Goal: Task Accomplishment & Management: Manage account settings

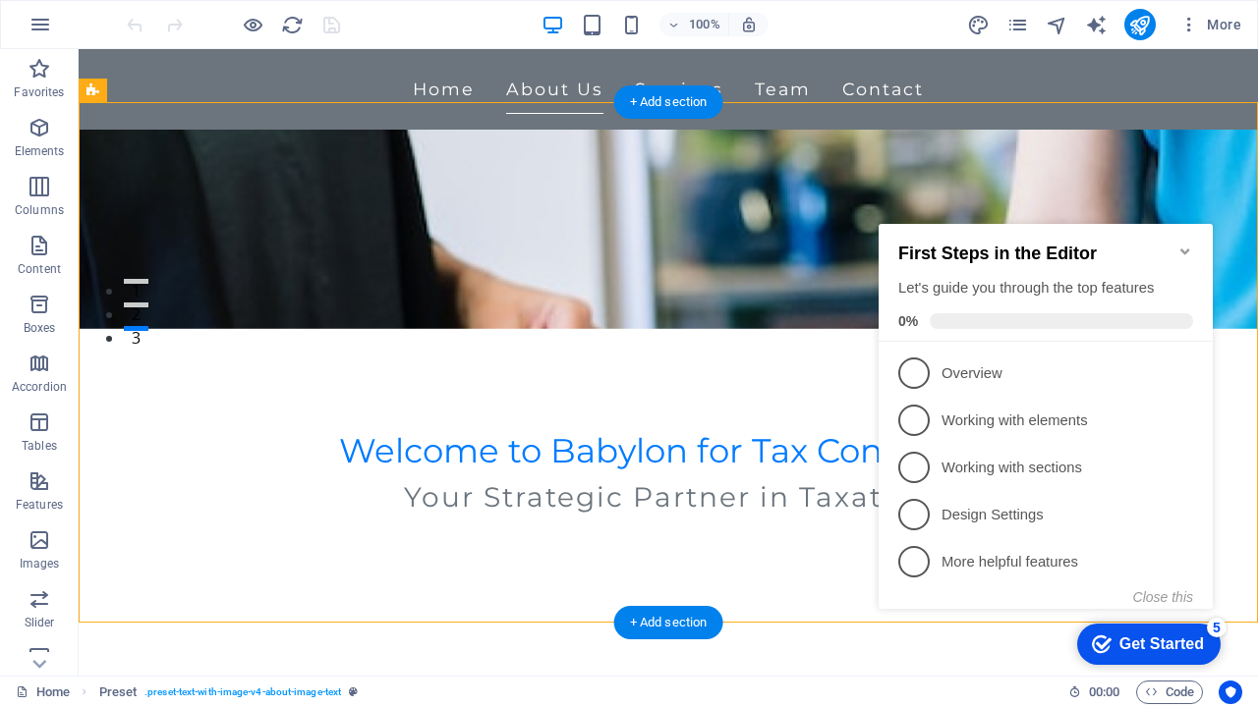
scroll to position [352, 0]
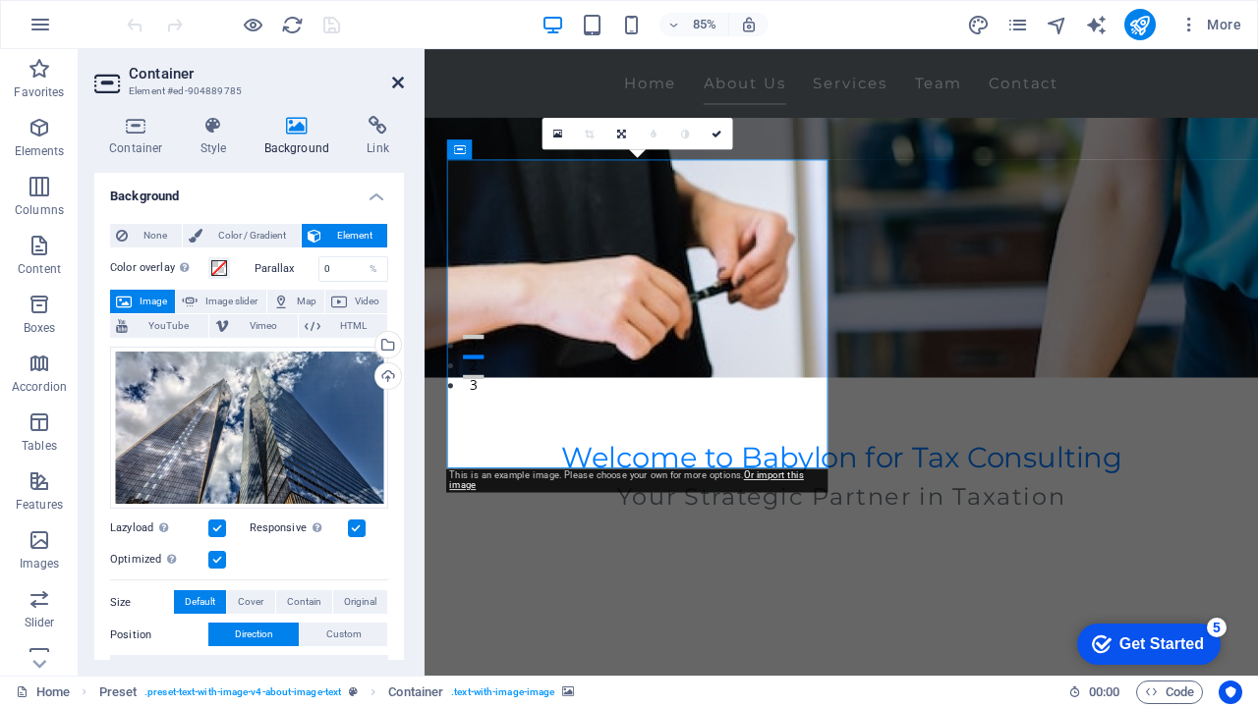
click at [399, 85] on icon at bounding box center [398, 83] width 12 height 16
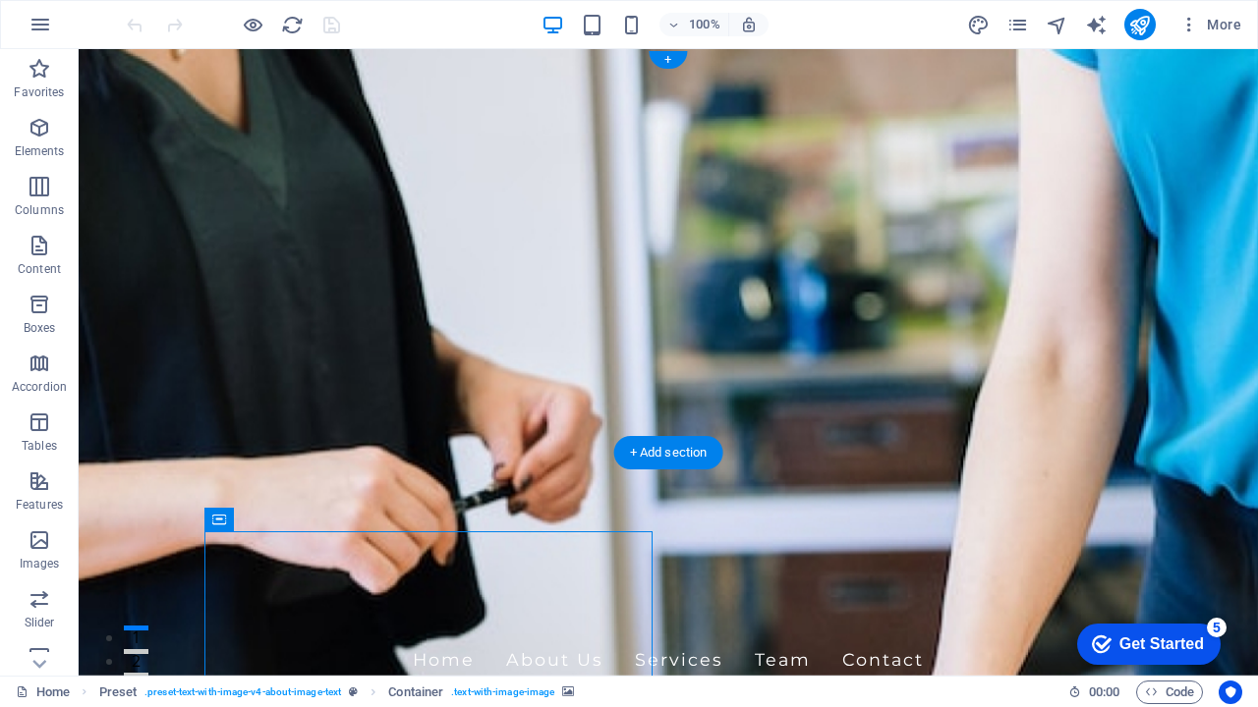
scroll to position [0, 0]
click at [1182, 420] on figure at bounding box center [668, 362] width 1179 height 627
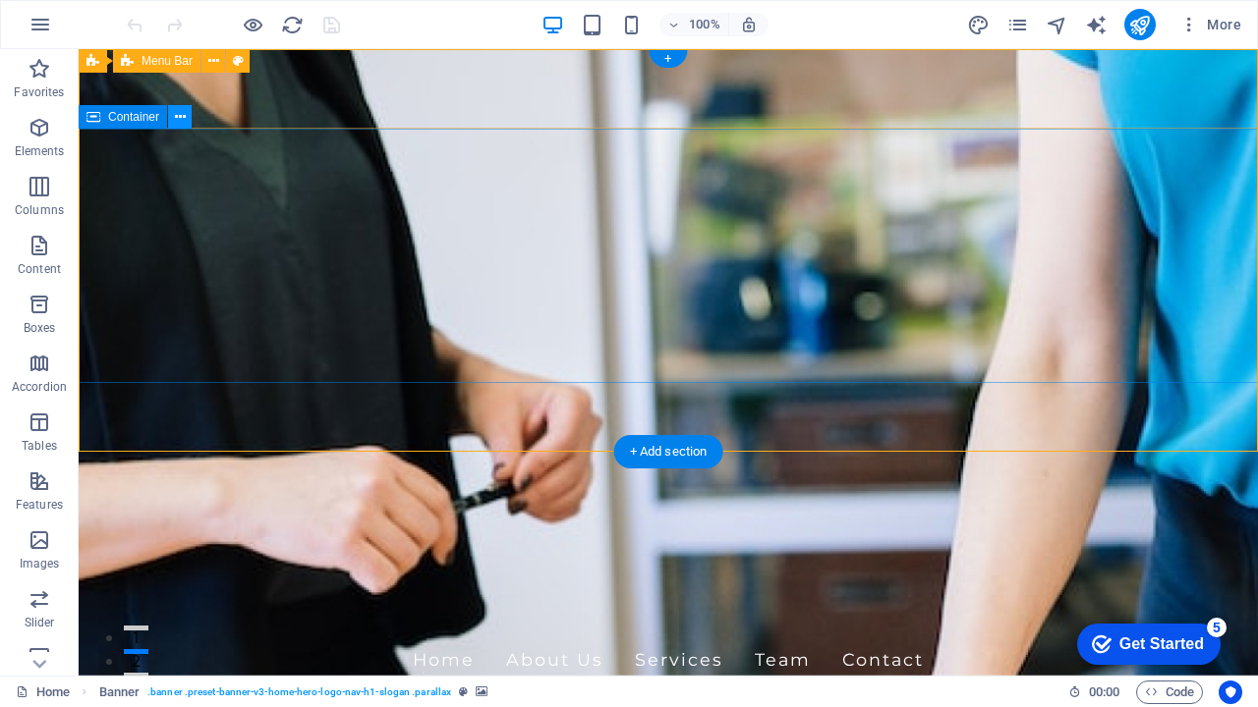
click at [0, 0] on icon at bounding box center [0, 0] width 0 height 0
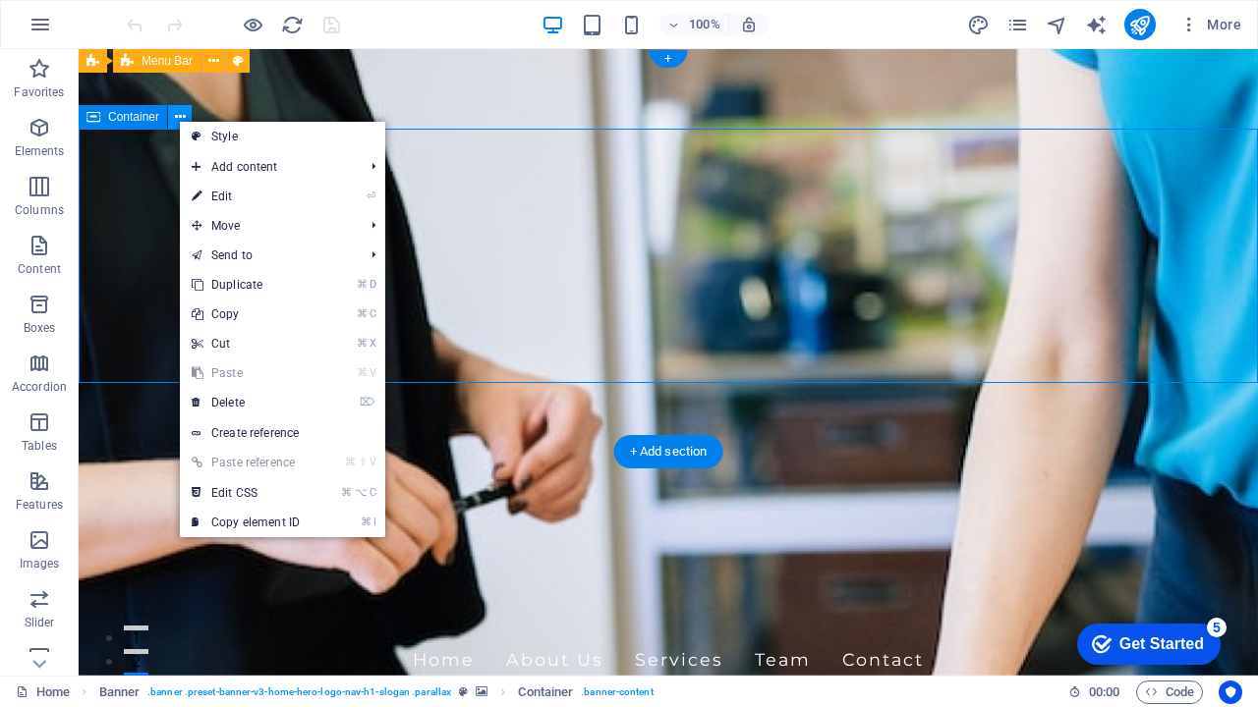
click at [0, 0] on icon at bounding box center [0, 0] width 0 height 0
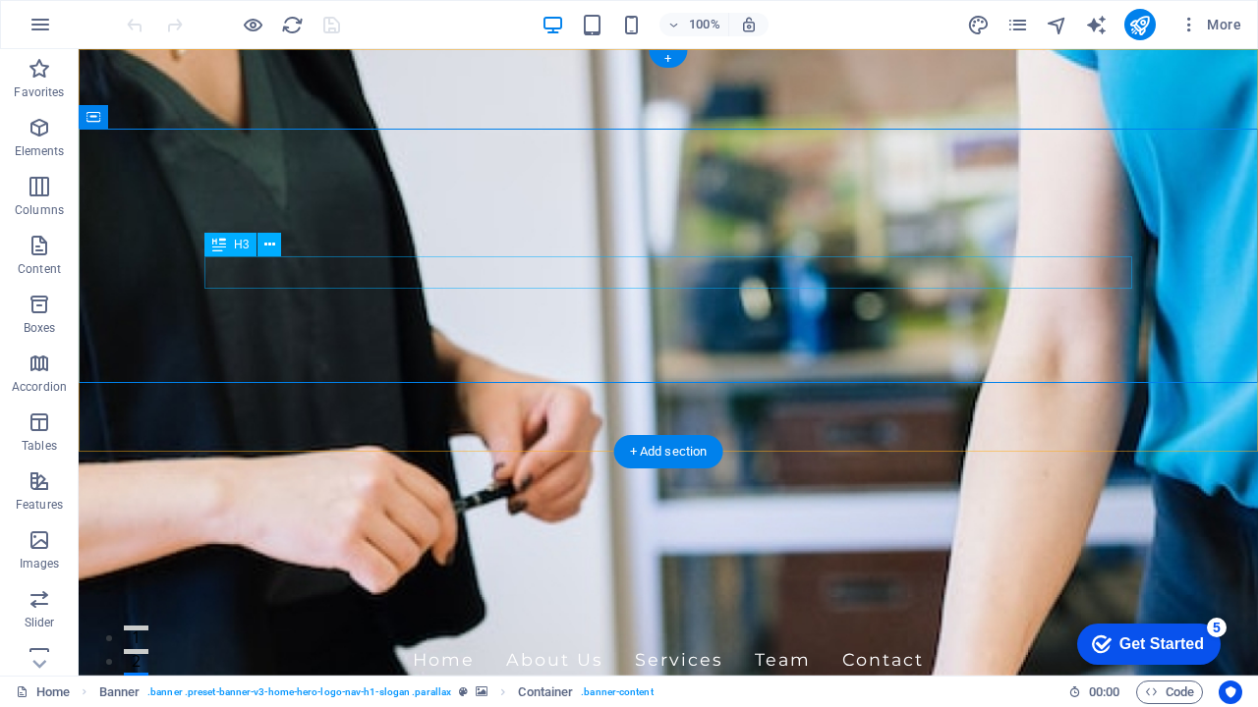
click at [297, 414] on figure at bounding box center [668, 362] width 1179 height 627
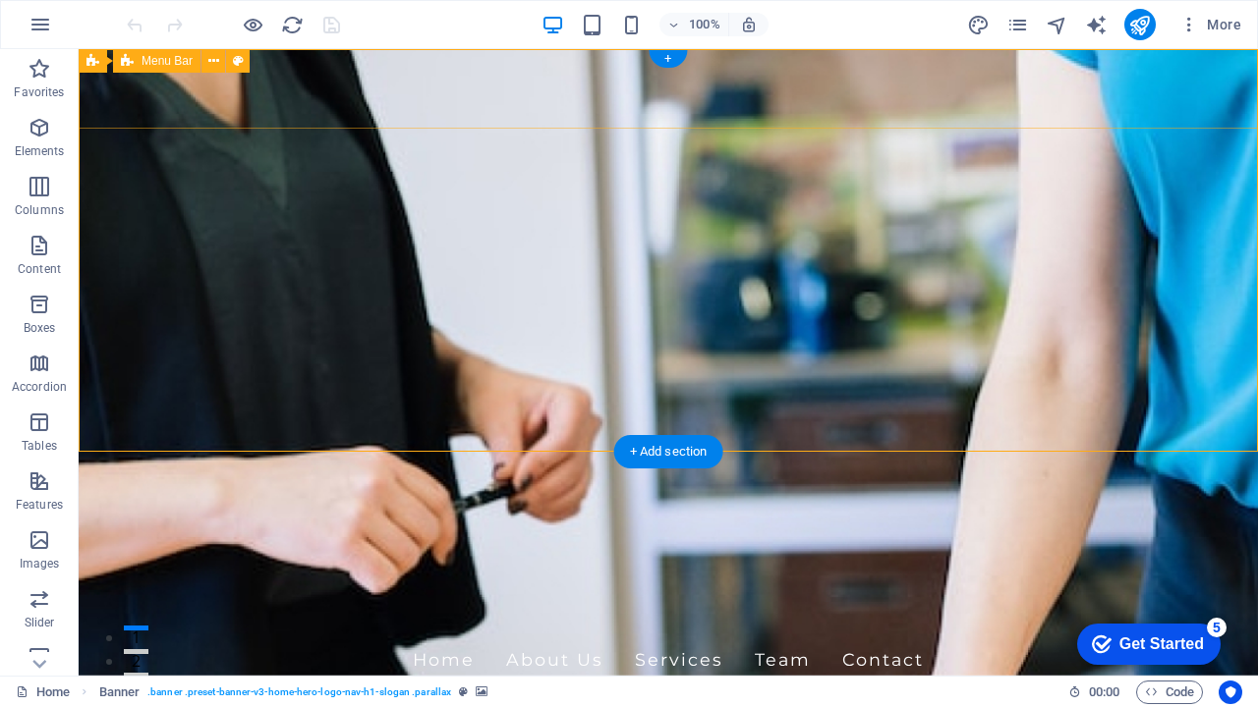
click at [1135, 620] on div "Home About Us Services Team Contact" at bounding box center [668, 660] width 1179 height 81
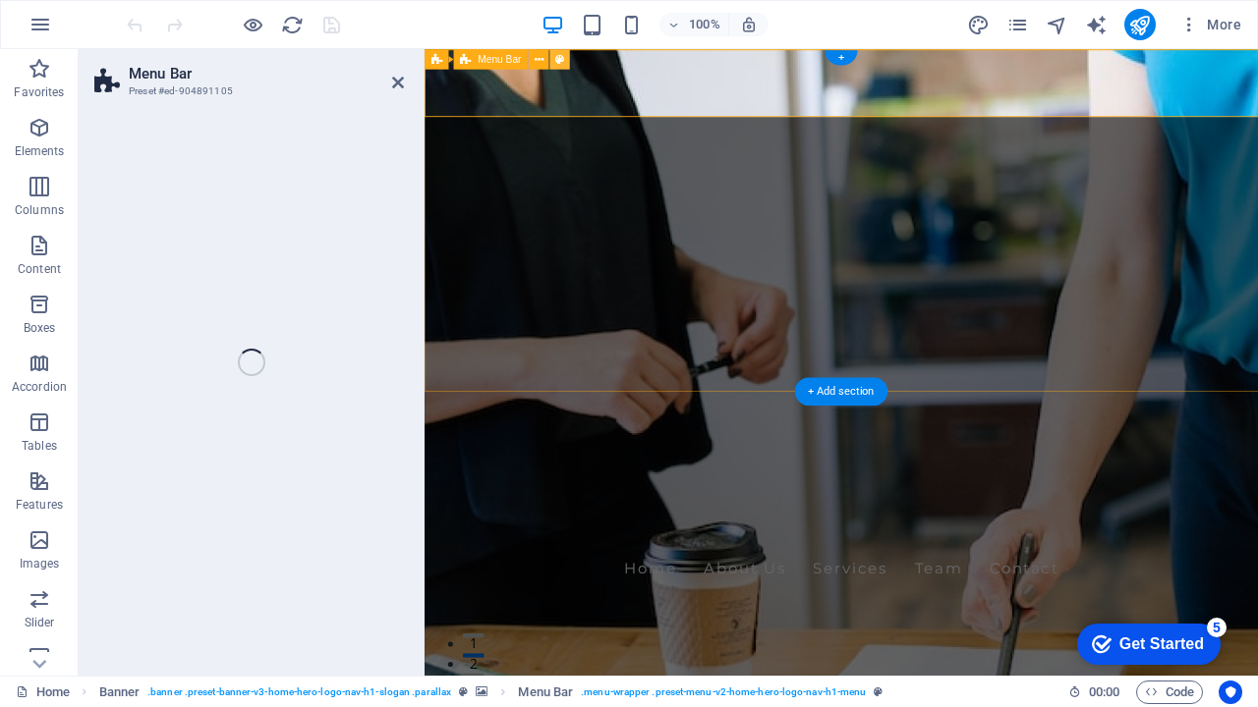
select select "rem"
select select "preset-menu-v2-home-hero-logo-nav-h1-menu"
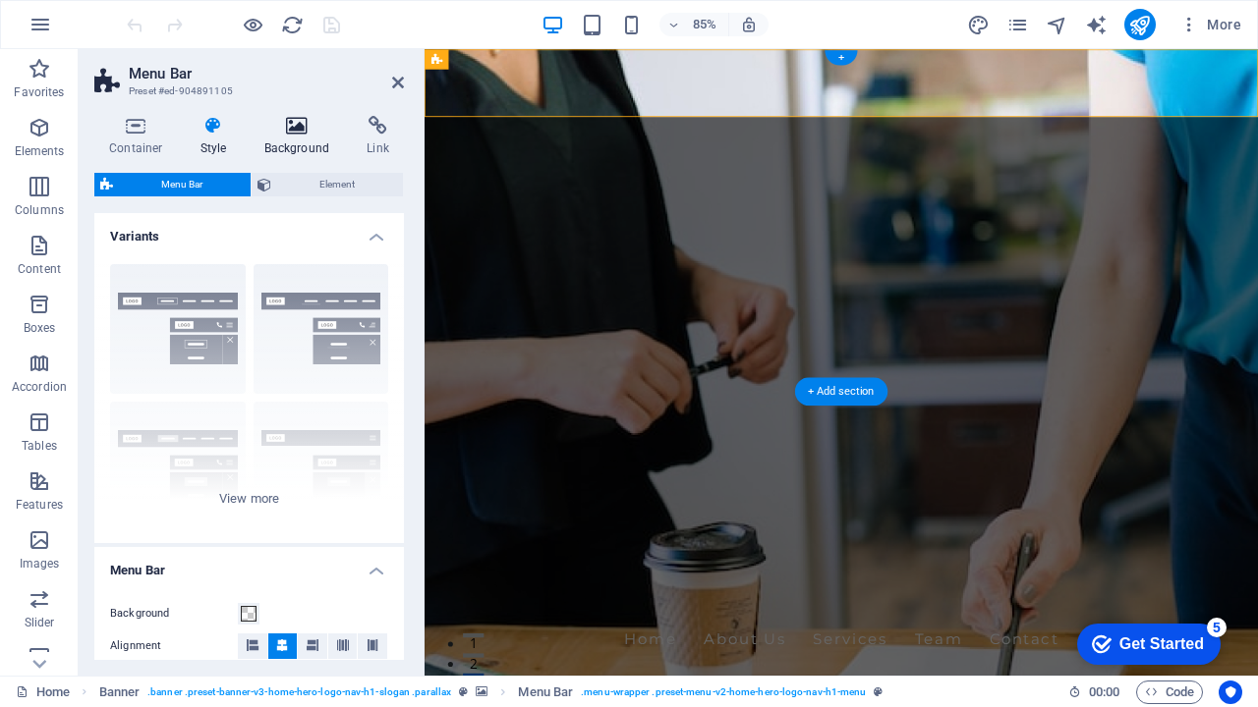
click at [302, 130] on icon at bounding box center [297, 126] width 95 height 20
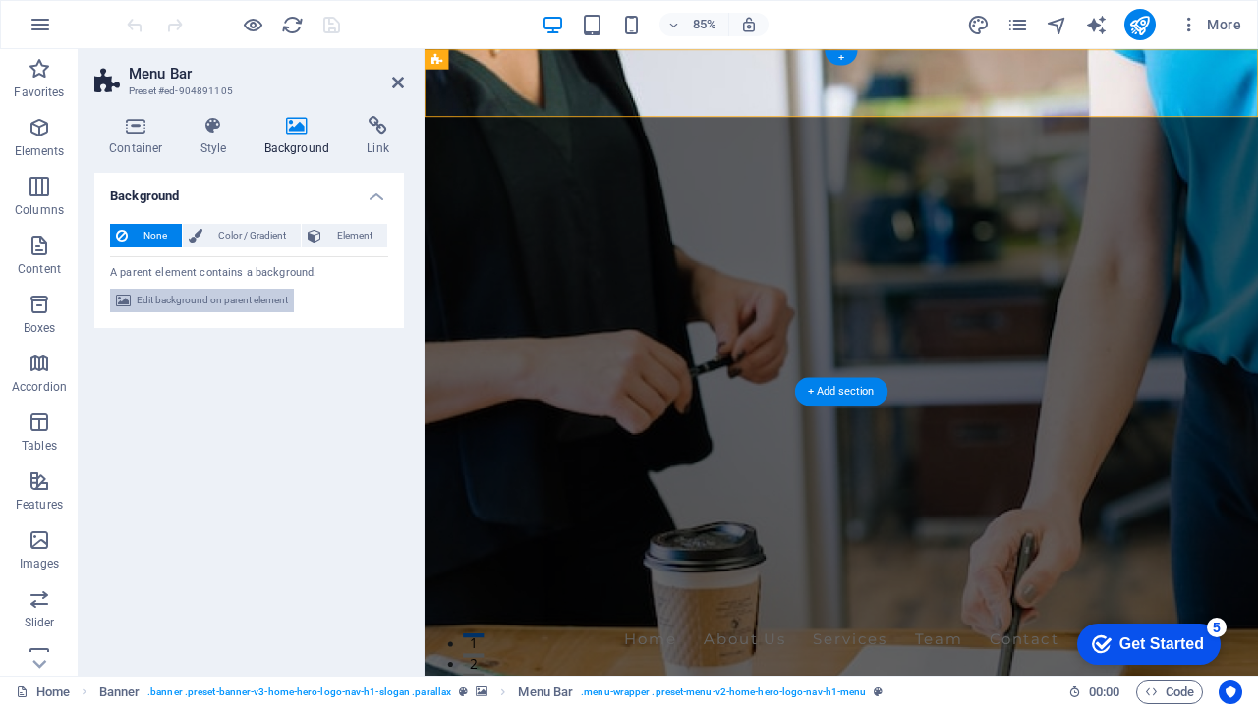
click at [215, 301] on span "Edit background on parent element" at bounding box center [212, 301] width 151 height 24
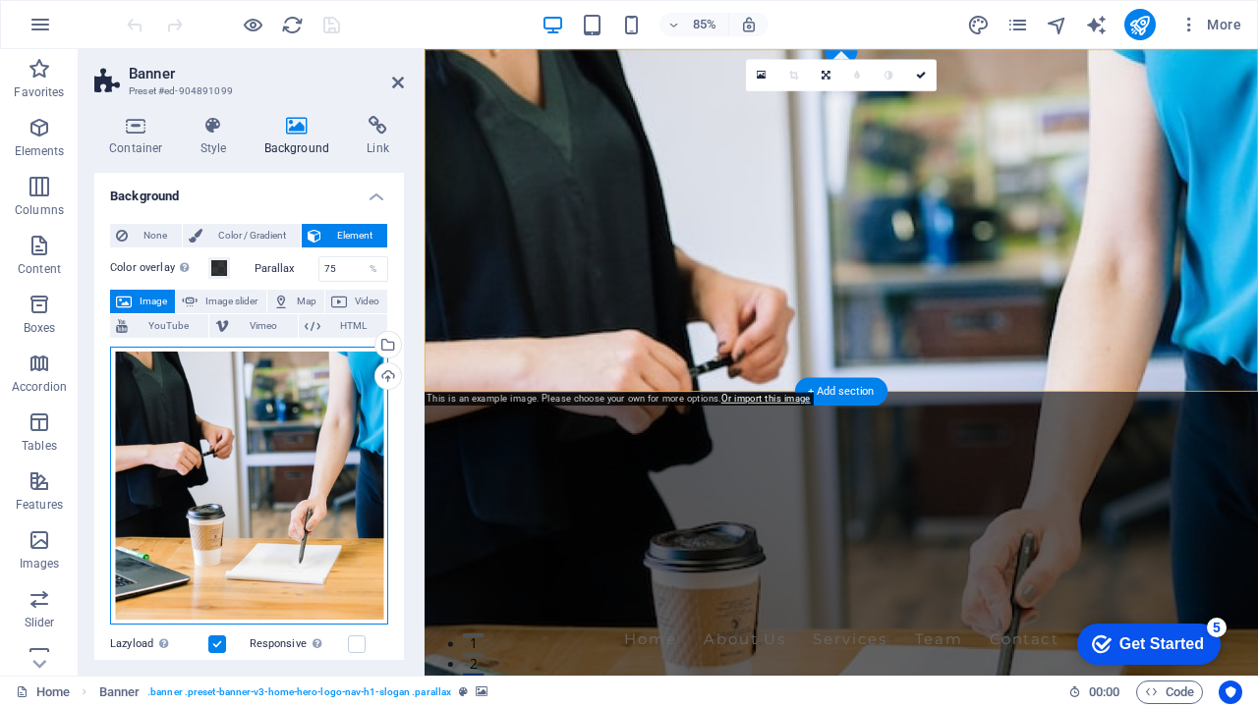
click at [246, 441] on div "Drag files here, click to choose files or select files from Files or our free s…" at bounding box center [249, 486] width 278 height 278
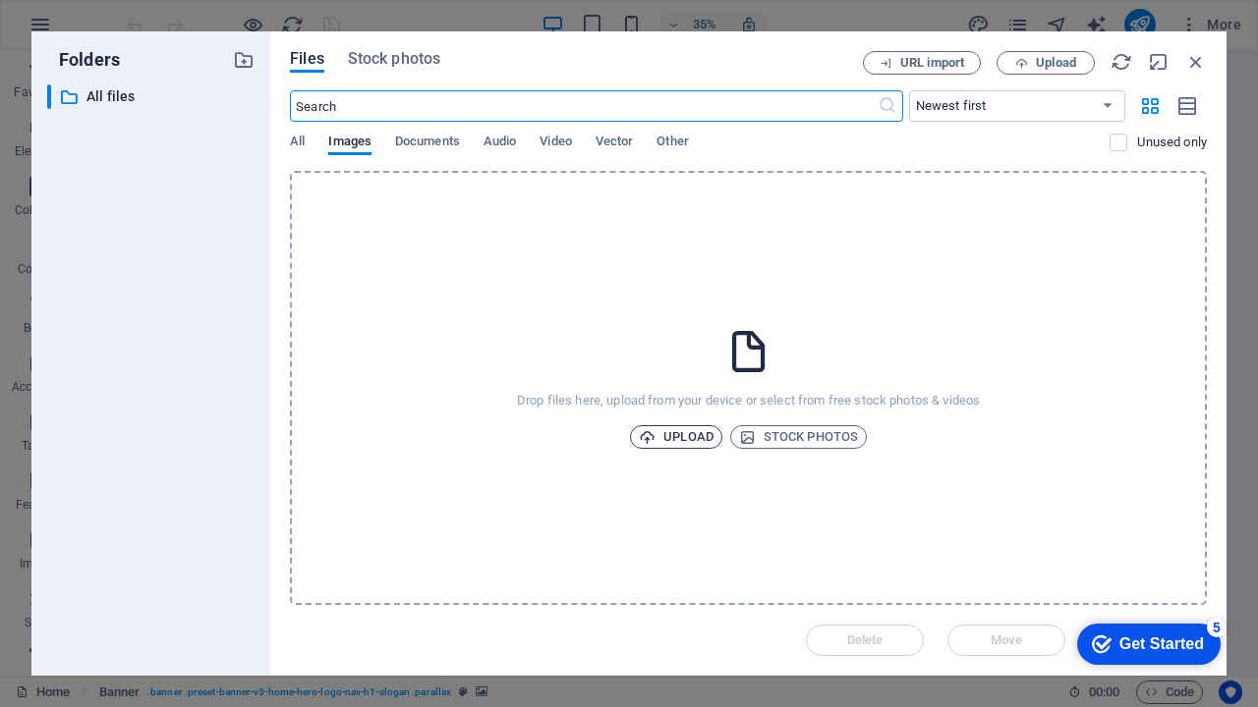
click at [691, 439] on span "Upload" at bounding box center [676, 437] width 75 height 24
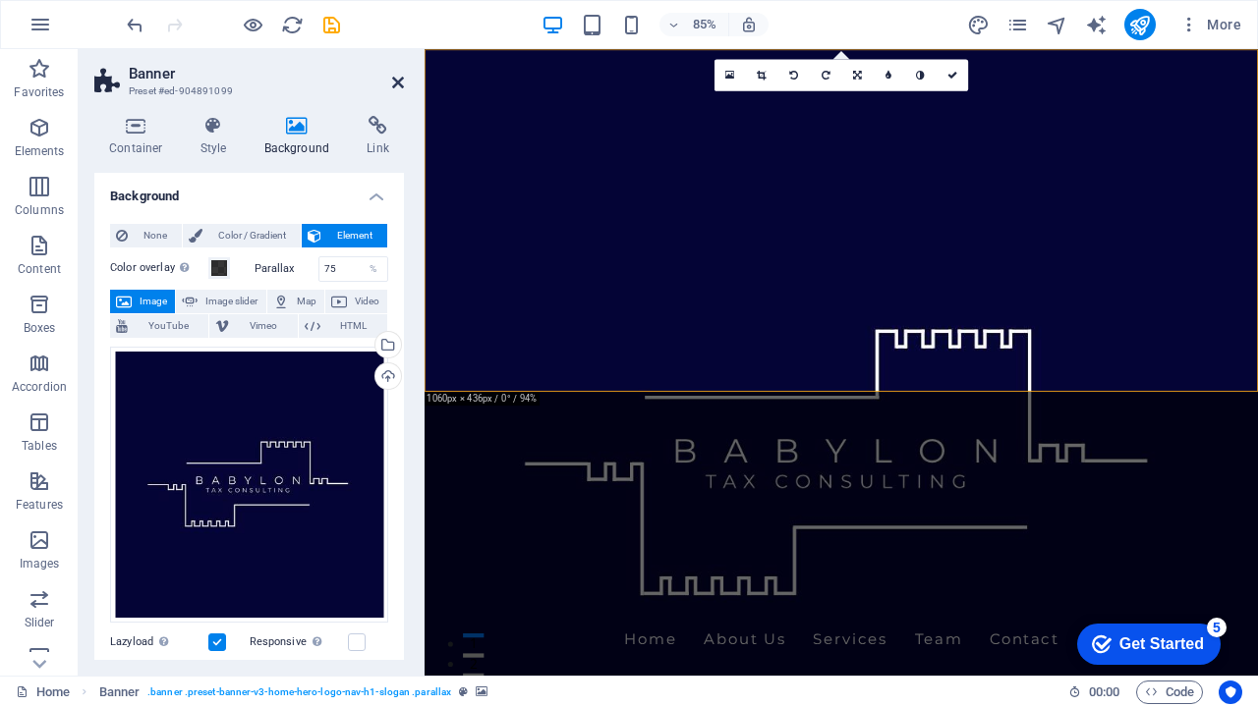
click at [400, 80] on icon at bounding box center [398, 83] width 12 height 16
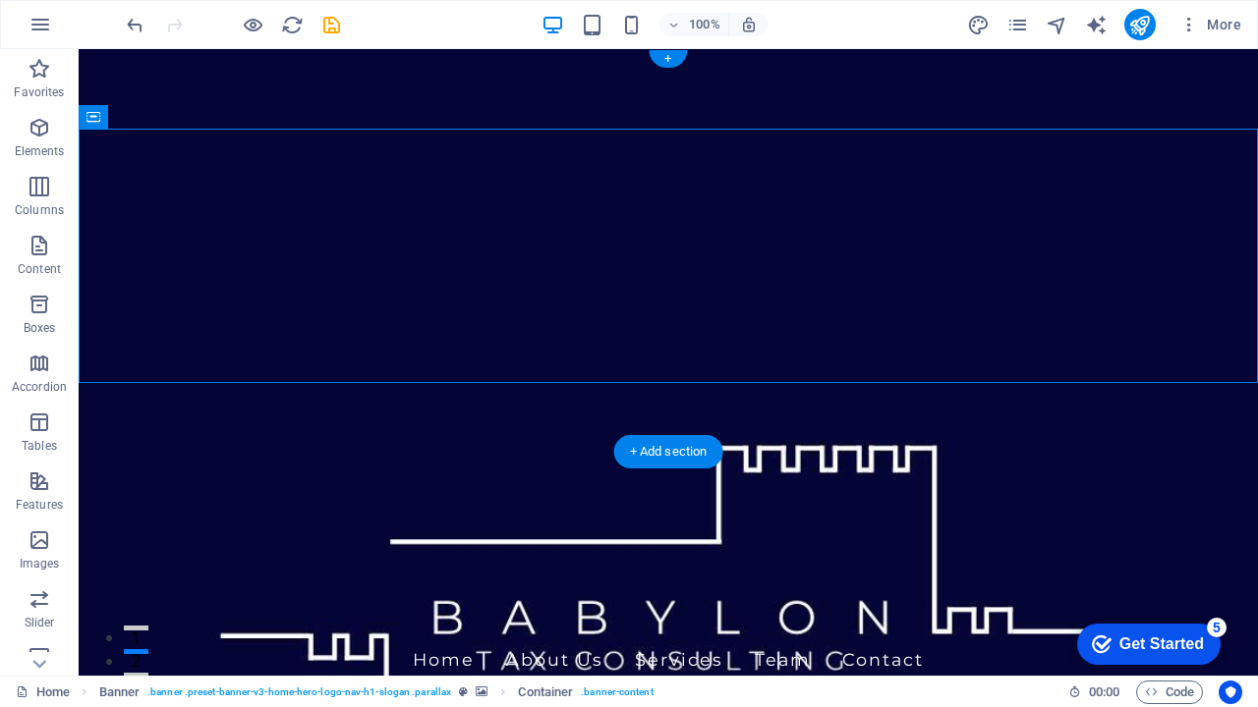
click at [510, 402] on figure at bounding box center [668, 362] width 1179 height 627
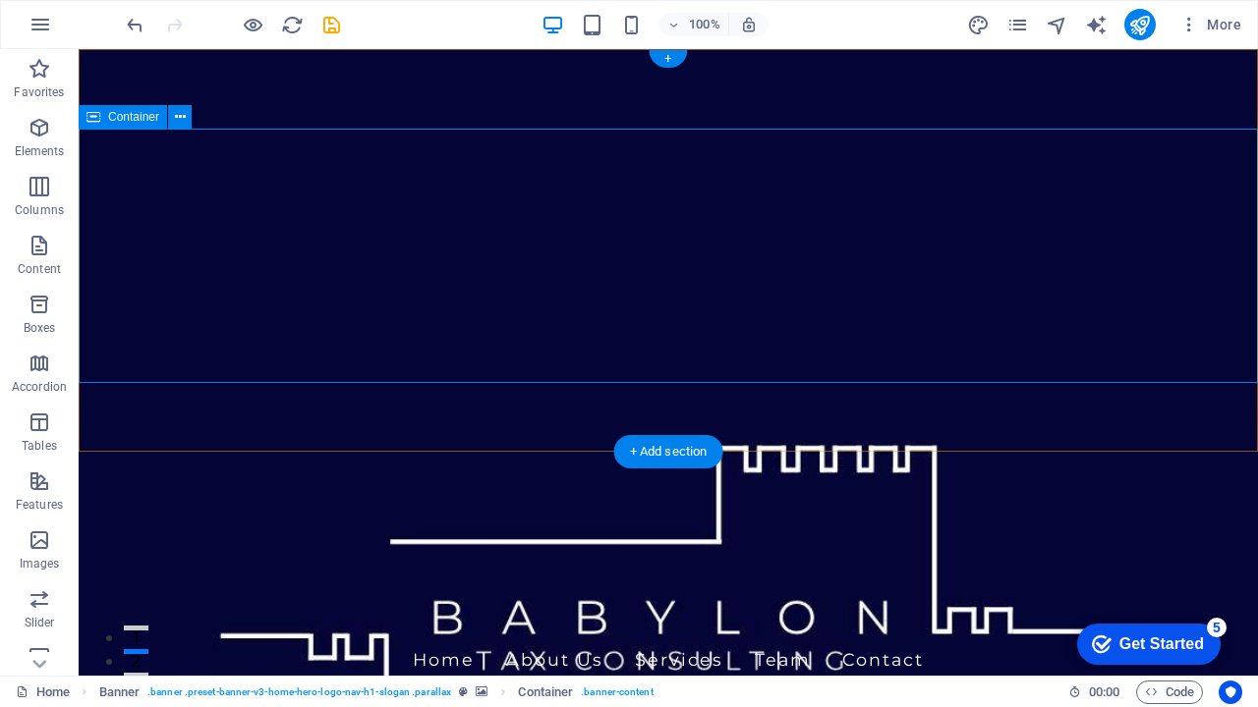
click at [103, 117] on div "Container" at bounding box center [123, 117] width 88 height 24
click at [0, 0] on icon at bounding box center [0, 0] width 0 height 0
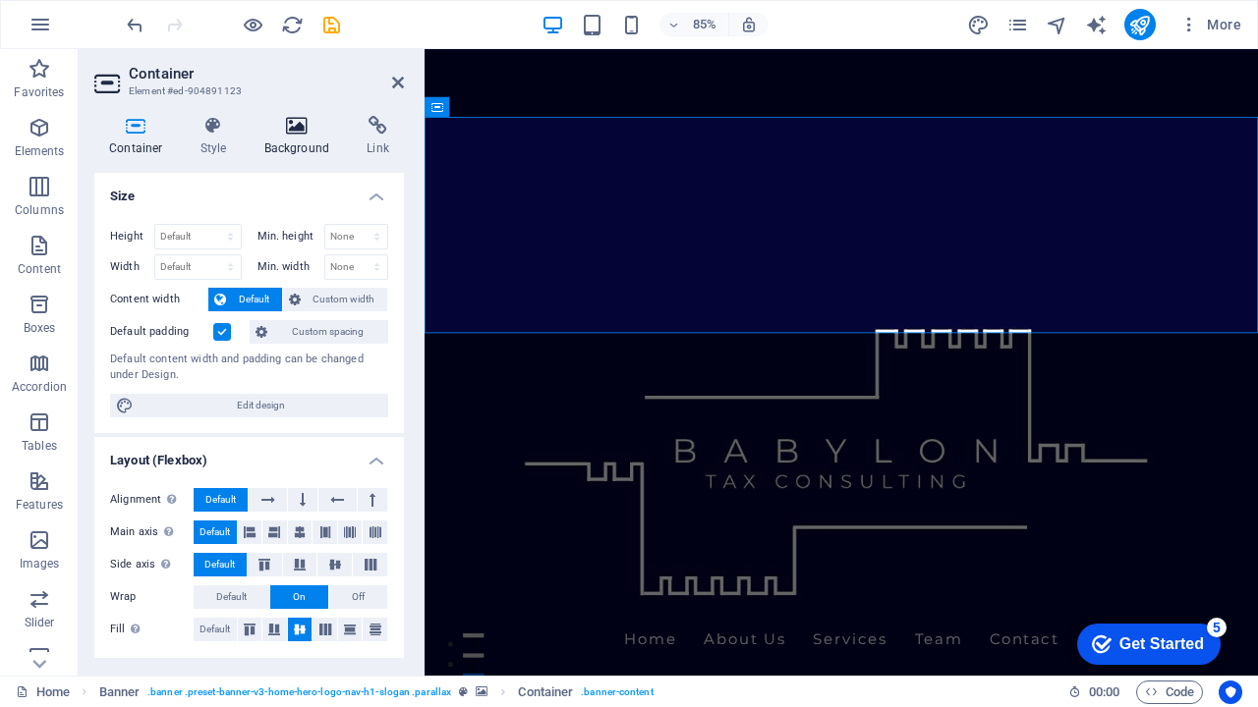
click at [294, 135] on icon at bounding box center [297, 126] width 95 height 20
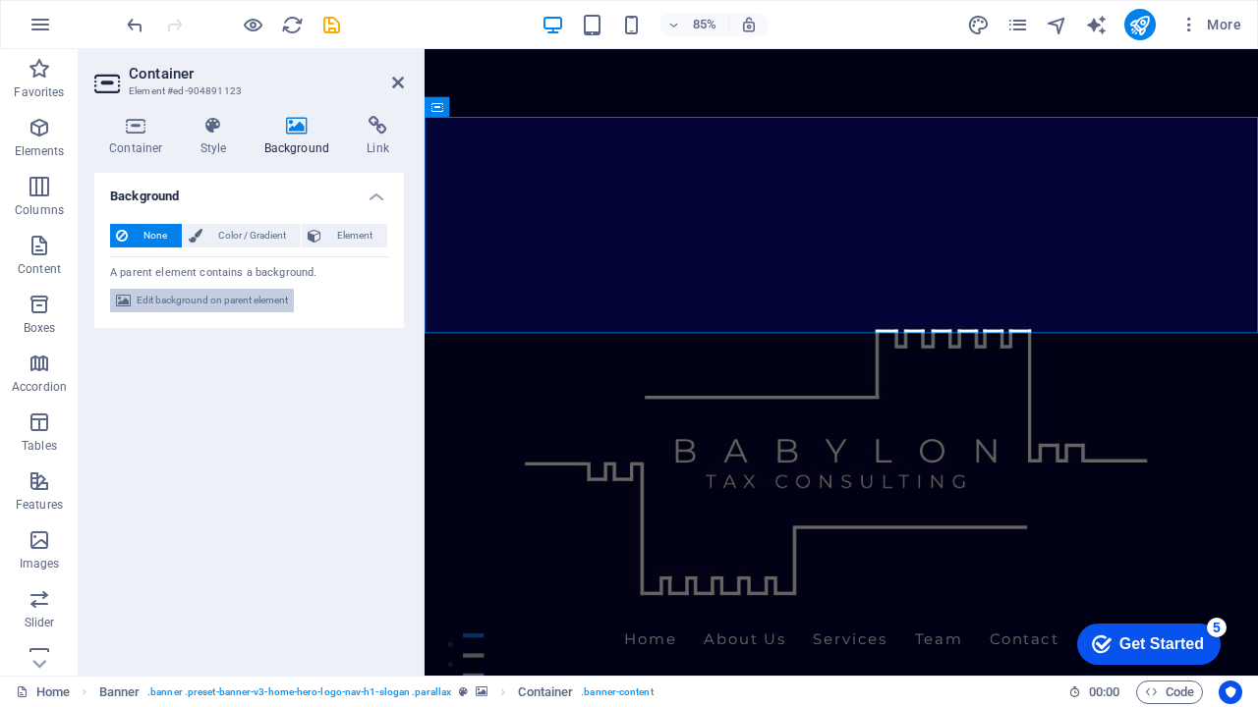
click at [259, 300] on span "Edit background on parent element" at bounding box center [212, 301] width 151 height 24
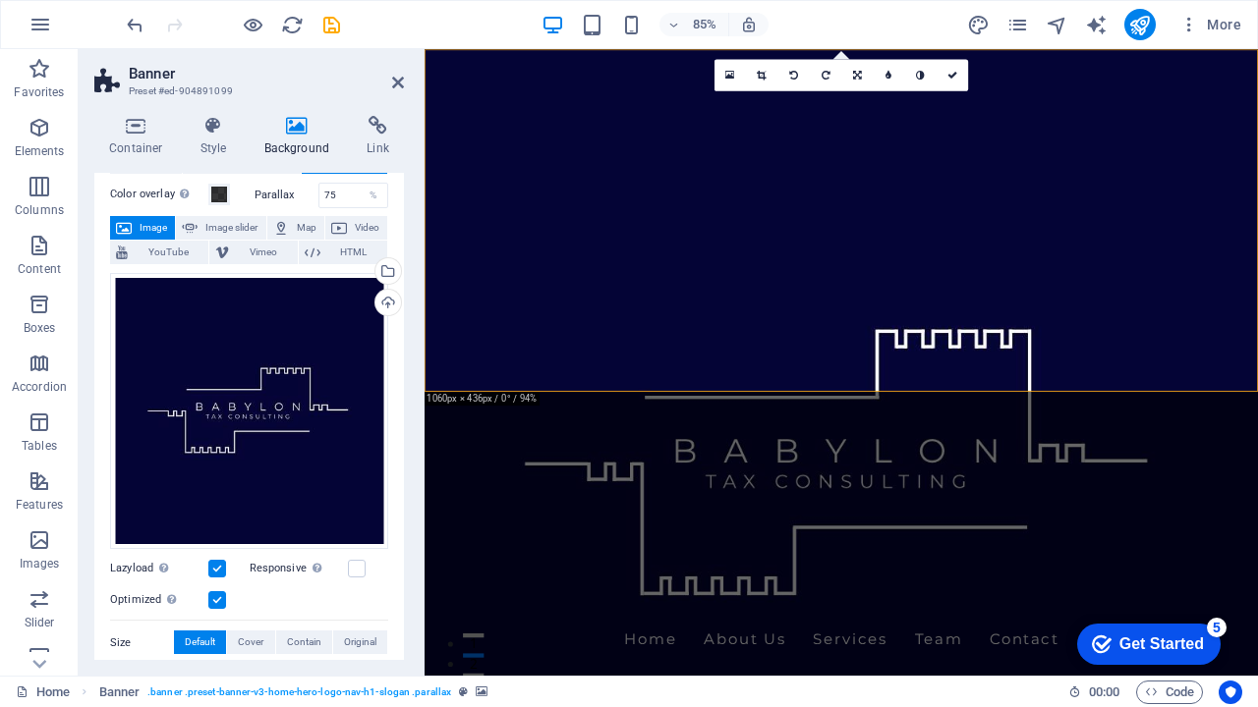
scroll to position [55, 0]
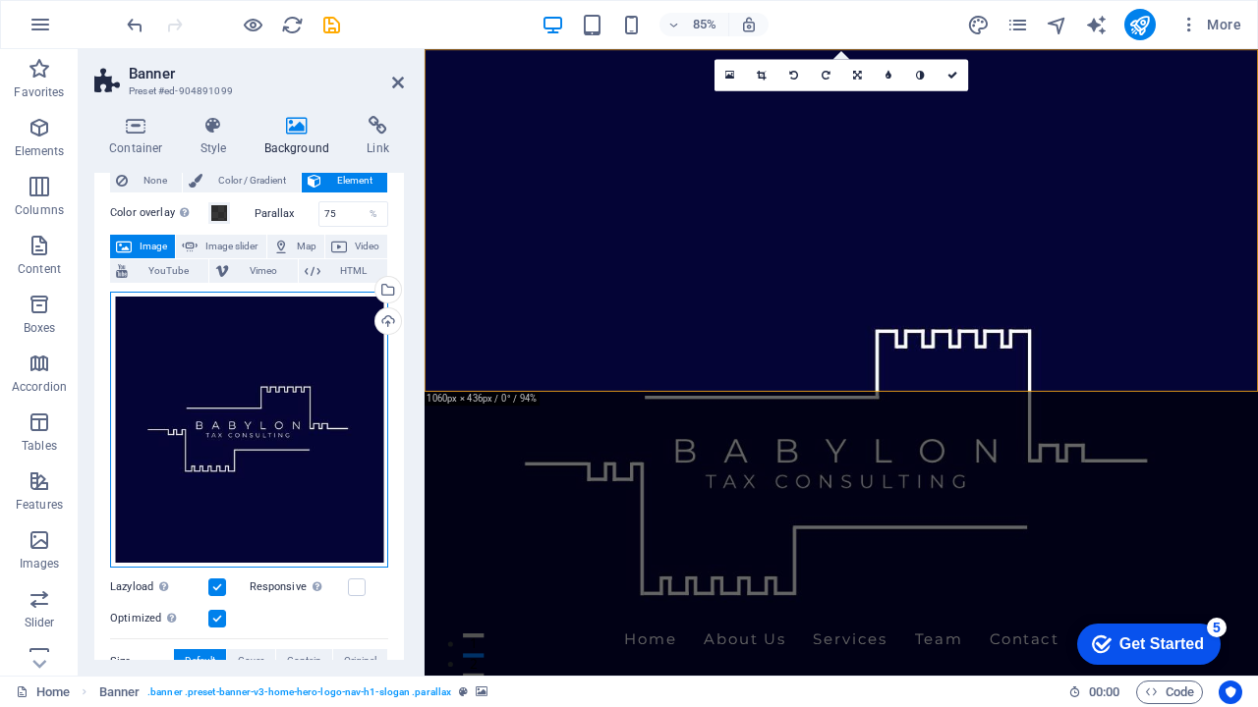
click at [290, 427] on div "Drag files here, click to choose files or select files from Files or our free s…" at bounding box center [249, 430] width 278 height 277
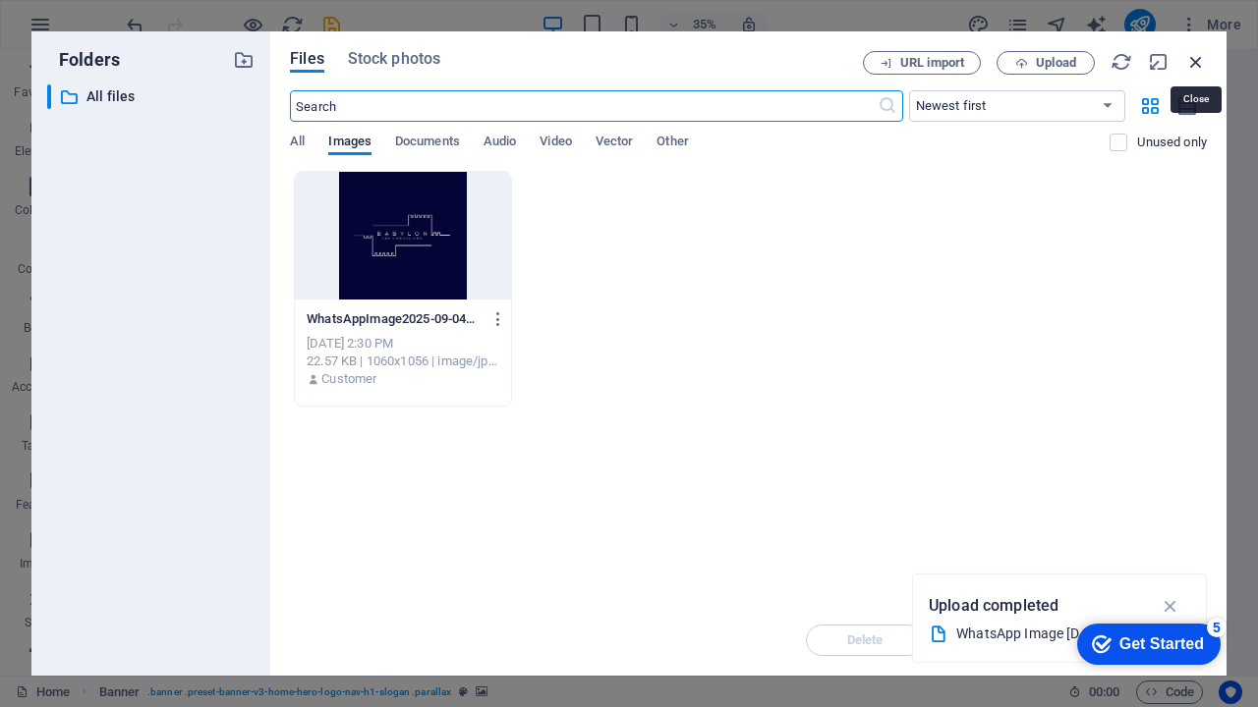
click at [1197, 58] on icon "button" at bounding box center [1196, 62] width 22 height 22
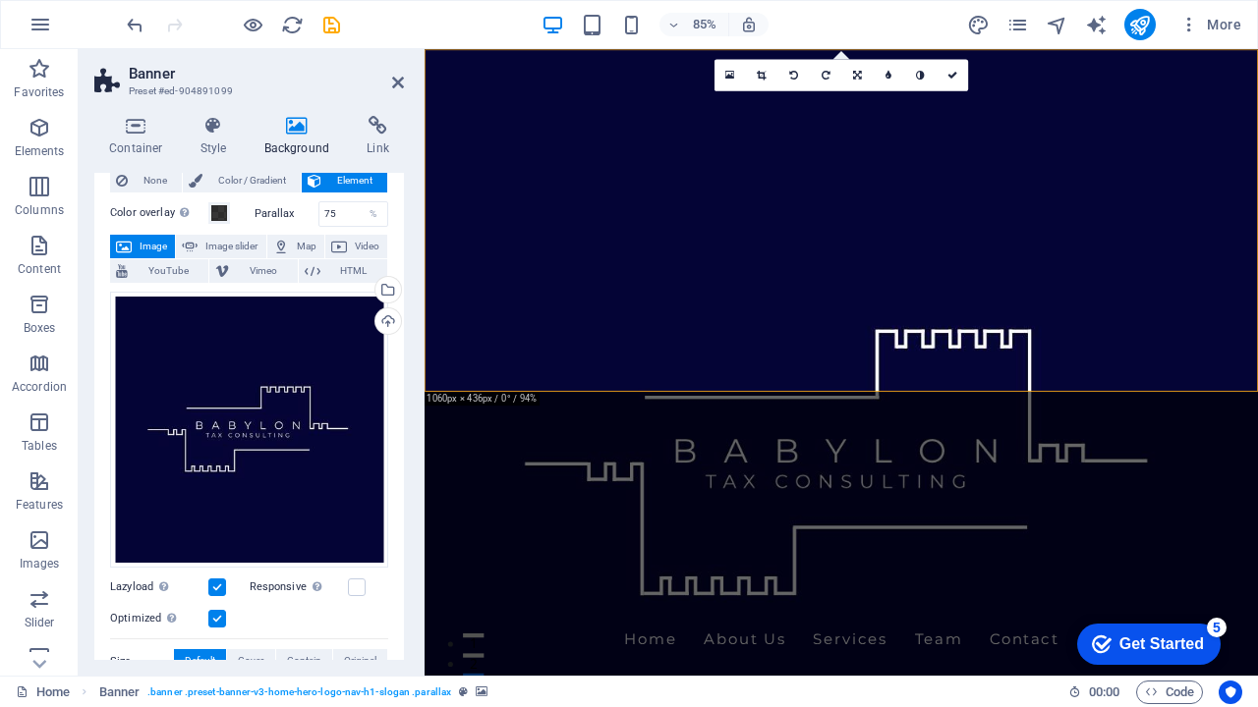
click at [1025, 404] on figure at bounding box center [914, 418] width 981 height 738
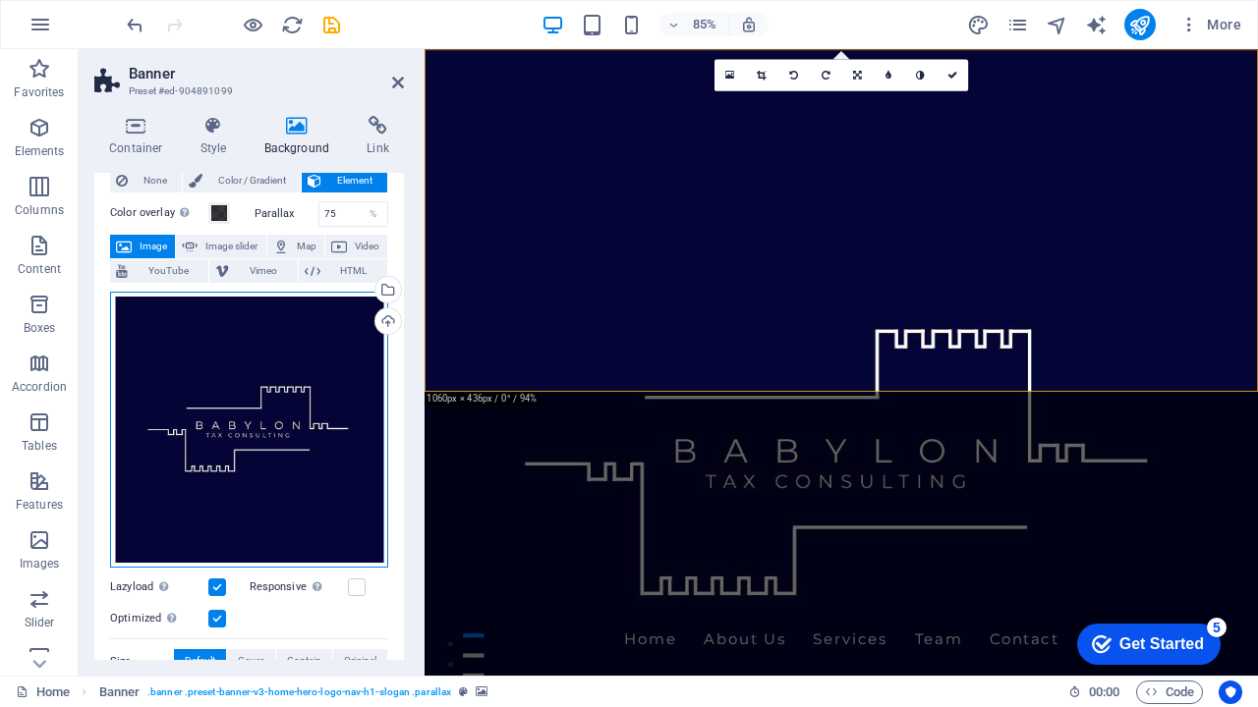
drag, startPoint x: 266, startPoint y: 448, endPoint x: 271, endPoint y: 390, distance: 58.2
click at [271, 390] on div "Drag files here, click to choose files or select files from Files or our free s…" at bounding box center [249, 430] width 278 height 277
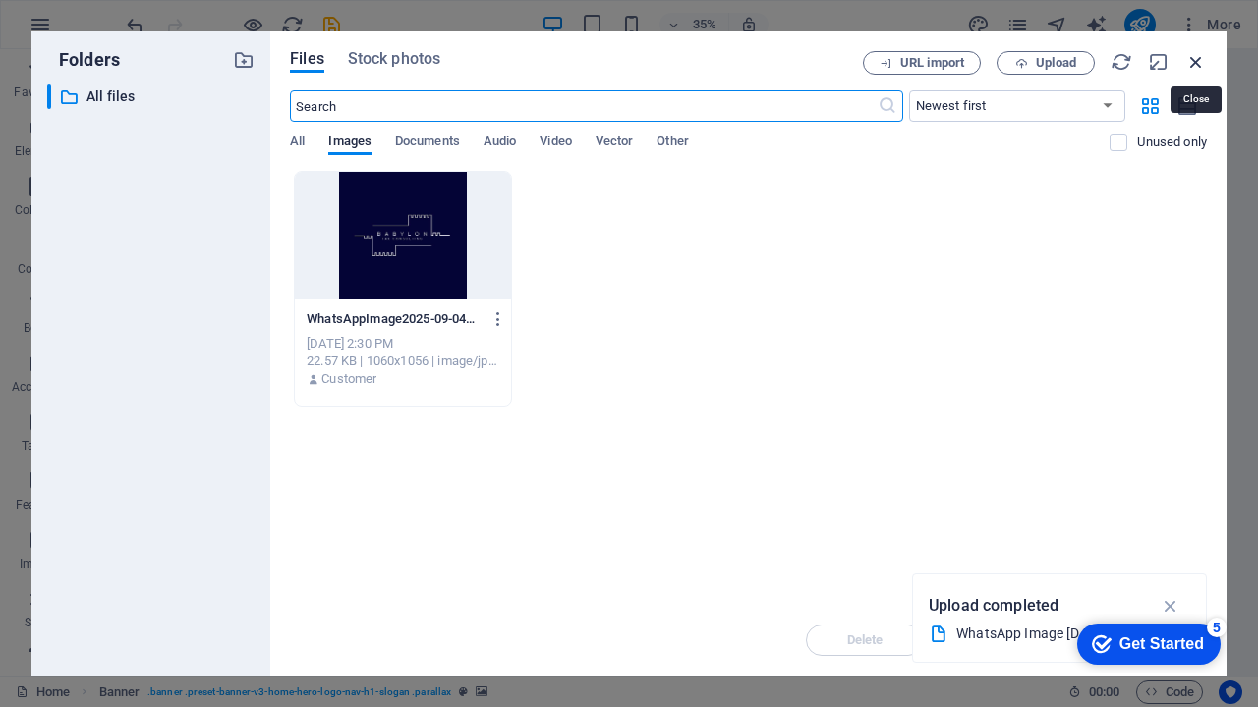
click at [1196, 58] on icon "button" at bounding box center [1196, 62] width 22 height 22
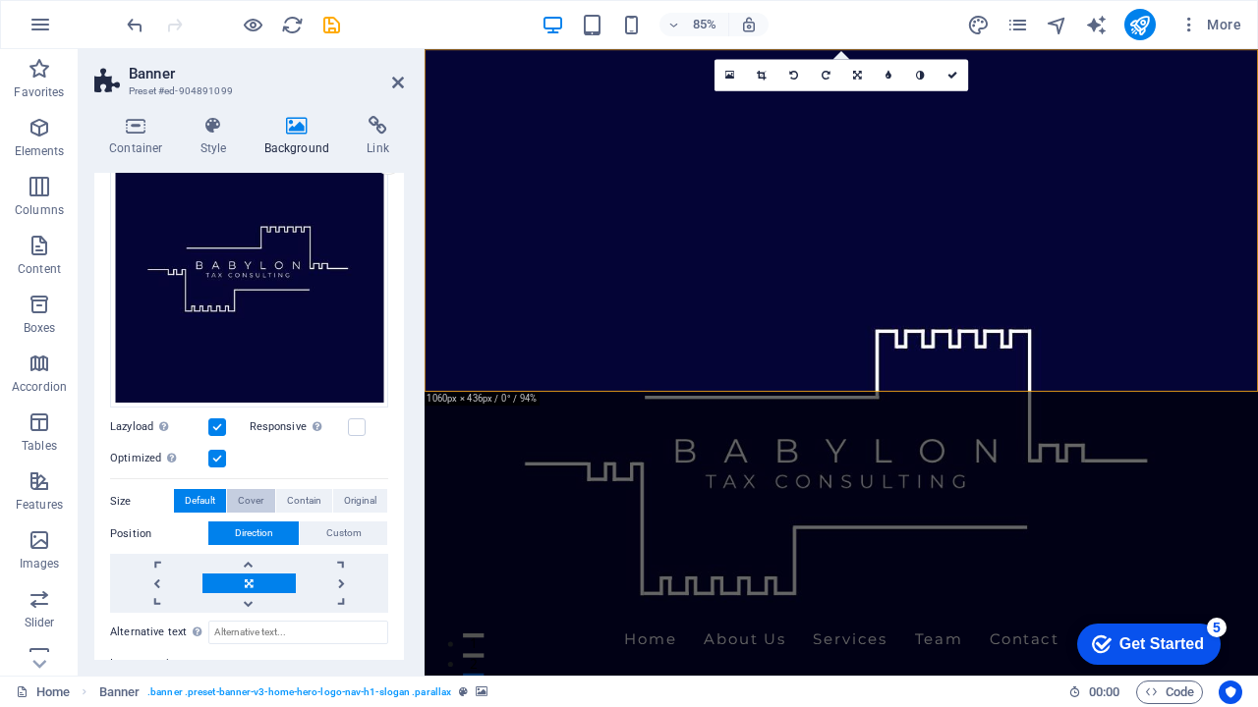
scroll to position [323, 0]
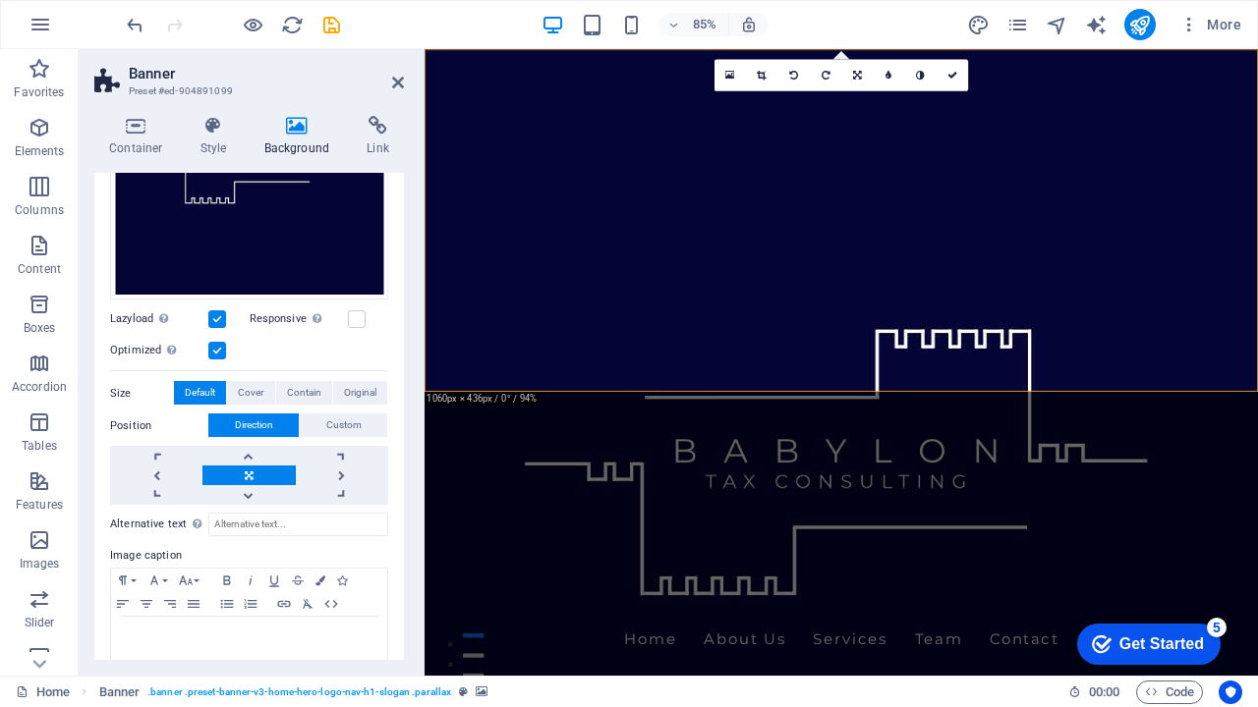
click at [251, 470] on link at bounding box center [248, 476] width 92 height 20
click at [245, 453] on link at bounding box center [248, 456] width 92 height 20
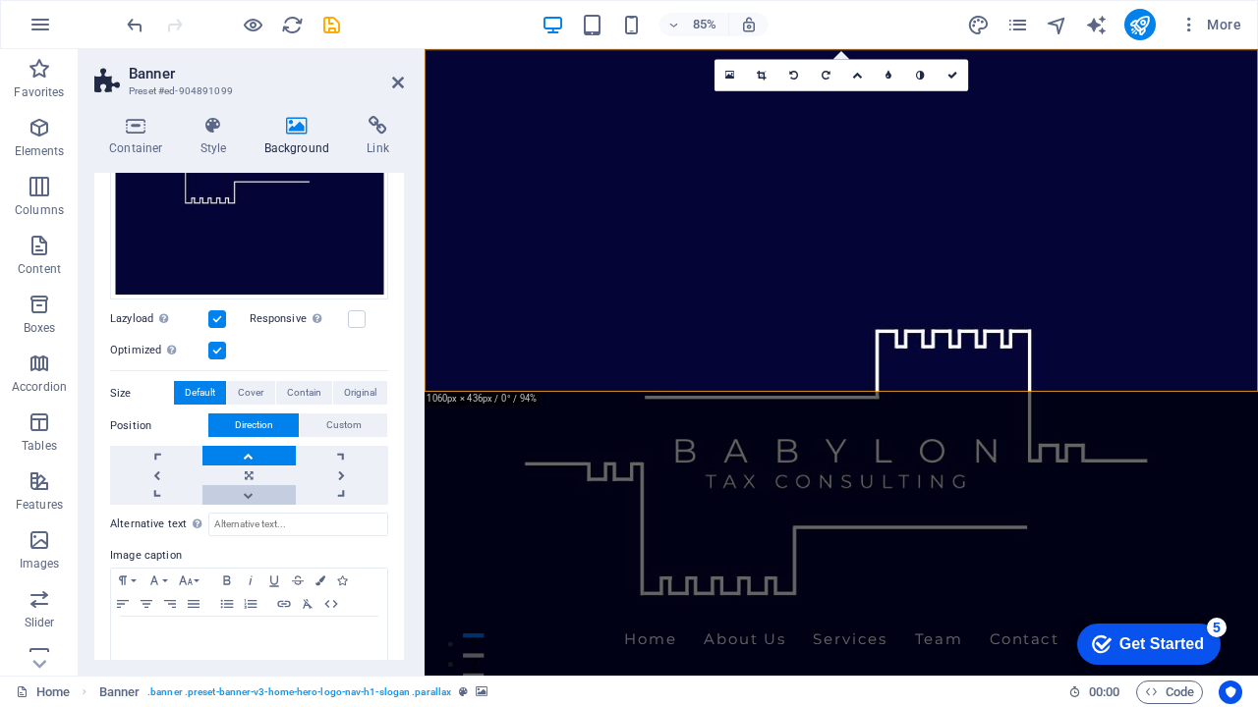
click at [252, 496] on link at bounding box center [248, 495] width 92 height 20
click at [250, 487] on link at bounding box center [248, 495] width 92 height 20
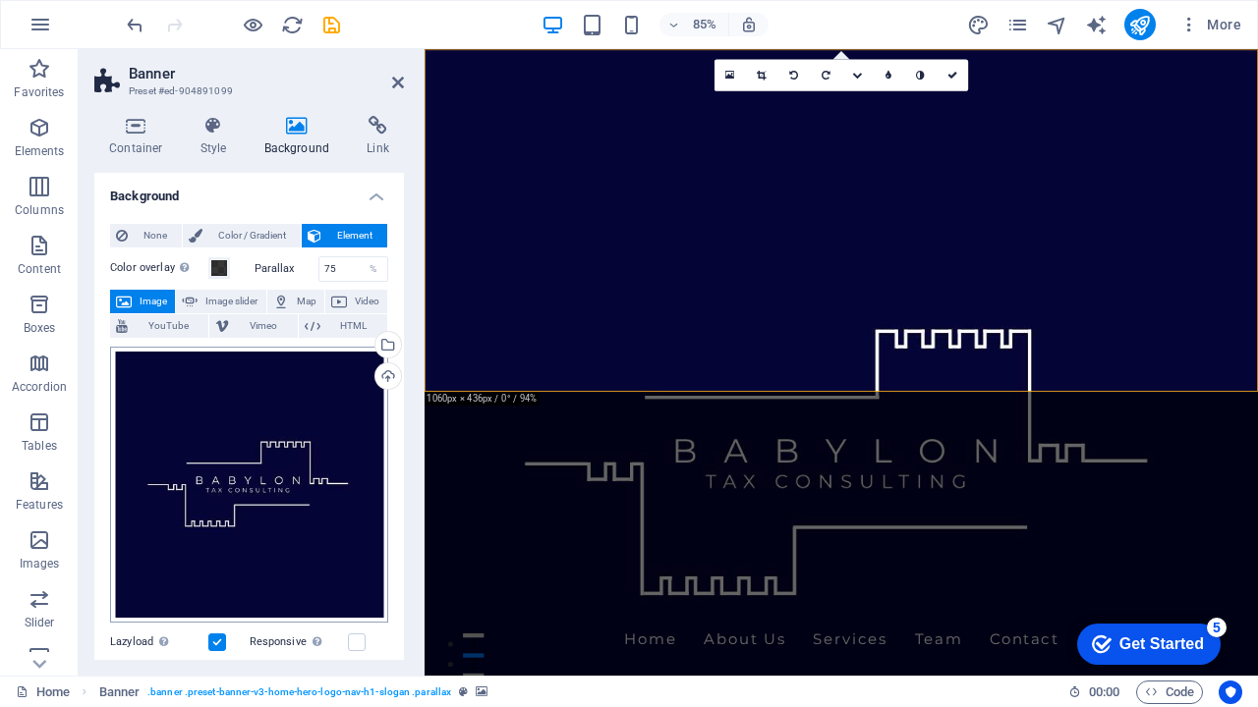
scroll to position [0, 0]
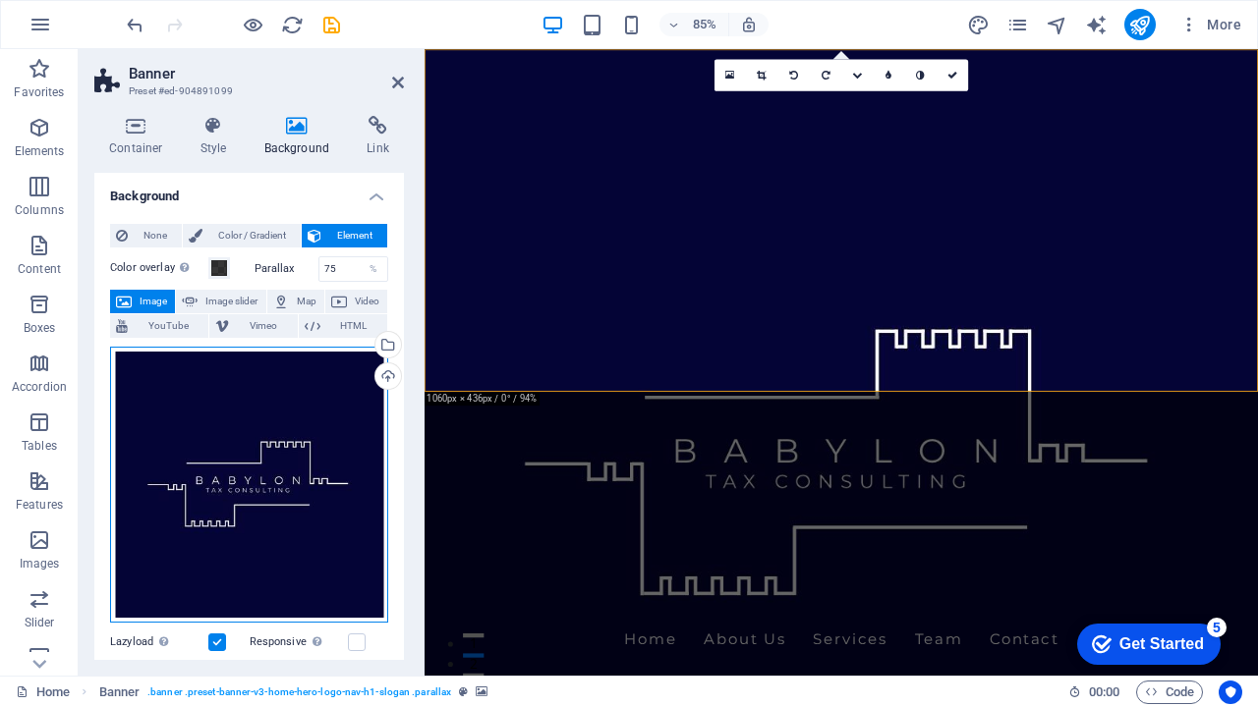
click at [277, 454] on div "Drag files here, click to choose files or select files from Files or our free s…" at bounding box center [249, 485] width 278 height 277
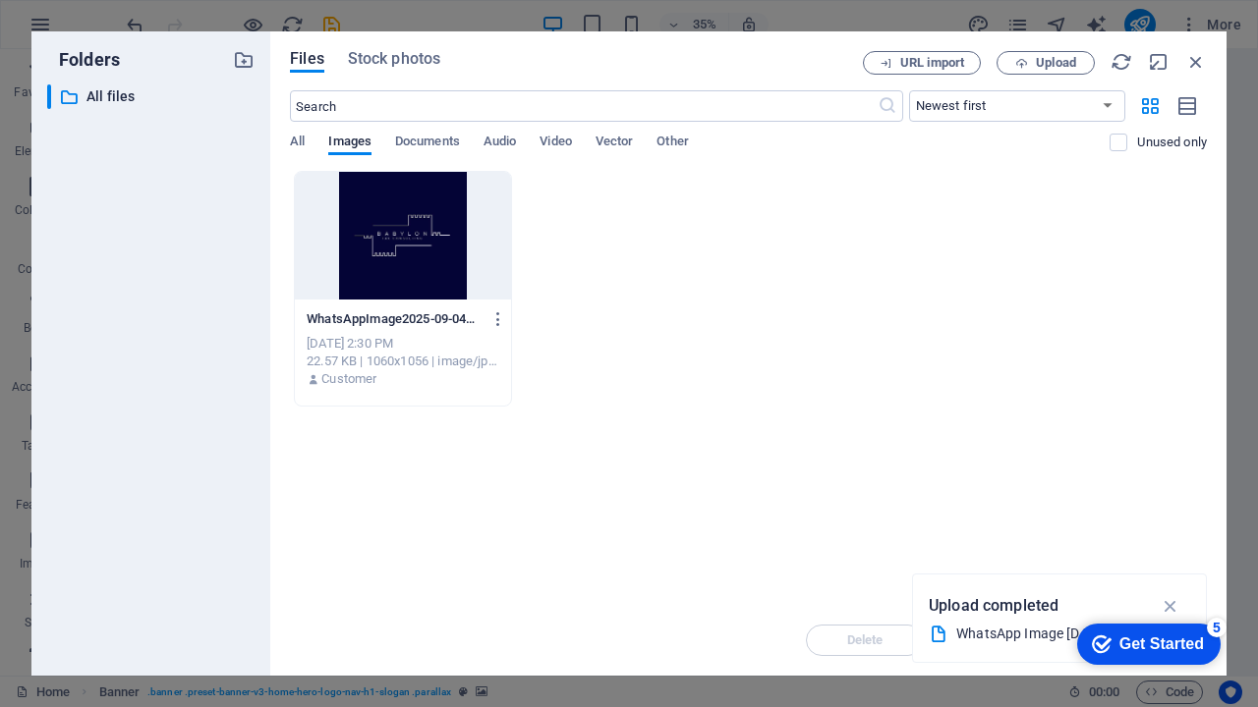
click at [403, 254] on div at bounding box center [403, 236] width 216 height 128
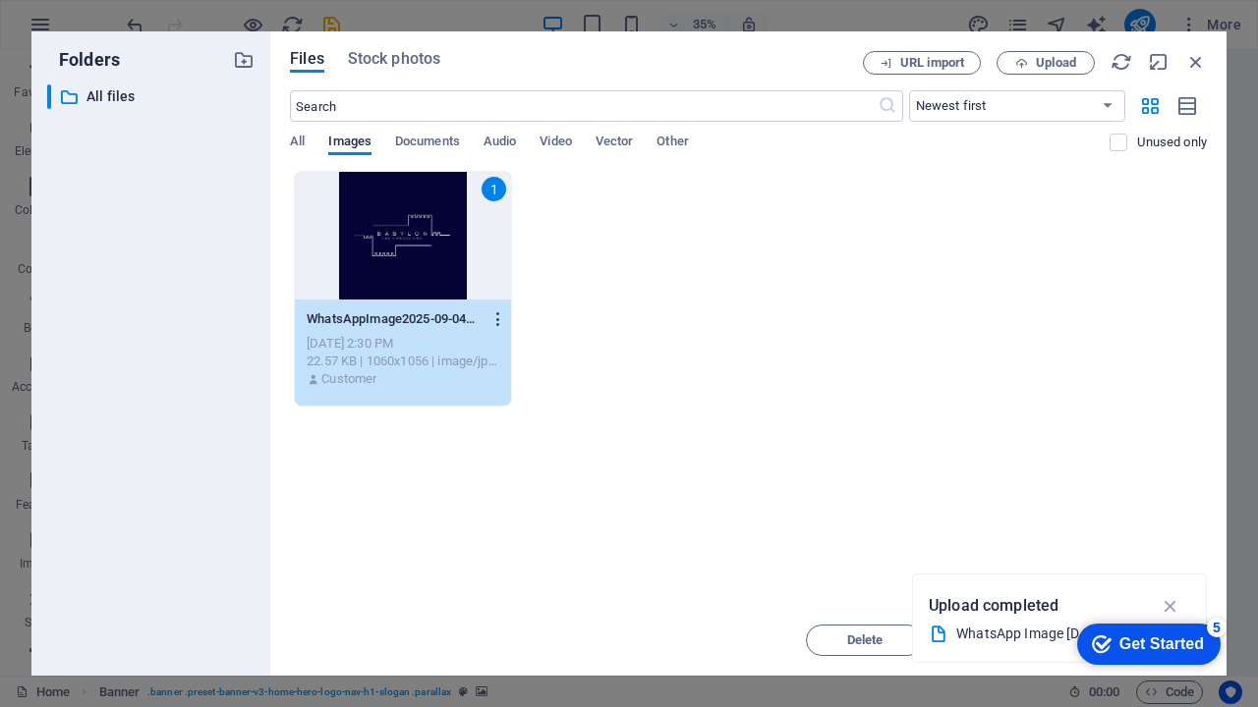
click at [497, 319] on icon "button" at bounding box center [498, 320] width 19 height 18
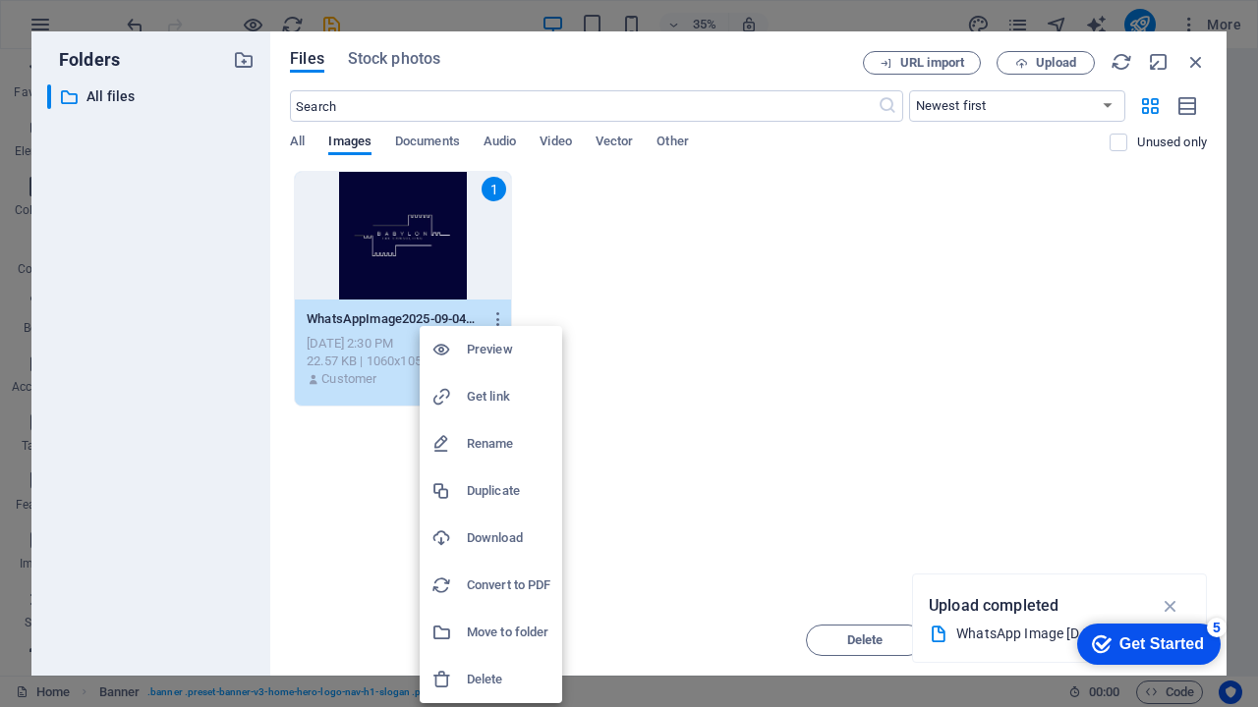
click at [755, 283] on div at bounding box center [629, 353] width 1258 height 707
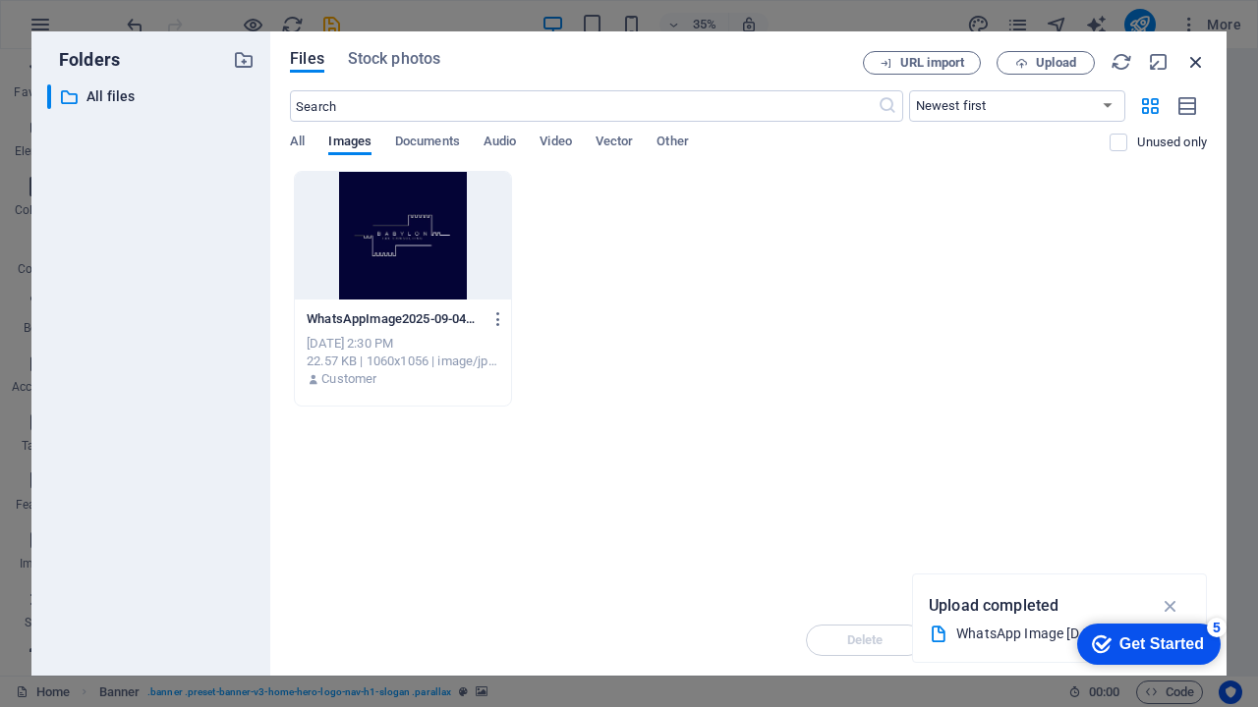
click at [1197, 56] on icon "button" at bounding box center [1196, 62] width 22 height 22
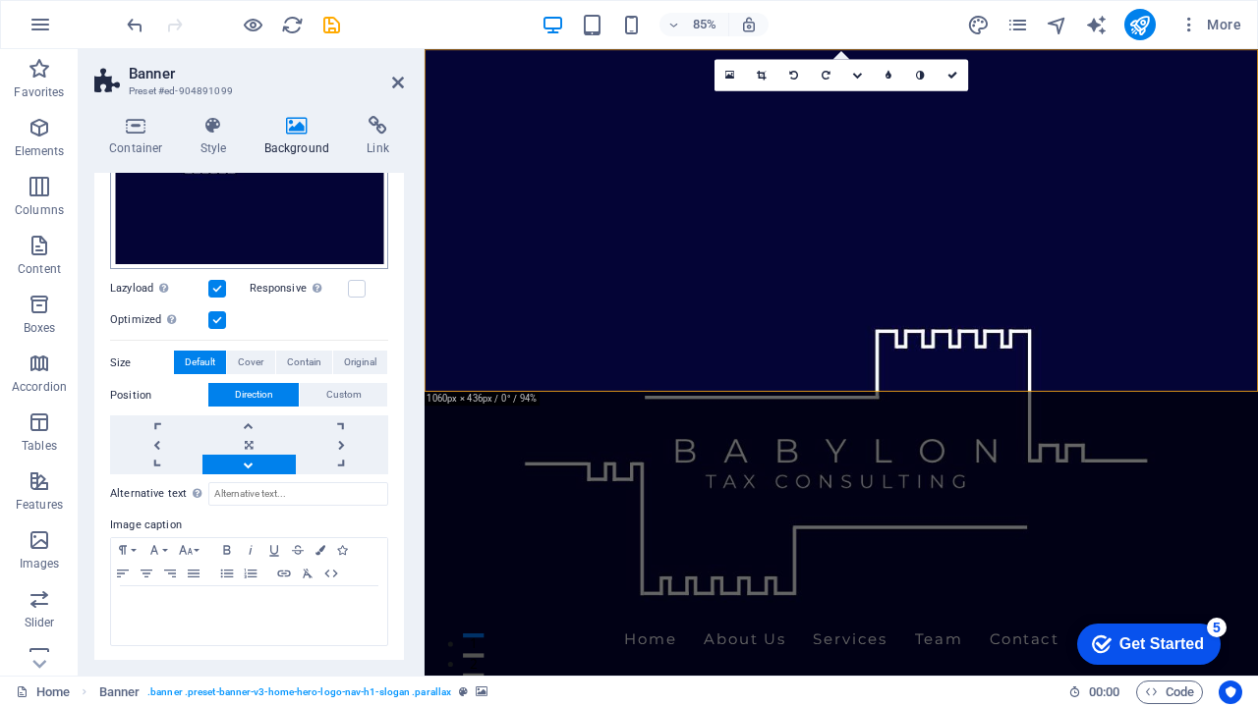
scroll to position [353, 0]
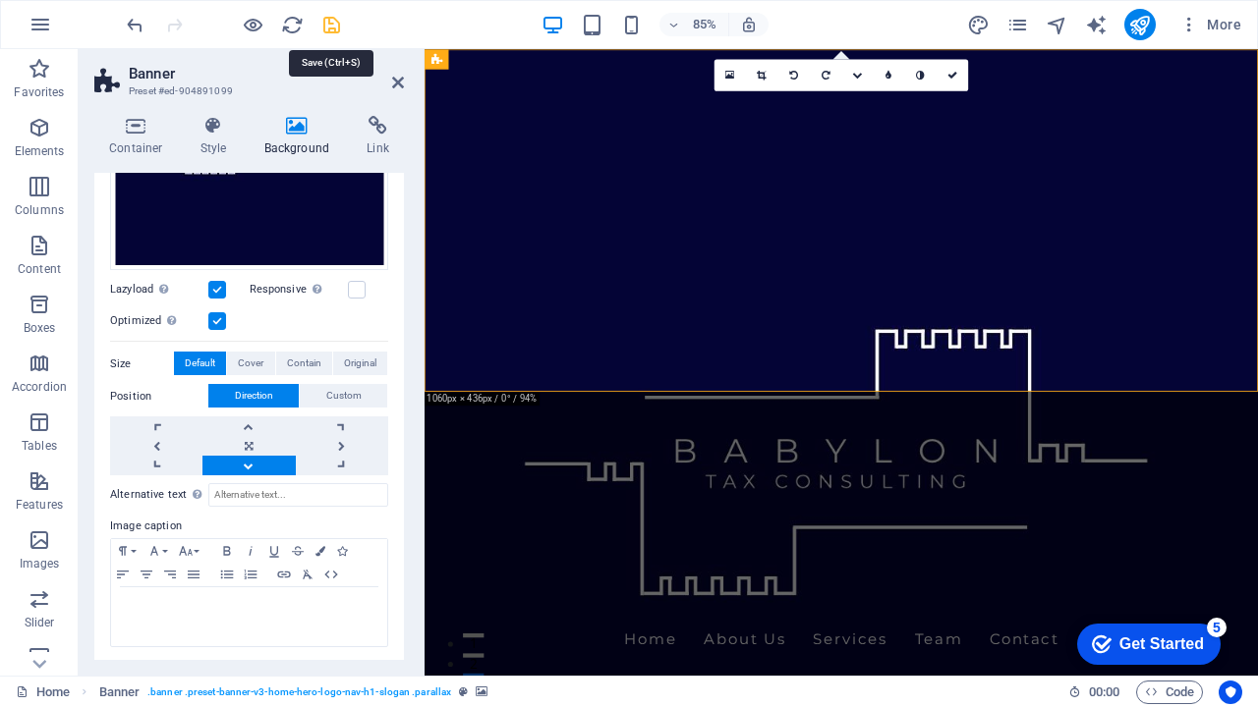
click at [0, 0] on icon "save" at bounding box center [0, 0] width 0 height 0
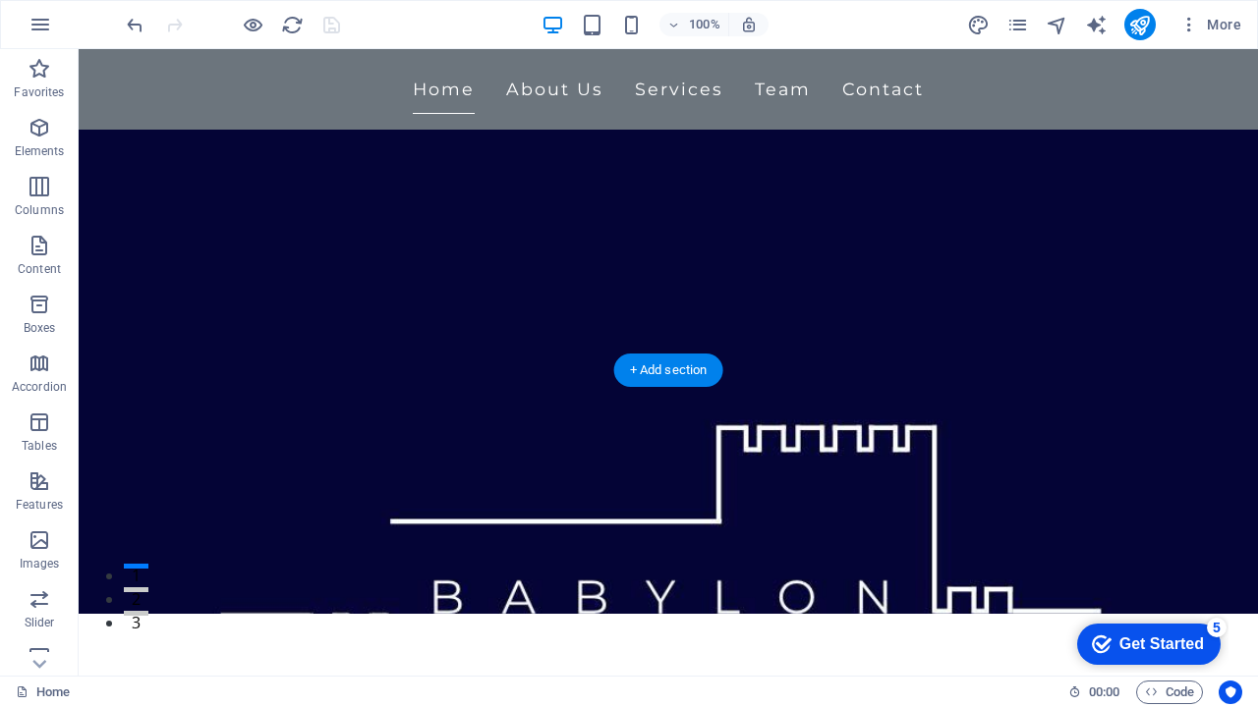
scroll to position [82, 0]
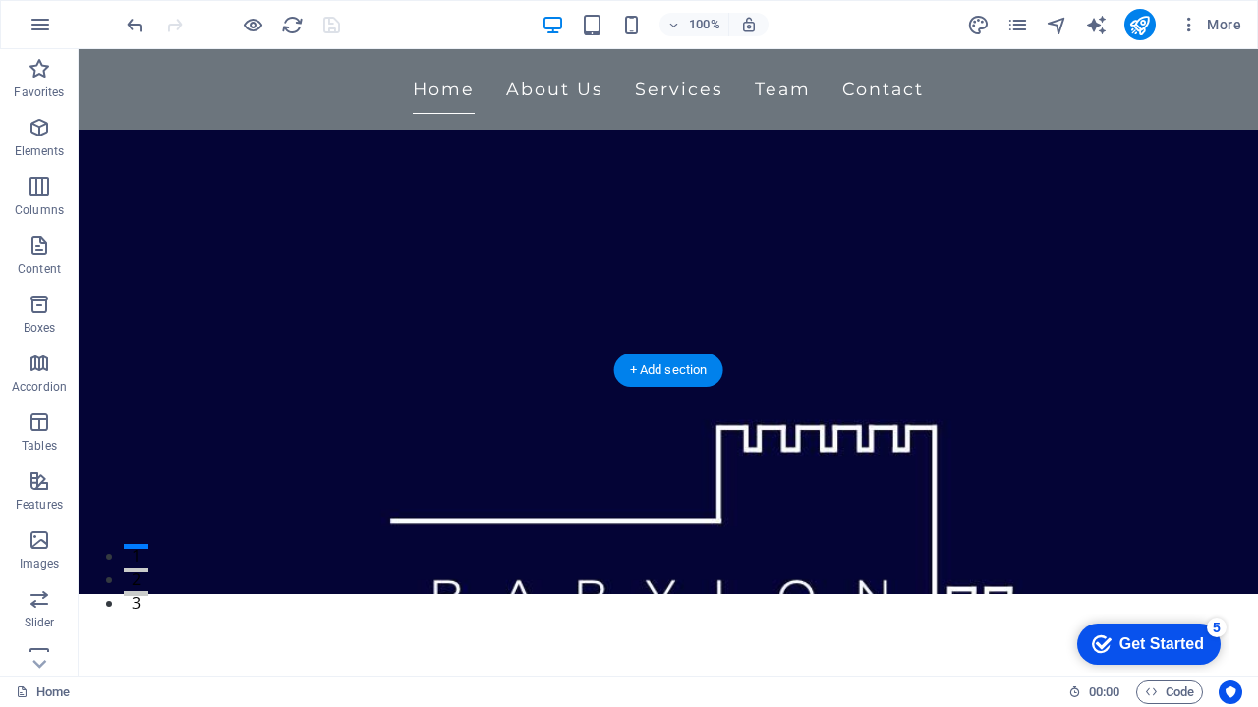
click at [815, 332] on figure at bounding box center [668, 281] width 1179 height 627
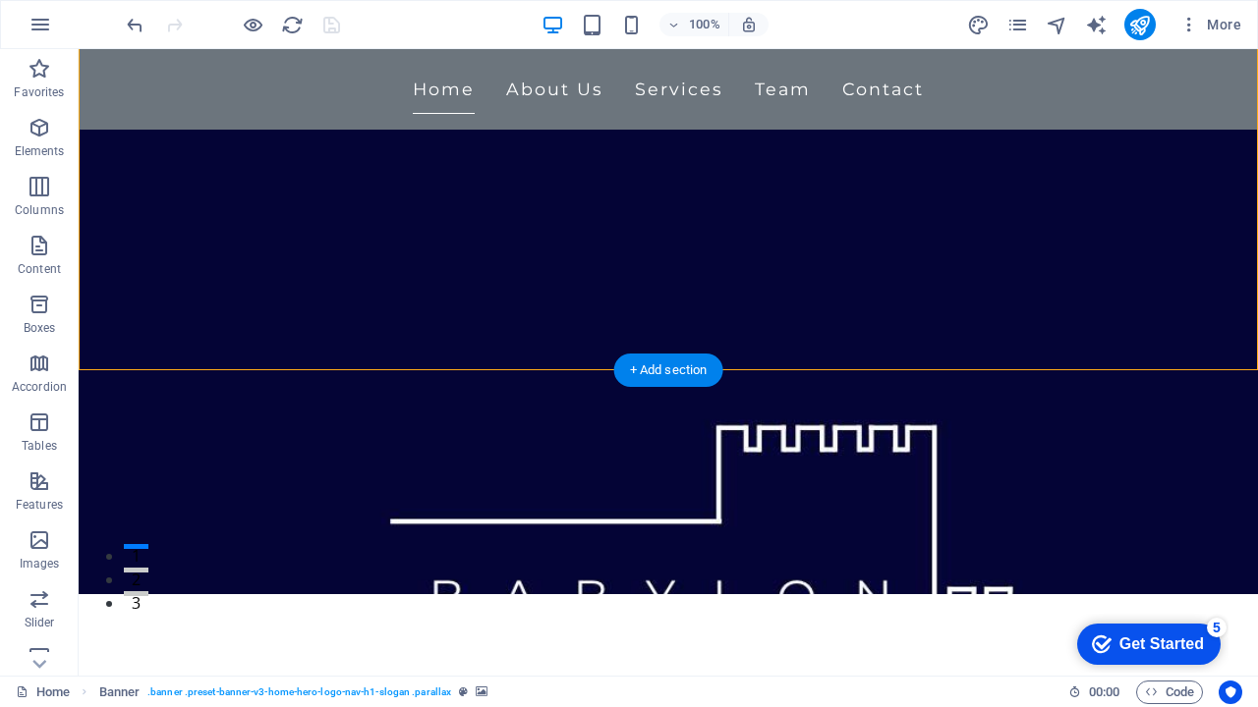
click at [815, 332] on figure at bounding box center [668, 281] width 1179 height 627
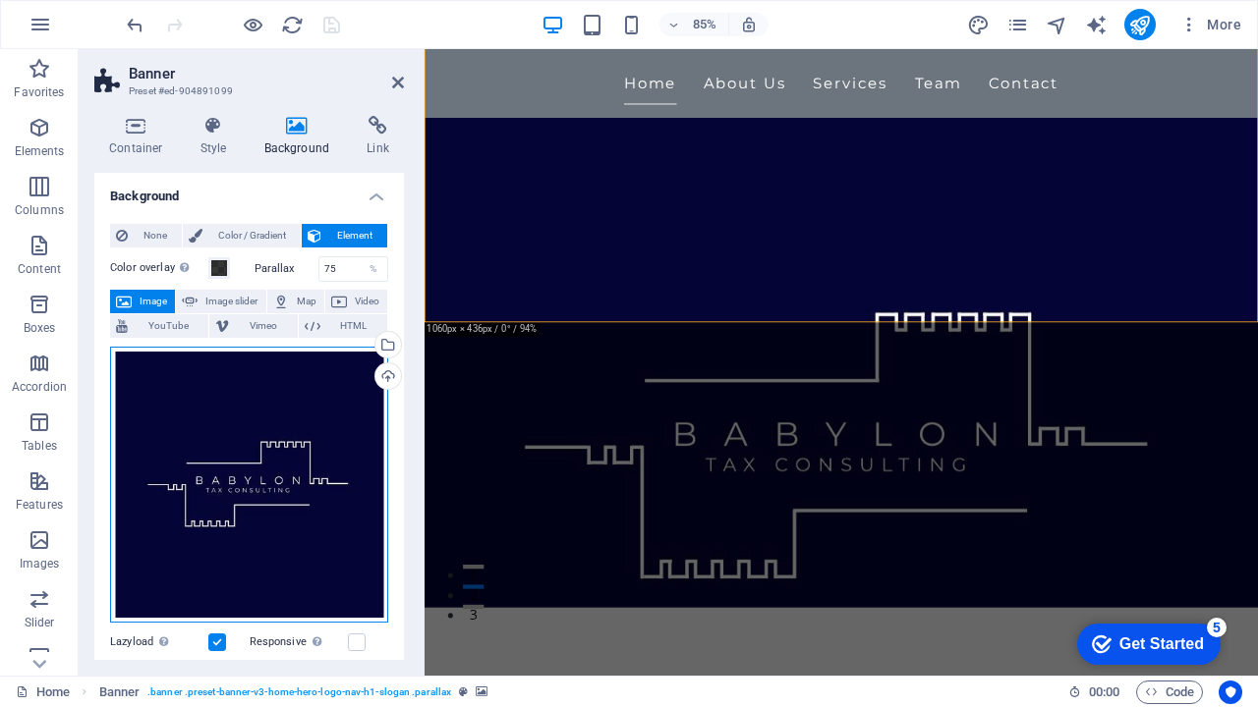
click at [318, 462] on div "Drag files here, click to choose files or select files from Files or our free s…" at bounding box center [249, 485] width 278 height 277
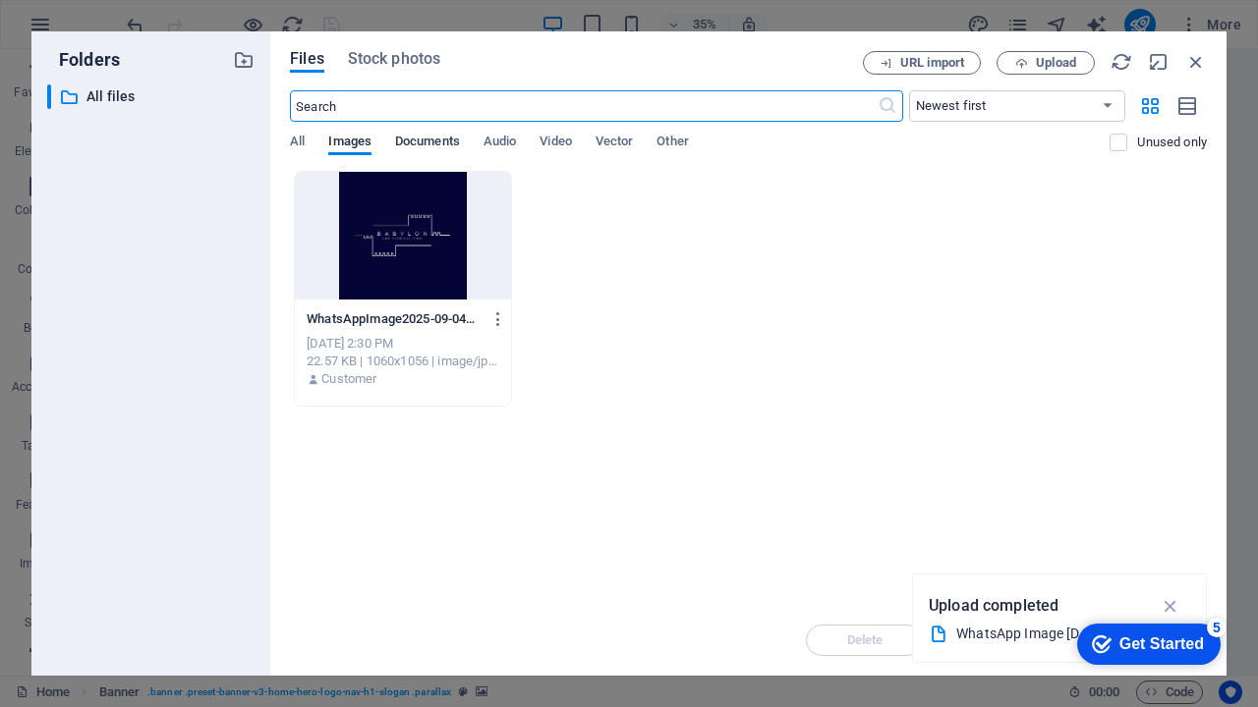
click at [439, 141] on span "Documents" at bounding box center [427, 144] width 65 height 28
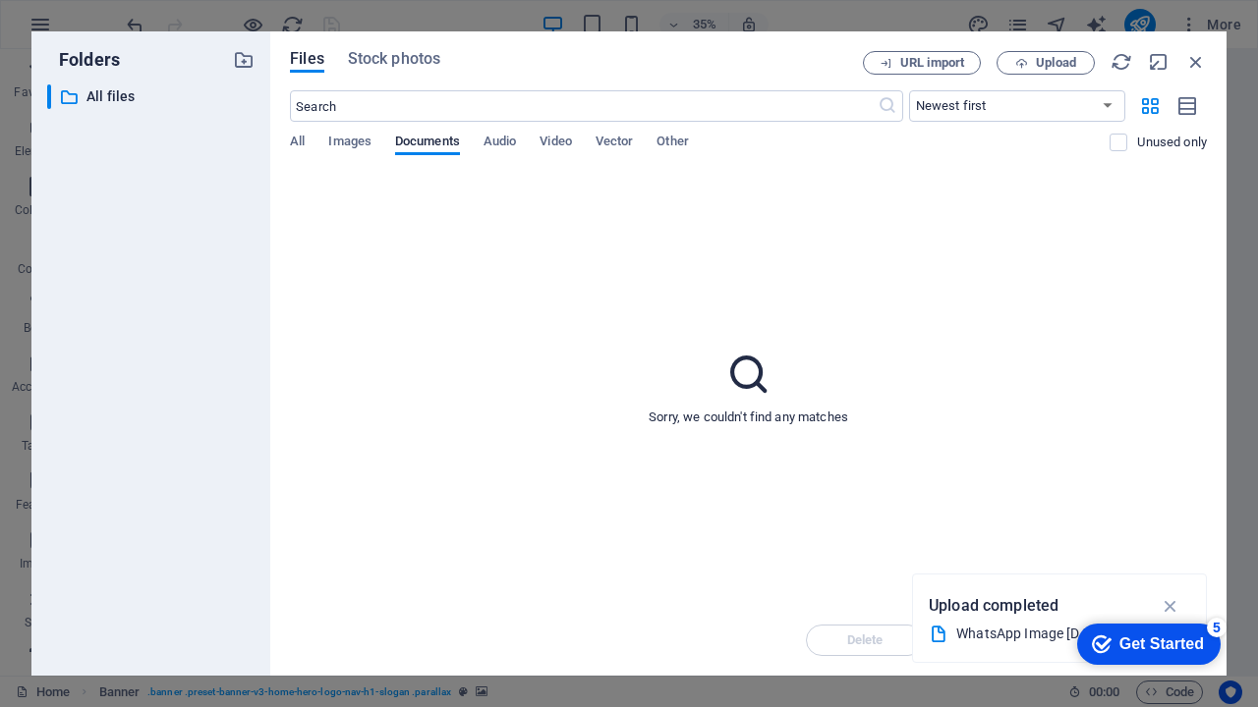
click at [306, 137] on div "All Images Documents Audio Video Vector Other" at bounding box center [699, 152] width 819 height 37
click at [301, 140] on span "All" at bounding box center [297, 144] width 15 height 28
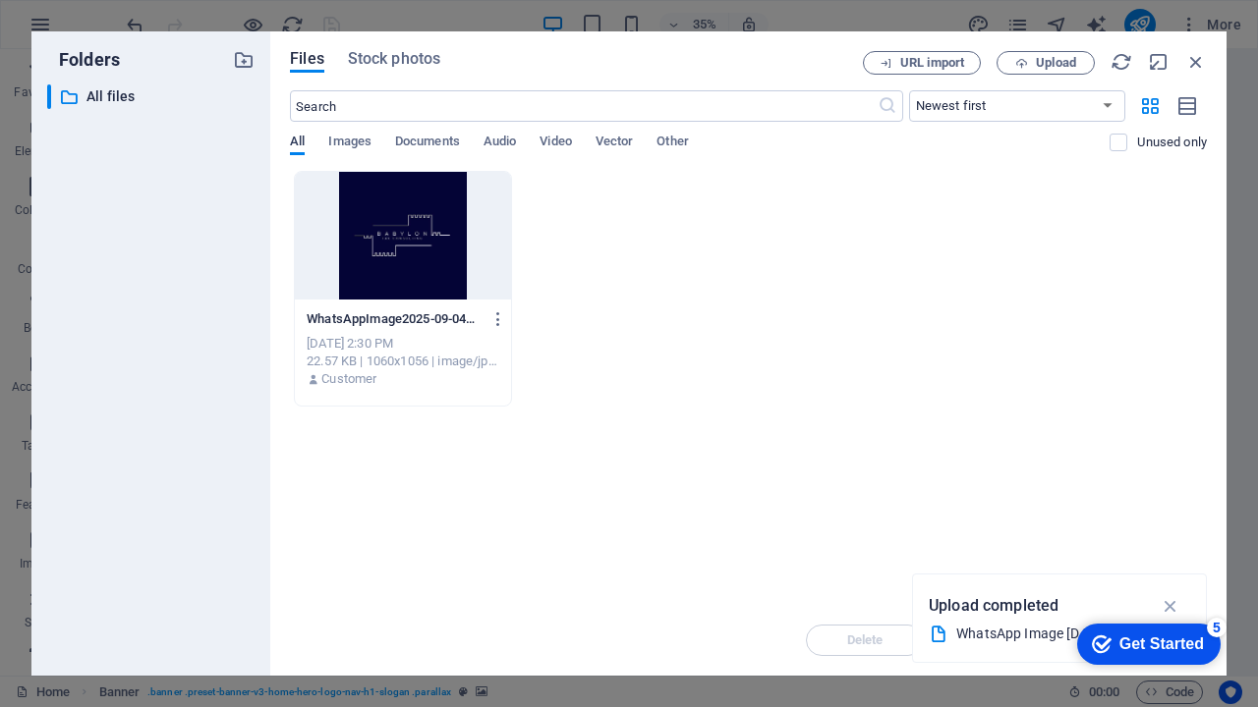
click at [301, 140] on span "All" at bounding box center [297, 144] width 15 height 28
click at [383, 222] on div at bounding box center [403, 236] width 216 height 128
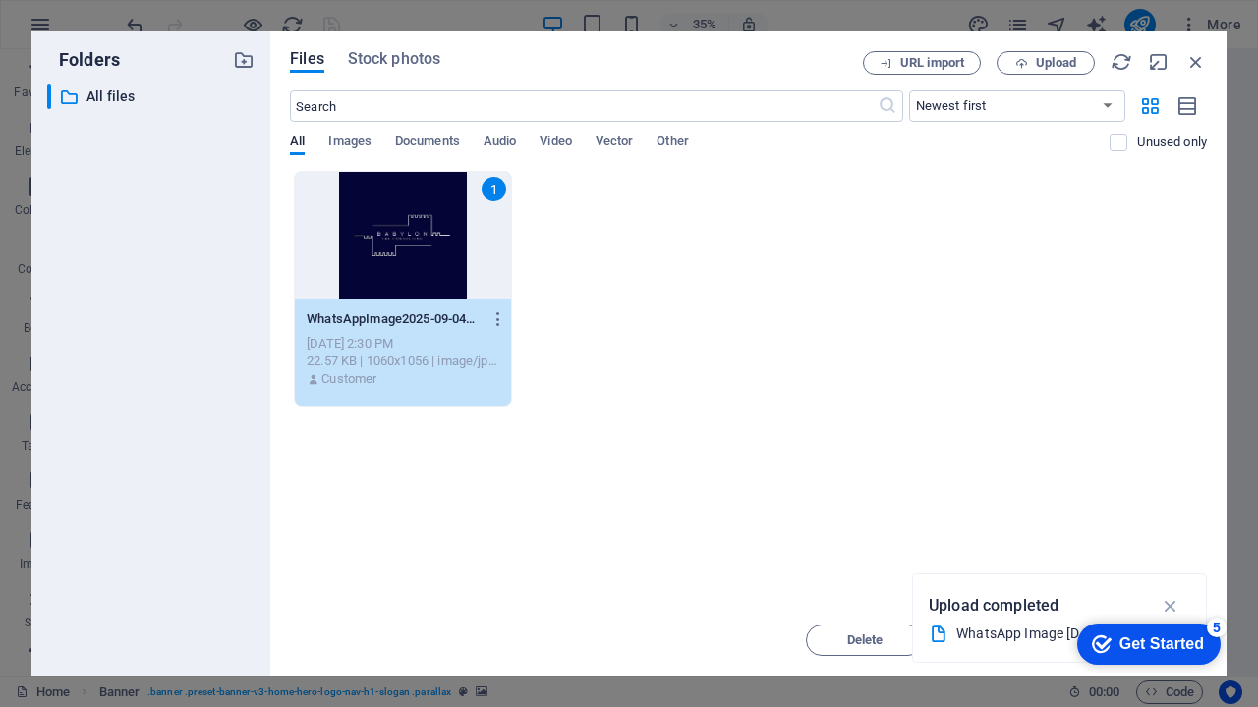
click at [383, 222] on div "1" at bounding box center [403, 236] width 216 height 128
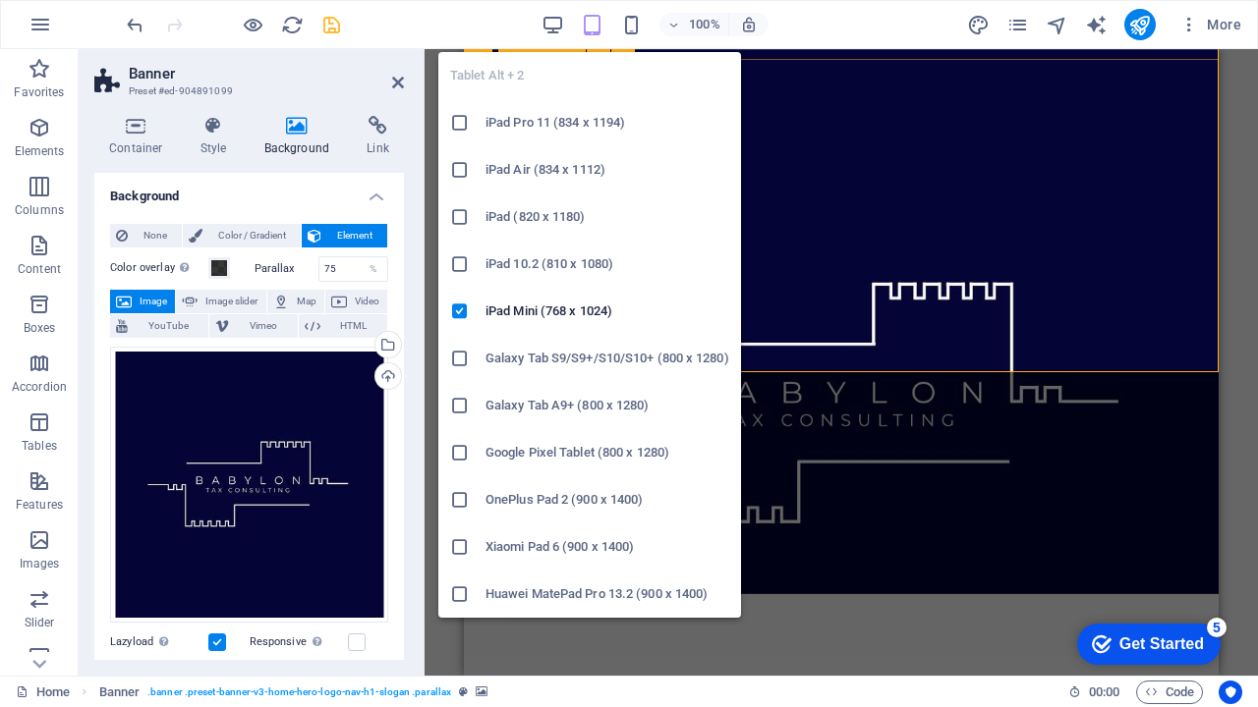
click at [460, 126] on icon at bounding box center [460, 123] width 20 height 20
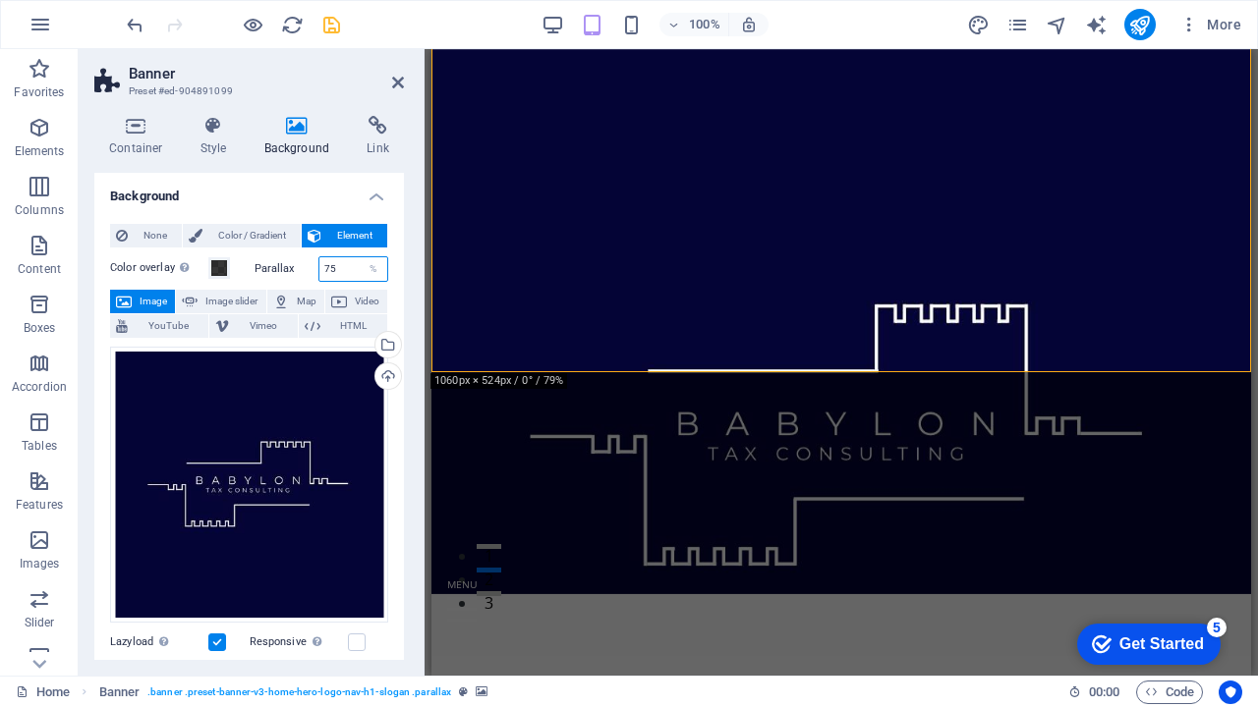
click at [340, 268] on input "75" at bounding box center [353, 269] width 69 height 24
type input "7"
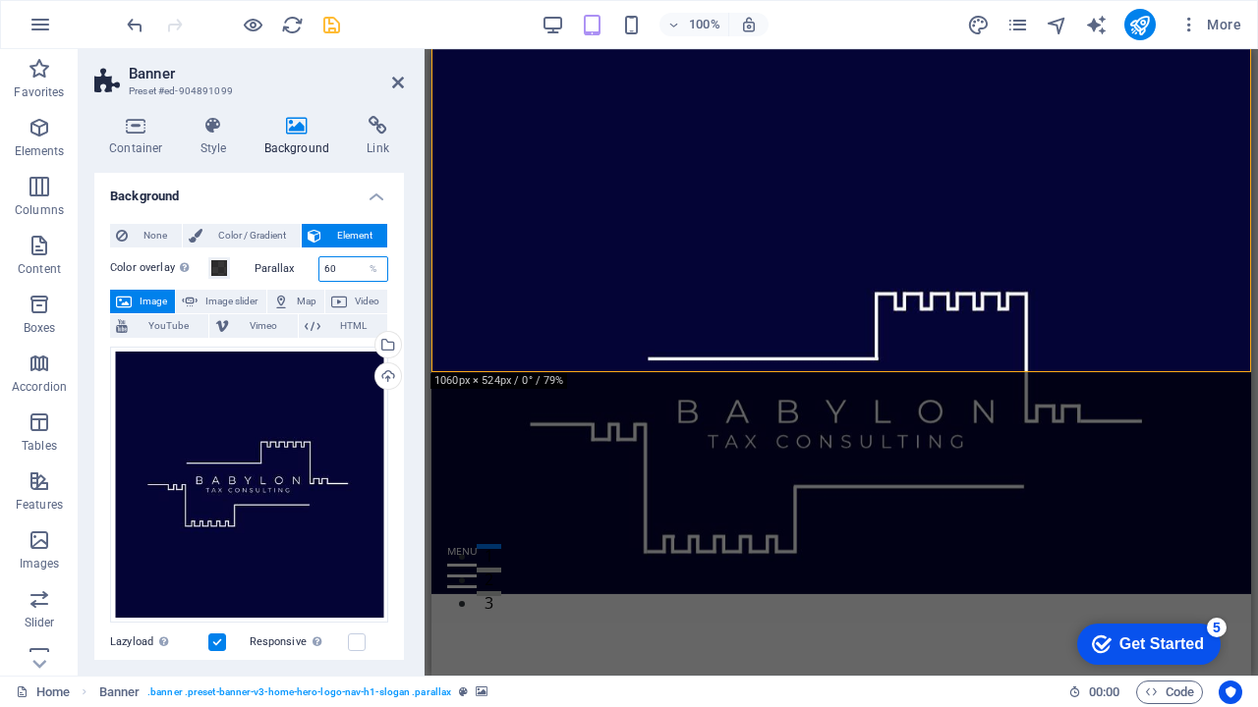
type input "6"
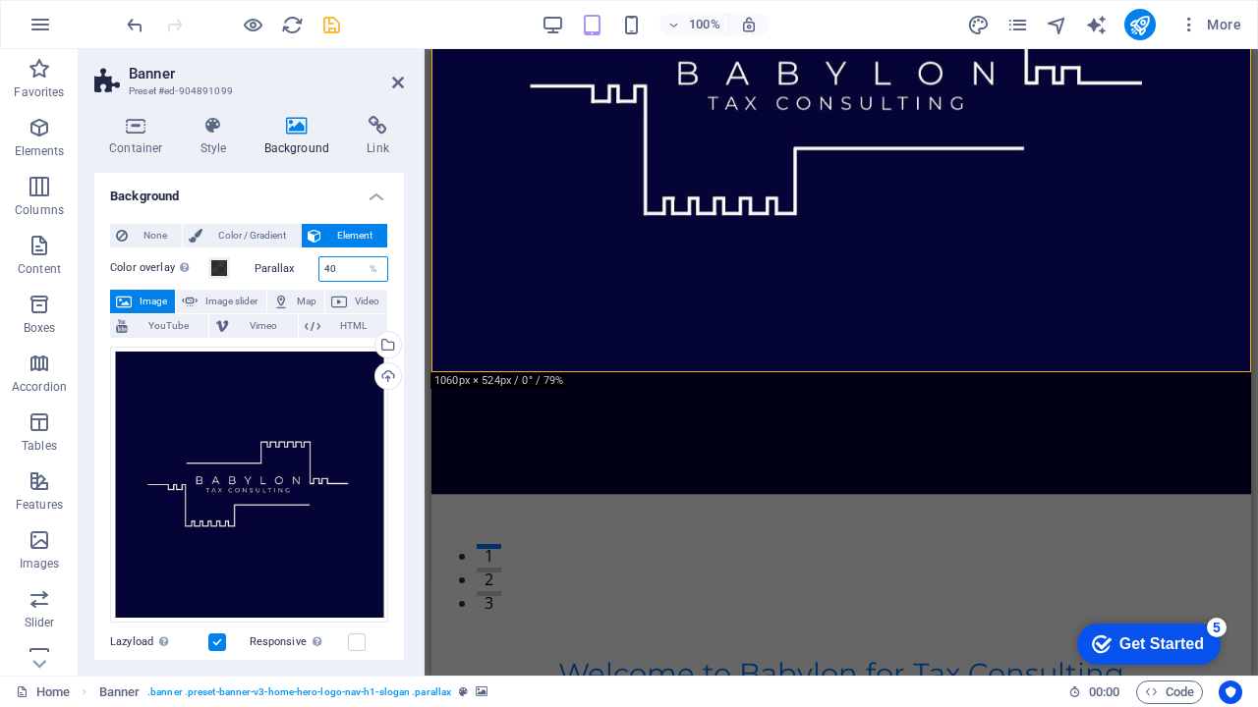
type input "4"
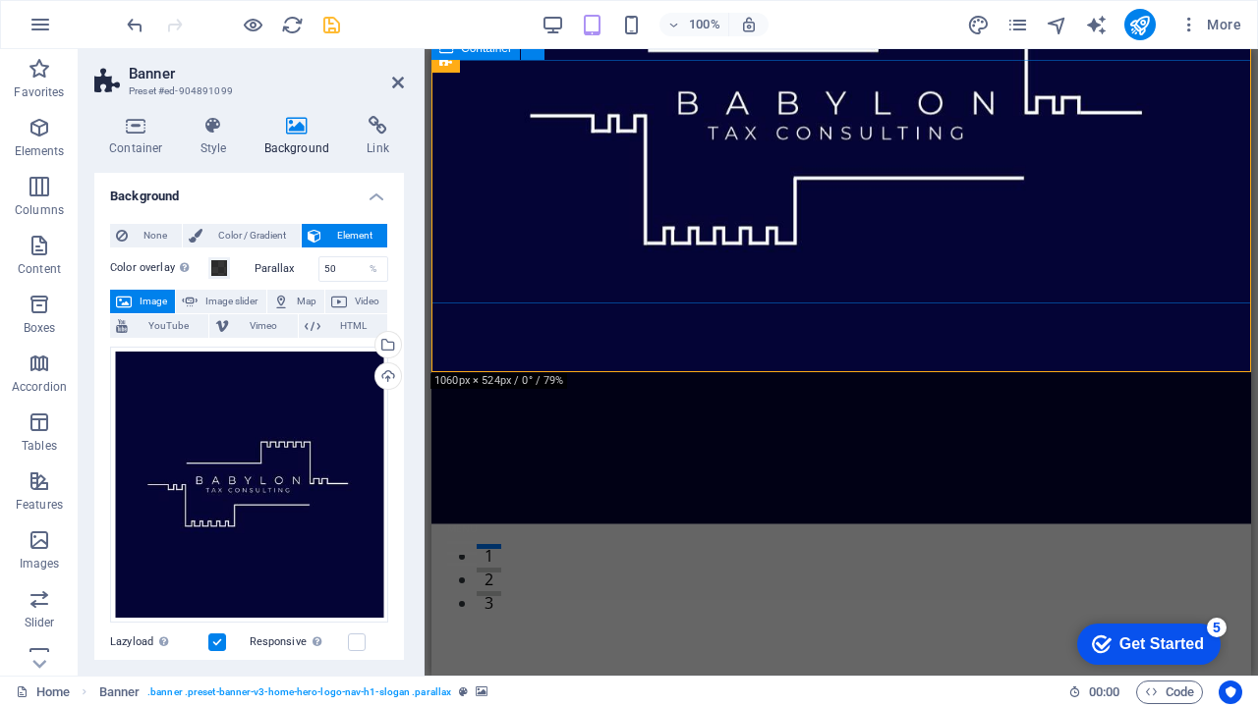
click at [344, 271] on input "50" at bounding box center [353, 269] width 69 height 24
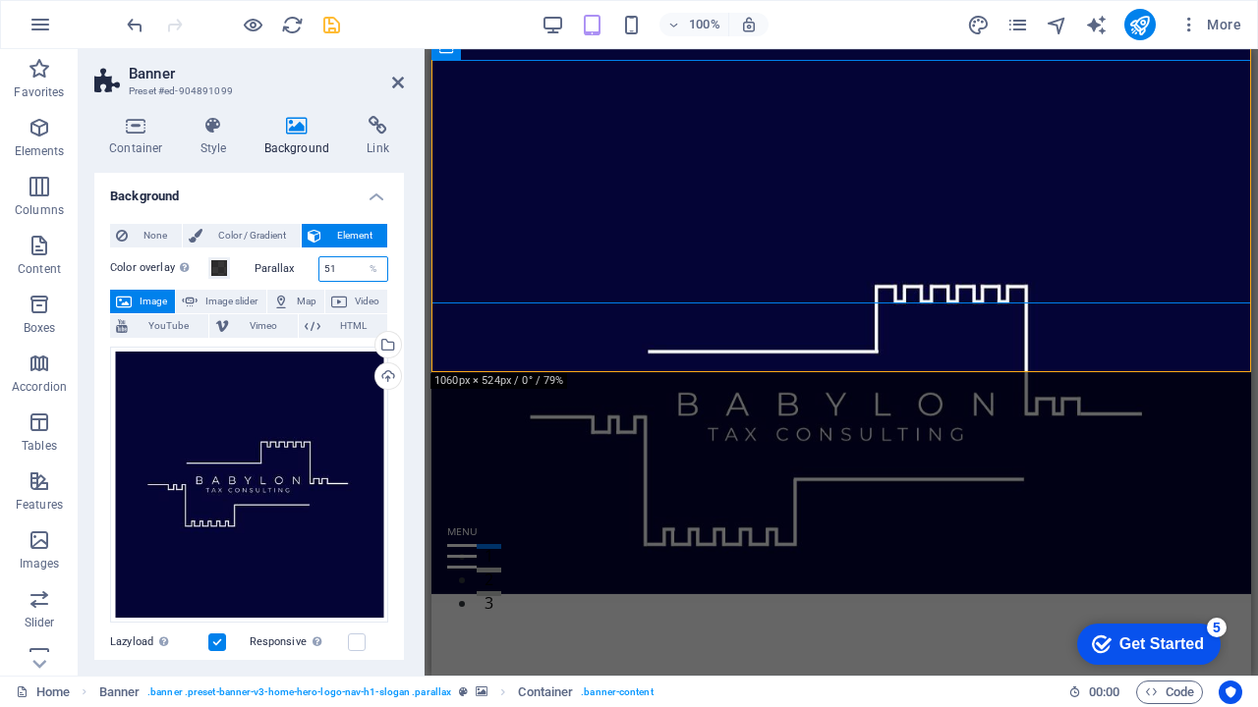
type input "5"
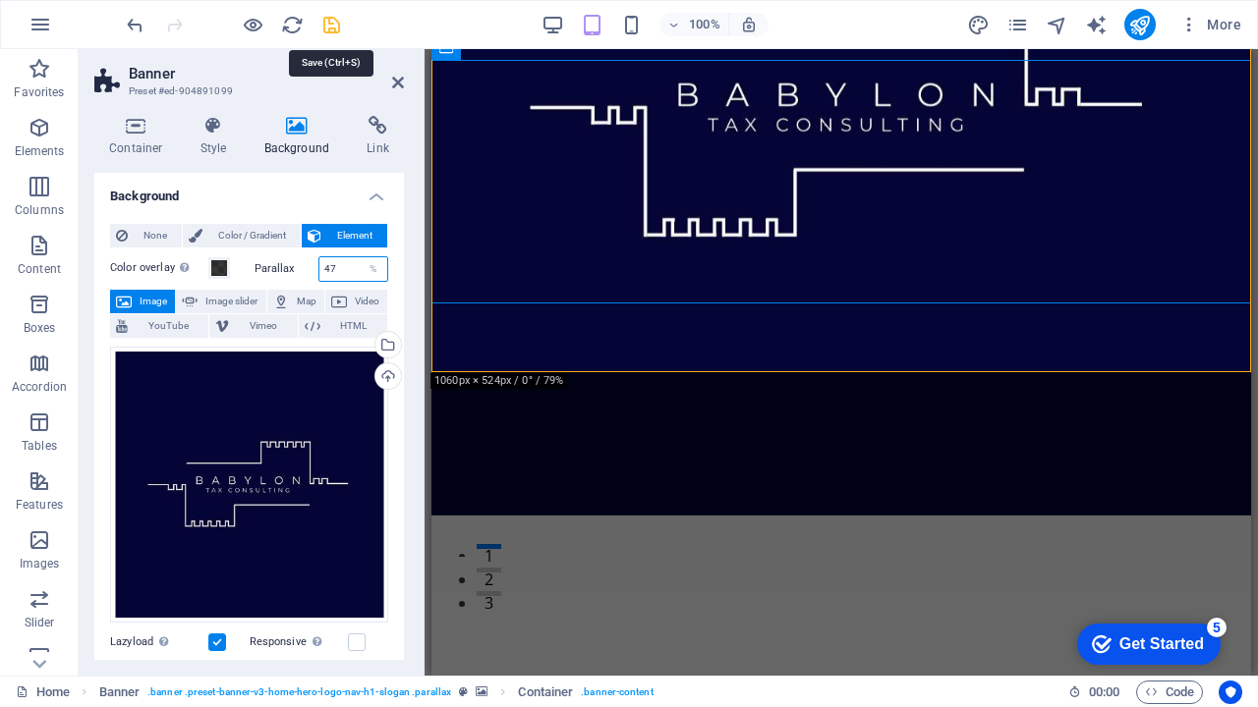
type input "47"
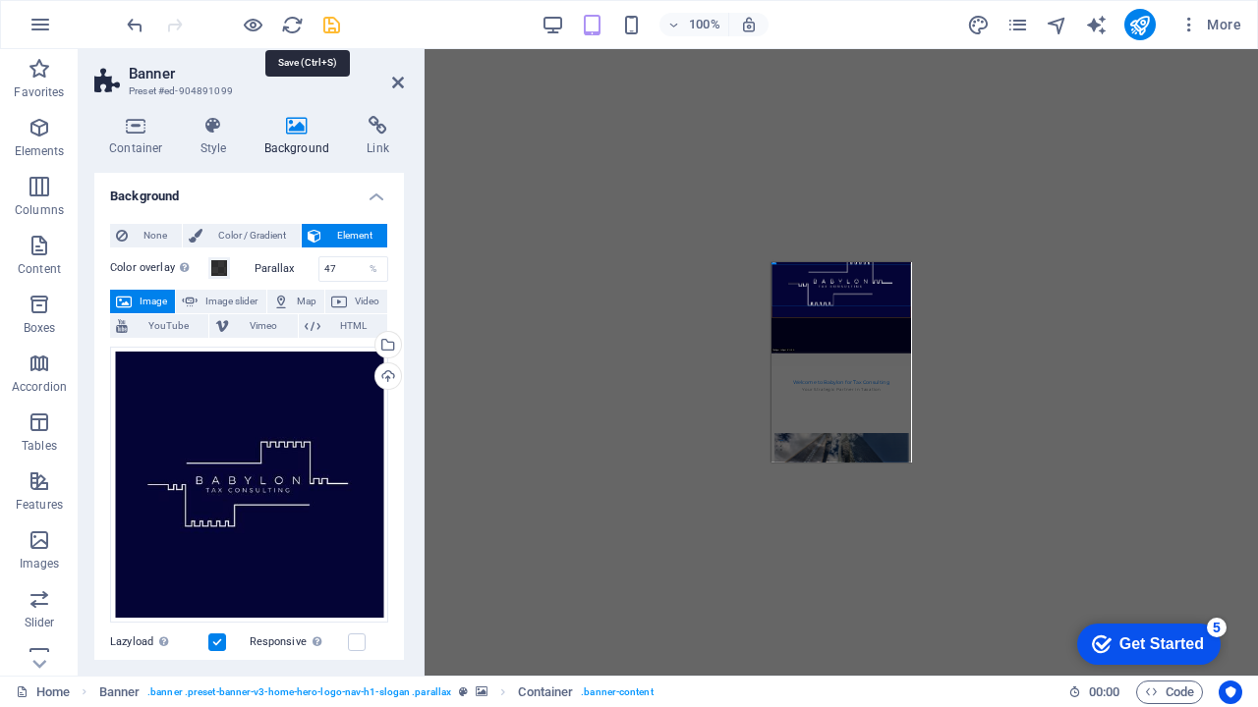
click at [324, 25] on icon "save" at bounding box center [331, 25] width 23 height 23
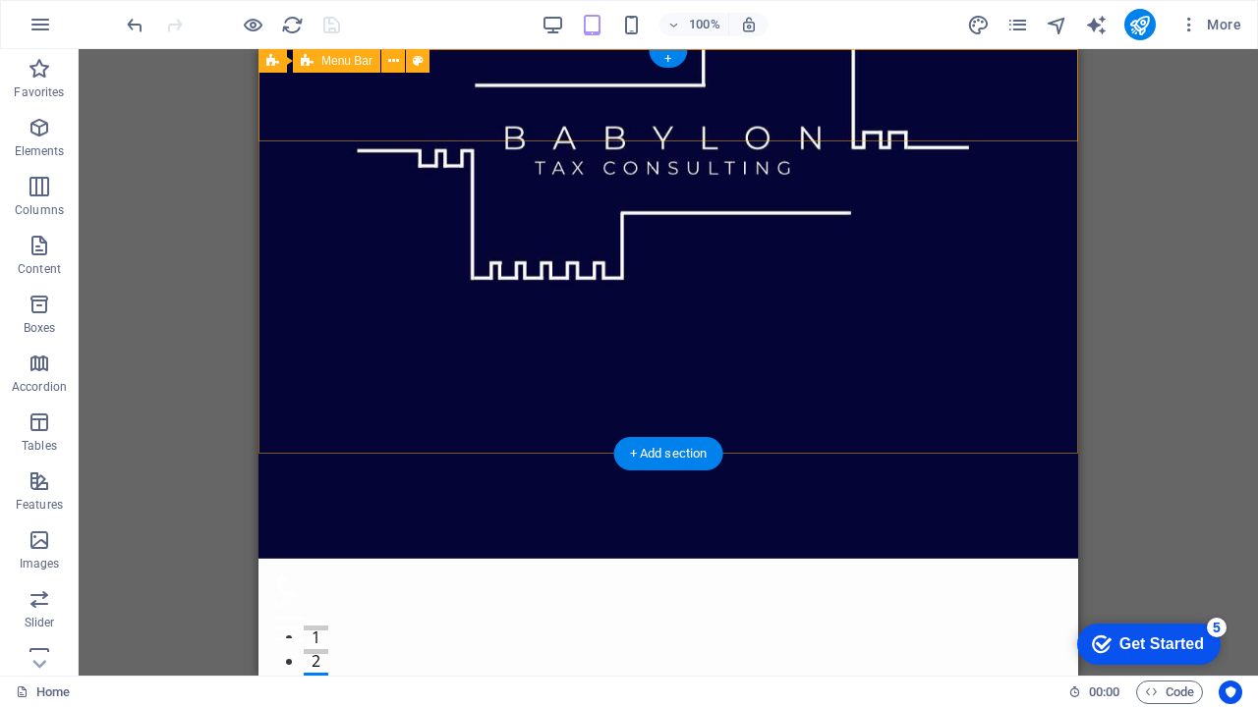
scroll to position [0, 0]
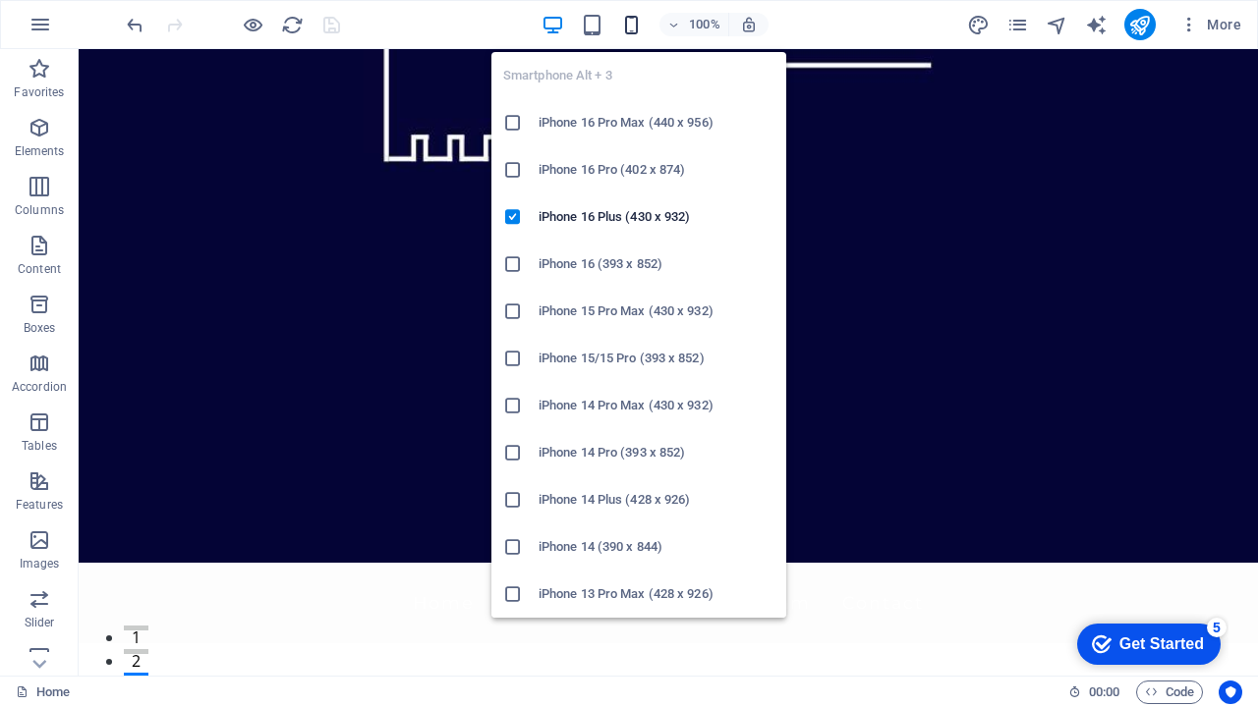
click at [0, 0] on icon "button" at bounding box center [0, 0] width 0 height 0
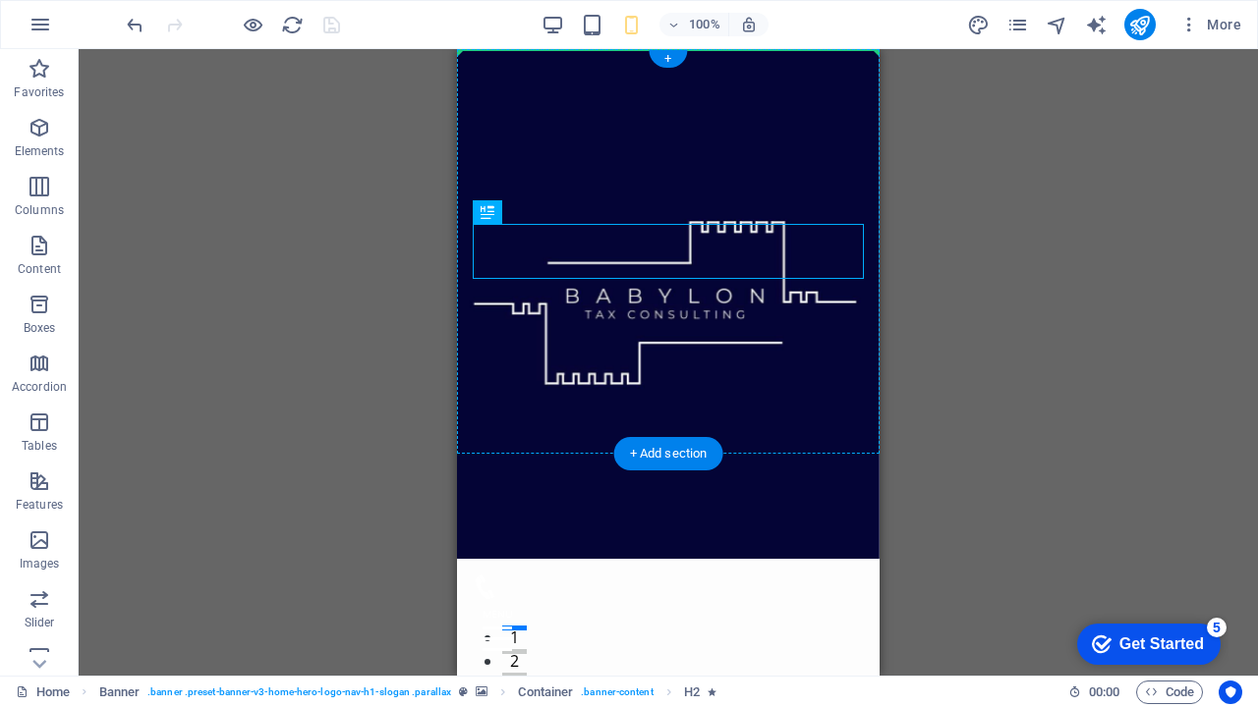
drag, startPoint x: 630, startPoint y: 226, endPoint x: 635, endPoint y: 165, distance: 61.1
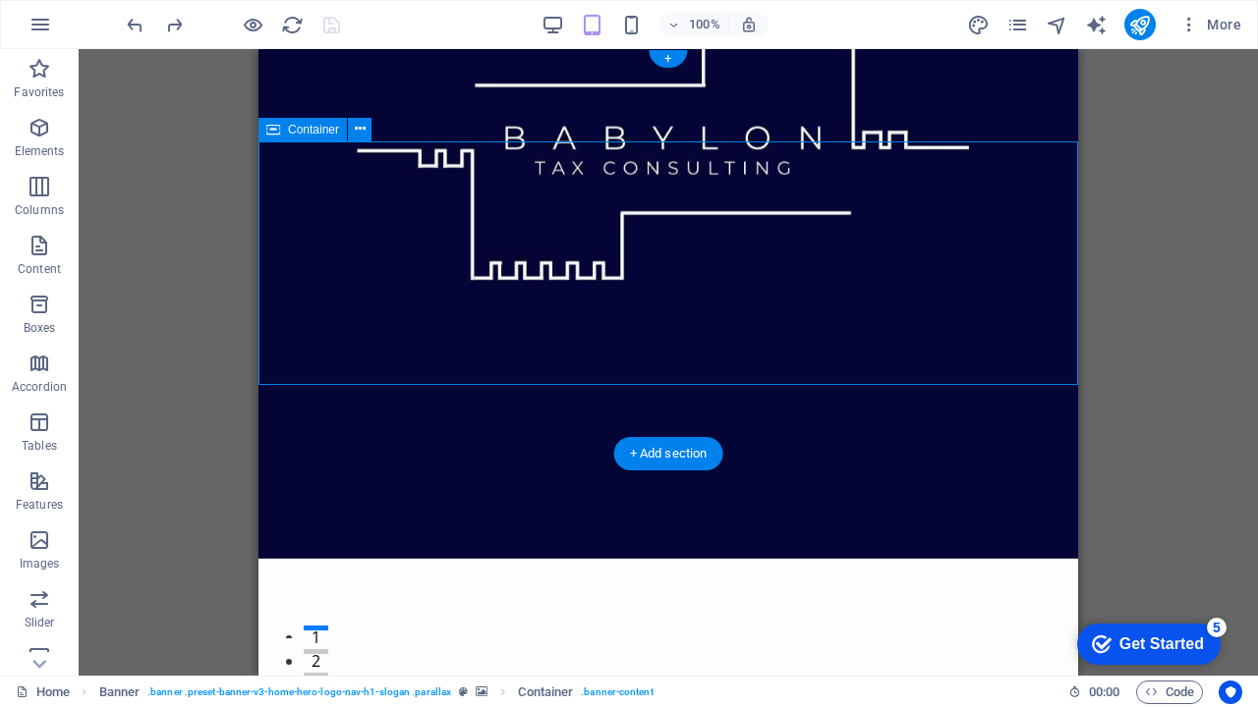
drag, startPoint x: 743, startPoint y: 142, endPoint x: 747, endPoint y: 213, distance: 70.9
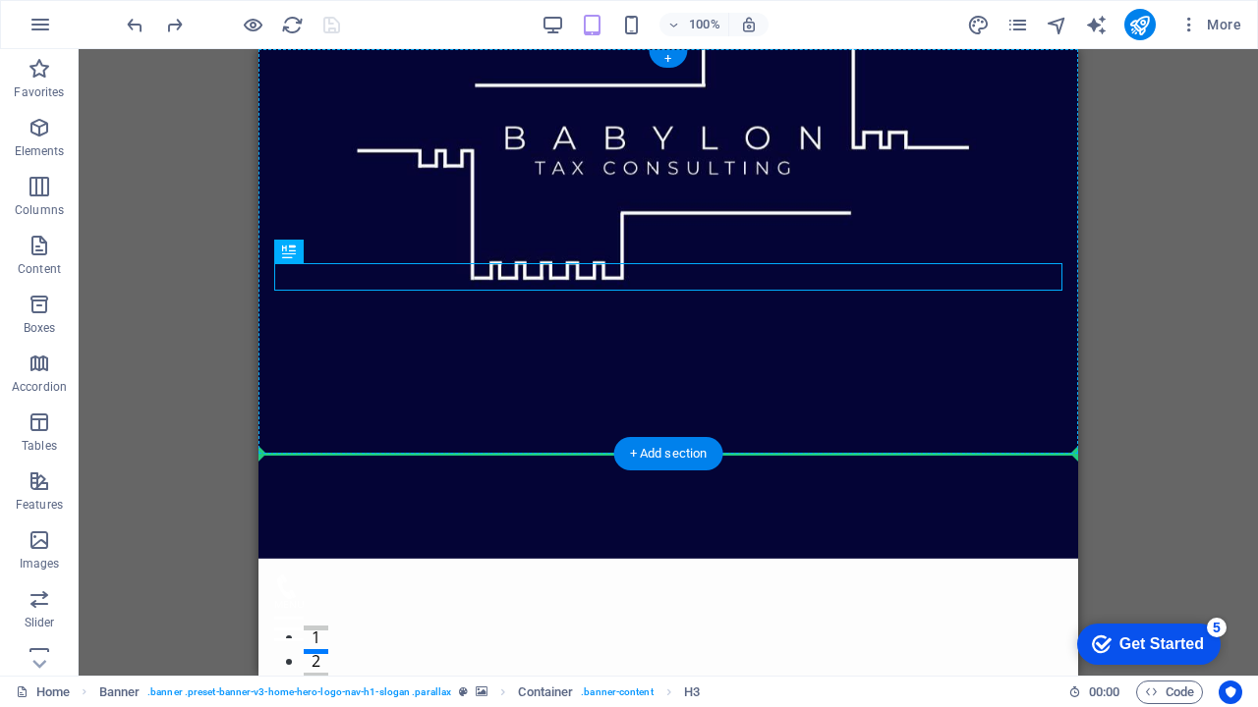
drag, startPoint x: 746, startPoint y: 265, endPoint x: 742, endPoint y: 357, distance: 91.5
drag, startPoint x: 391, startPoint y: 264, endPoint x: 390, endPoint y: 319, distance: 55.0
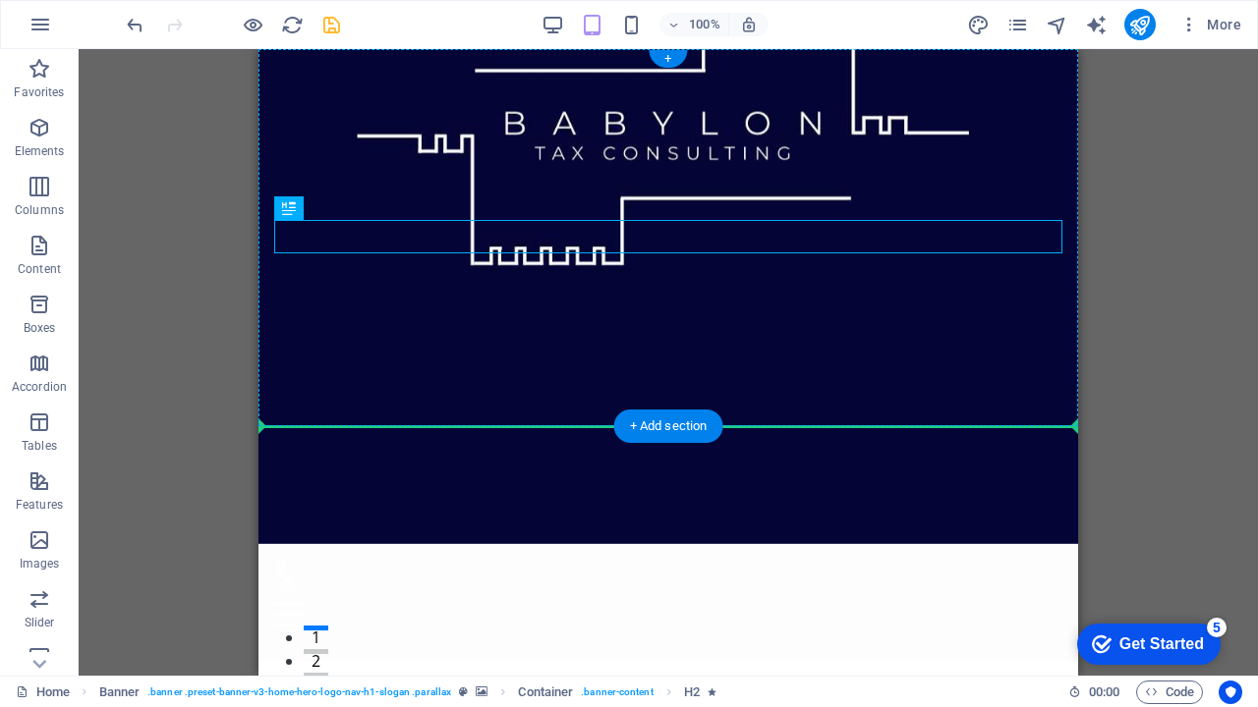
drag, startPoint x: 422, startPoint y: 222, endPoint x: 419, endPoint y: 327, distance: 105.2
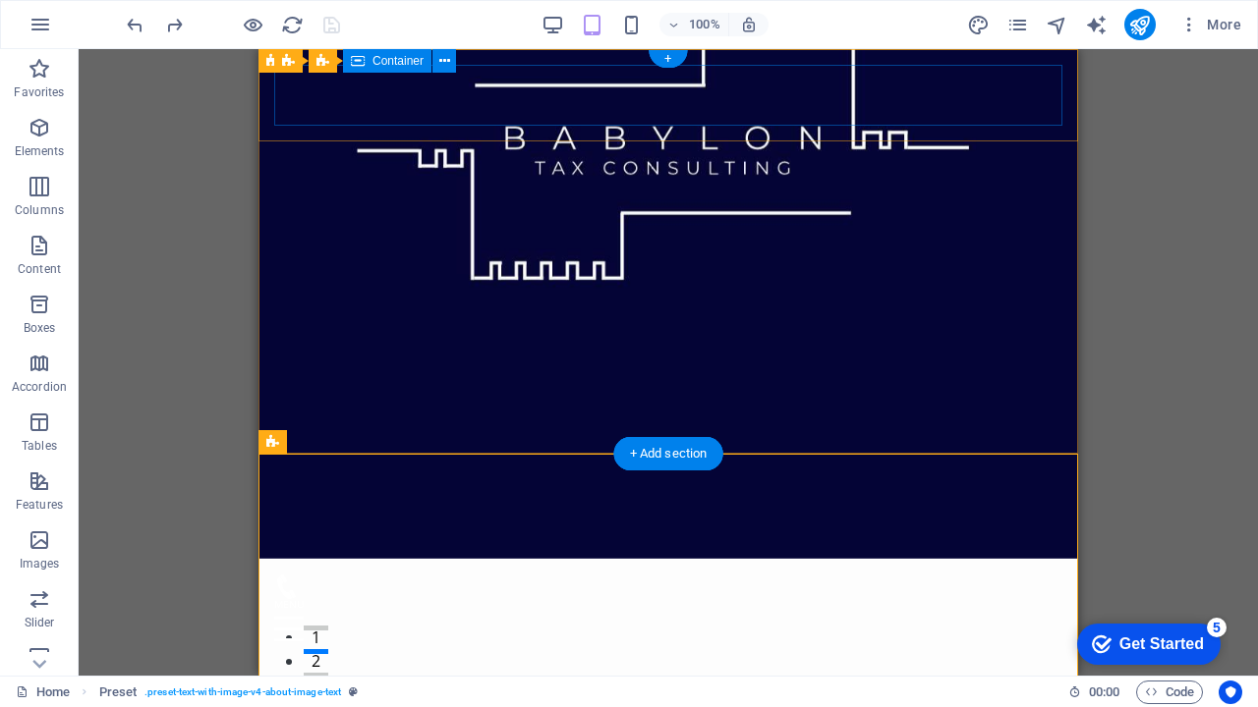
click at [395, 66] on span "Container" at bounding box center [397, 61] width 51 height 12
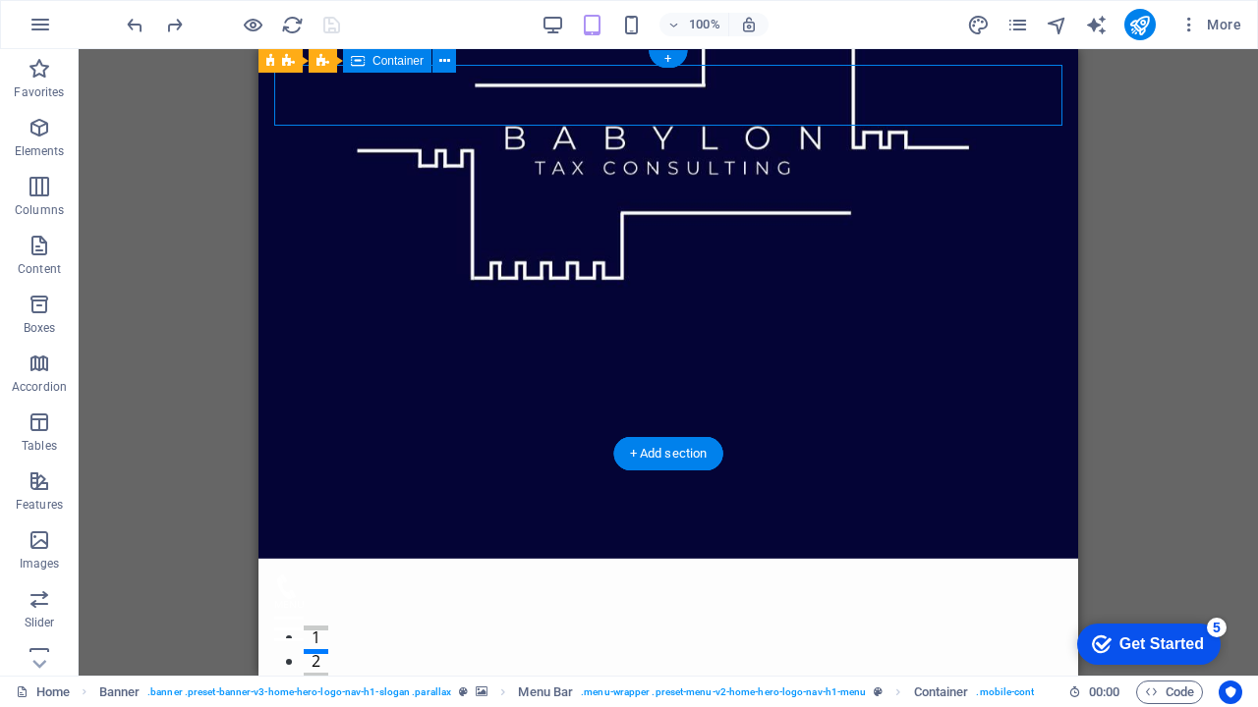
click at [401, 60] on span "Container" at bounding box center [397, 61] width 51 height 12
click at [446, 55] on icon at bounding box center [444, 61] width 11 height 21
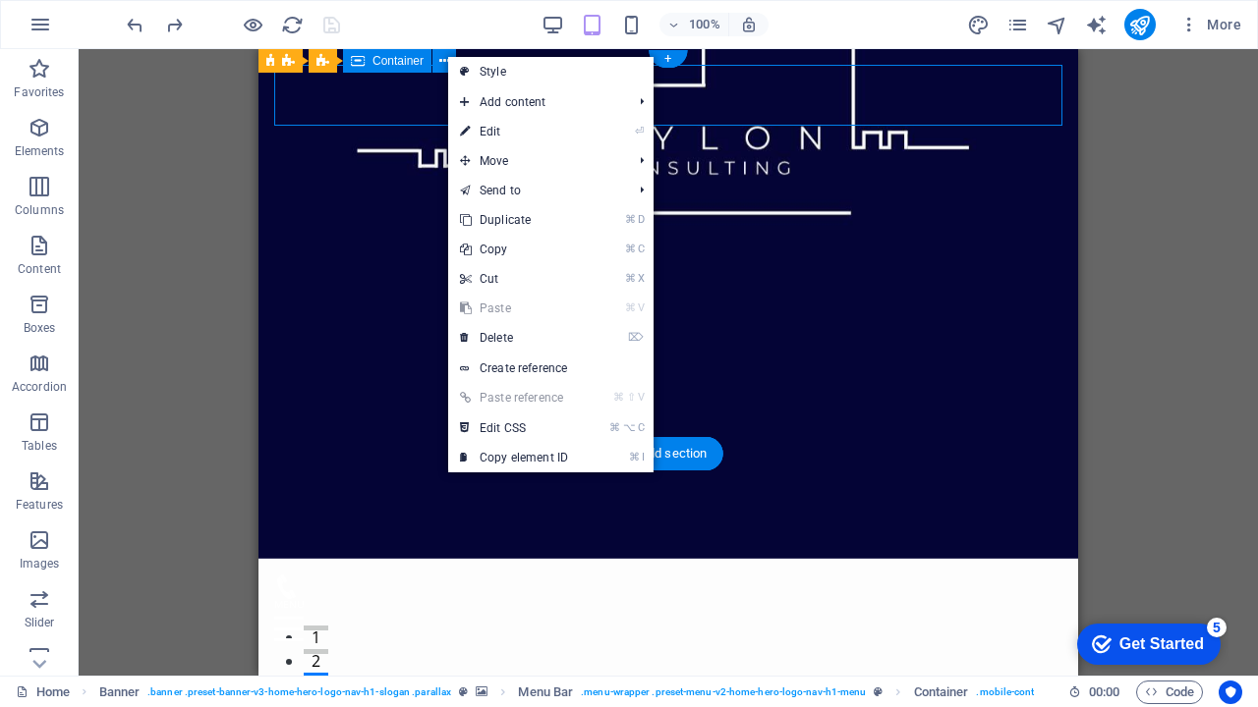
click at [403, 64] on span "Container" at bounding box center [397, 61] width 51 height 12
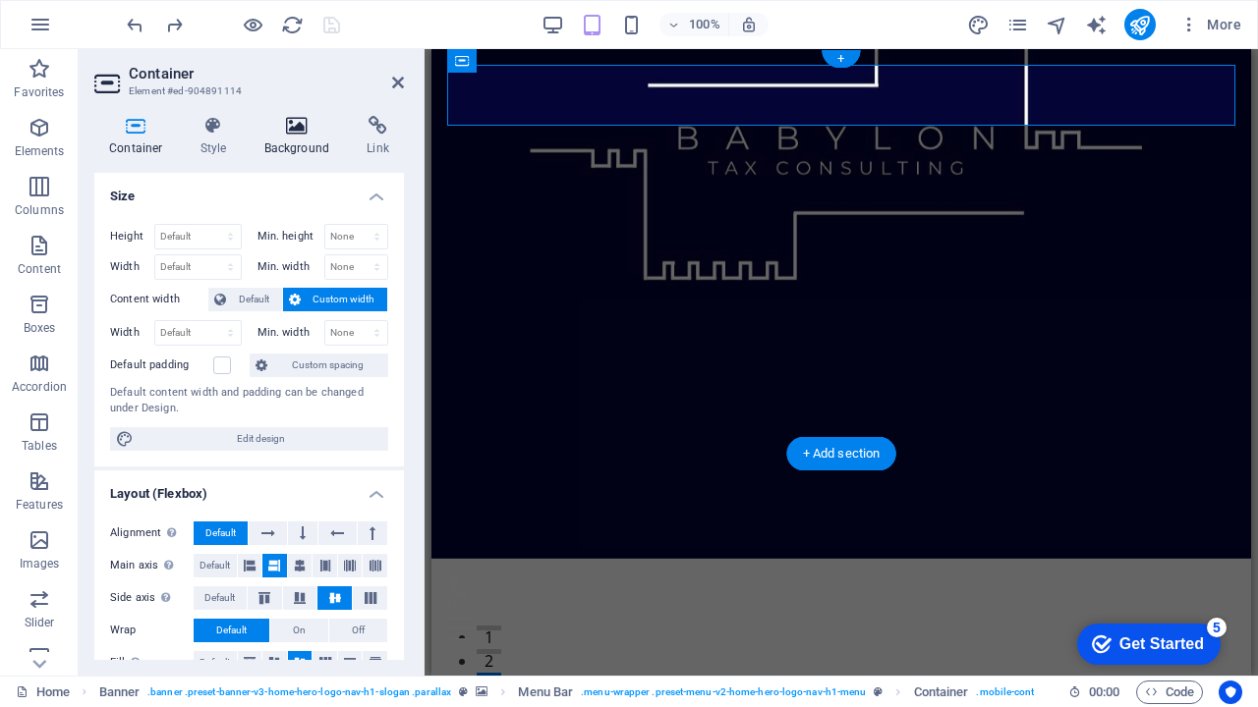
click at [299, 124] on icon at bounding box center [297, 126] width 95 height 20
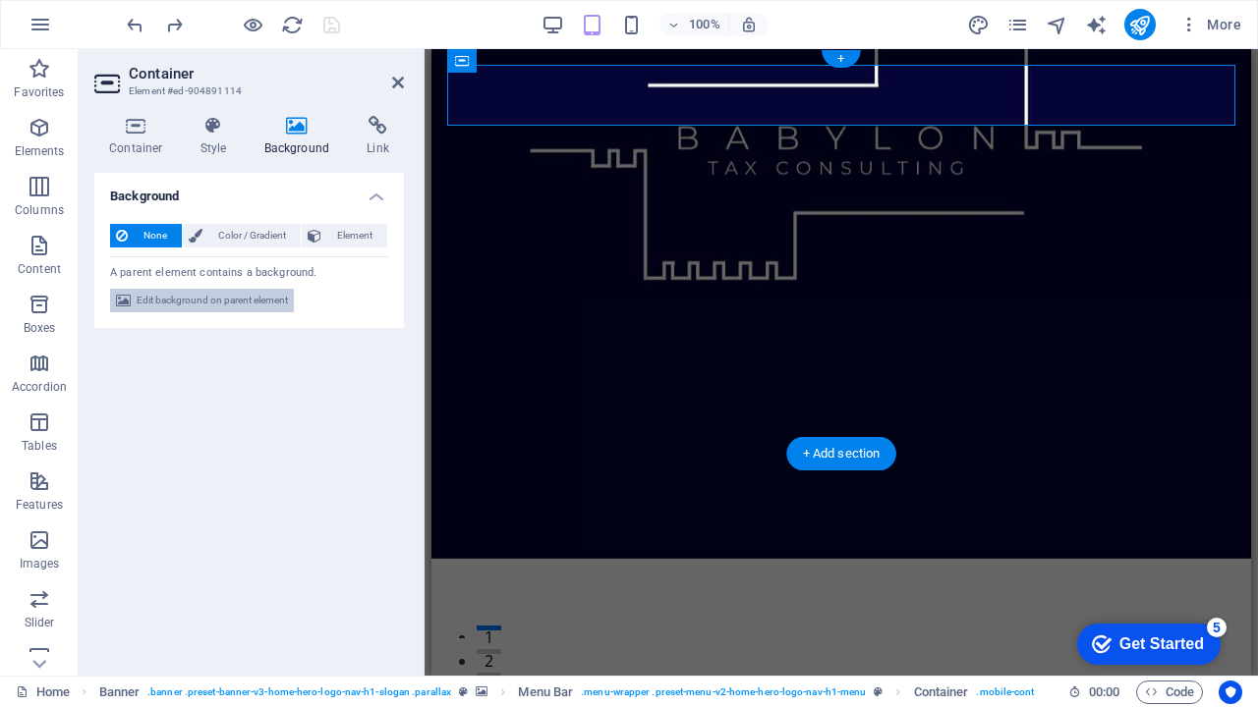
click at [246, 300] on span "Edit background on parent element" at bounding box center [212, 301] width 151 height 24
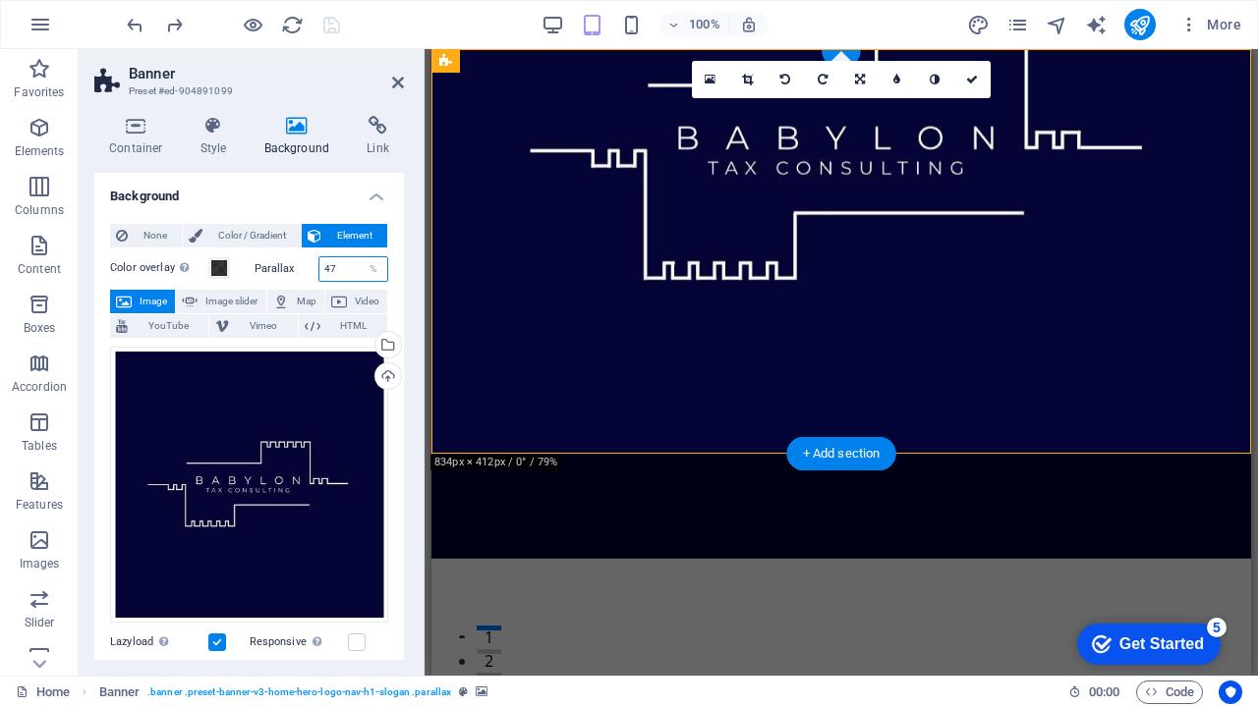
click at [344, 265] on input "47" at bounding box center [353, 269] width 69 height 24
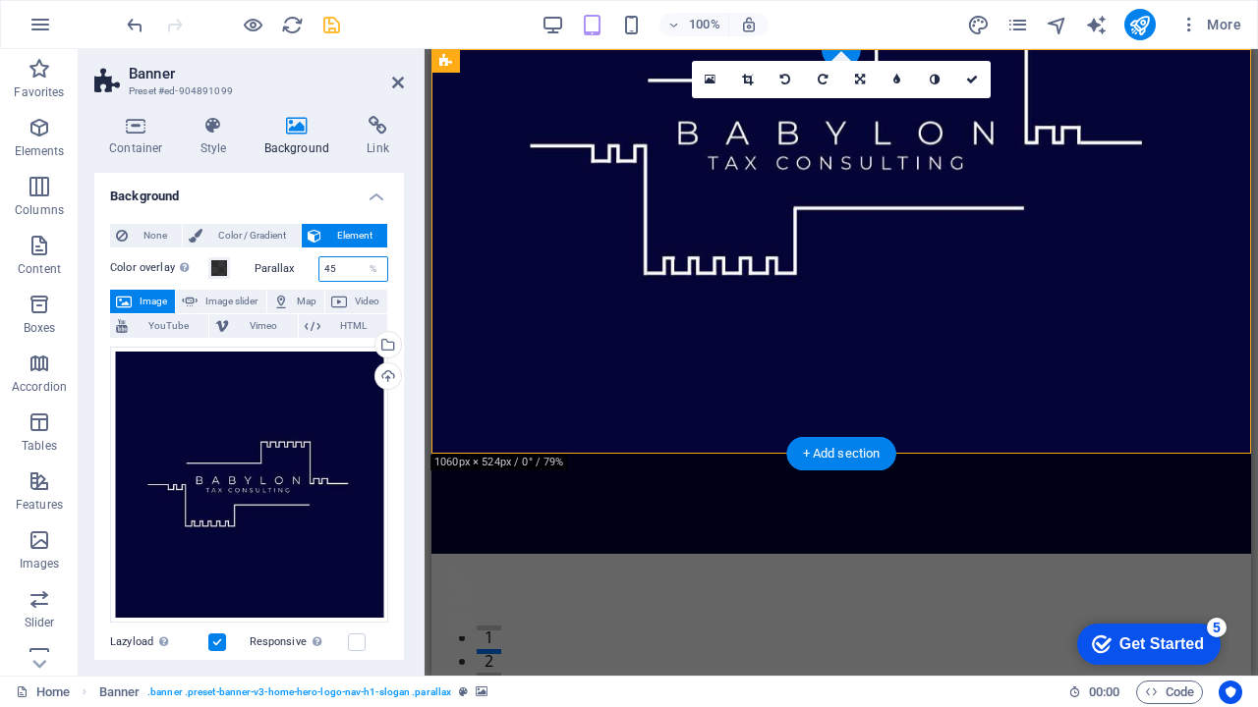
type input "45"
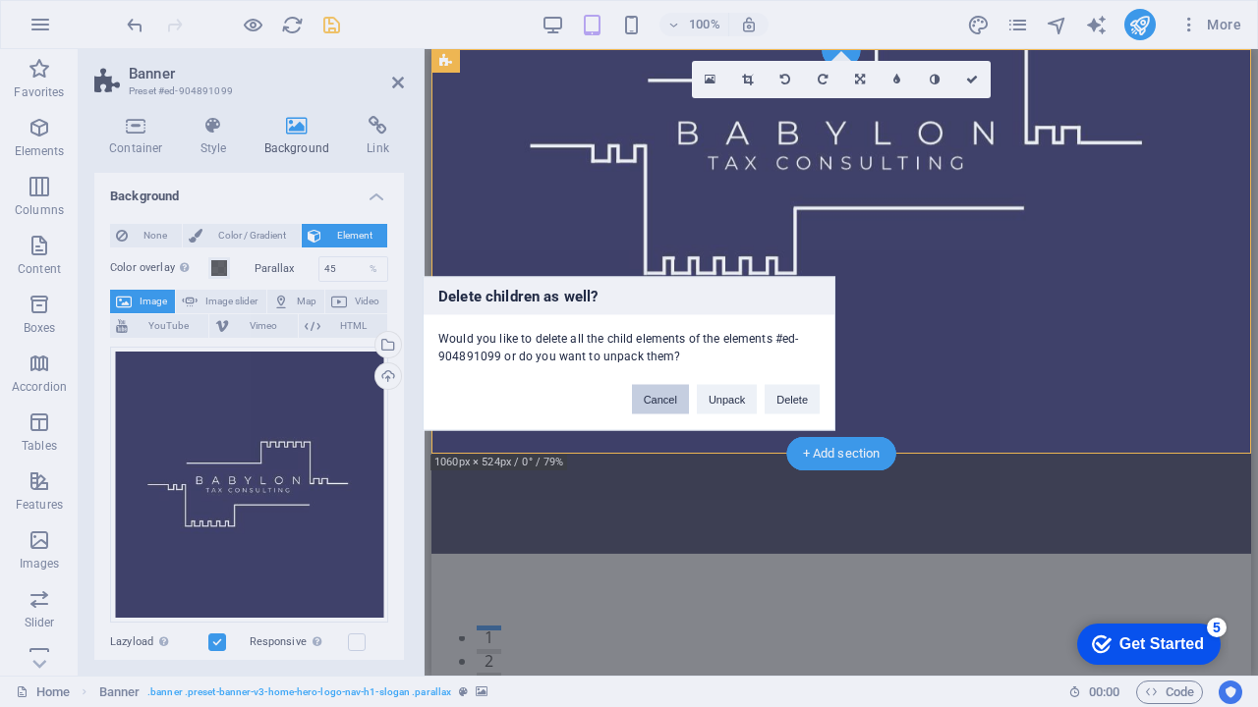
click at [648, 395] on button "Cancel" at bounding box center [660, 399] width 57 height 29
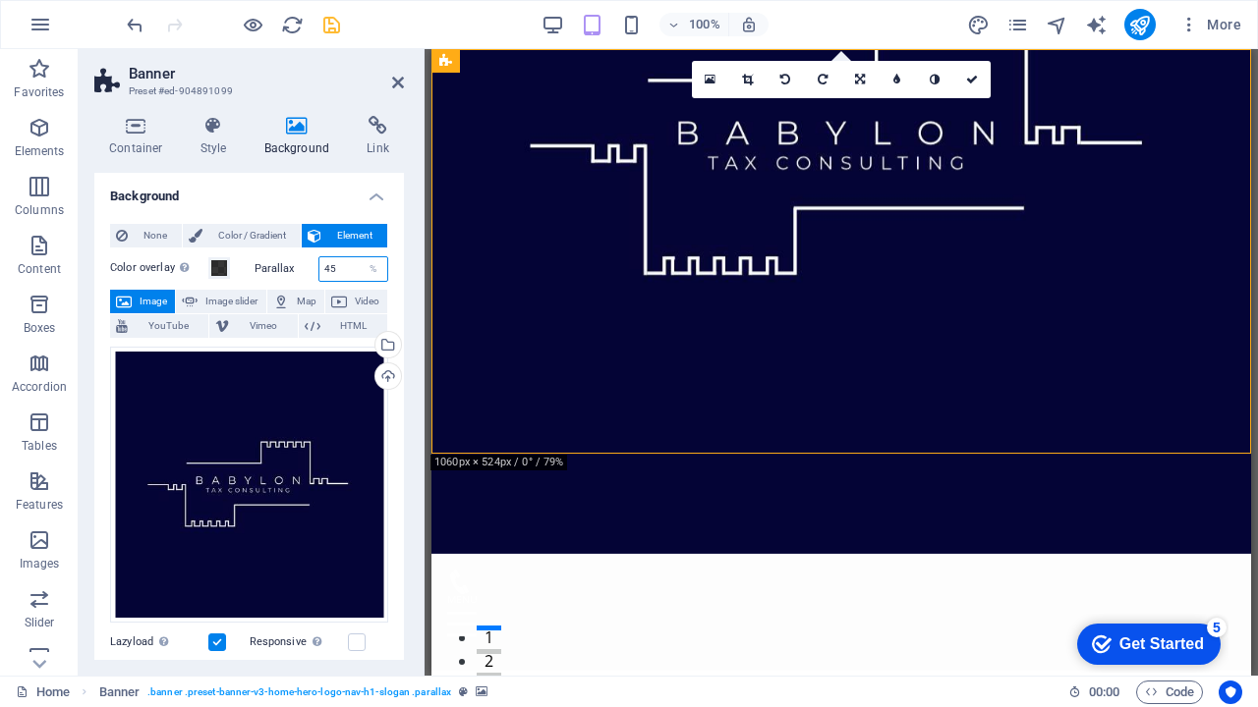
click at [349, 265] on input "45" at bounding box center [353, 269] width 69 height 24
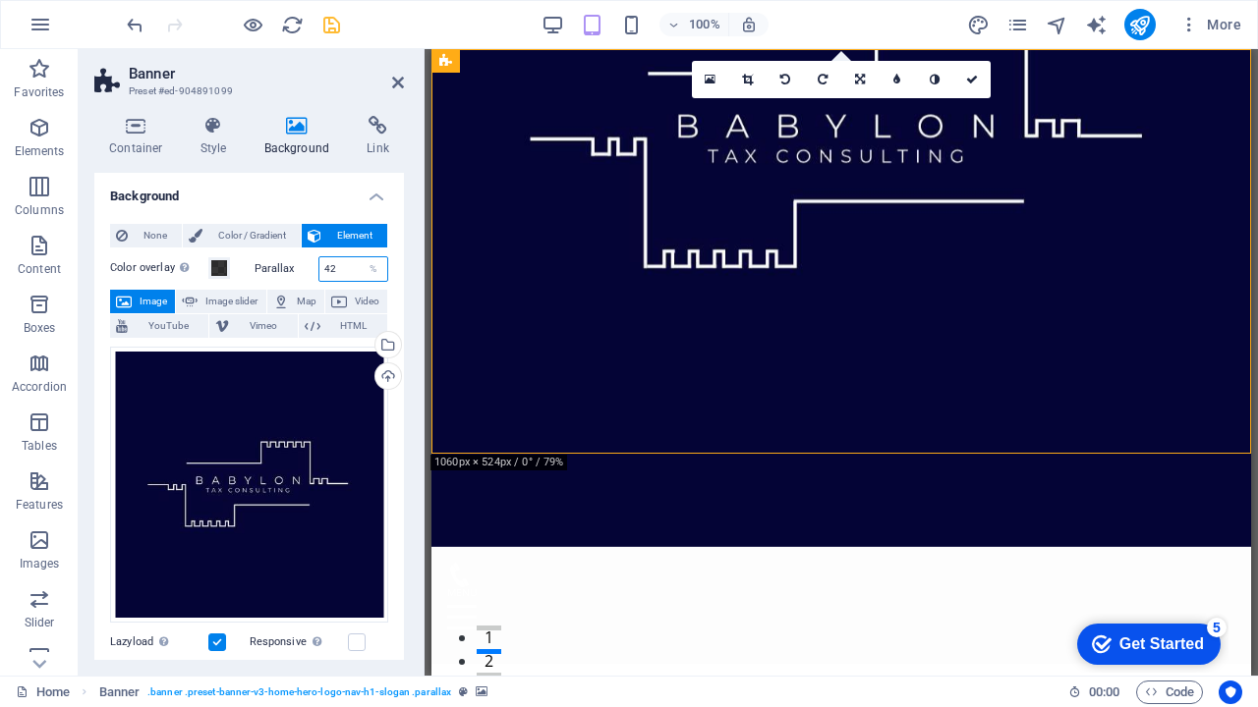
type input "42"
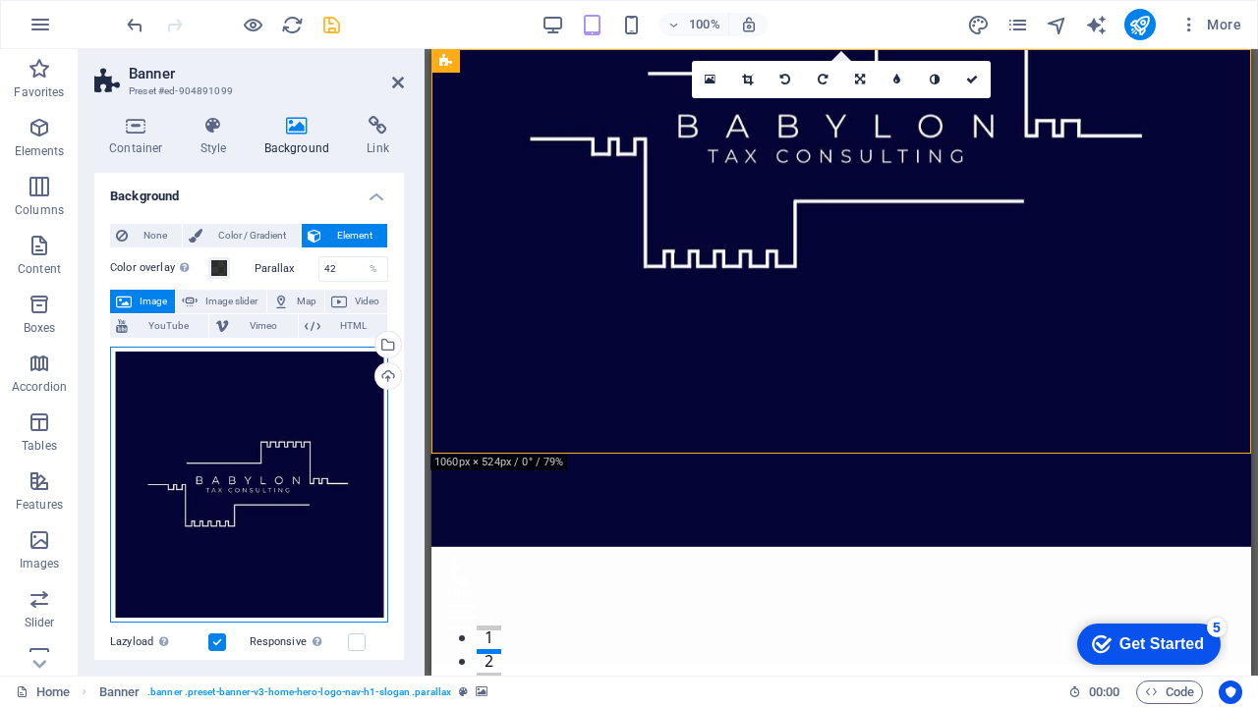
click at [323, 449] on div "Drag files here, click to choose files or select files from Files or our free s…" at bounding box center [249, 485] width 278 height 277
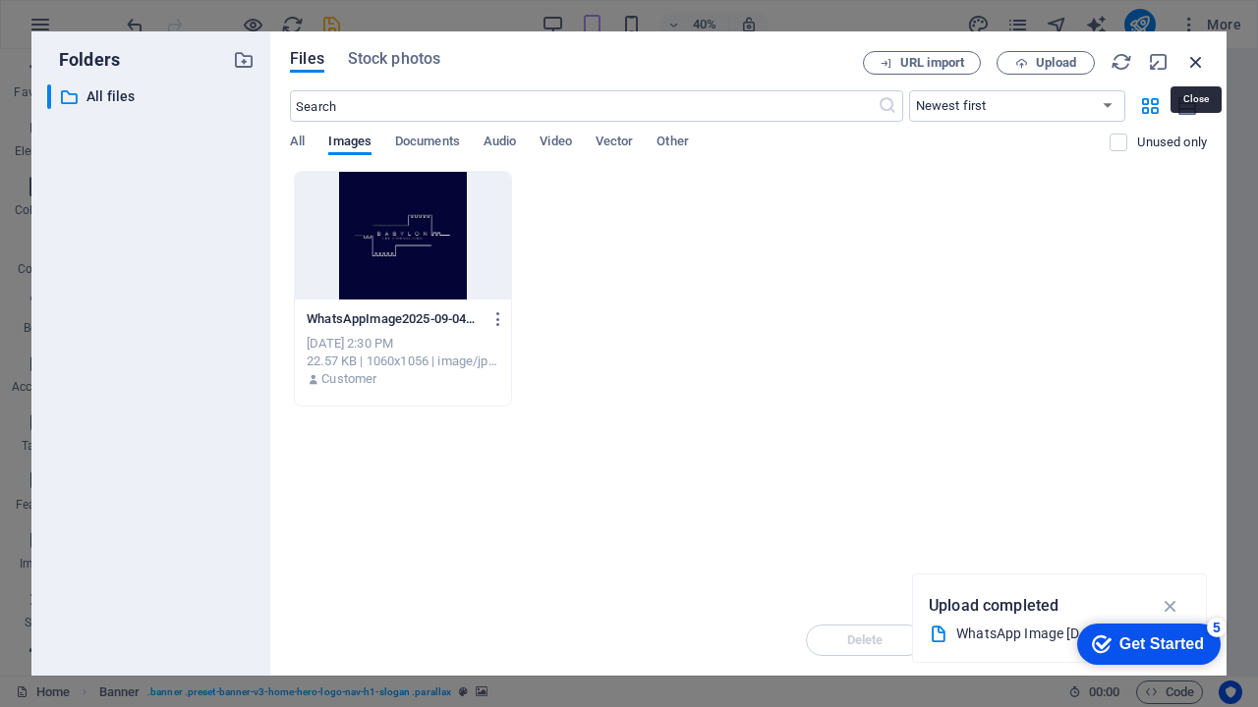
click at [1197, 63] on icon "button" at bounding box center [1196, 62] width 22 height 22
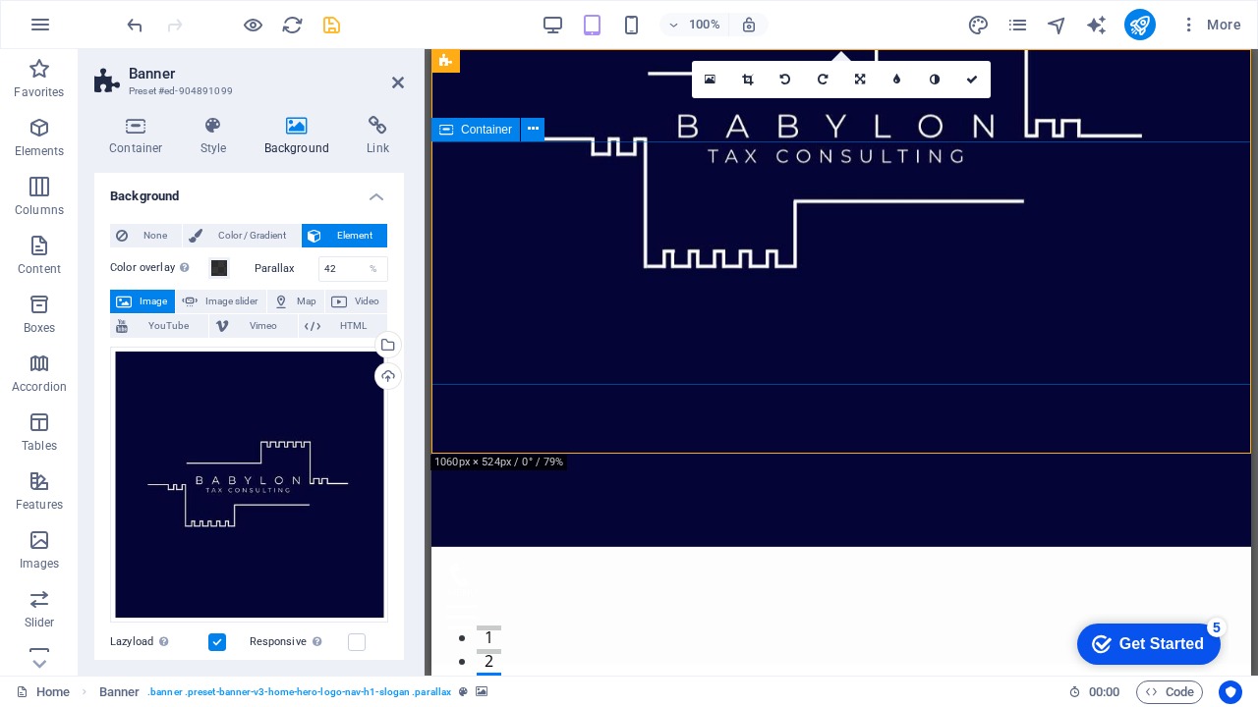
scroll to position [74, 0]
click at [220, 265] on span at bounding box center [219, 268] width 16 height 16
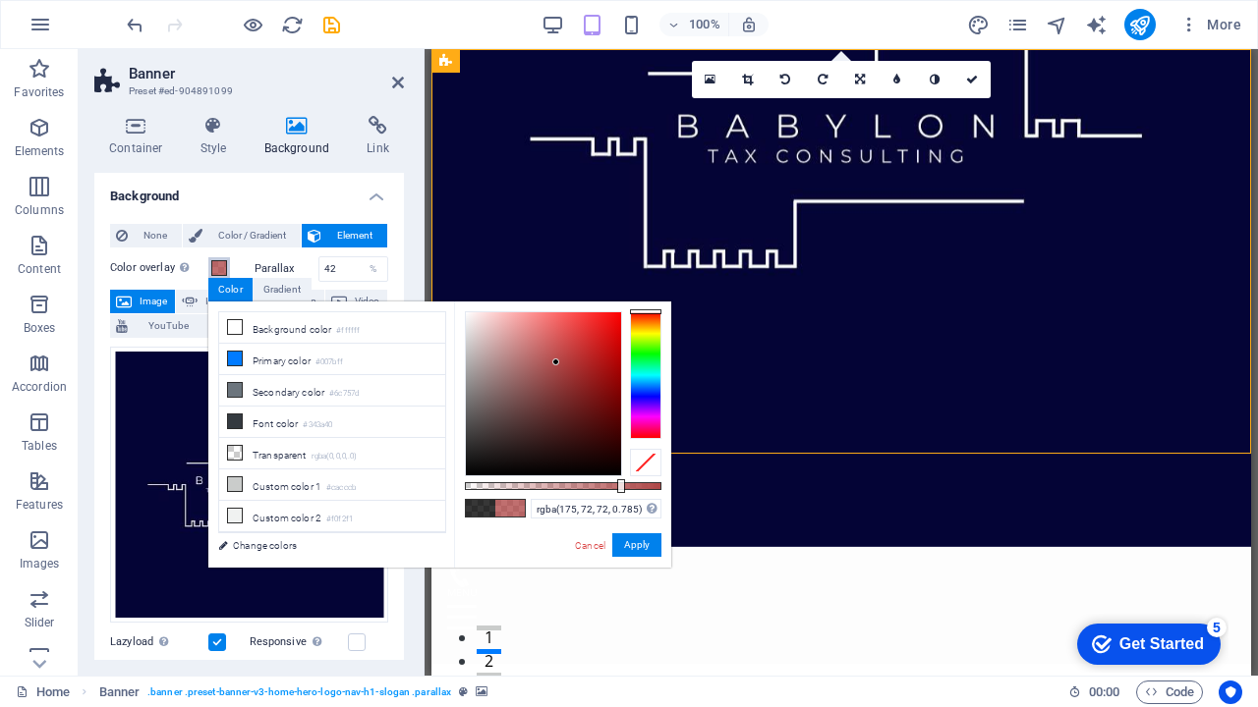
click at [556, 363] on div at bounding box center [543, 393] width 155 height 163
click at [563, 437] on div at bounding box center [543, 393] width 155 height 163
click at [585, 446] on div at bounding box center [543, 393] width 155 height 163
click at [529, 446] on div at bounding box center [543, 393] width 155 height 163
click at [603, 377] on div at bounding box center [543, 393] width 155 height 163
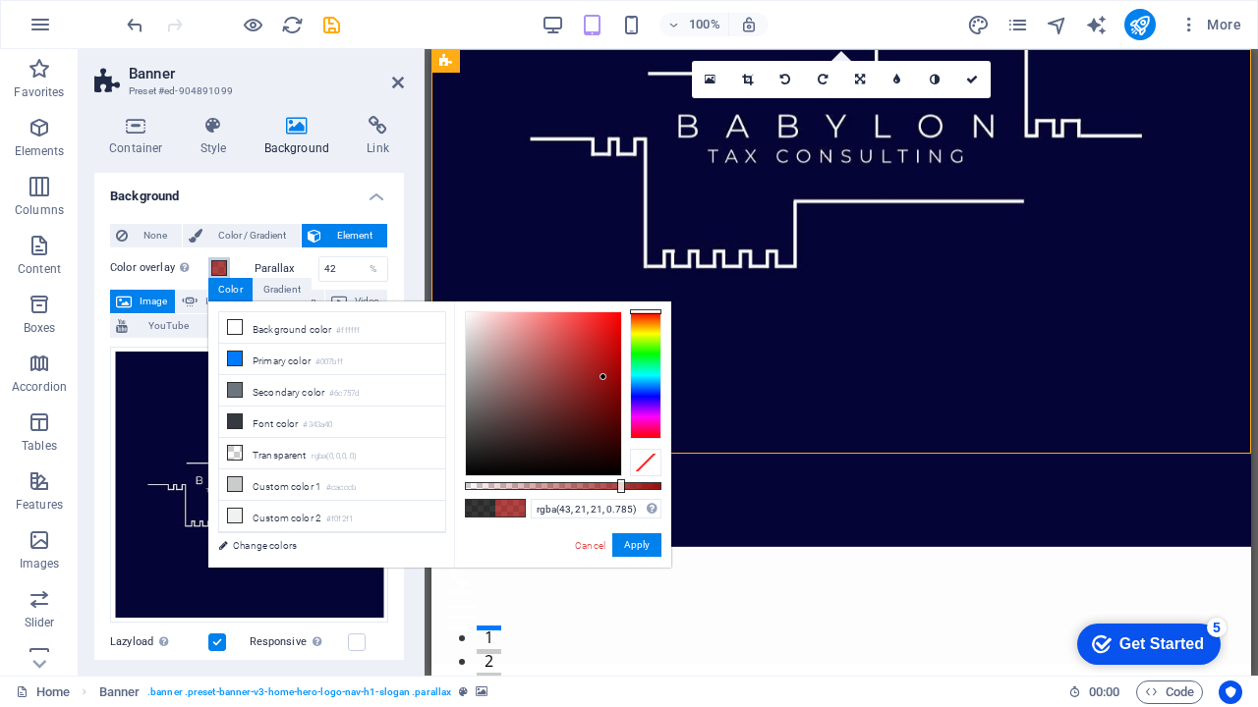
click at [544, 447] on div at bounding box center [543, 393] width 155 height 163
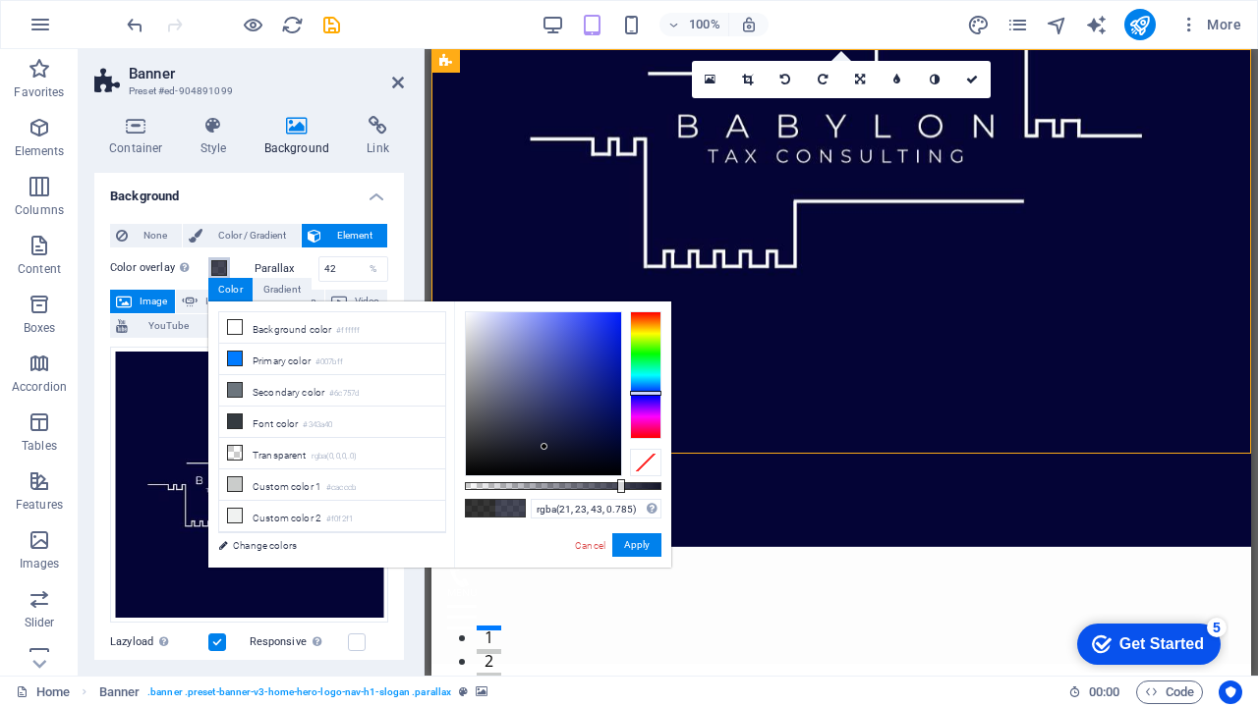
click at [649, 393] on div at bounding box center [645, 375] width 31 height 128
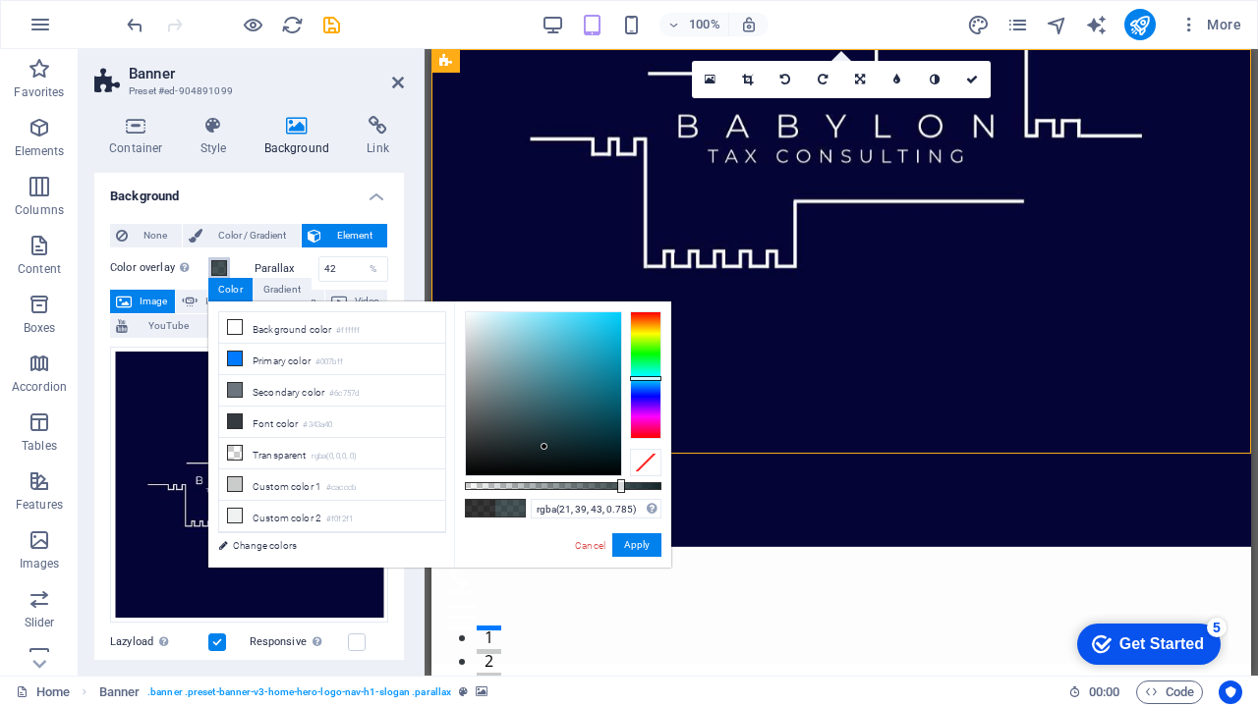
click at [649, 378] on div at bounding box center [645, 375] width 31 height 128
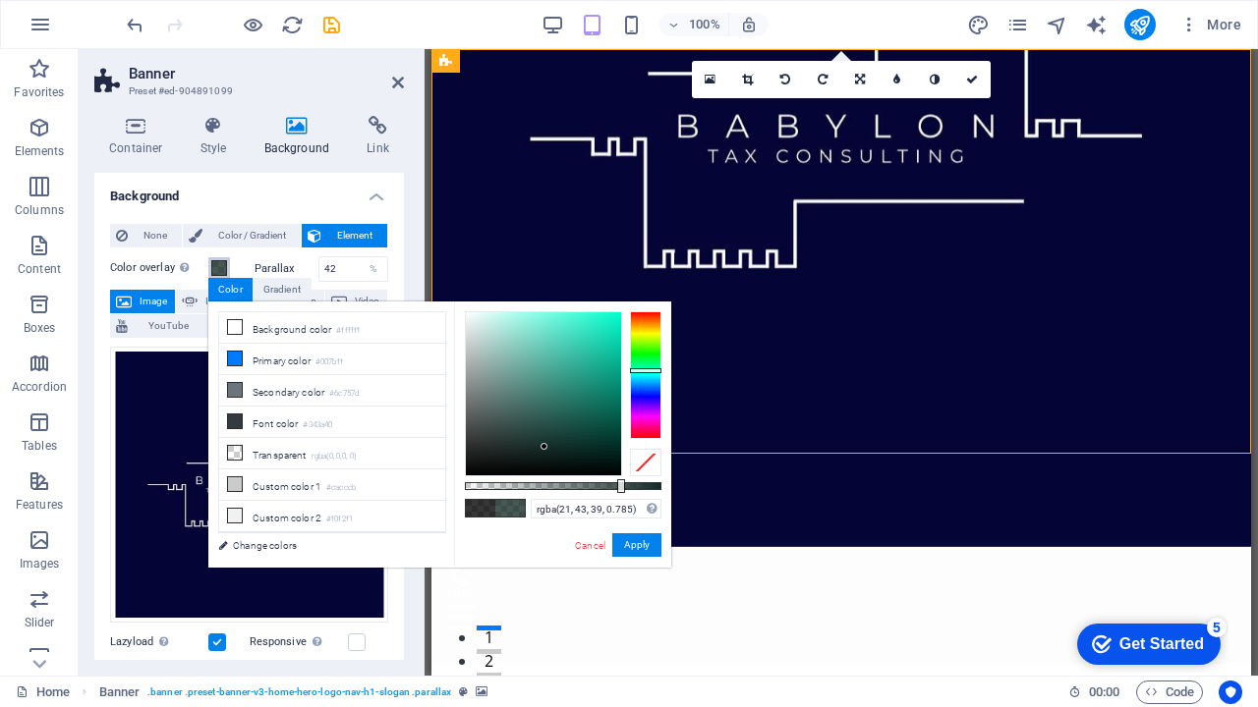
click at [650, 370] on div at bounding box center [645, 375] width 31 height 128
click at [650, 394] on div at bounding box center [645, 375] width 31 height 128
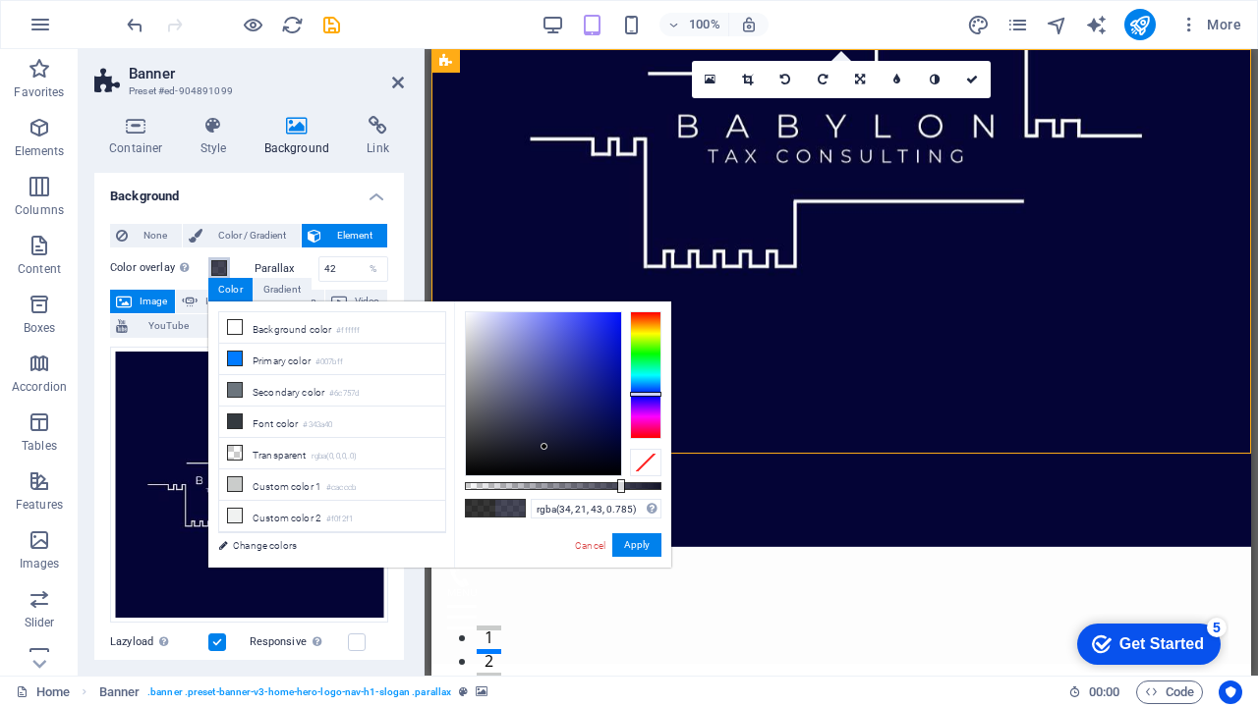
click at [654, 408] on div at bounding box center [645, 375] width 31 height 128
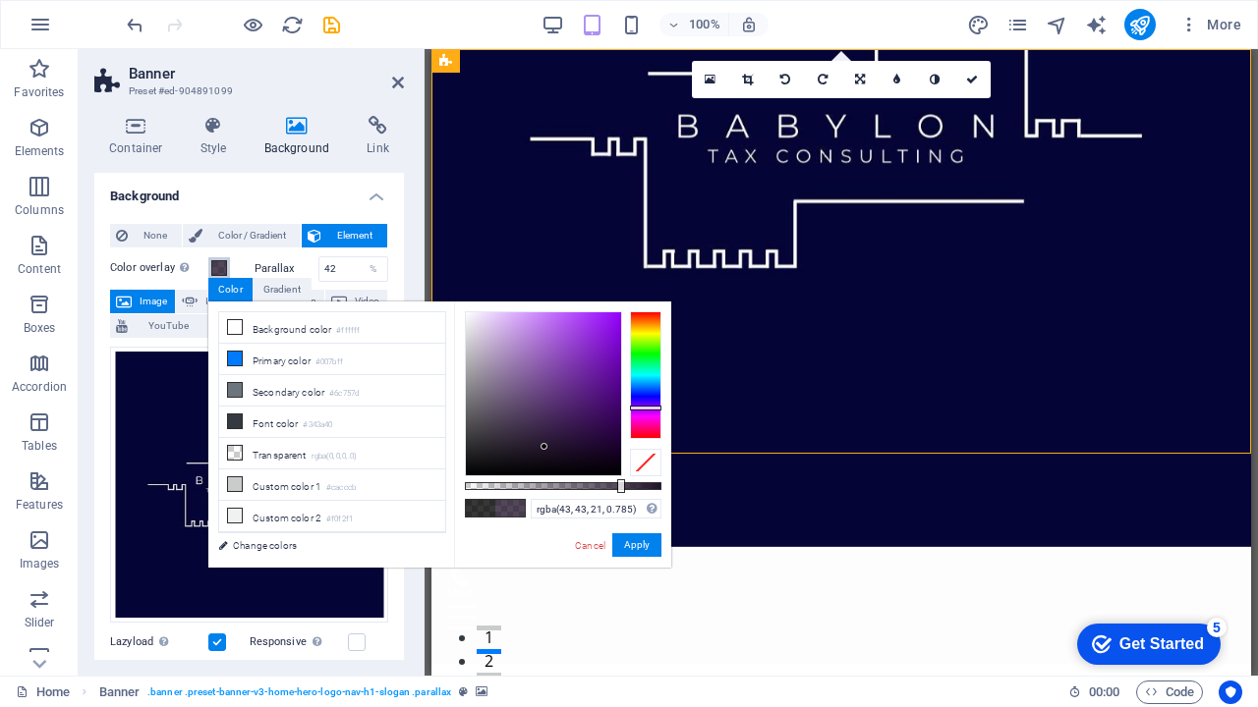
click at [643, 332] on div at bounding box center [645, 375] width 31 height 128
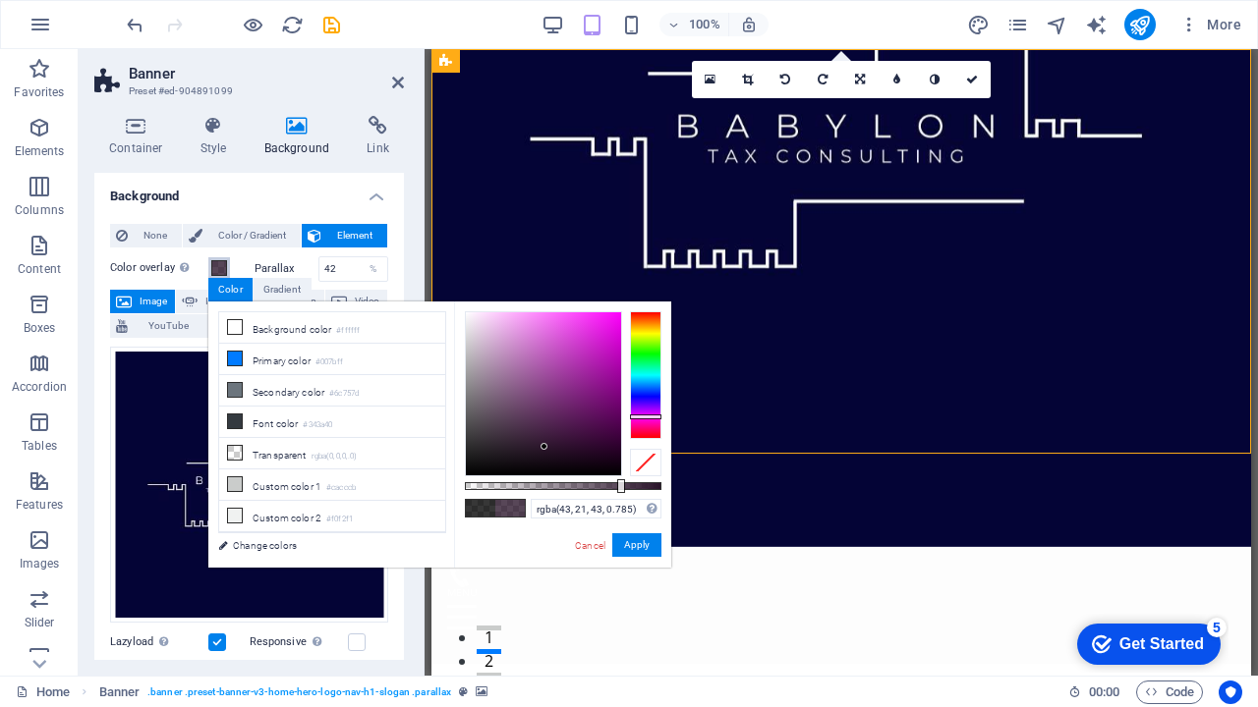
click at [646, 417] on div at bounding box center [645, 375] width 31 height 128
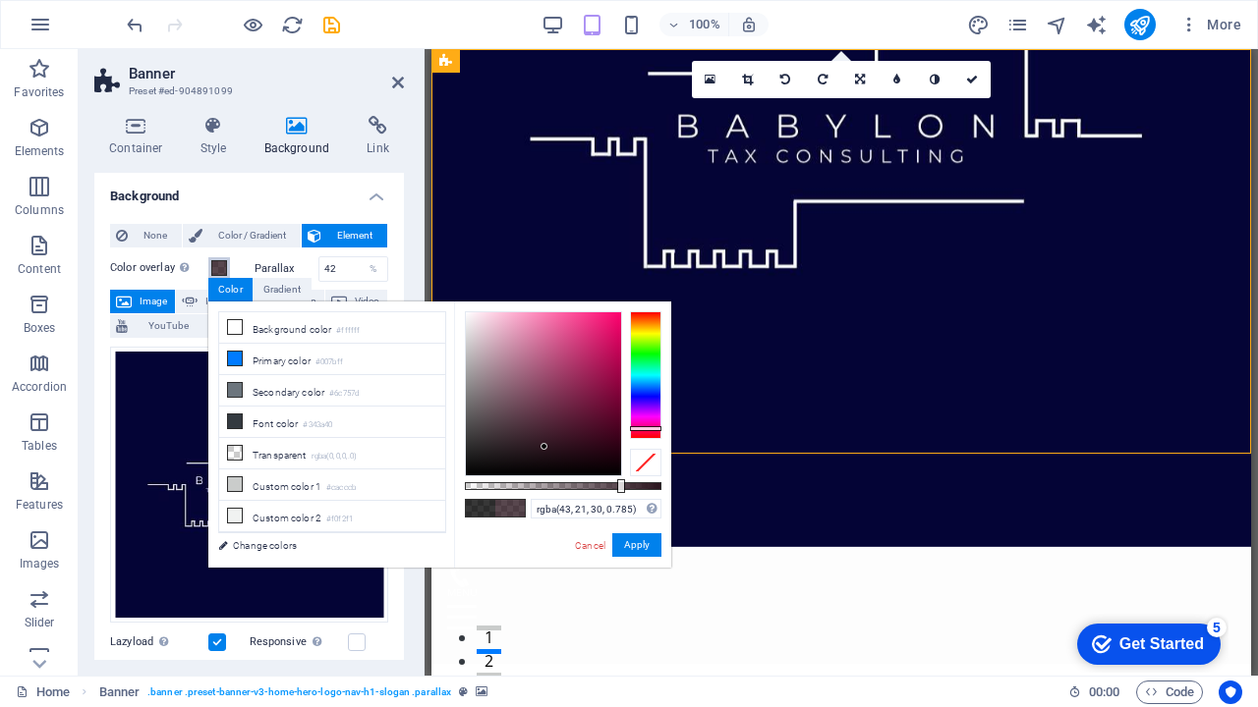
click at [645, 428] on div at bounding box center [645, 375] width 31 height 128
click at [647, 396] on div at bounding box center [645, 375] width 31 height 128
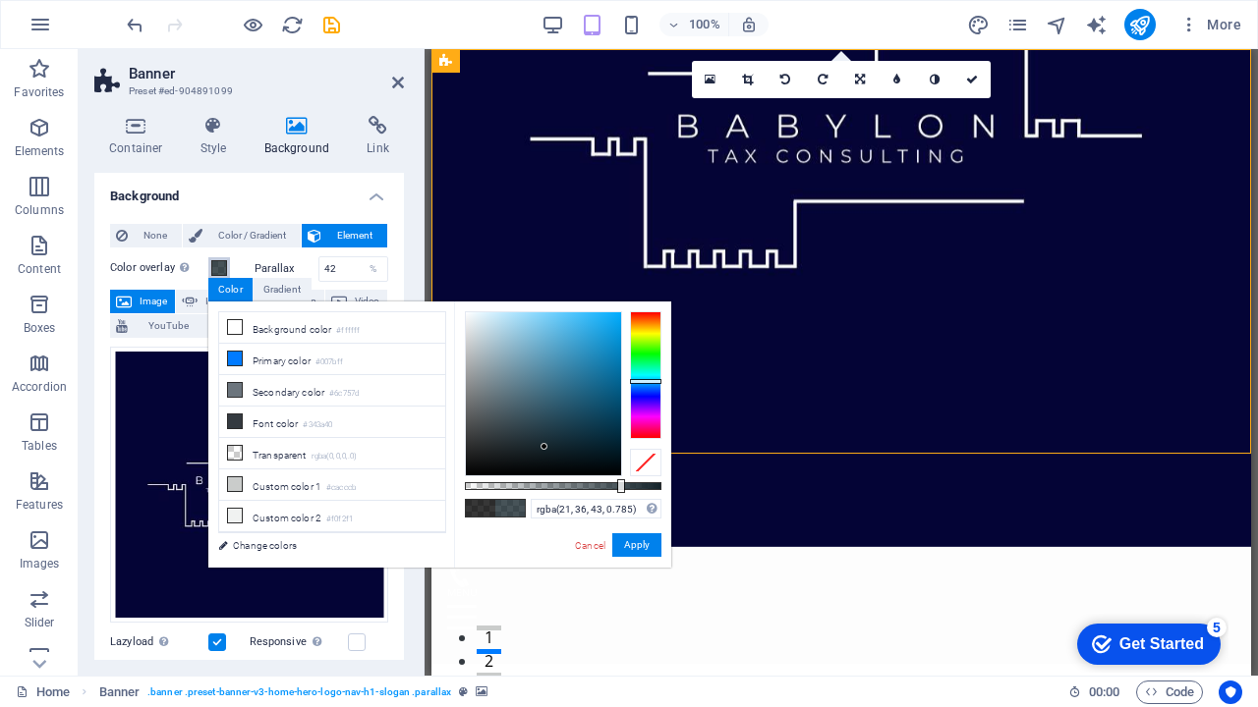
click at [647, 381] on div at bounding box center [645, 375] width 31 height 128
click at [646, 430] on div at bounding box center [645, 375] width 31 height 128
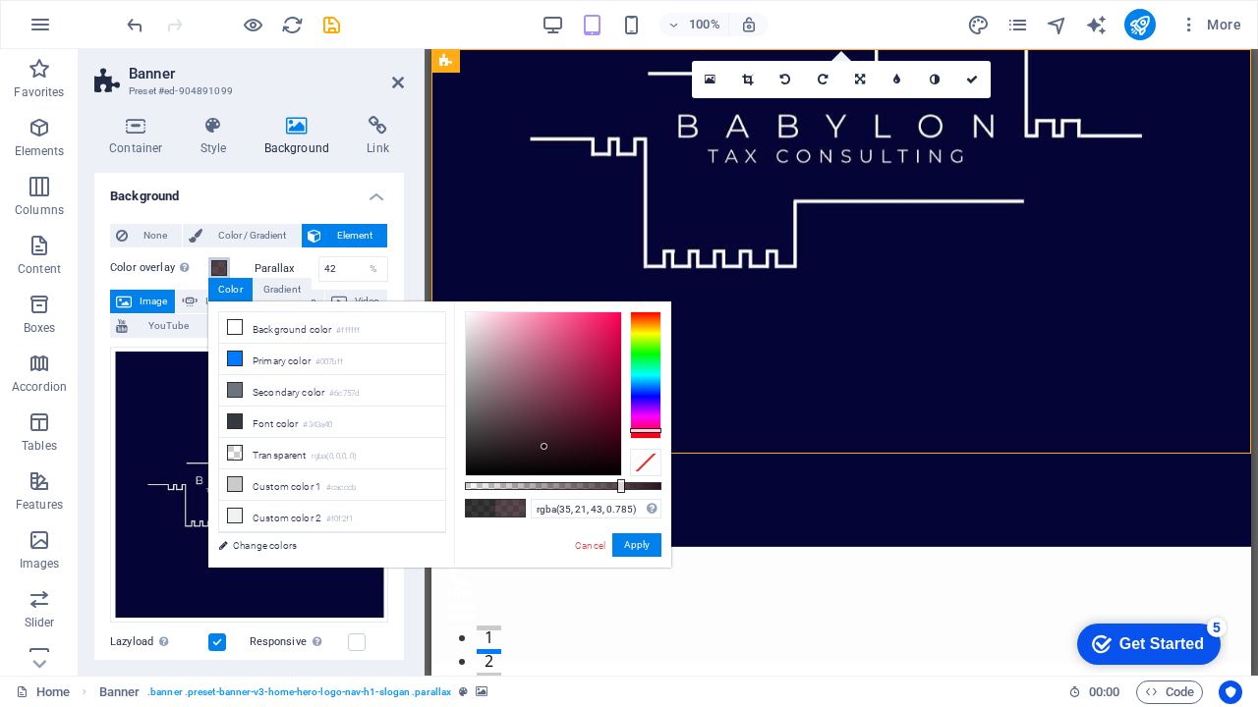
click at [646, 409] on div at bounding box center [645, 375] width 31 height 128
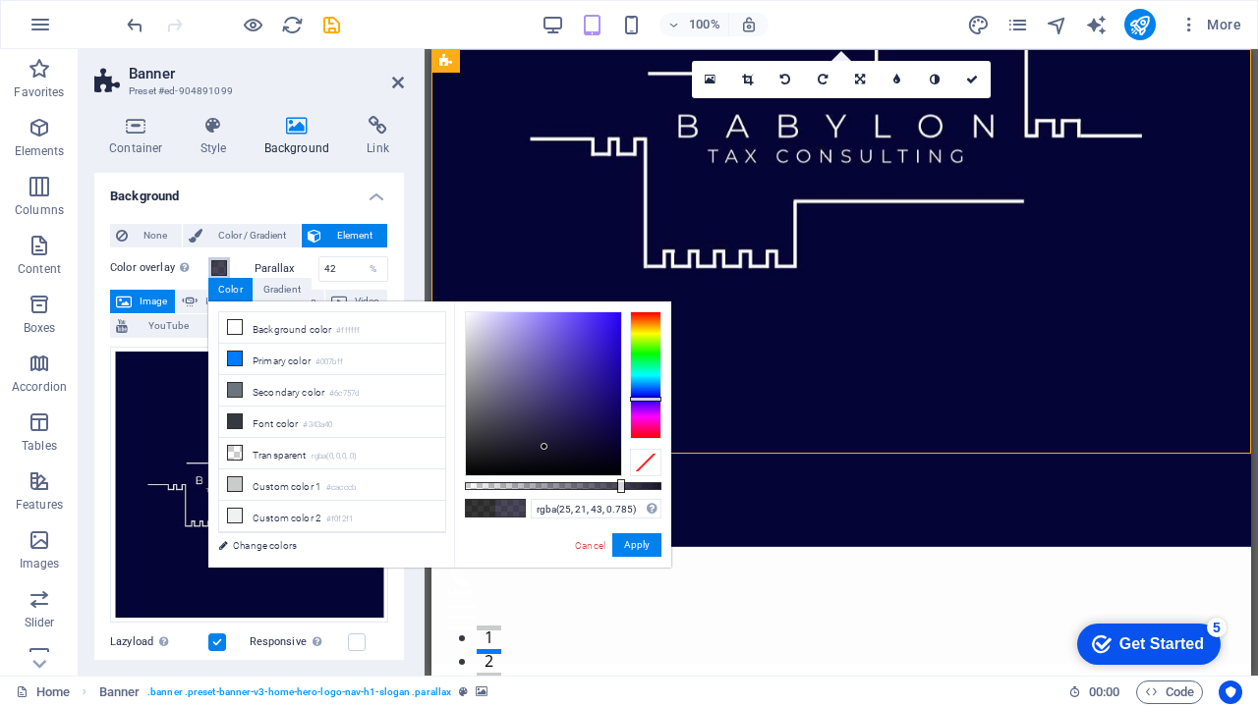
click at [646, 399] on div at bounding box center [645, 375] width 31 height 128
type input "rgba(21, 29, 43, 0.785)"
click at [646, 388] on div at bounding box center [645, 375] width 31 height 128
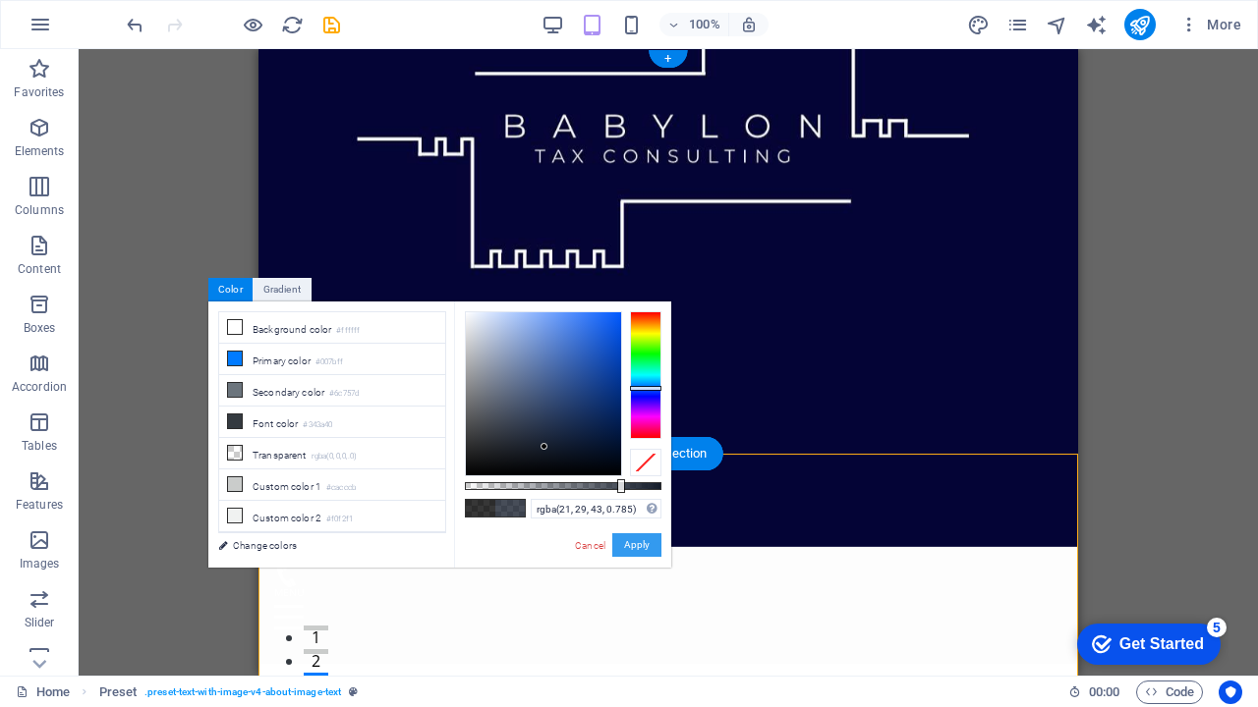
click at [633, 541] on button "Apply" at bounding box center [636, 546] width 49 height 24
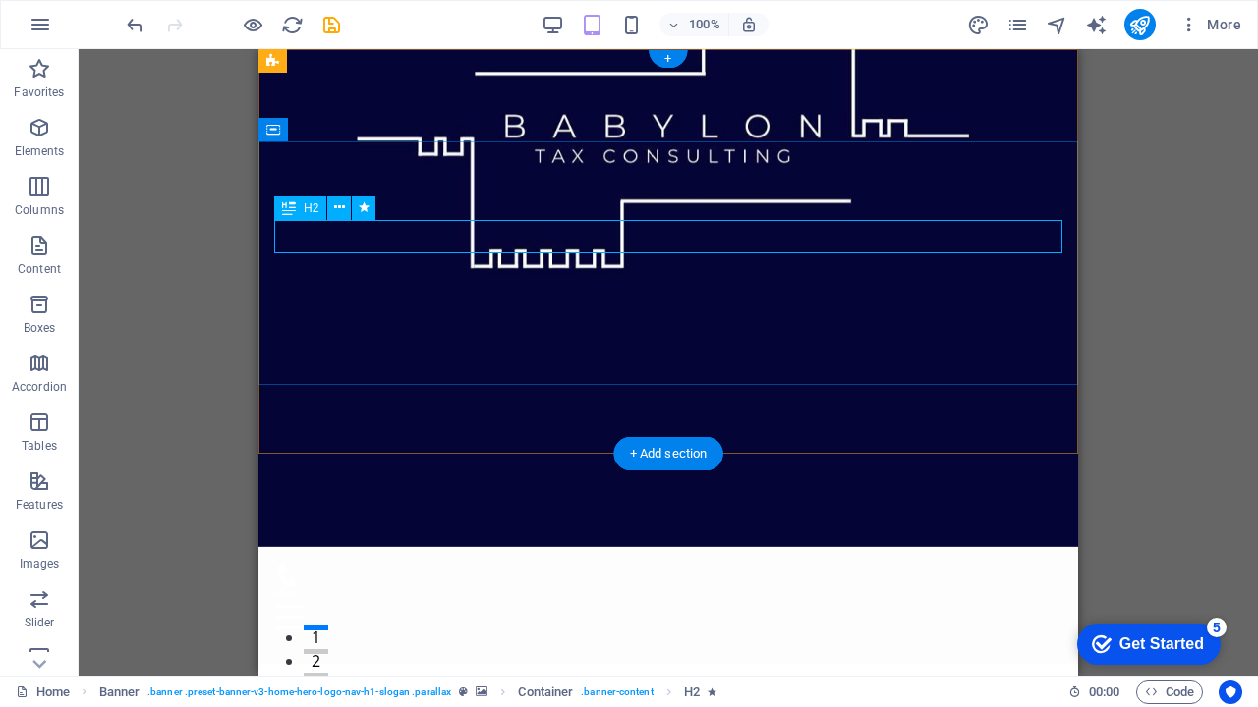
click at [293, 212] on icon at bounding box center [289, 209] width 14 height 24
click at [336, 207] on icon at bounding box center [339, 208] width 11 height 21
click at [343, 209] on icon at bounding box center [339, 208] width 11 height 21
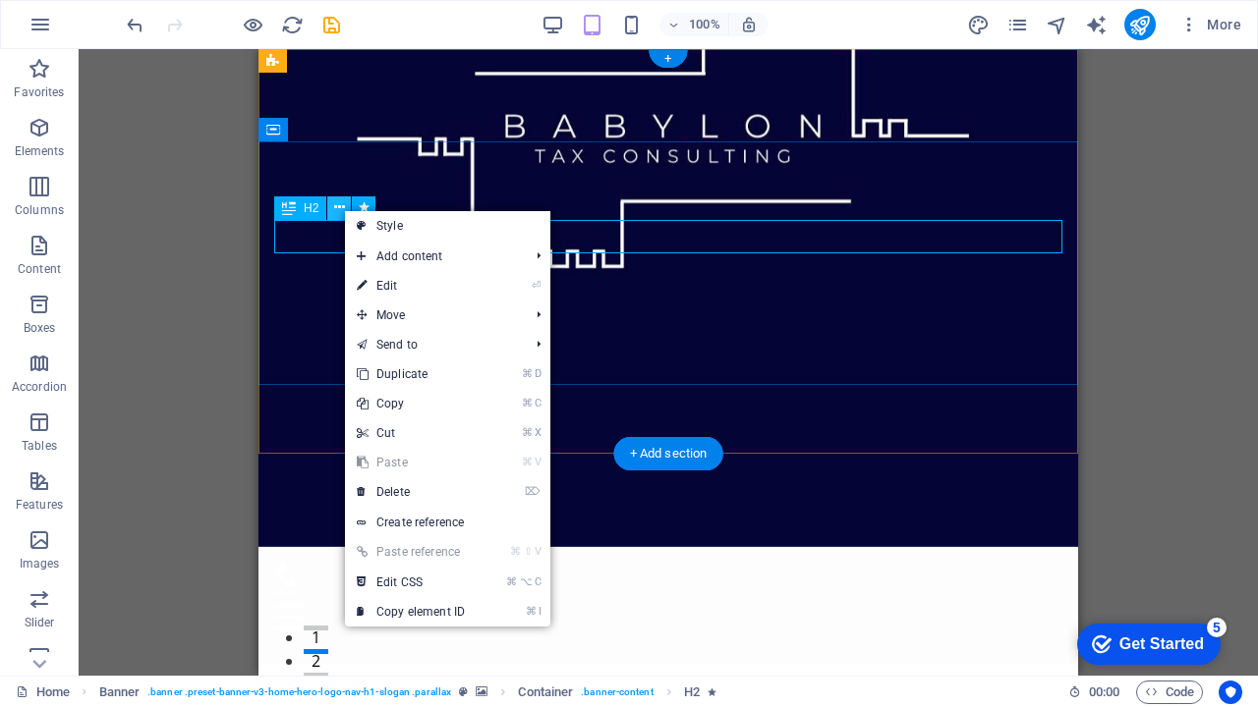
click at [342, 209] on icon at bounding box center [339, 208] width 11 height 21
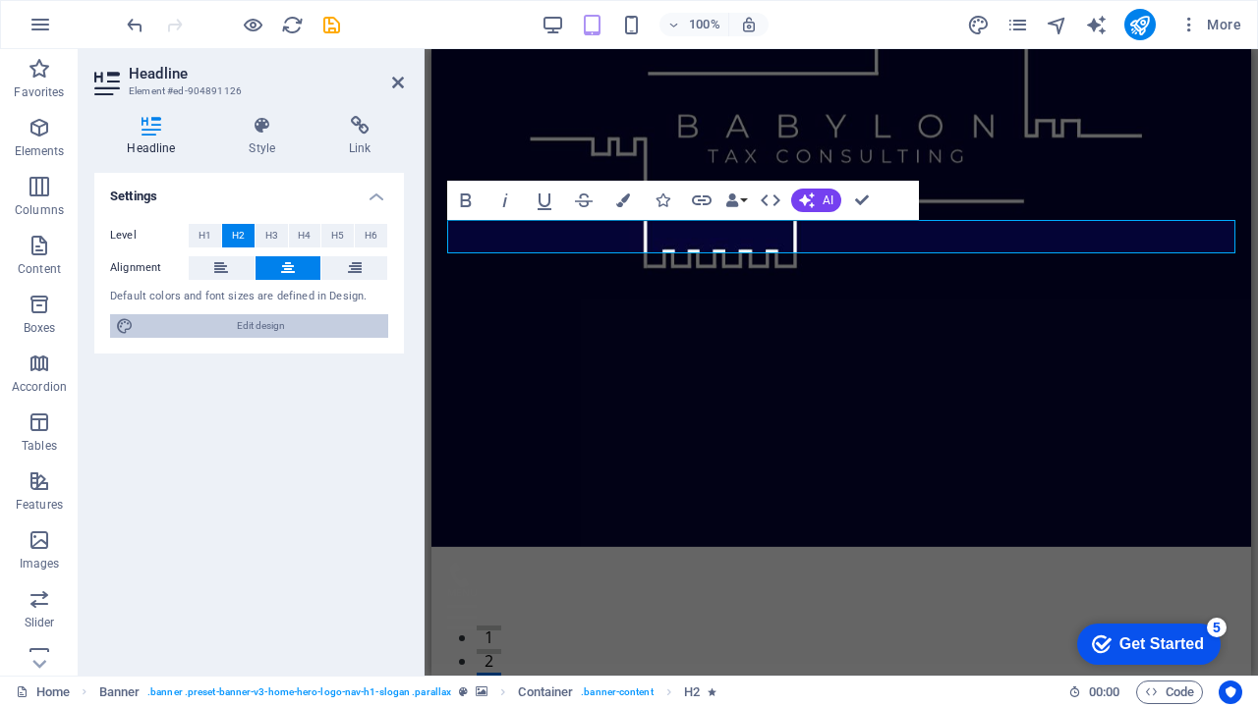
click at [280, 325] on span "Edit design" at bounding box center [261, 326] width 243 height 24
select select "px"
select select "200"
select select "px"
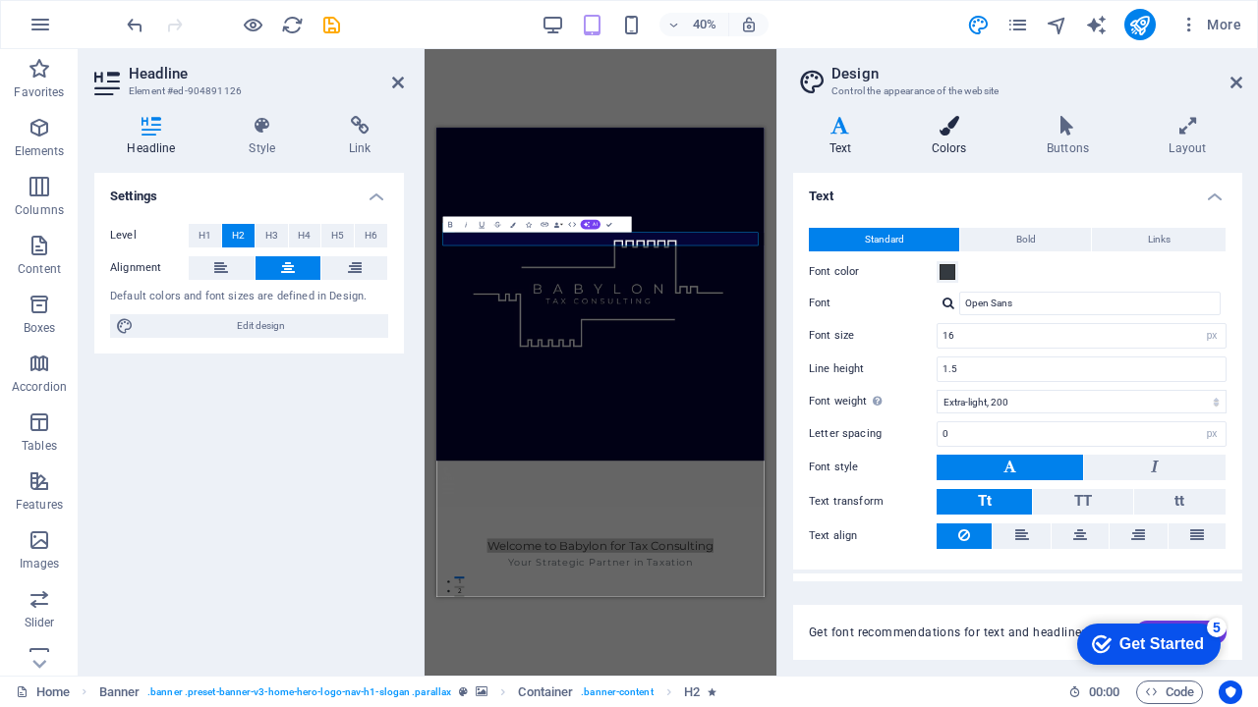
click at [952, 139] on h4 "Colors" at bounding box center [952, 136] width 115 height 41
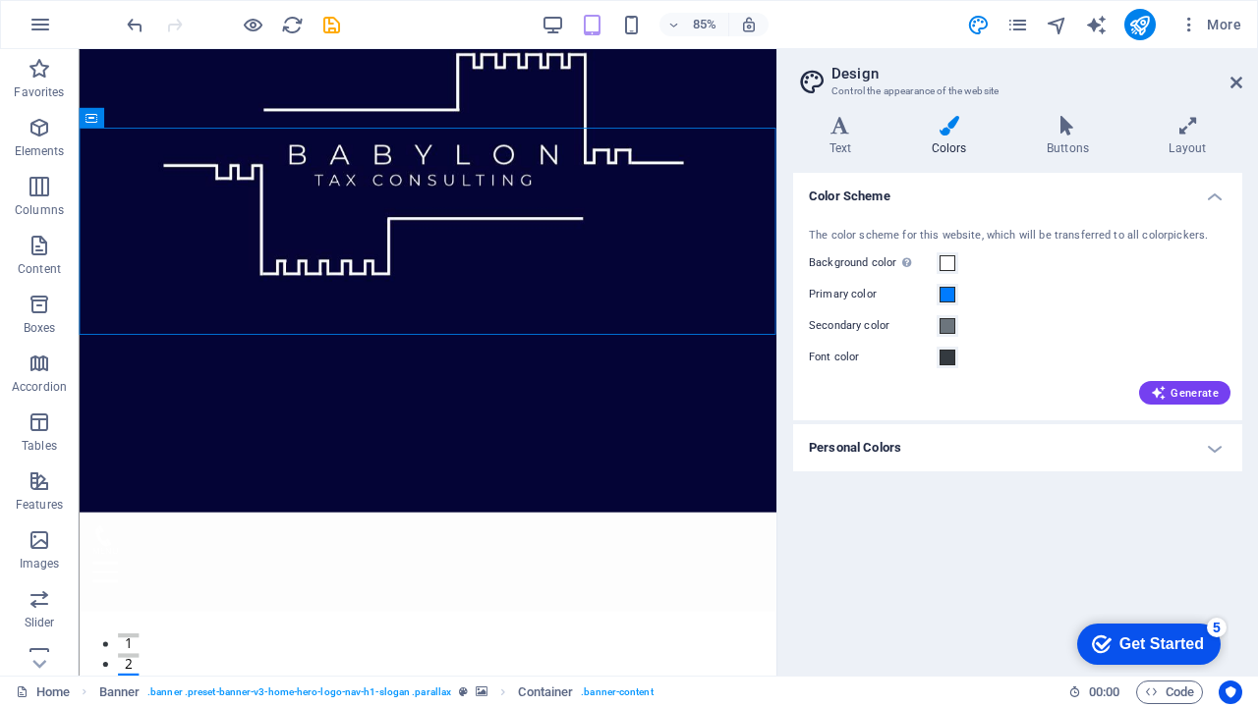
click at [1220, 446] on h4 "Personal Colors" at bounding box center [1017, 447] width 449 height 47
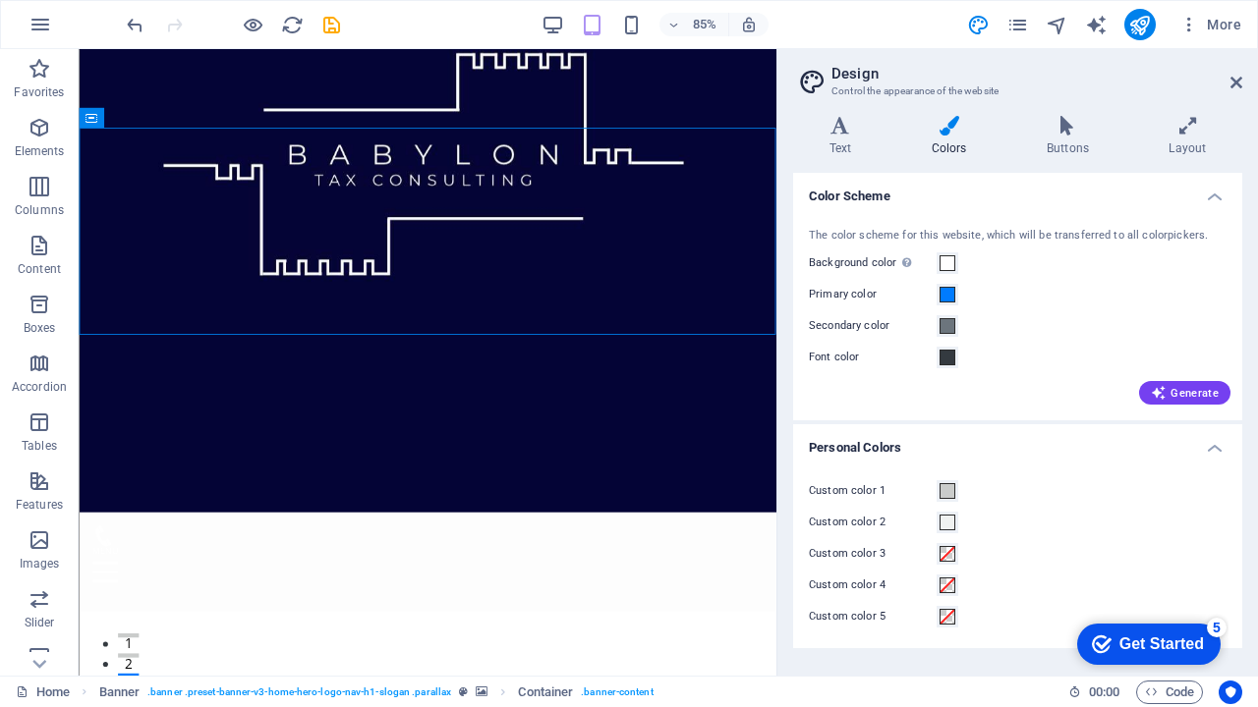
click at [1220, 446] on h4 "Personal Colors" at bounding box center [1017, 441] width 449 height 35
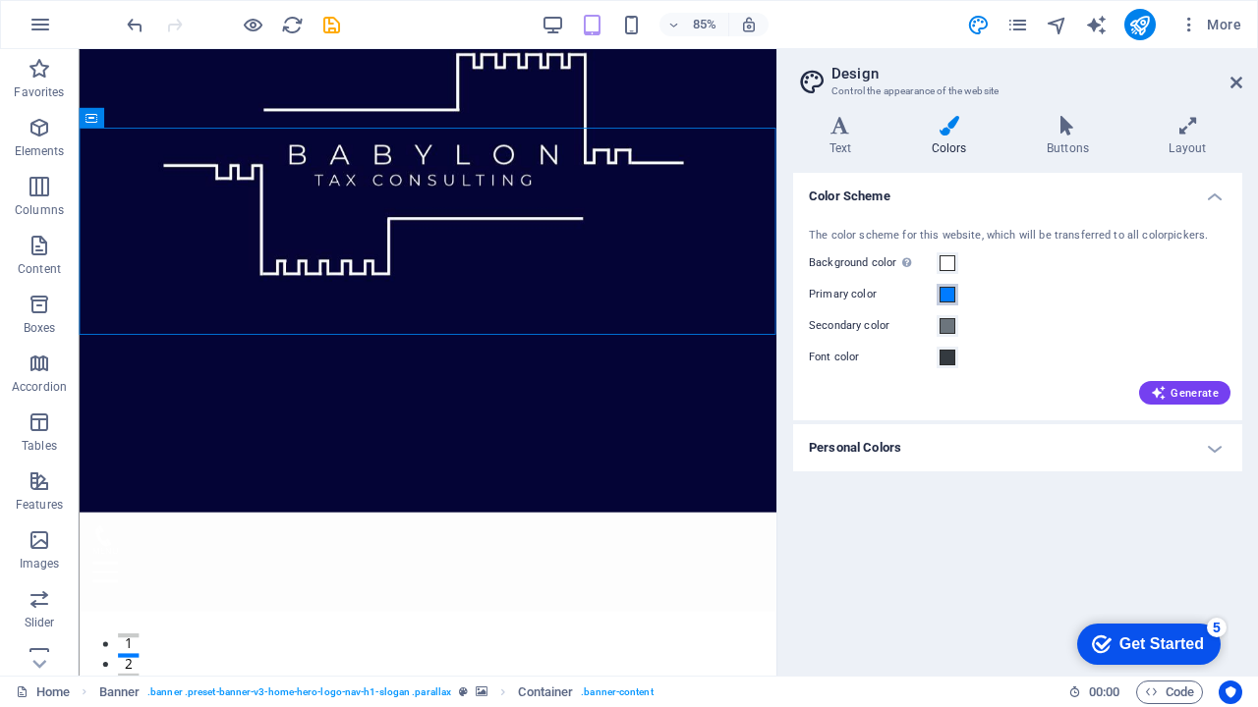
click at [943, 296] on span at bounding box center [947, 295] width 16 height 16
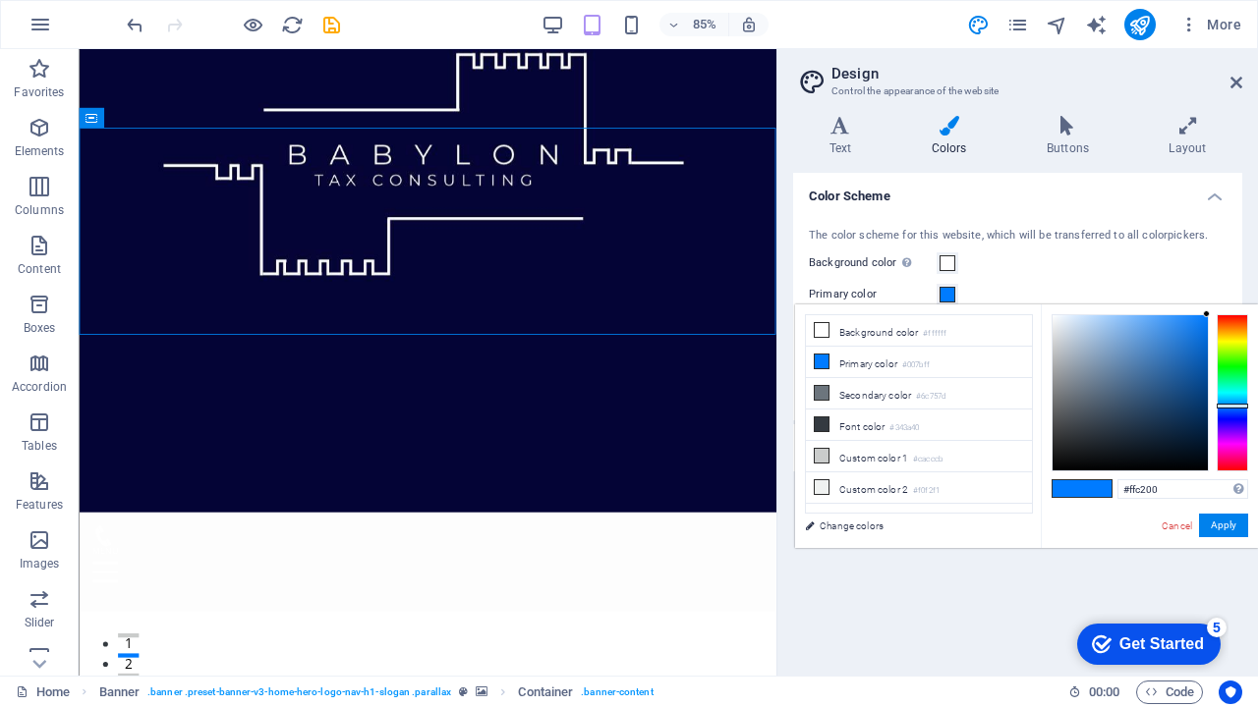
click at [1227, 334] on div at bounding box center [1231, 392] width 31 height 157
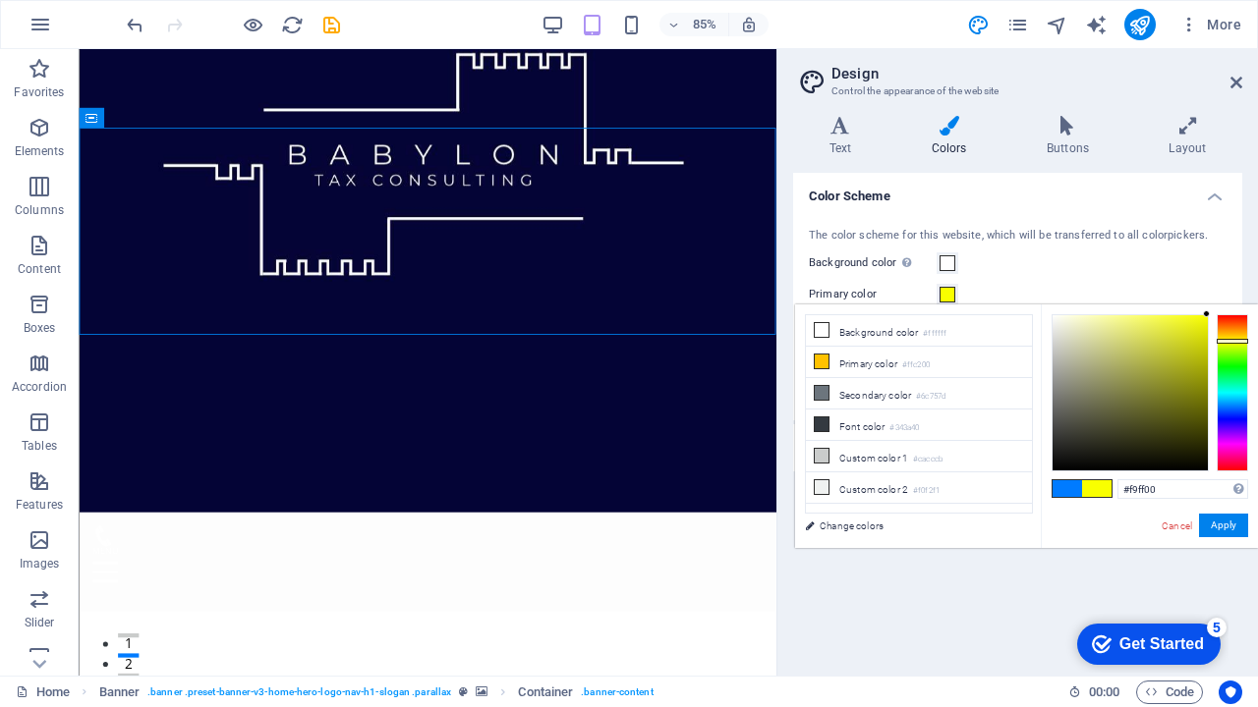
click at [1227, 341] on div at bounding box center [1231, 392] width 31 height 157
click at [1237, 353] on div at bounding box center [1231, 392] width 31 height 157
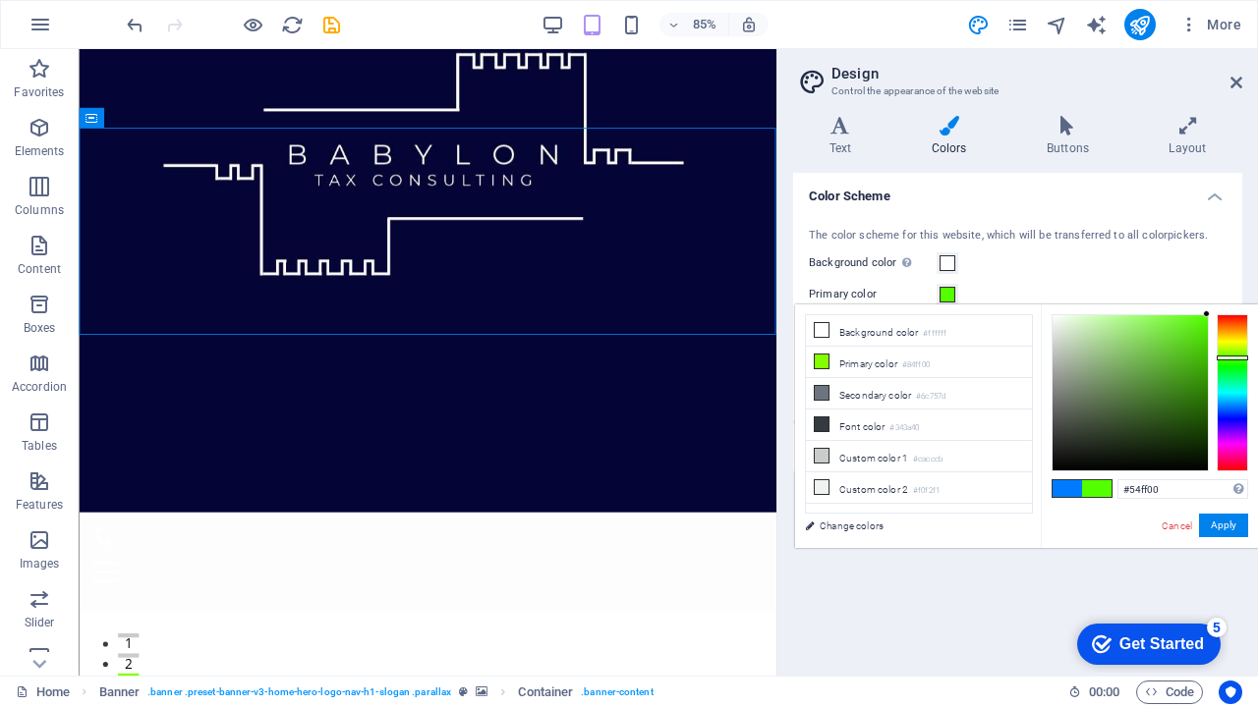
click at [1239, 358] on div at bounding box center [1231, 392] width 31 height 157
click at [1238, 371] on div at bounding box center [1231, 392] width 31 height 157
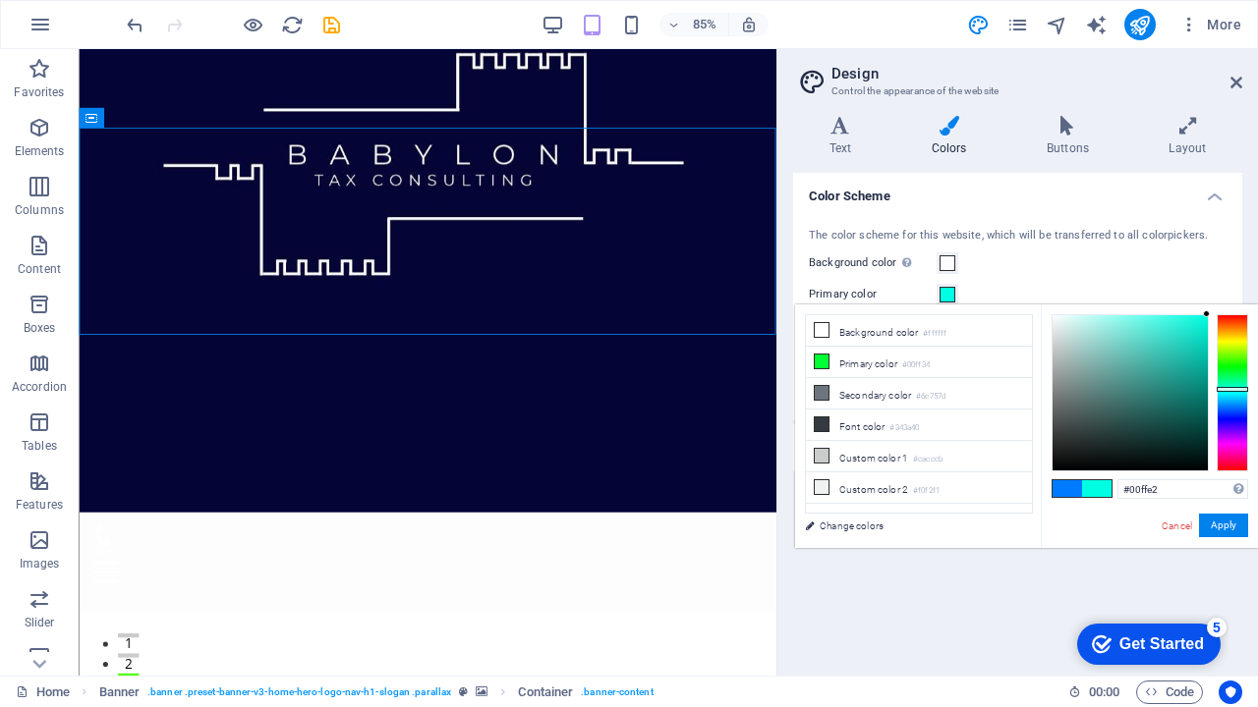
click at [1238, 389] on div at bounding box center [1231, 392] width 31 height 157
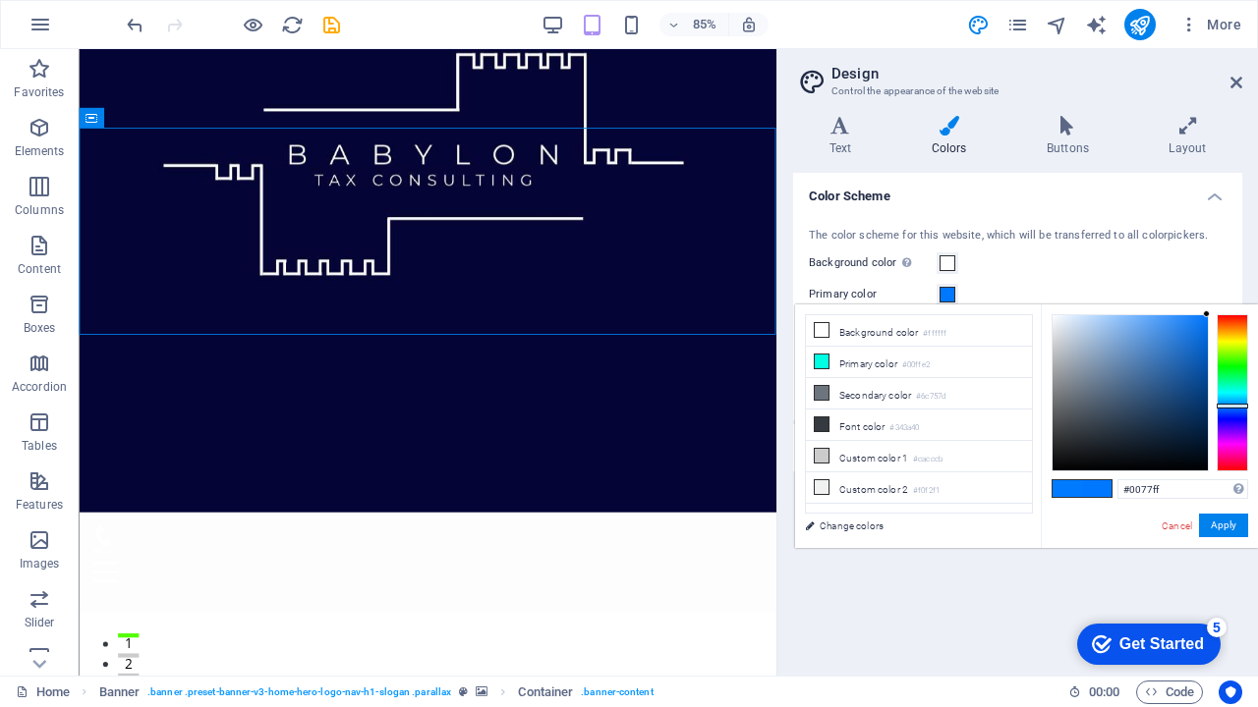
click at [1235, 406] on div at bounding box center [1231, 392] width 31 height 157
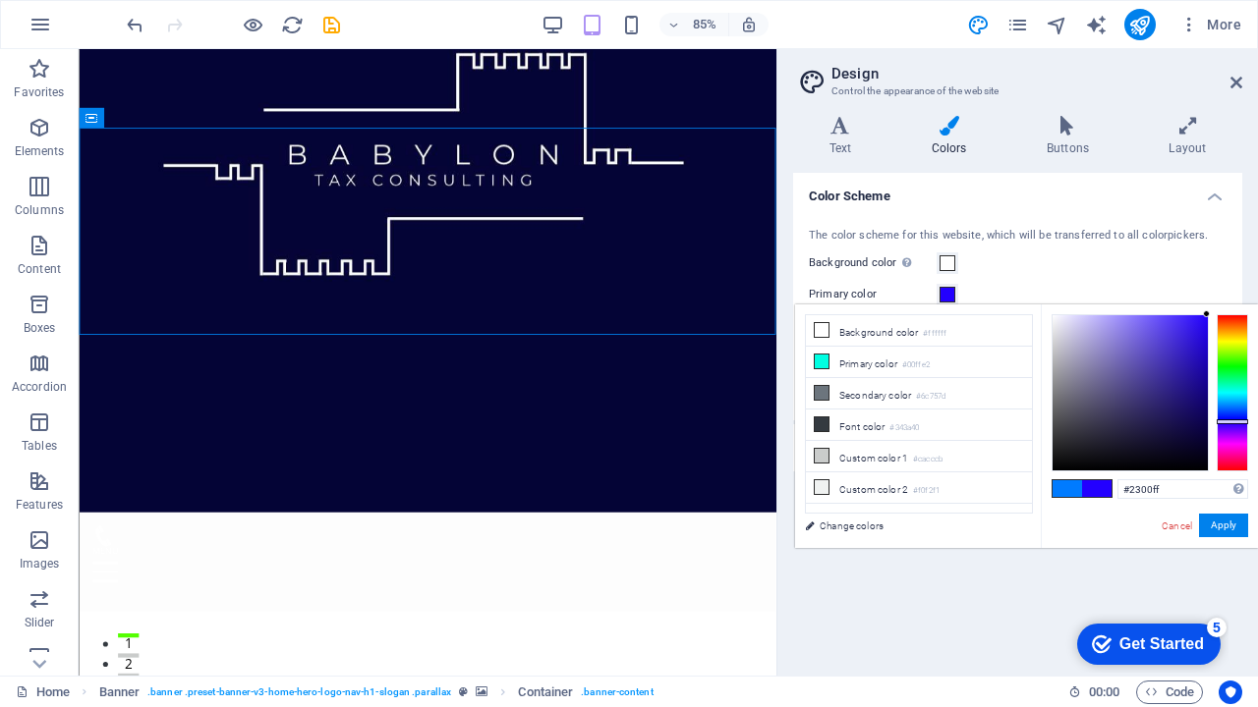
click at [1236, 422] on div at bounding box center [1231, 392] width 31 height 157
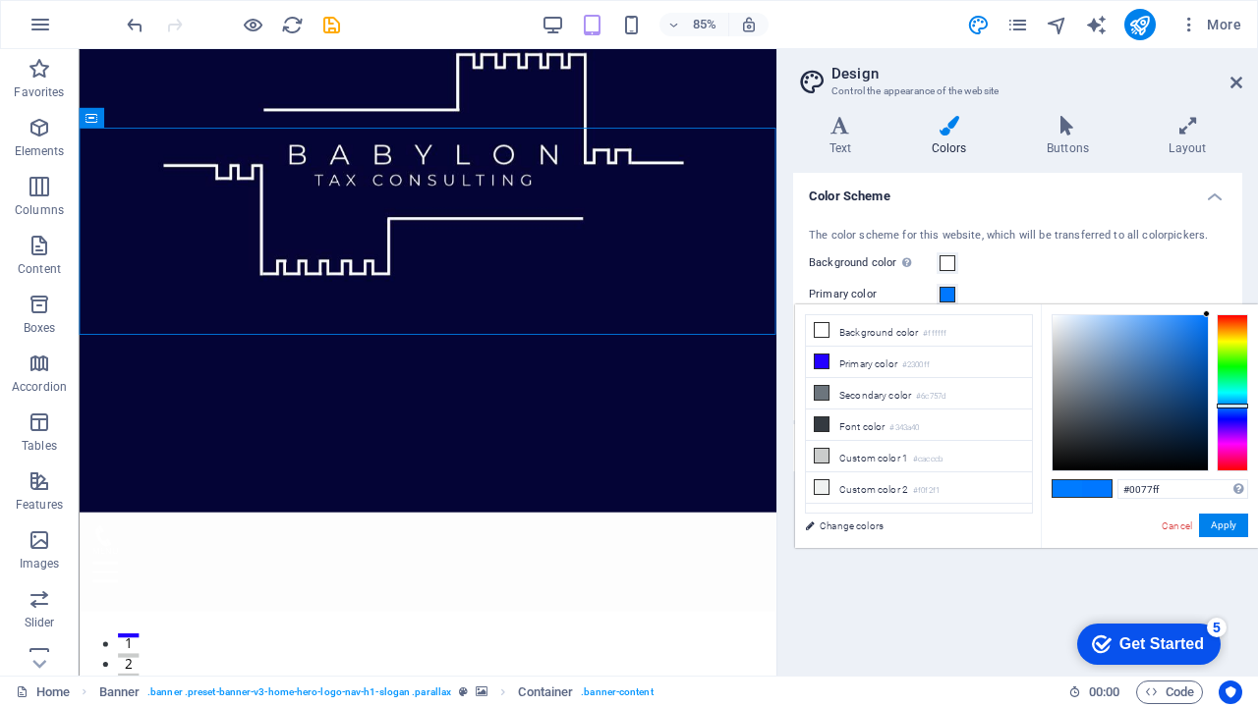
click at [1234, 406] on div at bounding box center [1231, 392] width 31 height 157
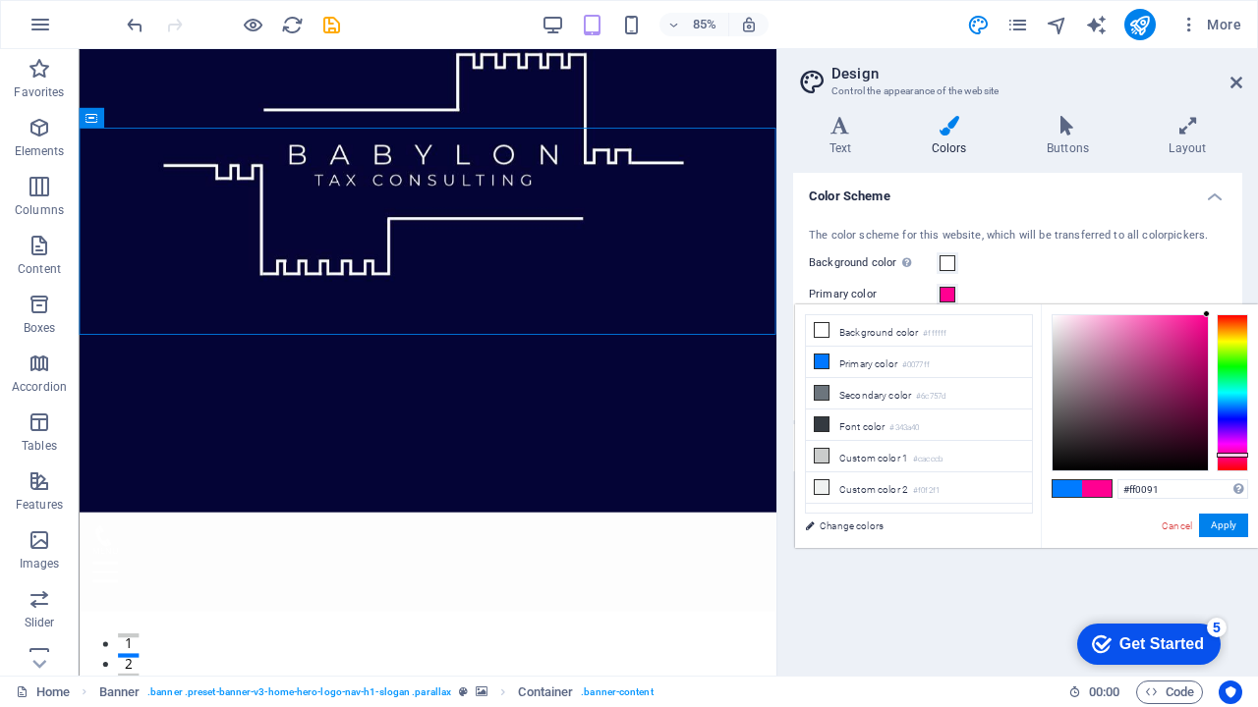
click at [1234, 455] on div at bounding box center [1231, 392] width 31 height 157
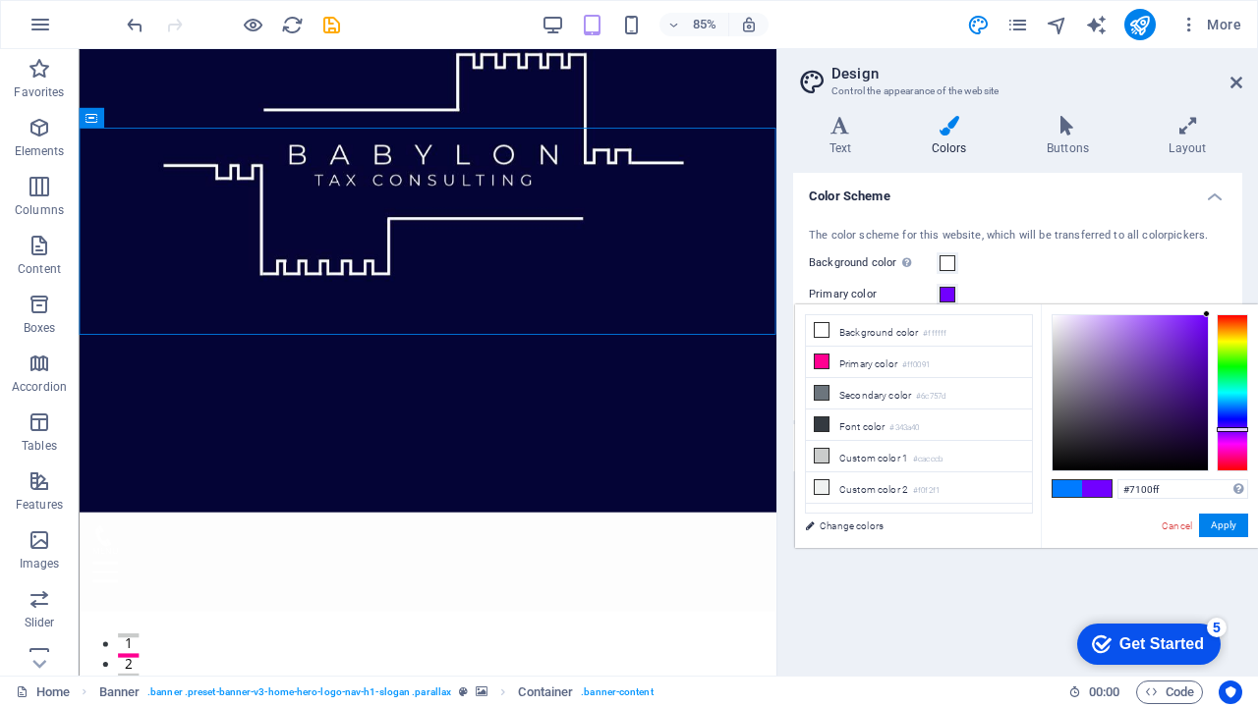
click at [1229, 429] on div at bounding box center [1231, 392] width 31 height 157
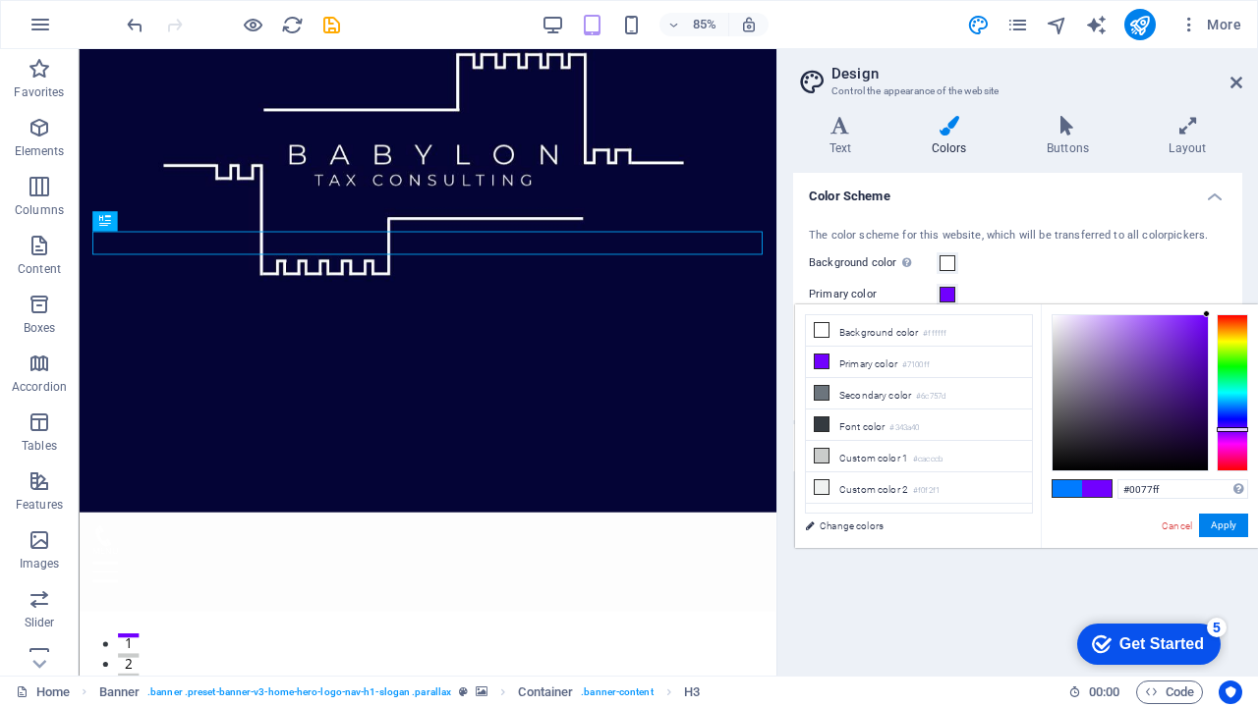
click at [1228, 406] on div at bounding box center [1231, 392] width 31 height 157
click at [1237, 431] on div at bounding box center [1231, 392] width 31 height 157
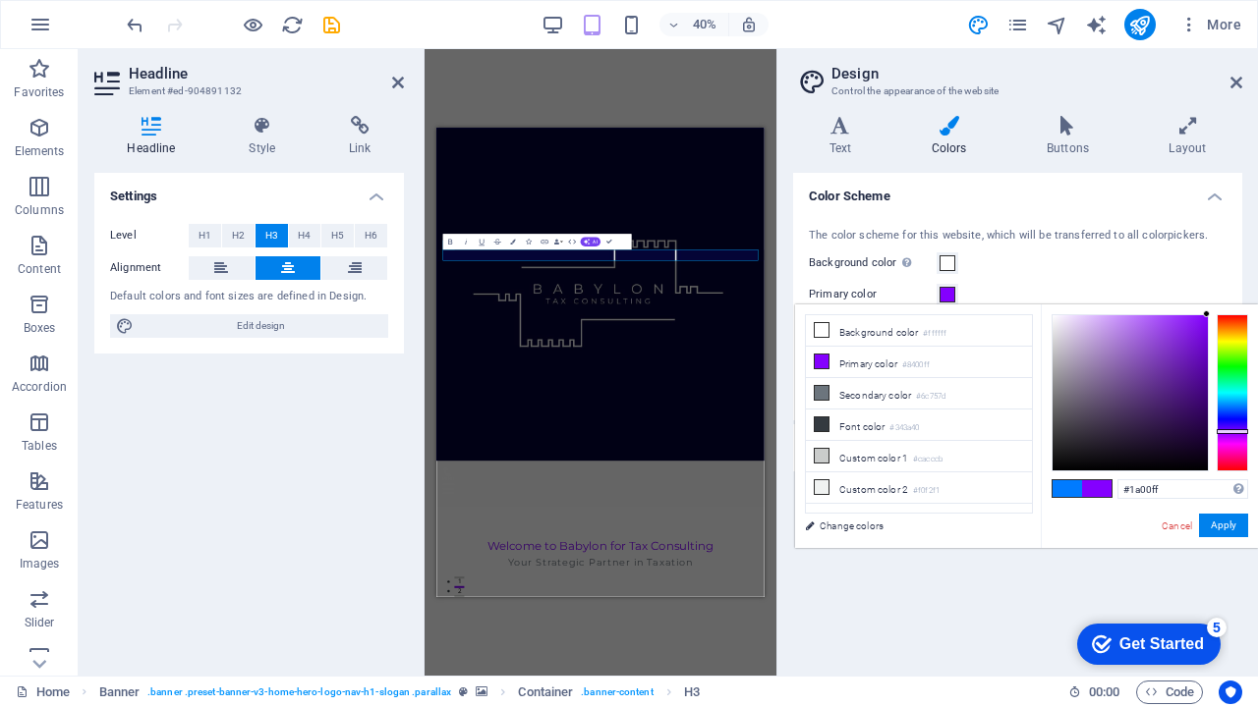
click at [1227, 421] on div at bounding box center [1231, 392] width 31 height 157
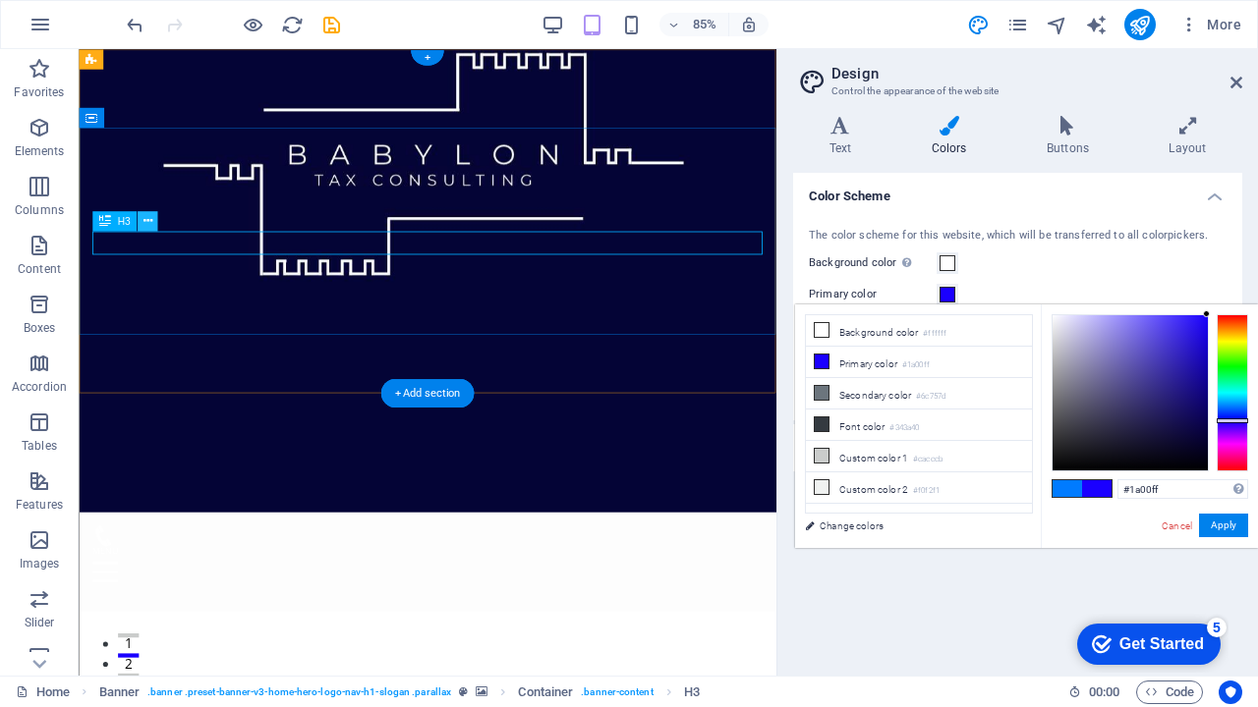
click at [148, 222] on icon at bounding box center [147, 221] width 9 height 18
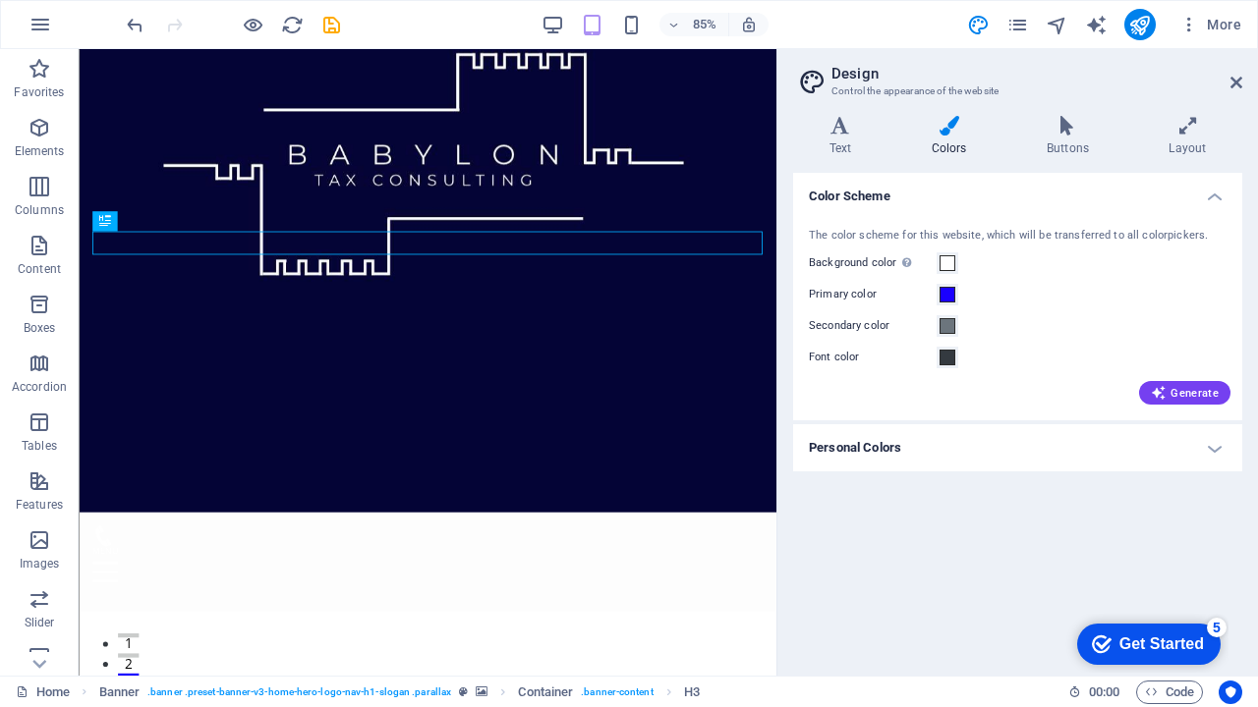
click at [1219, 452] on h4 "Personal Colors" at bounding box center [1017, 447] width 449 height 47
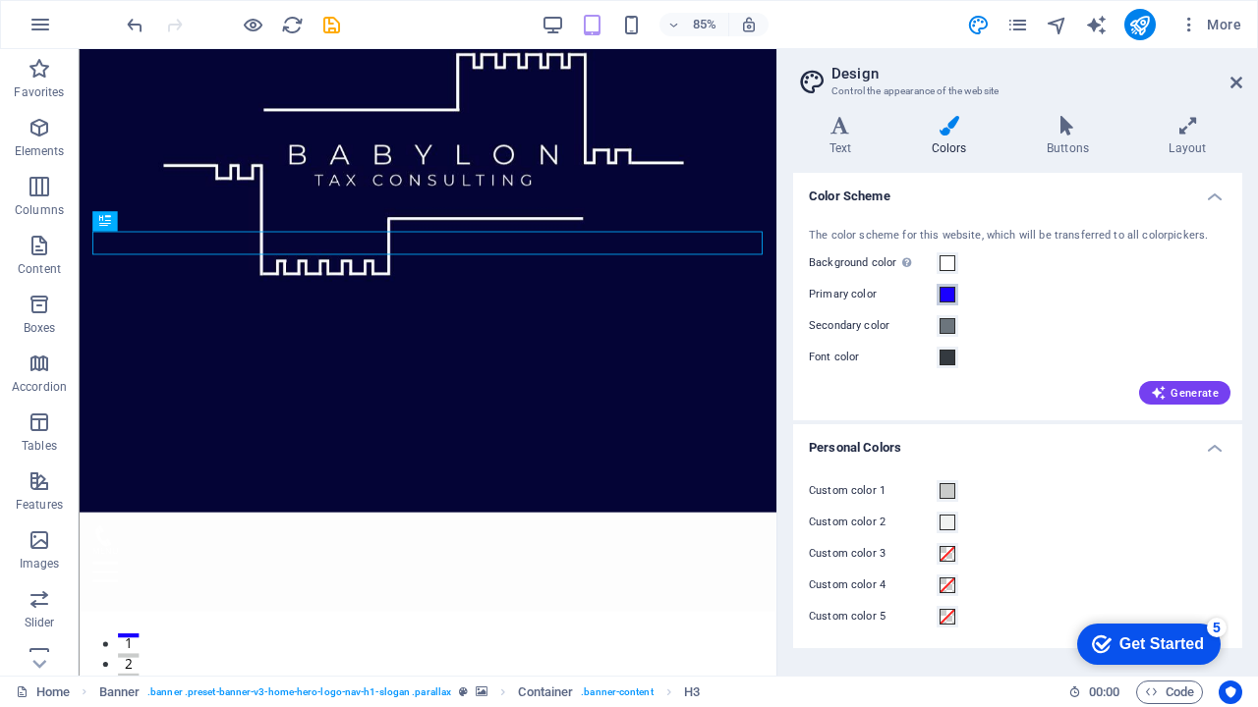
click at [948, 292] on span at bounding box center [947, 295] width 16 height 16
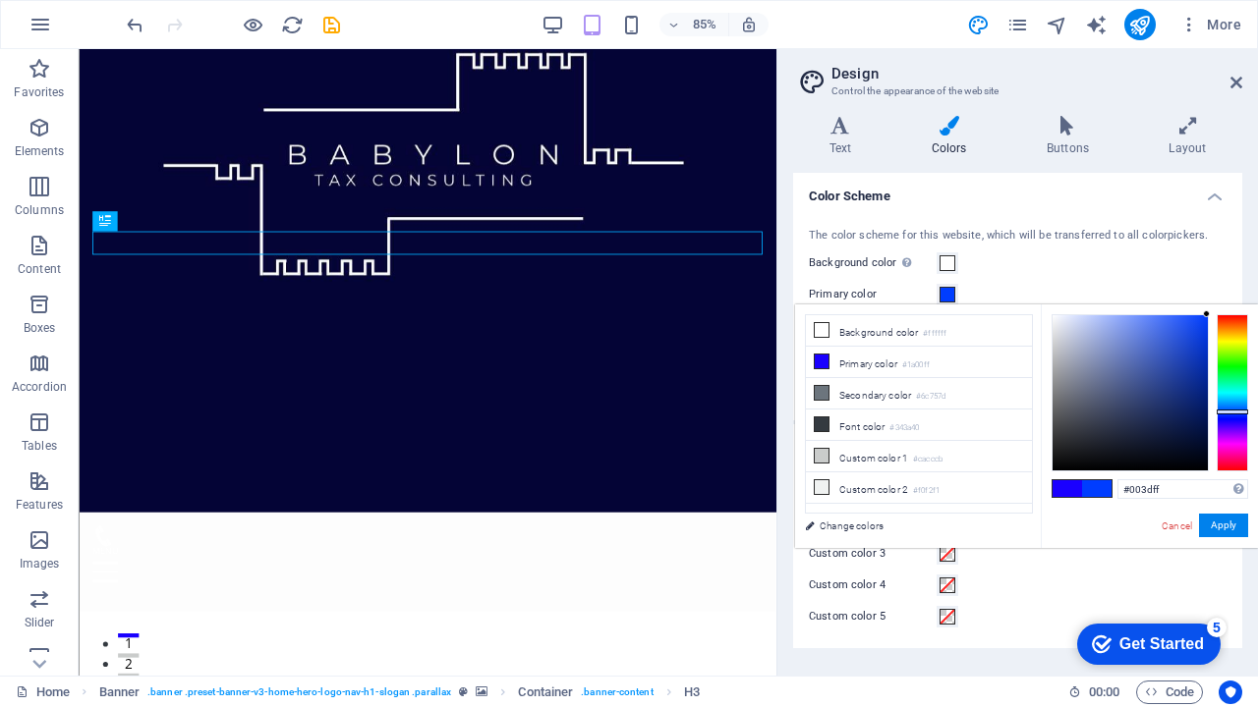
click at [1232, 412] on div at bounding box center [1231, 392] width 31 height 157
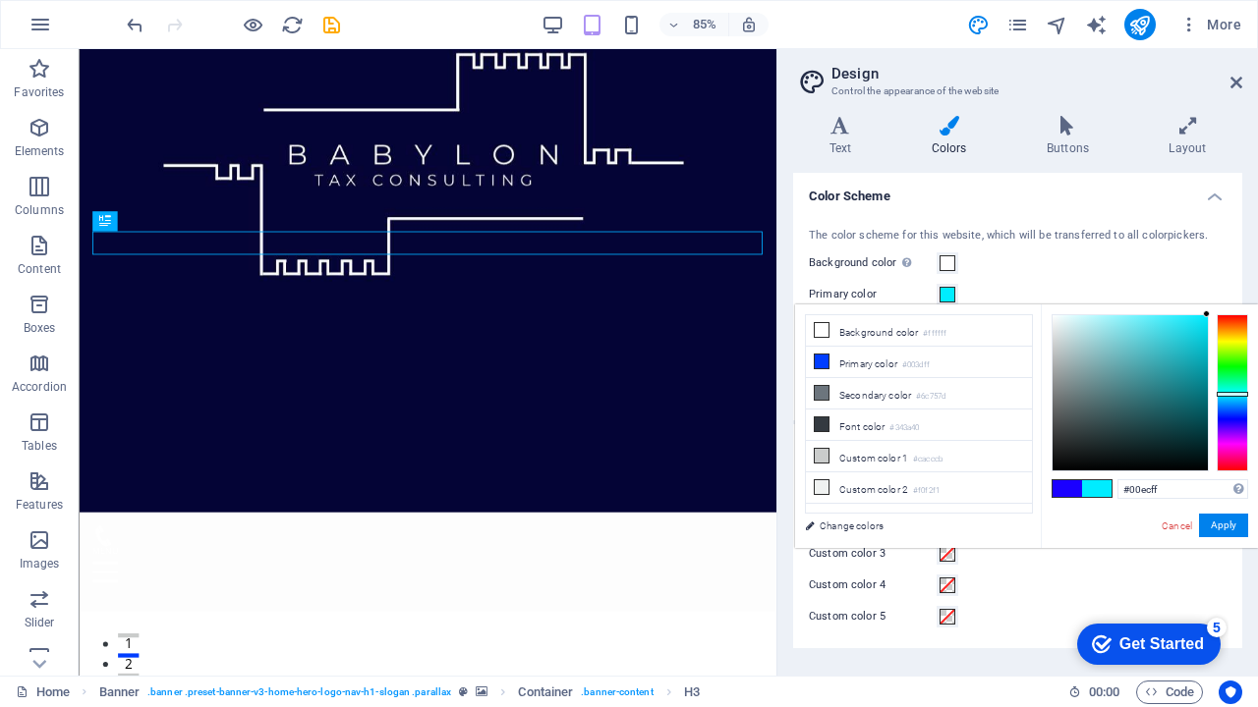
click at [1231, 394] on div at bounding box center [1231, 392] width 31 height 157
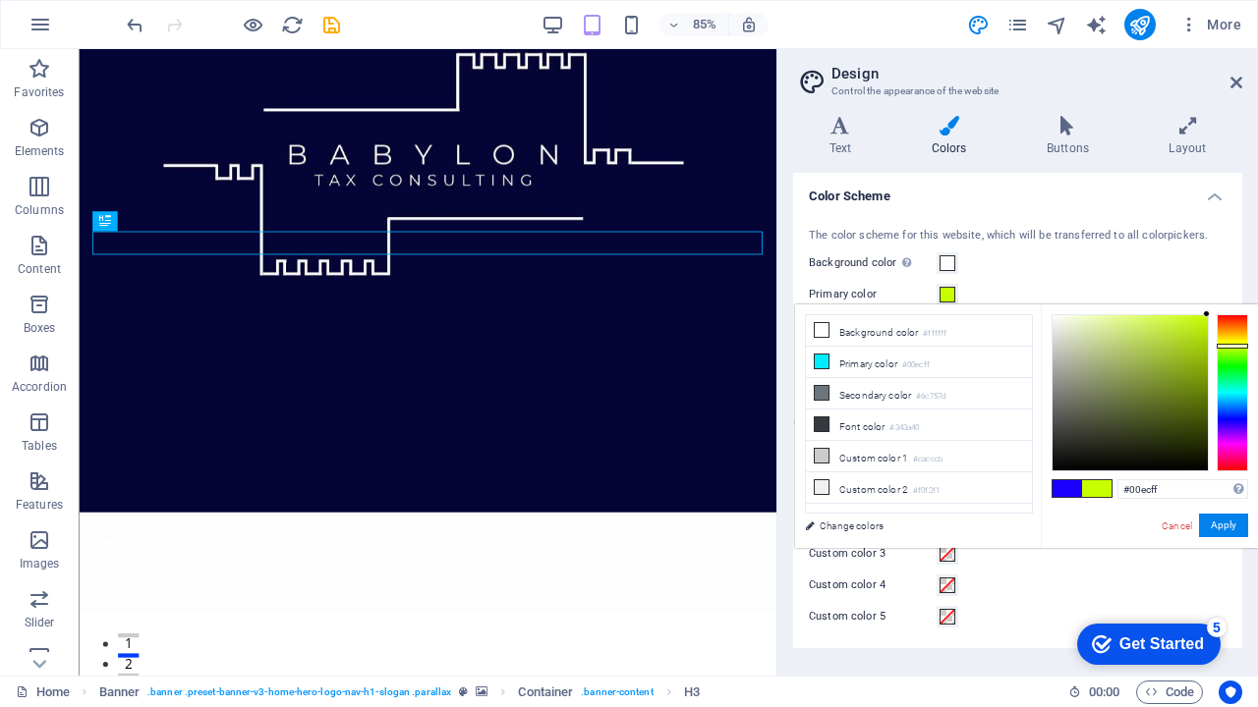
click at [1231, 346] on div at bounding box center [1231, 392] width 31 height 157
click at [1234, 377] on div at bounding box center [1231, 392] width 31 height 157
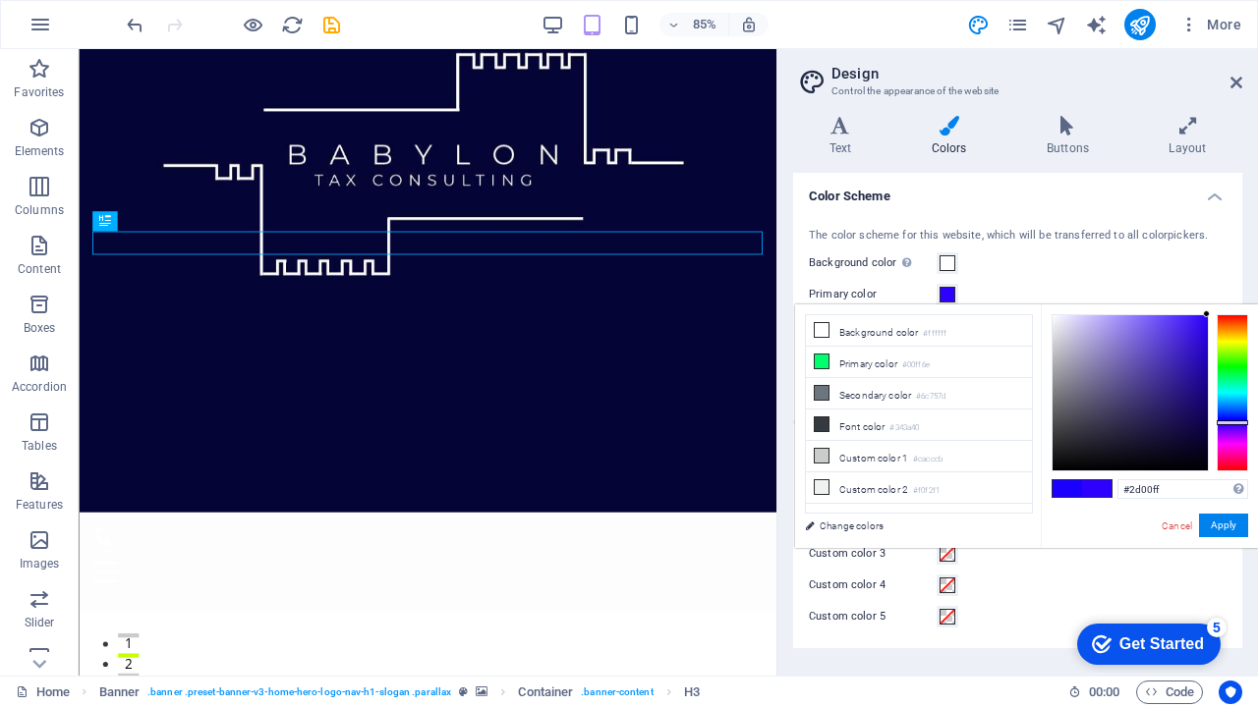
click at [1237, 423] on div at bounding box center [1231, 392] width 31 height 157
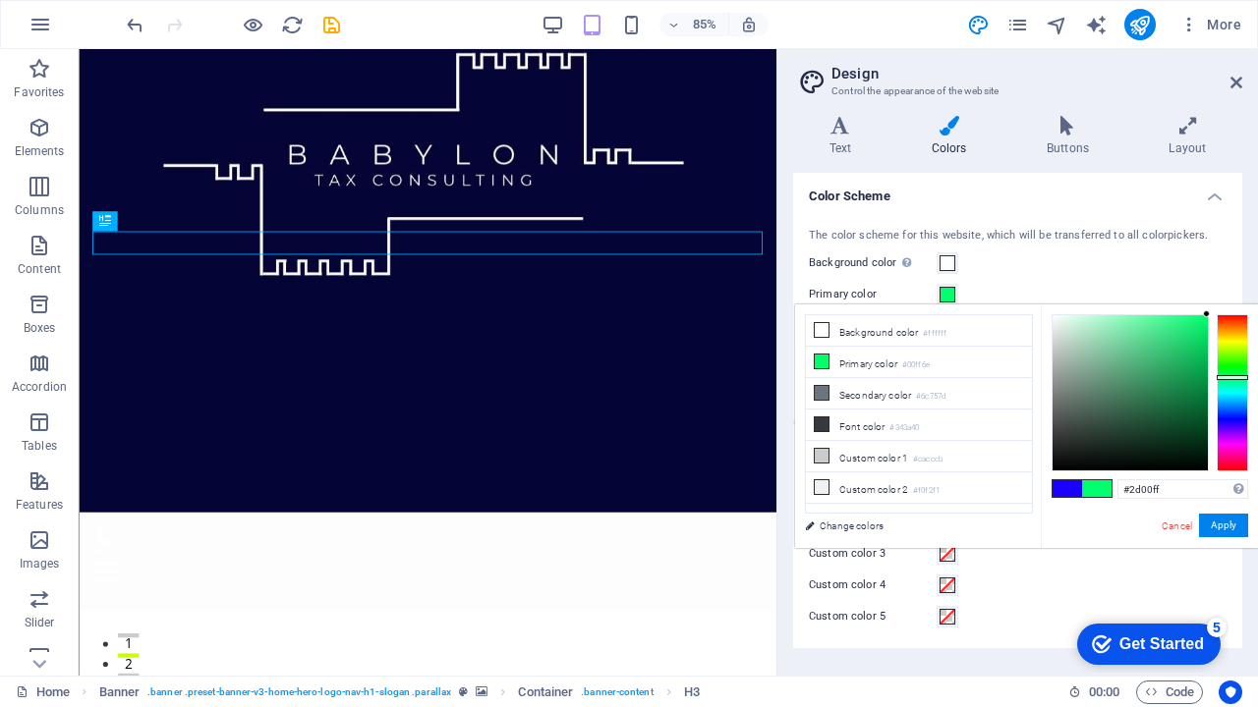
type input "#2d00ff"
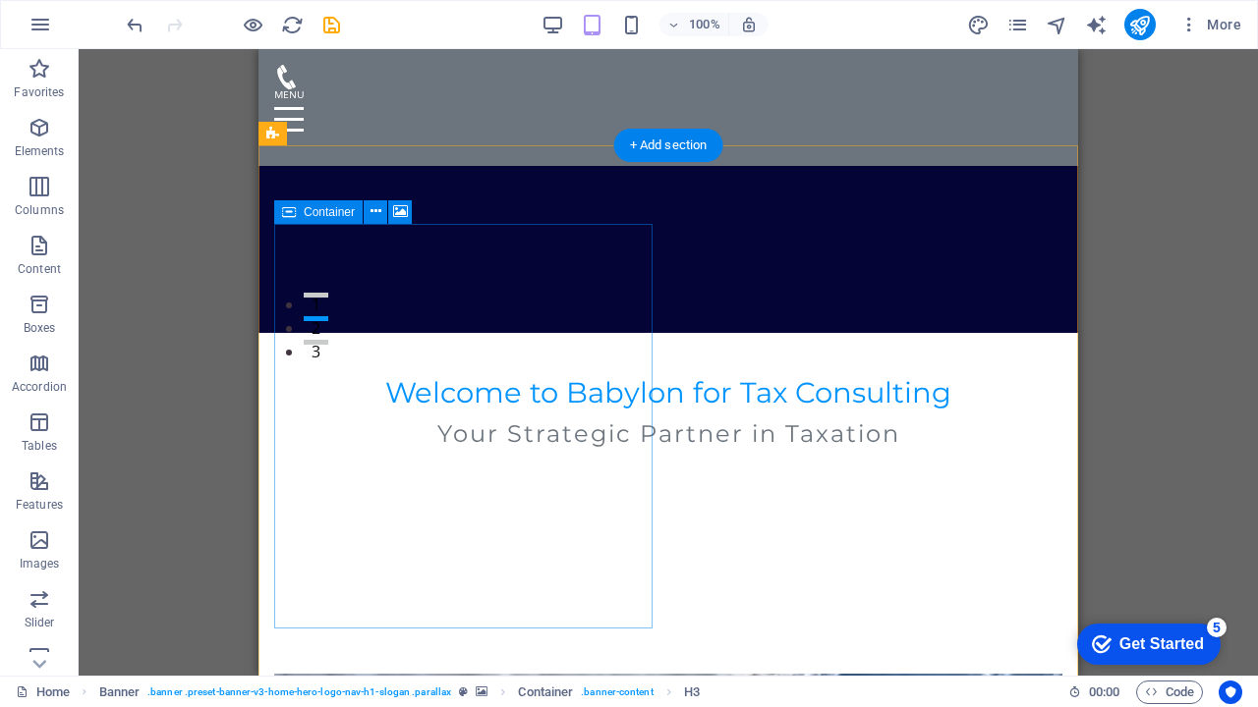
scroll to position [373, 0]
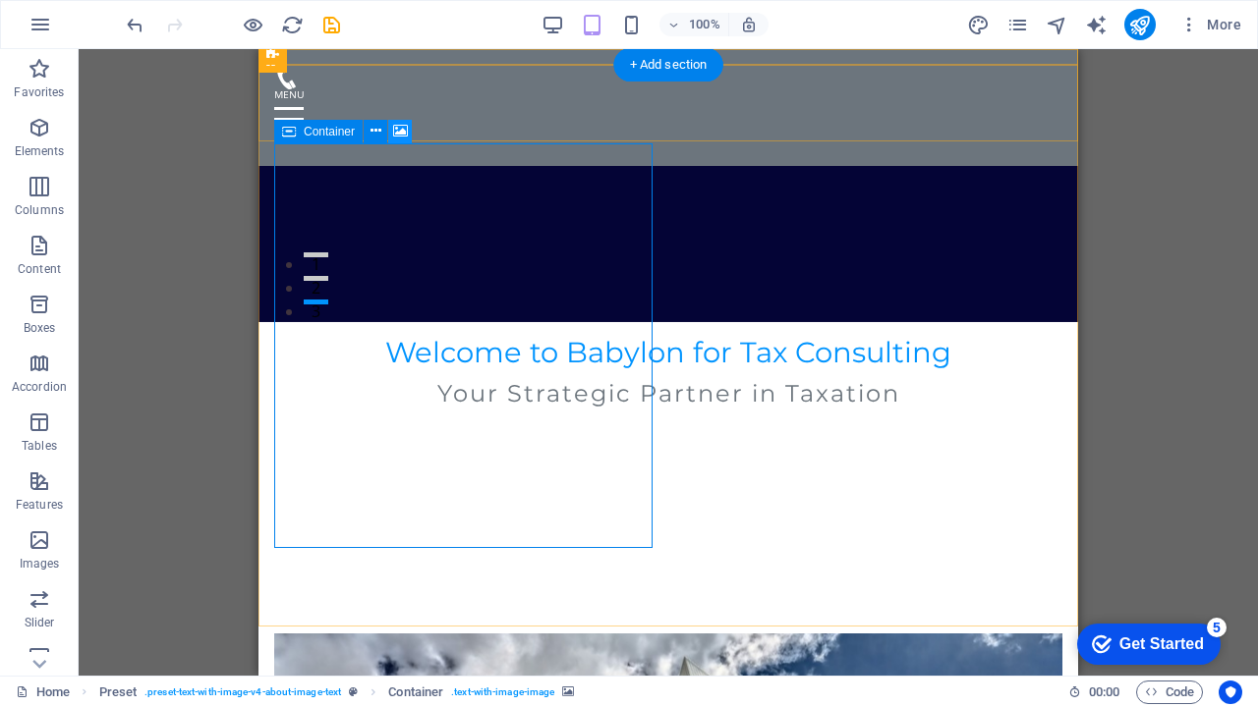
click at [0, 0] on icon at bounding box center [0, 0] width 0 height 0
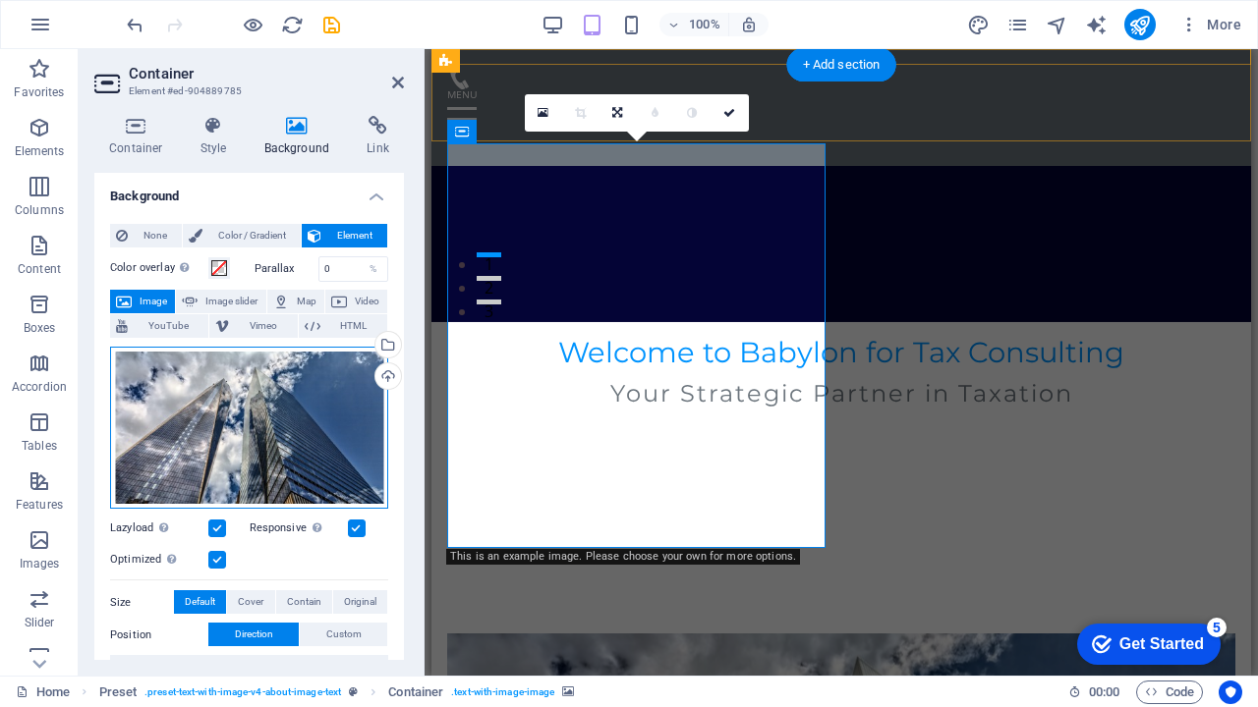
click at [286, 431] on div "Drag files here, click to choose files or select files from Files or our free s…" at bounding box center [249, 428] width 278 height 163
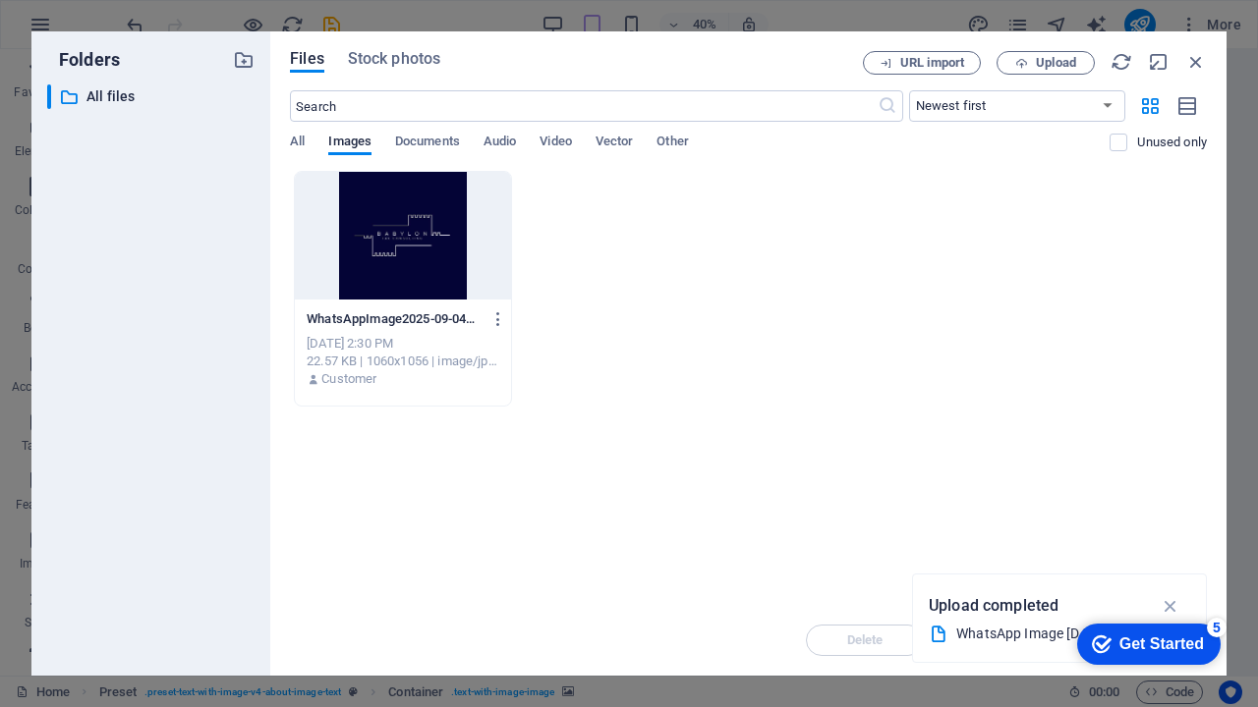
click at [422, 252] on div at bounding box center [403, 236] width 216 height 128
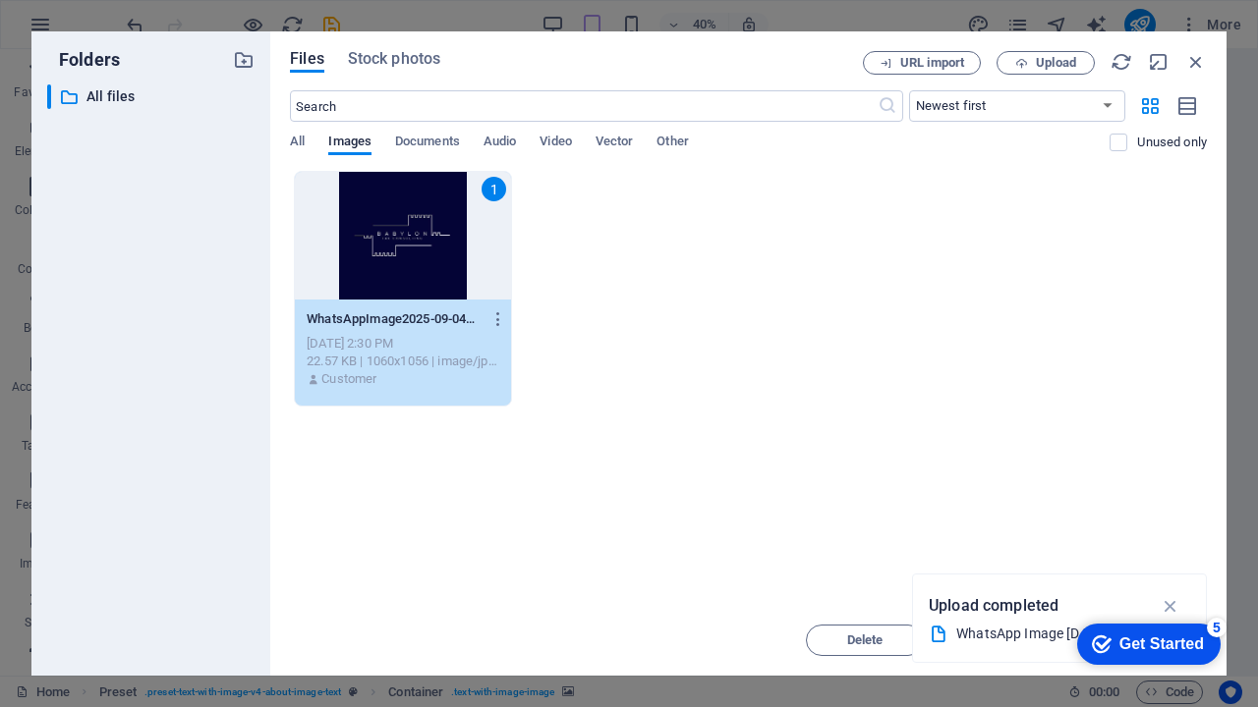
click at [422, 252] on div "1" at bounding box center [403, 236] width 216 height 128
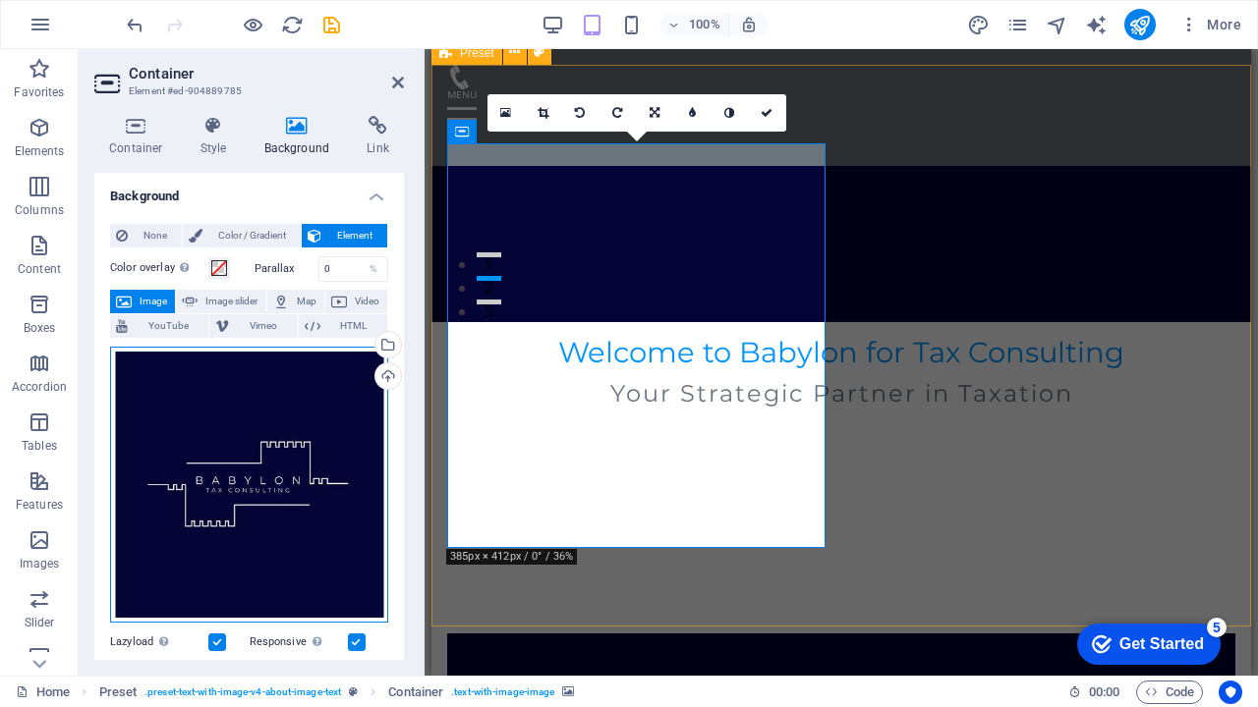
click at [289, 454] on div "Drag files here, click to choose files or select files from Files or our free s…" at bounding box center [249, 485] width 278 height 277
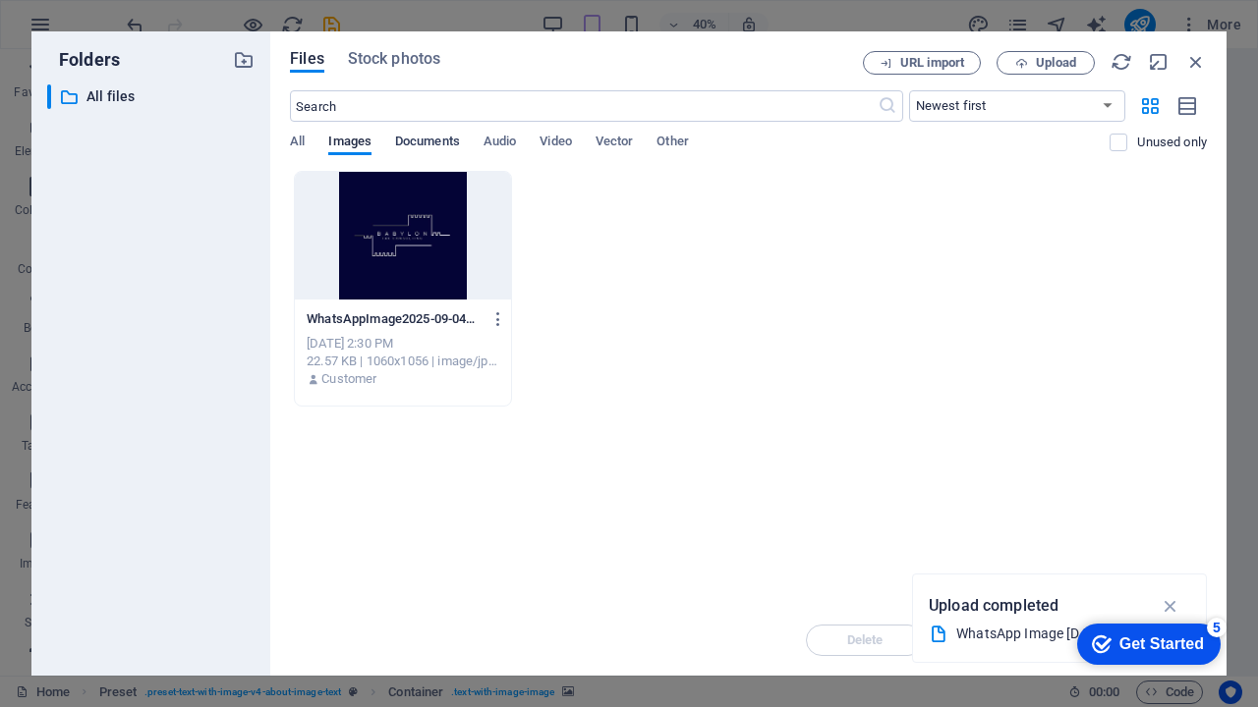
click at [435, 137] on span "Documents" at bounding box center [427, 144] width 65 height 28
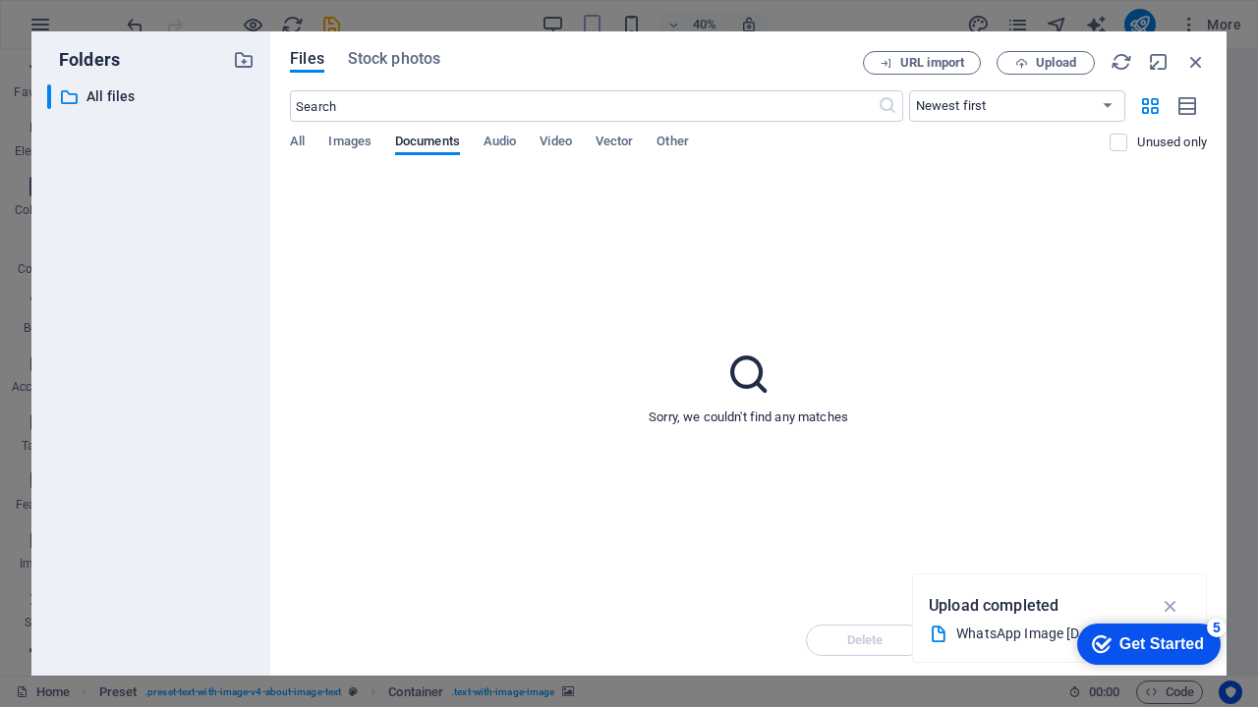
click at [991, 634] on div "WhatsApp Image [DATE] 22.51.21 (1).jpeg" at bounding box center [1051, 634] width 191 height 23
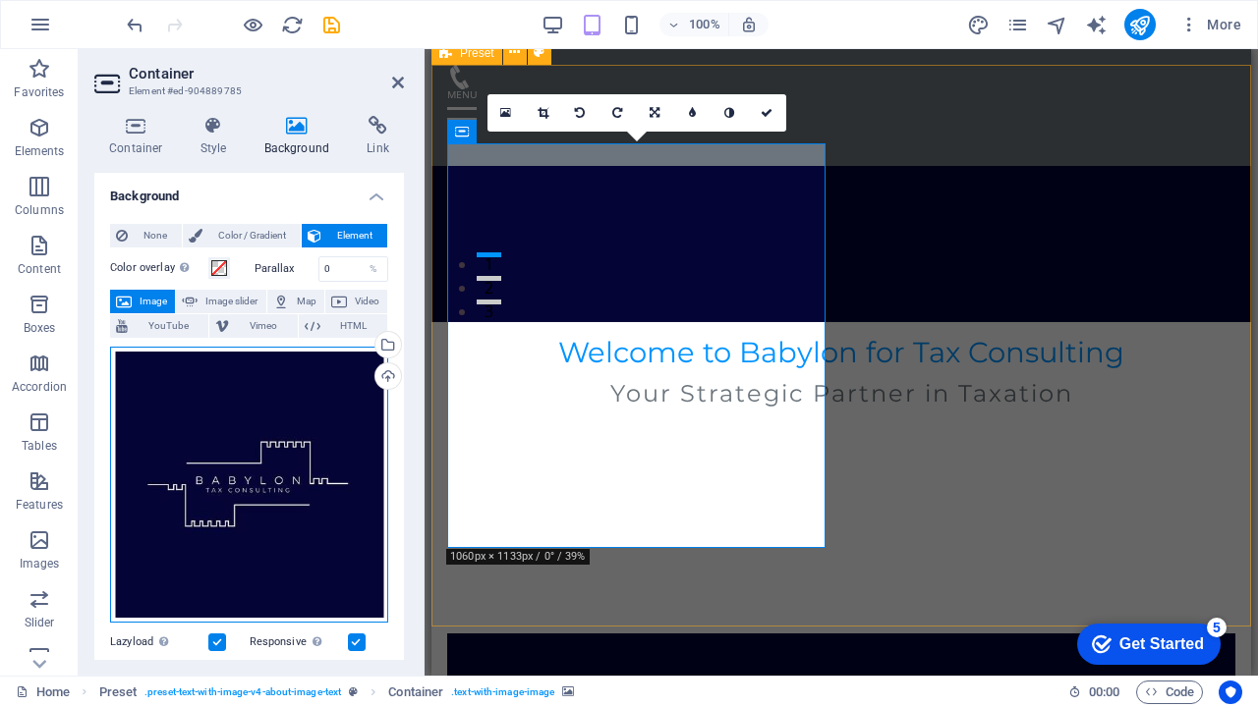
click at [256, 490] on div "Drag files here, click to choose files or select files from Files or our free s…" at bounding box center [249, 485] width 278 height 277
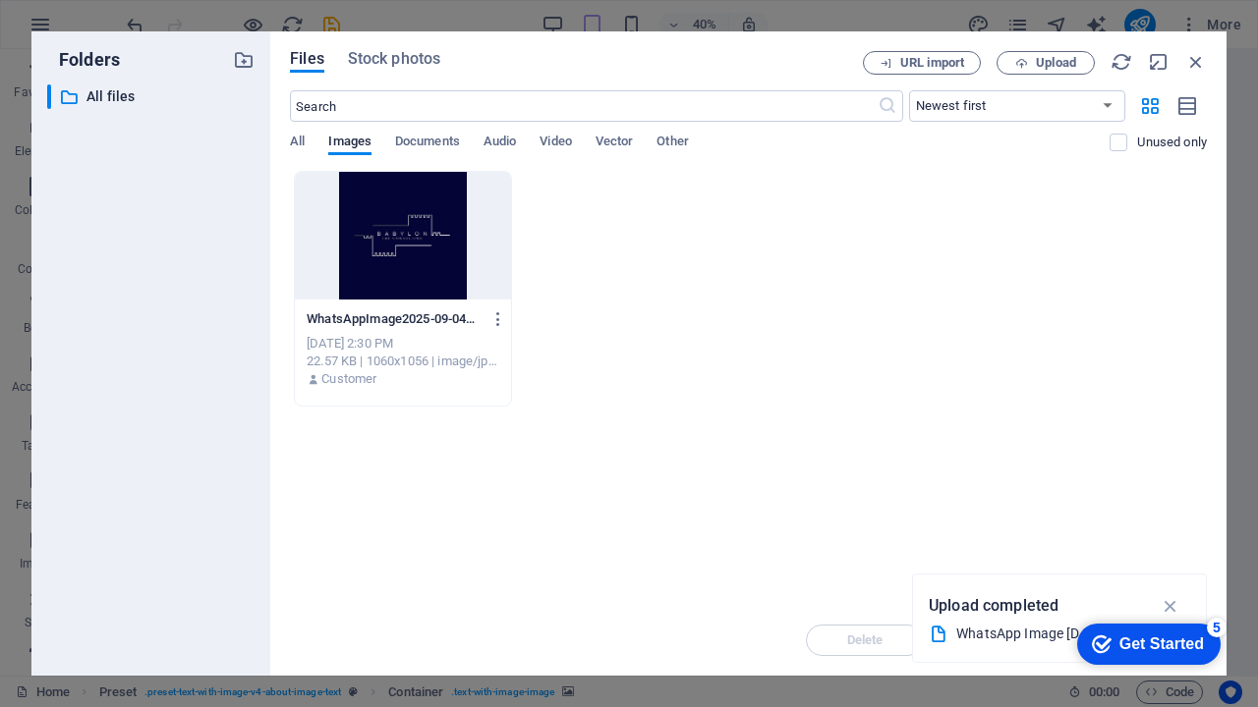
click at [256, 490] on div "Folders ​ All files All files" at bounding box center [150, 353] width 239 height 645
click at [1064, 65] on span "Upload" at bounding box center [1056, 63] width 40 height 12
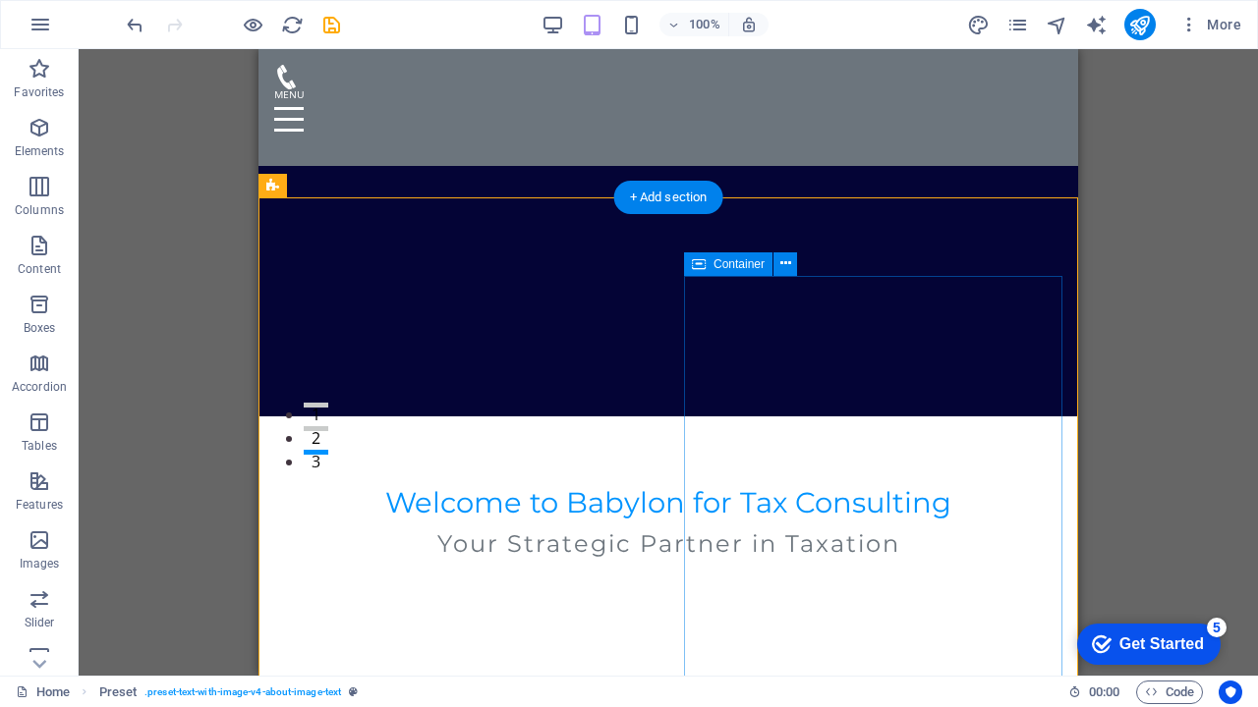
scroll to position [291, 0]
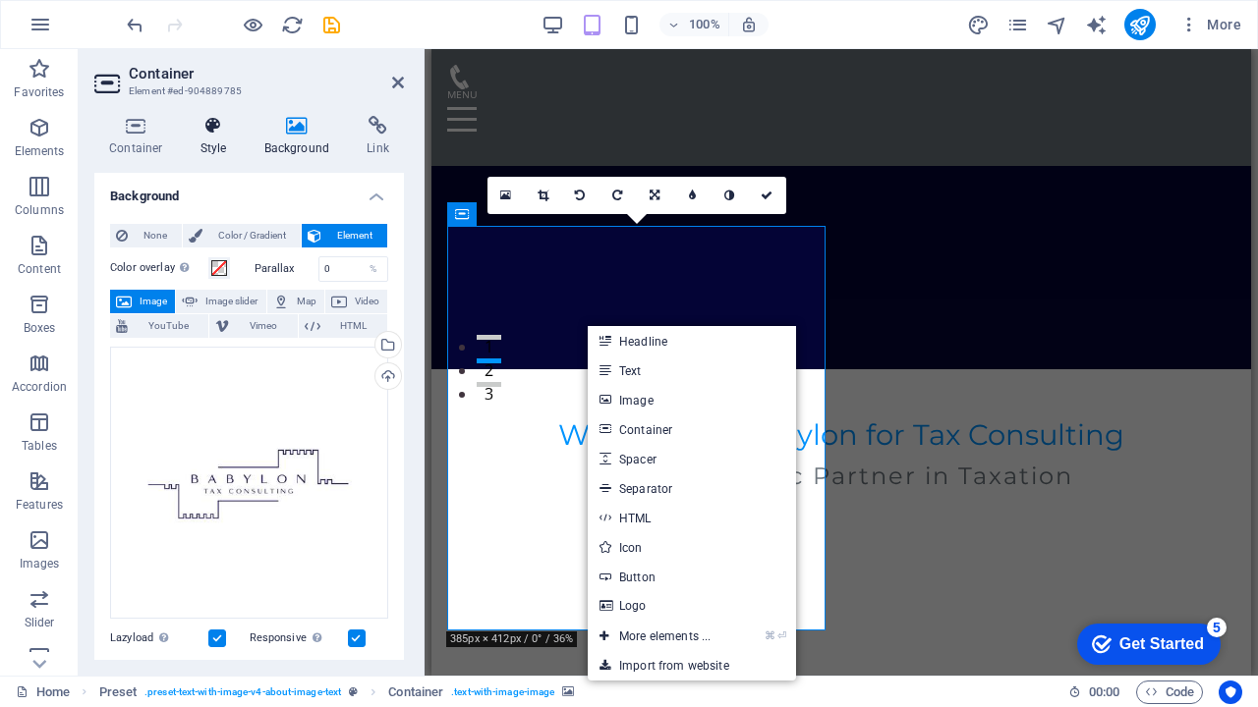
click at [205, 137] on h4 "Style" at bounding box center [218, 136] width 64 height 41
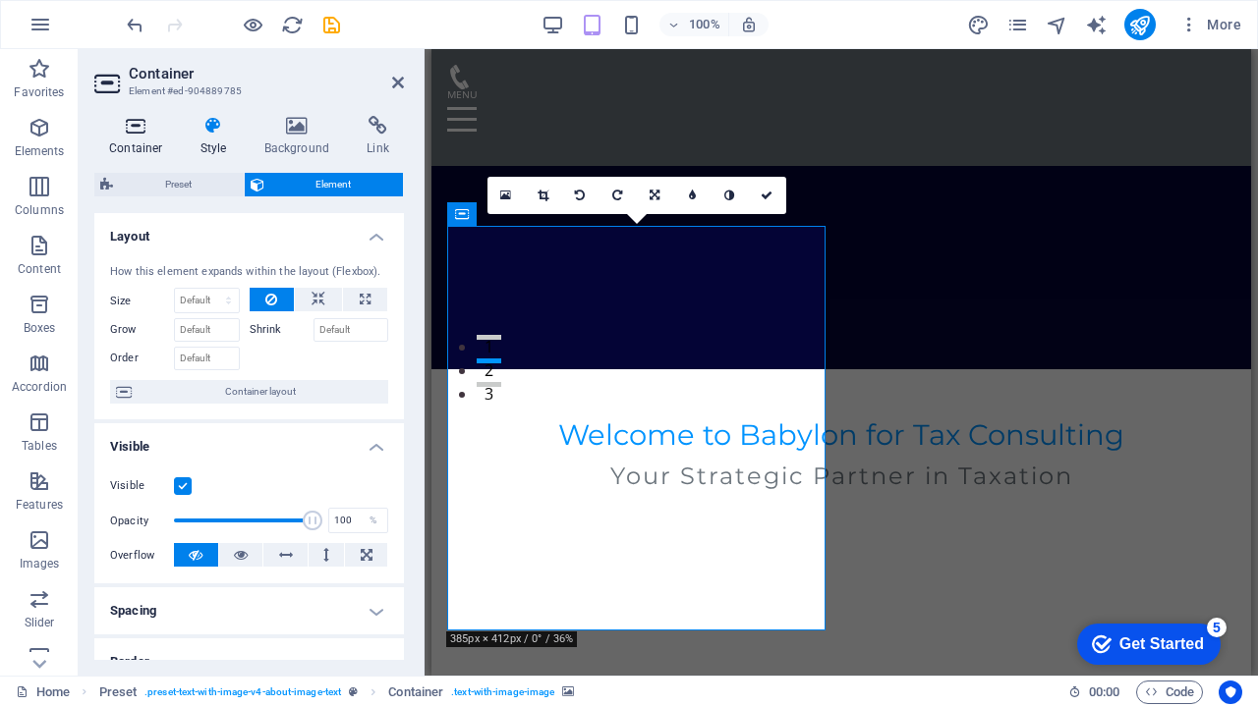
click at [143, 122] on icon at bounding box center [136, 126] width 84 height 20
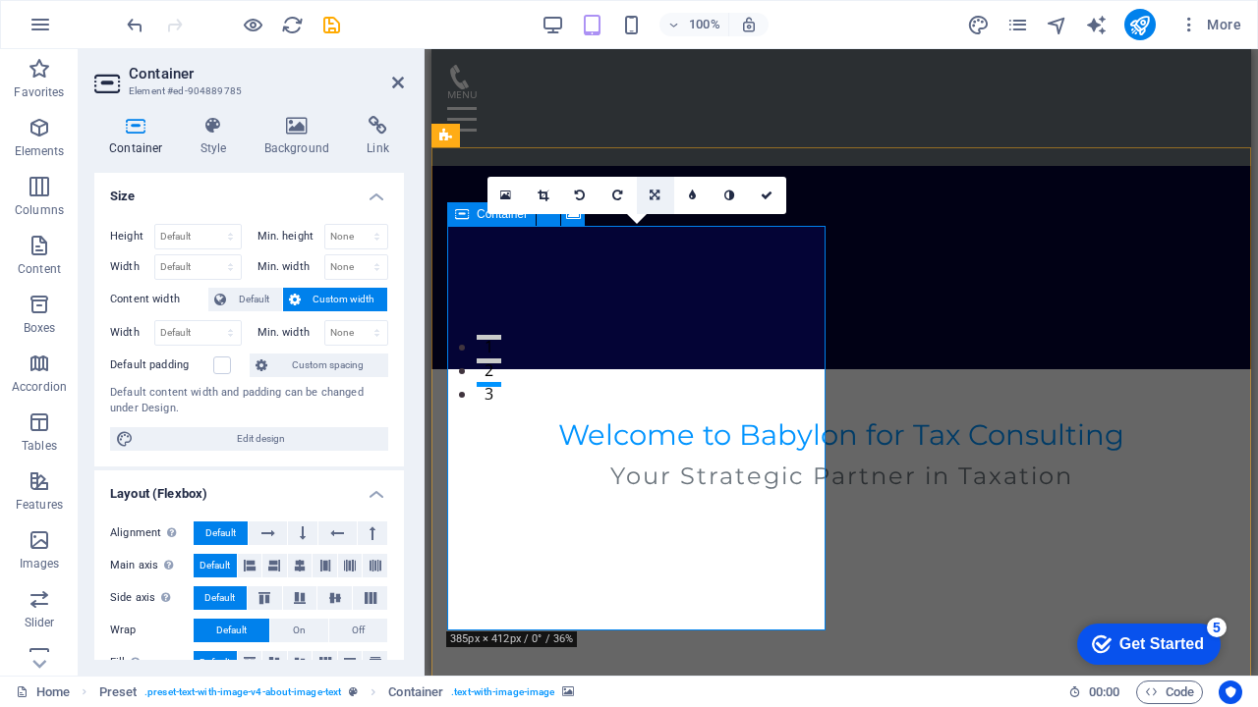
click at [657, 194] on icon at bounding box center [654, 196] width 10 height 12
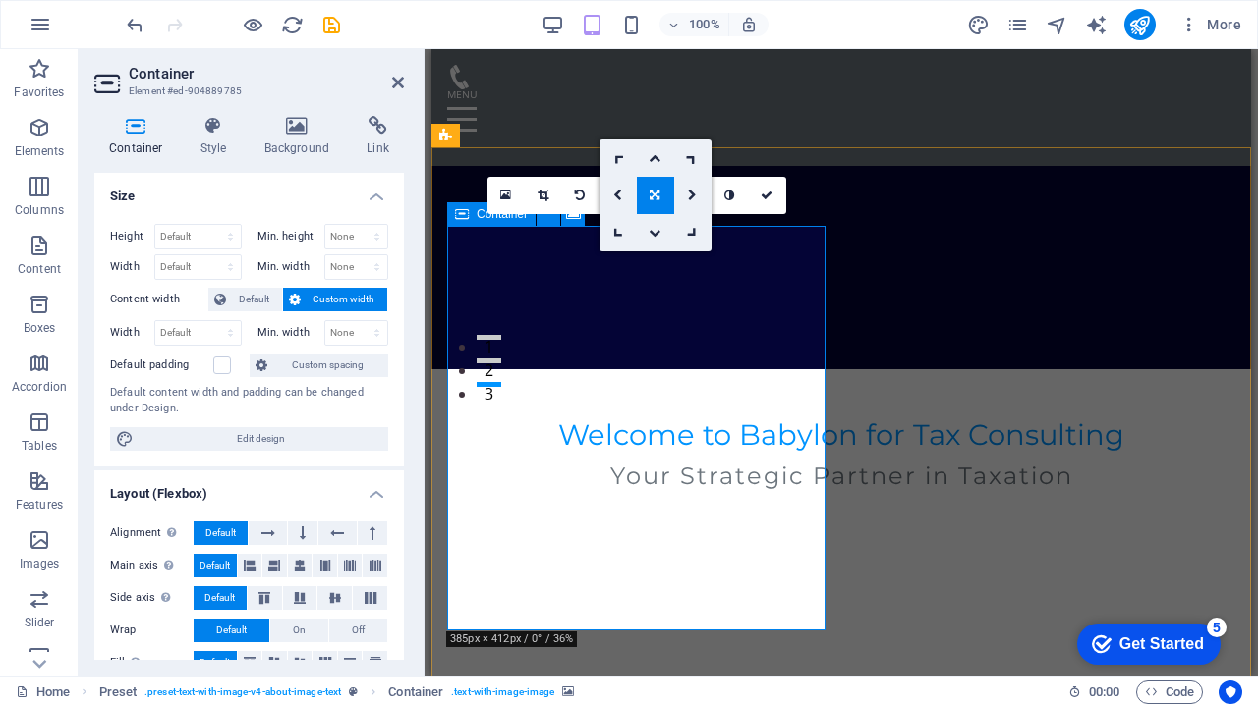
click at [657, 194] on icon at bounding box center [654, 196] width 10 height 12
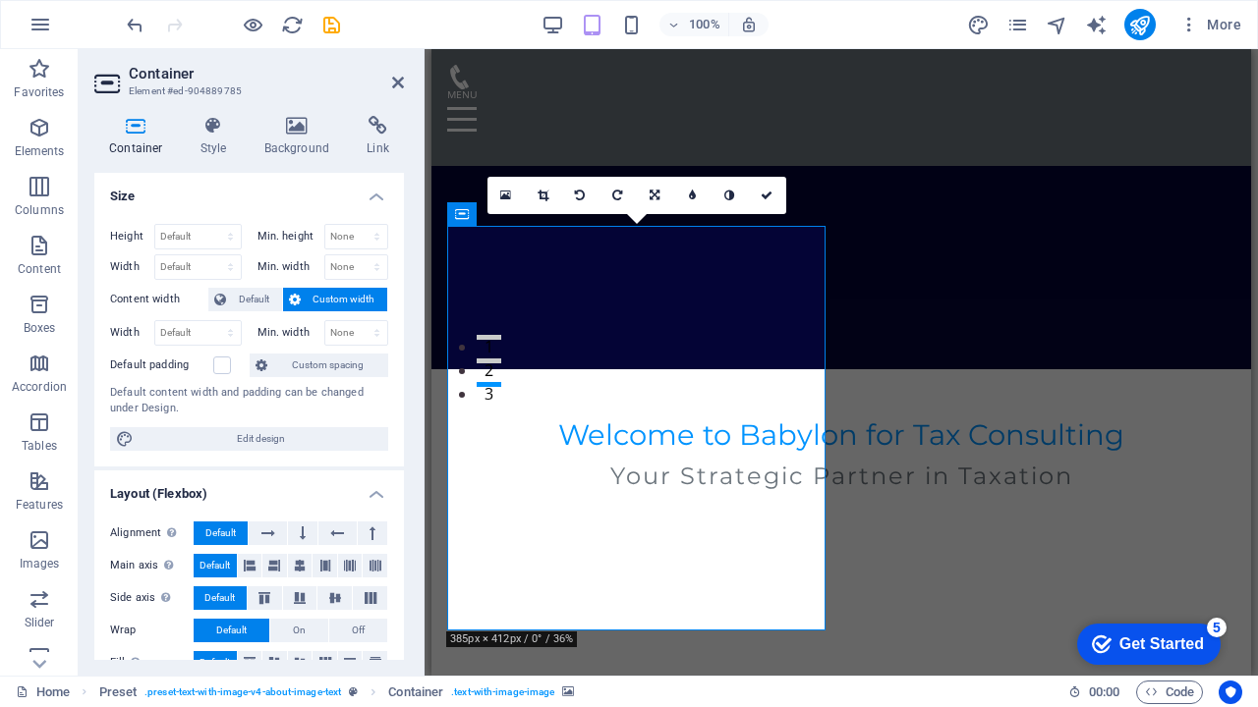
click at [398, 82] on icon at bounding box center [398, 83] width 12 height 16
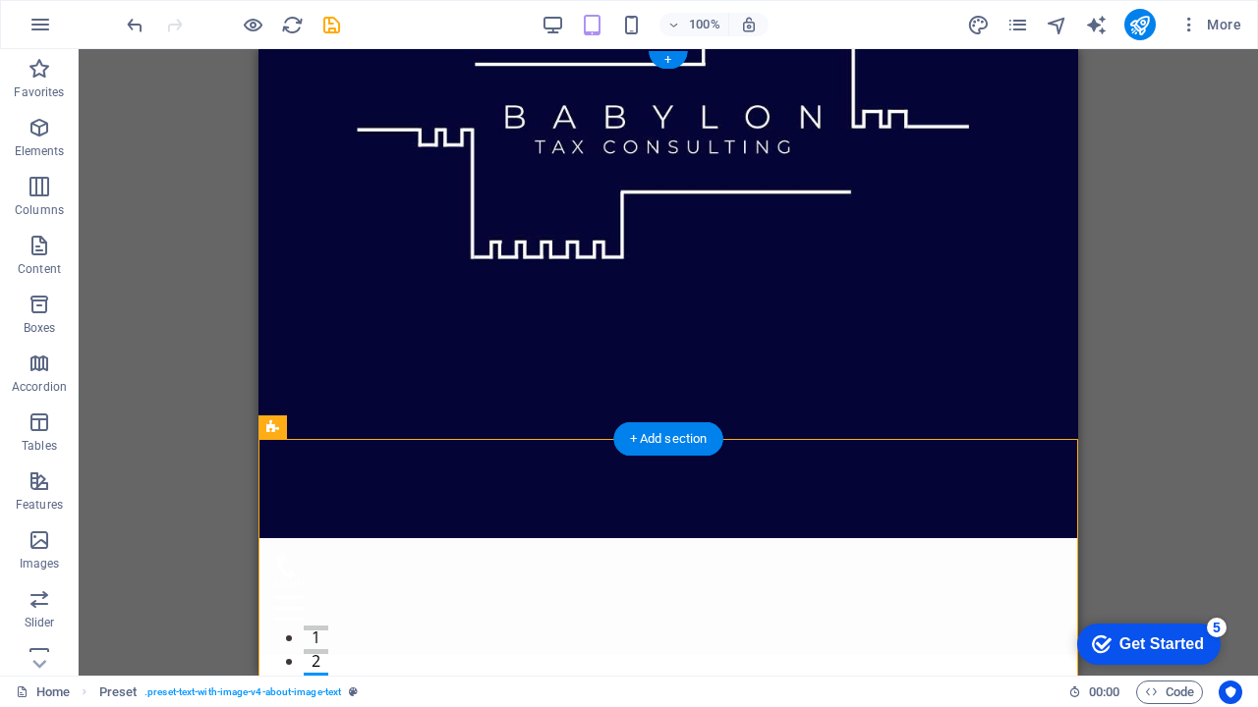
scroll to position [0, 0]
click at [457, 386] on figure at bounding box center [667, 293] width 819 height 489
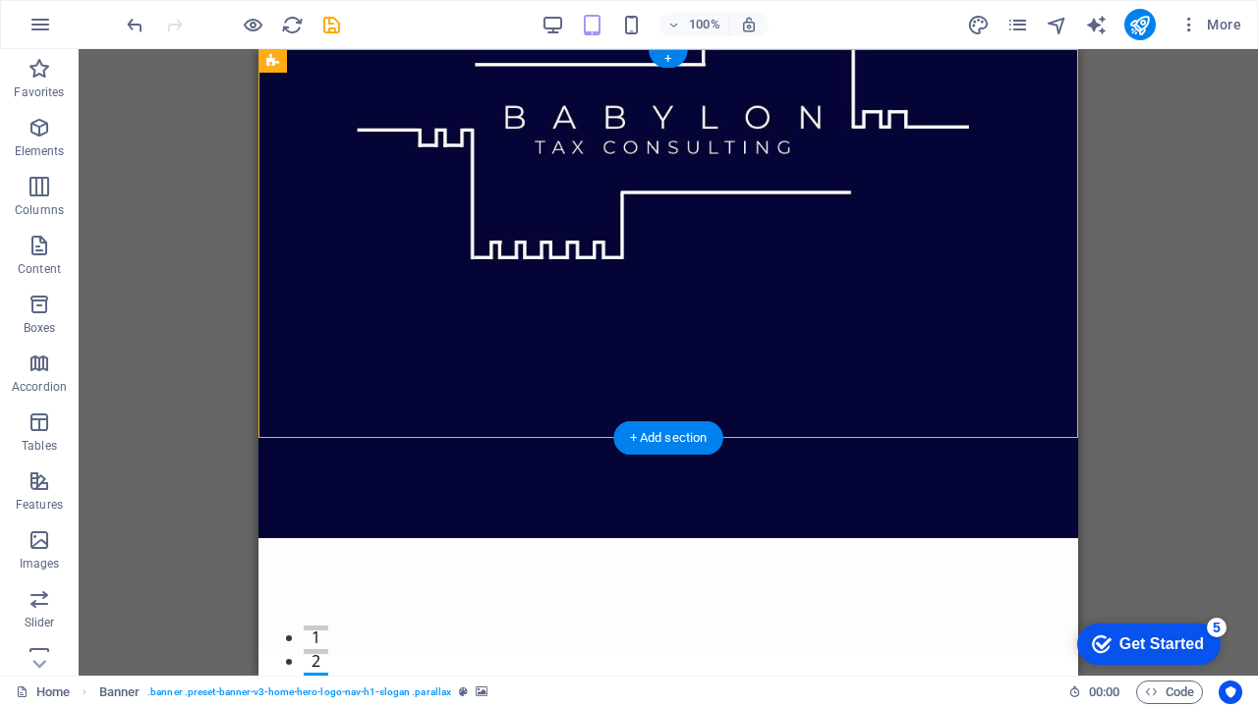
click at [457, 386] on figure at bounding box center [667, 293] width 819 height 489
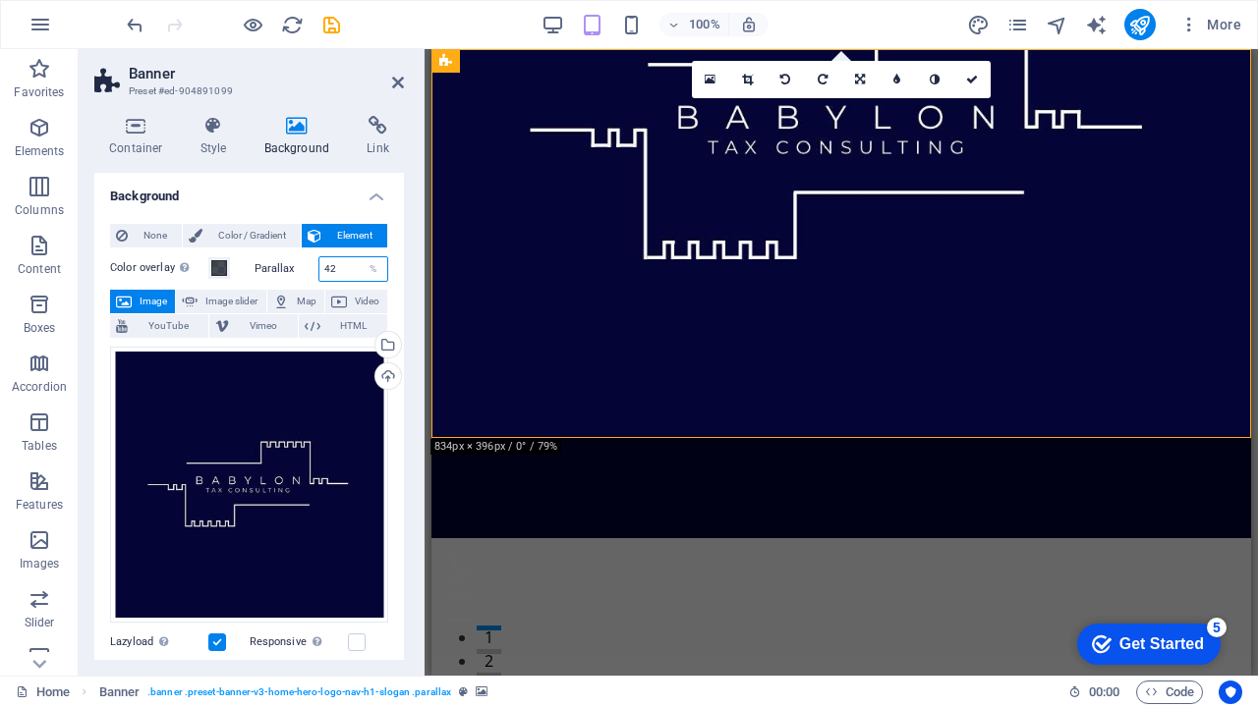
click at [339, 269] on input "42" at bounding box center [353, 269] width 69 height 24
type input "4"
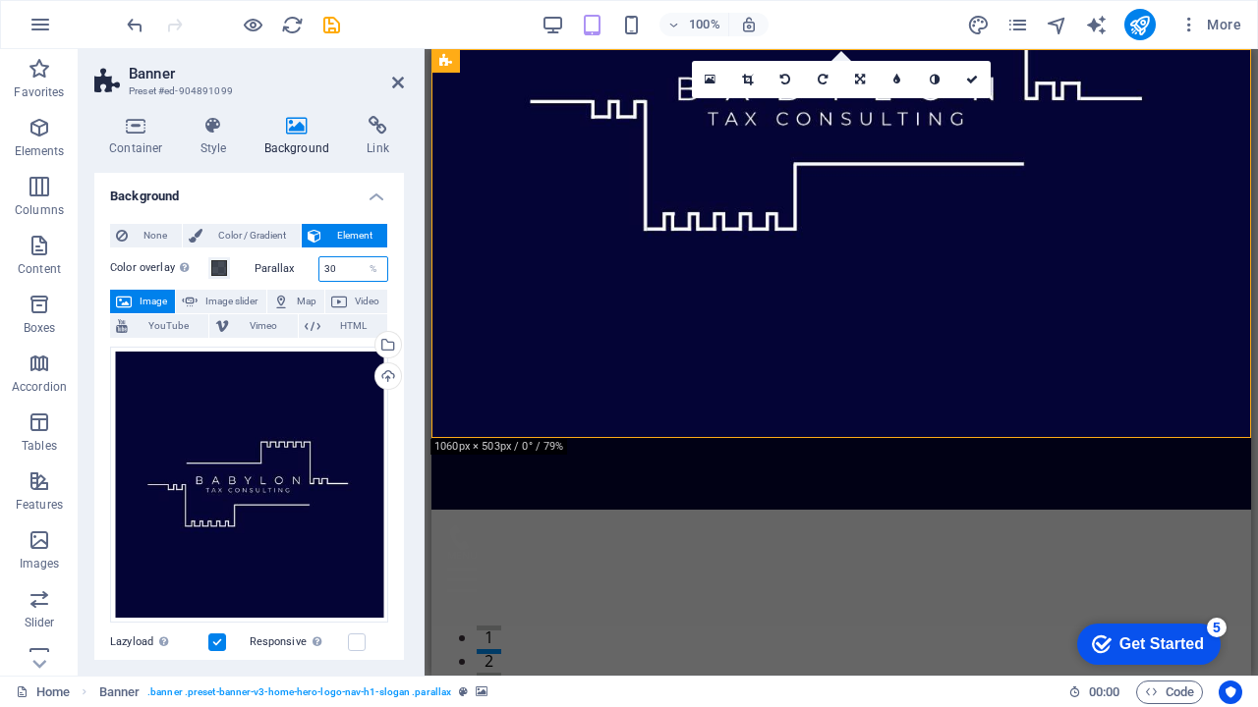
type input "3"
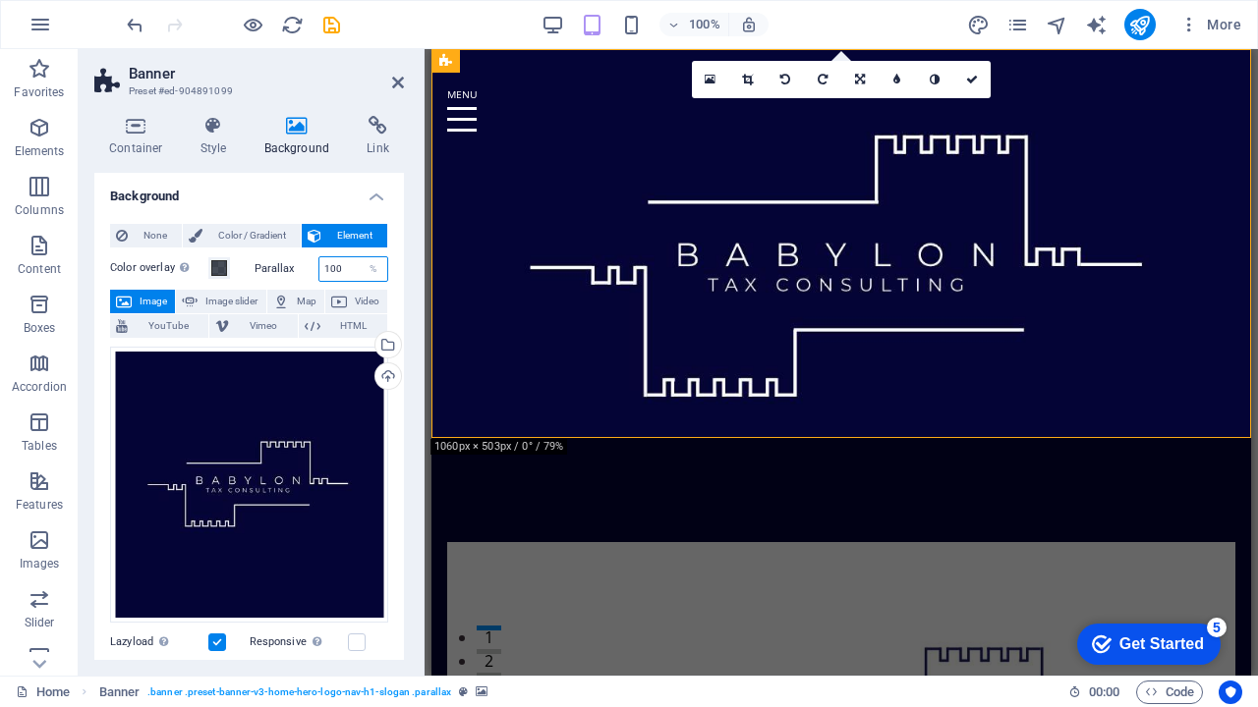
type input "100"
click at [344, 23] on div "100% More" at bounding box center [686, 24] width 1126 height 31
click at [0, 0] on icon "save" at bounding box center [0, 0] width 0 height 0
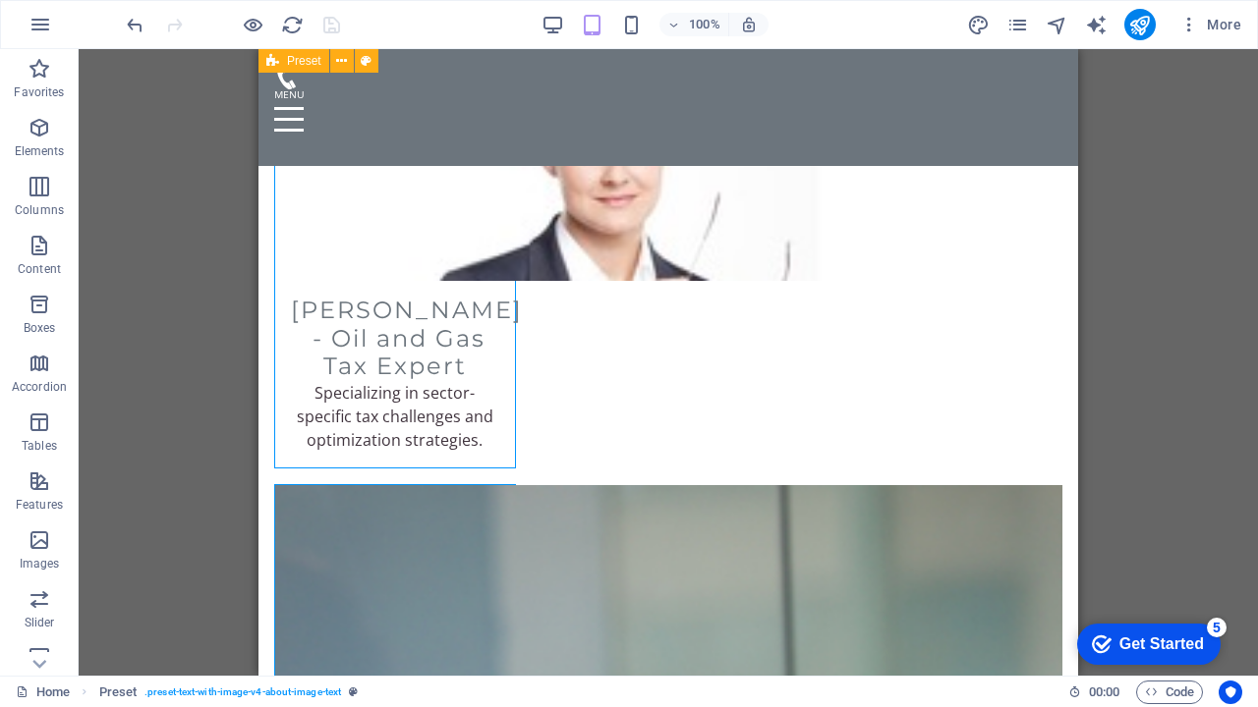
scroll to position [5430, 0]
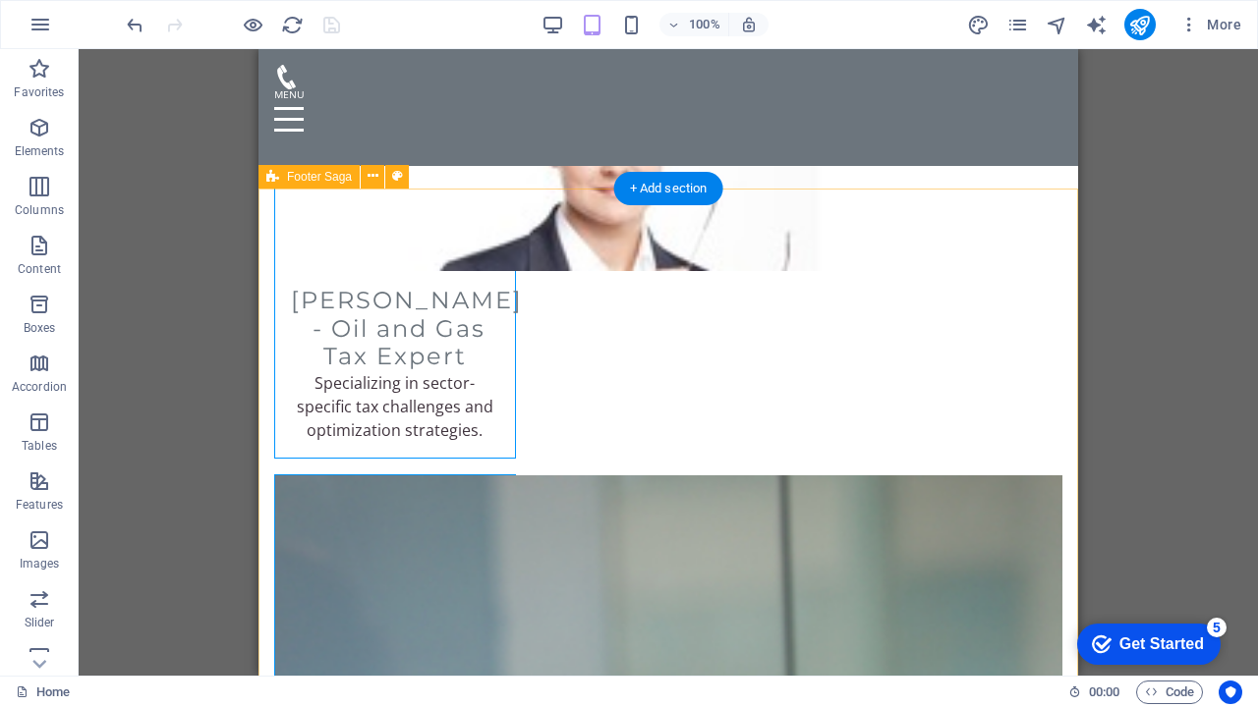
select select "footer"
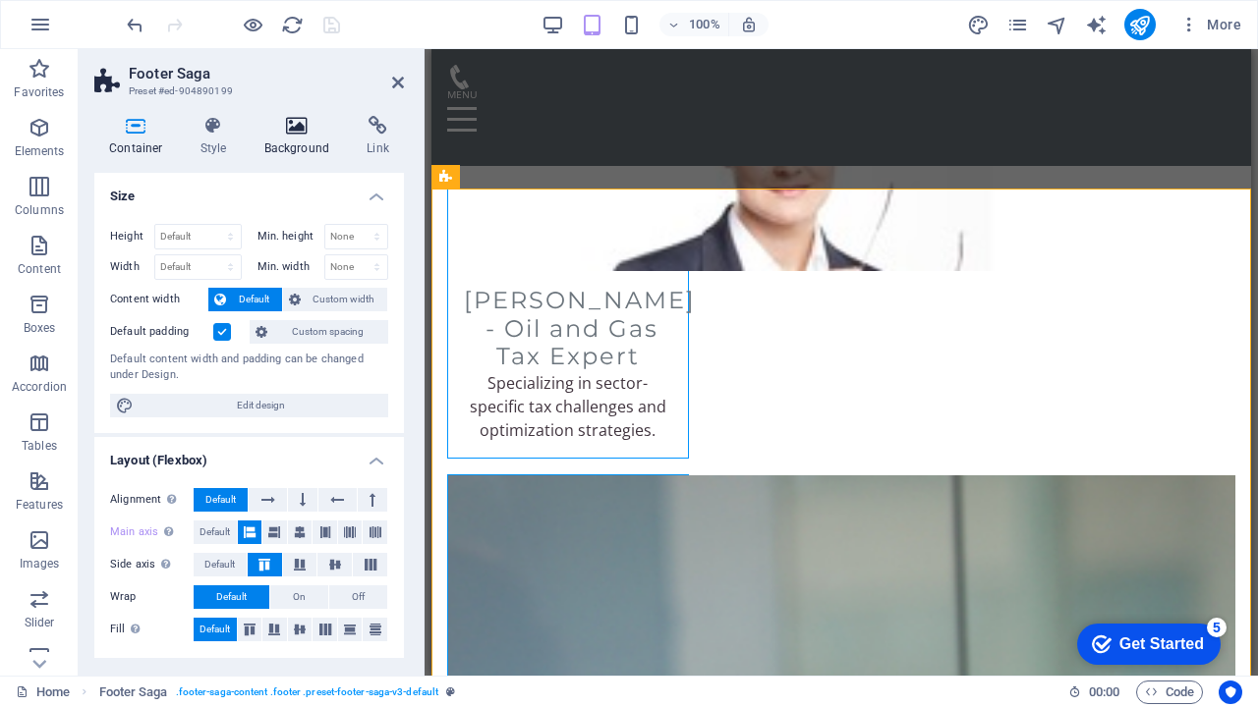
click at [292, 126] on icon at bounding box center [297, 126] width 95 height 20
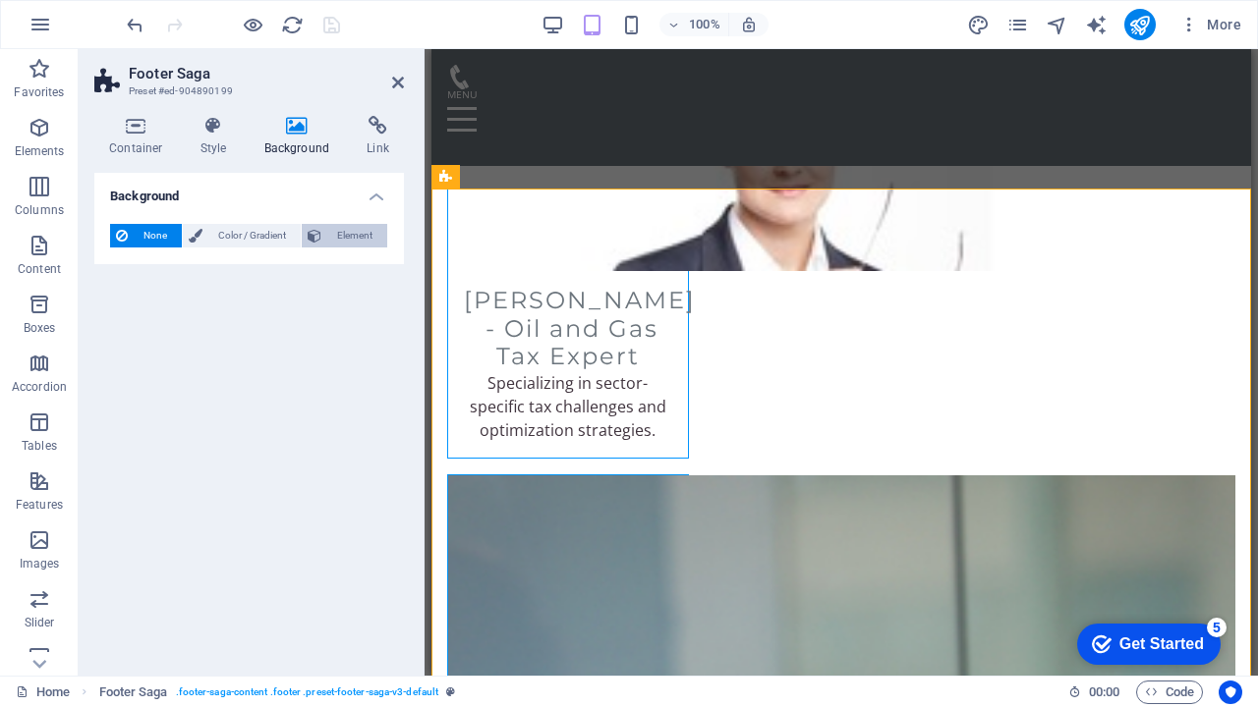
click at [353, 231] on span "Element" at bounding box center [354, 236] width 54 height 24
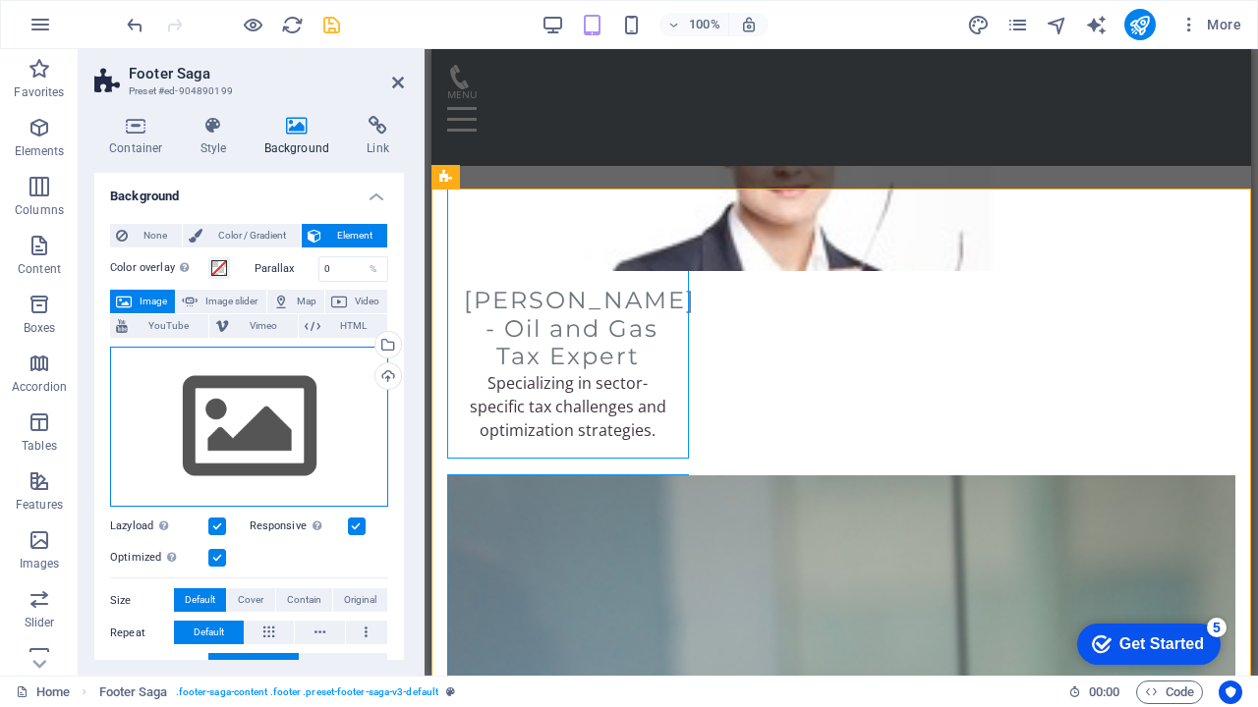
click at [255, 437] on div "Drag files here, click to choose files or select files from Files or our free s…" at bounding box center [249, 427] width 278 height 161
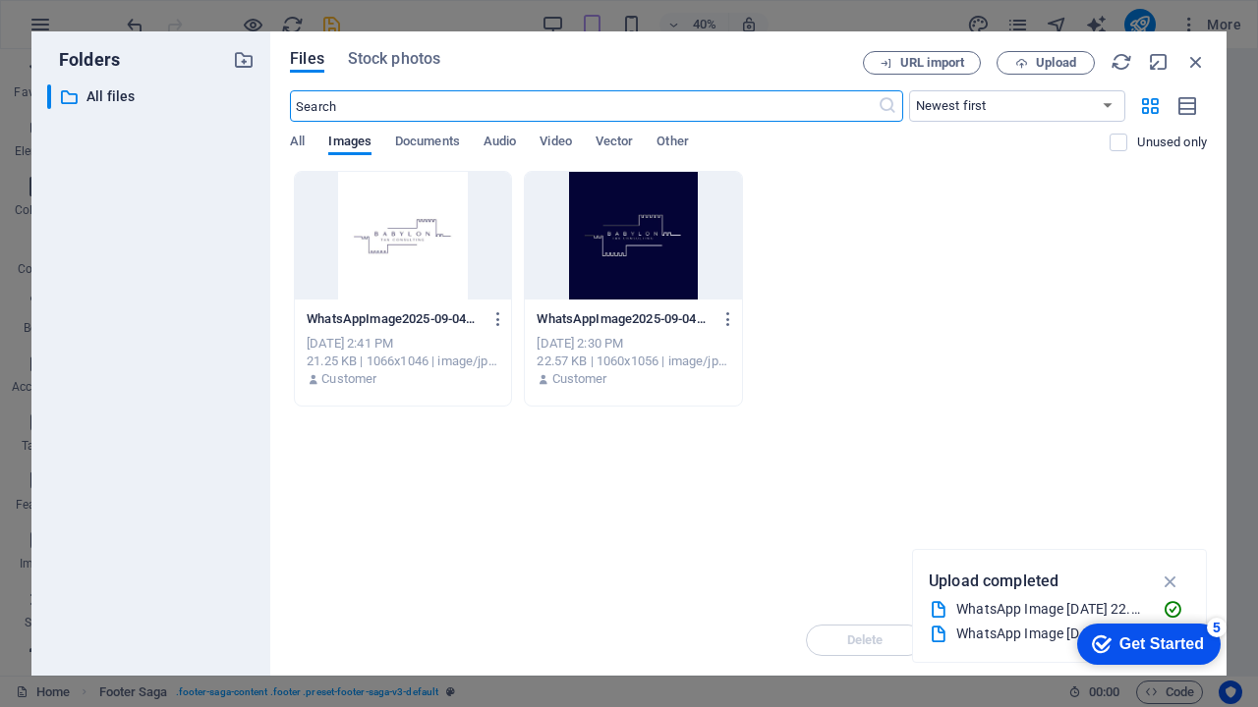
click at [406, 254] on div at bounding box center [403, 236] width 216 height 128
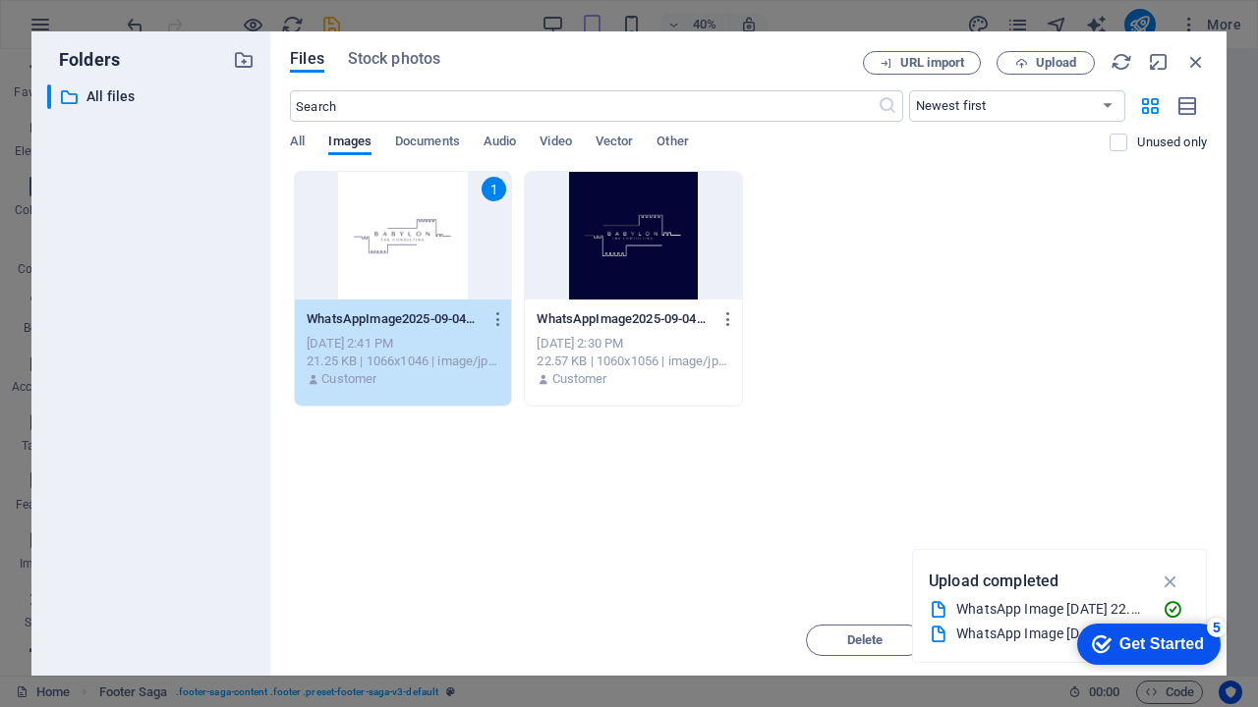
click at [406, 254] on div "1" at bounding box center [403, 236] width 216 height 128
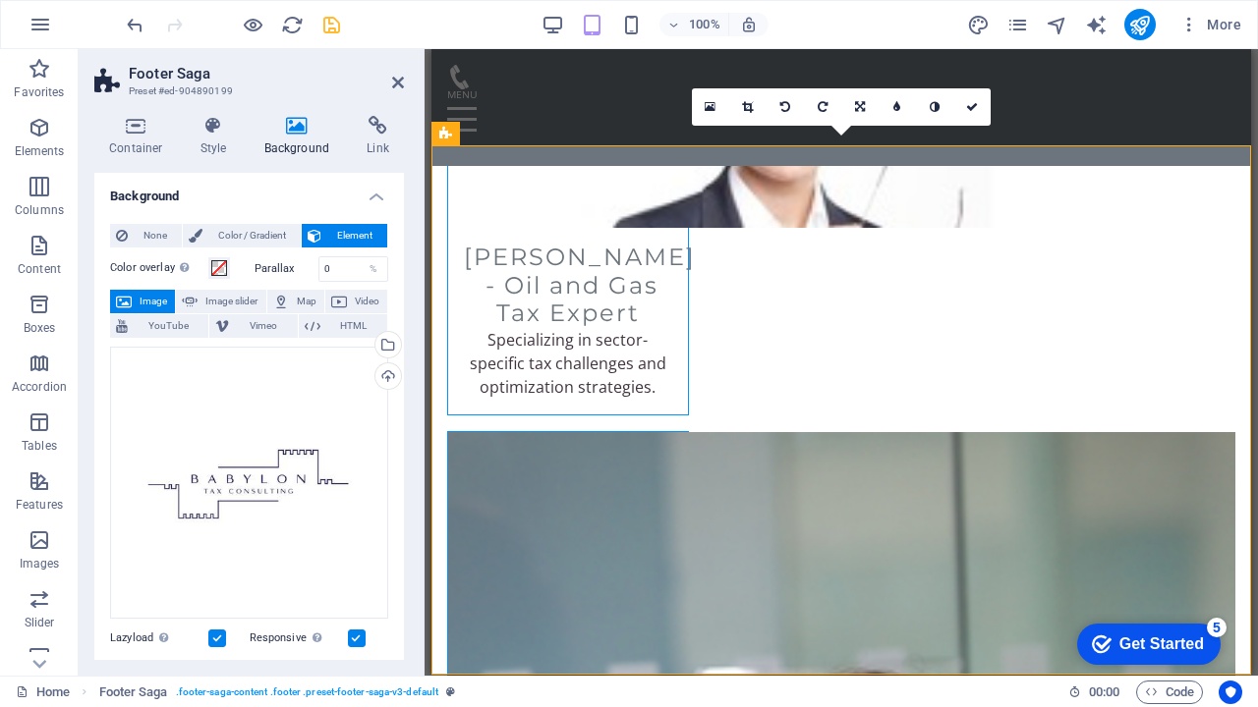
scroll to position [5472, 0]
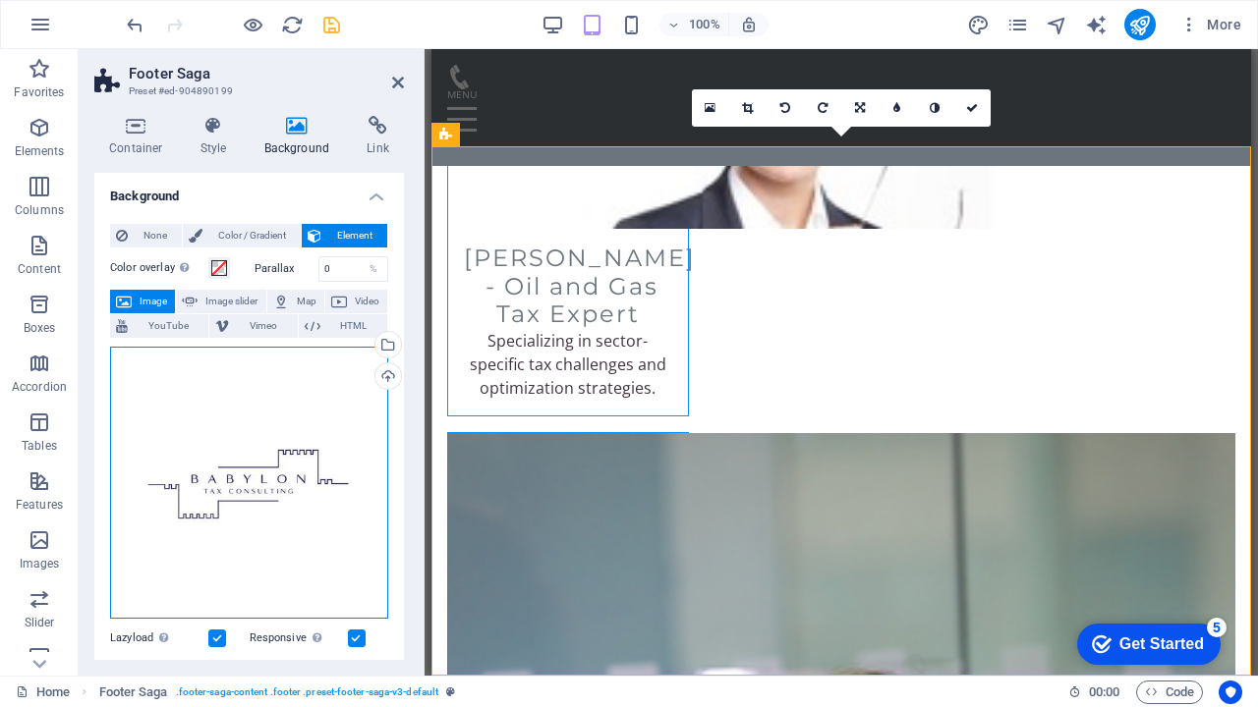
click at [320, 407] on div "Drag files here, click to choose files or select files from Files or our free s…" at bounding box center [249, 483] width 278 height 273
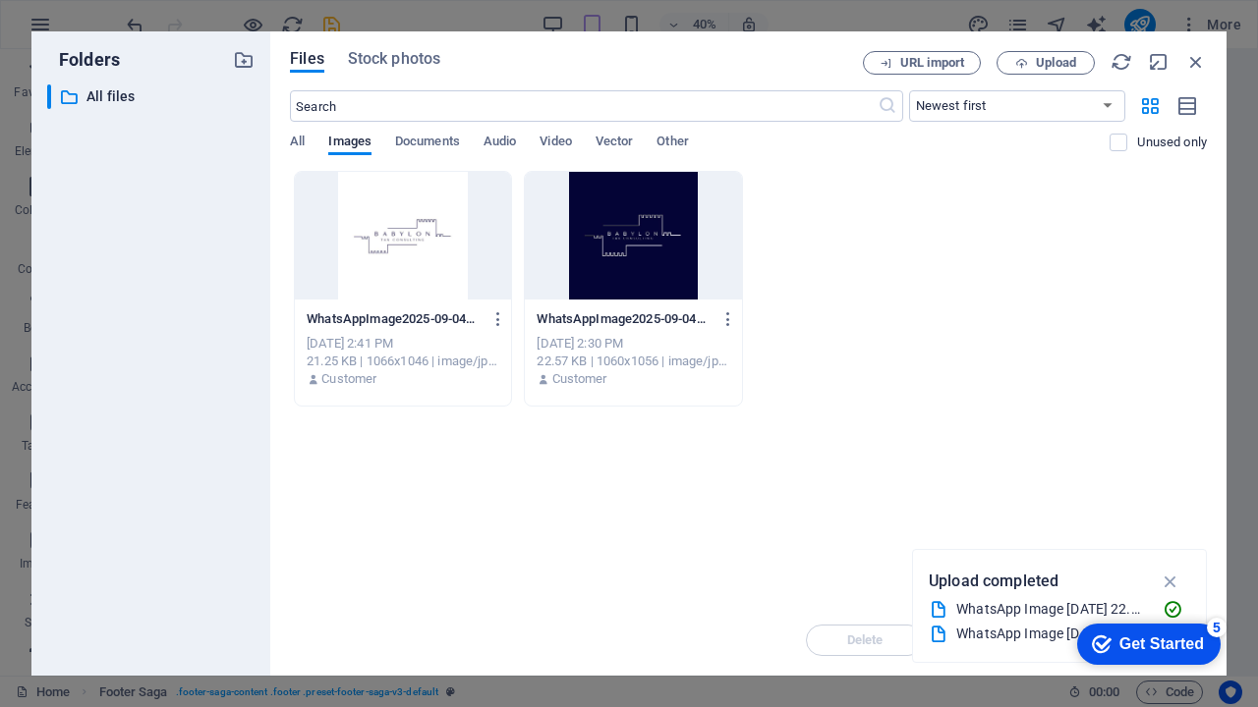
click at [320, 407] on div "Drop files here to upload them instantly WhatsAppImage2025-09-04at22.51.50-qFFF…" at bounding box center [748, 388] width 917 height 434
click at [649, 229] on div at bounding box center [633, 236] width 216 height 128
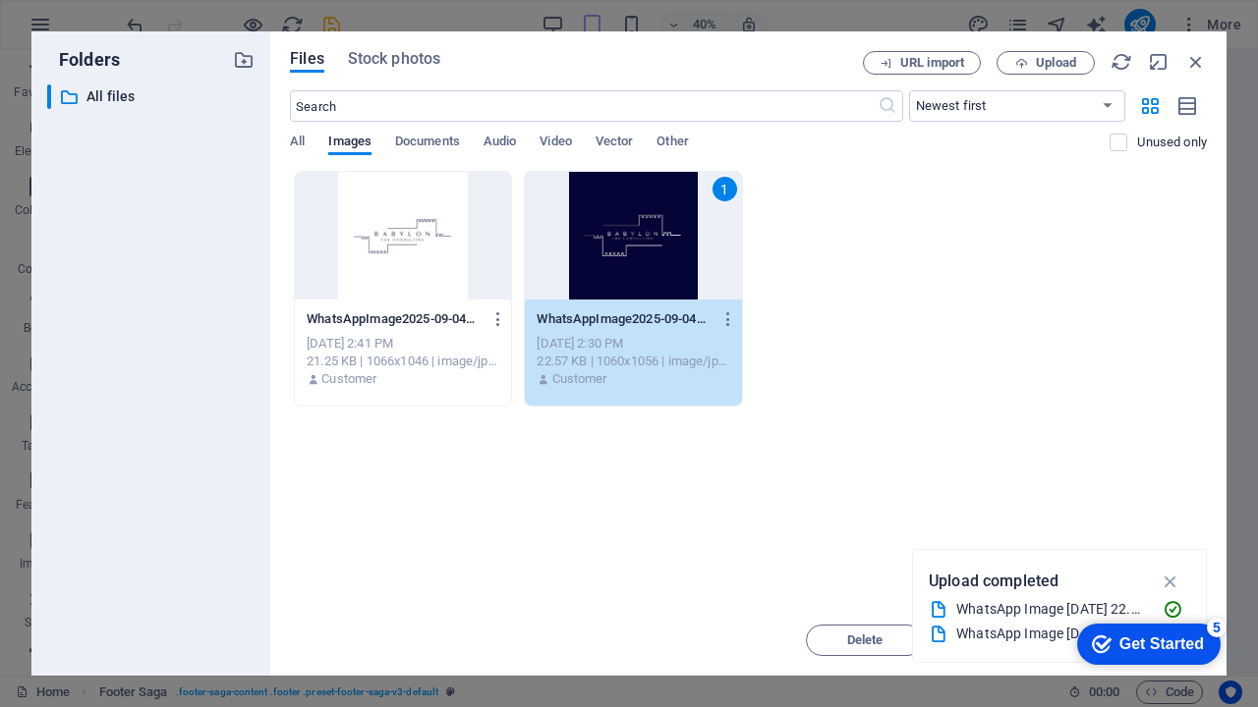
click at [649, 229] on div "1" at bounding box center [633, 236] width 216 height 128
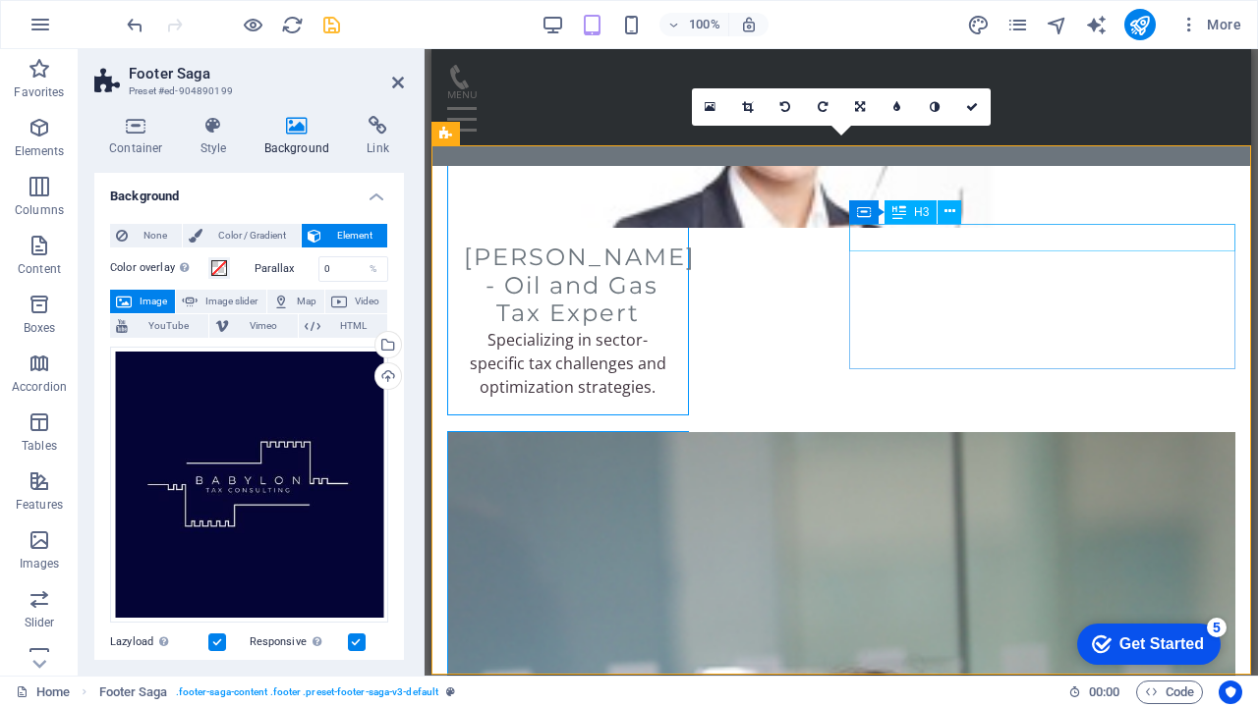
scroll to position [5472, 0]
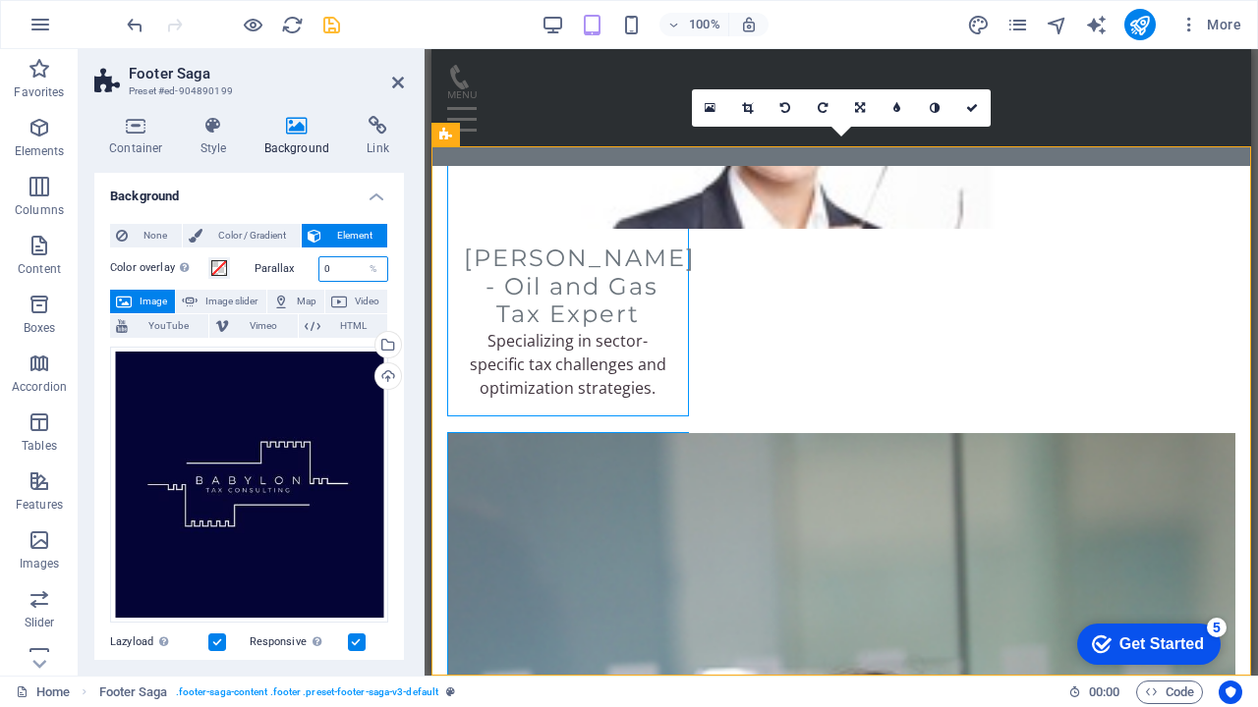
click at [331, 269] on input "0" at bounding box center [353, 269] width 69 height 24
click at [341, 265] on input "60" at bounding box center [353, 269] width 69 height 24
type input "6"
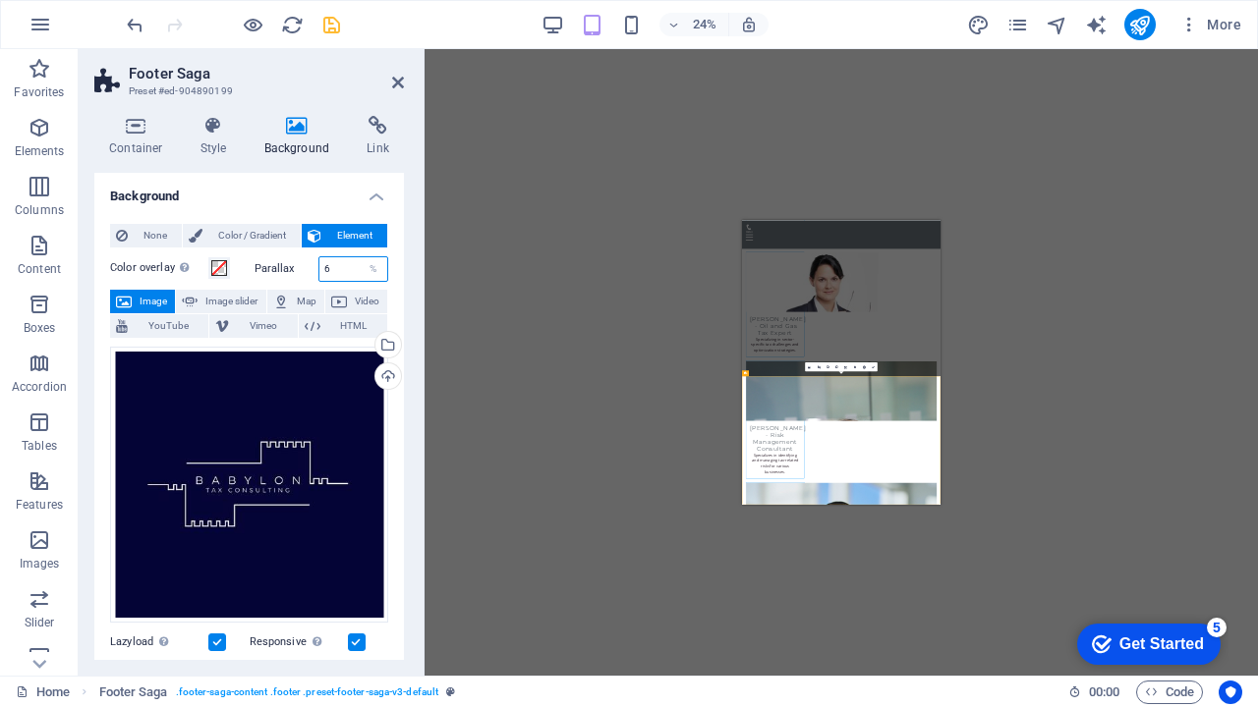
scroll to position [5123, 0]
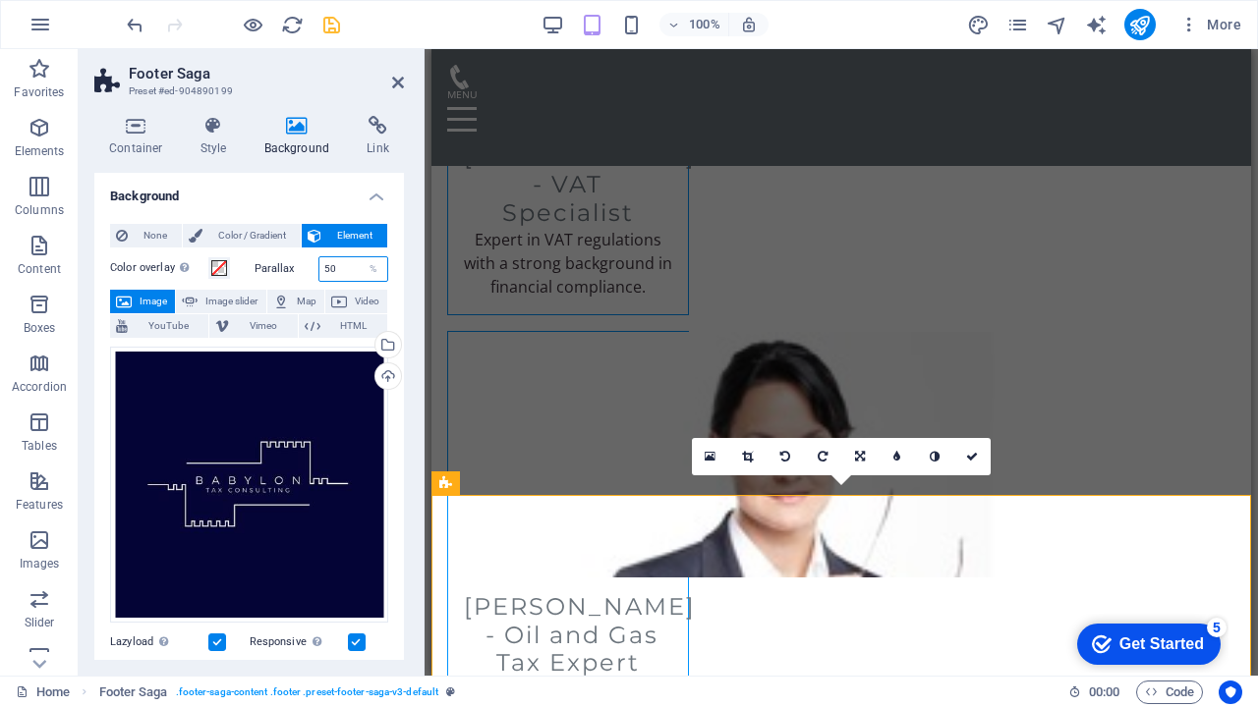
type input "50"
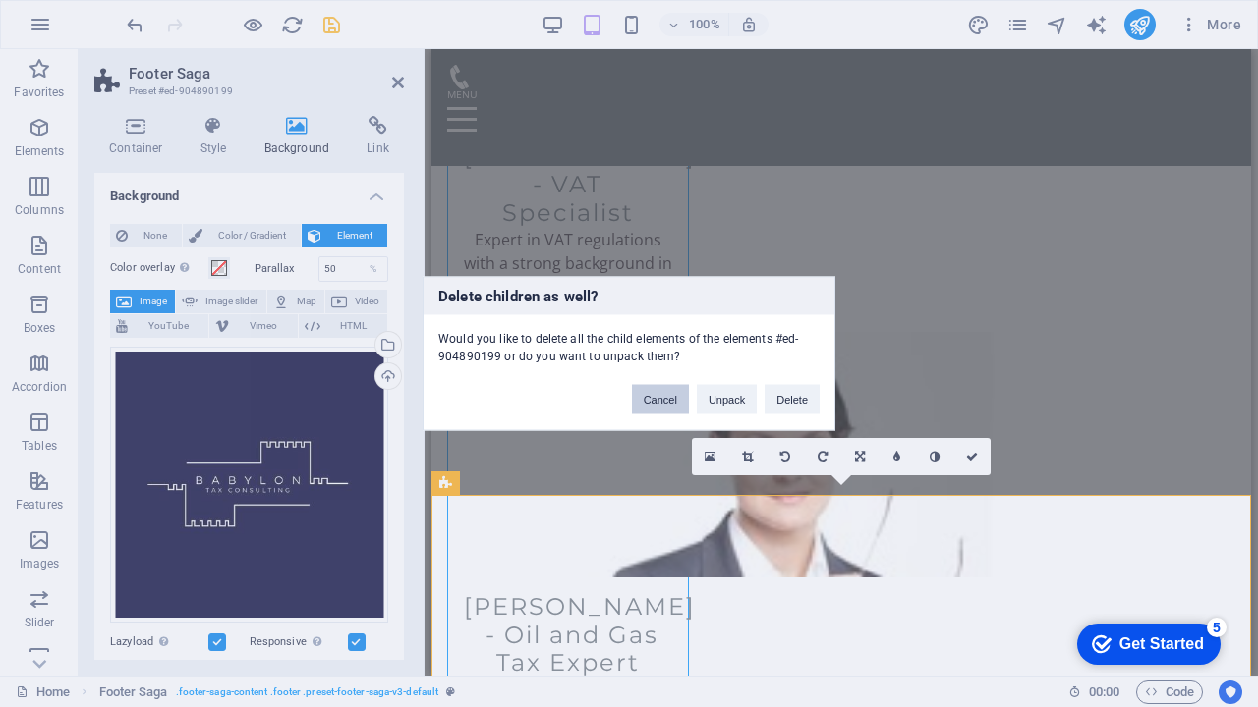
click at [668, 396] on button "Cancel" at bounding box center [660, 399] width 57 height 29
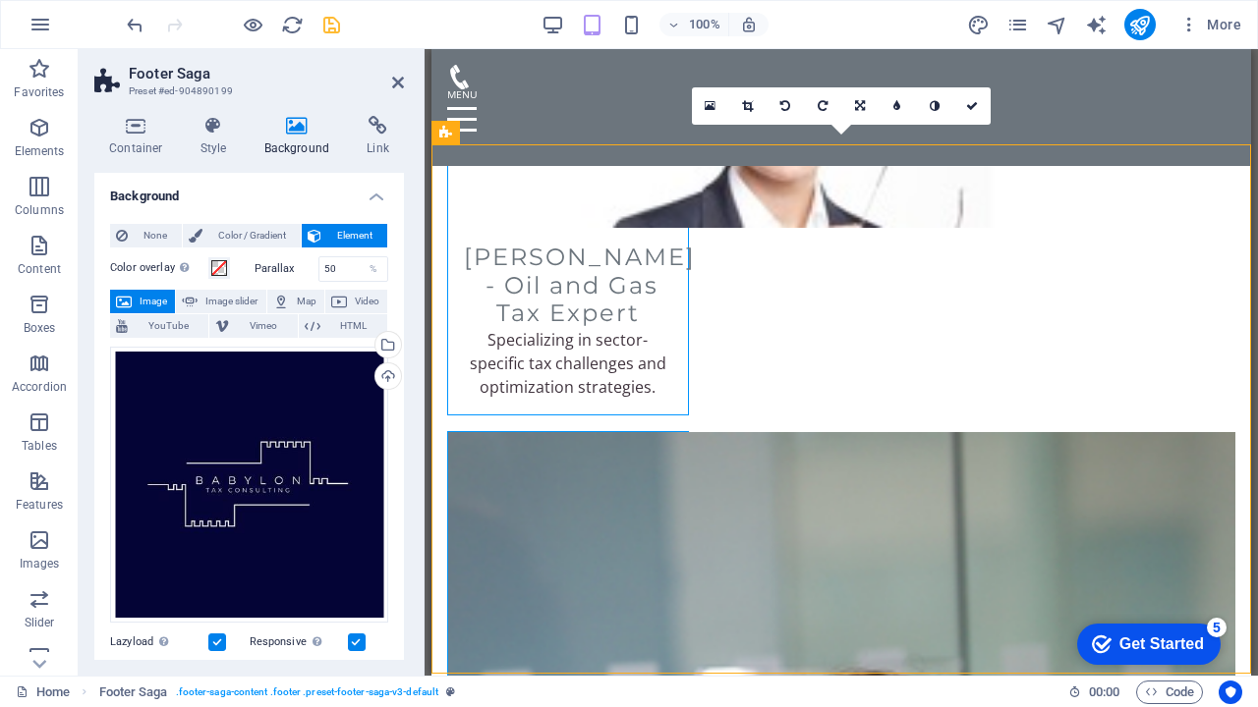
scroll to position [5472, 0]
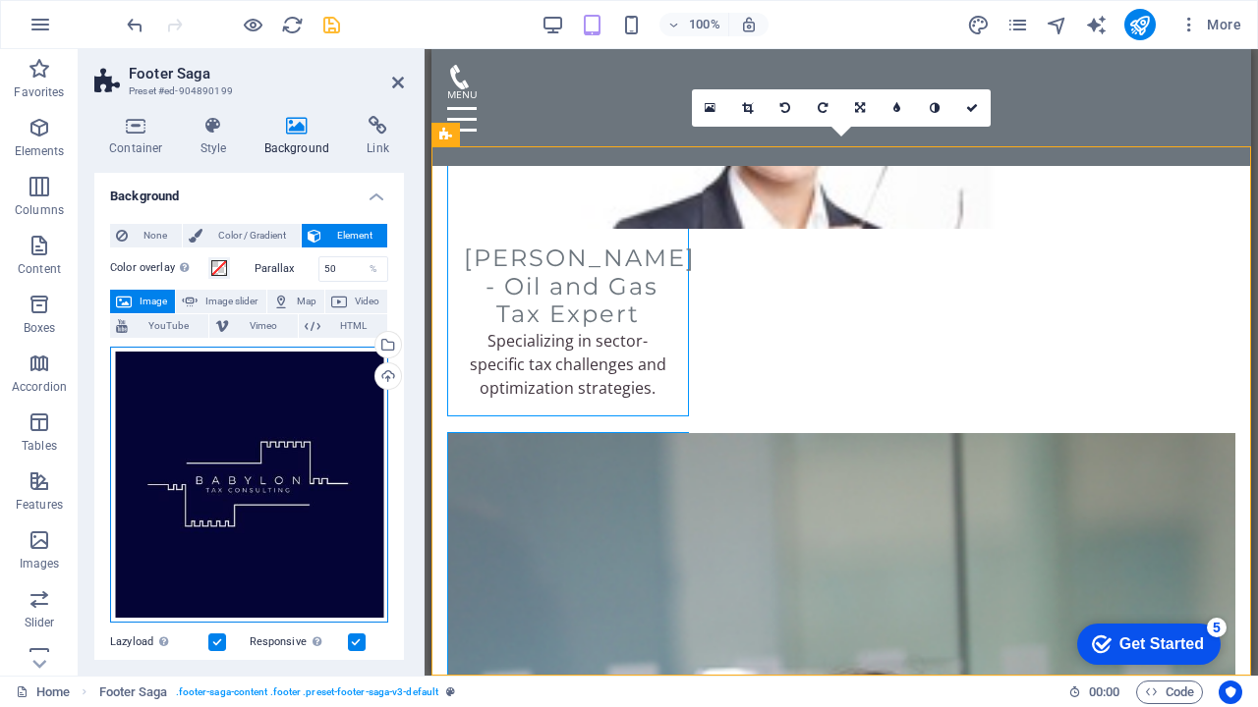
click at [299, 472] on div "Drag files here, click to choose files or select files from Files or our free s…" at bounding box center [249, 485] width 278 height 277
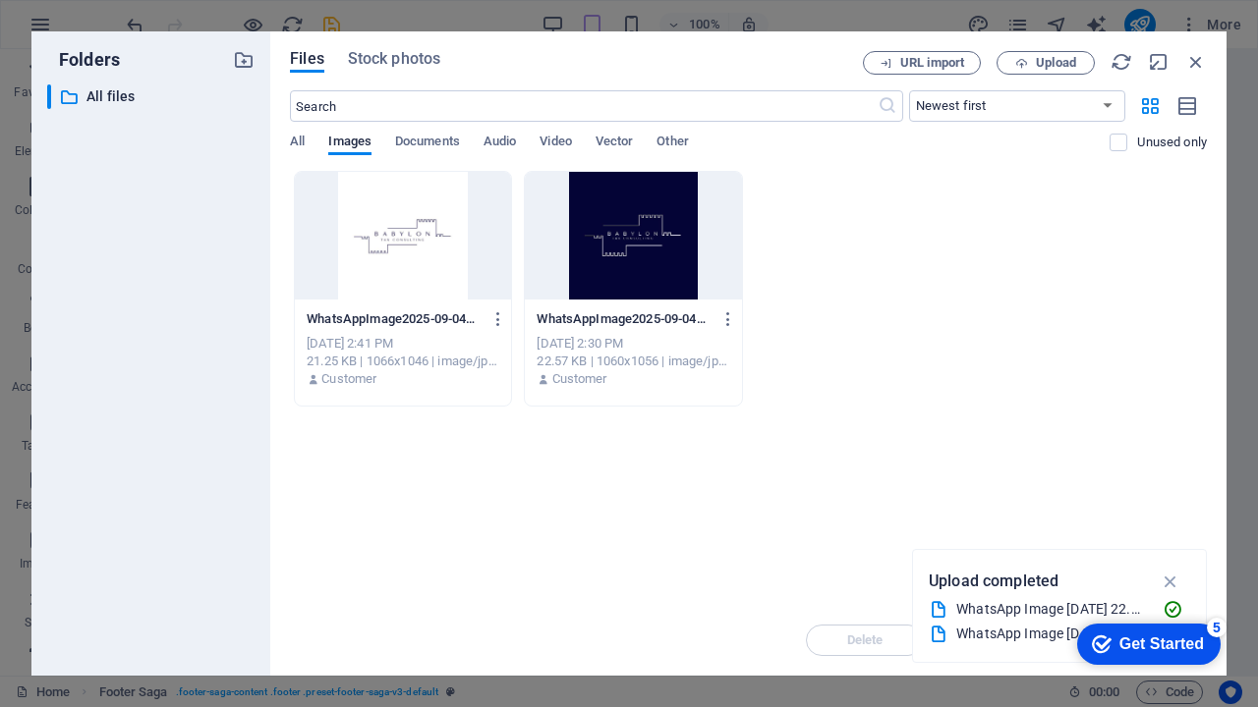
click at [299, 472] on div "Drop files here to upload them instantly WhatsAppImage2025-09-04at22.51.50-qFFF…" at bounding box center [748, 388] width 917 height 434
click at [1036, 66] on span "Upload" at bounding box center [1056, 63] width 40 height 12
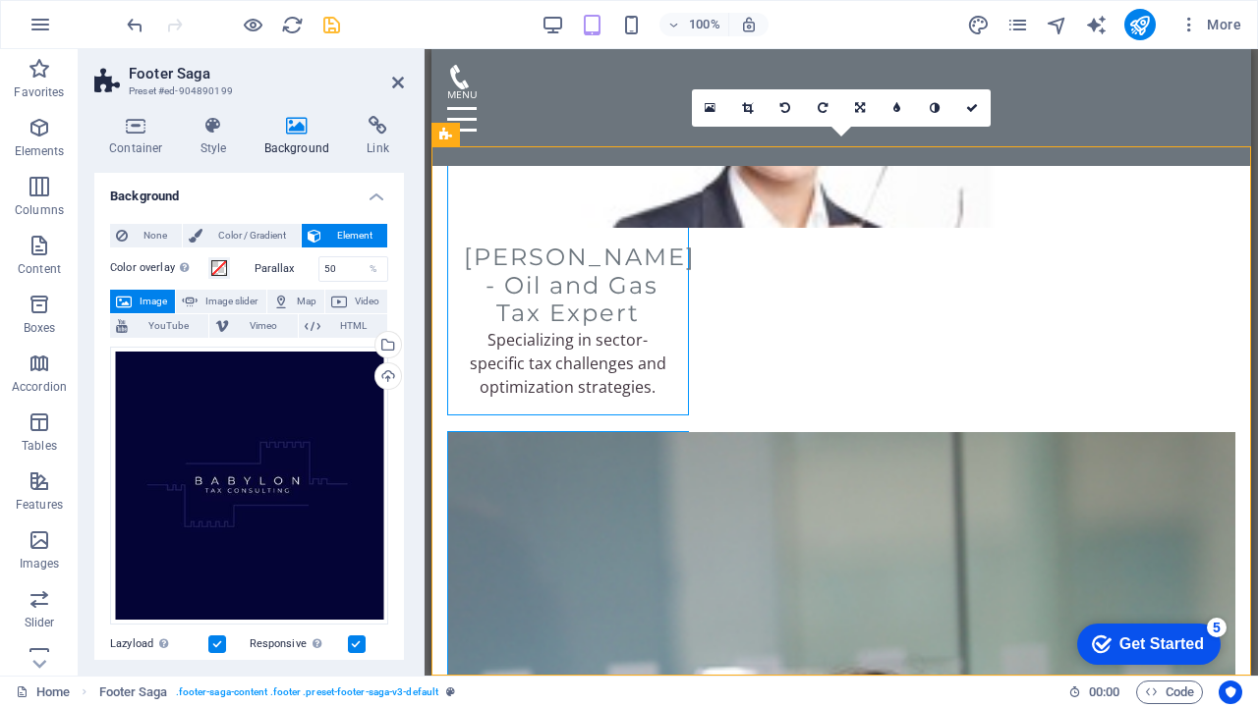
scroll to position [5472, 0]
click at [338, 270] on input "50" at bounding box center [353, 269] width 69 height 24
type input "5"
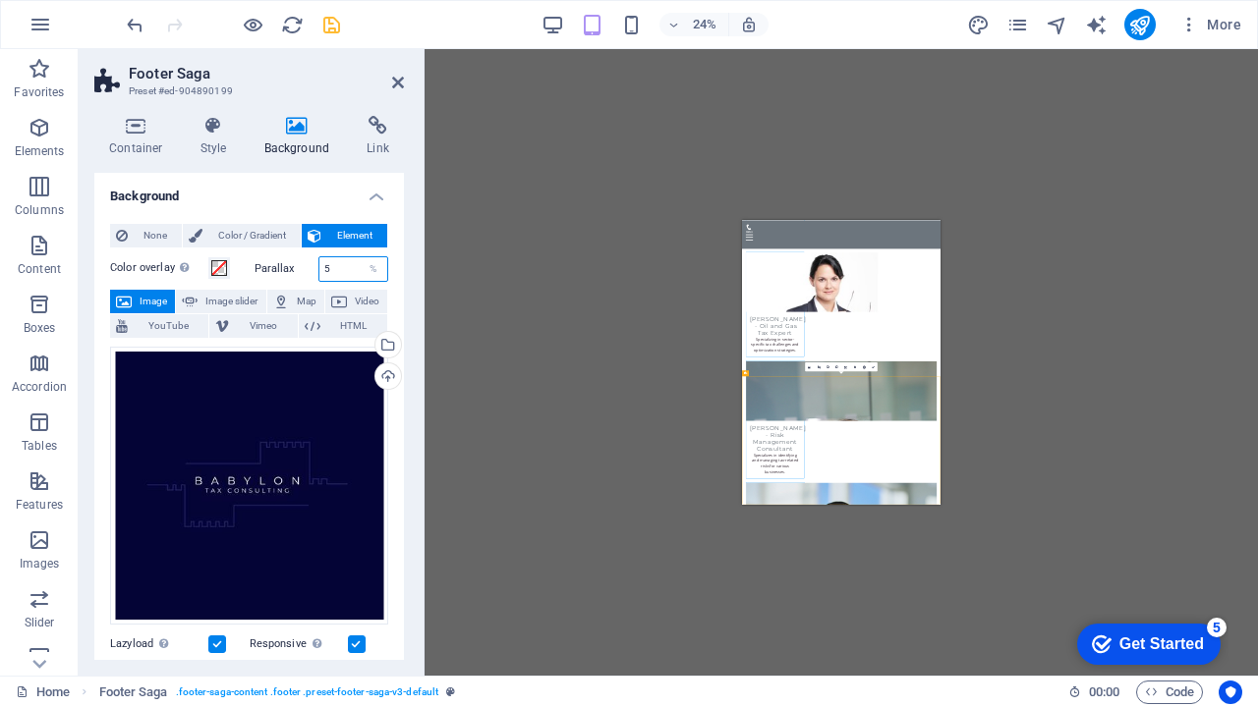
scroll to position [5123, 0]
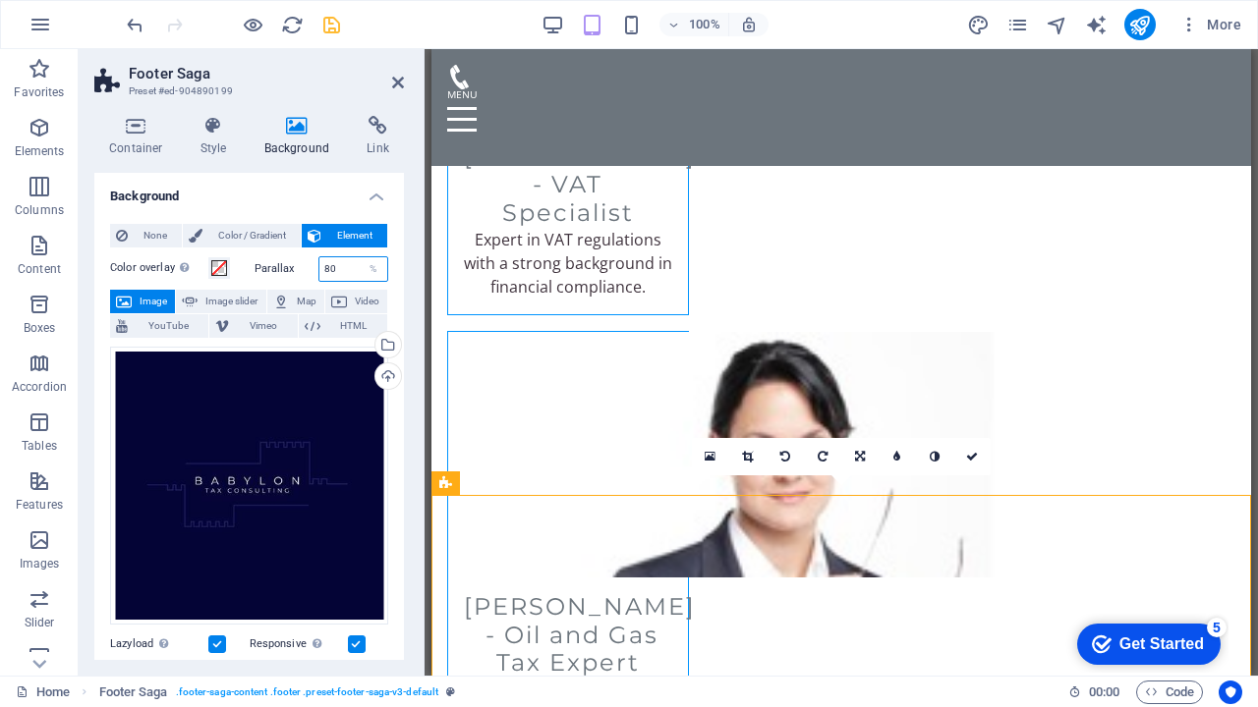
type input "80"
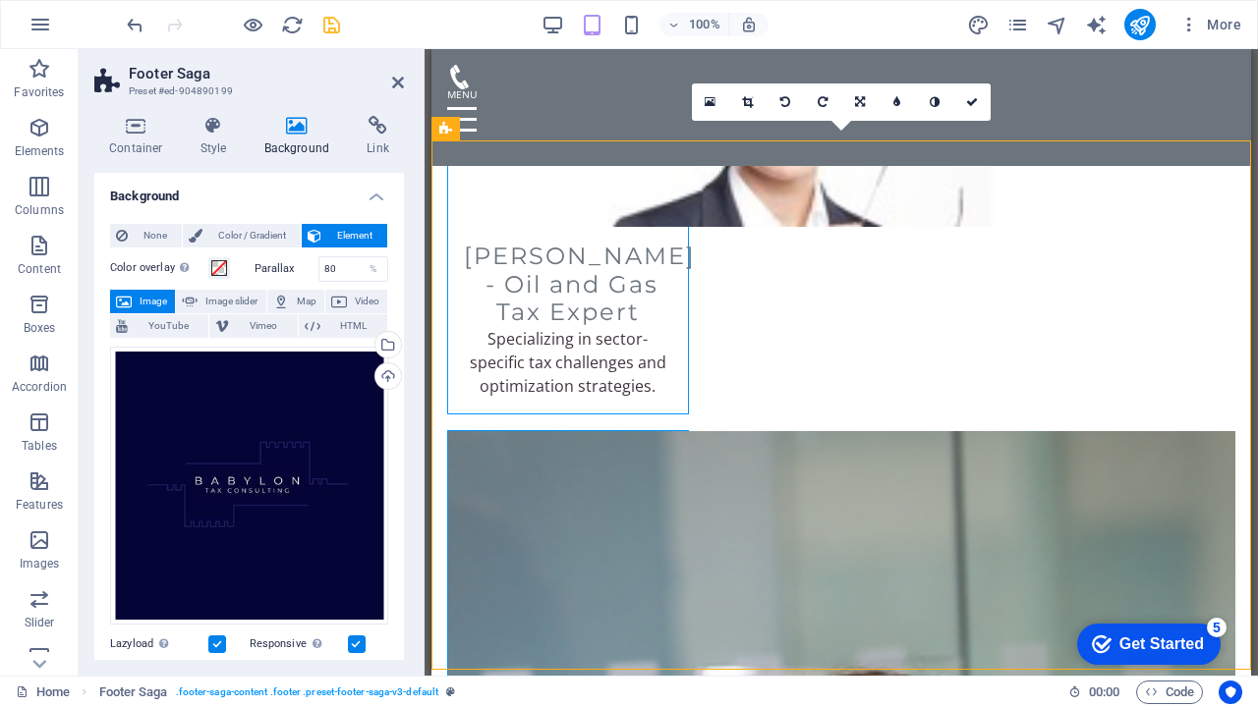
scroll to position [5472, 0]
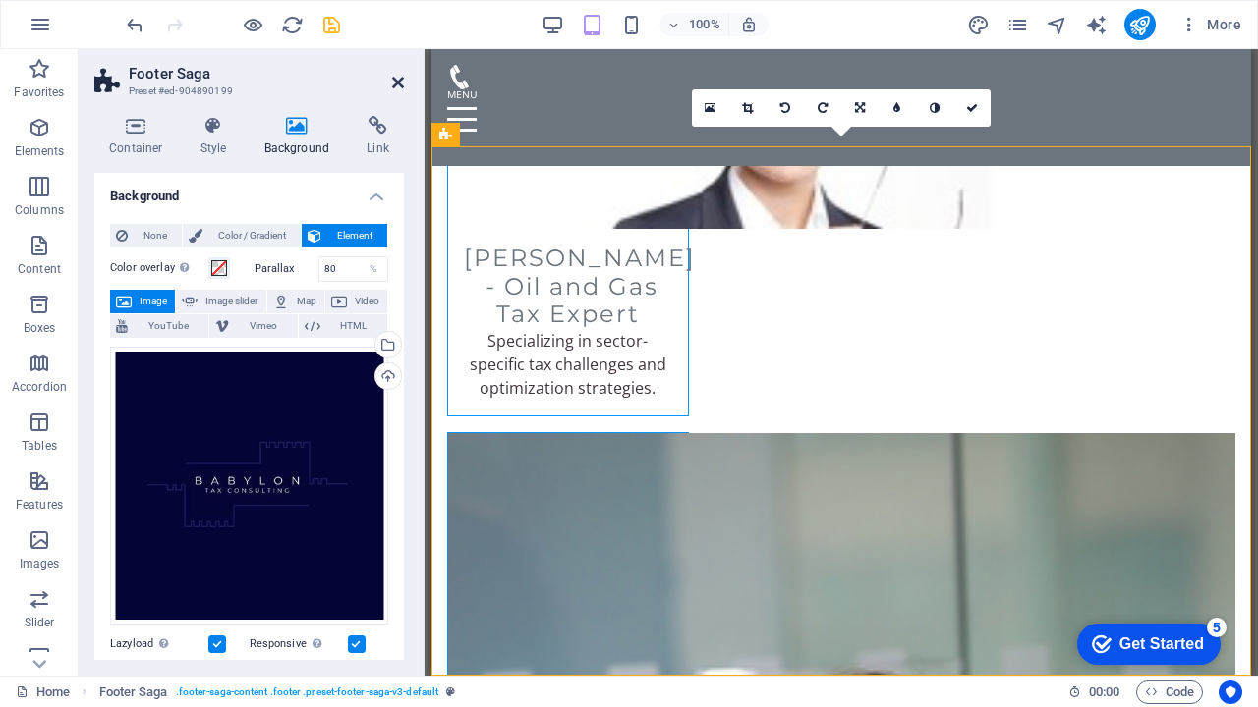
click at [398, 89] on icon at bounding box center [398, 83] width 12 height 16
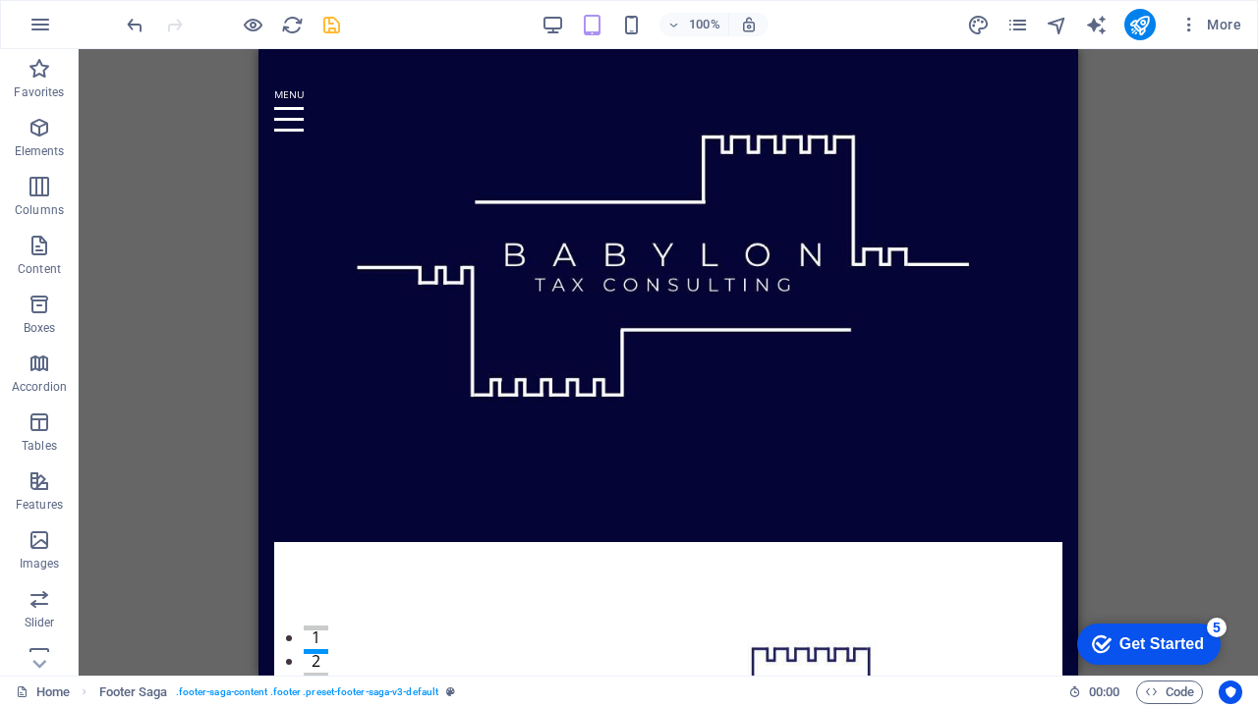
scroll to position [0, 0]
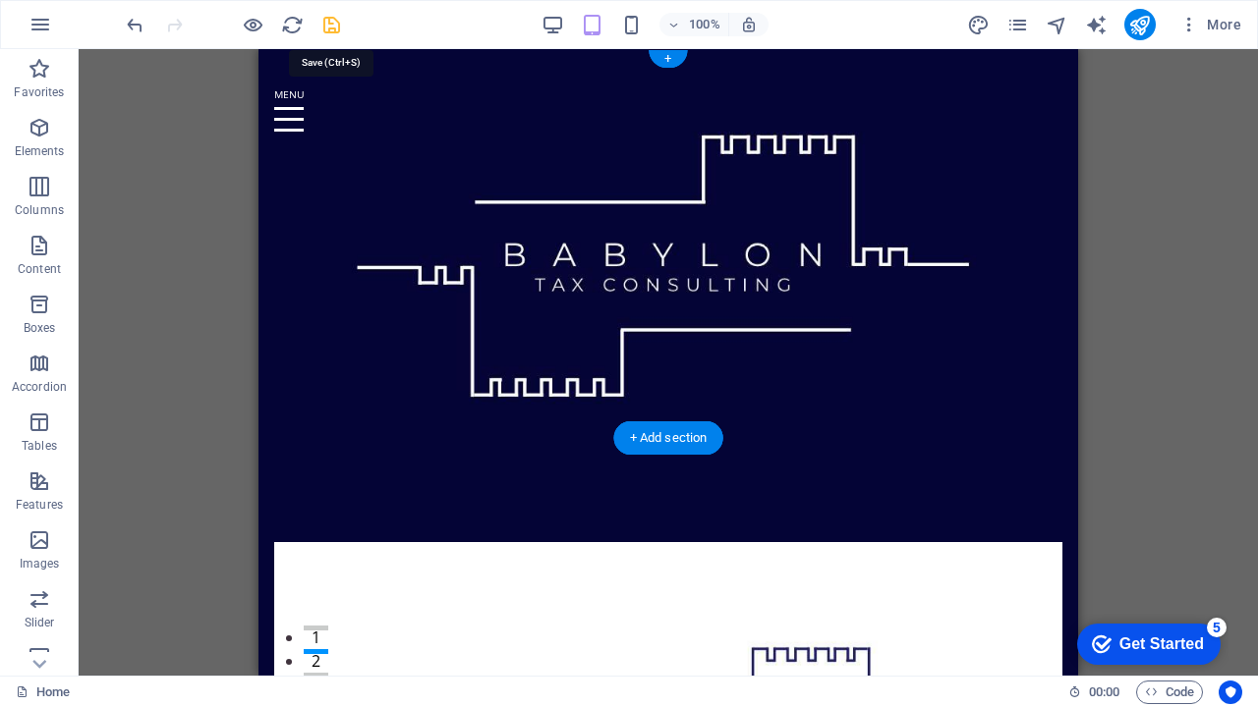
click at [332, 25] on icon "save" at bounding box center [331, 25] width 23 height 23
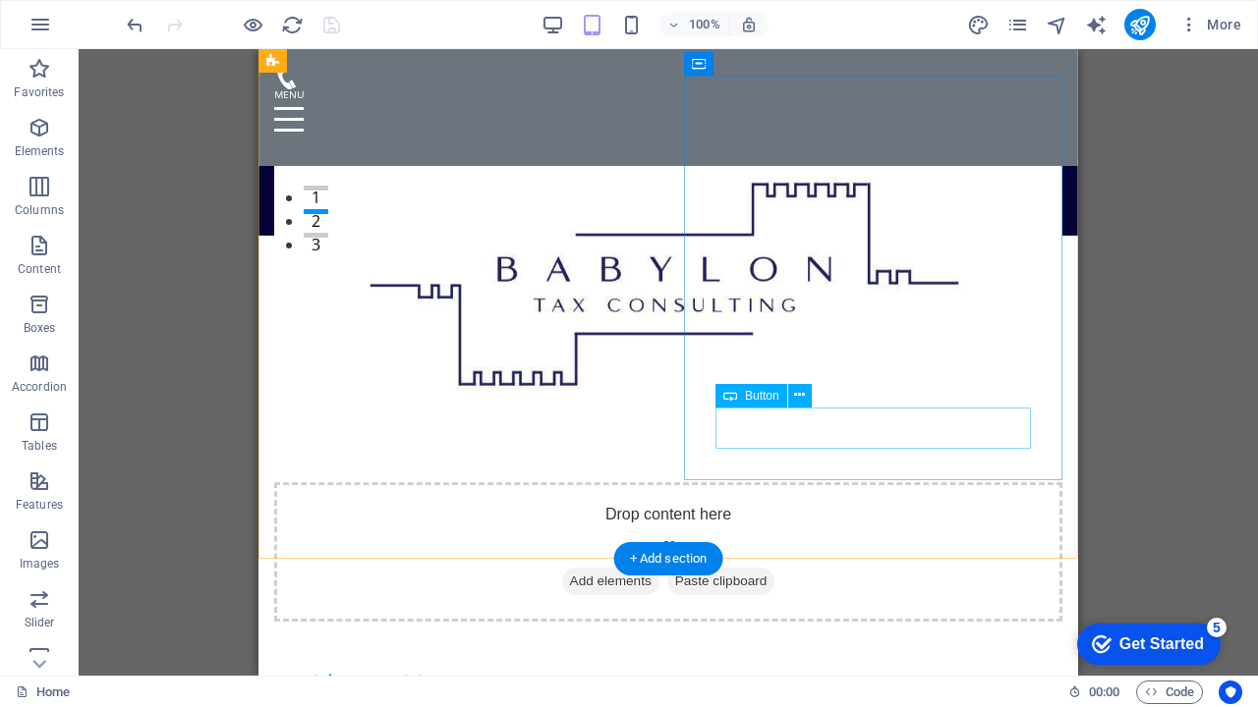
scroll to position [441, 0]
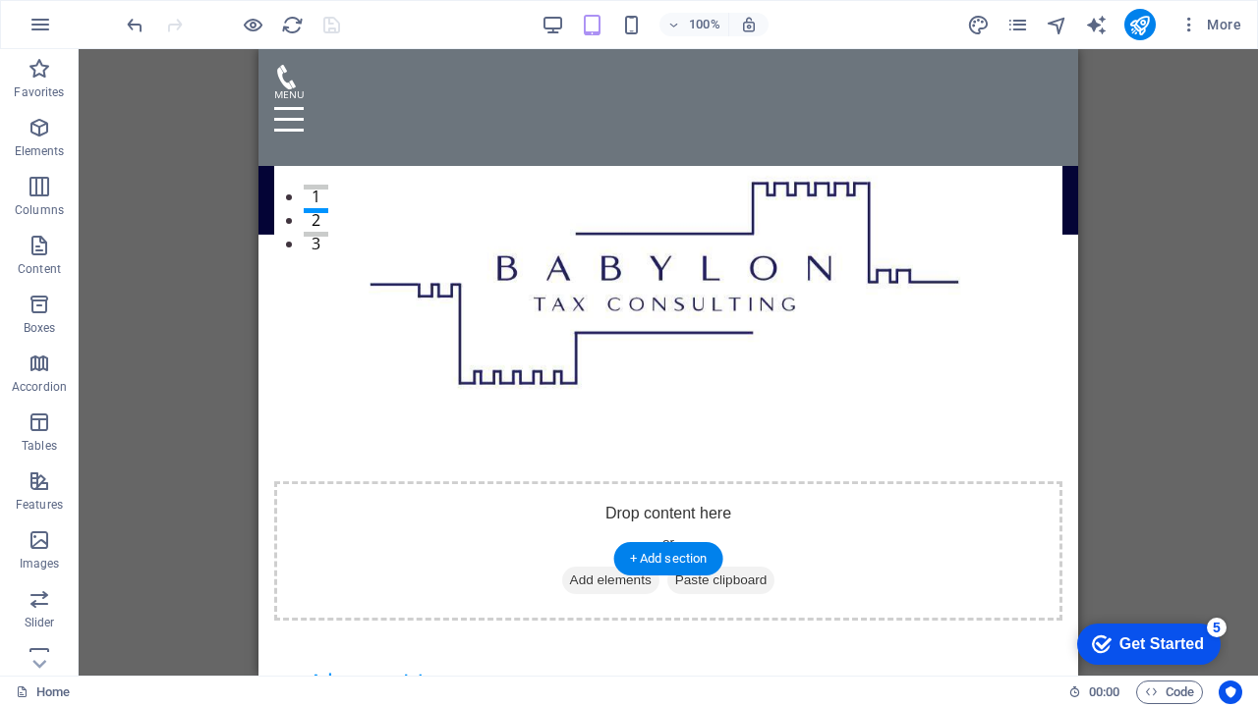
click at [451, 283] on figure at bounding box center [668, 279] width 788 height 405
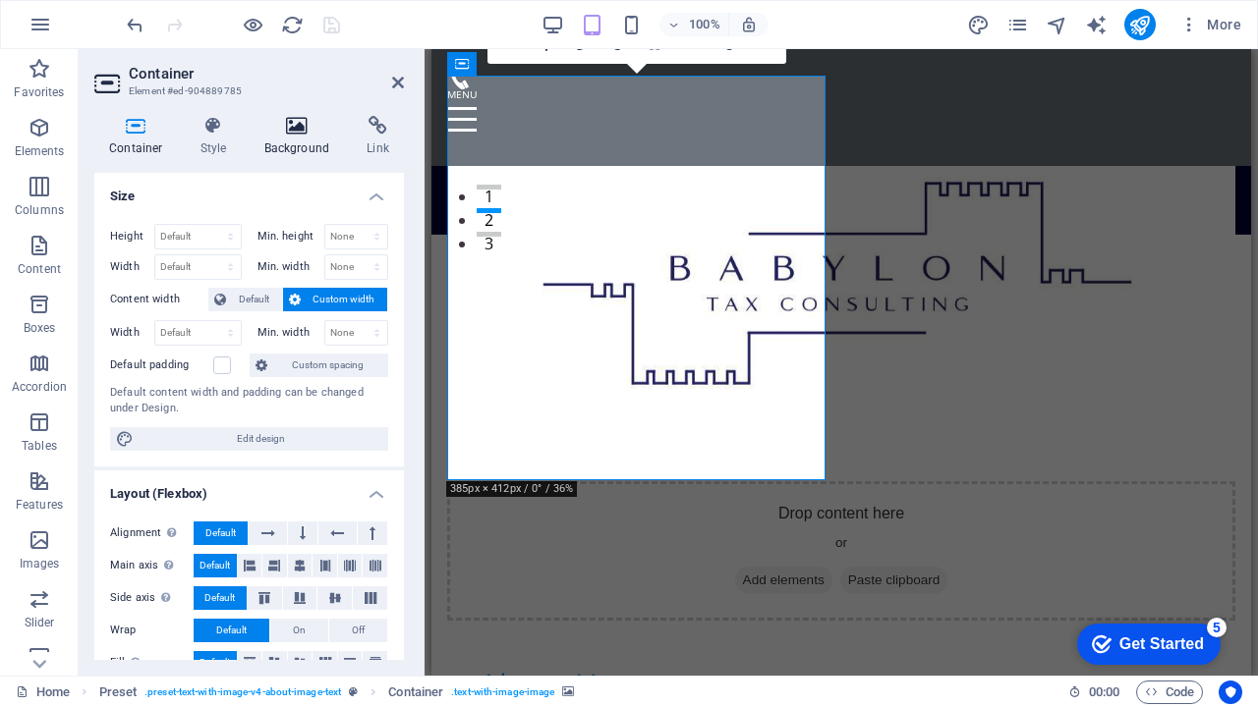
click at [294, 126] on icon at bounding box center [297, 126] width 95 height 20
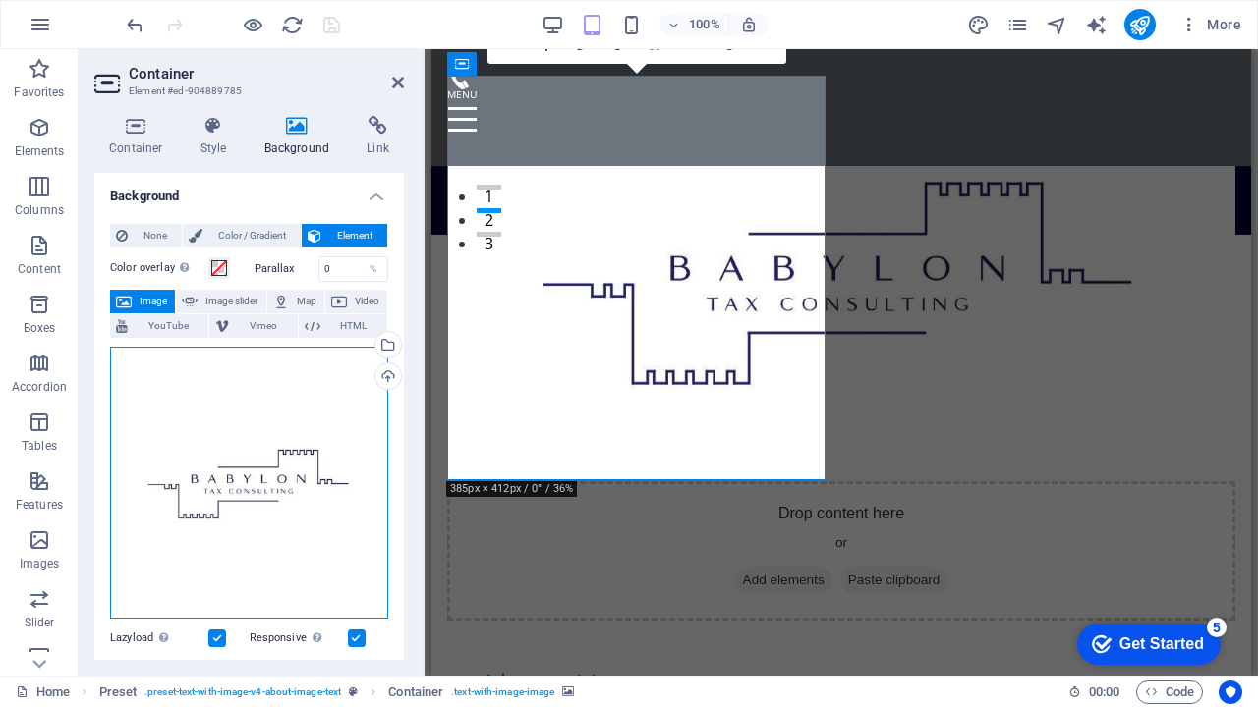
click at [264, 450] on div "Drag files here, click to choose files or select files from Files or our free s…" at bounding box center [249, 483] width 278 height 273
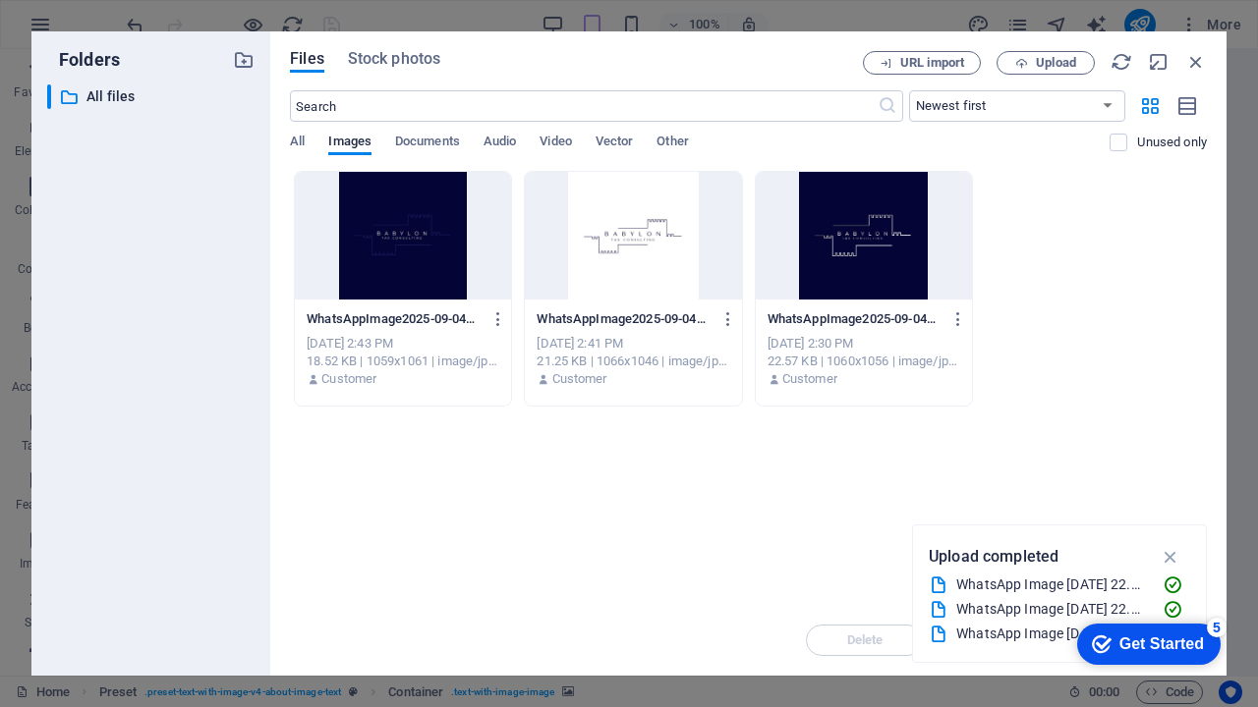
click at [264, 450] on div "Folders ​ All files All files" at bounding box center [150, 353] width 239 height 645
click at [430, 145] on span "Documents" at bounding box center [427, 144] width 65 height 28
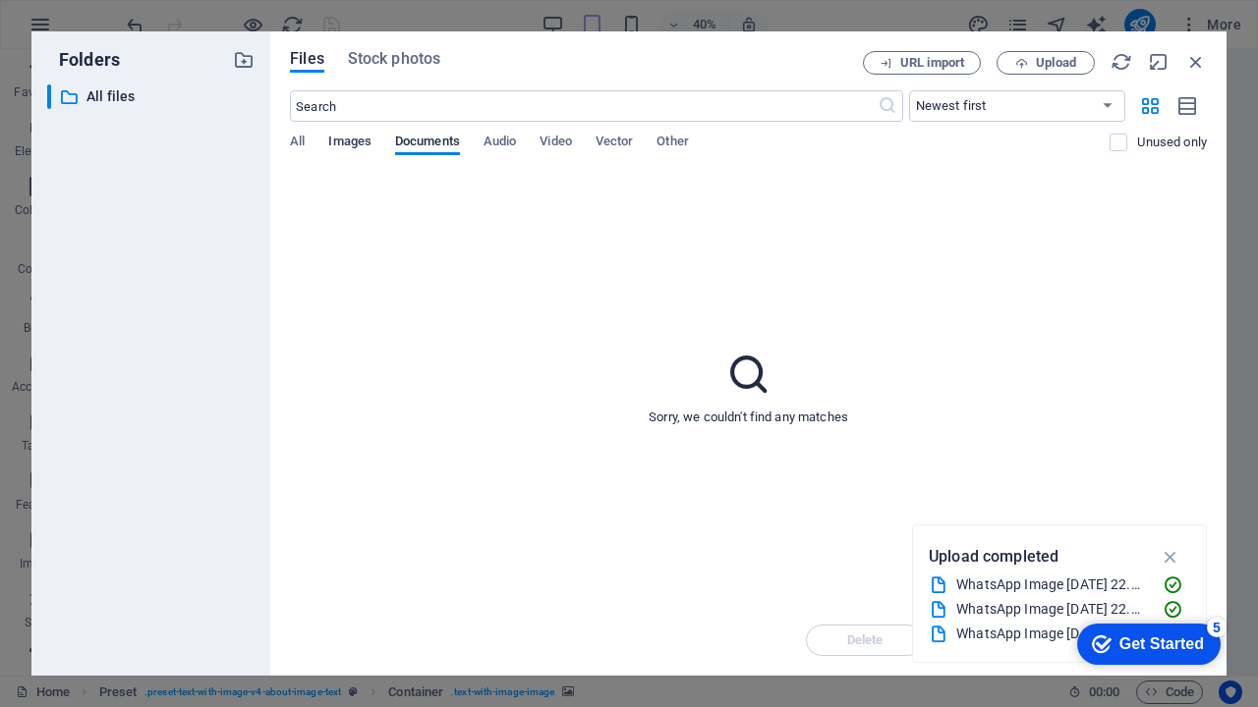
click at [369, 143] on span "Images" at bounding box center [349, 144] width 43 height 28
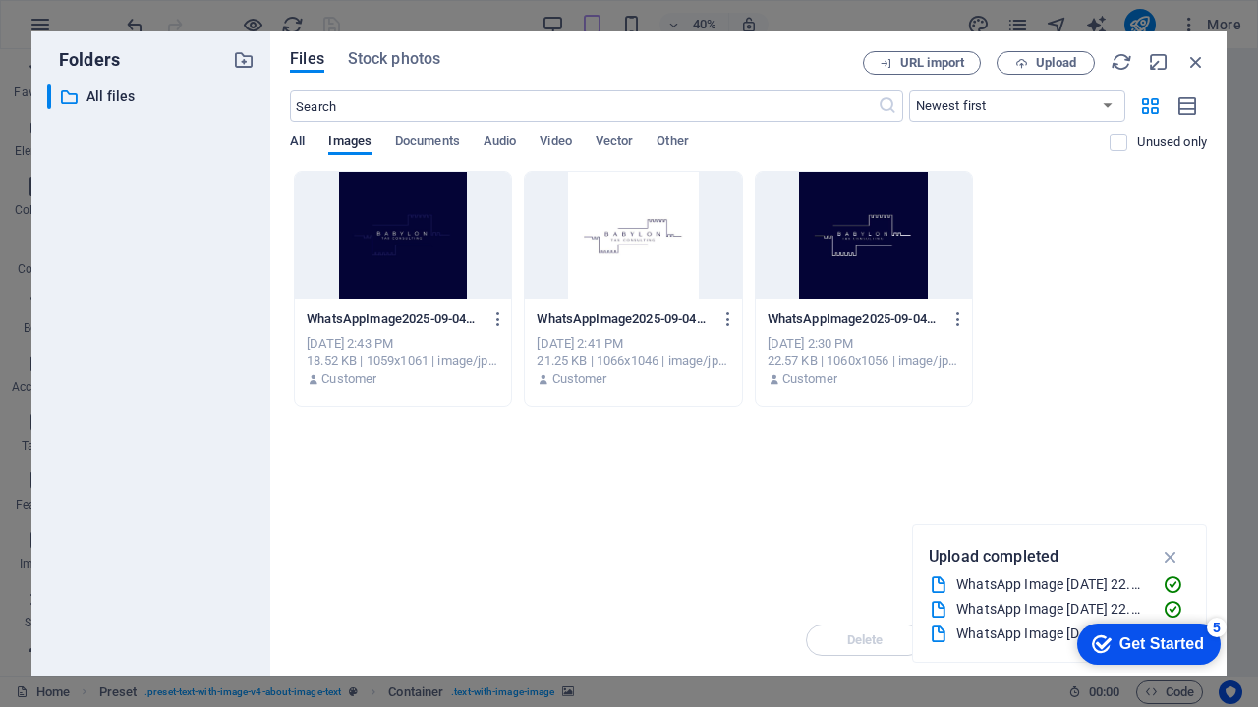
click at [297, 138] on span "All" at bounding box center [297, 144] width 15 height 28
click at [1197, 65] on icon "button" at bounding box center [1196, 62] width 22 height 22
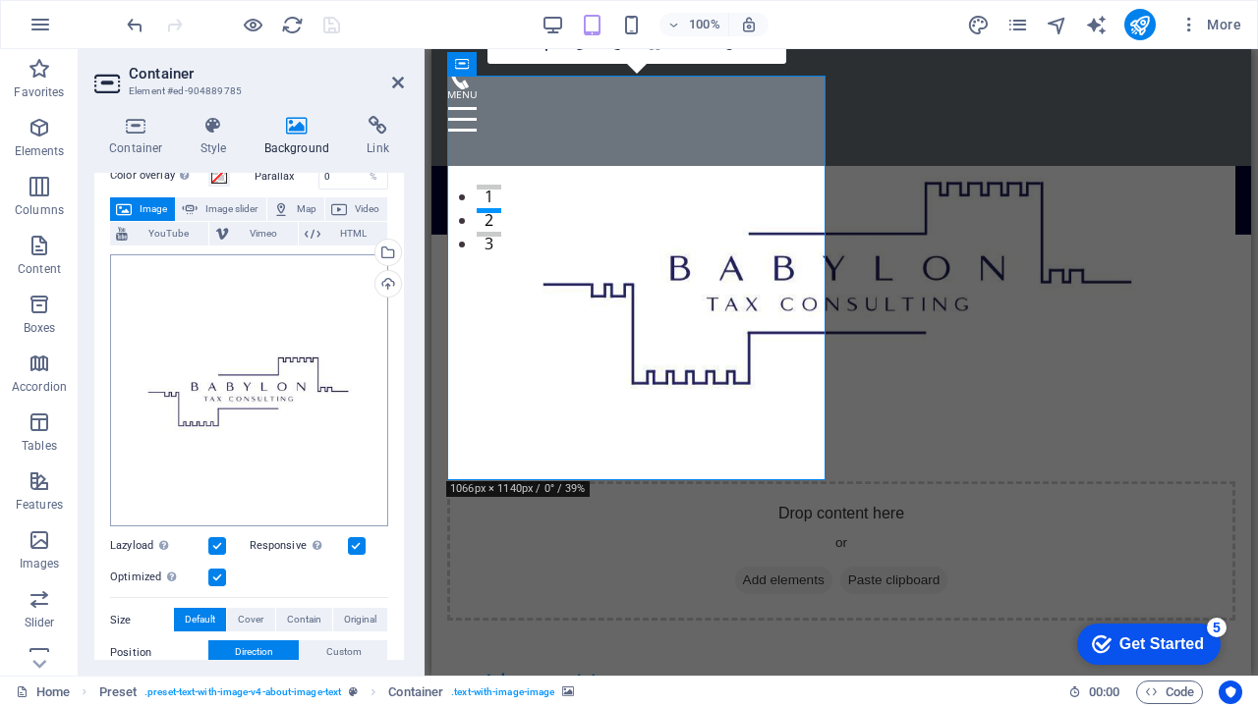
scroll to position [85, 0]
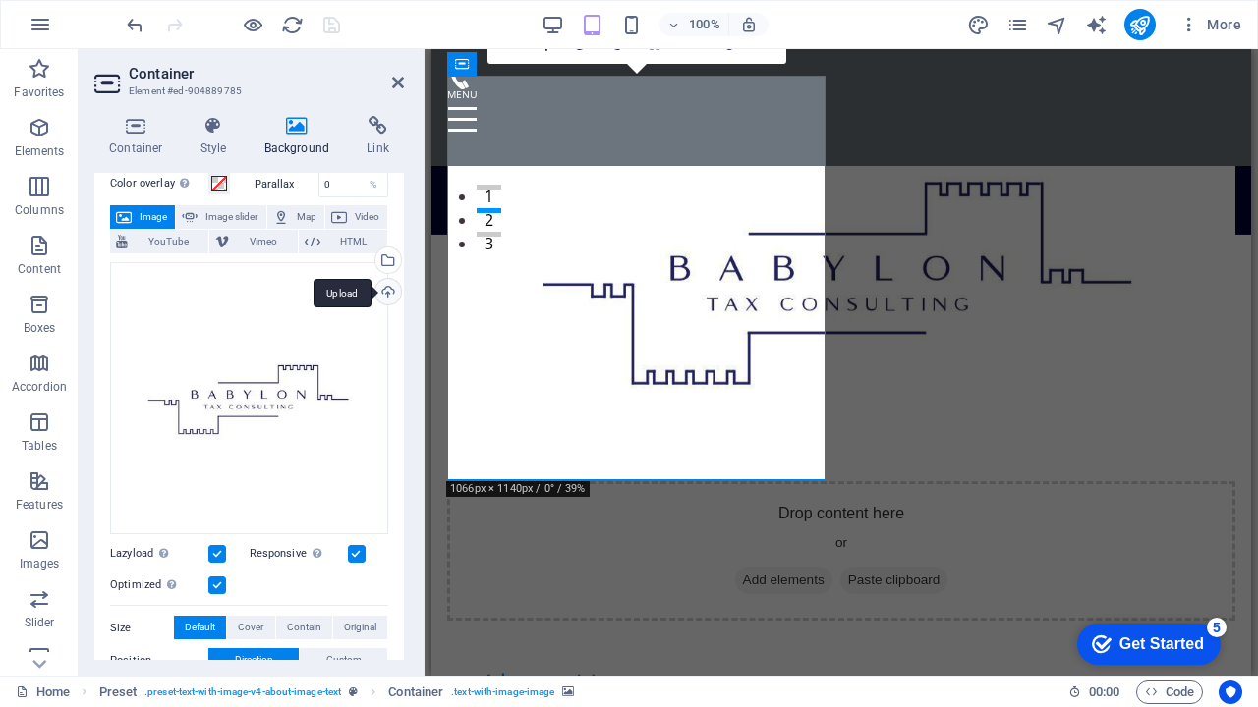
click at [384, 290] on div "Upload" at bounding box center [385, 293] width 29 height 29
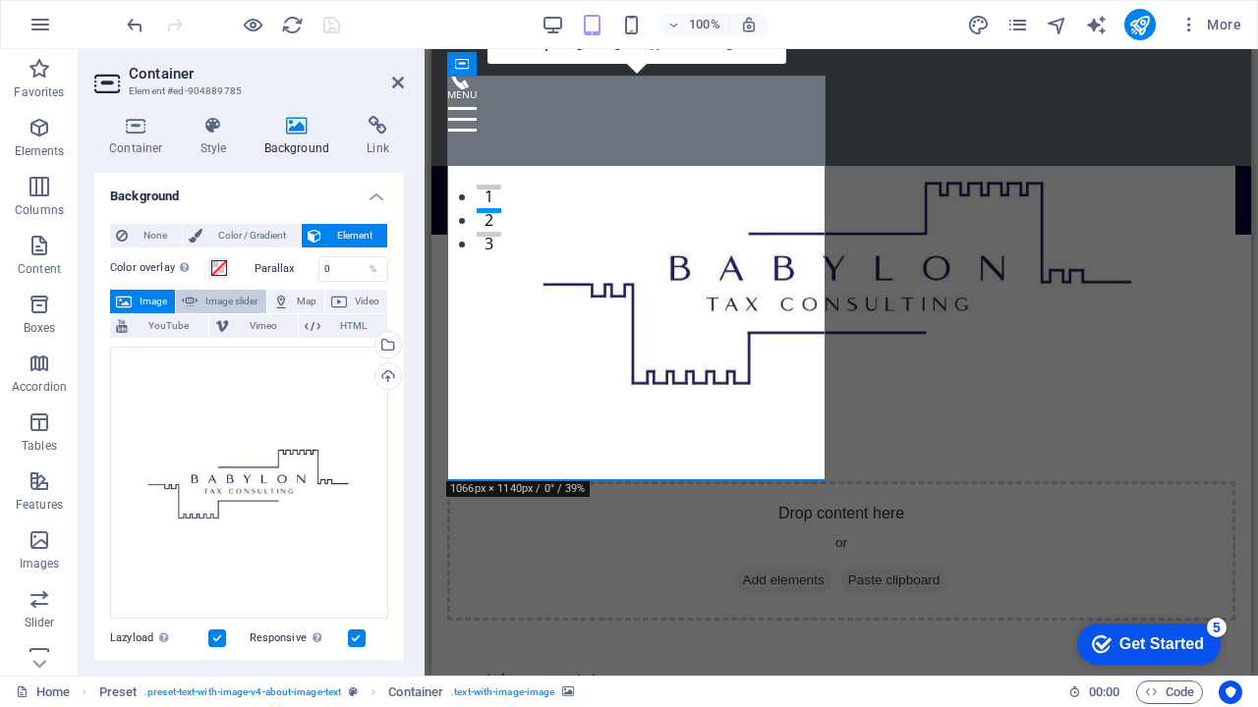
click at [220, 304] on span "Image slider" at bounding box center [231, 302] width 56 height 24
select select "ms"
select select "s"
select select "progressive"
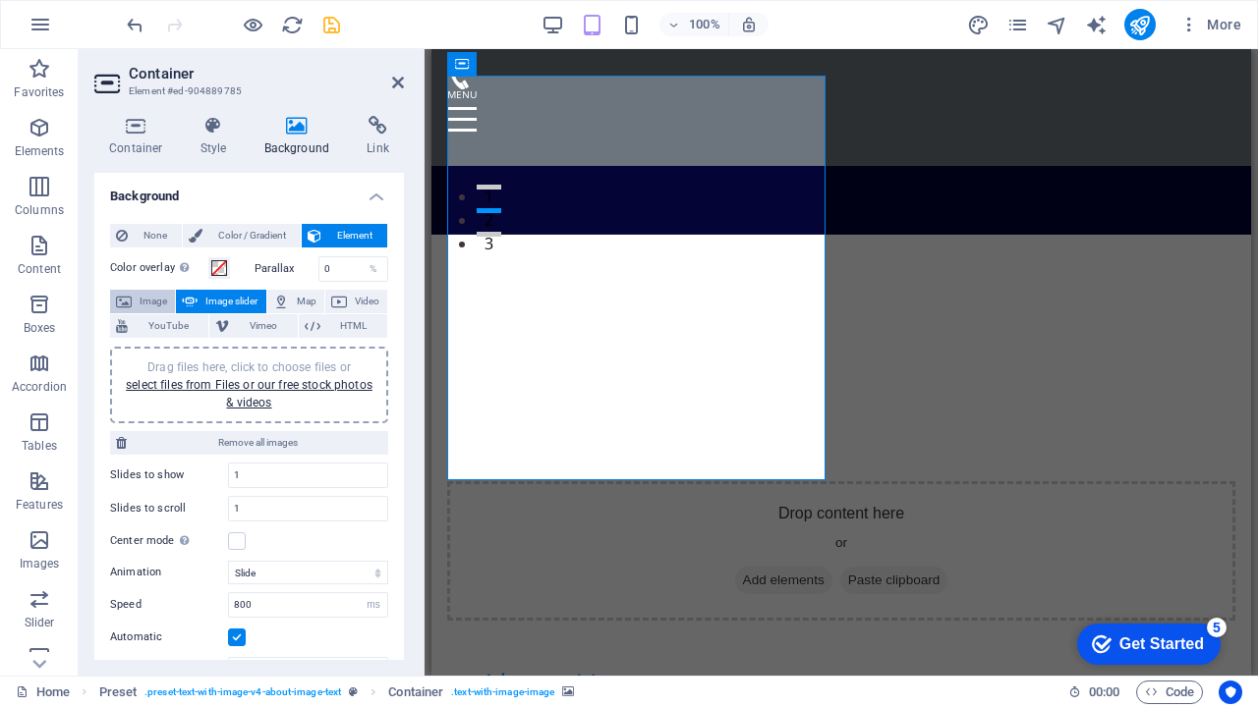
click at [155, 300] on span "Image" at bounding box center [153, 302] width 31 height 24
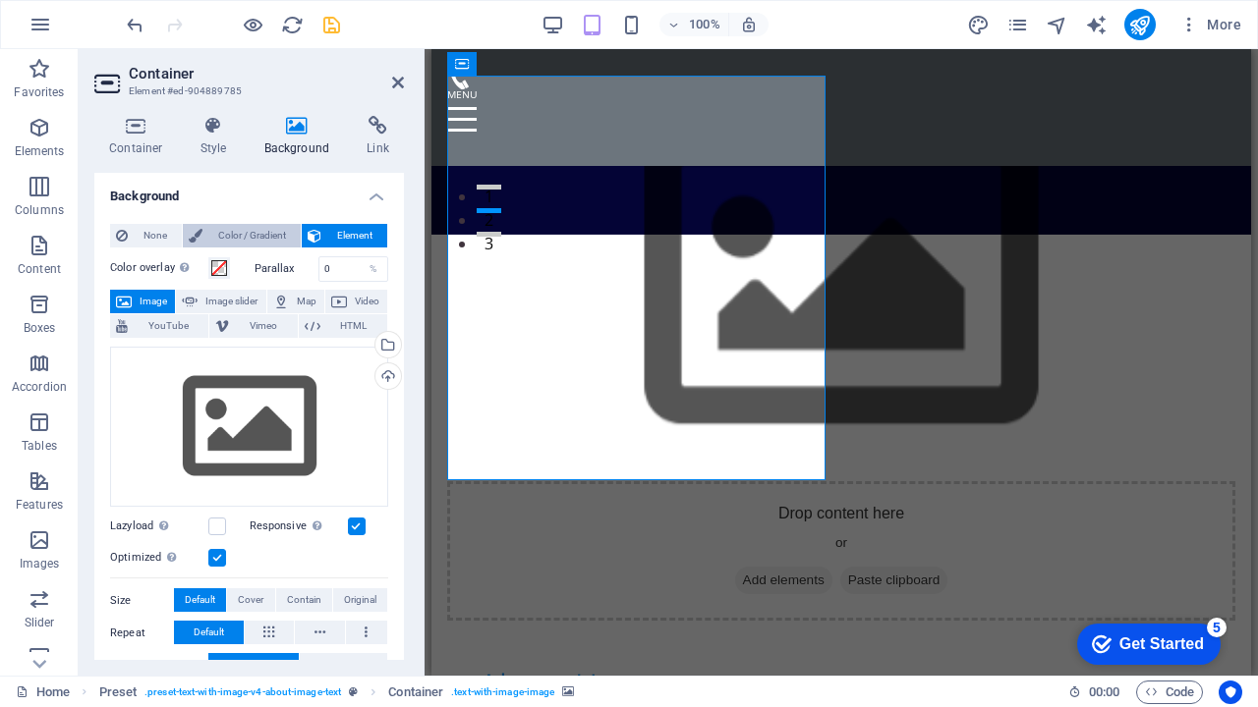
click at [244, 226] on span "Color / Gradient" at bounding box center [251, 236] width 86 height 24
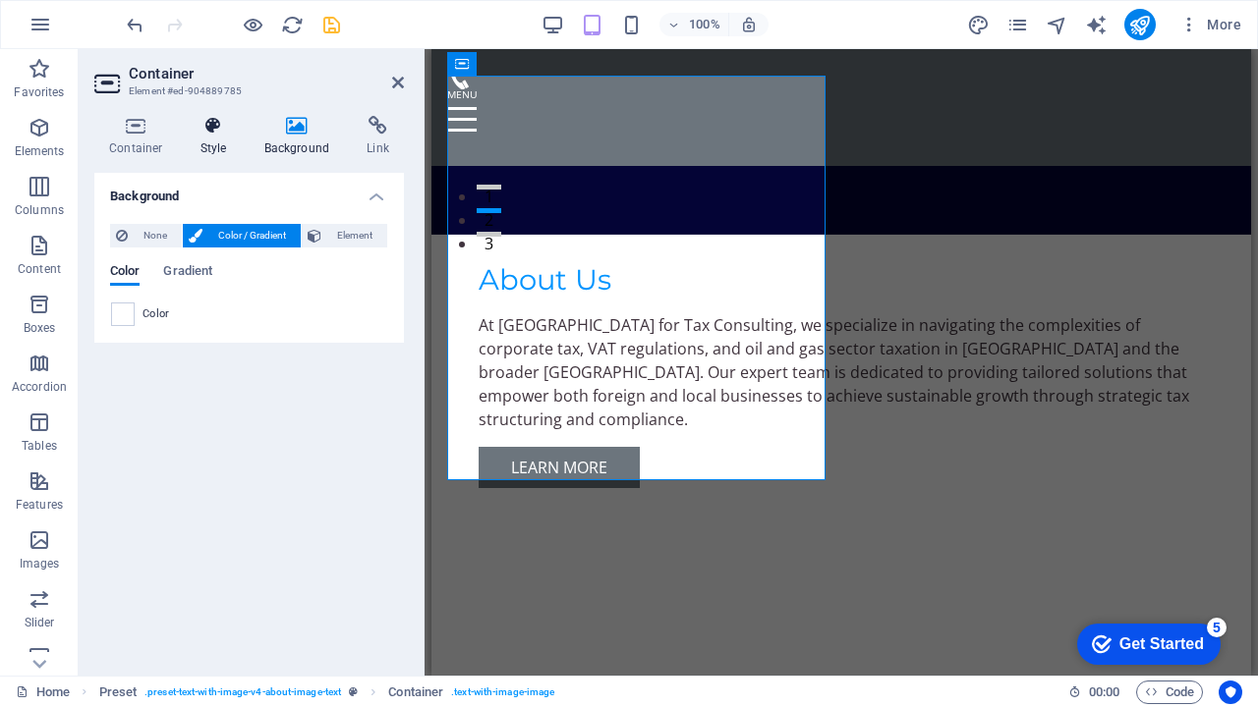
click at [217, 136] on h4 "Style" at bounding box center [218, 136] width 64 height 41
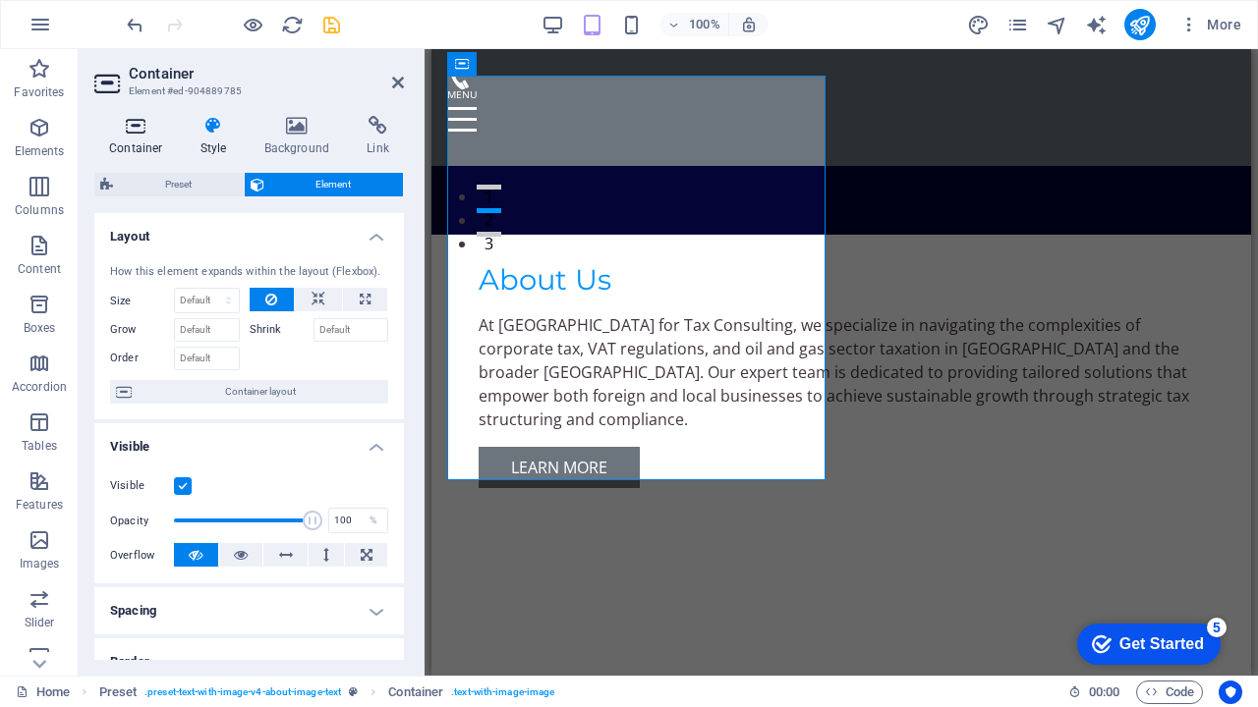
click at [132, 125] on icon at bounding box center [136, 126] width 84 height 20
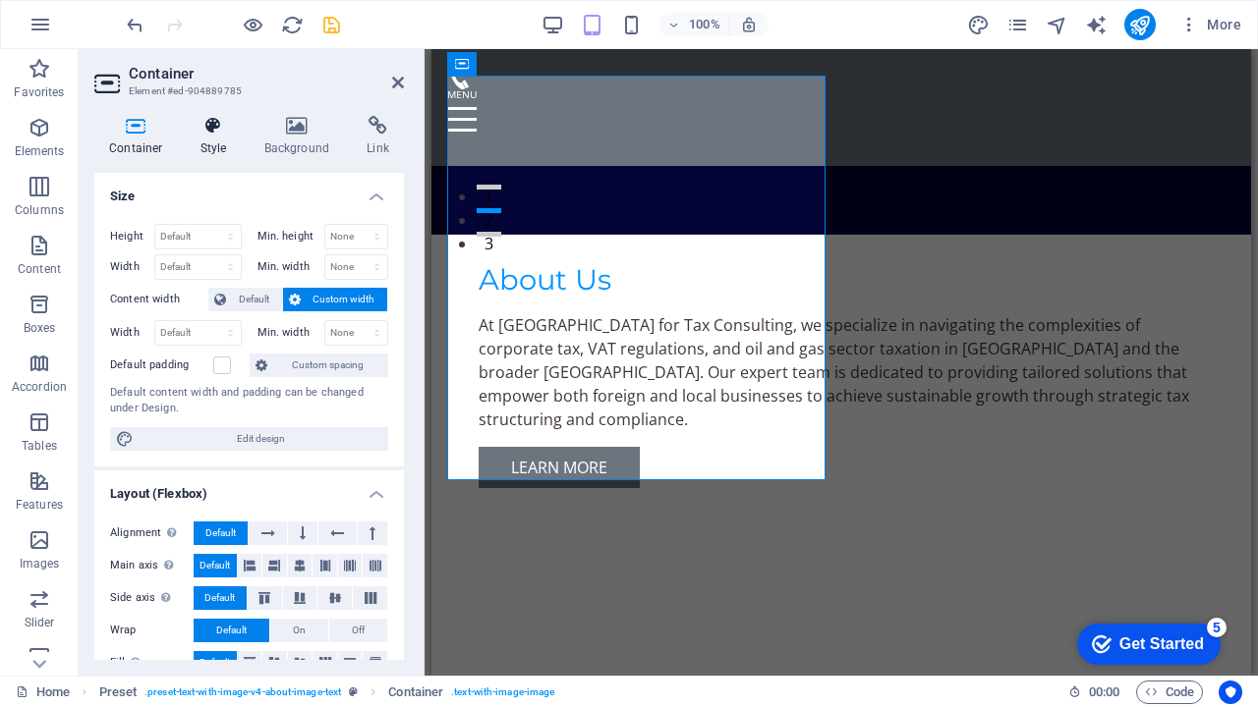
click at [223, 132] on icon at bounding box center [214, 126] width 56 height 20
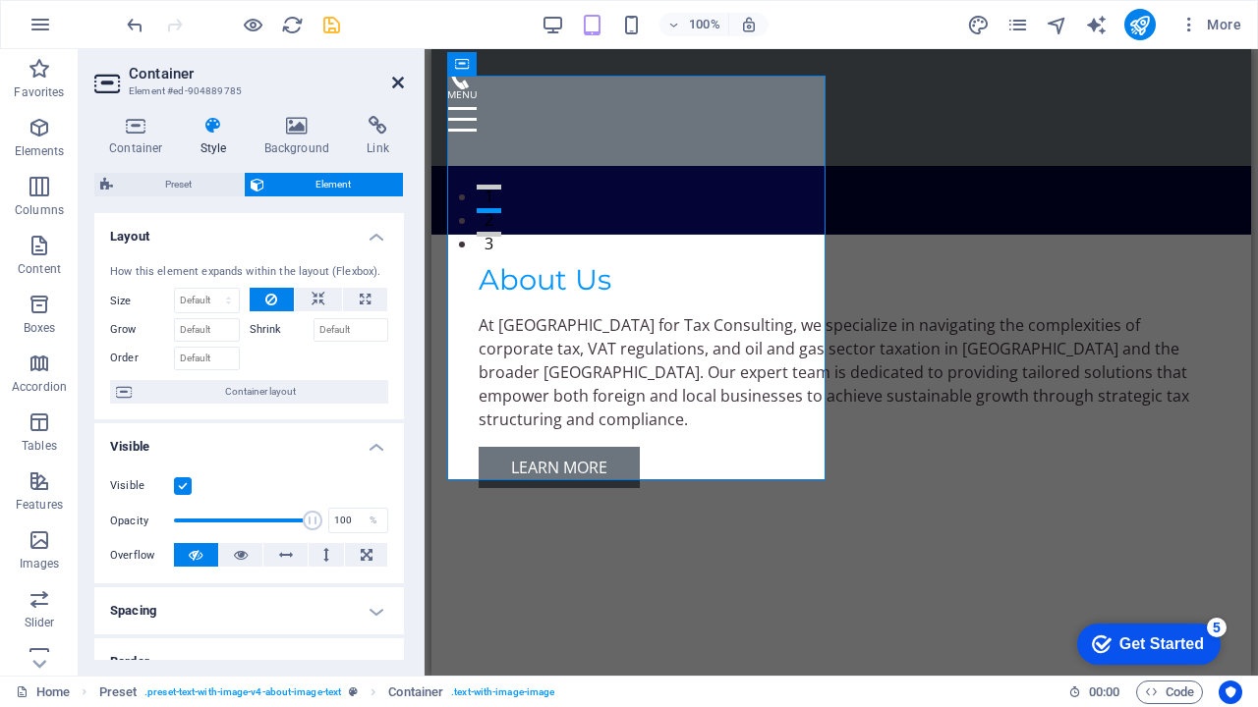
click at [398, 85] on icon at bounding box center [398, 83] width 12 height 16
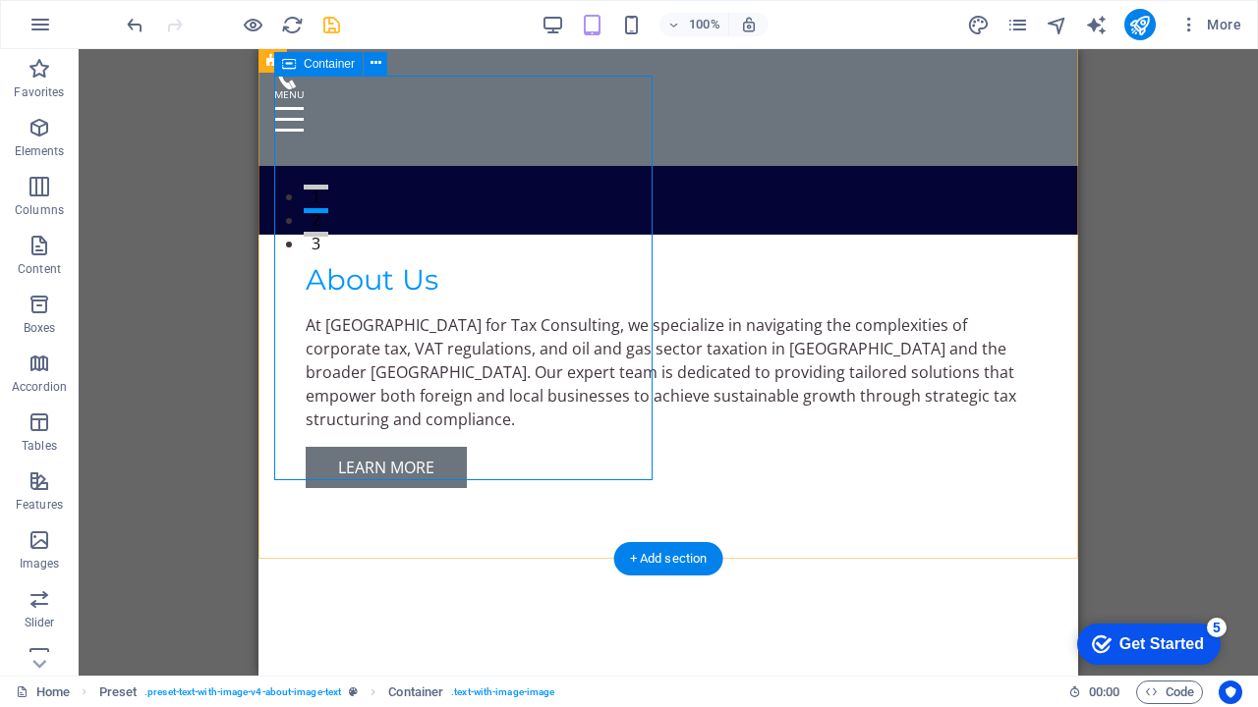
click at [537, 216] on div "Drop content here or Add elements Paste clipboard" at bounding box center [668, 147] width 788 height 140
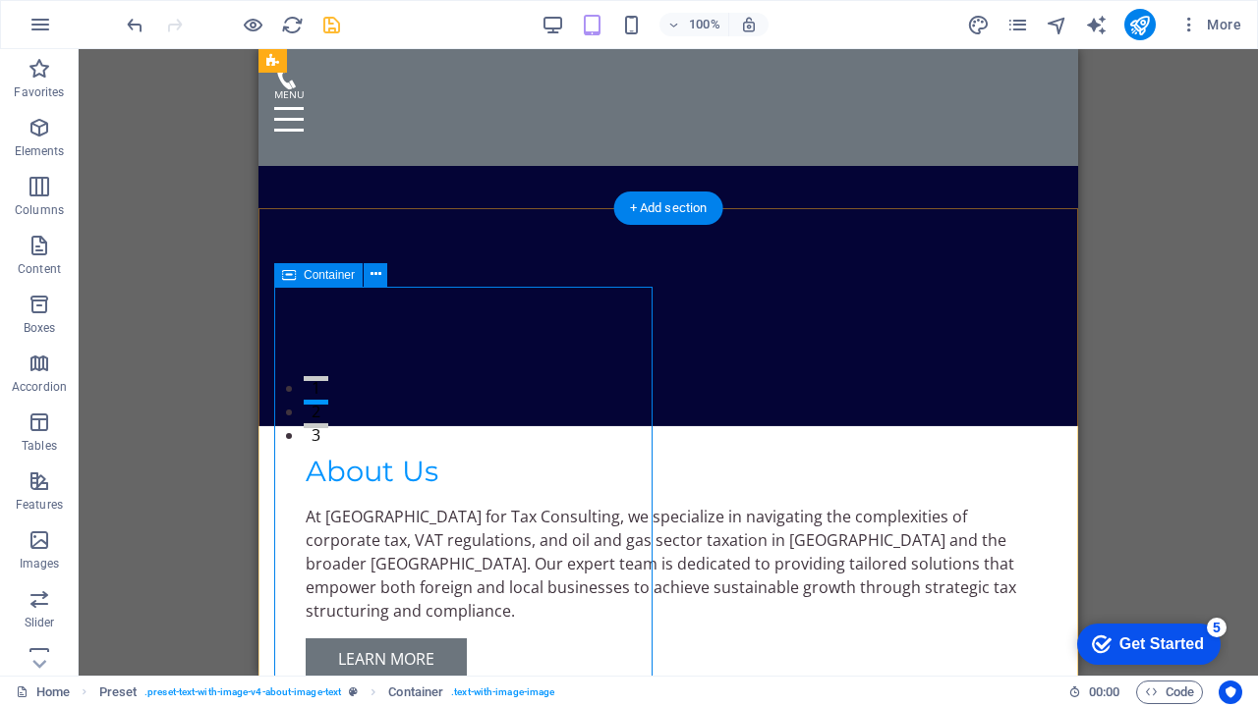
scroll to position [230, 0]
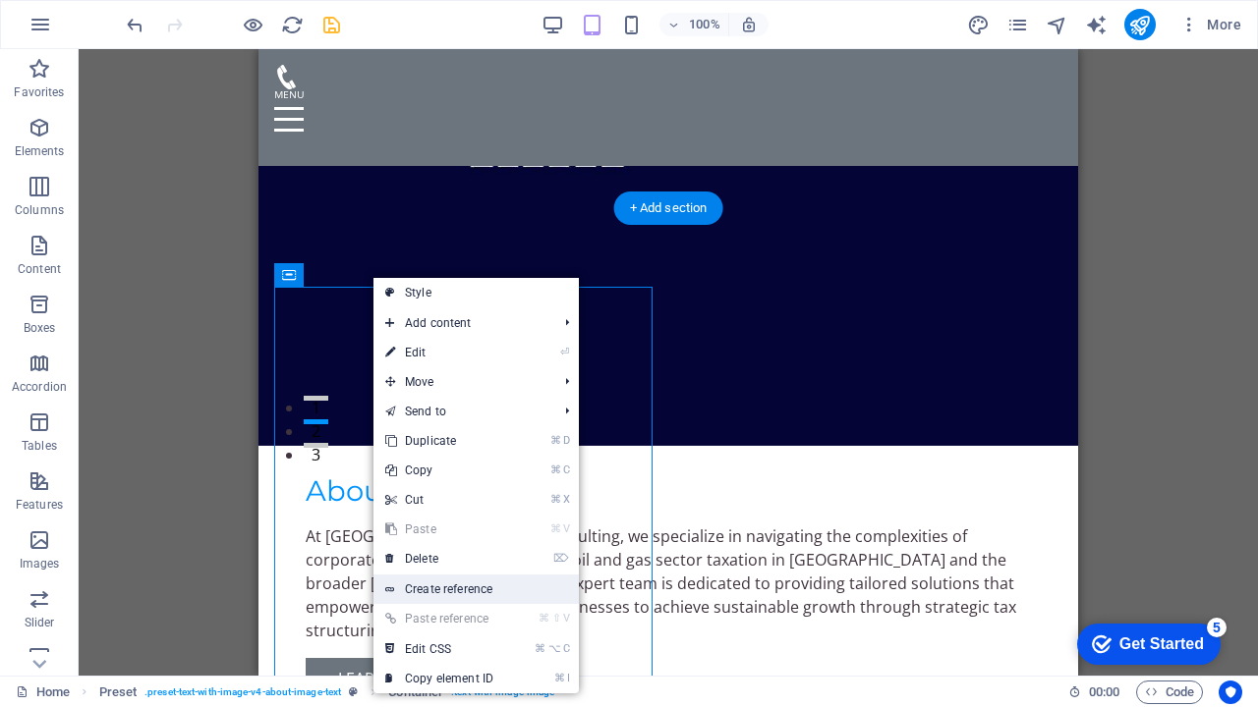
click at [484, 585] on link "Create reference" at bounding box center [475, 589] width 205 height 29
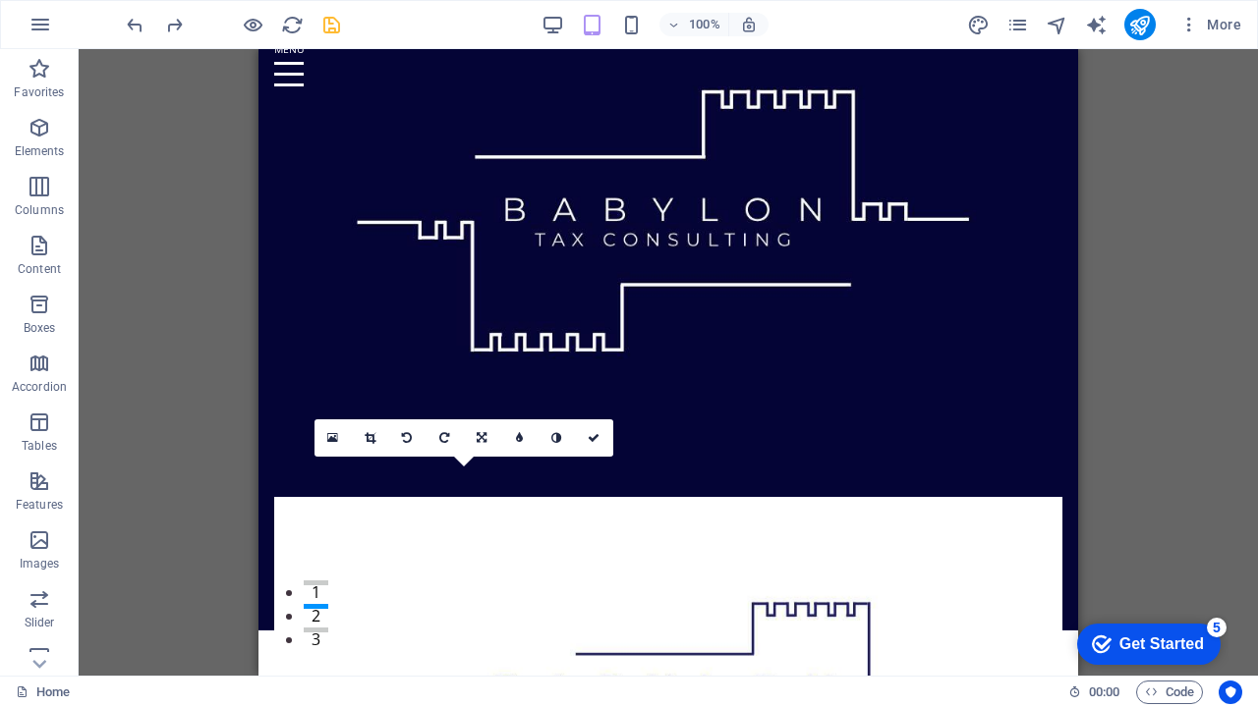
scroll to position [21, 0]
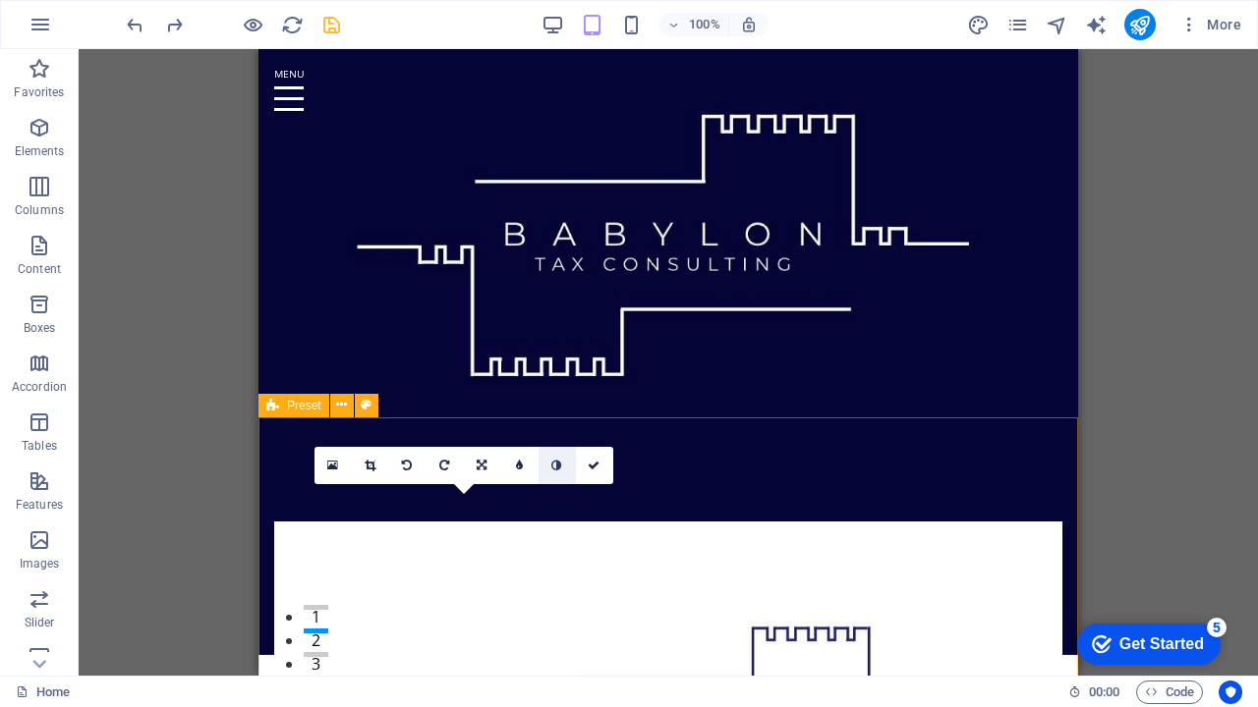
click at [546, 456] on link at bounding box center [556, 465] width 37 height 37
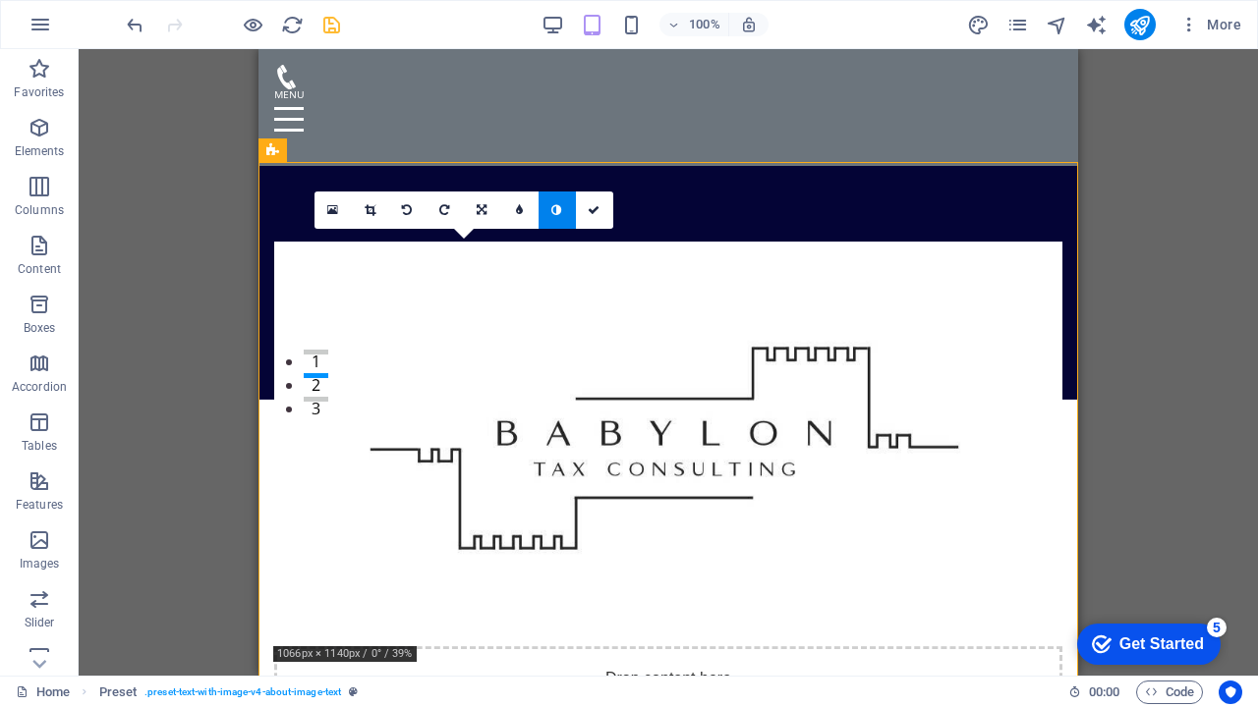
scroll to position [277, 0]
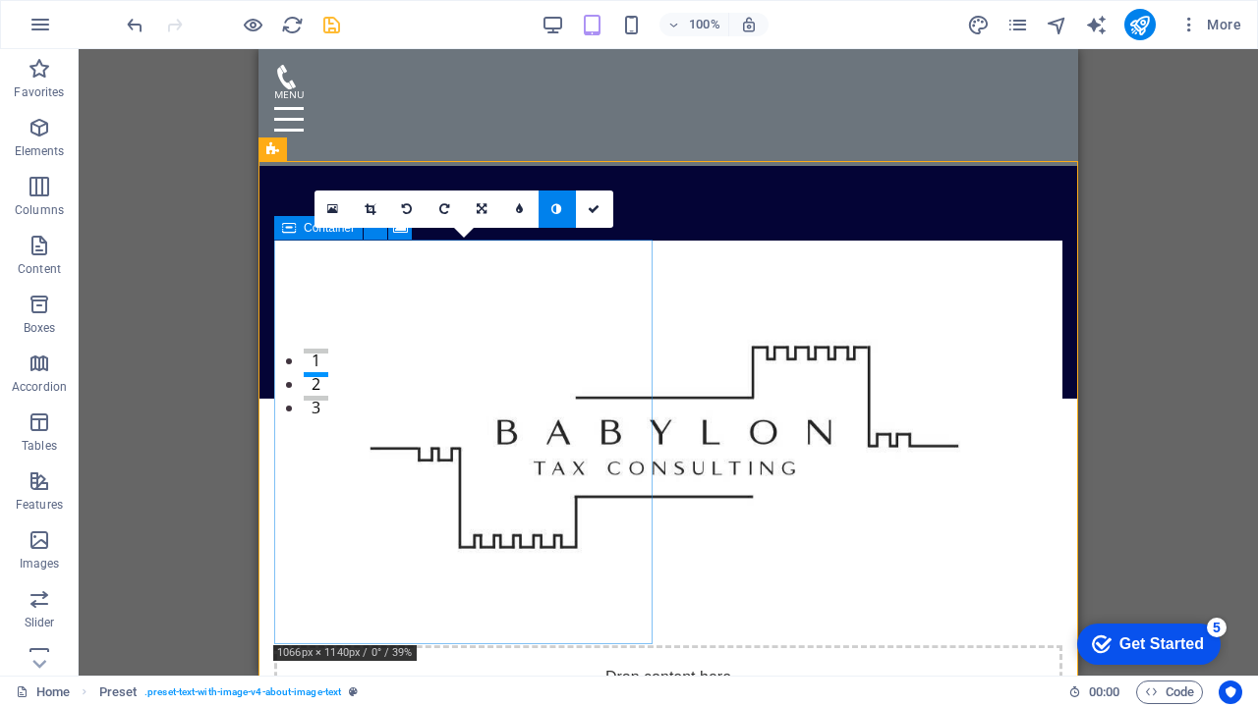
click at [348, 228] on div "16:10 16:9 4:3 1:1 1:2 0" at bounding box center [463, 209] width 299 height 37
click at [405, 228] on div "16:10 16:9 4:3 1:1 1:2 0" at bounding box center [463, 209] width 299 height 37
click at [588, 203] on icon at bounding box center [594, 209] width 12 height 12
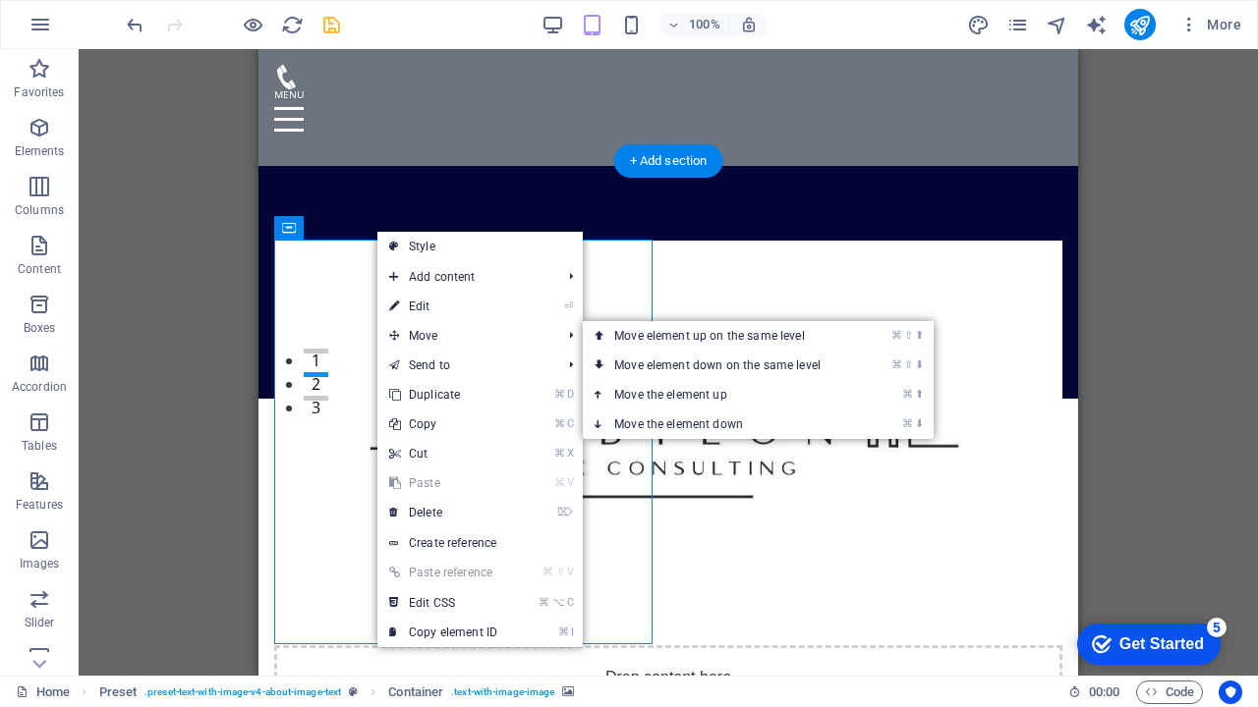
click at [313, 646] on div "Drop content here or Add elements Paste clipboard" at bounding box center [668, 716] width 788 height 140
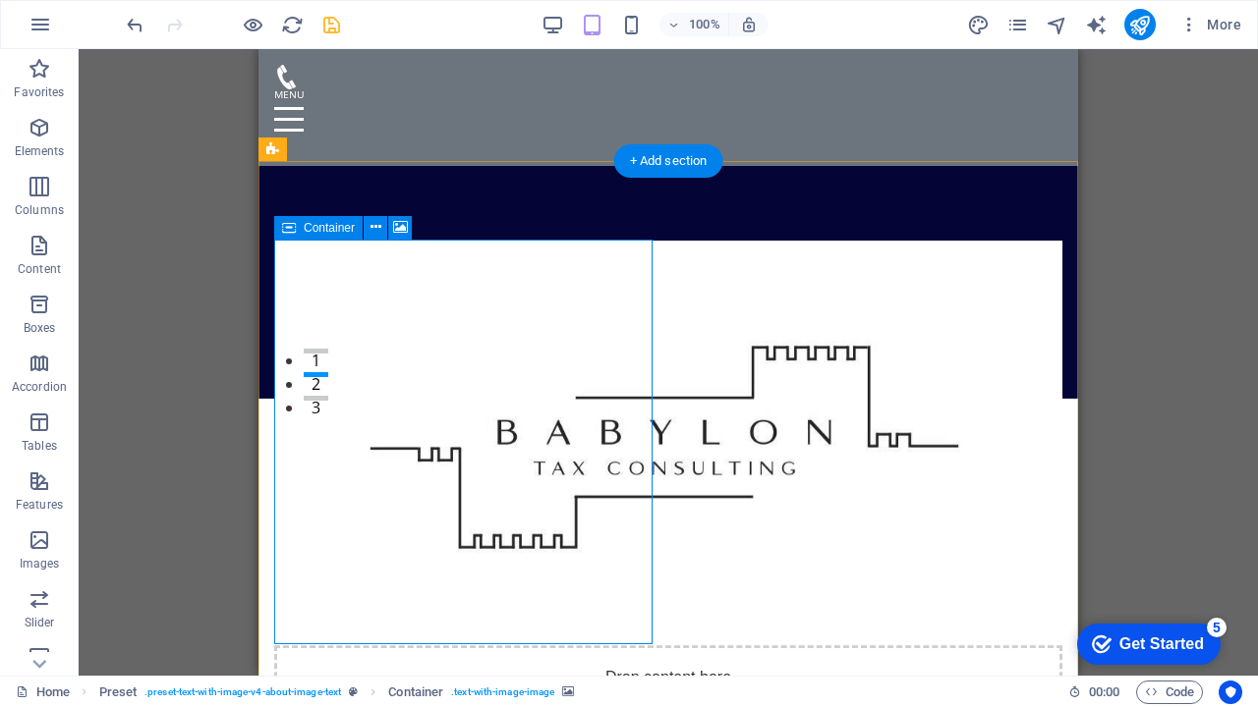
click at [346, 230] on span "Container" at bounding box center [329, 228] width 51 height 12
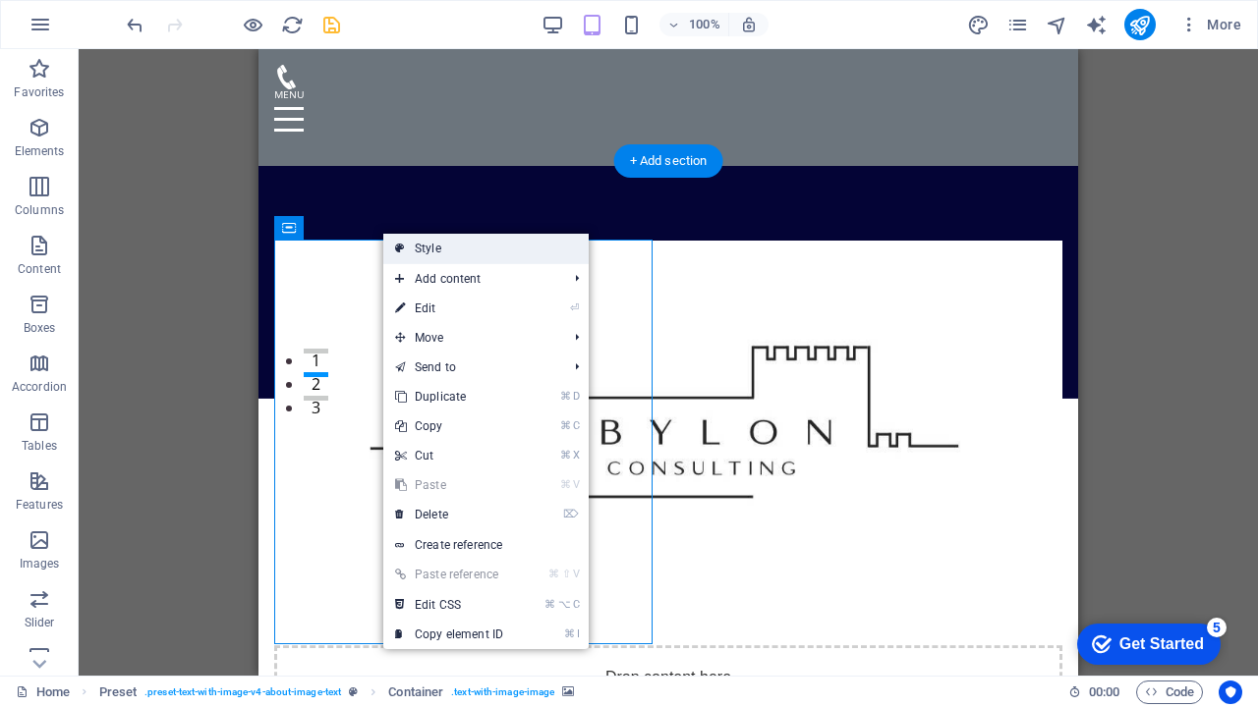
click at [438, 257] on link "Style" at bounding box center [485, 248] width 205 height 29
select select "rem"
select select "px"
select select "preset-text-with-image-v4-about-image-text"
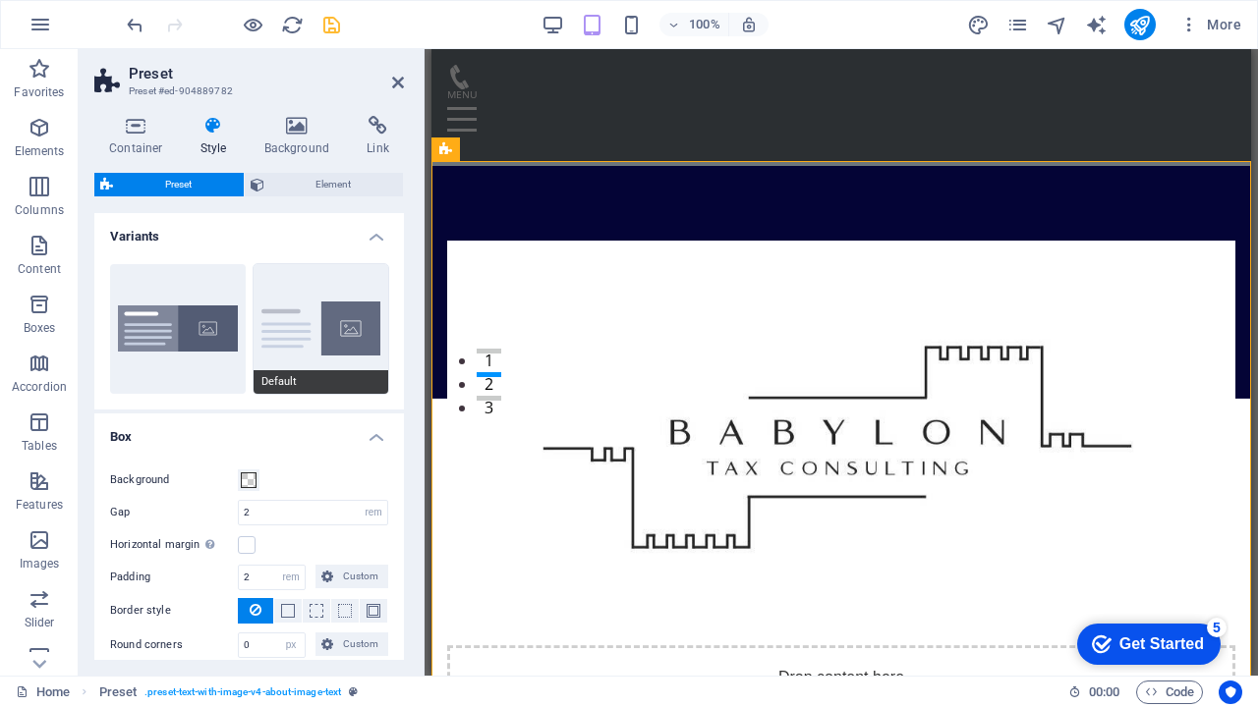
click at [335, 325] on button "Default" at bounding box center [322, 329] width 136 height 130
type input "0"
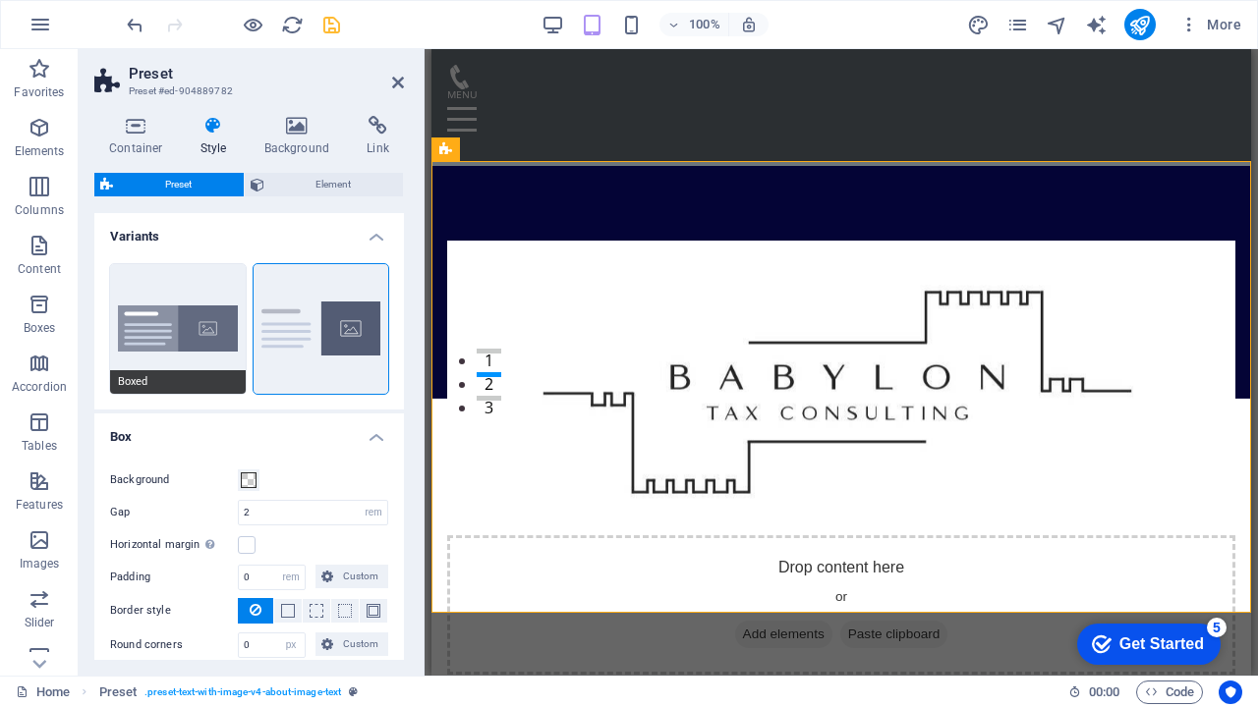
click at [177, 335] on button "Boxed" at bounding box center [178, 329] width 136 height 130
type input "0"
type input "2.5"
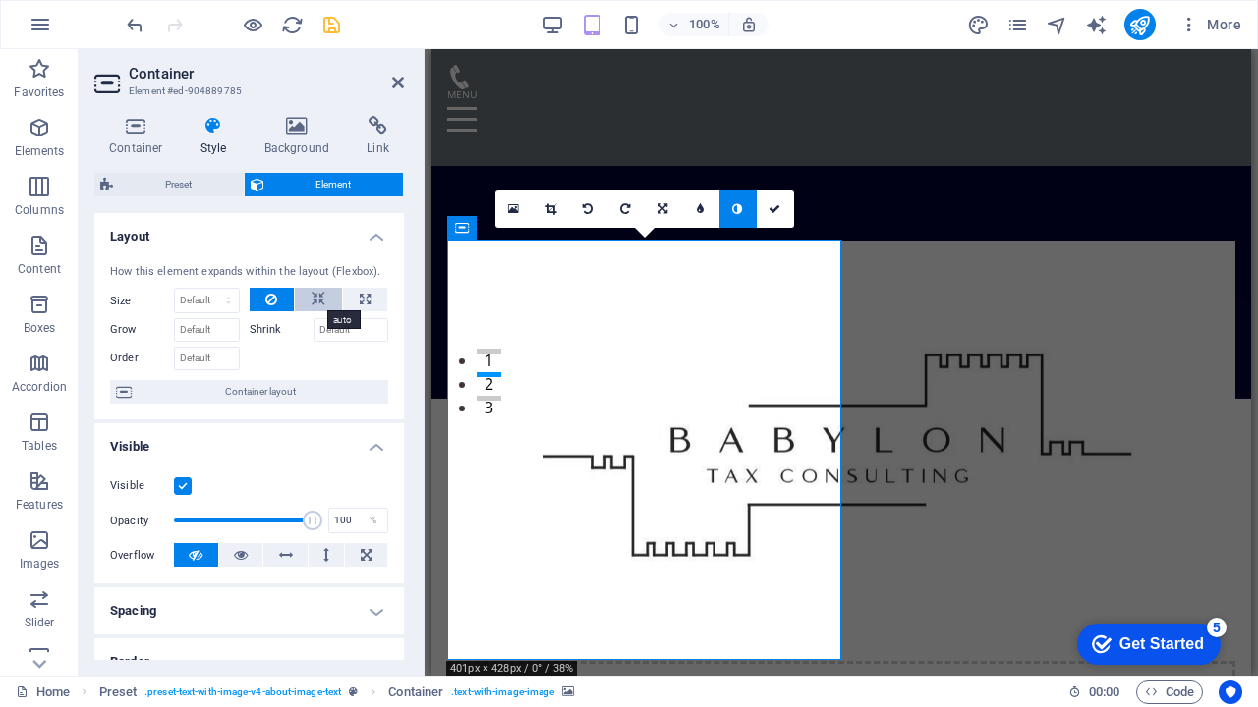
click at [318, 299] on icon at bounding box center [318, 300] width 14 height 24
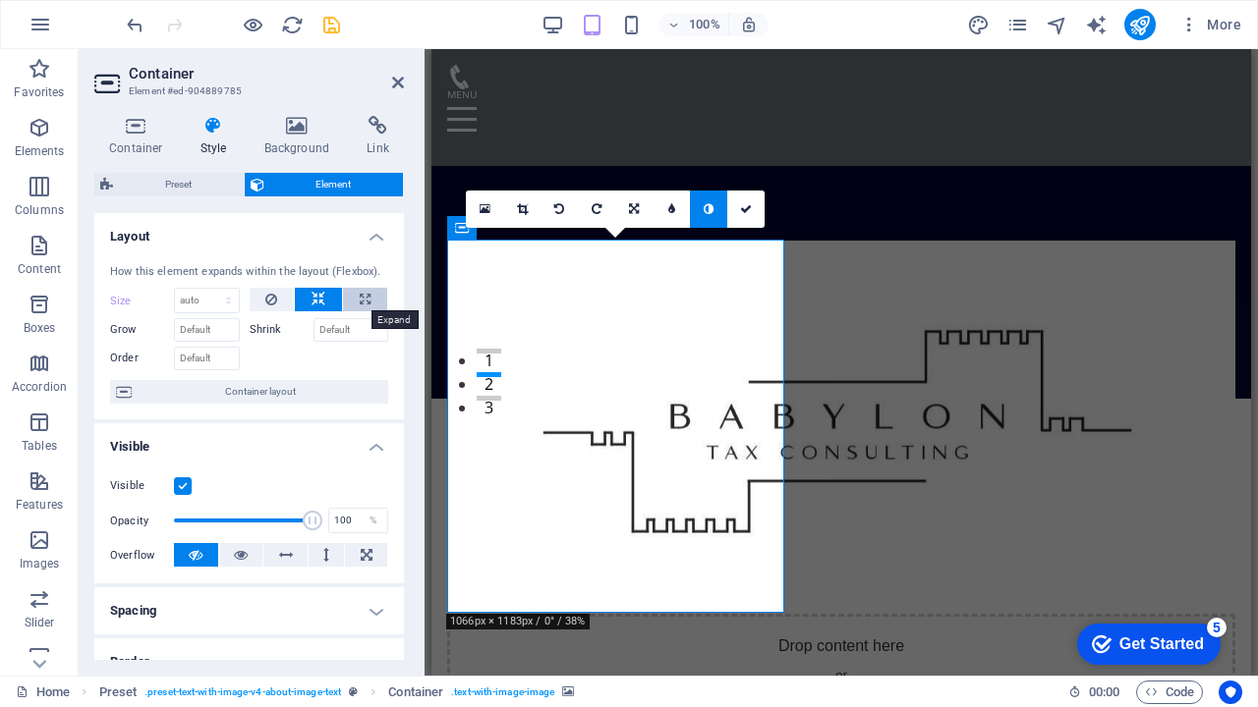
click at [364, 303] on icon at bounding box center [365, 300] width 11 height 24
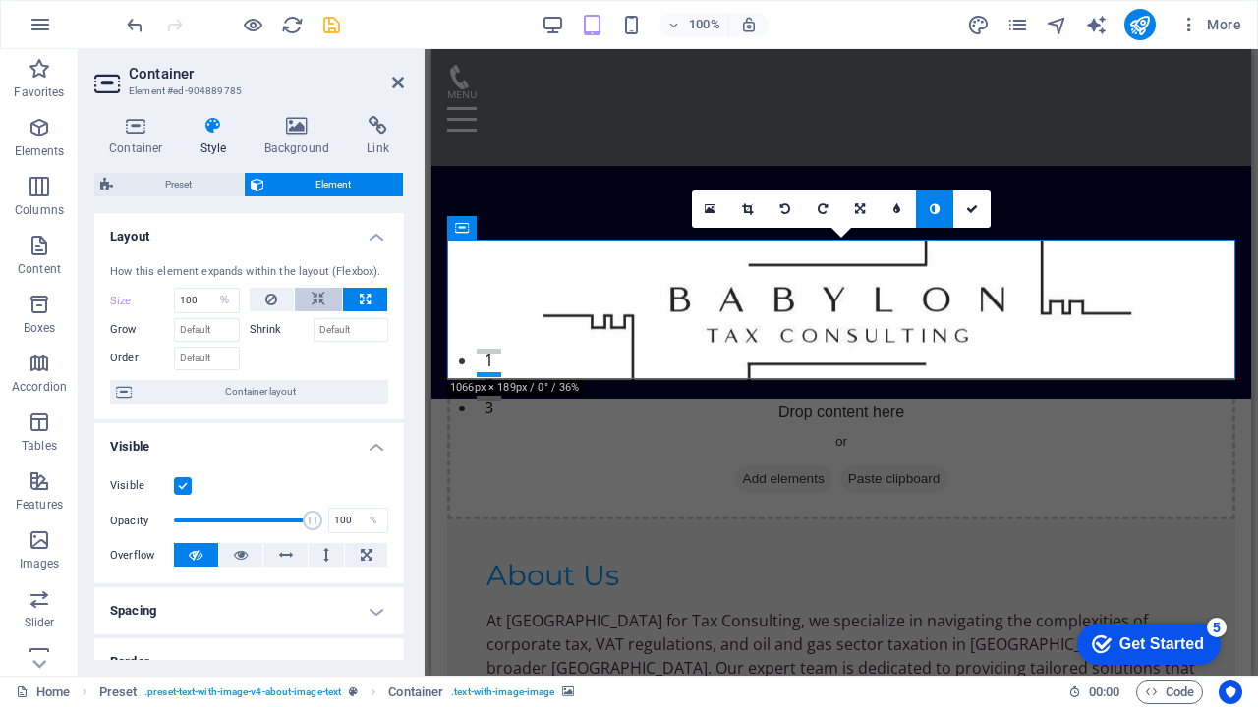
click at [318, 301] on icon at bounding box center [318, 300] width 14 height 24
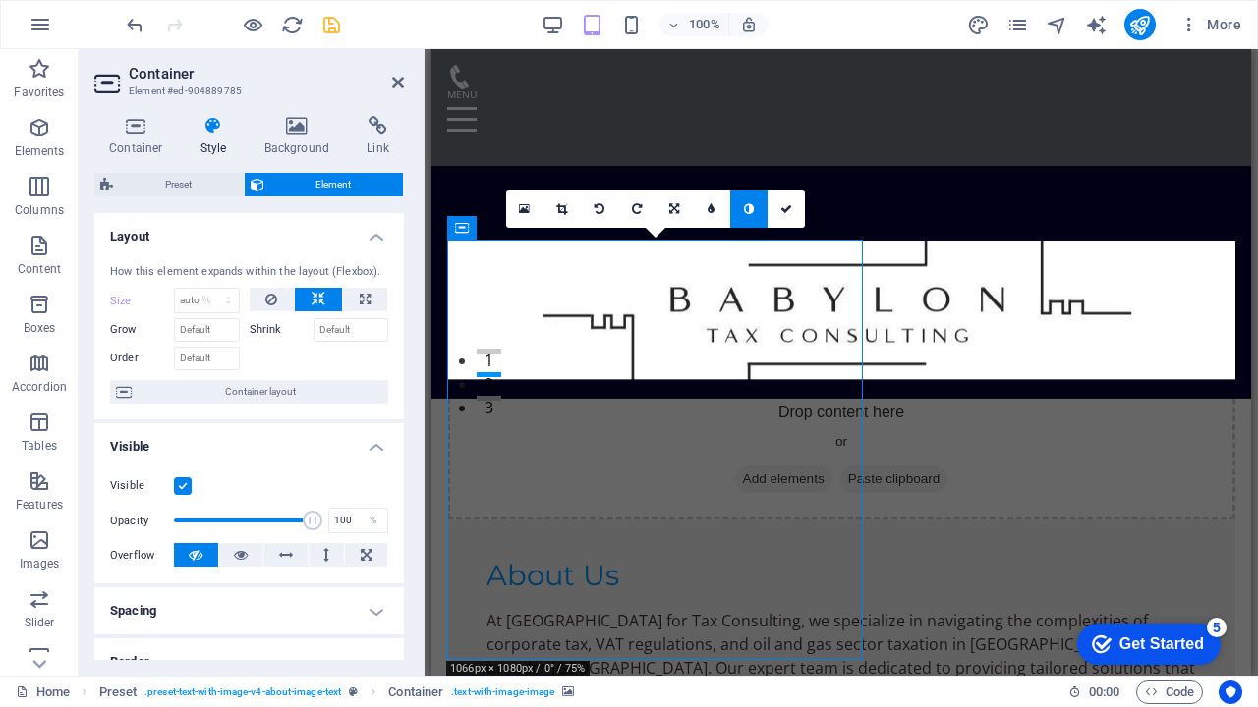
select select "DISABLED_OPTION_VALUE"
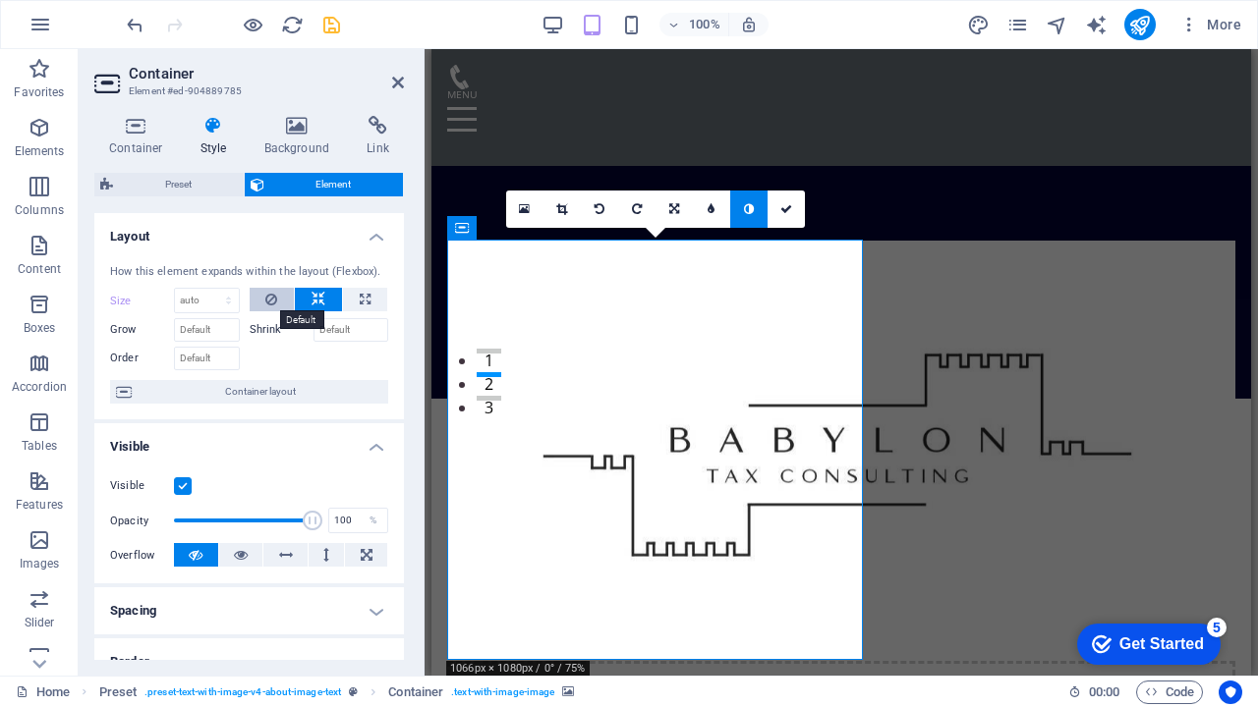
click at [265, 304] on icon at bounding box center [271, 300] width 12 height 24
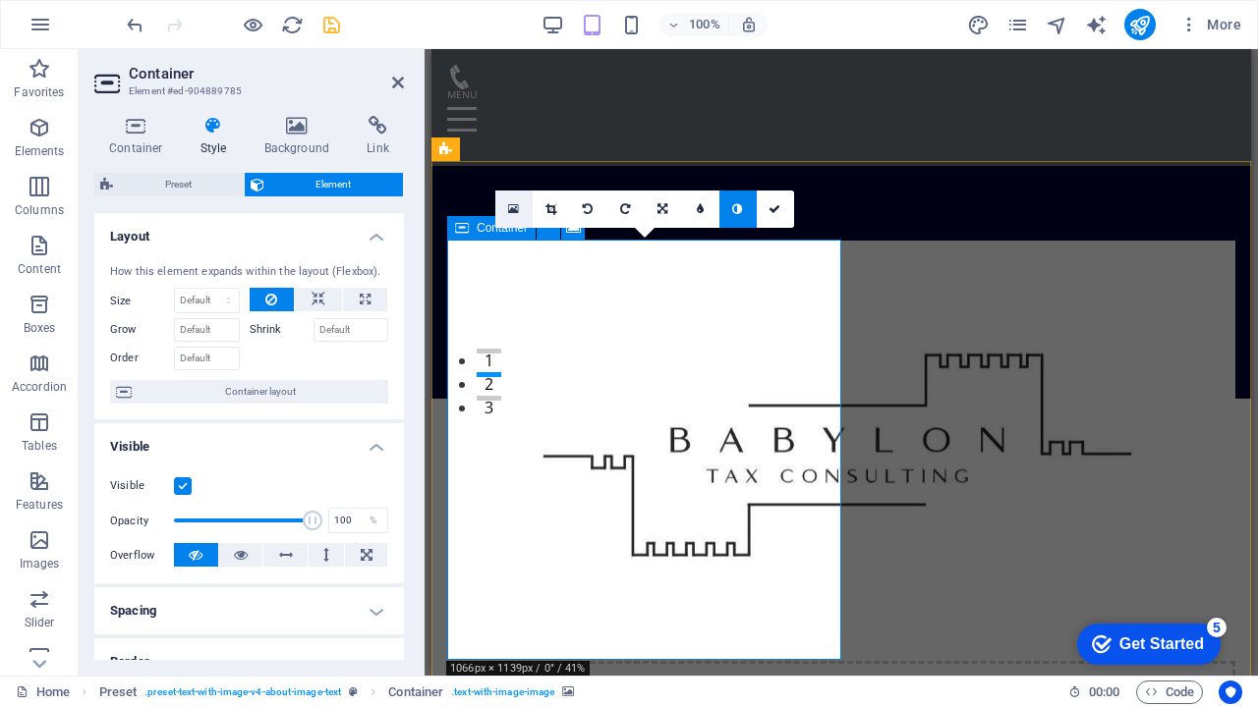
click at [507, 211] on link at bounding box center [513, 209] width 37 height 37
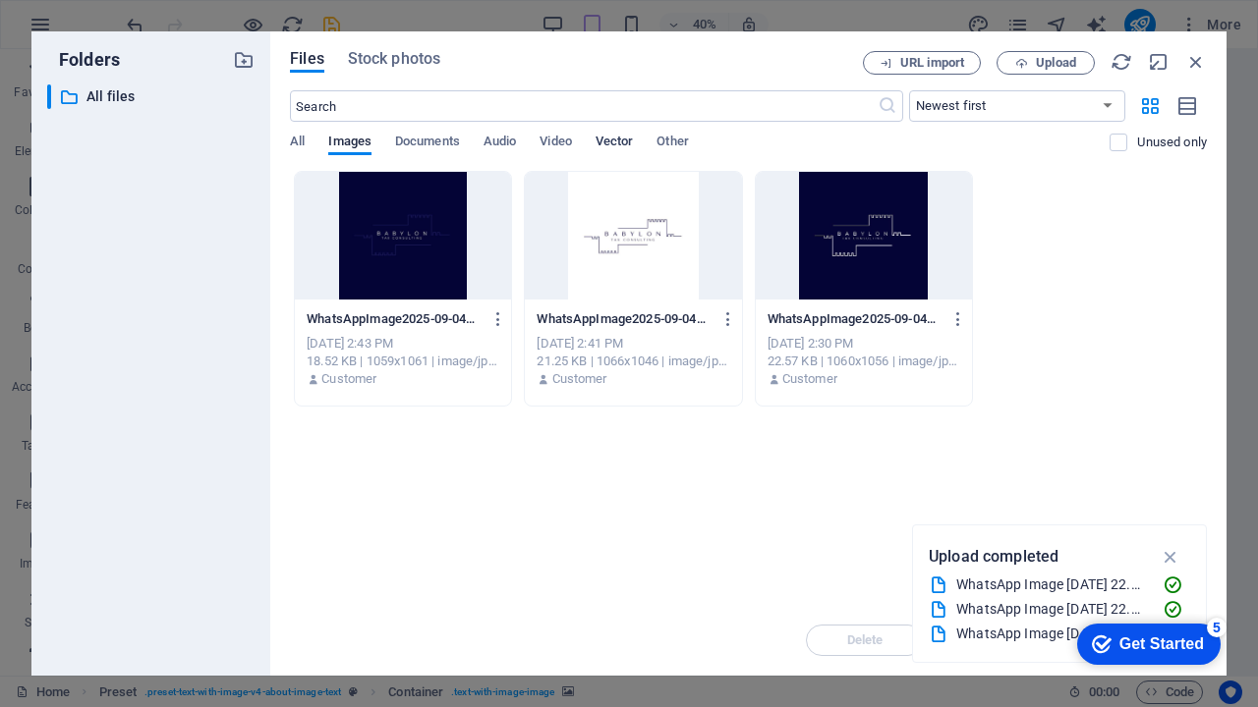
click at [621, 140] on span "Vector" at bounding box center [614, 144] width 38 height 28
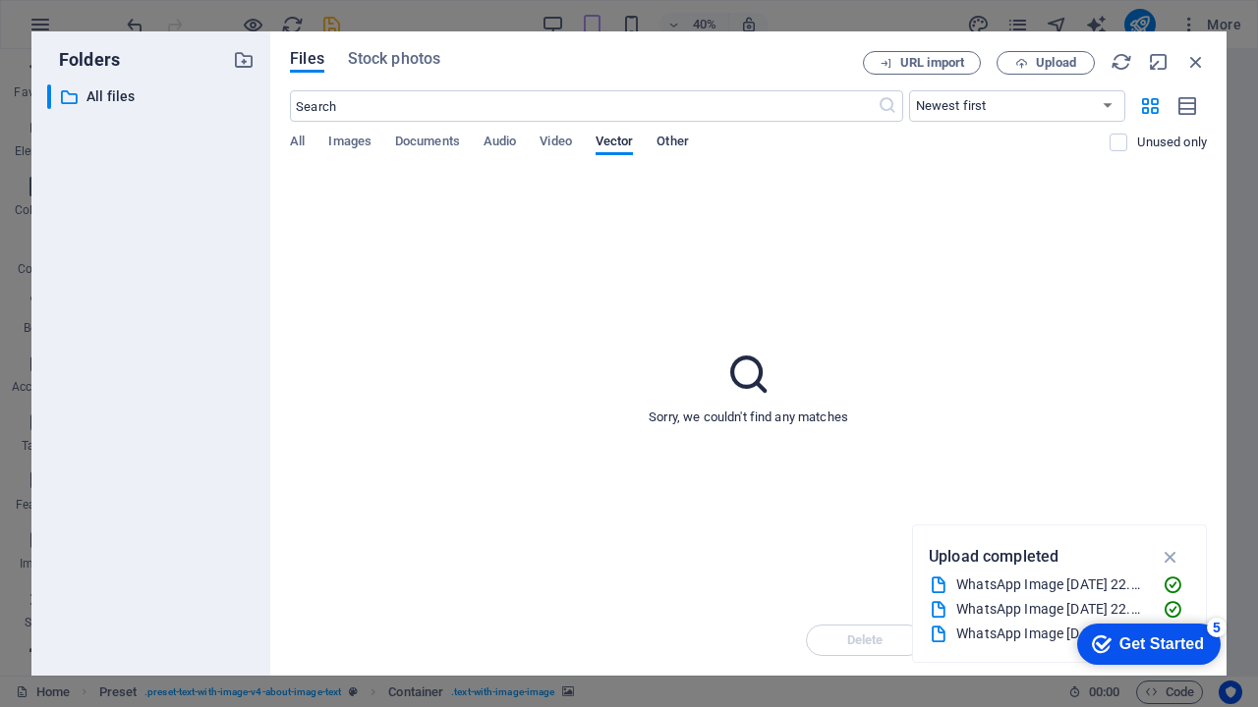
click at [671, 142] on span "Other" at bounding box center [671, 144] width 31 height 28
click at [935, 66] on span "URL import" at bounding box center [932, 63] width 64 height 12
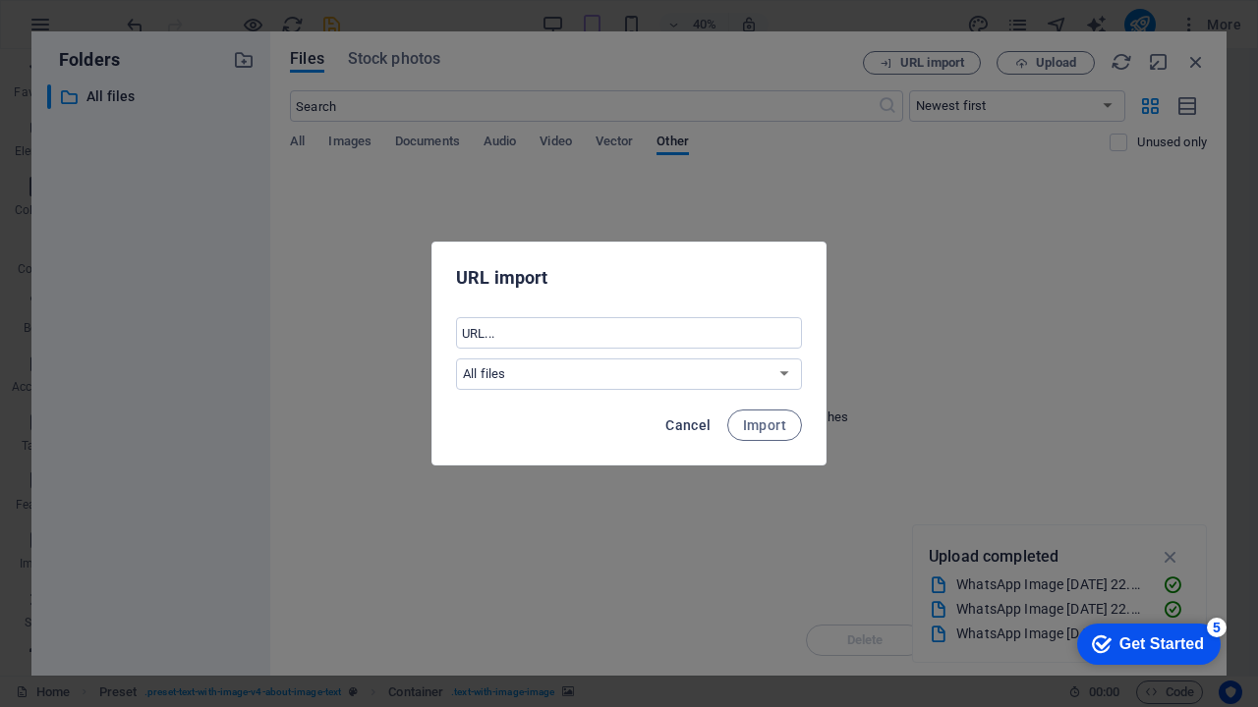
click at [703, 416] on button "Cancel" at bounding box center [687, 425] width 61 height 31
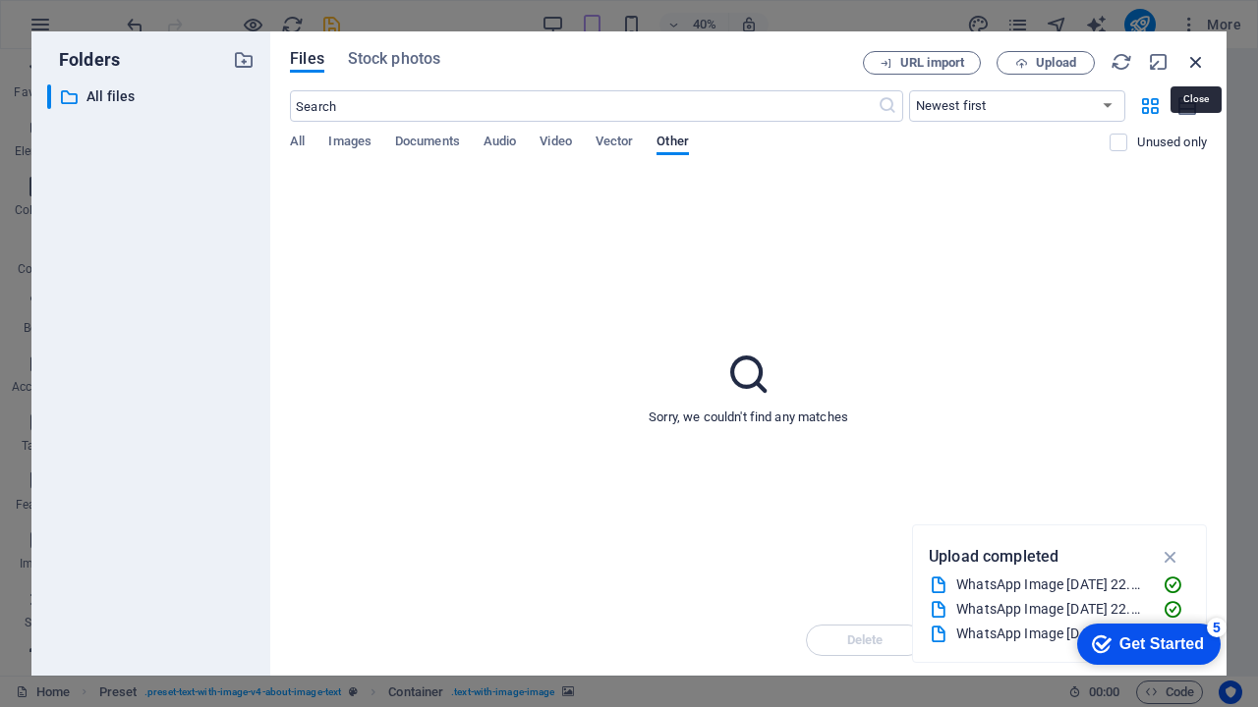
click at [1195, 62] on icon "button" at bounding box center [1196, 62] width 22 height 22
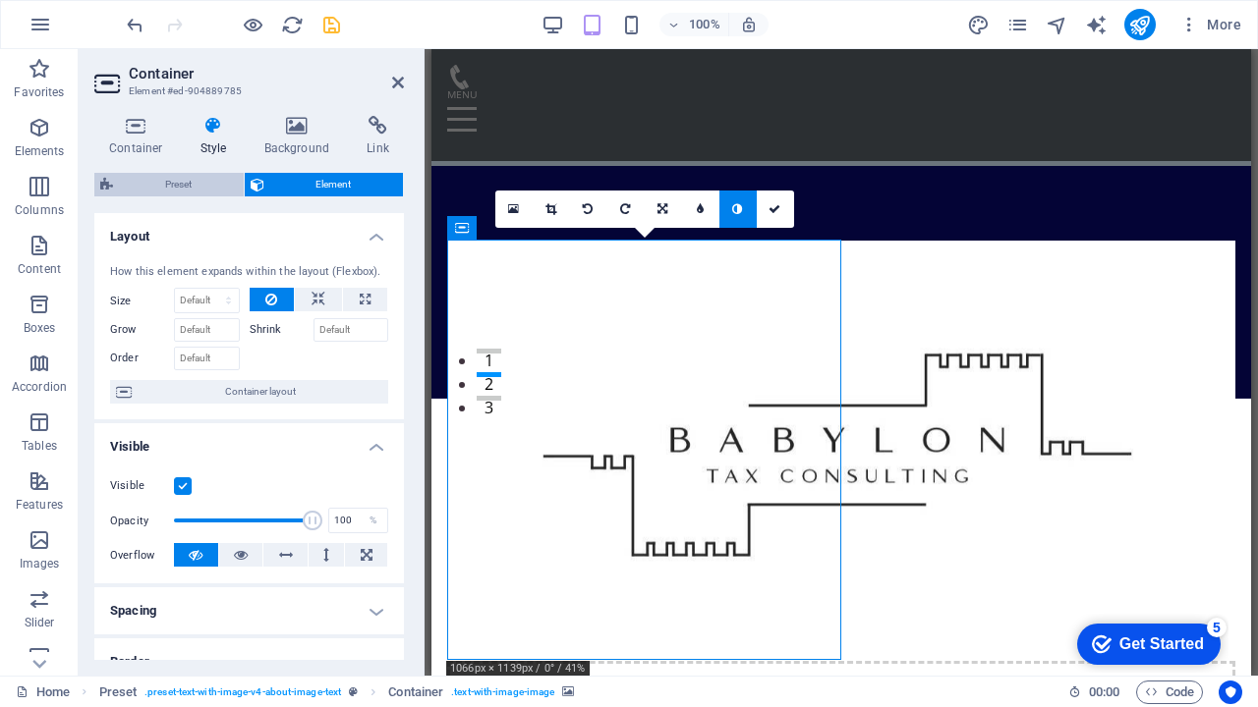
click at [195, 182] on span "Preset" at bounding box center [178, 185] width 119 height 24
select select "rem"
select select "px"
select select "preset-text-with-image-v4-about-image-text"
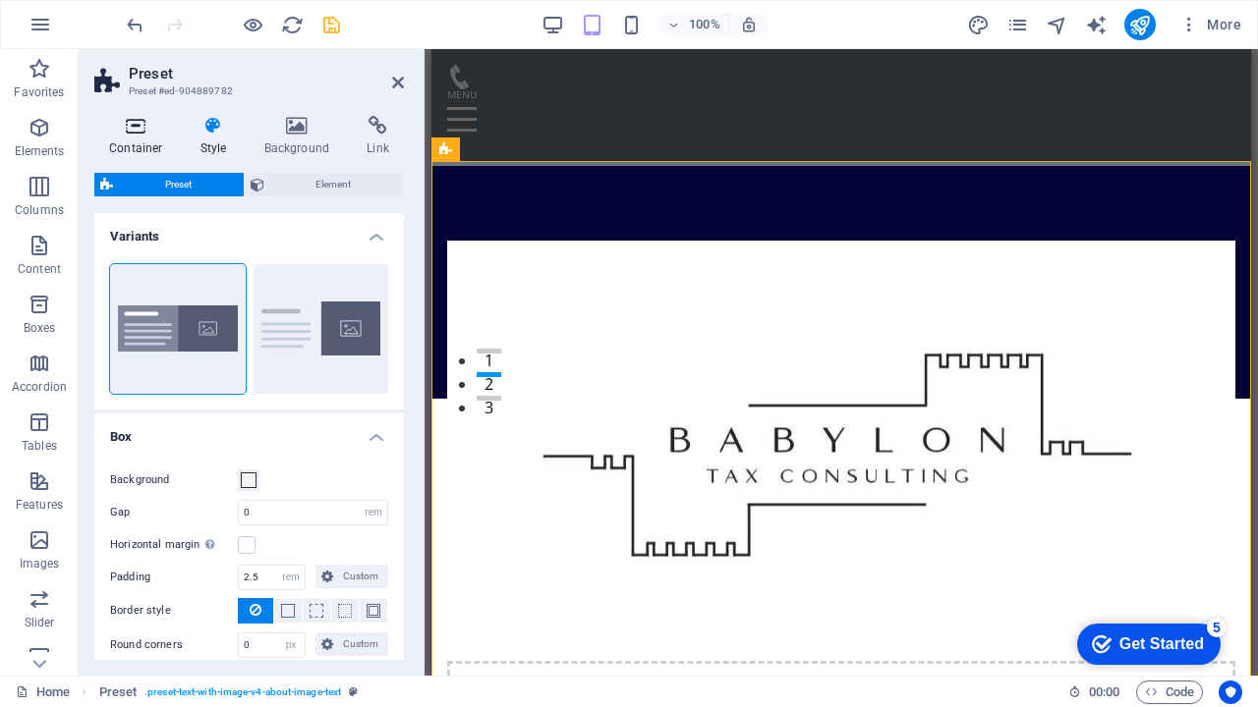
click at [131, 134] on icon at bounding box center [136, 126] width 84 height 20
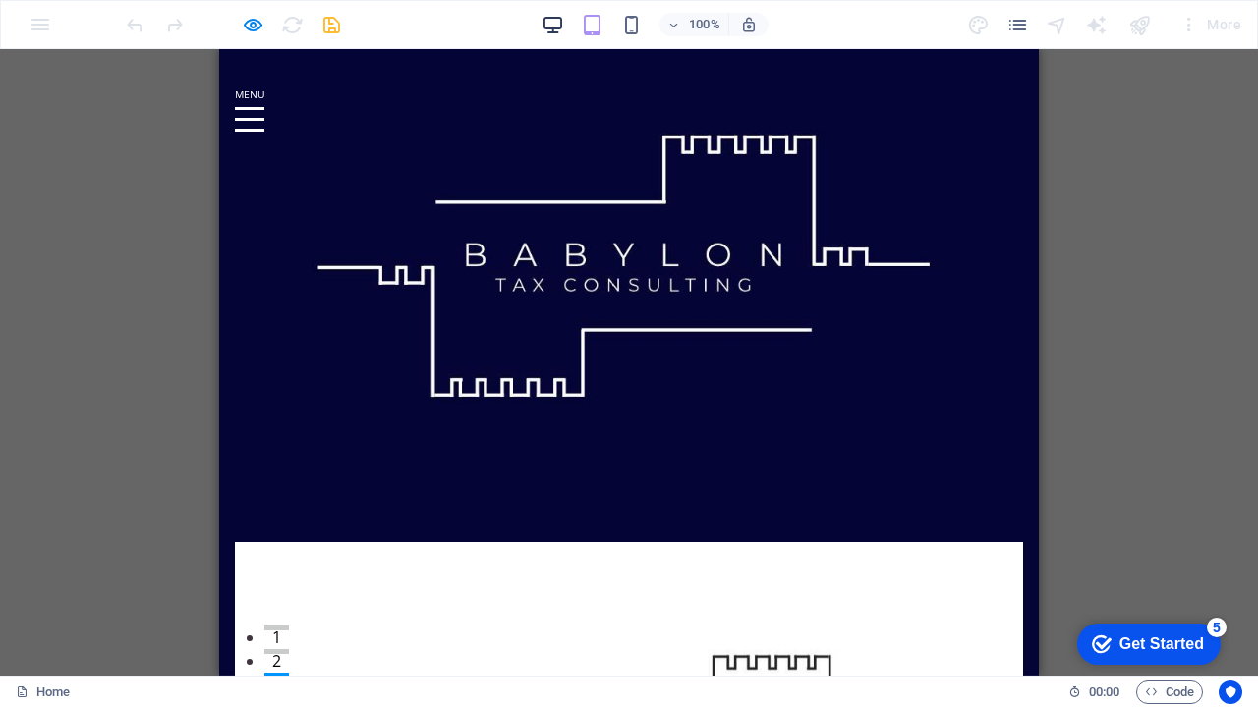
scroll to position [0, 0]
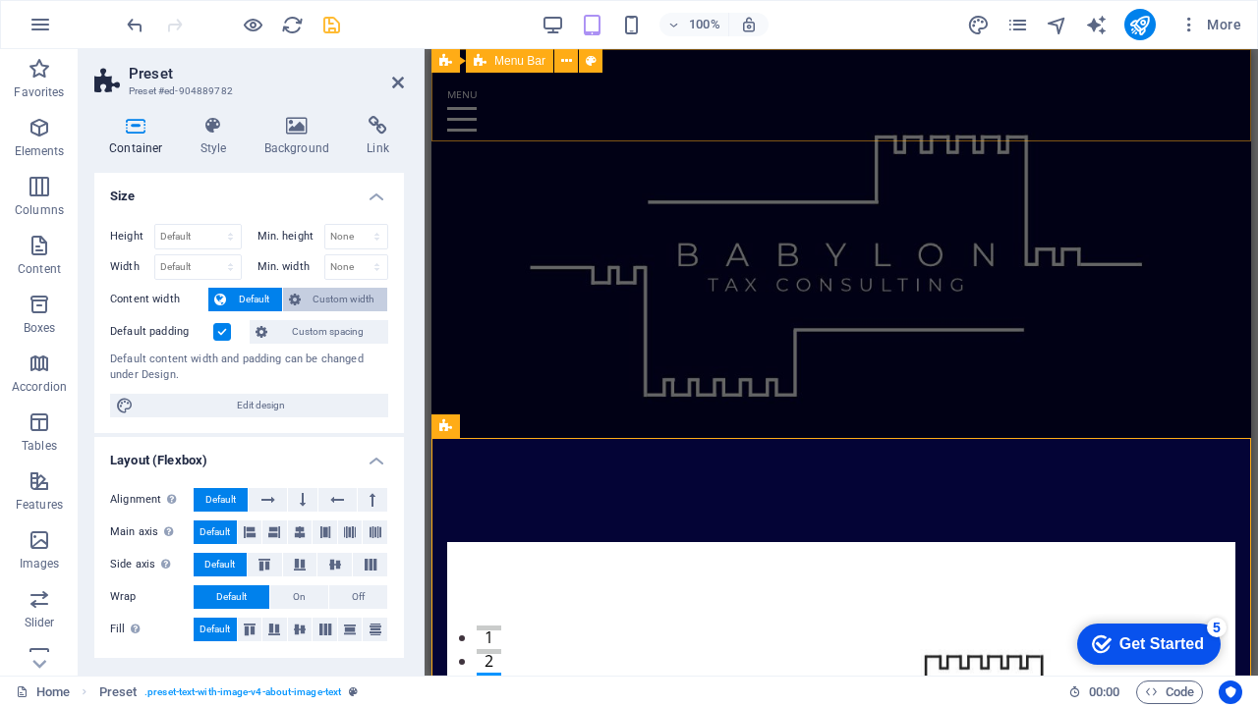
click at [356, 298] on span "Custom width" at bounding box center [345, 300] width 76 height 24
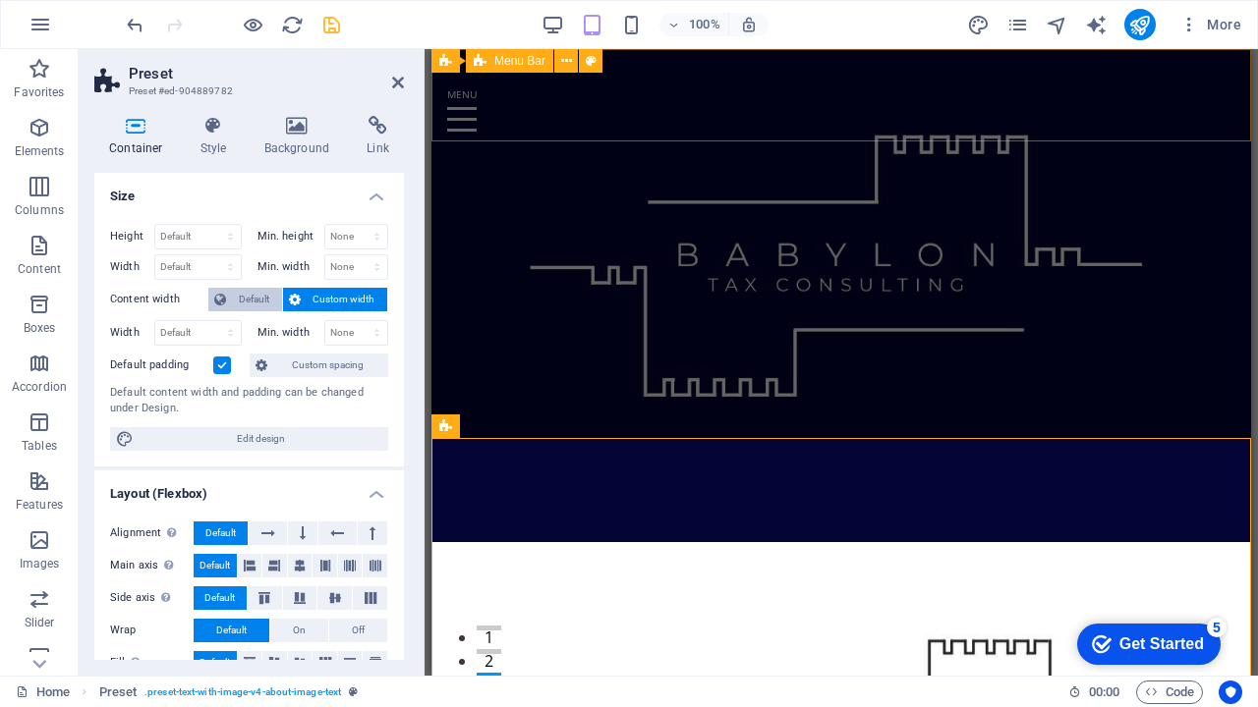
click at [260, 298] on span "Default" at bounding box center [254, 300] width 44 height 24
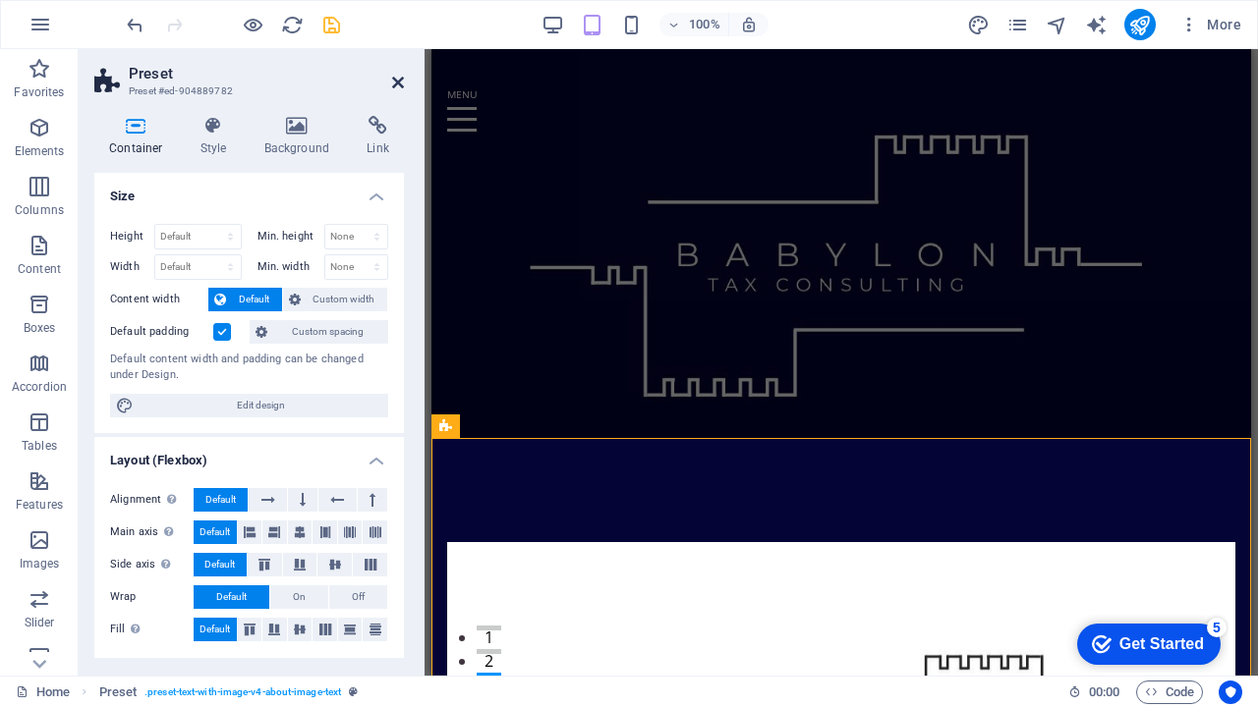
click at [396, 85] on icon at bounding box center [398, 83] width 12 height 16
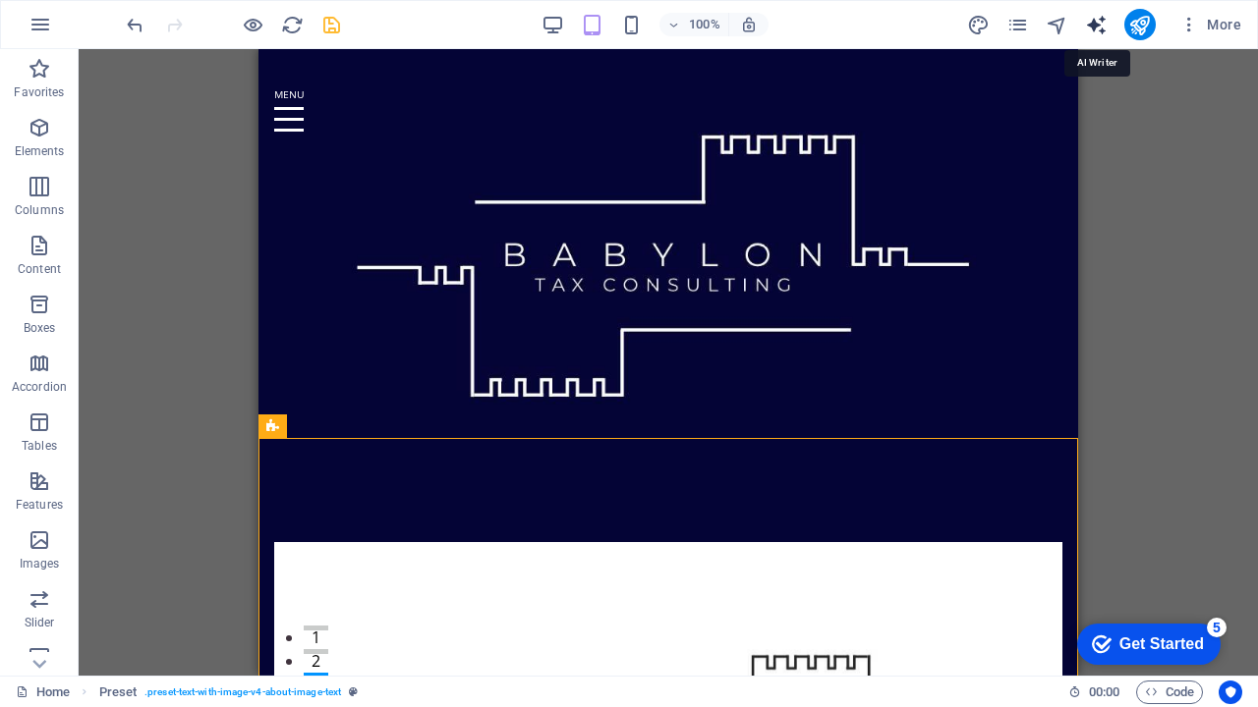
select select "English"
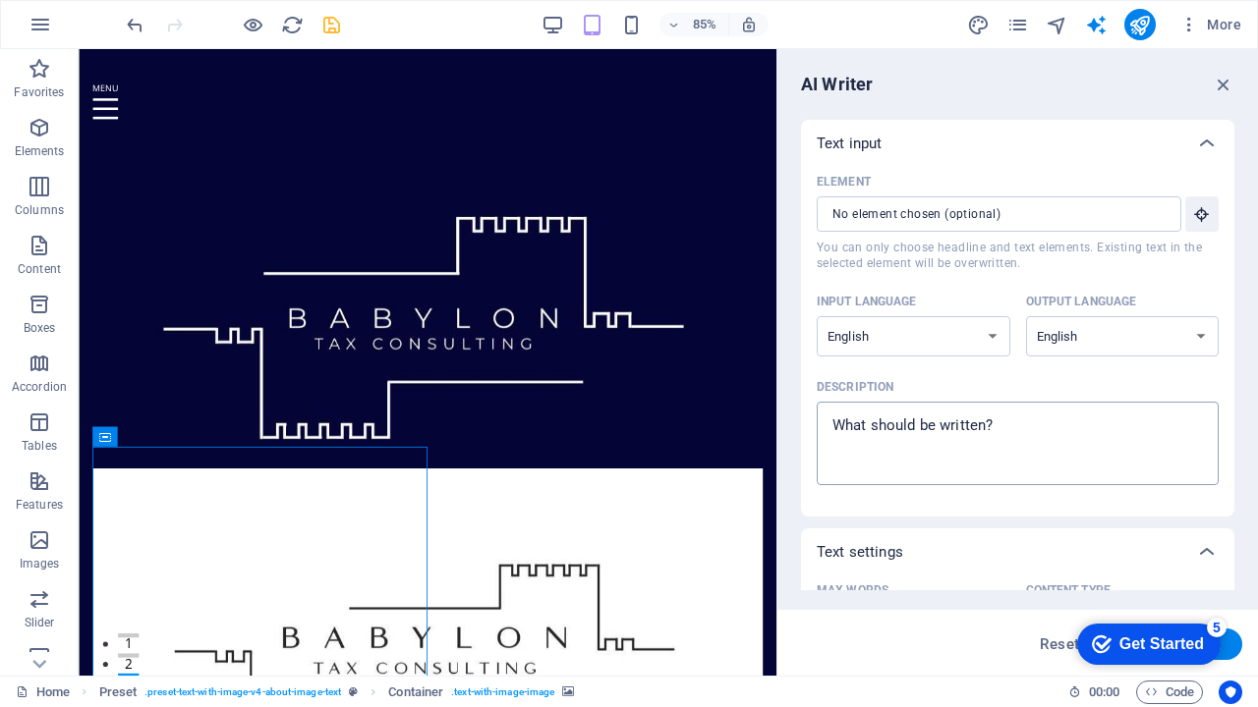
type textarea "x"
click at [892, 428] on textarea "Description x ​" at bounding box center [1017, 444] width 382 height 64
type textarea "c"
type textarea "x"
type textarea "cr"
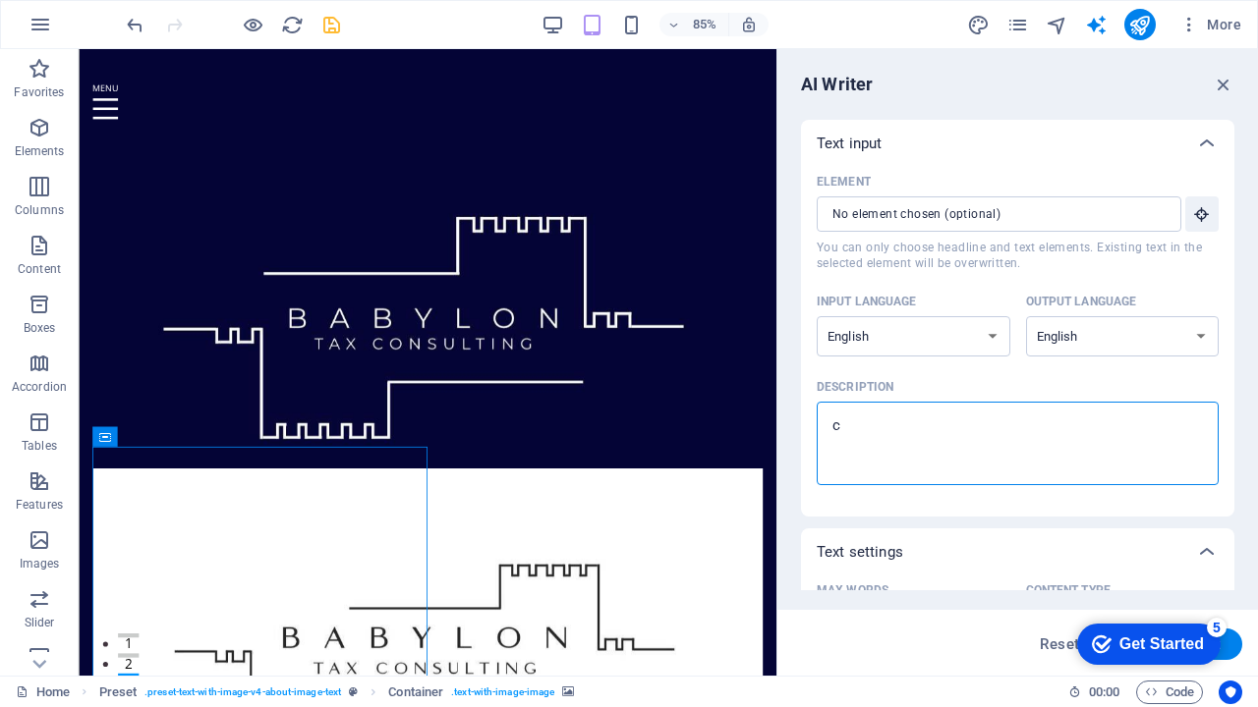
type textarea "x"
type textarea "cre"
type textarea "x"
type textarea "crea"
type textarea "x"
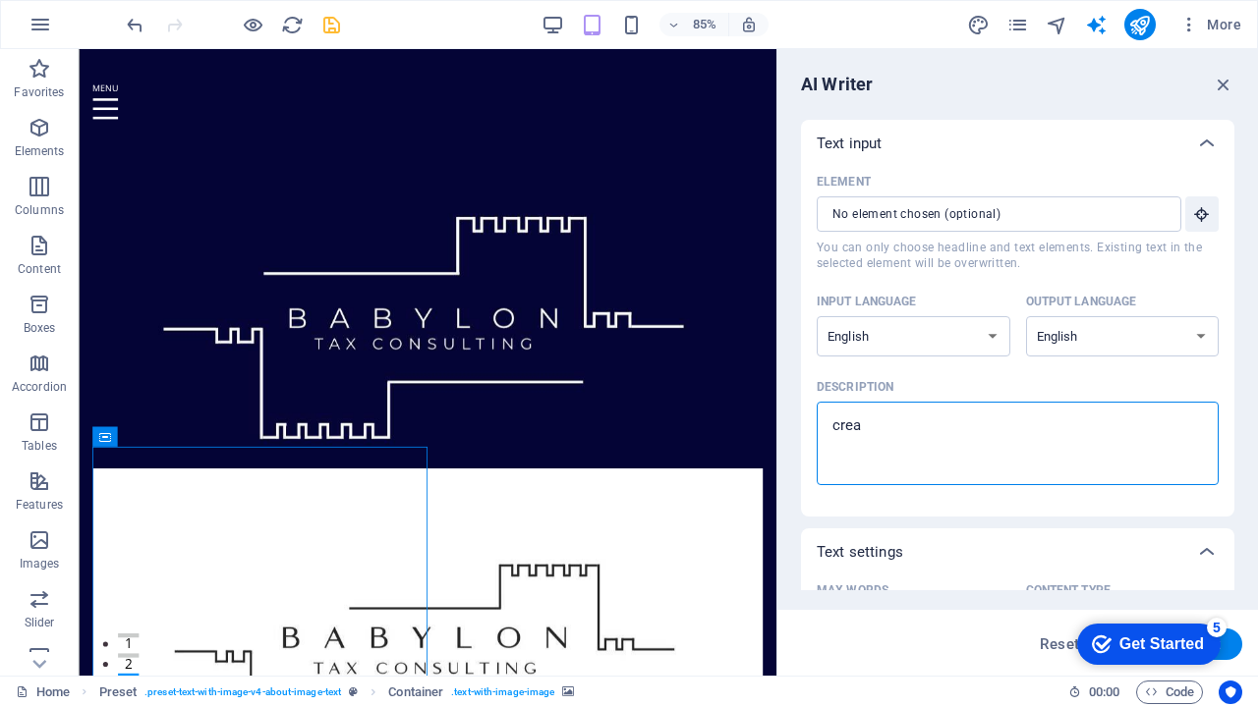
type textarea "crear"
type textarea "x"
type textarea "crear"
type textarea "x"
type textarea "crear a"
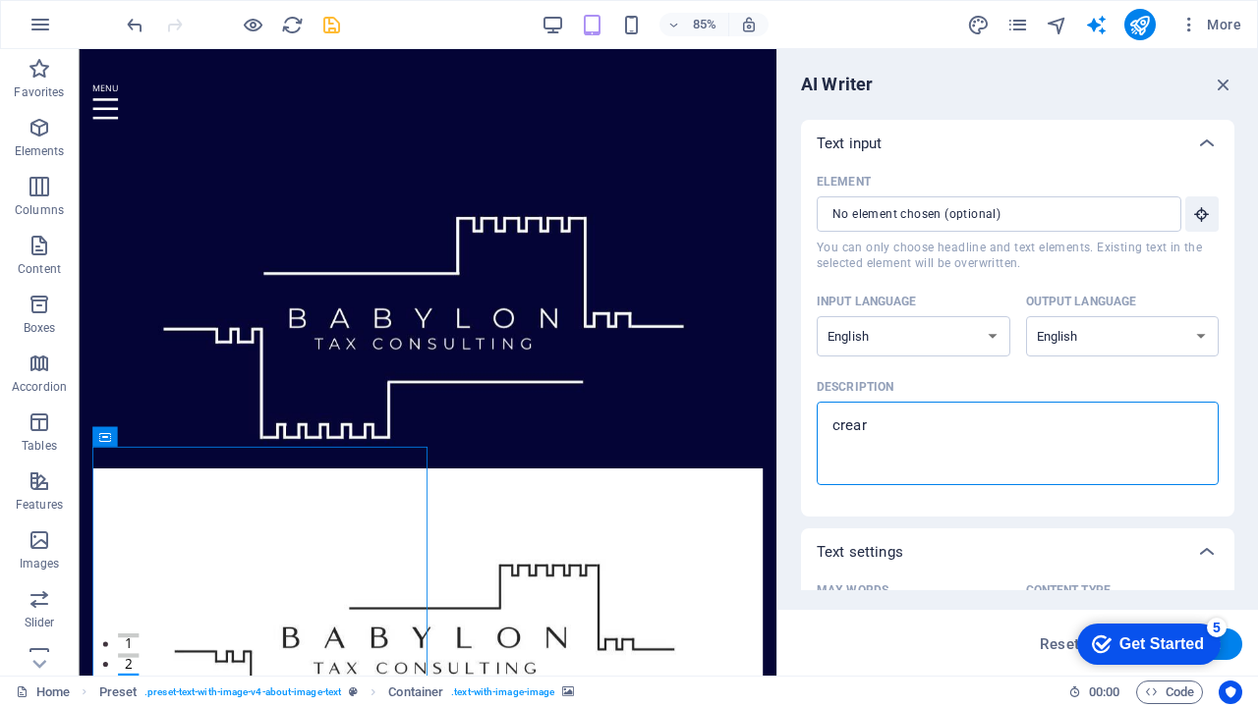
type textarea "x"
type textarea "crear"
type textarea "x"
type textarea "crear"
type textarea "x"
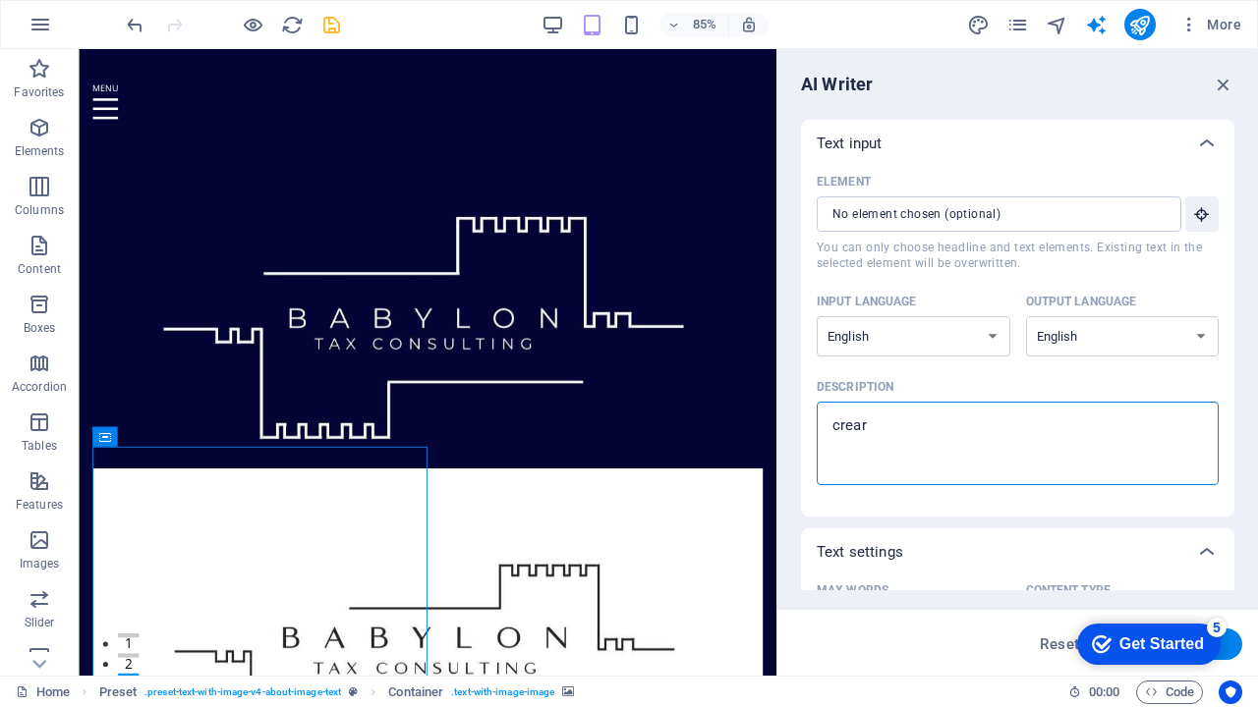
type textarea "crea"
type textarea "x"
type textarea "creat"
type textarea "x"
type textarea "create"
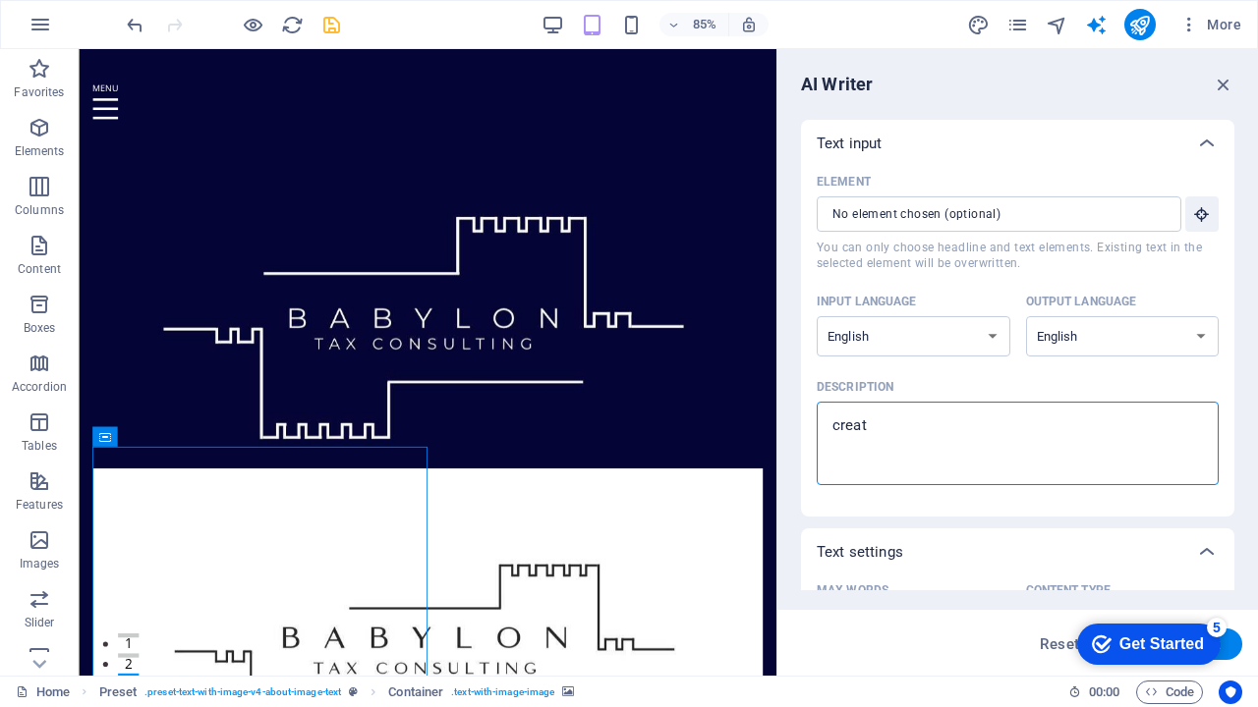
type textarea "x"
type textarea "create"
type textarea "x"
type textarea "create a"
type textarea "x"
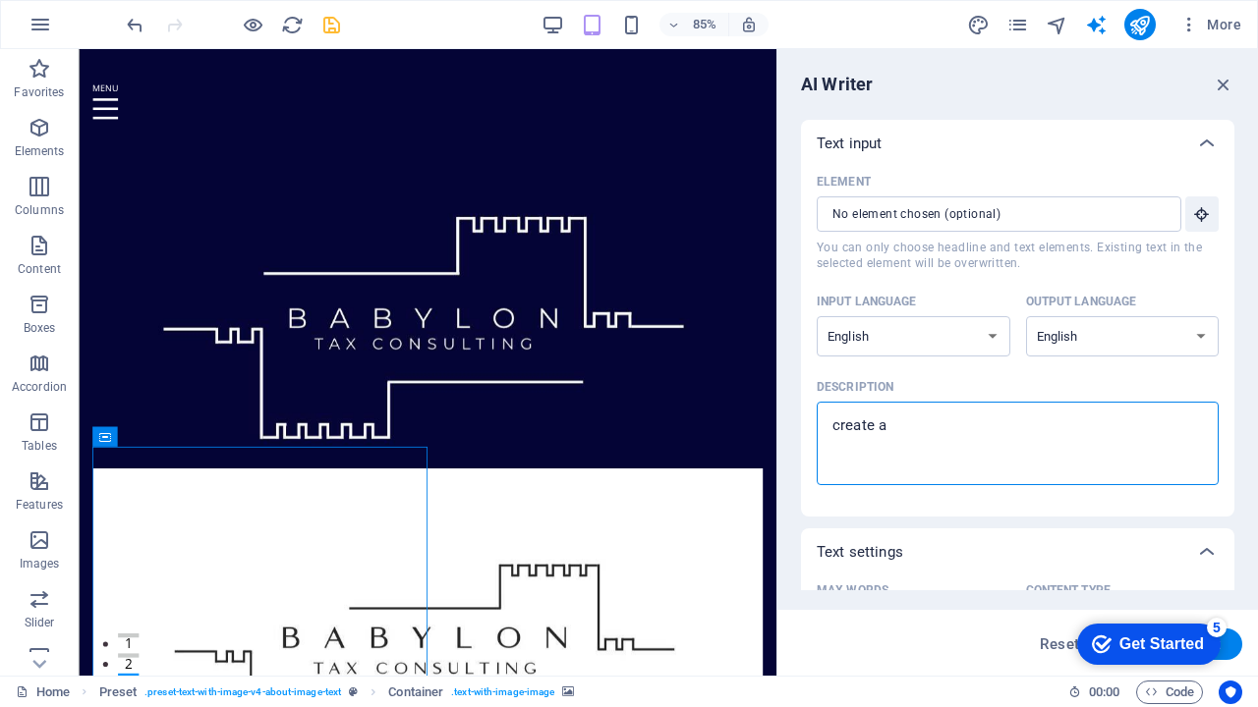
type textarea "create a"
type textarea "x"
type textarea "create a p"
type textarea "x"
type textarea "create a ph"
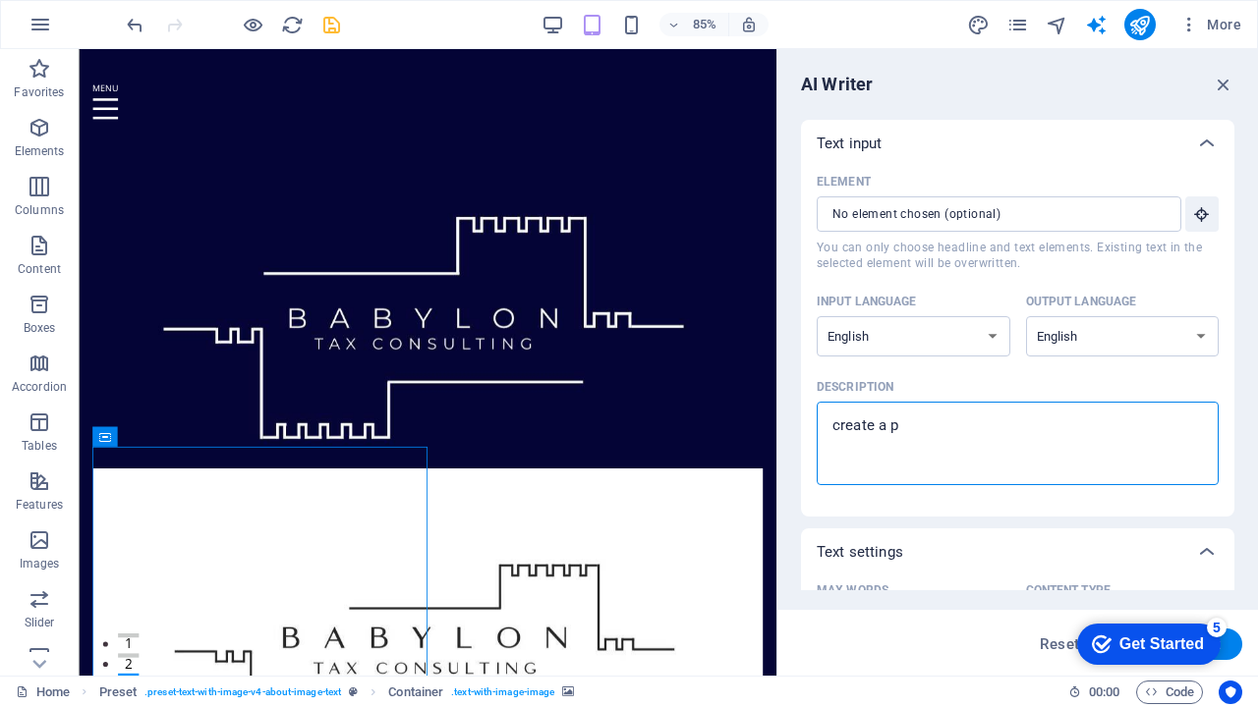
type textarea "x"
type textarea "create a pho"
type textarea "x"
type textarea "create a phot"
type textarea "x"
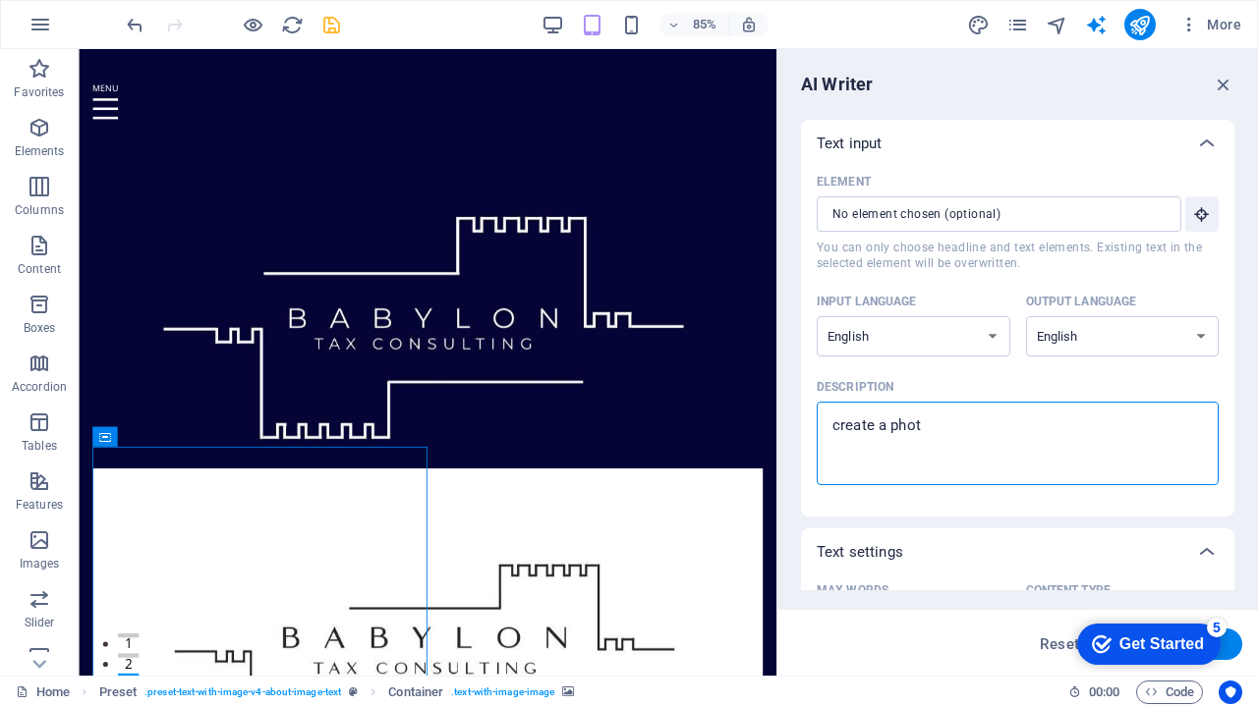
type textarea "create a photo"
type textarea "x"
type textarea "create a photot"
type textarea "x"
type textarea "create a photo"
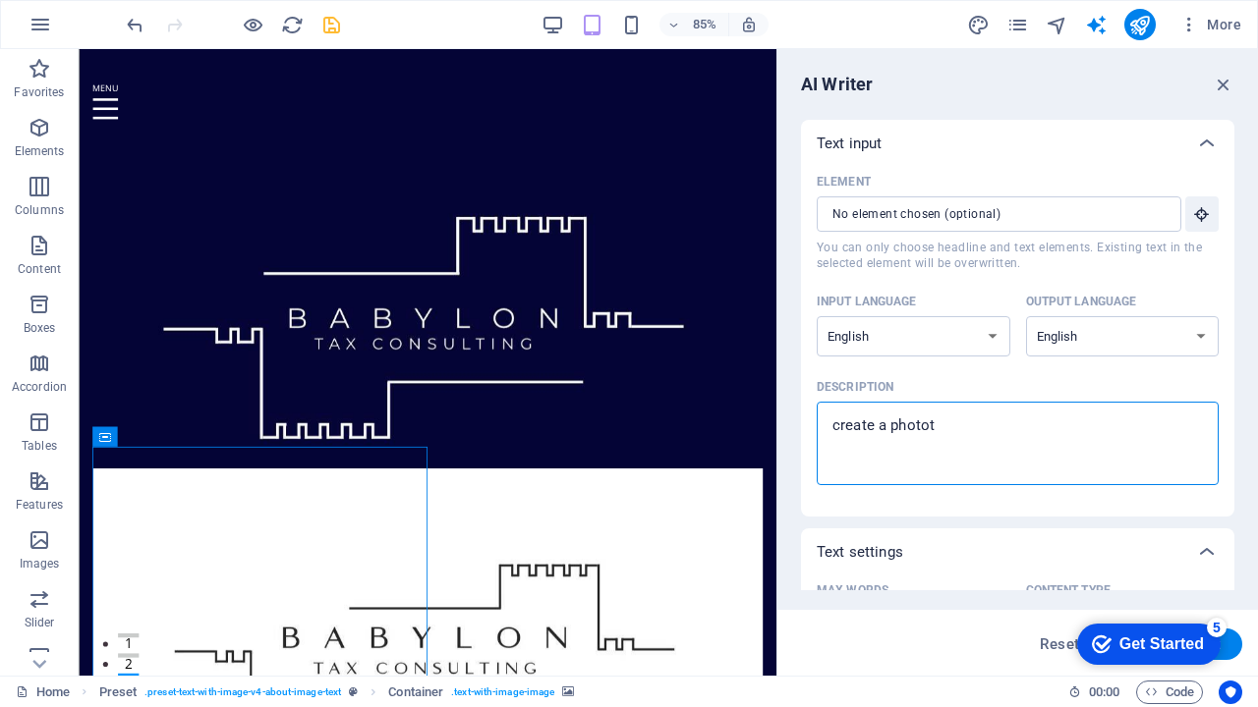
type textarea "x"
type textarea "create a photo r"
type textarea "x"
type textarea "create a photo re"
type textarea "x"
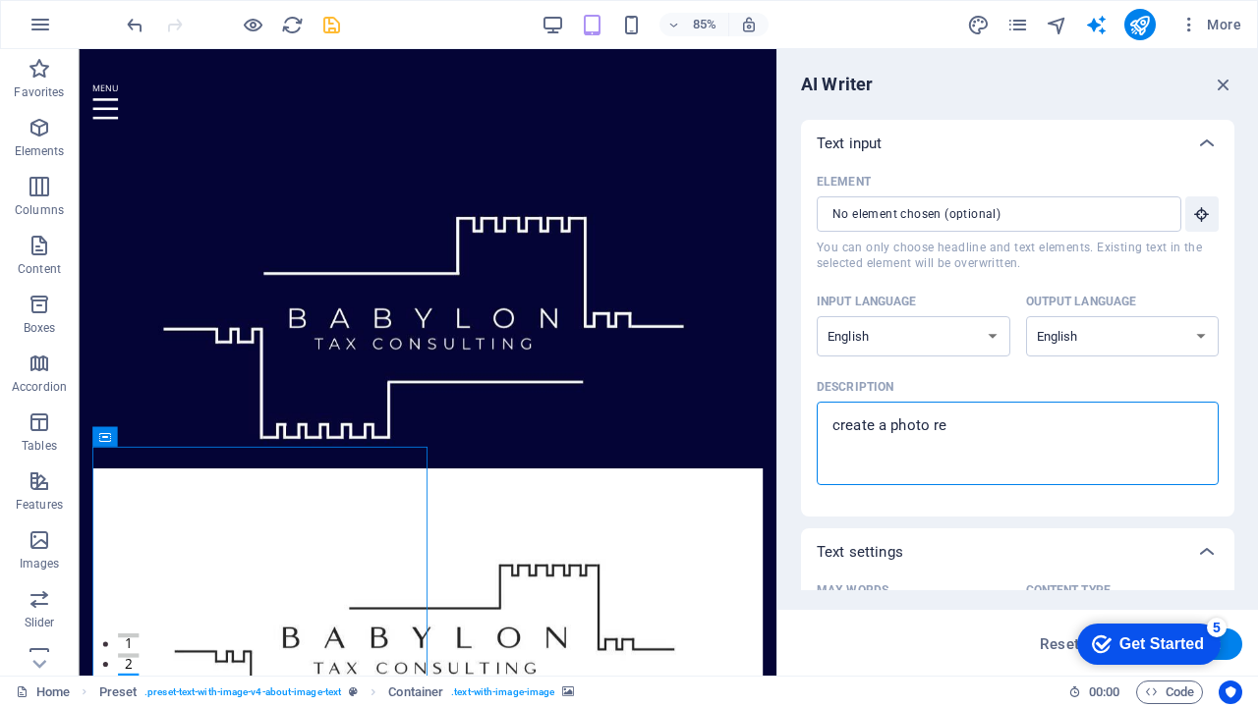
type textarea "create a photo rel"
type textarea "x"
type textarea "create a photo rela"
type textarea "x"
type textarea "create a photo relat"
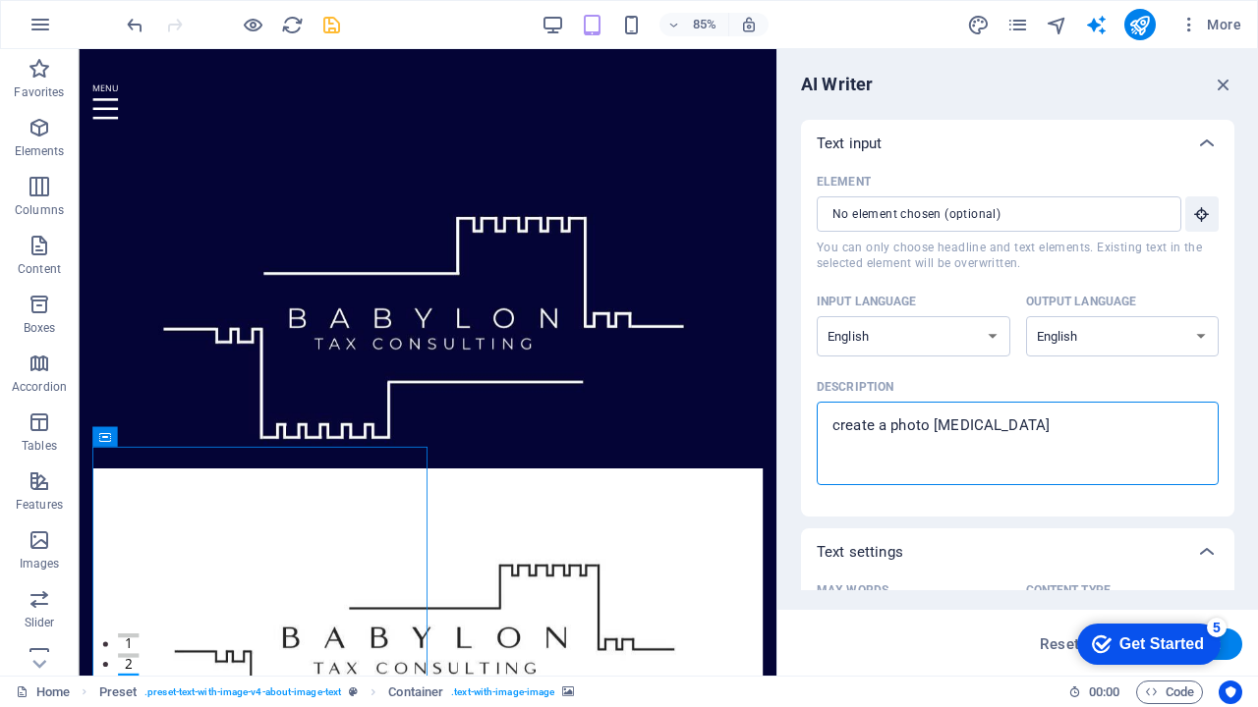
type textarea "x"
type textarea "create a photo relate"
type textarea "x"
type textarea "create a photo related"
type textarea "x"
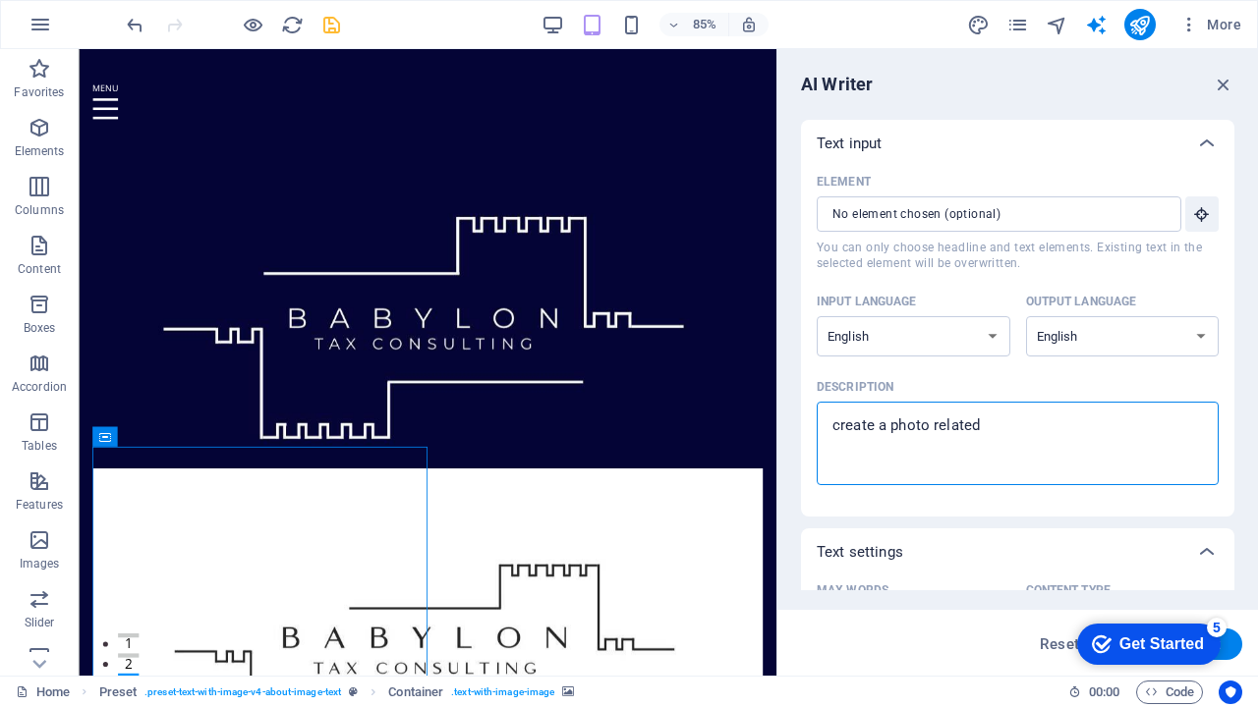
type textarea "create a photo related"
type textarea "x"
type textarea "create a photo related t"
type textarea "x"
type textarea "create a photo related to"
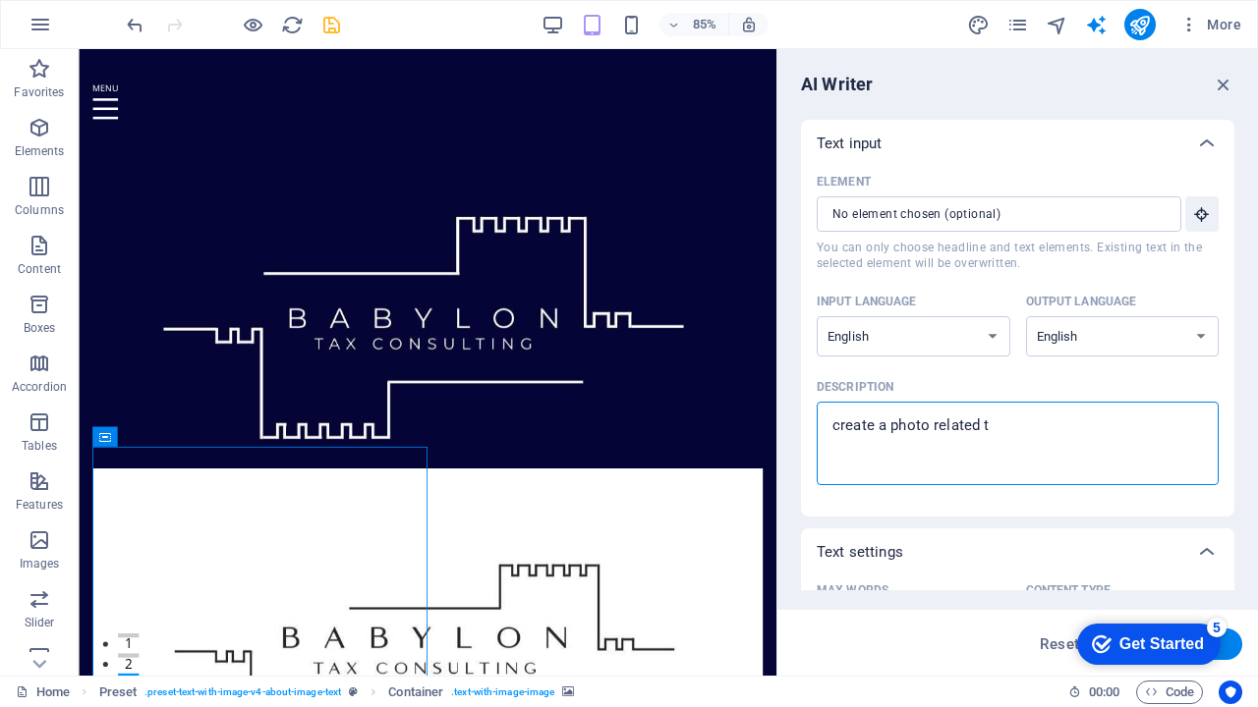
type textarea "x"
type textarea "create a photo related to"
type textarea "x"
type textarea "create a photo related to t"
type textarea "x"
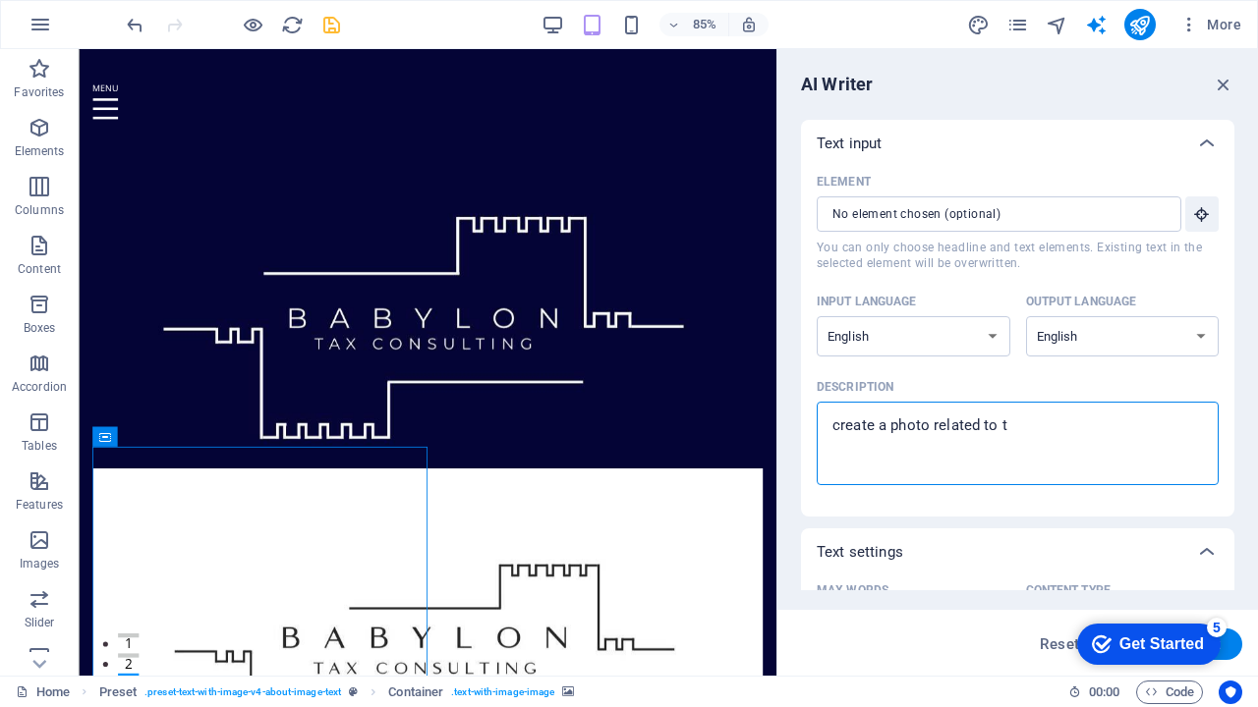
type textarea "create a photo related to ta"
type textarea "x"
type textarea "create a photo related to tax"
type textarea "x"
type textarea "create a photo related to tax"
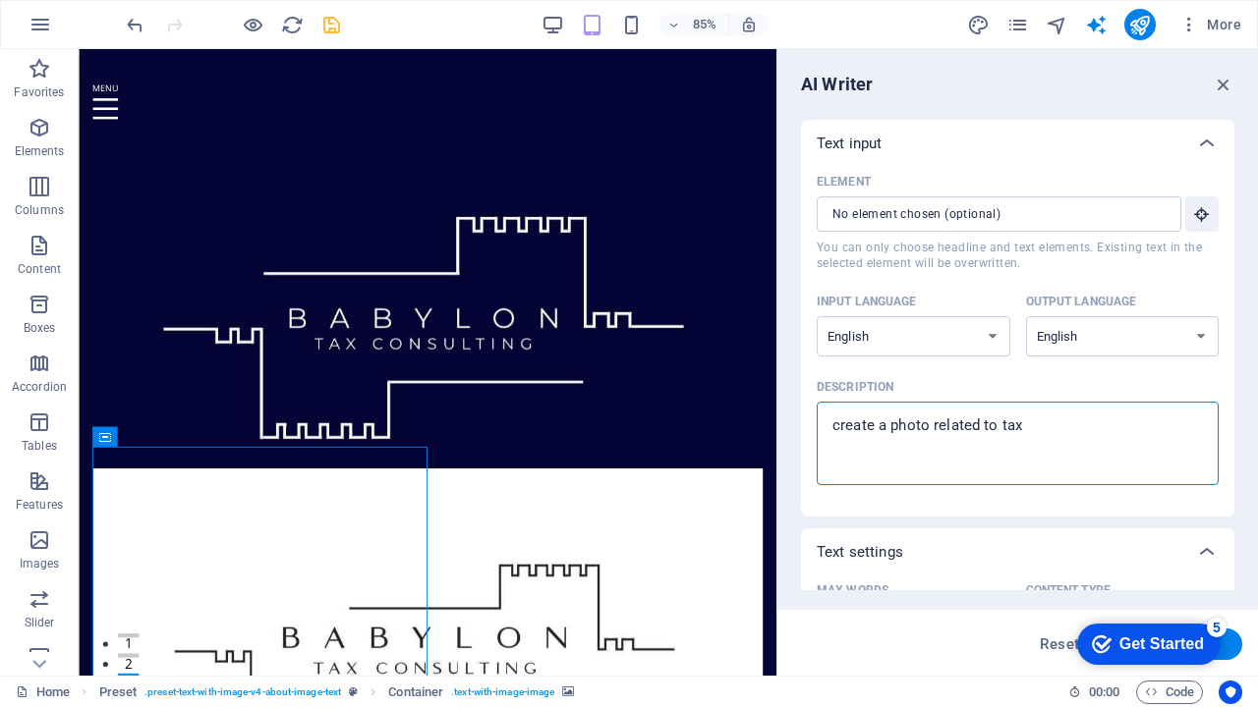
type textarea "x"
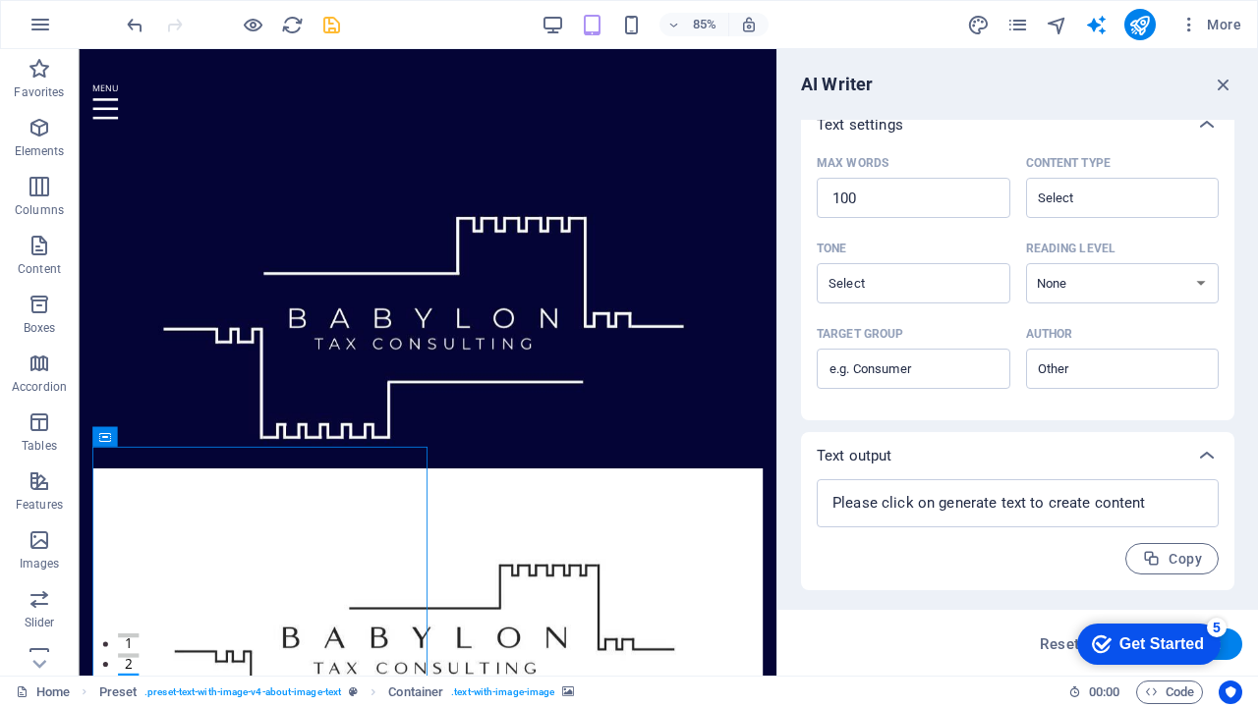
scroll to position [427, 0]
type textarea "create a photo related to tax"
type textarea "x"
click at [1162, 645] on div "Get Started" at bounding box center [1161, 645] width 85 height 18
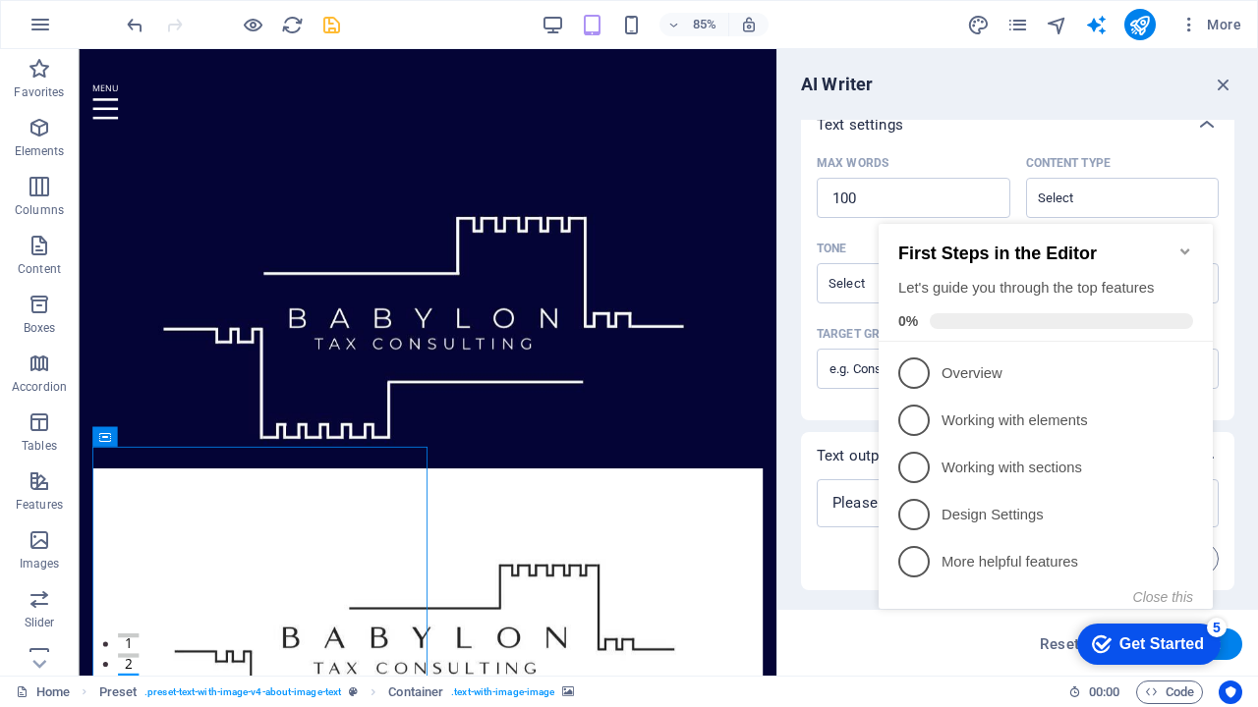
click at [1184, 244] on icon "Minimize checklist" at bounding box center [1185, 252] width 16 height 16
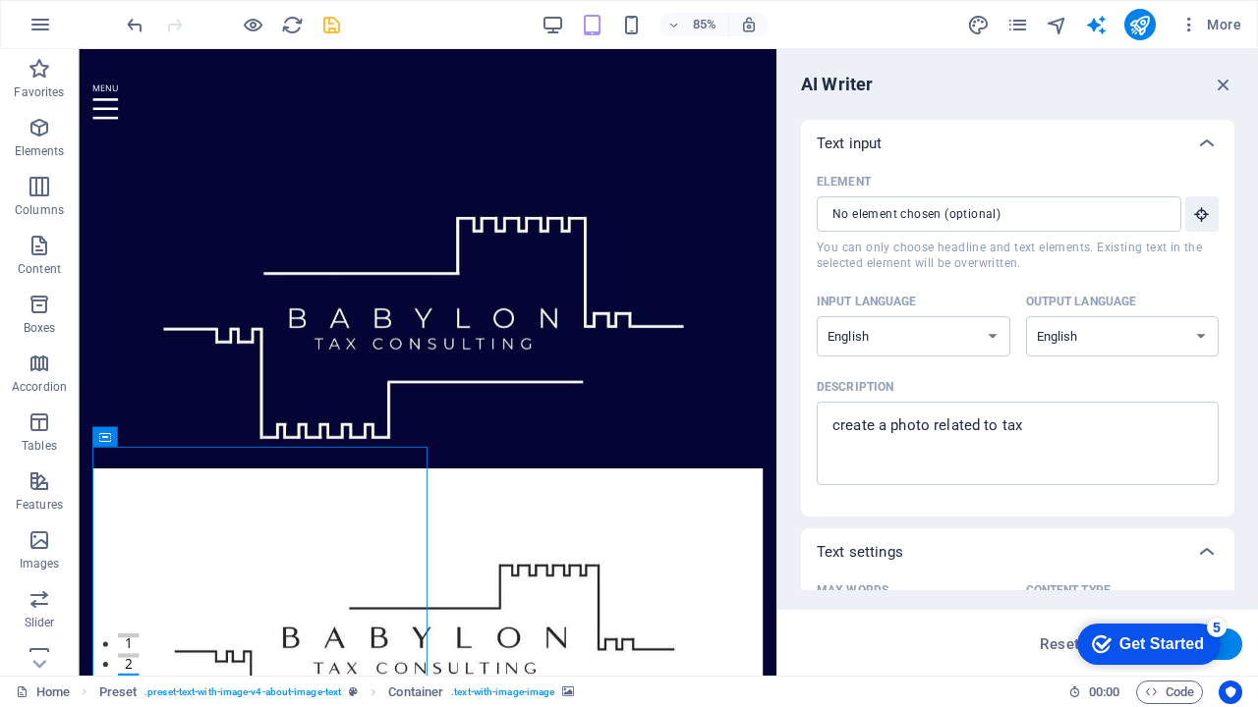
scroll to position [0, 0]
click at [1148, 632] on div "checkmark Get Started 5" at bounding box center [1148, 644] width 143 height 41
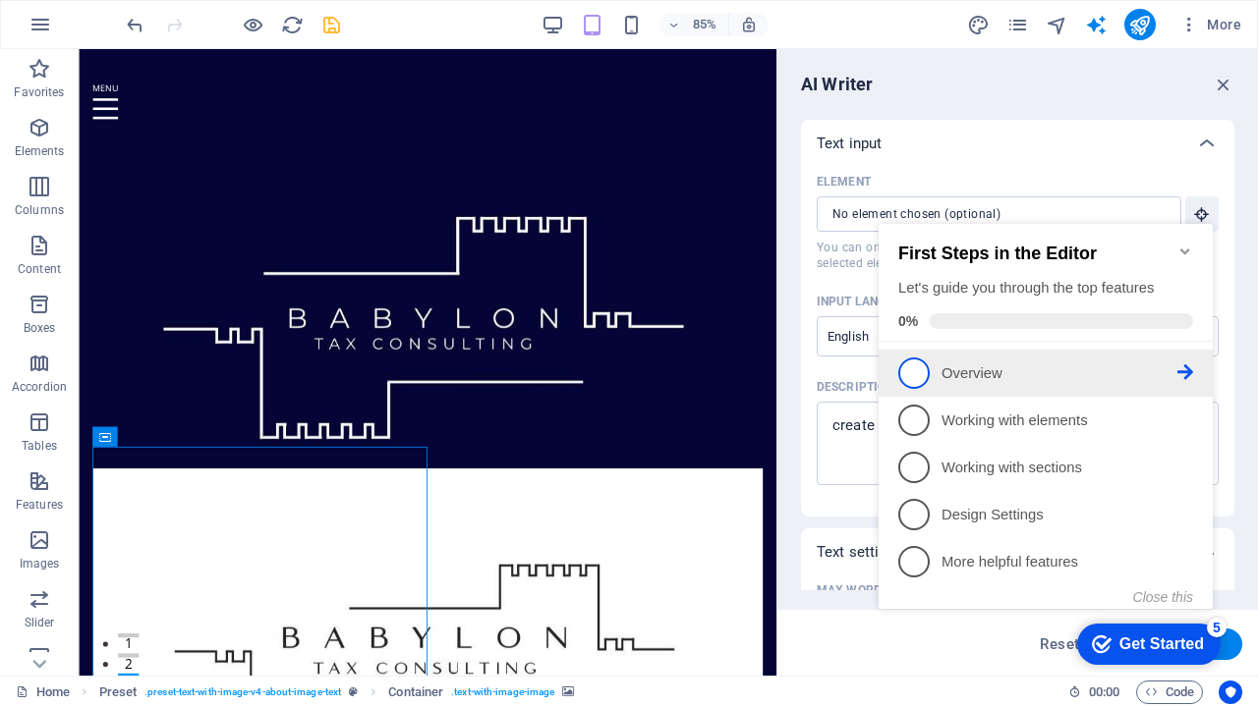
click at [1185, 367] on icon at bounding box center [1185, 373] width 16 height 16
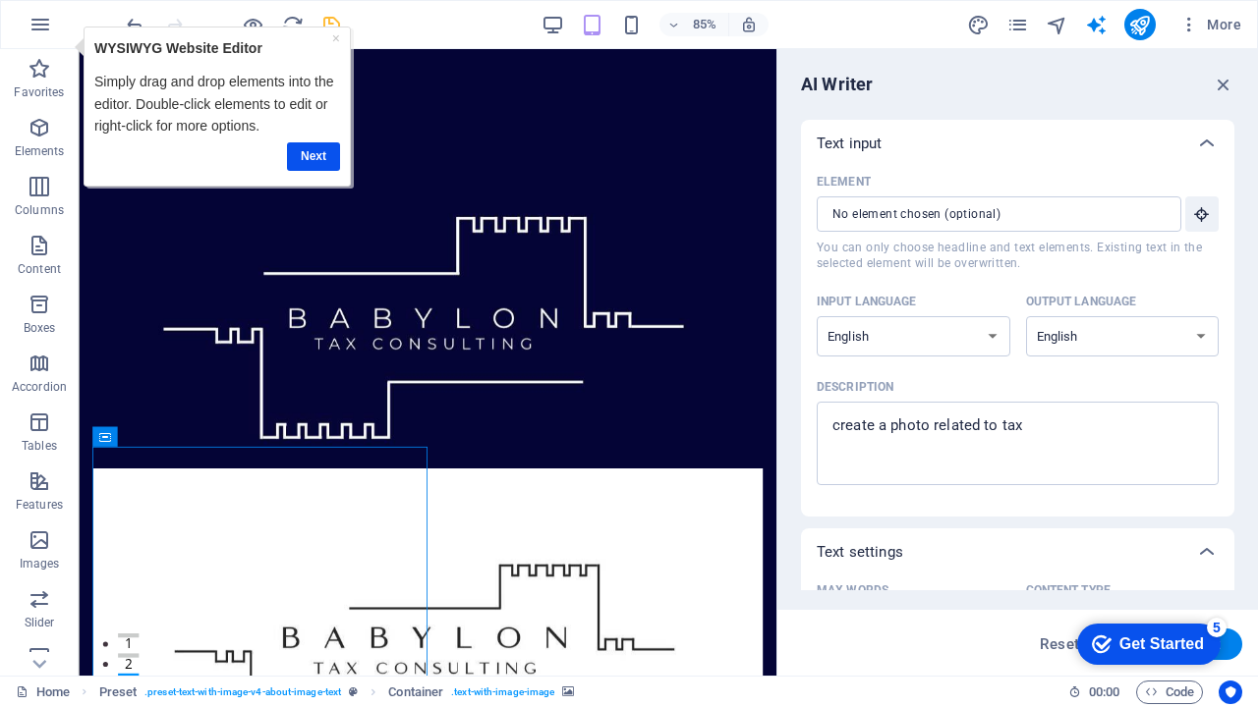
click at [1159, 643] on div "Get Started" at bounding box center [1161, 645] width 85 height 18
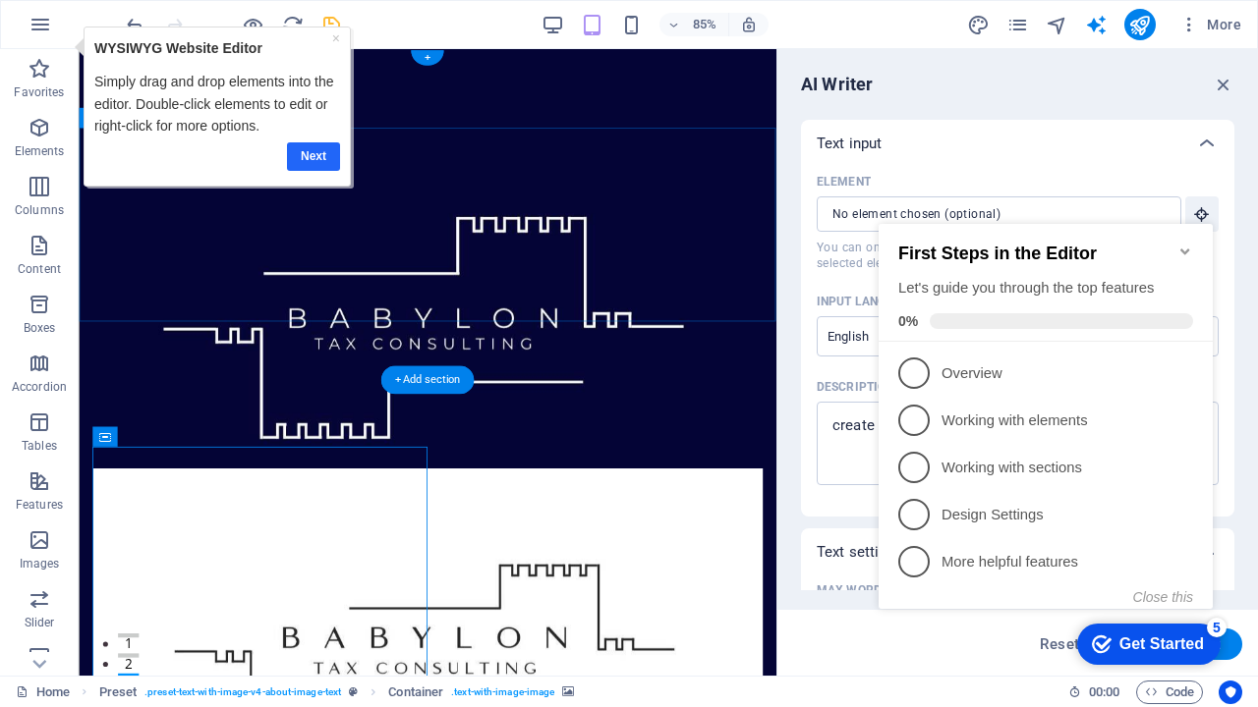
click at [309, 157] on link "Next" at bounding box center [312, 156] width 53 height 28
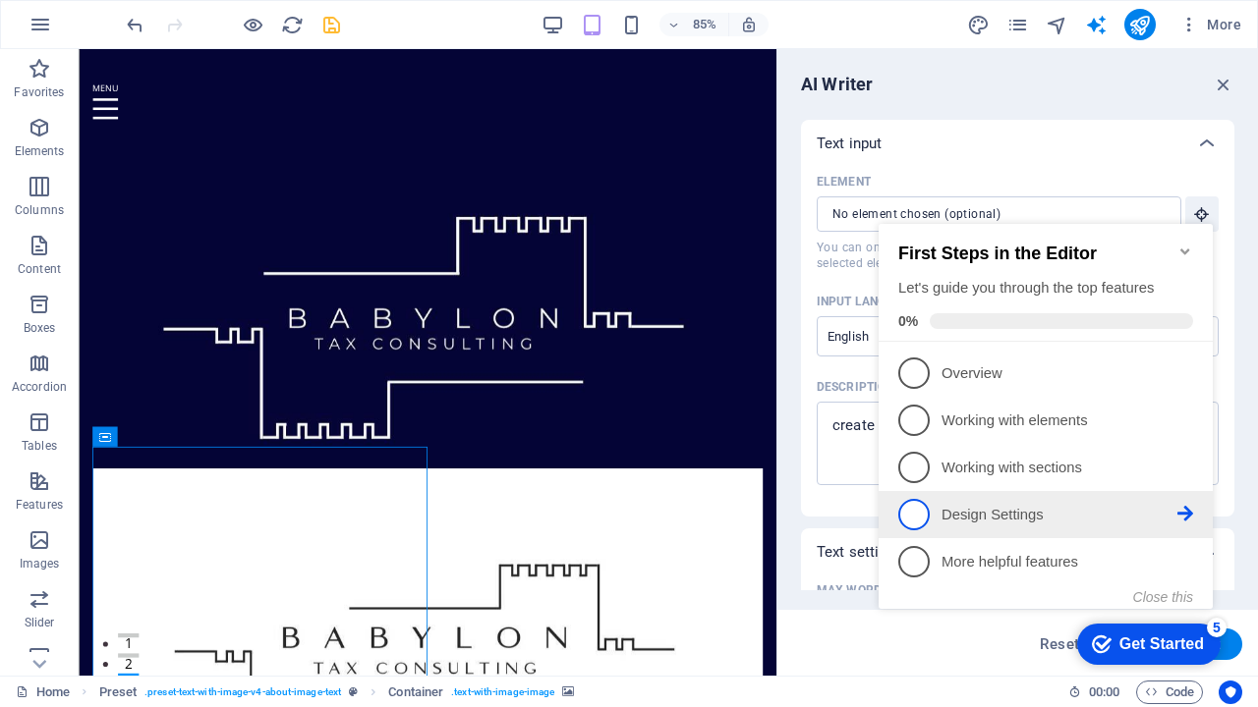
click at [1010, 519] on p "Design Settings - incomplete" at bounding box center [1059, 515] width 236 height 21
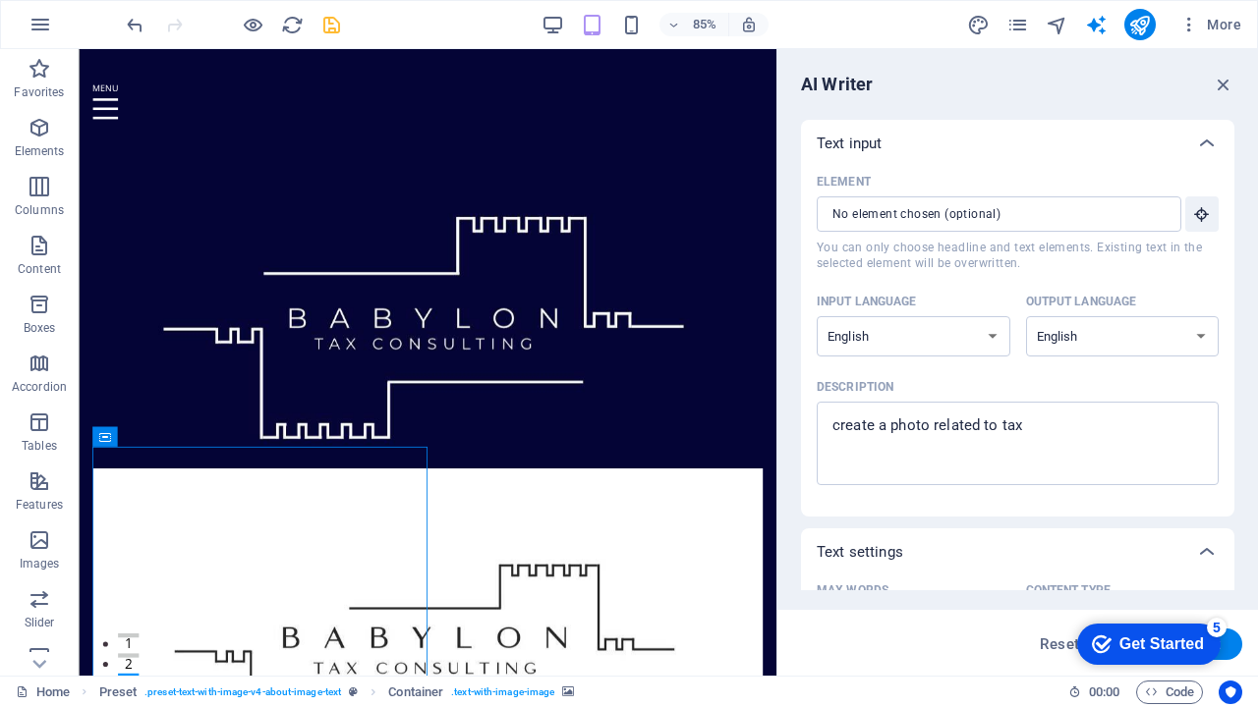
click at [1169, 647] on div "Get Started" at bounding box center [1161, 645] width 85 height 18
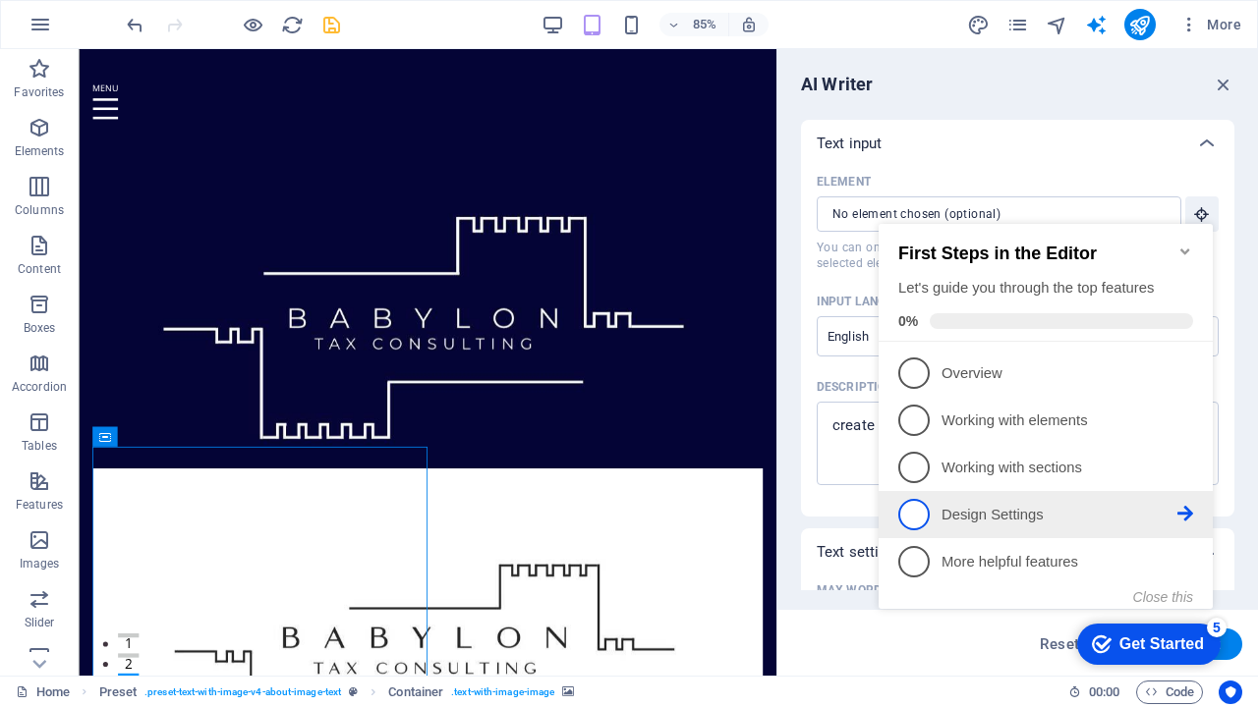
click at [1192, 514] on icon at bounding box center [1185, 514] width 16 height 16
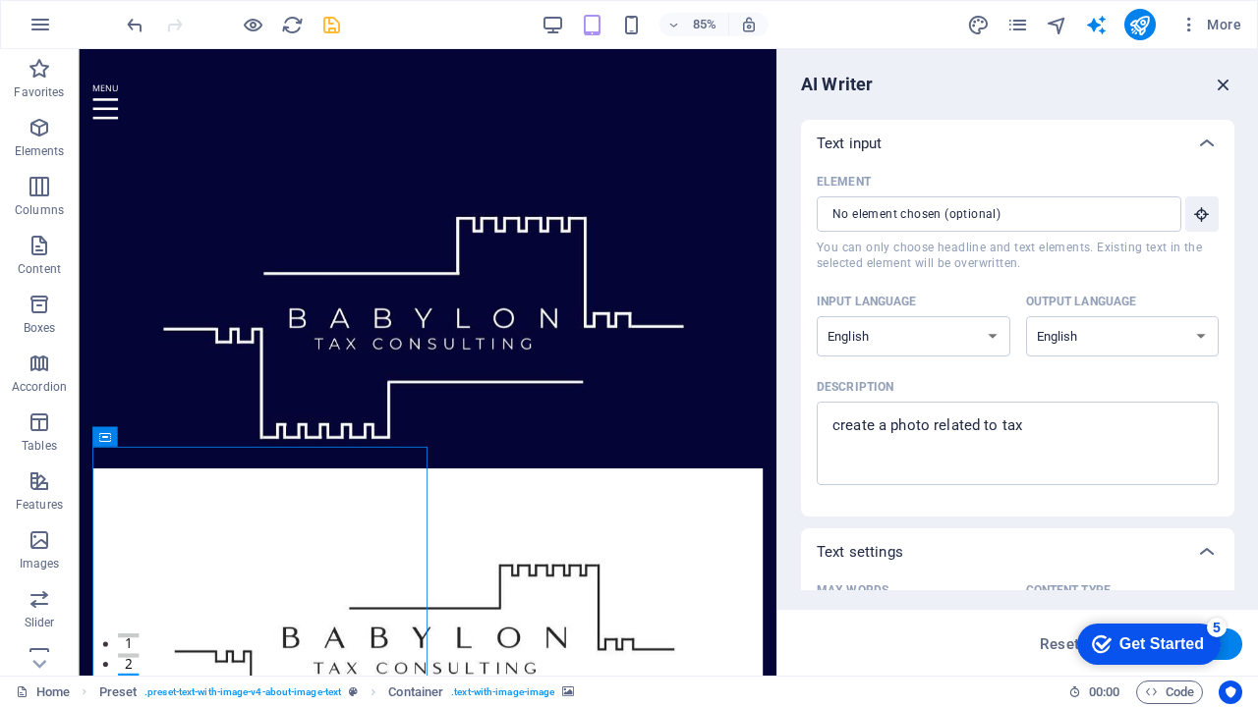
click at [1221, 87] on icon "button" at bounding box center [1224, 85] width 22 height 22
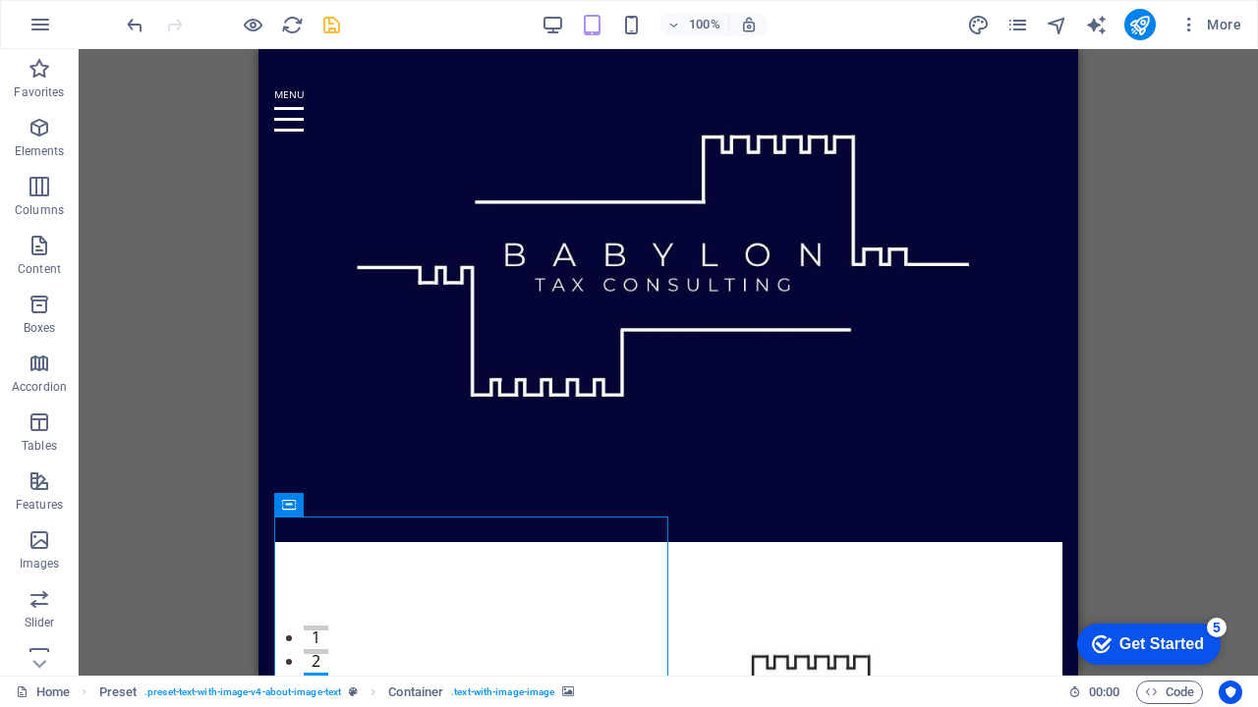
click at [1141, 649] on div "Get Started" at bounding box center [1161, 645] width 85 height 18
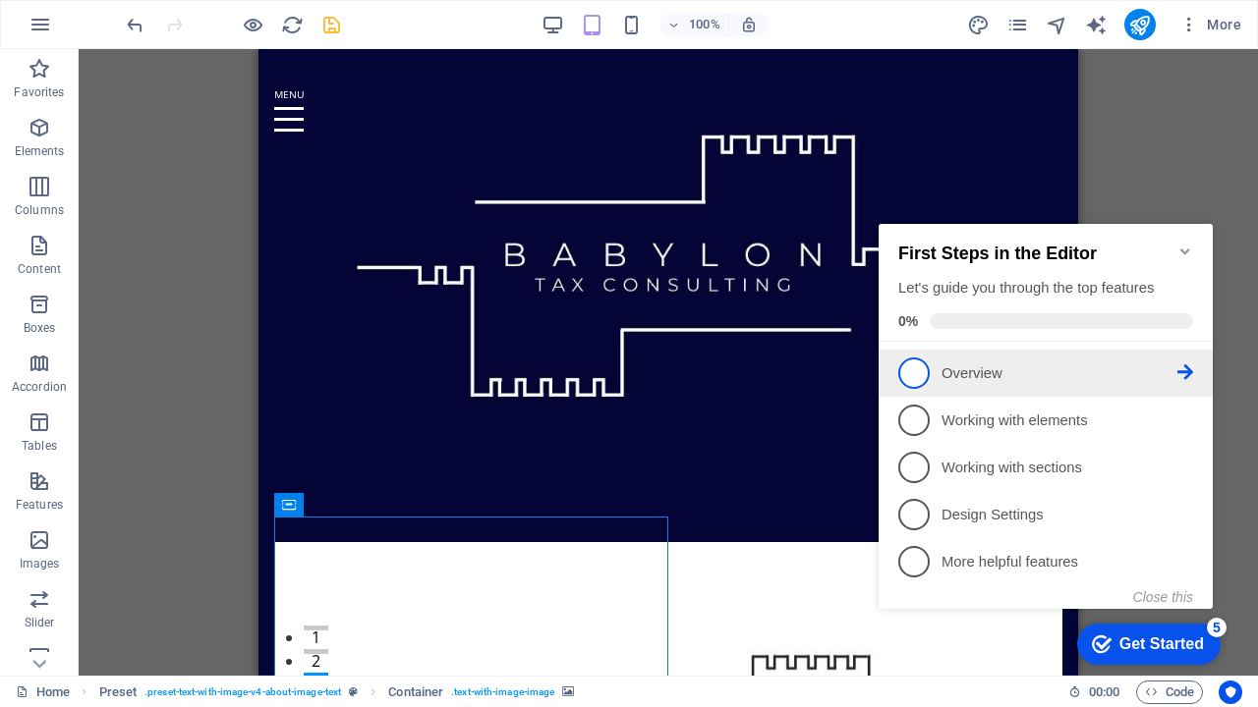
click at [925, 377] on span "1" at bounding box center [913, 373] width 31 height 31
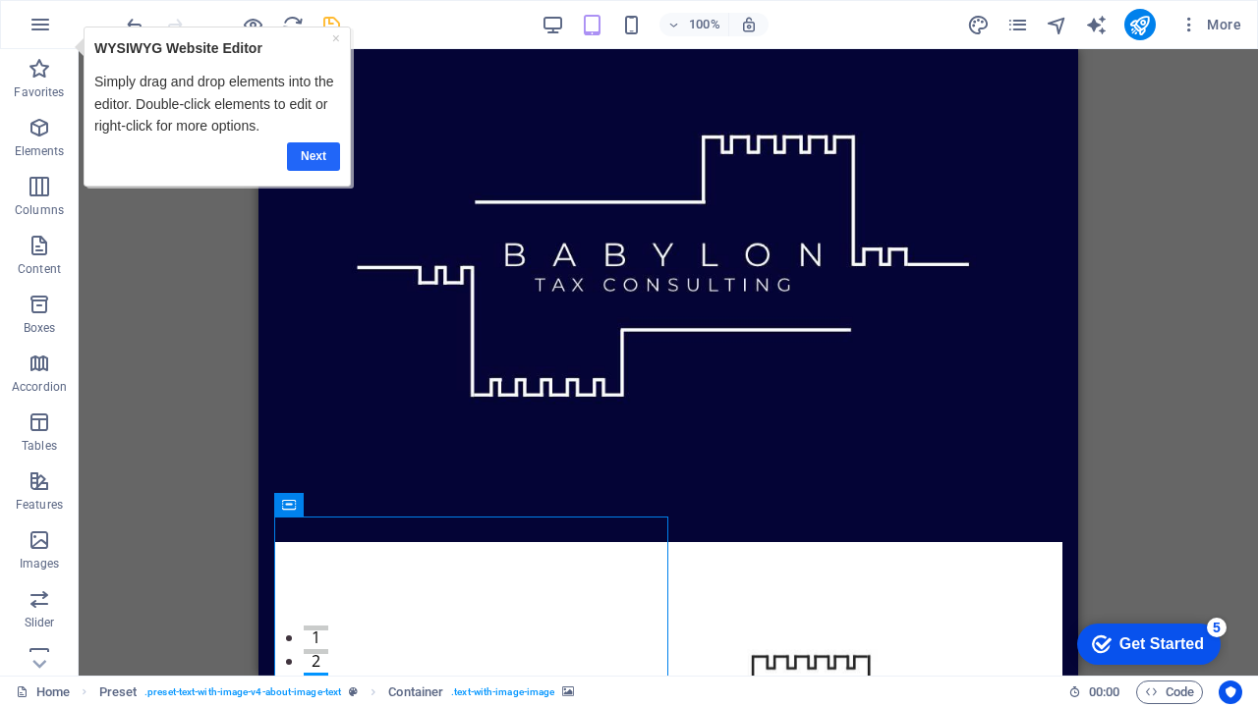
click at [308, 145] on link "Next" at bounding box center [312, 156] width 53 height 28
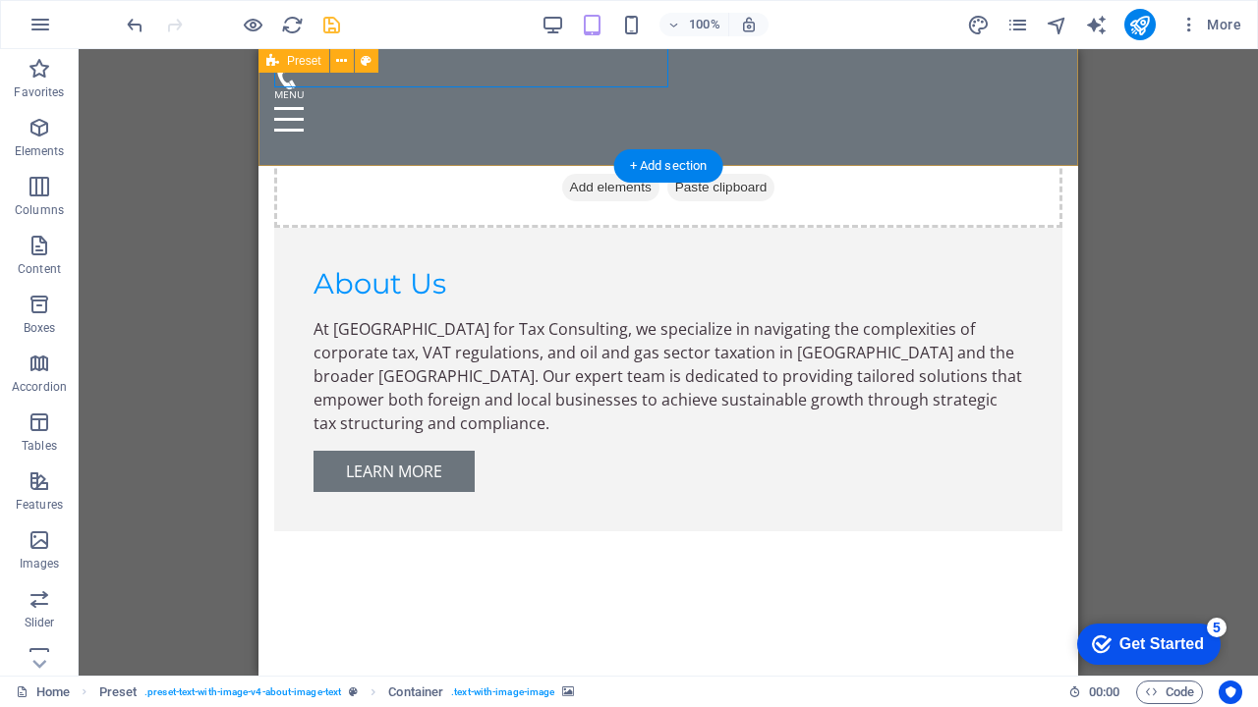
scroll to position [851, 0]
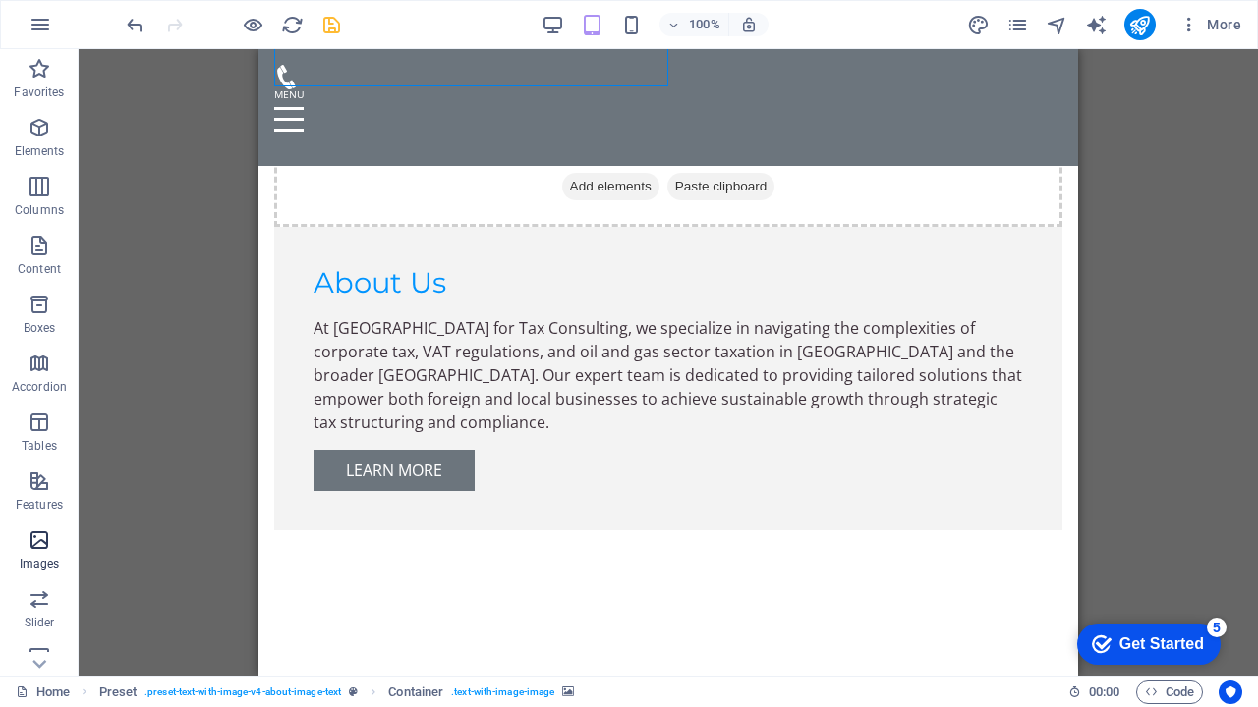
click at [39, 550] on icon "button" at bounding box center [40, 541] width 24 height 24
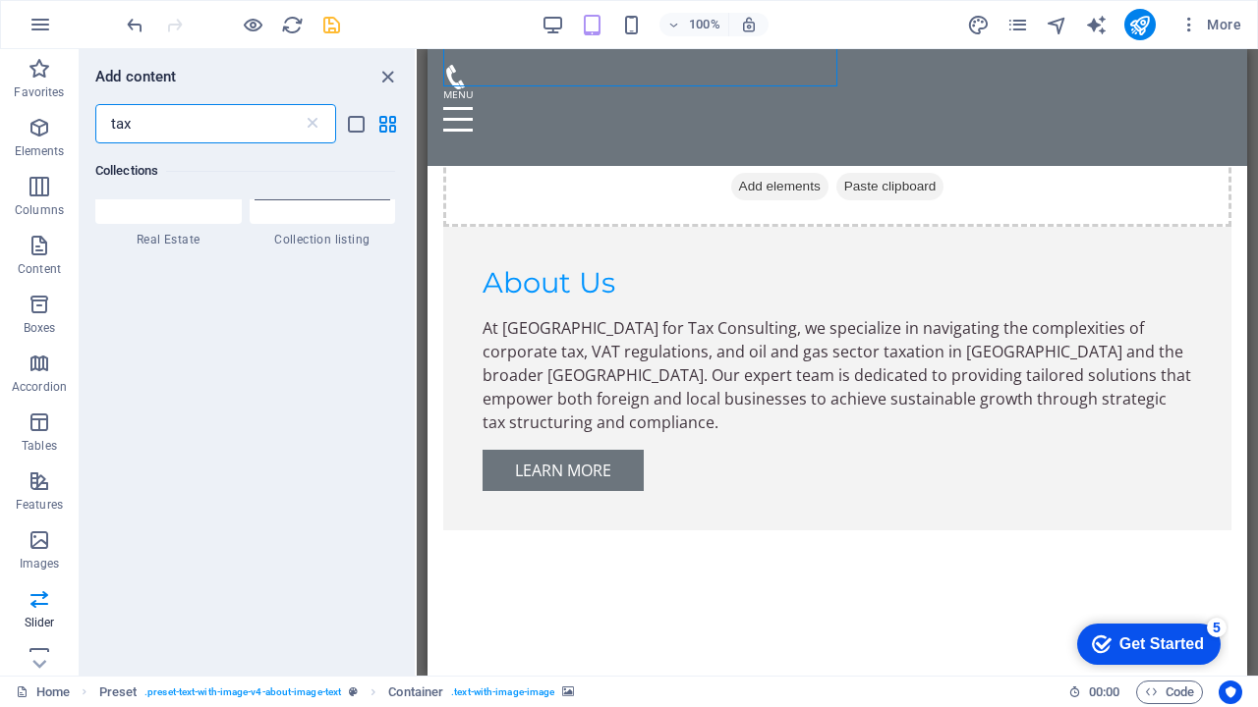
scroll to position [0, 0]
type input "t"
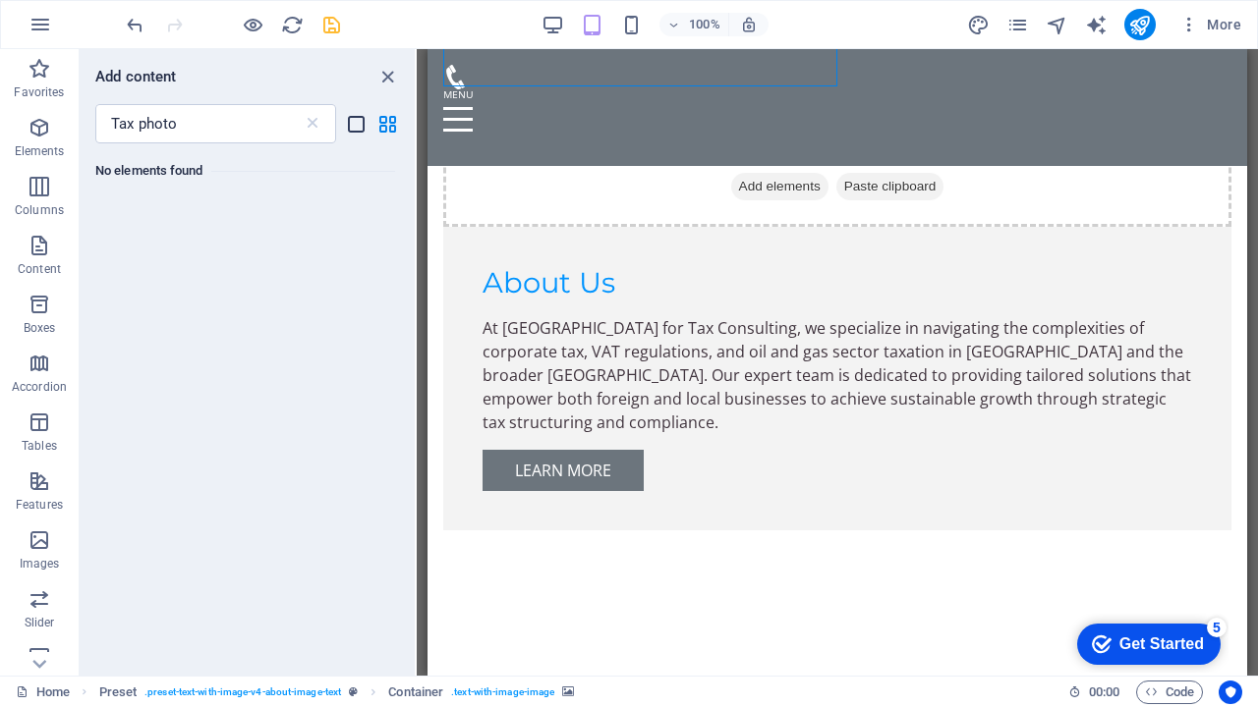
click at [363, 117] on icon "list-view" at bounding box center [356, 124] width 23 height 23
click at [389, 129] on icon "grid-view" at bounding box center [387, 124] width 23 height 23
click at [275, 130] on input "Tax photo" at bounding box center [198, 123] width 207 height 39
type input "T"
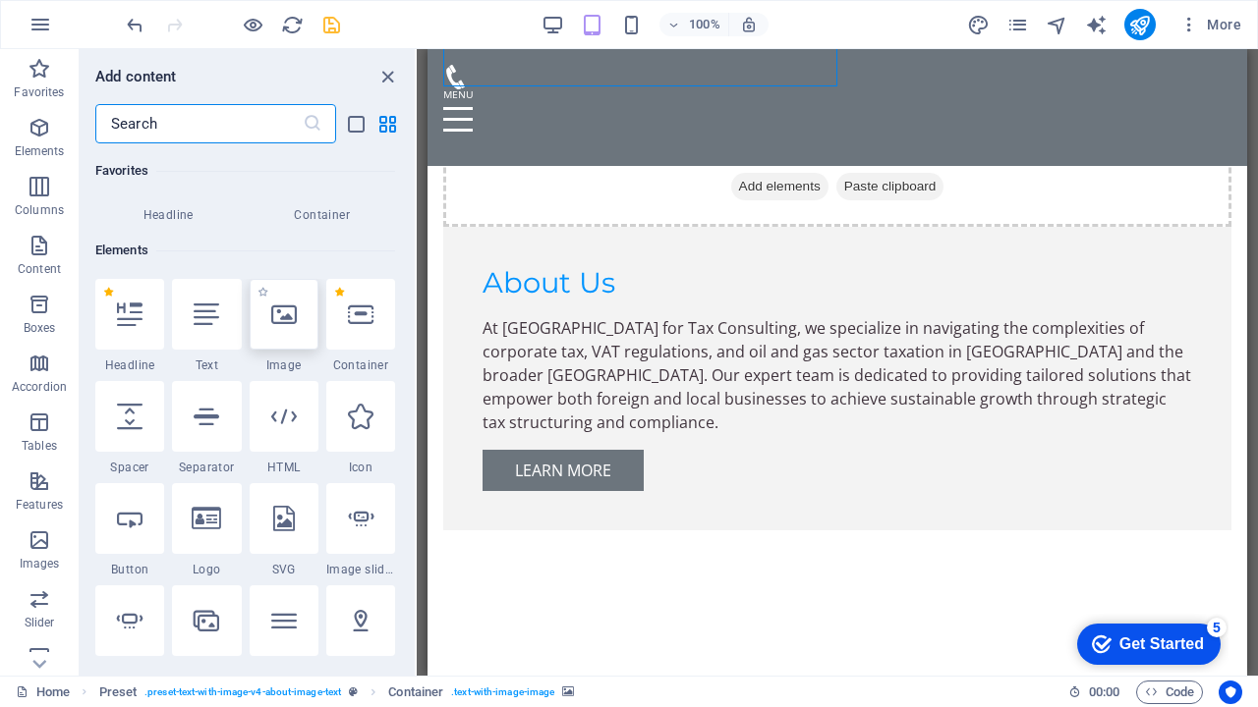
scroll to position [157, 0]
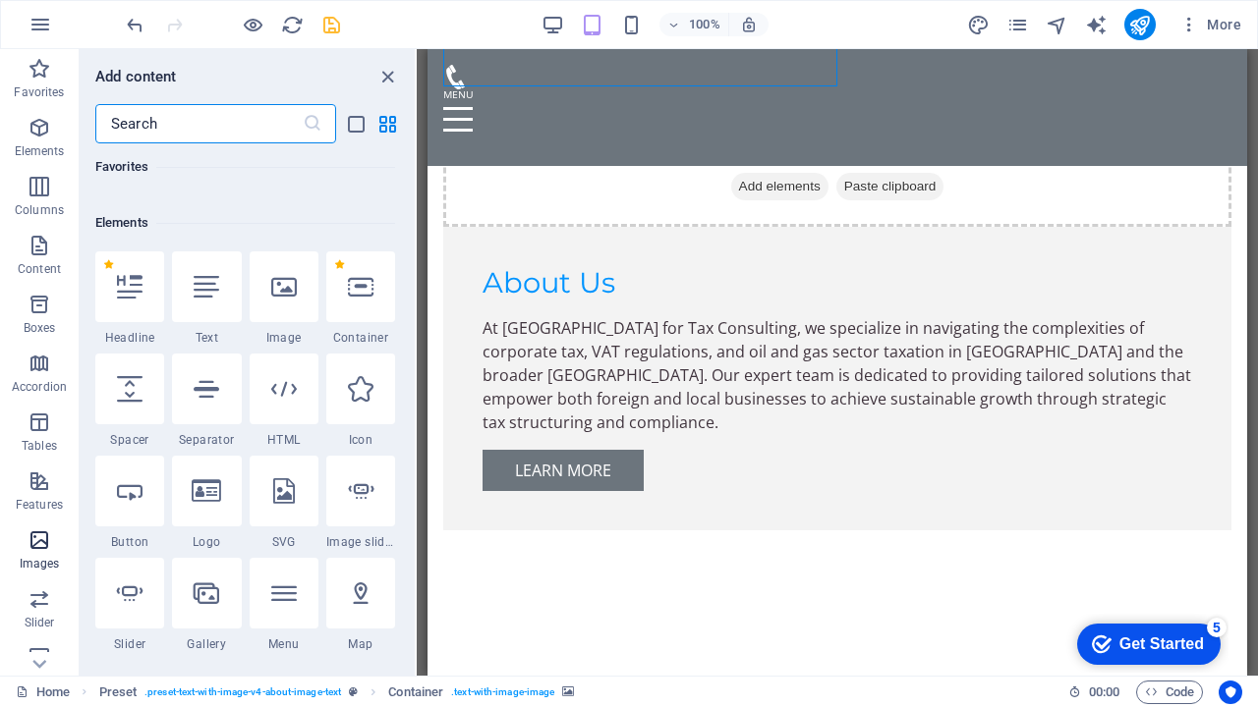
click at [47, 557] on p "Images" at bounding box center [40, 564] width 40 height 16
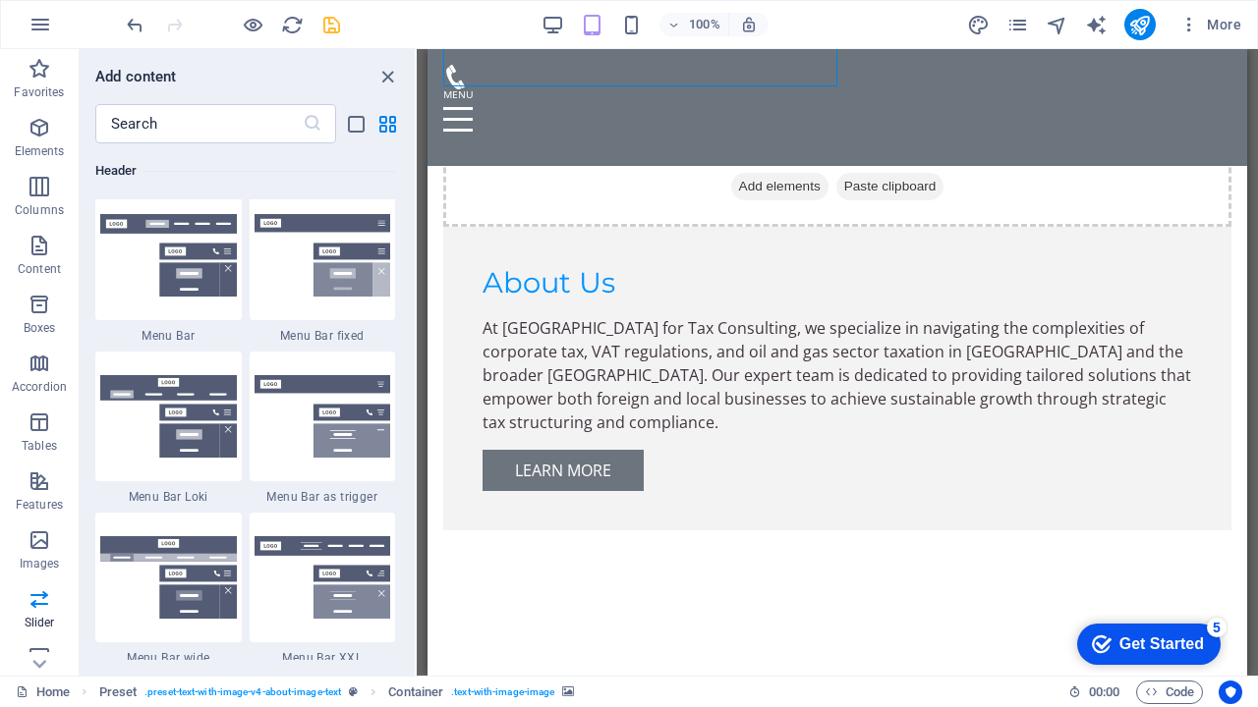
scroll to position [12004, 0]
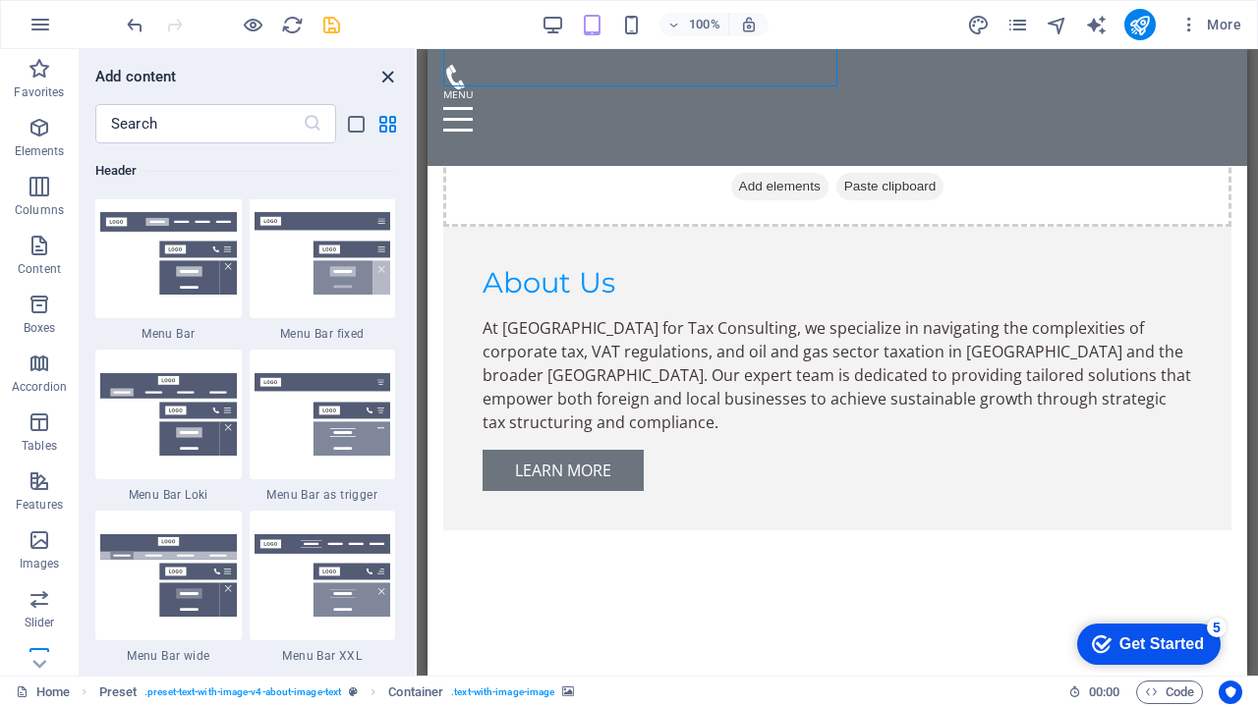
click at [390, 73] on icon "close panel" at bounding box center [387, 77] width 23 height 23
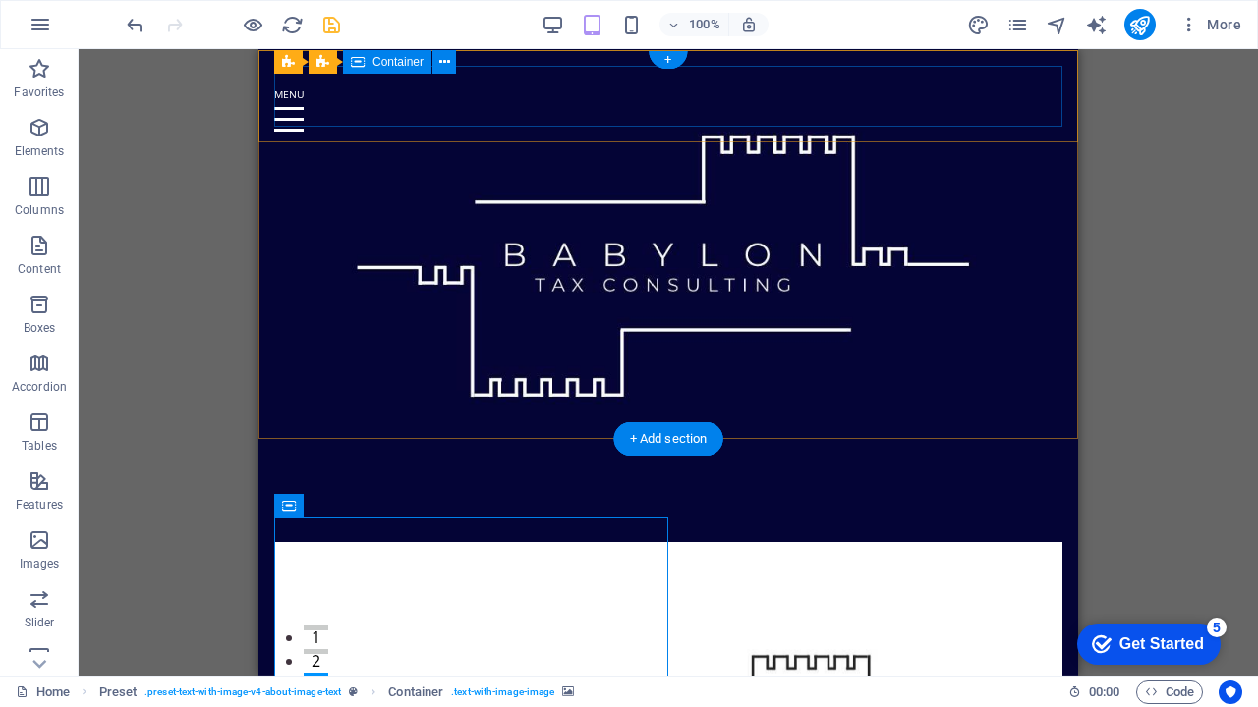
scroll to position [0, 0]
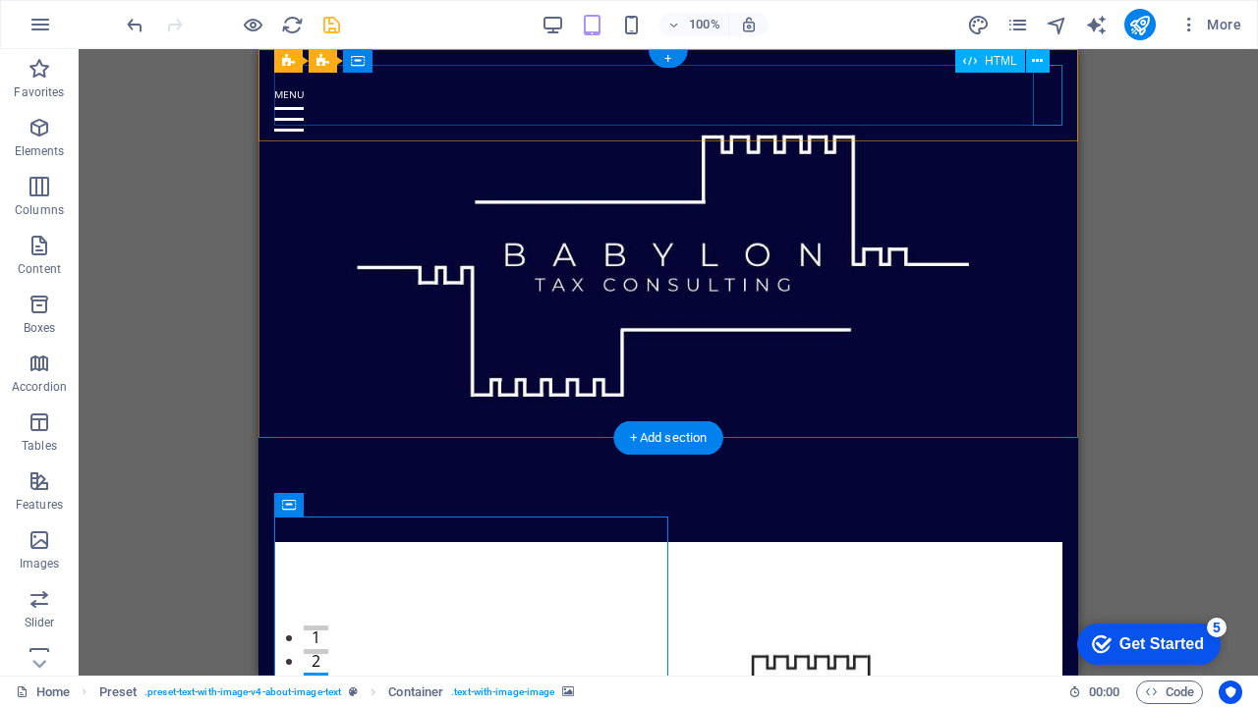
click at [1049, 95] on div at bounding box center [668, 119] width 788 height 61
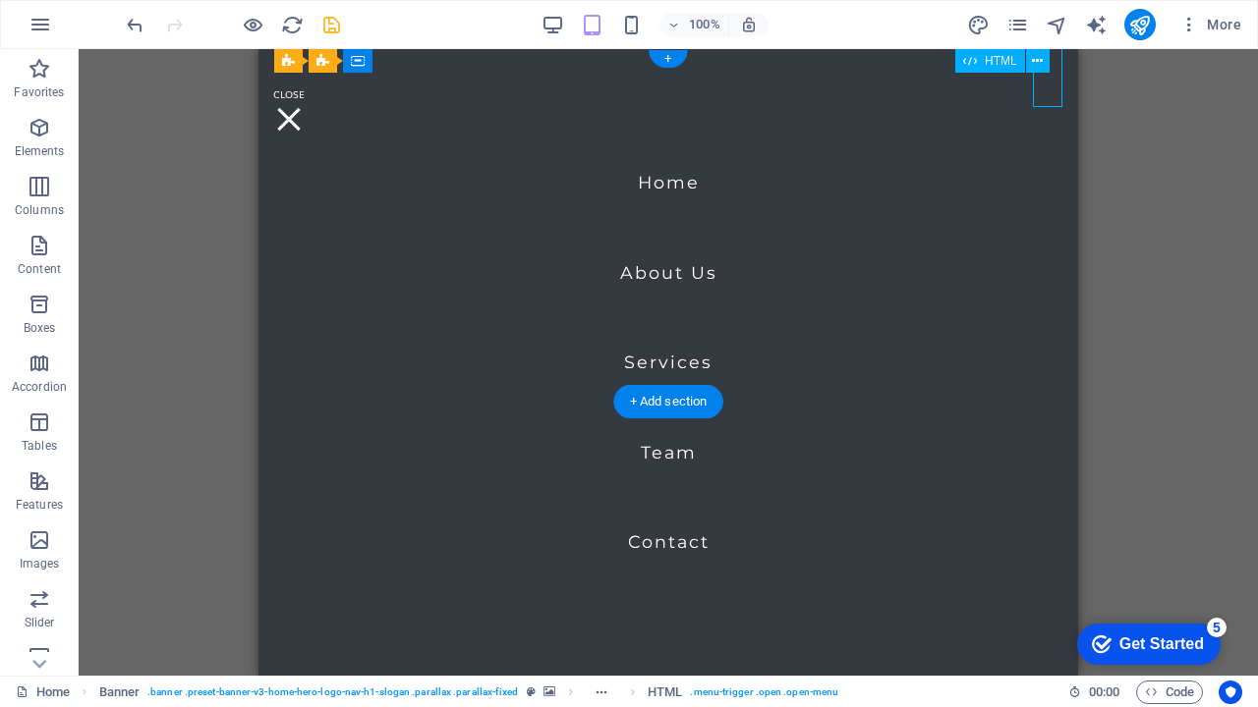
click at [304, 89] on div at bounding box center [288, 119] width 29 height 61
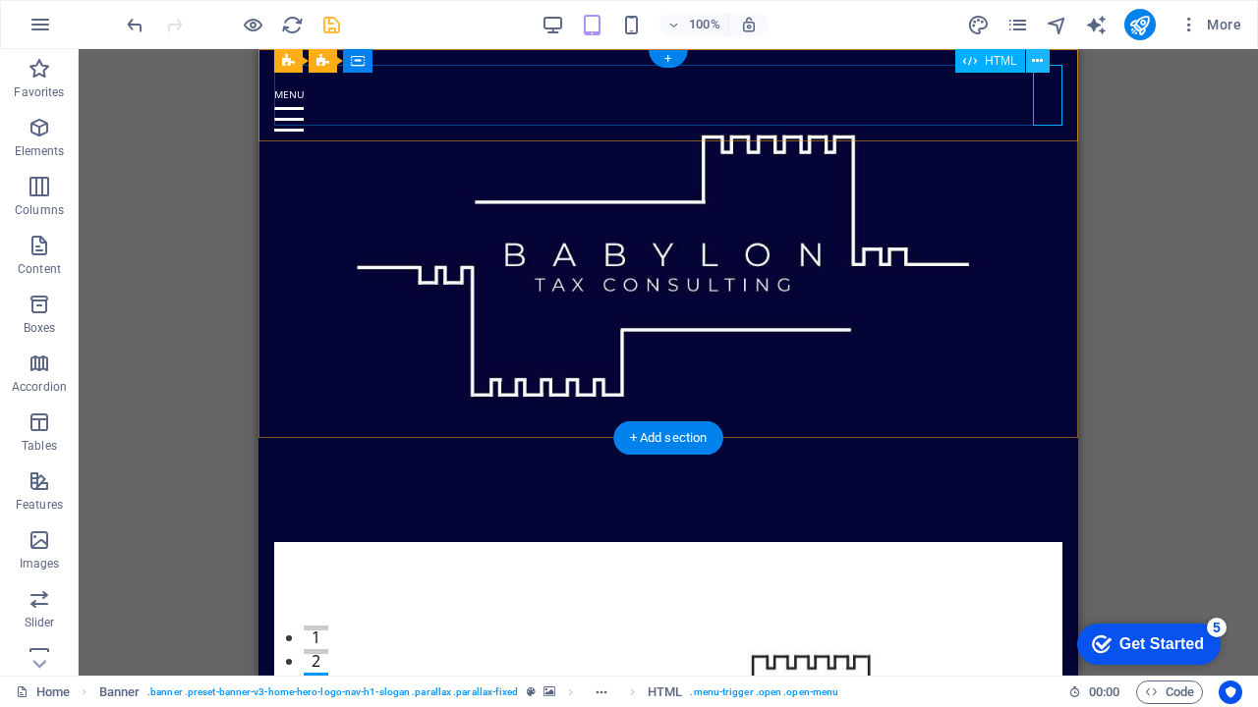
click at [1032, 55] on icon at bounding box center [1037, 61] width 11 height 21
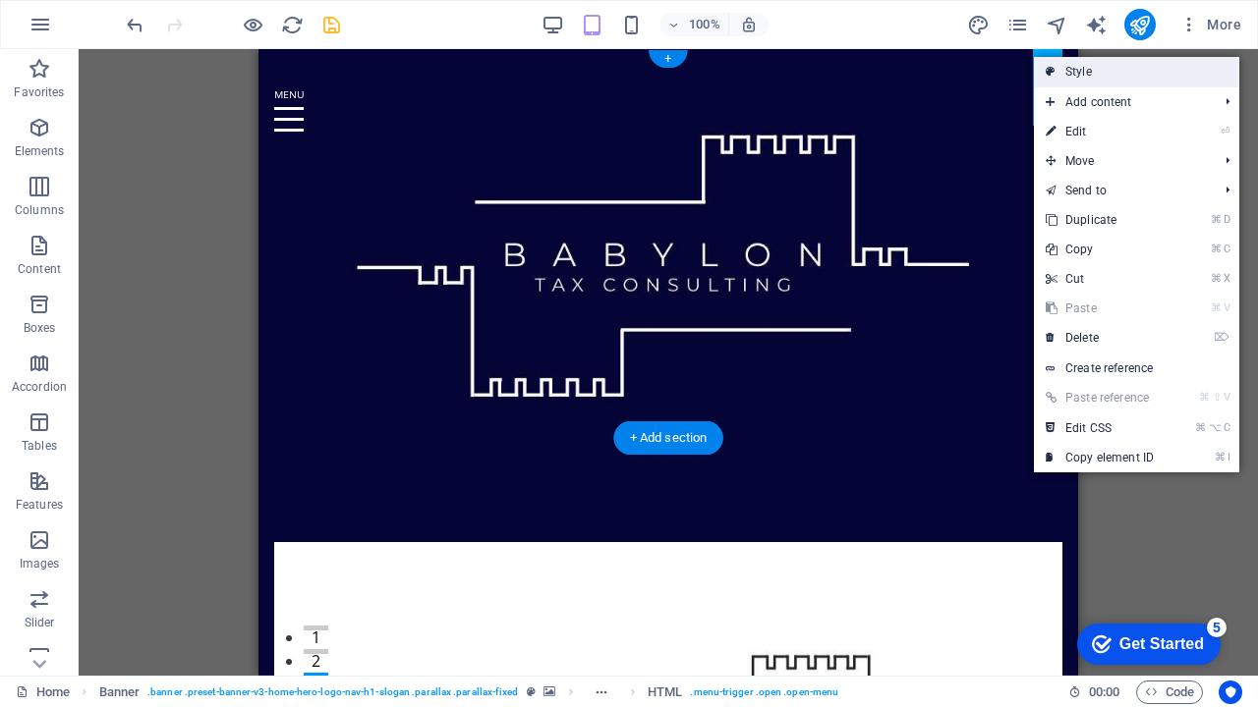
click at [1065, 72] on link "Style" at bounding box center [1136, 71] width 205 height 29
select select "rem"
select select "preset-menu-v2-home-hero-logo-nav-h1-menu"
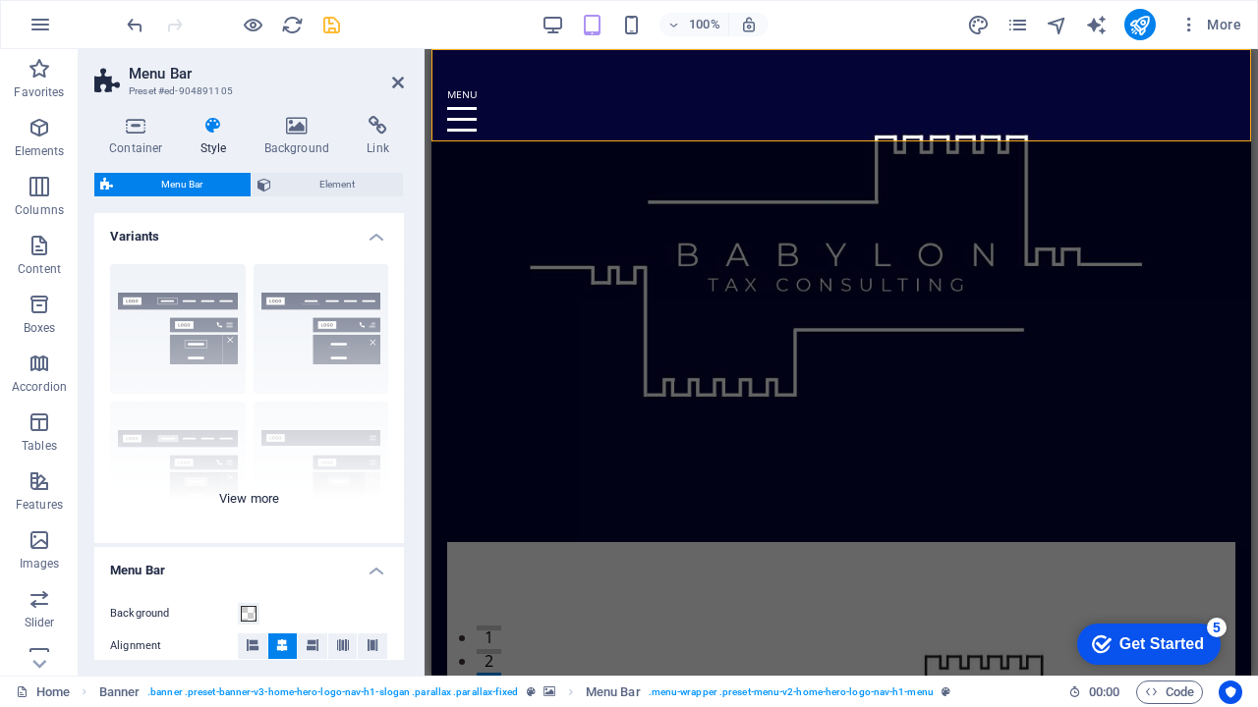
click at [211, 302] on div "Border Centered Default Fixed Loki Trigger Wide XXL" at bounding box center [249, 396] width 310 height 295
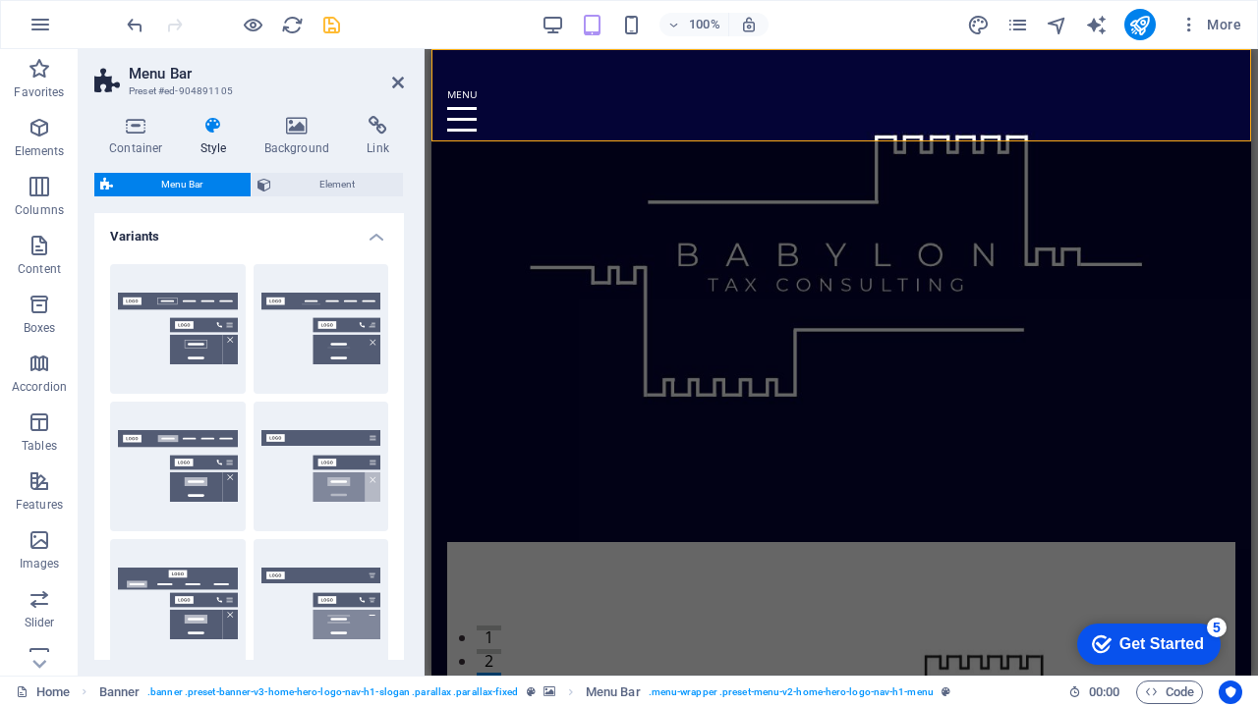
click at [211, 302] on button "Border" at bounding box center [178, 329] width 136 height 130
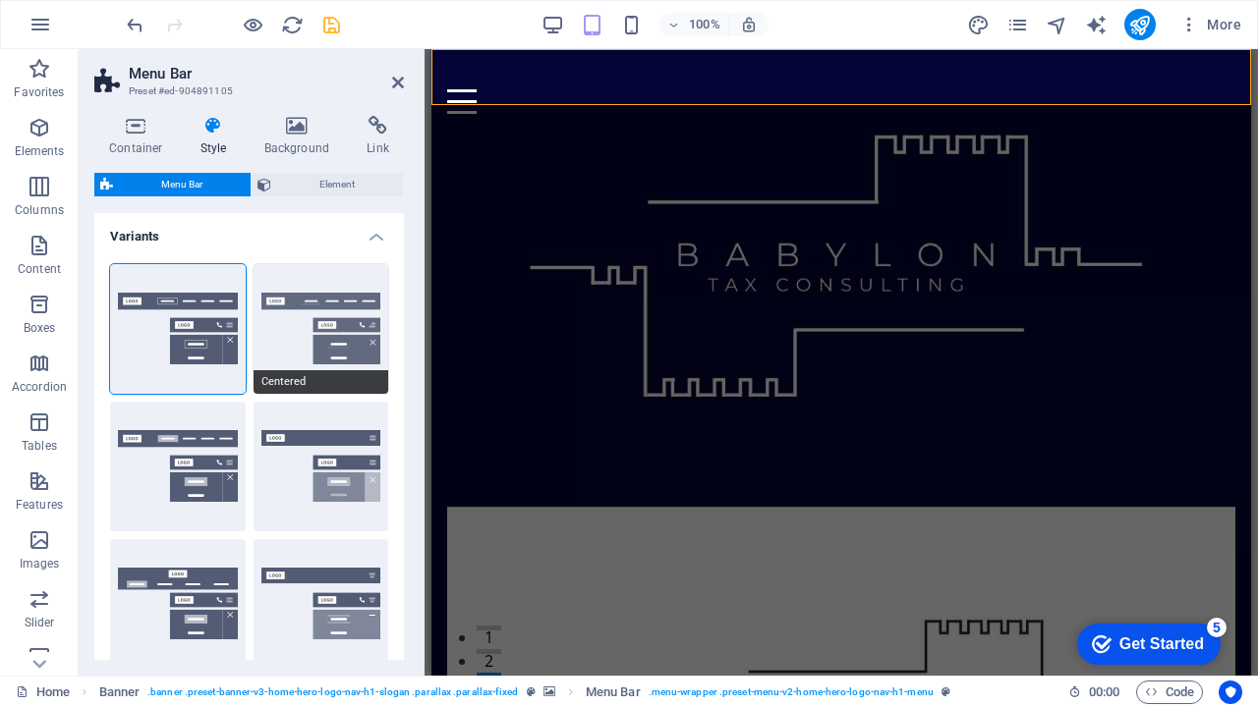
click at [304, 324] on button "Centered" at bounding box center [322, 329] width 136 height 130
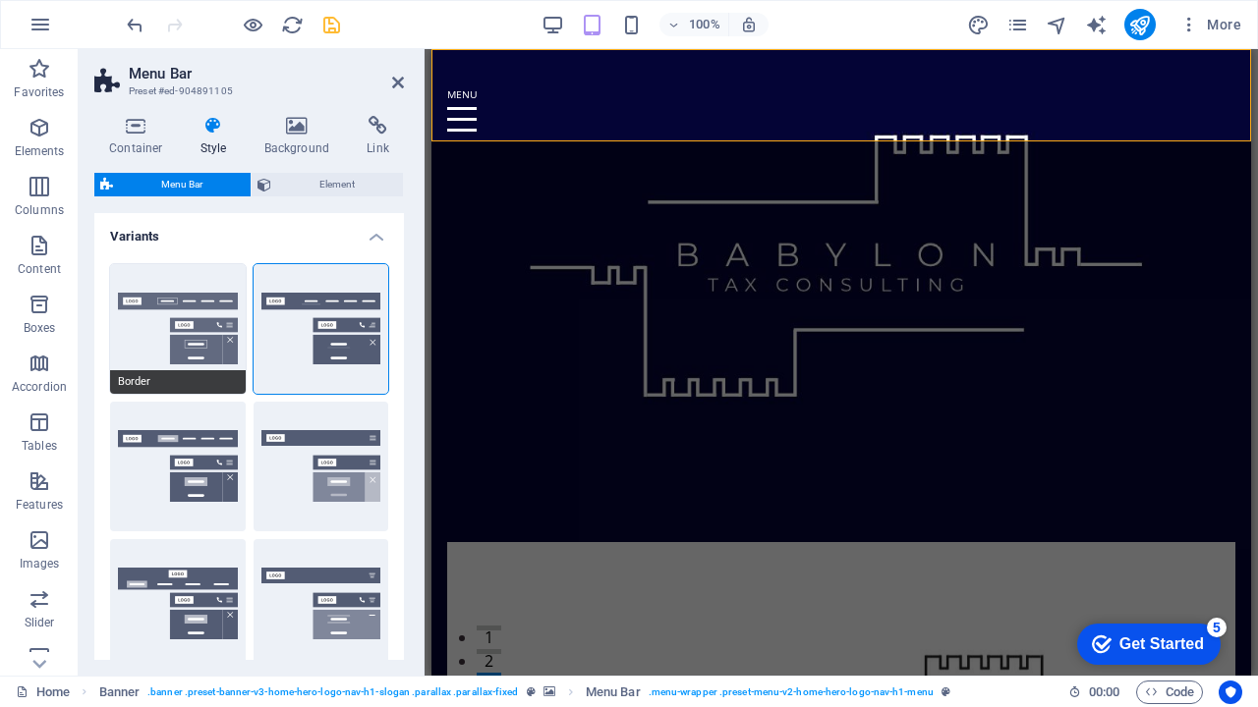
click at [181, 330] on button "Border" at bounding box center [178, 329] width 136 height 130
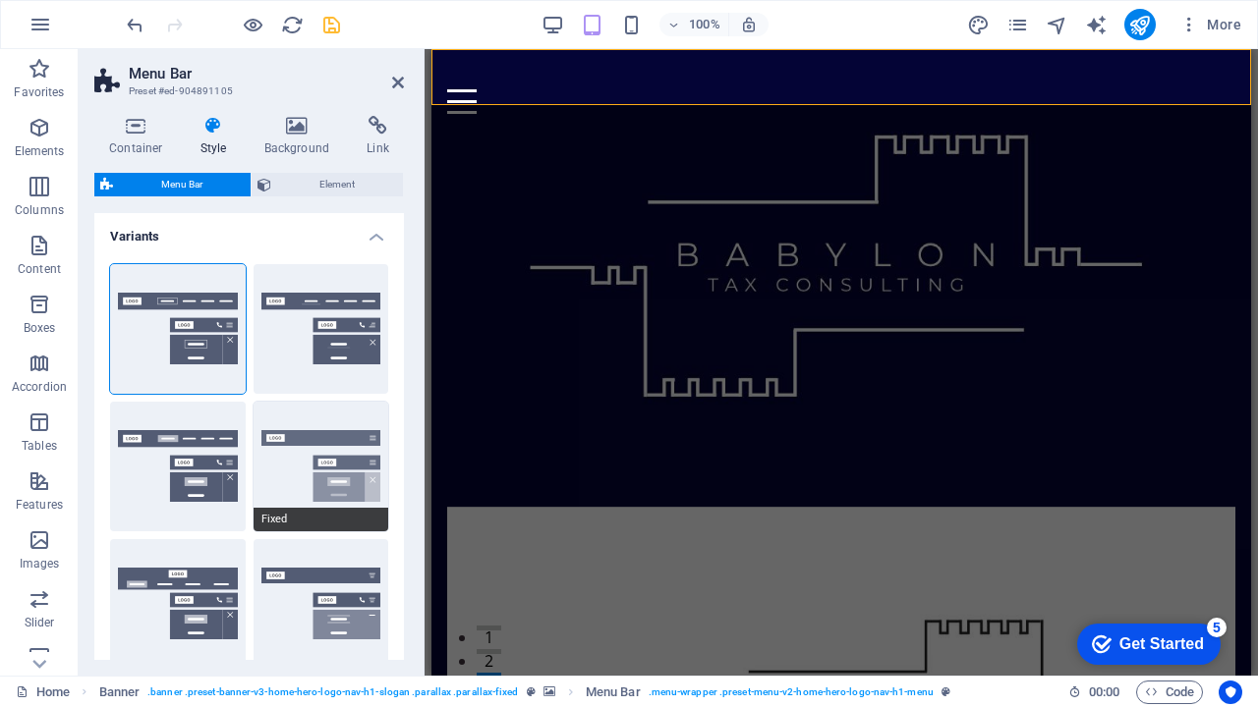
click at [347, 480] on button "Fixed" at bounding box center [322, 467] width 136 height 130
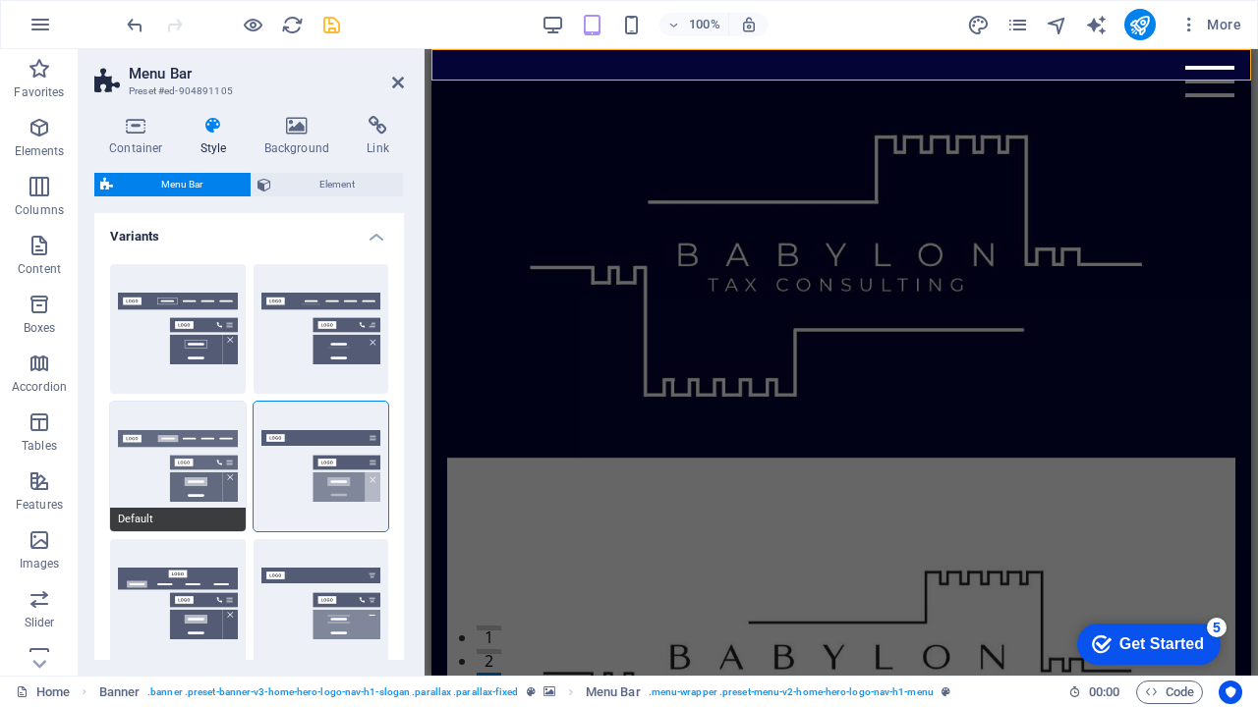
click at [192, 480] on button "Default" at bounding box center [178, 467] width 136 height 130
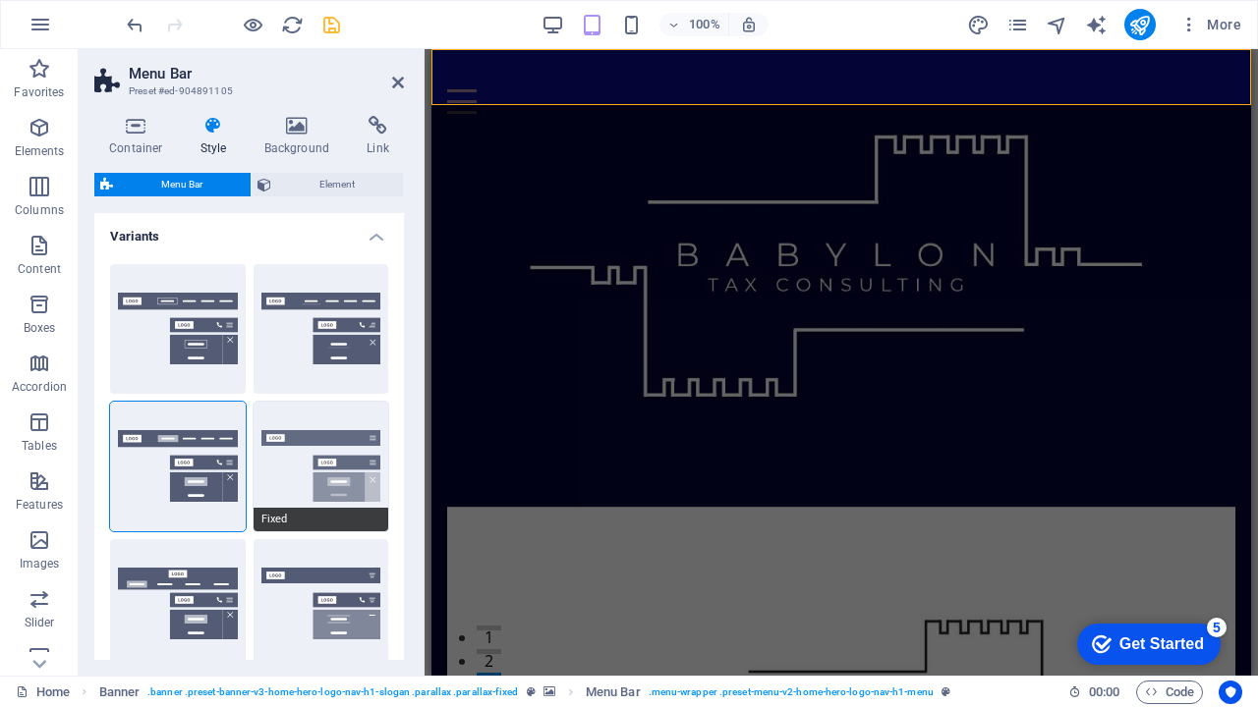
click at [308, 485] on button "Fixed" at bounding box center [322, 467] width 136 height 130
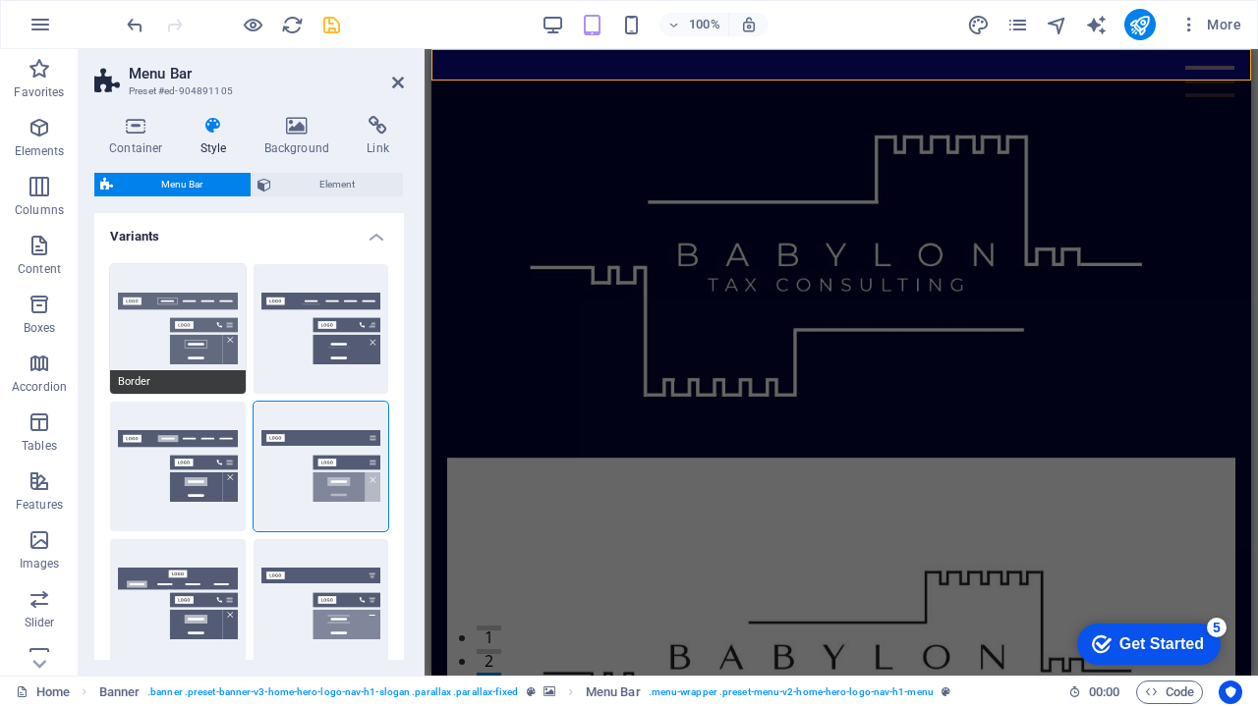
click at [190, 325] on button "Border" at bounding box center [178, 329] width 136 height 130
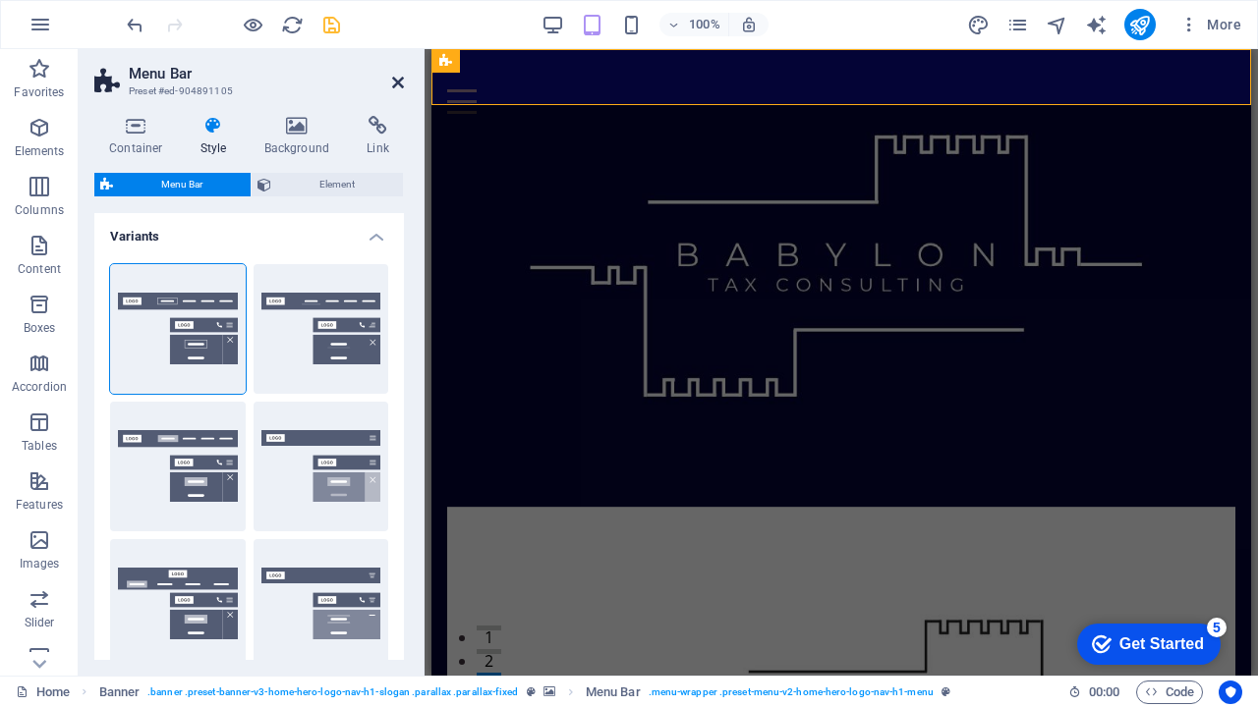
click at [399, 89] on icon at bounding box center [398, 83] width 12 height 16
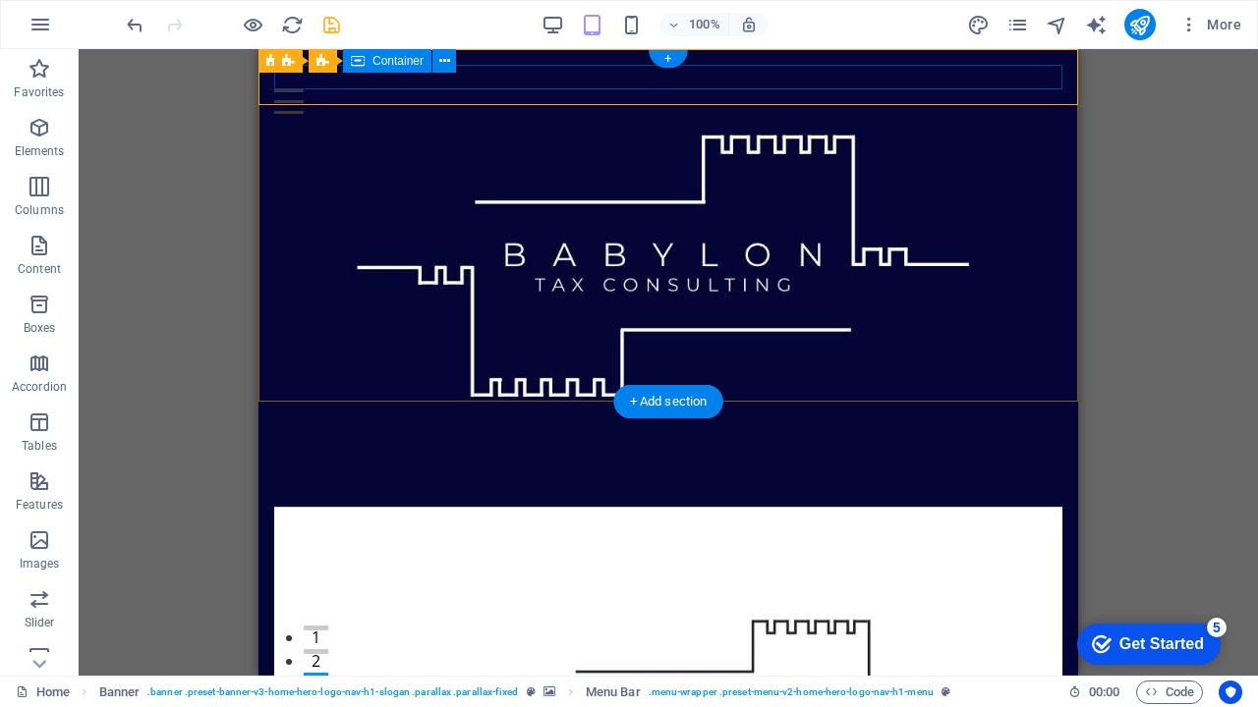
click at [699, 84] on div at bounding box center [668, 89] width 788 height 49
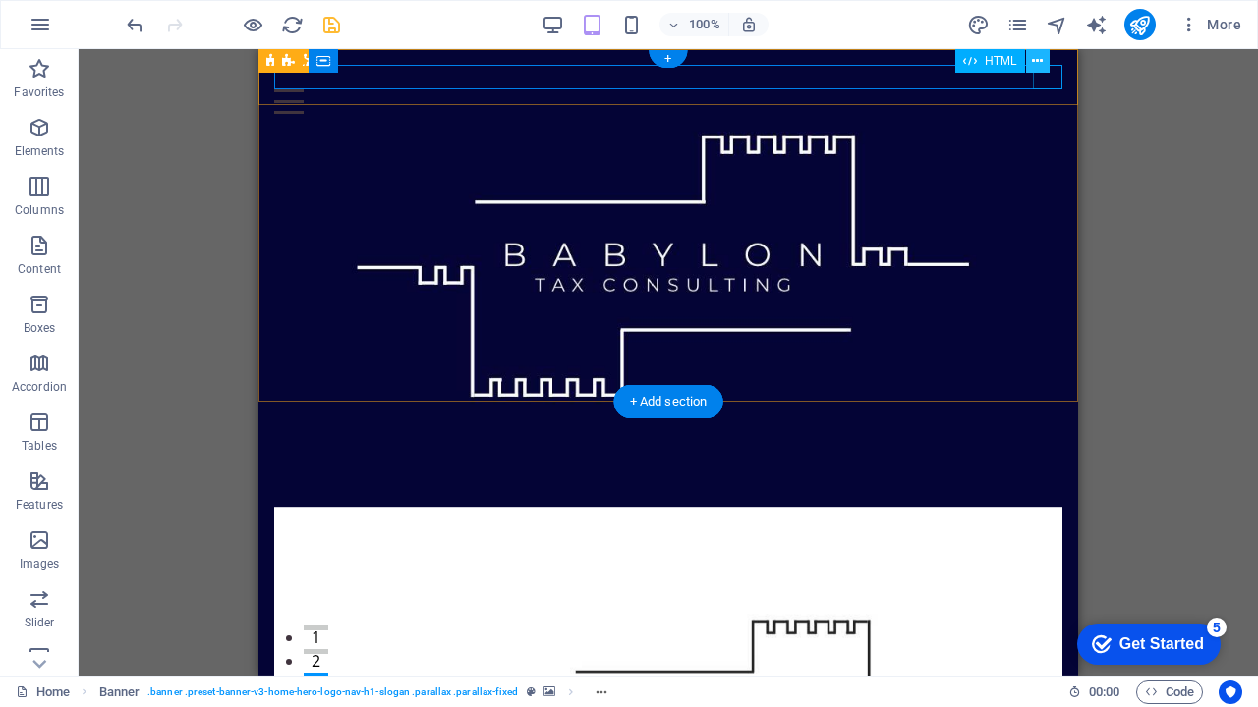
click at [1038, 58] on icon at bounding box center [1037, 61] width 11 height 21
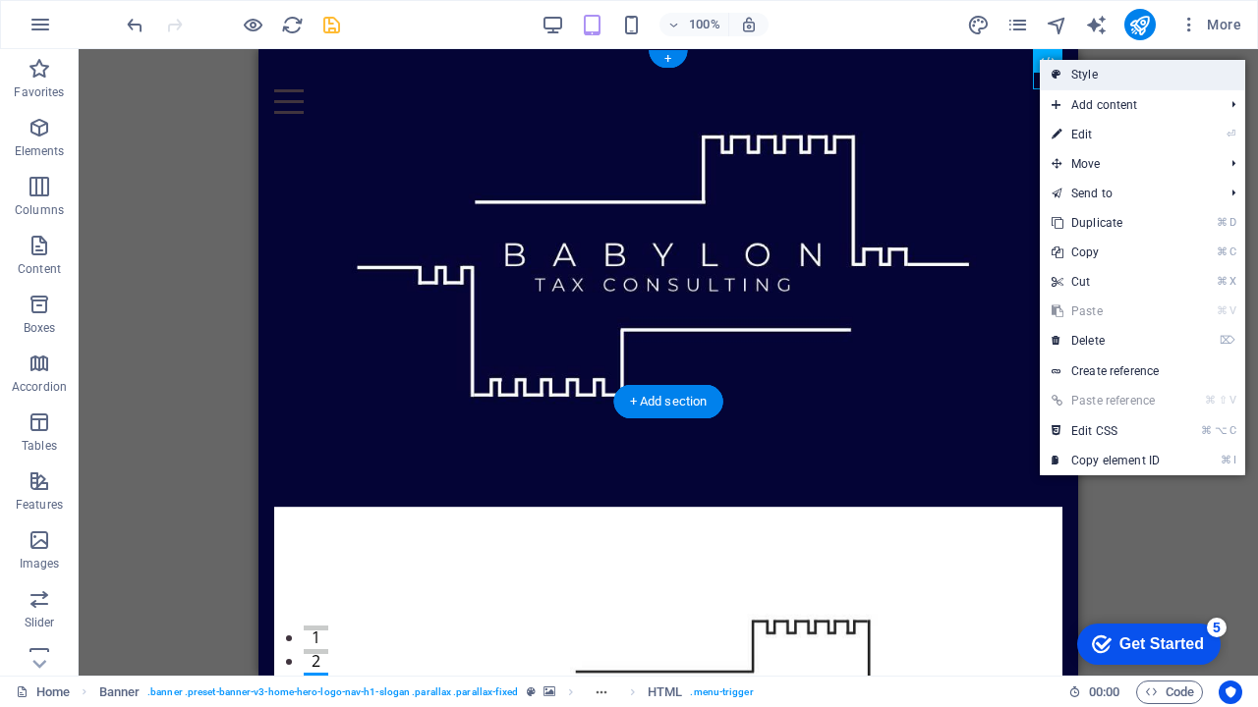
click at [1059, 78] on icon at bounding box center [1056, 74] width 10 height 29
select select "rem"
select select "preset-menu-v2-home-hero-logo-nav-h1-menu"
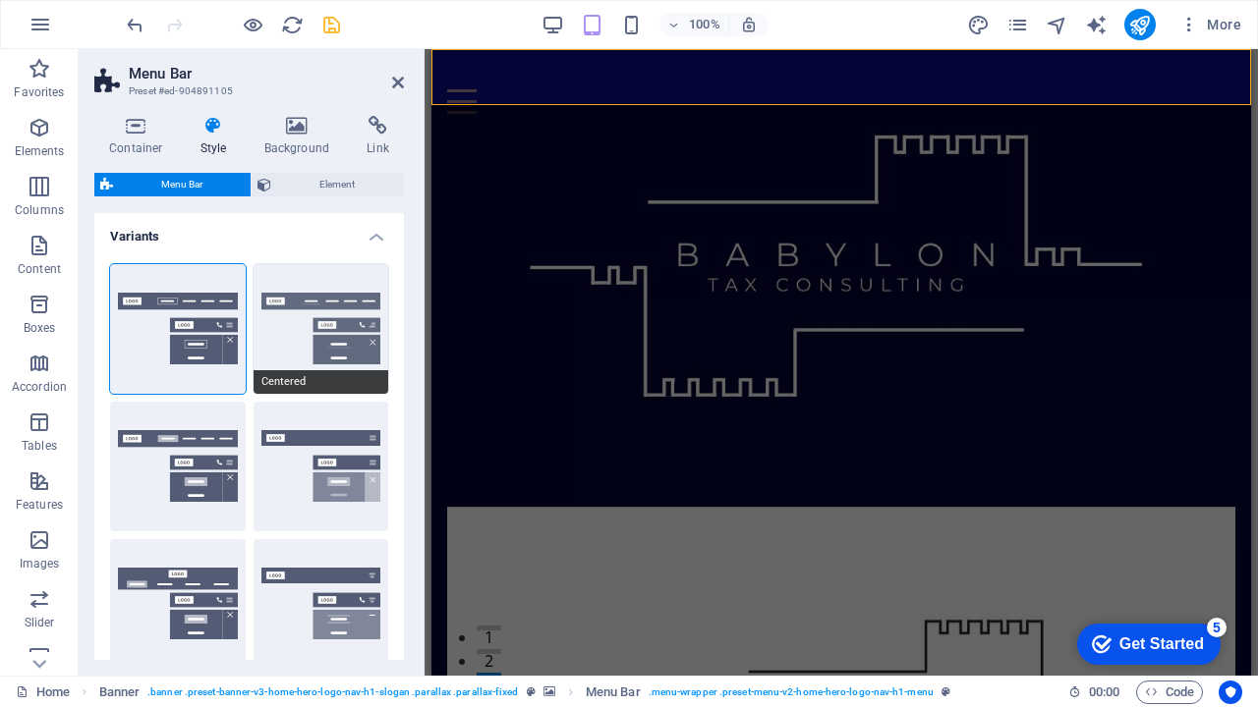
click at [354, 344] on button "Centered" at bounding box center [322, 329] width 136 height 130
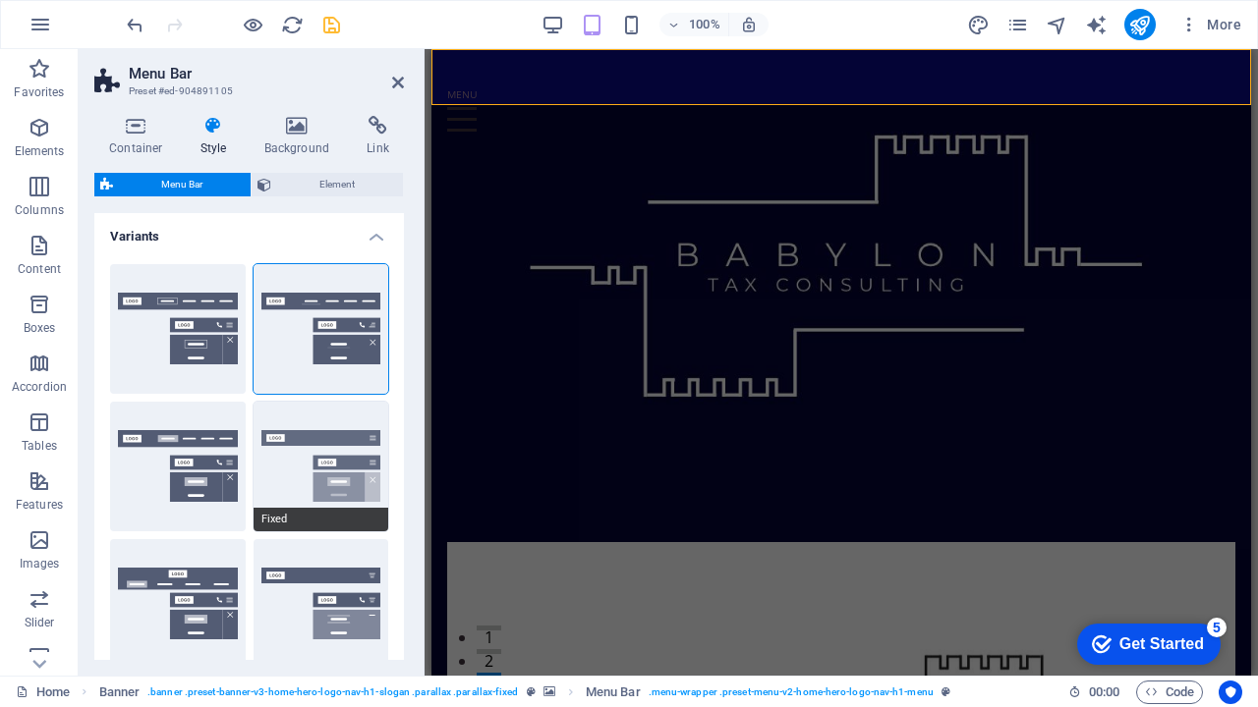
click at [317, 489] on button "Fixed" at bounding box center [322, 467] width 136 height 130
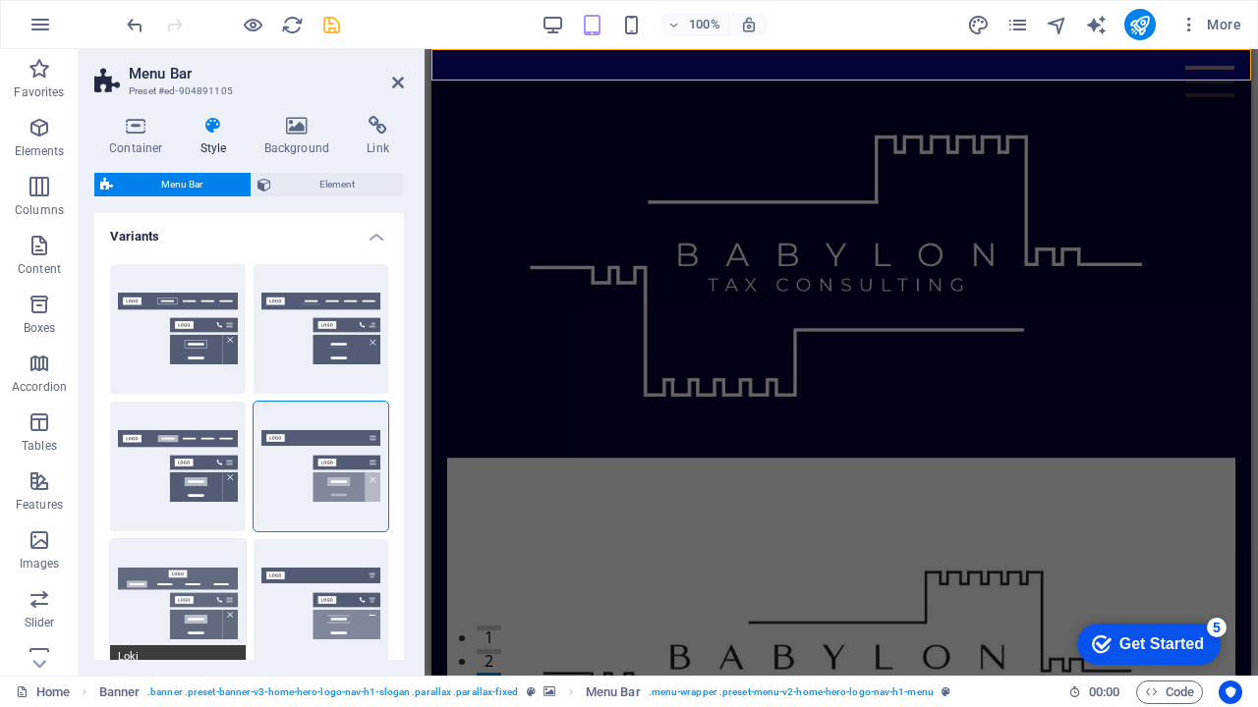
click at [199, 589] on button "Loki" at bounding box center [178, 604] width 136 height 130
select select "DISABLED_OPTION_VALUE"
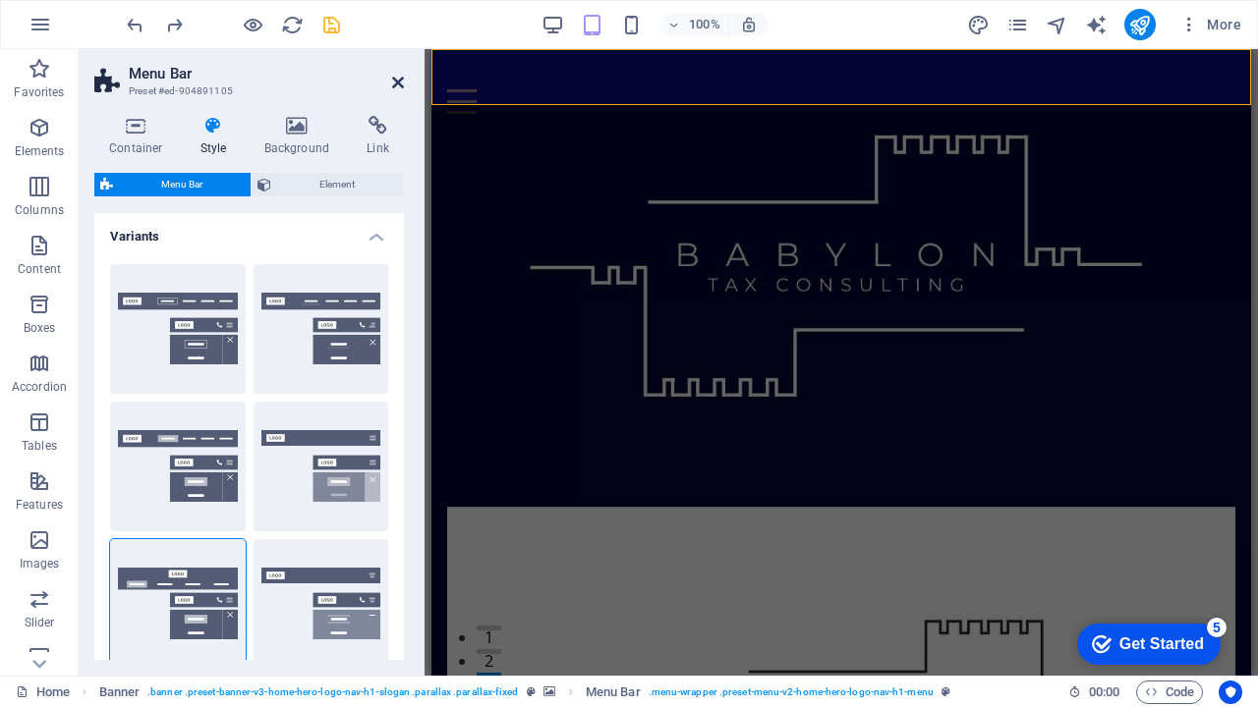
click at [398, 84] on icon at bounding box center [398, 83] width 12 height 16
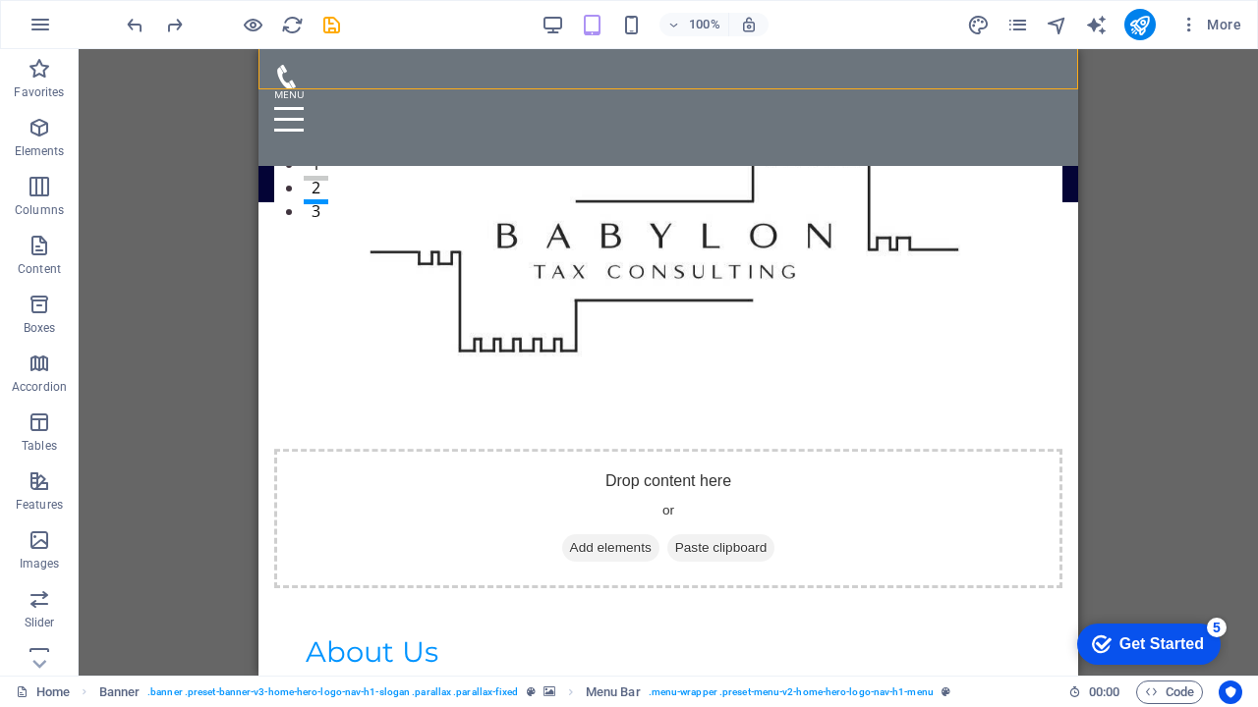
scroll to position [476, 0]
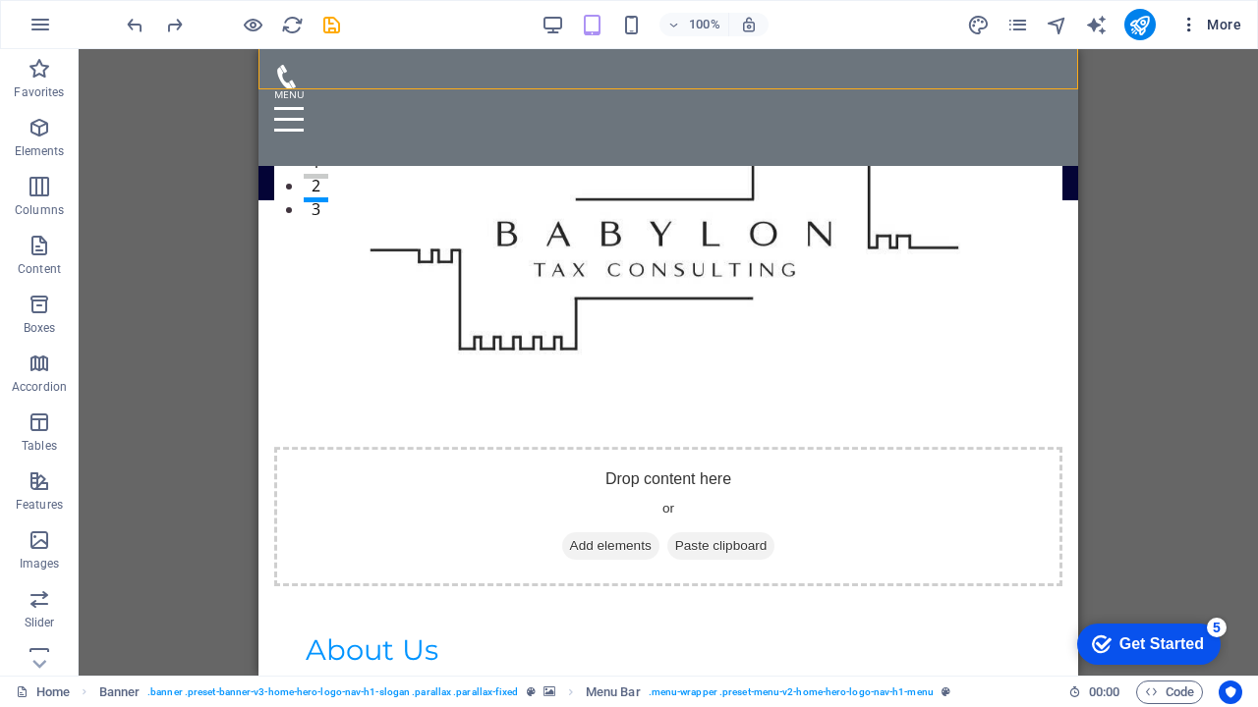
click at [1193, 19] on icon "button" at bounding box center [1189, 25] width 20 height 20
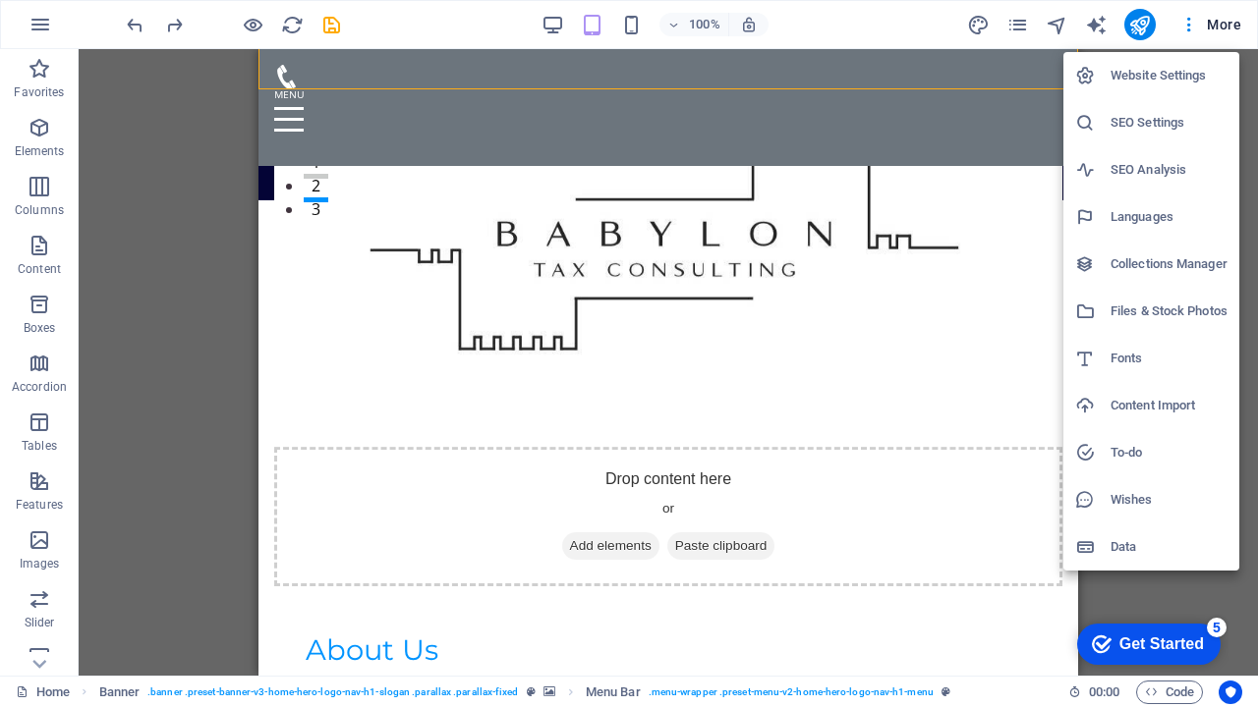
click at [1182, 79] on h6 "Website Settings" at bounding box center [1168, 76] width 117 height 24
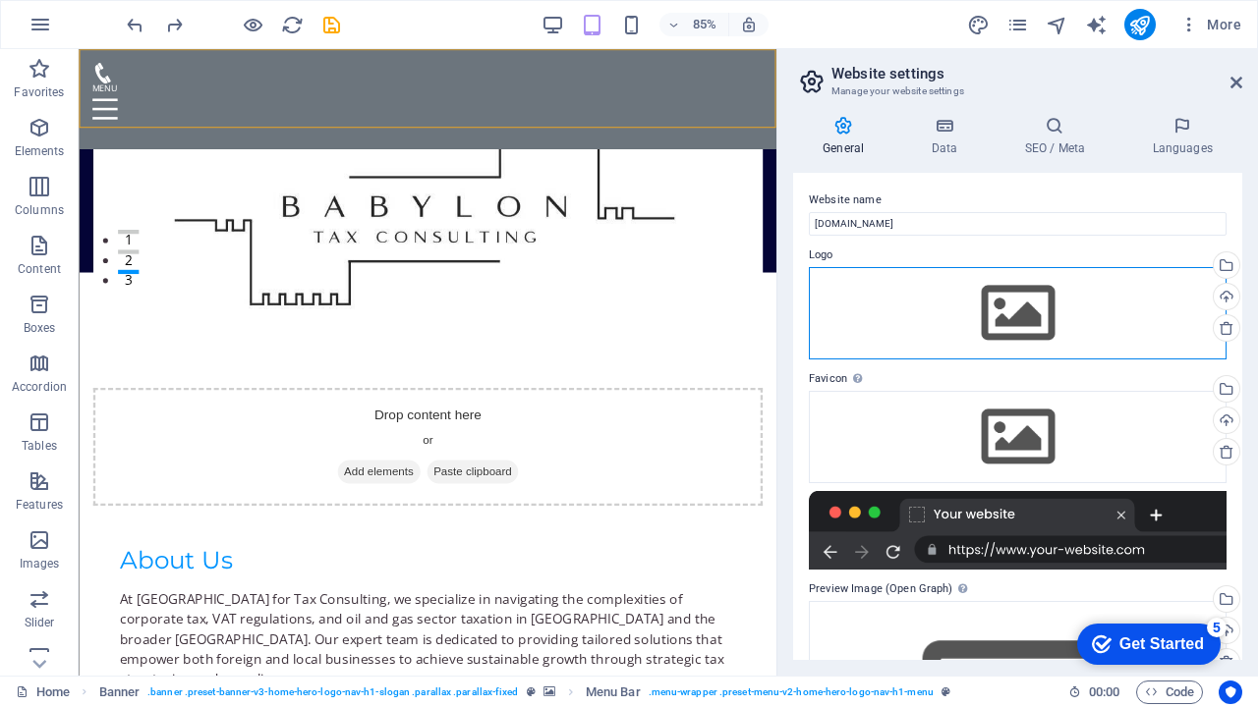
click at [972, 291] on div "Drag files here, click to choose files or select files from Files or our free s…" at bounding box center [1018, 313] width 418 height 92
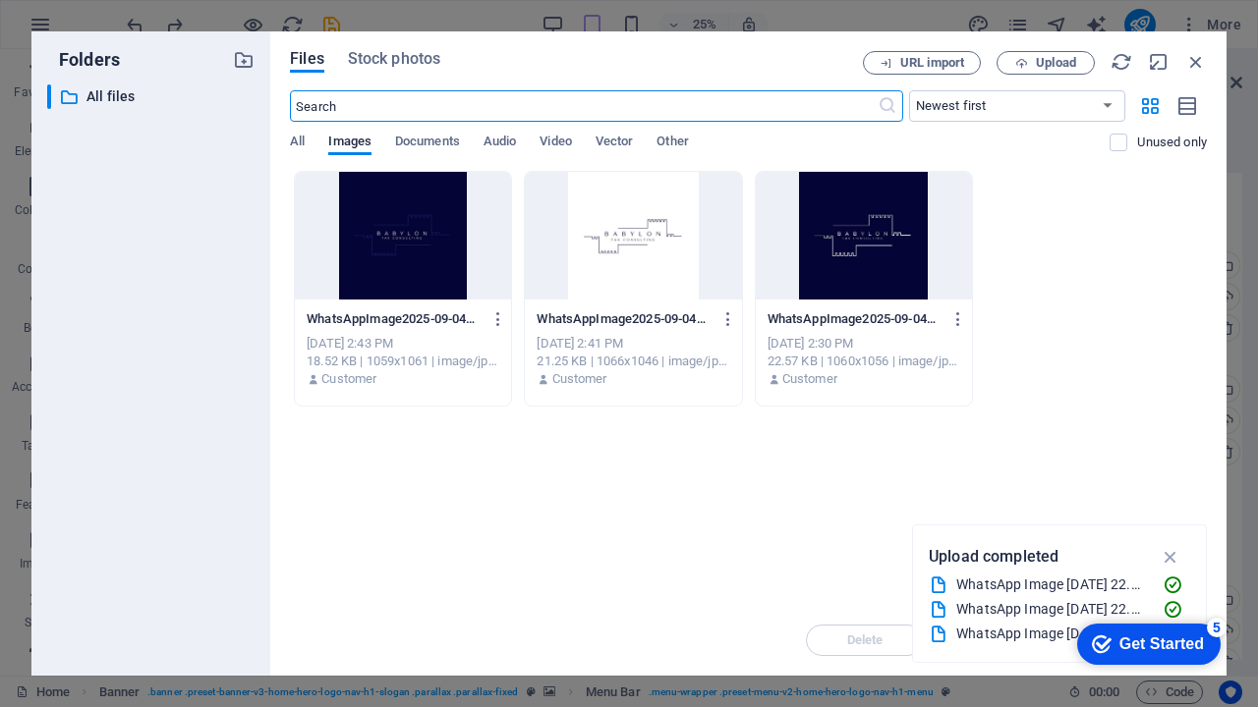
click at [630, 240] on div at bounding box center [633, 236] width 216 height 128
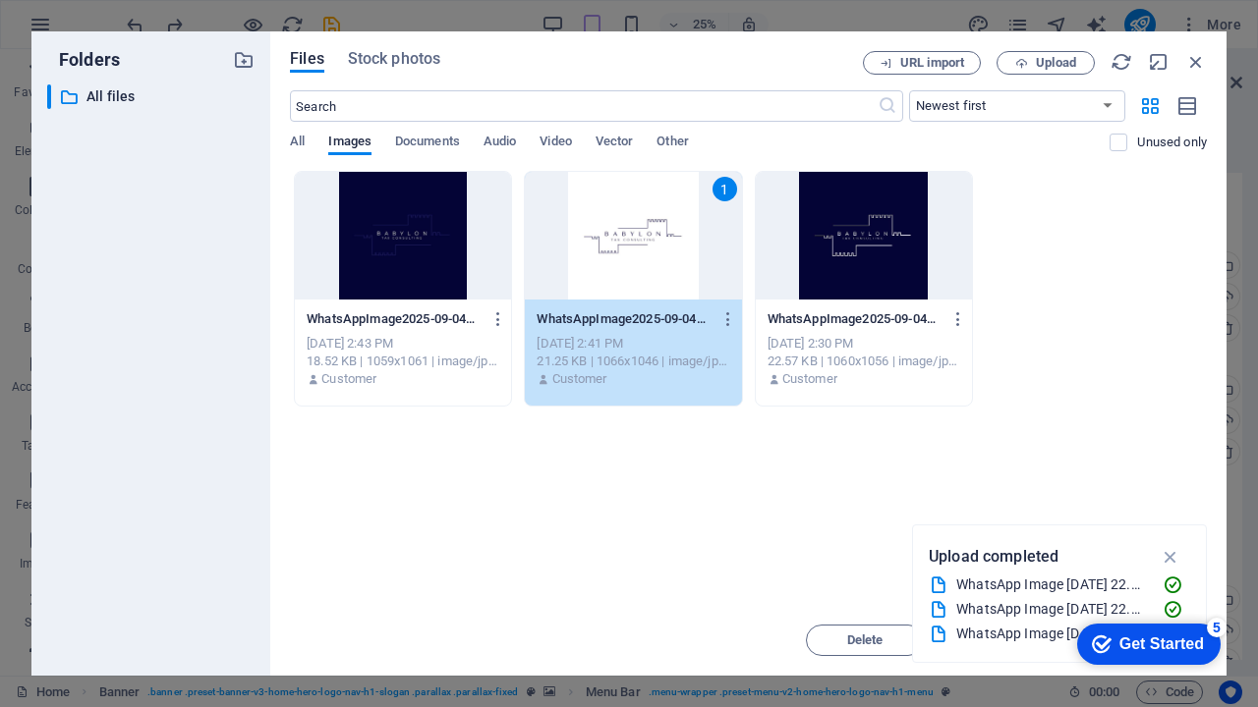
click at [630, 240] on div "1" at bounding box center [633, 236] width 216 height 128
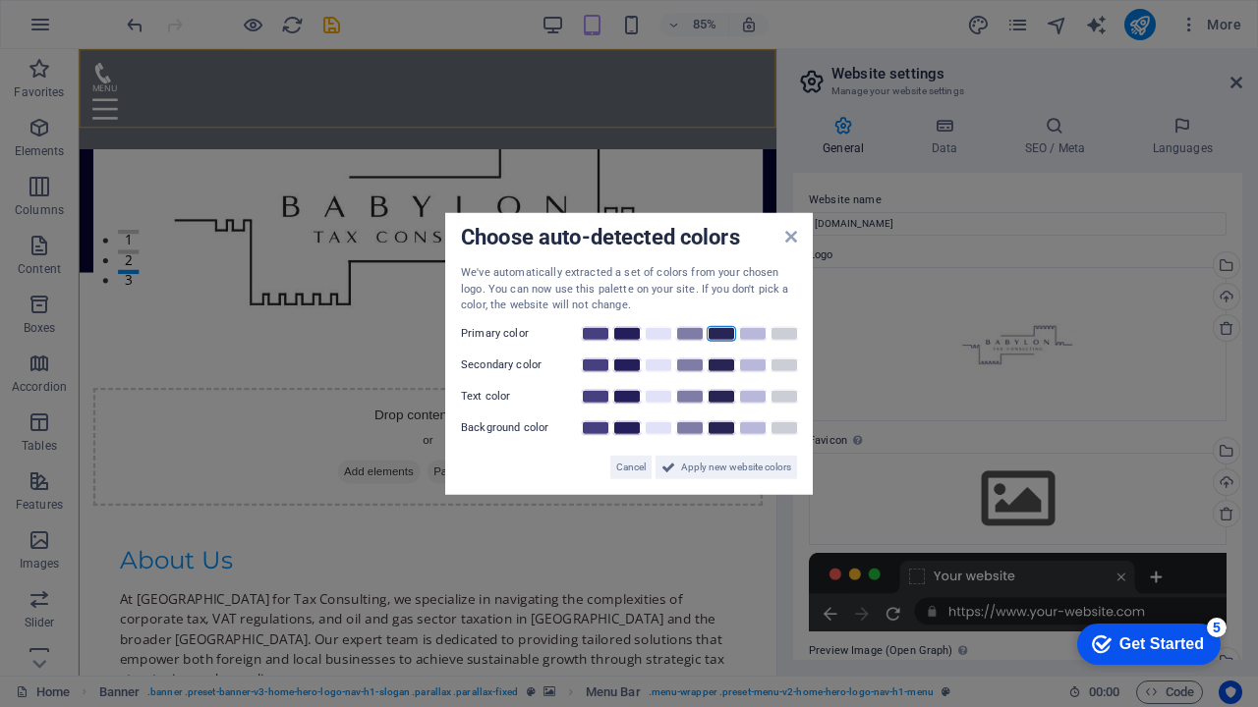
click at [726, 333] on link at bounding box center [720, 333] width 29 height 16
click at [659, 361] on link at bounding box center [658, 365] width 29 height 16
click at [678, 426] on link at bounding box center [689, 428] width 29 height 16
click at [686, 397] on link at bounding box center [689, 396] width 29 height 16
click at [702, 470] on span "Apply new website colors" at bounding box center [736, 467] width 110 height 24
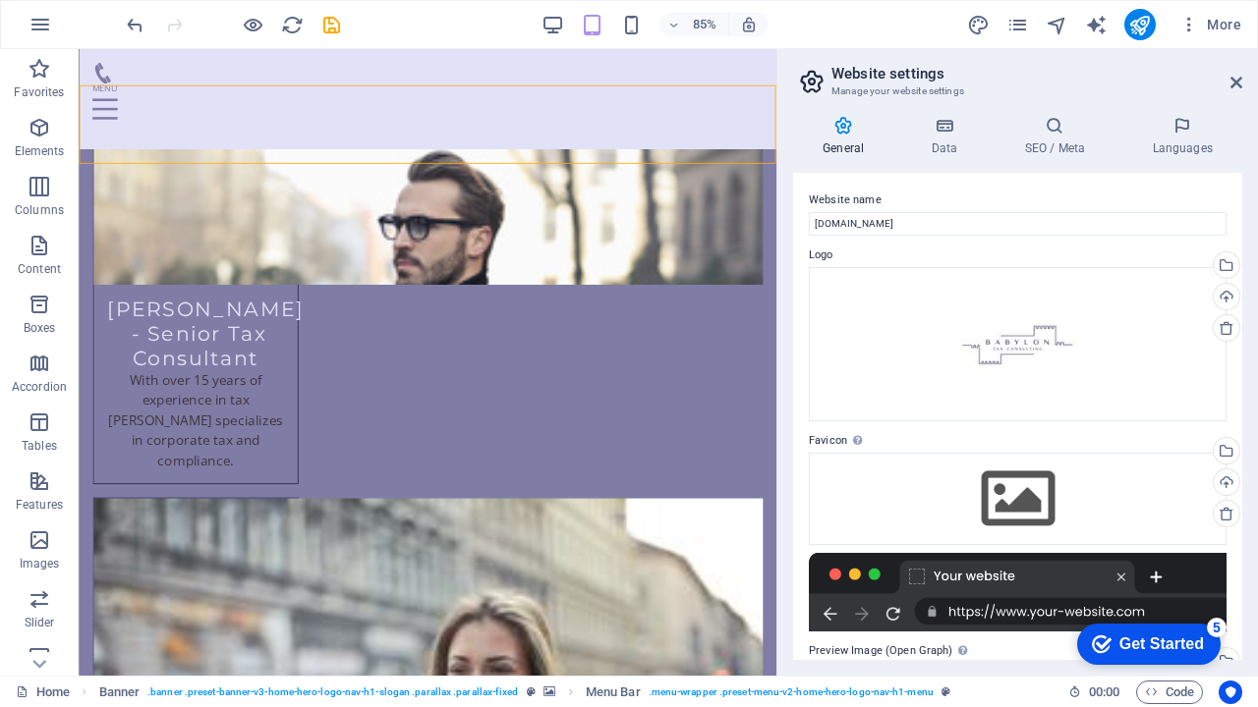
scroll to position [4419, 0]
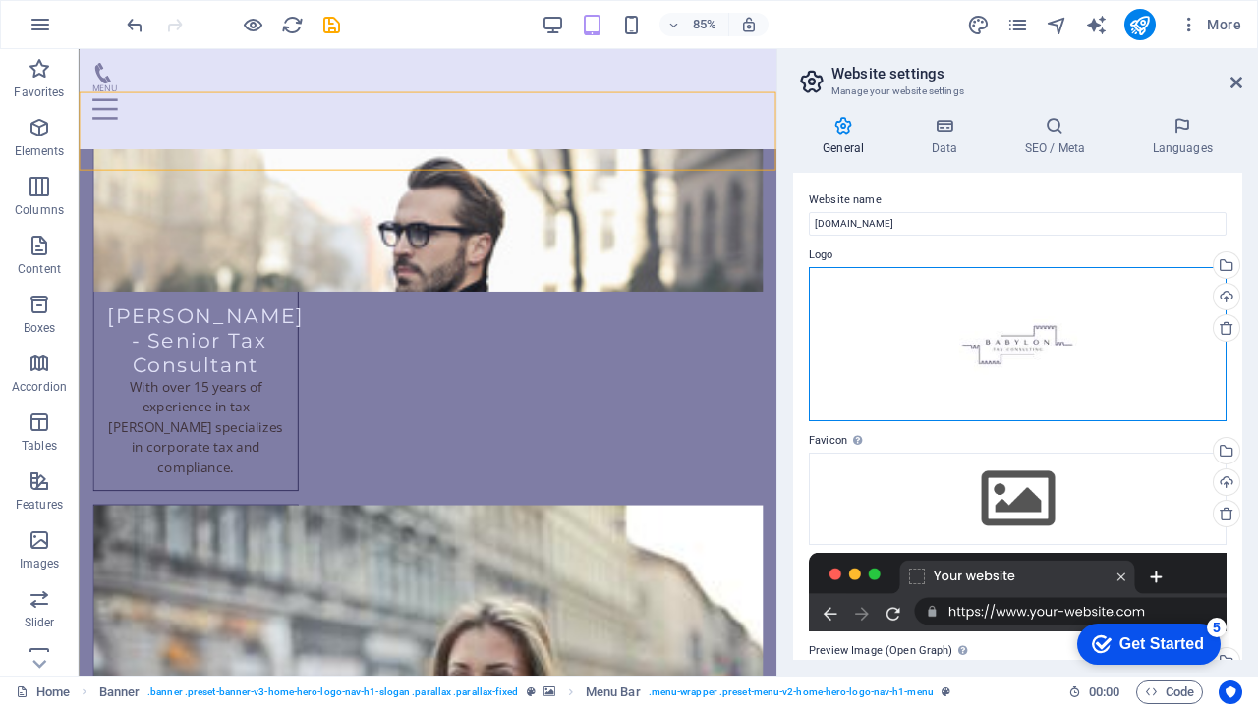
click at [1028, 329] on div "Drag files here, click to choose files or select files from Files or our free s…" at bounding box center [1018, 344] width 418 height 154
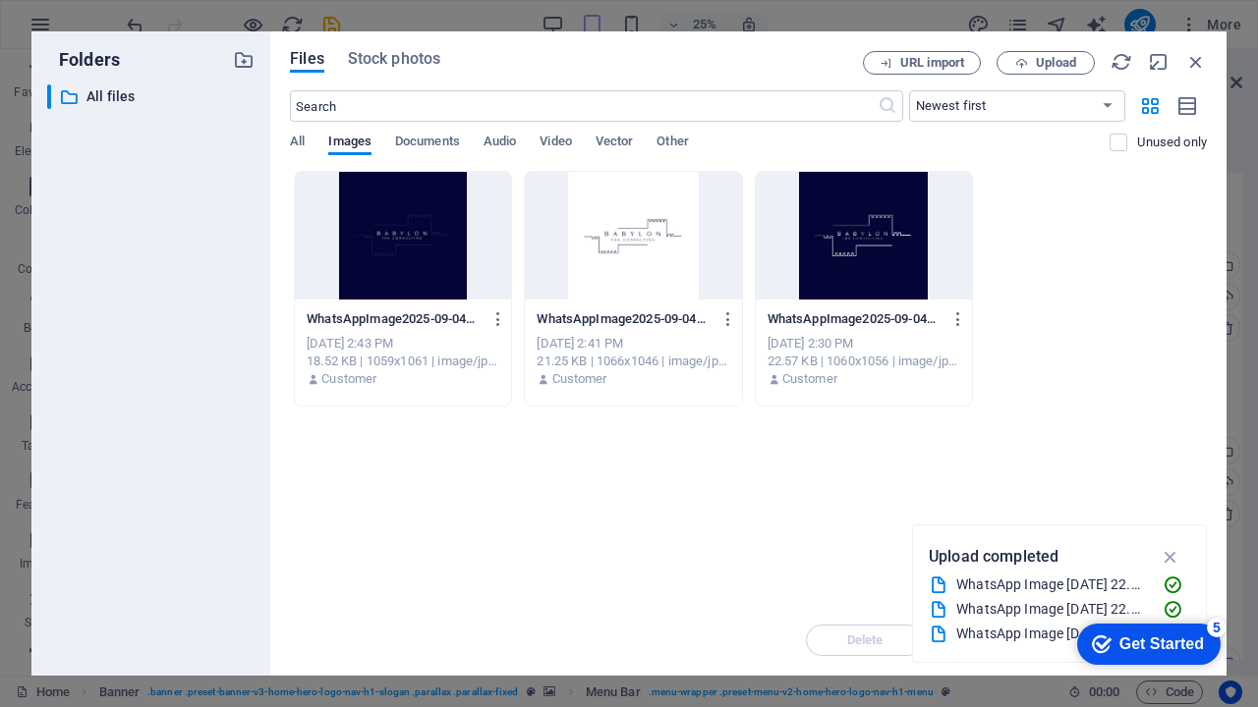
click at [861, 254] on div at bounding box center [864, 236] width 216 height 128
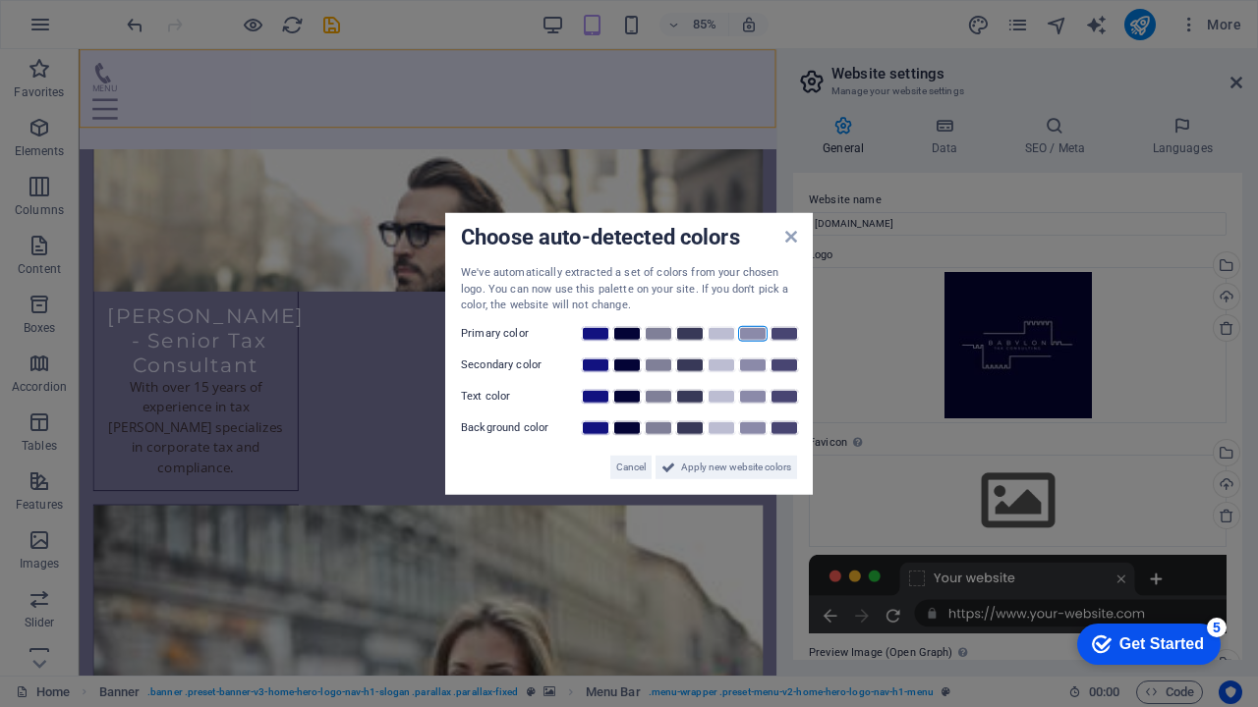
click at [750, 330] on link at bounding box center [752, 333] width 29 height 16
click at [781, 333] on link at bounding box center [783, 333] width 29 height 16
click at [786, 364] on link at bounding box center [783, 365] width 29 height 16
click at [755, 397] on link at bounding box center [752, 396] width 29 height 16
click at [760, 417] on div "Background color" at bounding box center [629, 428] width 336 height 24
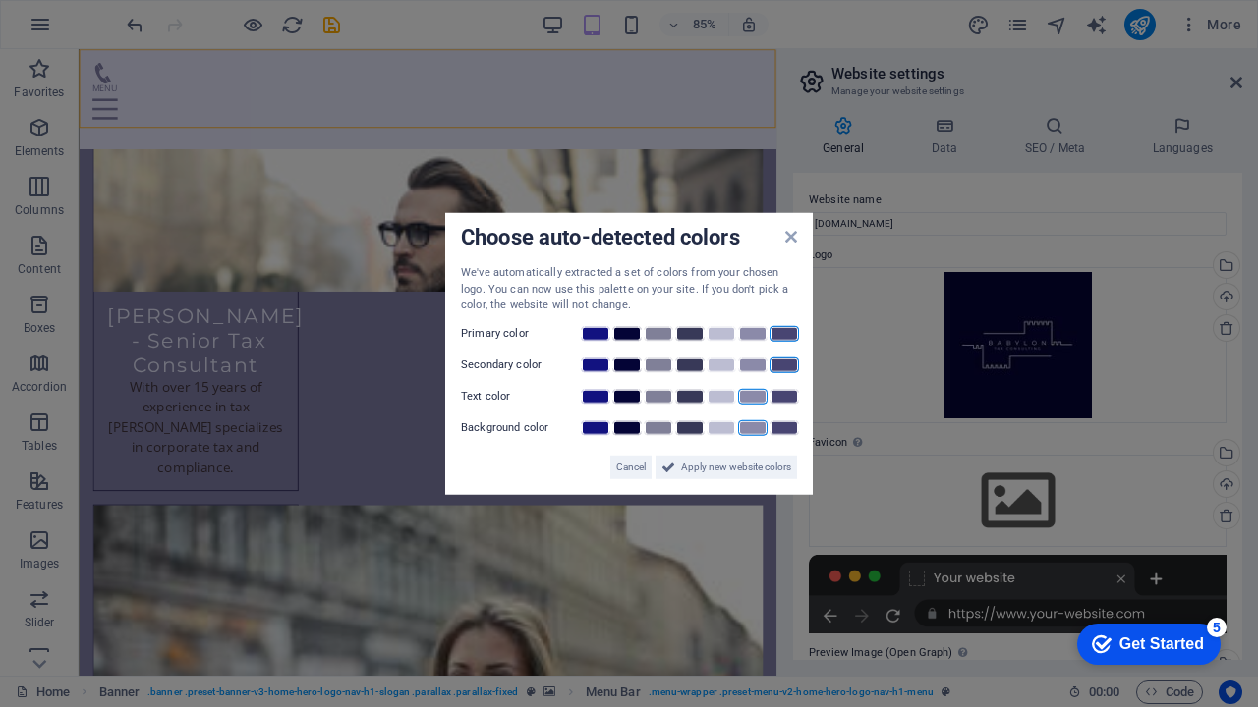
click at [755, 427] on link at bounding box center [752, 428] width 29 height 16
click at [715, 394] on link at bounding box center [720, 396] width 29 height 16
click at [724, 470] on span "Apply new website colors" at bounding box center [736, 467] width 110 height 24
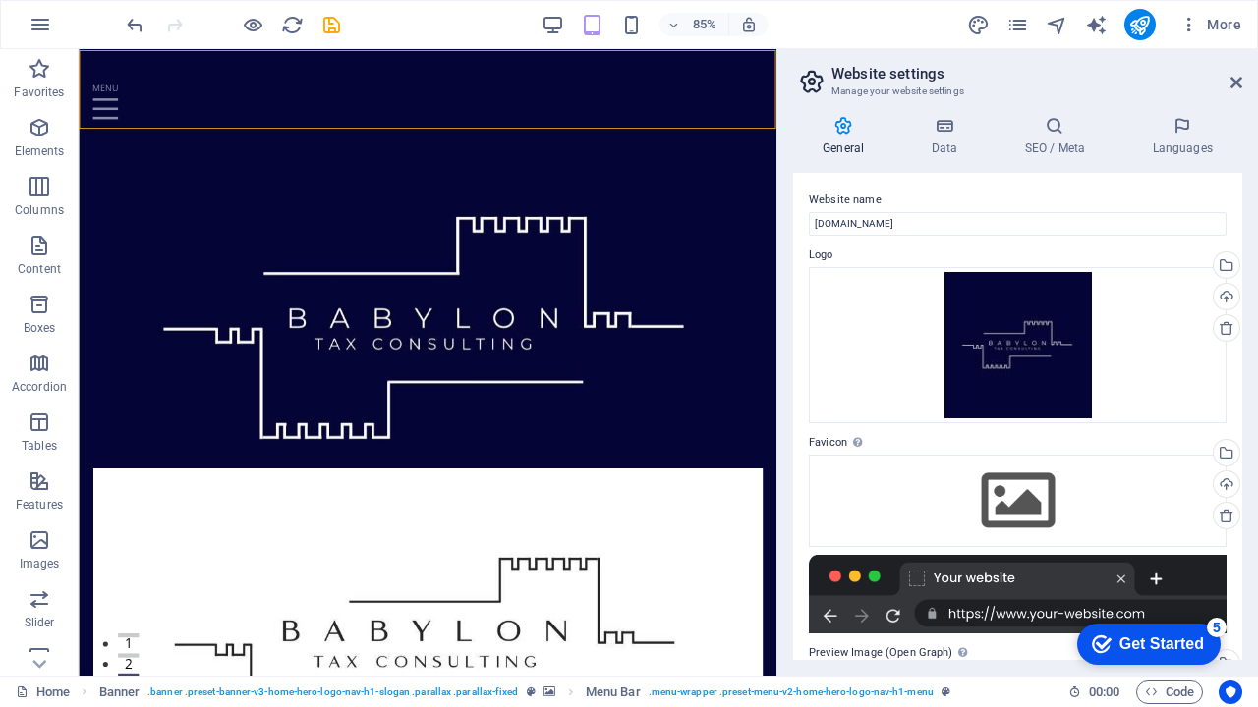
scroll to position [0, 0]
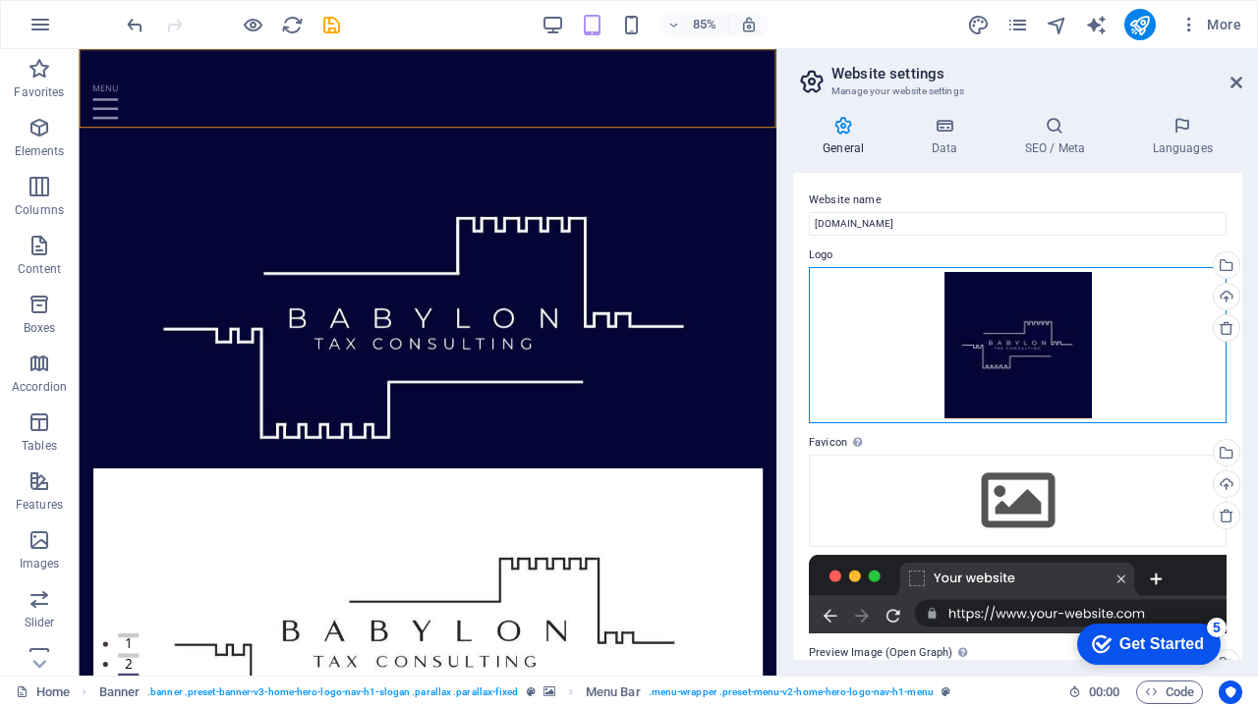
click at [1045, 334] on div "Drag files here, click to choose files or select files from Files or our free s…" at bounding box center [1018, 345] width 418 height 156
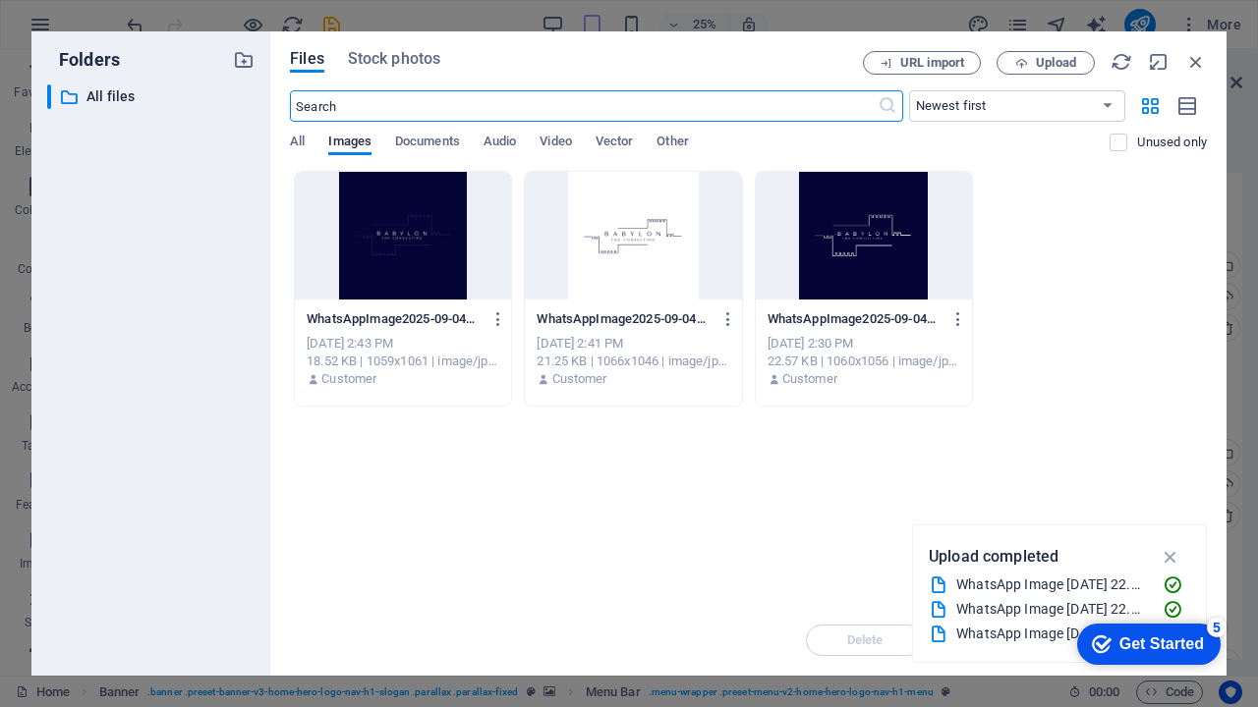
click at [623, 237] on div at bounding box center [633, 236] width 216 height 128
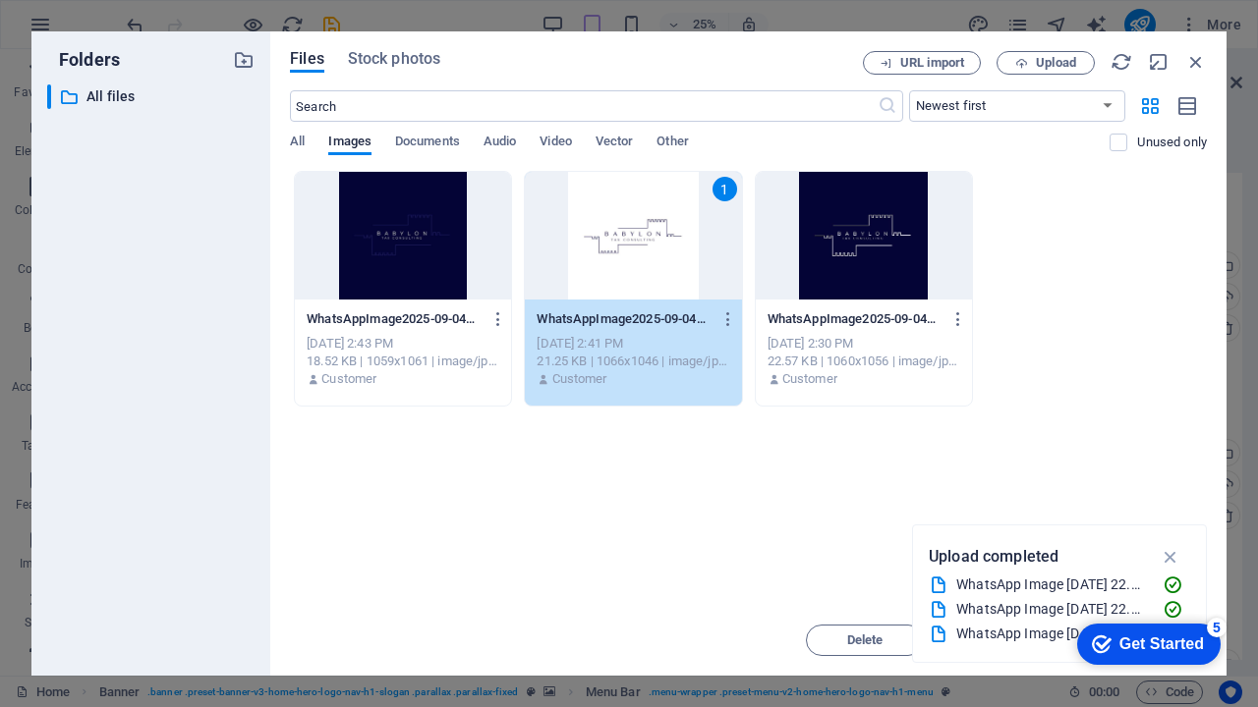
click at [623, 237] on div "1" at bounding box center [633, 236] width 216 height 128
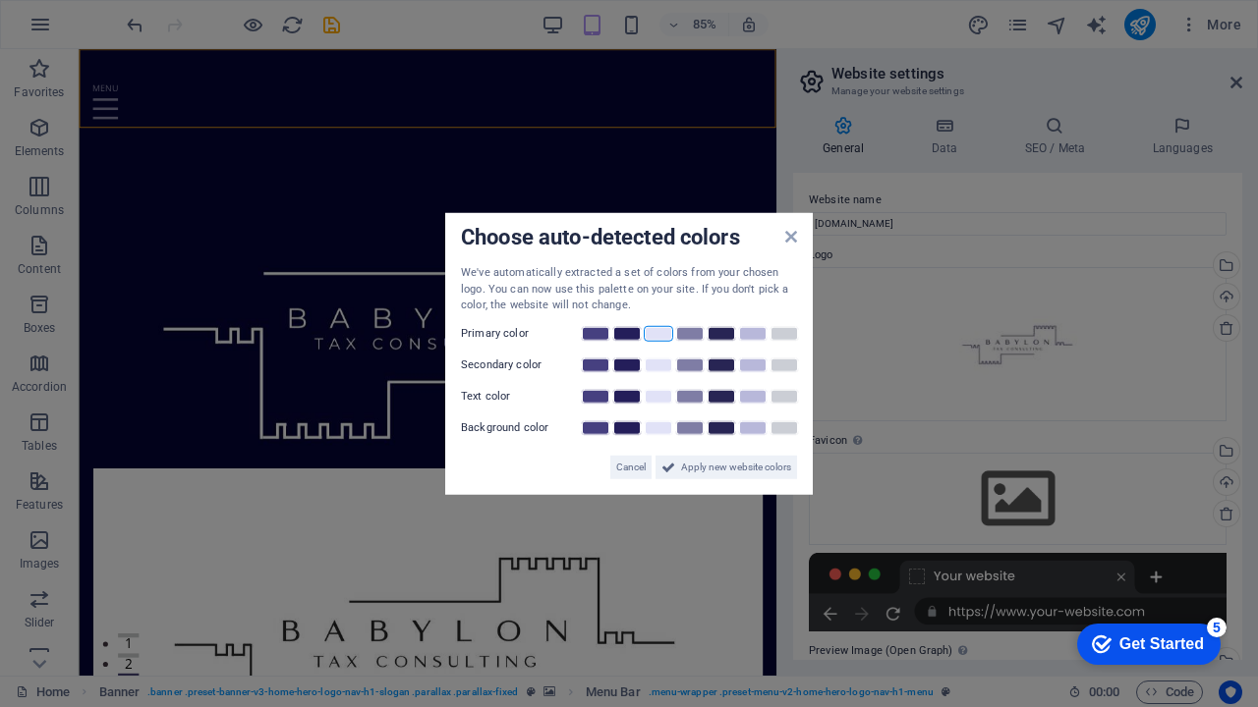
click at [661, 335] on link at bounding box center [658, 333] width 29 height 16
click at [664, 364] on link at bounding box center [658, 365] width 29 height 16
click at [726, 395] on link at bounding box center [720, 396] width 29 height 16
click at [663, 426] on link at bounding box center [658, 428] width 29 height 16
click at [693, 469] on span "Apply new website colors" at bounding box center [736, 467] width 110 height 24
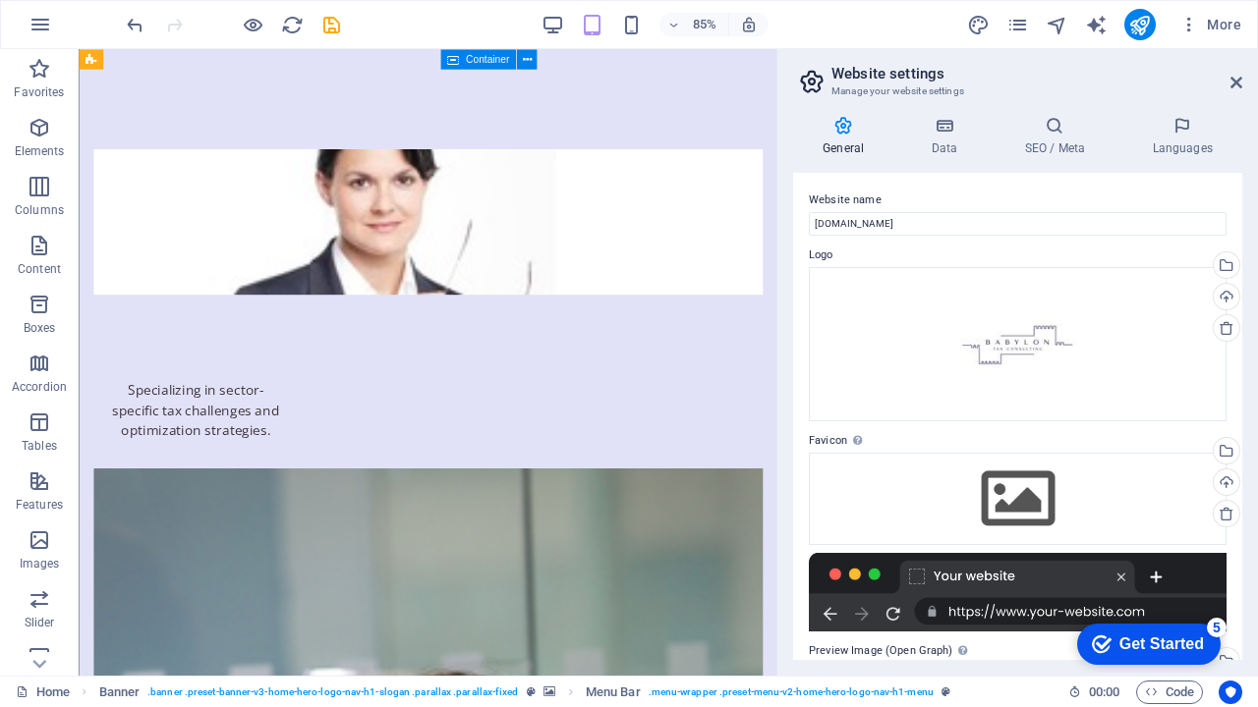
scroll to position [5361, 0]
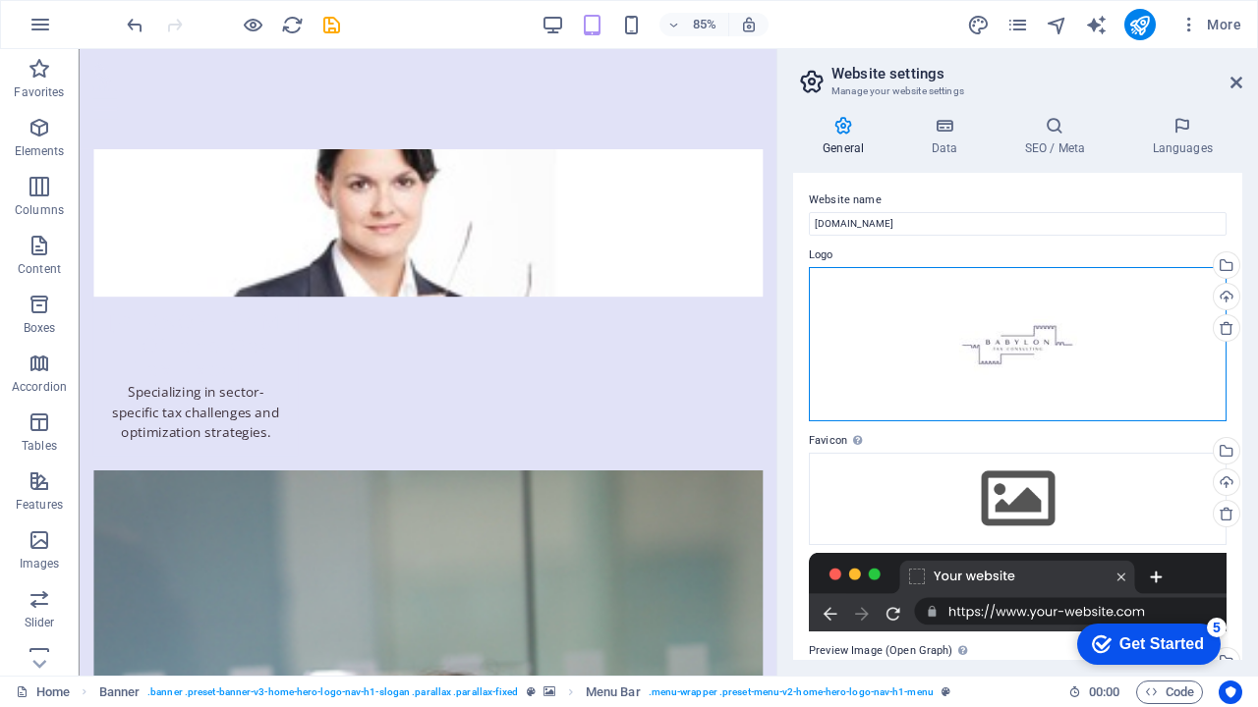
click at [1068, 334] on div "Drag files here, click to choose files or select files from Files or our free s…" at bounding box center [1018, 344] width 418 height 154
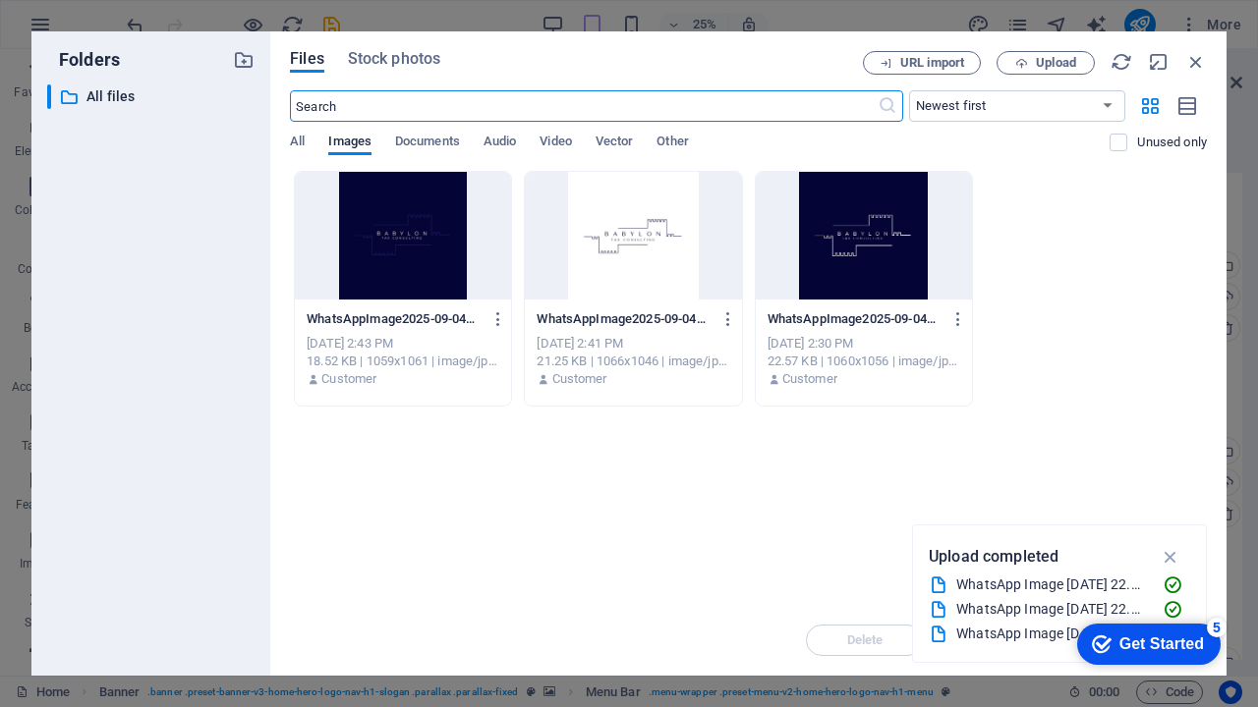
click at [893, 236] on div at bounding box center [864, 236] width 216 height 128
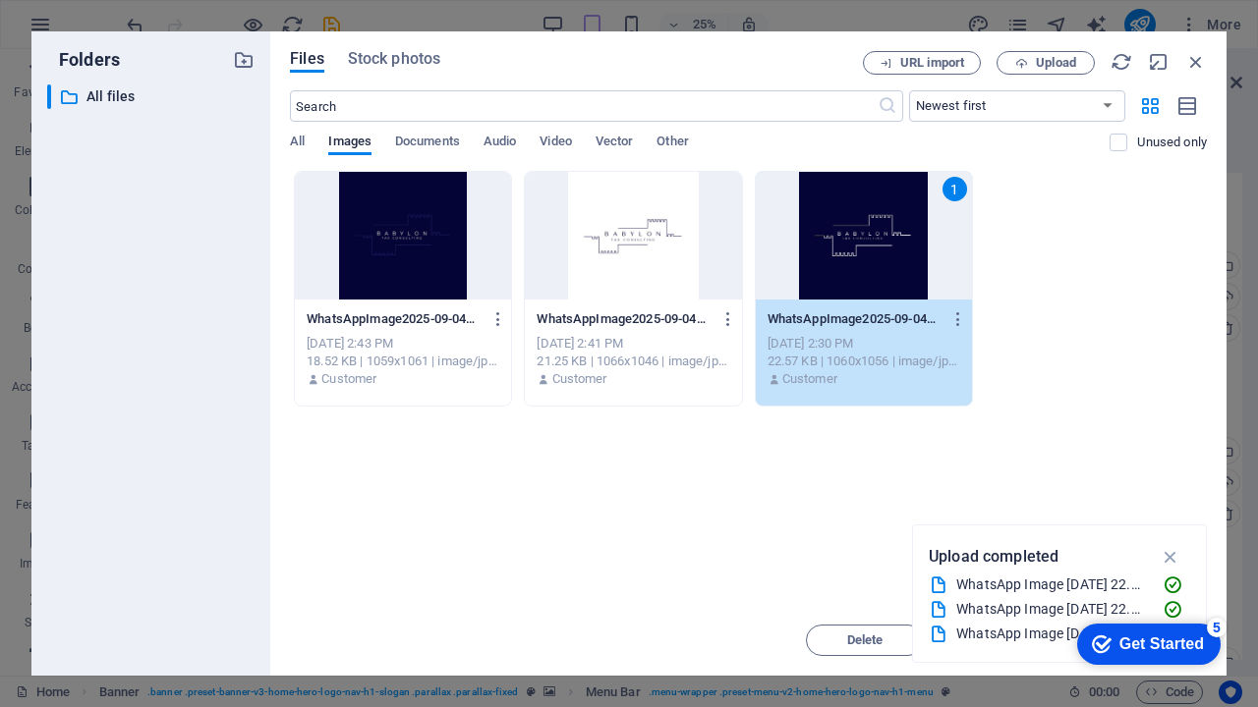
click at [893, 236] on div "1" at bounding box center [864, 236] width 216 height 128
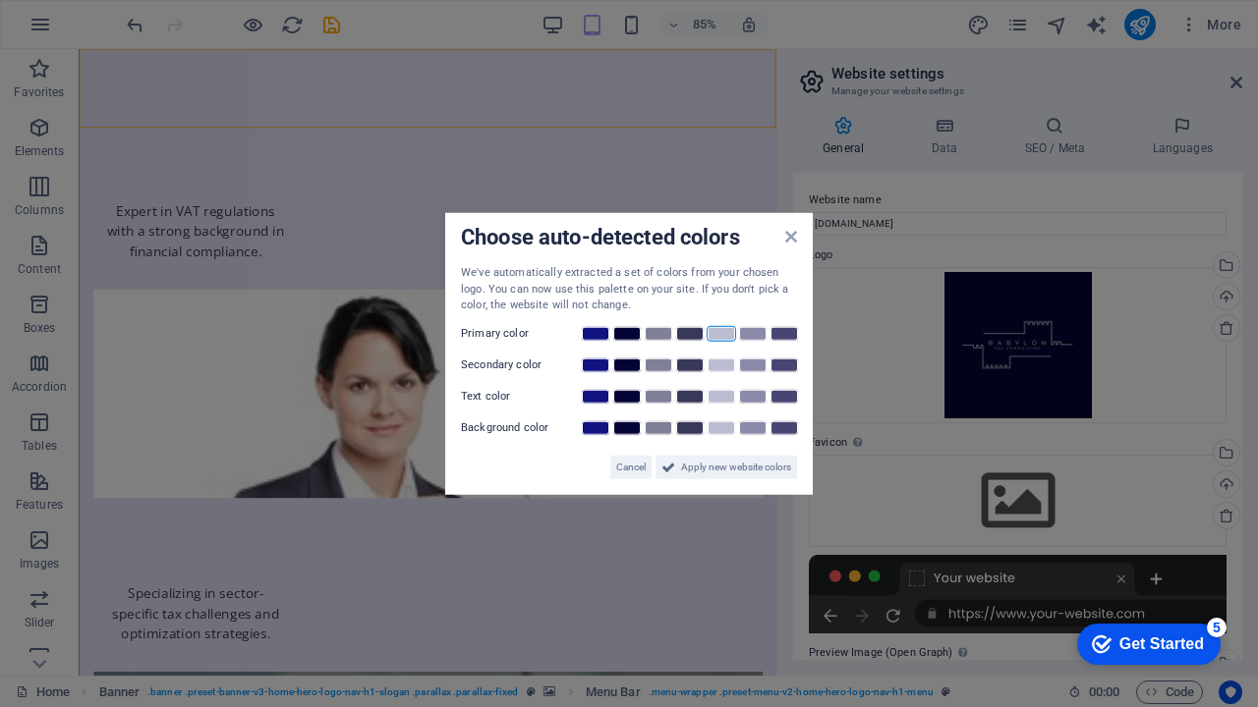
click at [717, 330] on link at bounding box center [720, 333] width 29 height 16
click at [710, 369] on link at bounding box center [720, 365] width 29 height 16
click at [689, 334] on link at bounding box center [689, 333] width 29 height 16
click at [696, 365] on link at bounding box center [689, 365] width 29 height 16
click at [692, 394] on link at bounding box center [689, 396] width 29 height 16
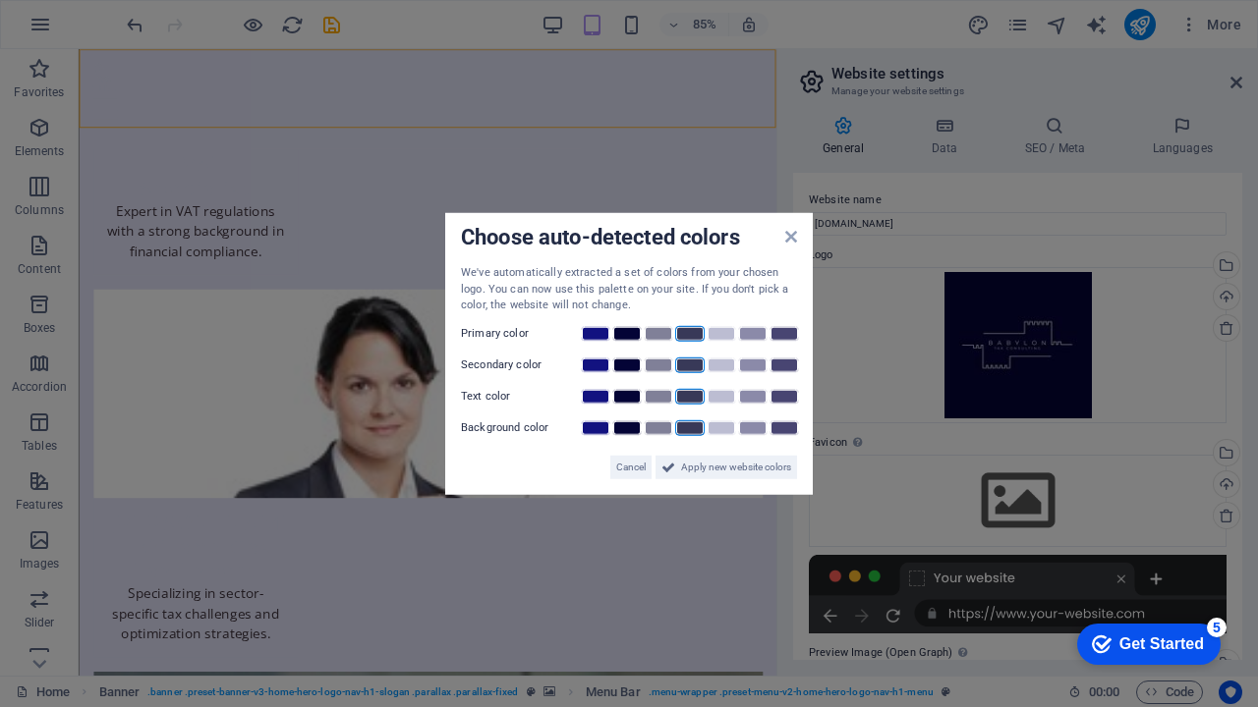
click at [695, 427] on link at bounding box center [689, 428] width 29 height 16
click at [723, 398] on link at bounding box center [720, 396] width 29 height 16
click at [741, 474] on span "Apply new website colors" at bounding box center [736, 467] width 110 height 24
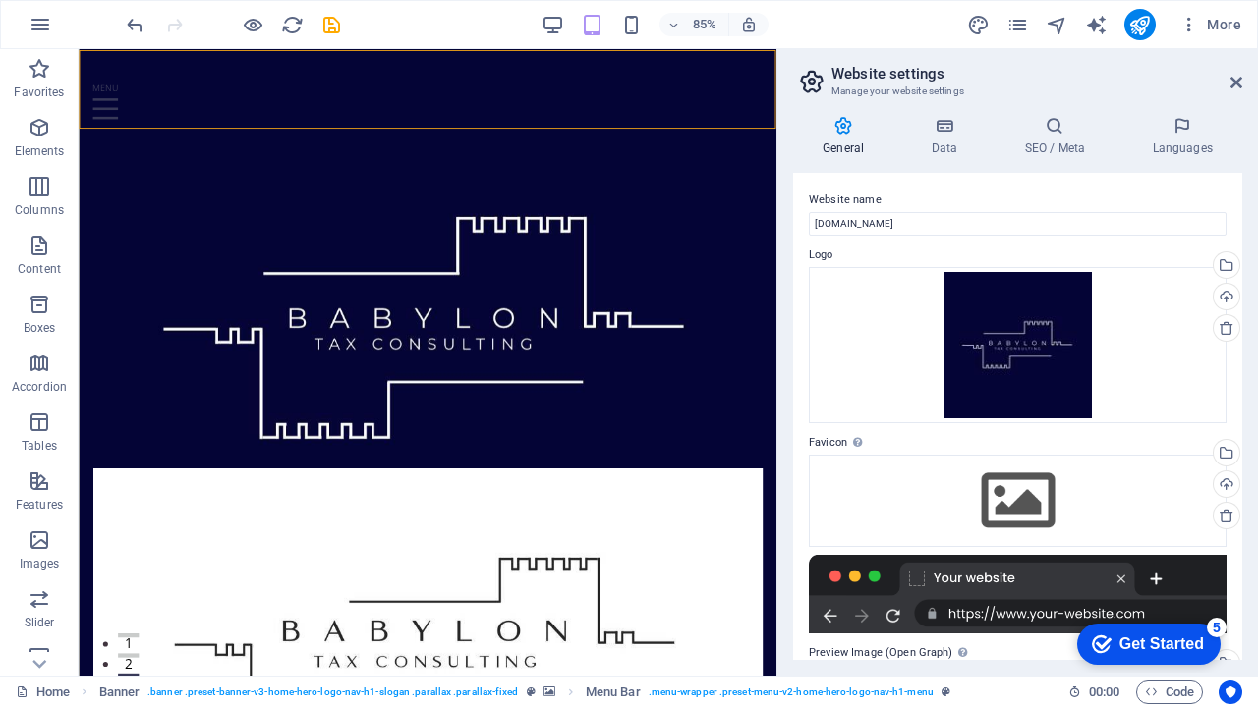
scroll to position [0, 0]
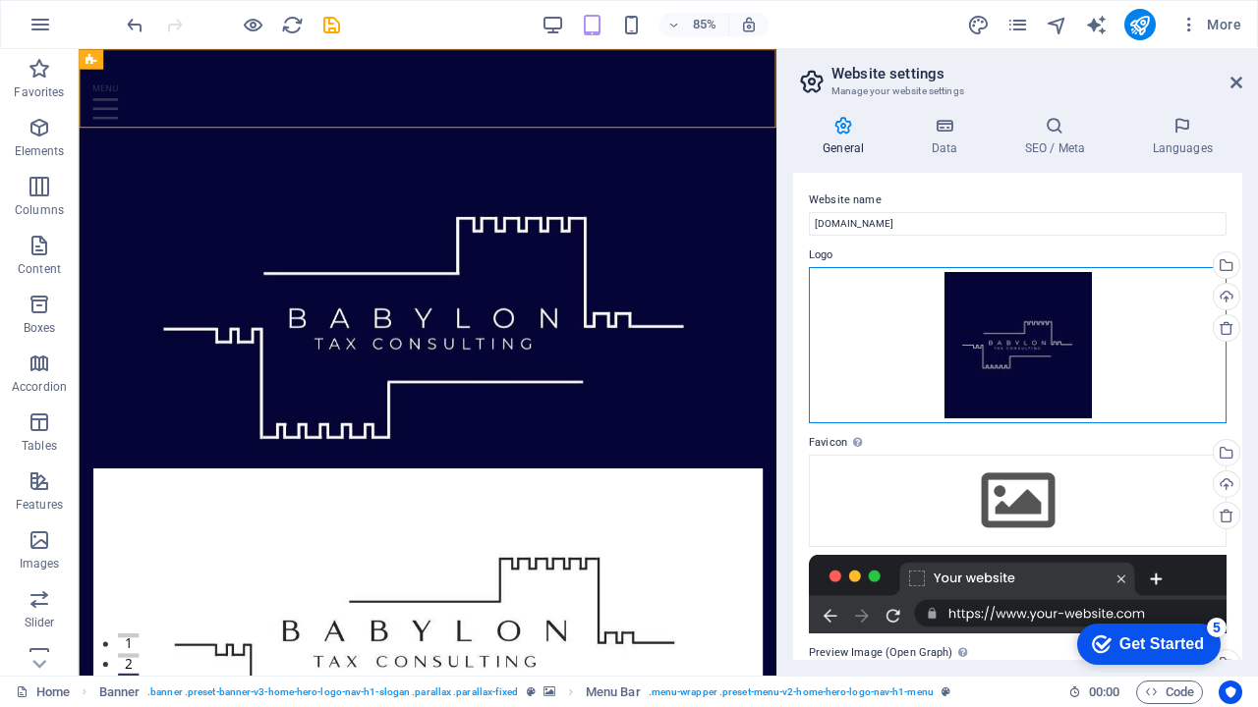
click at [968, 323] on div "Drag files here, click to choose files or select files from Files or our free s…" at bounding box center [1018, 345] width 418 height 156
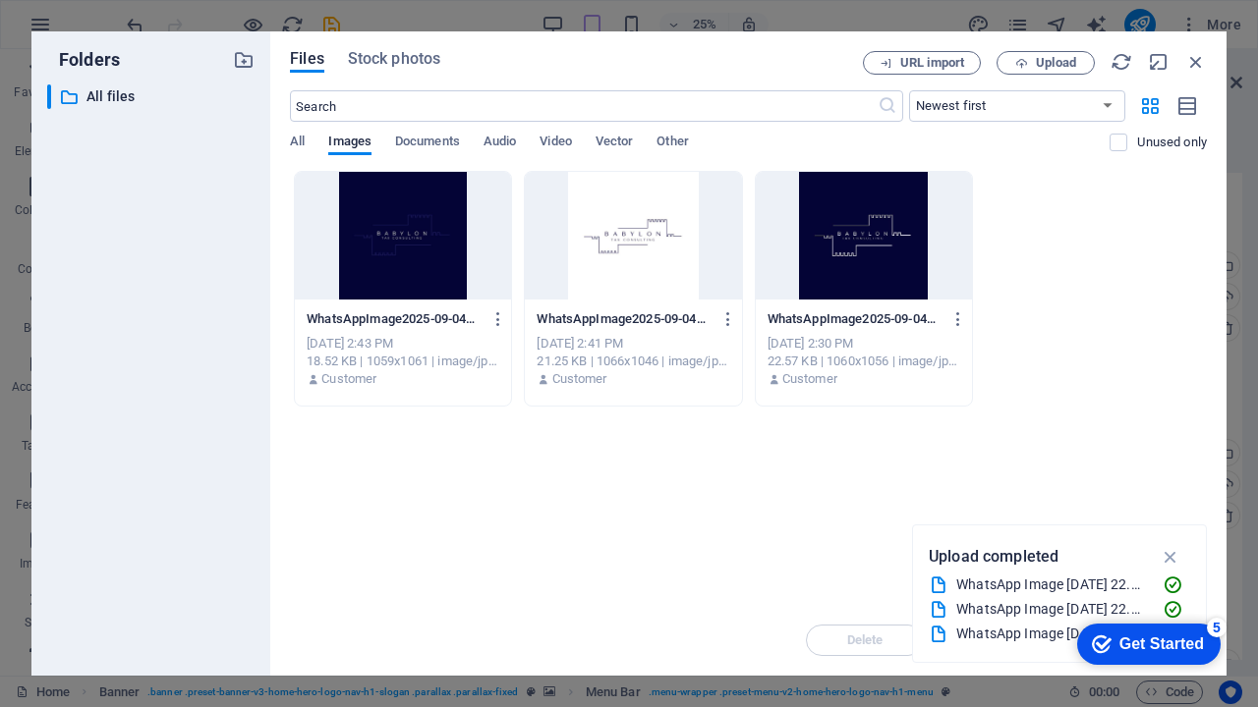
click at [857, 255] on div at bounding box center [864, 236] width 216 height 128
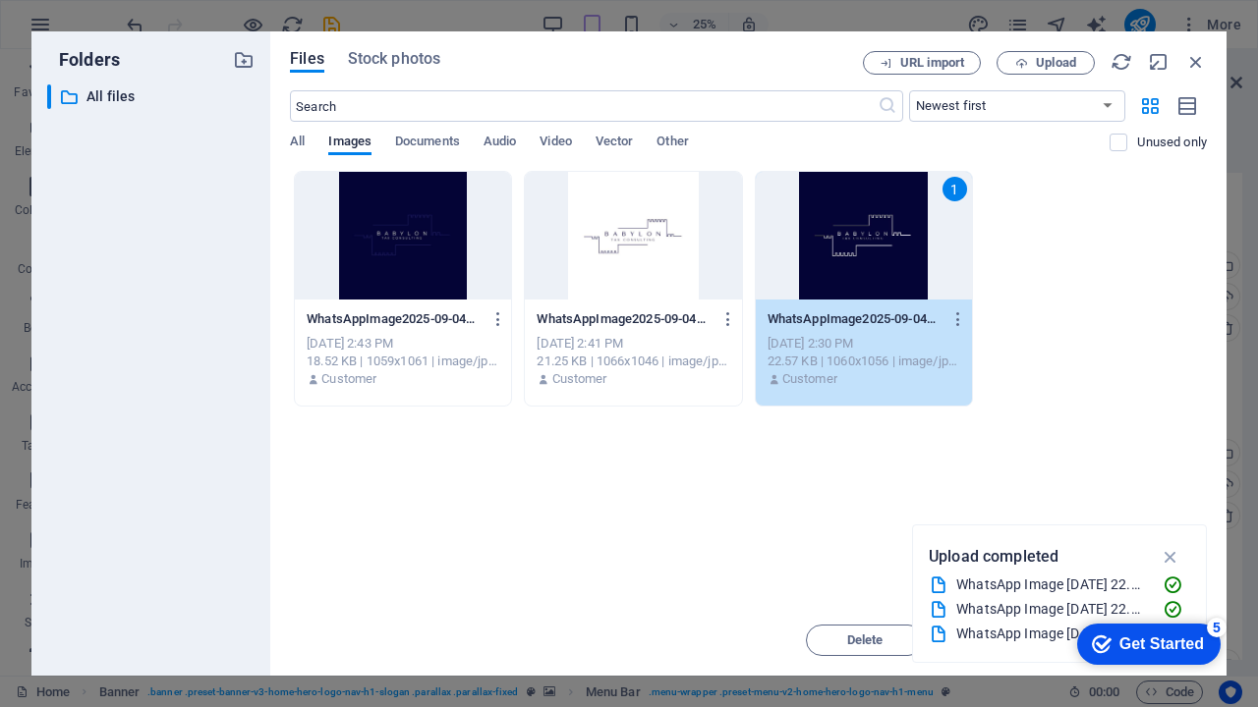
click at [857, 255] on div "1" at bounding box center [864, 236] width 216 height 128
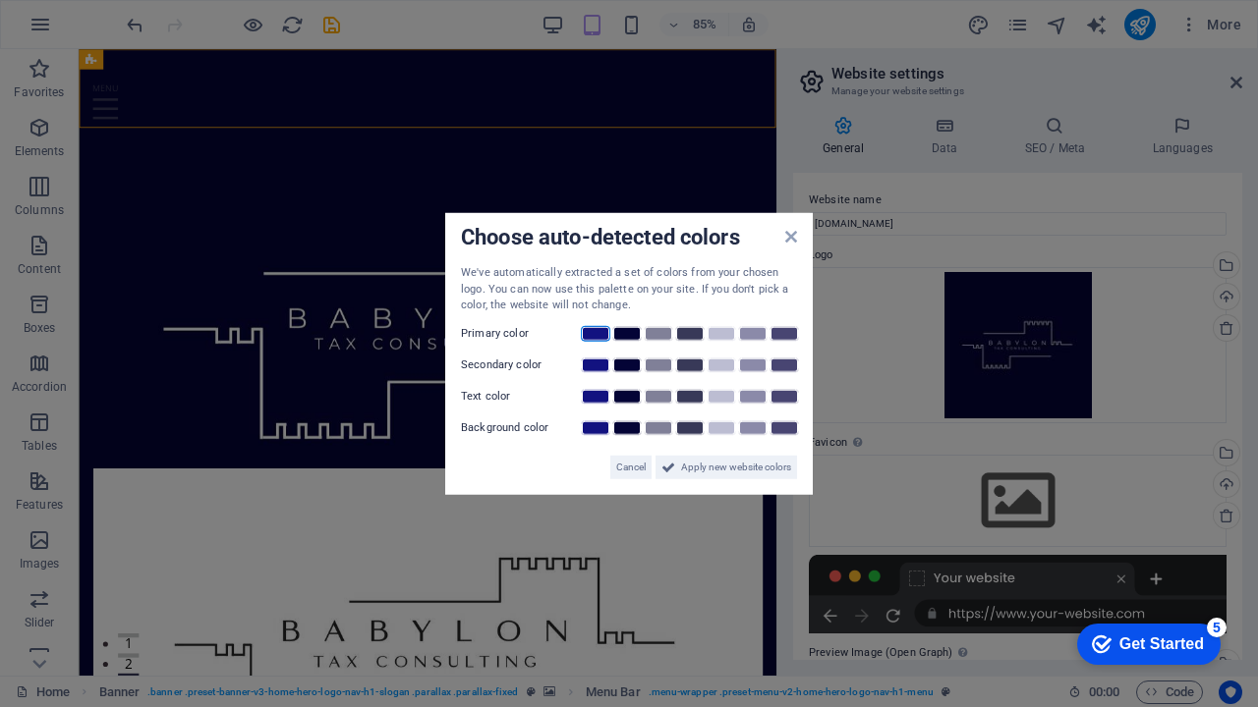
click at [598, 332] on link at bounding box center [595, 333] width 29 height 16
click at [606, 367] on link at bounding box center [595, 365] width 29 height 16
click at [724, 393] on link at bounding box center [720, 396] width 29 height 16
click at [602, 429] on link at bounding box center [595, 428] width 29 height 16
click at [699, 467] on span "Apply new website colors" at bounding box center [736, 467] width 110 height 24
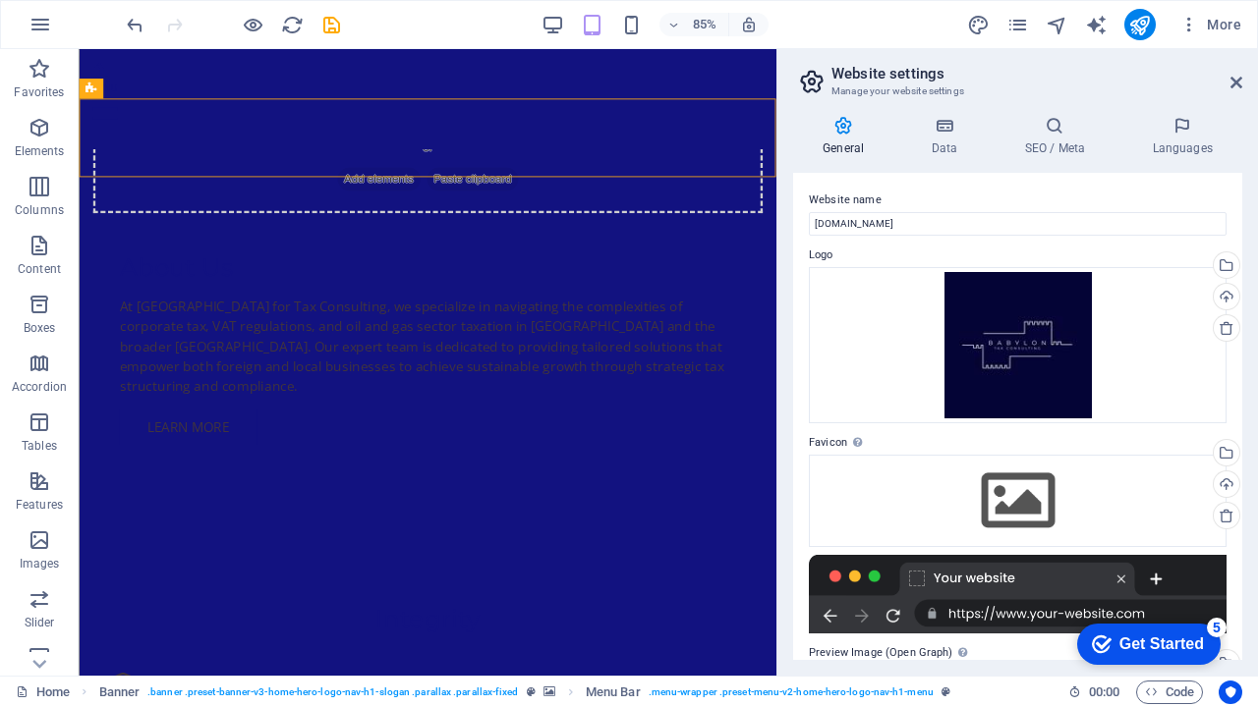
scroll to position [817, 0]
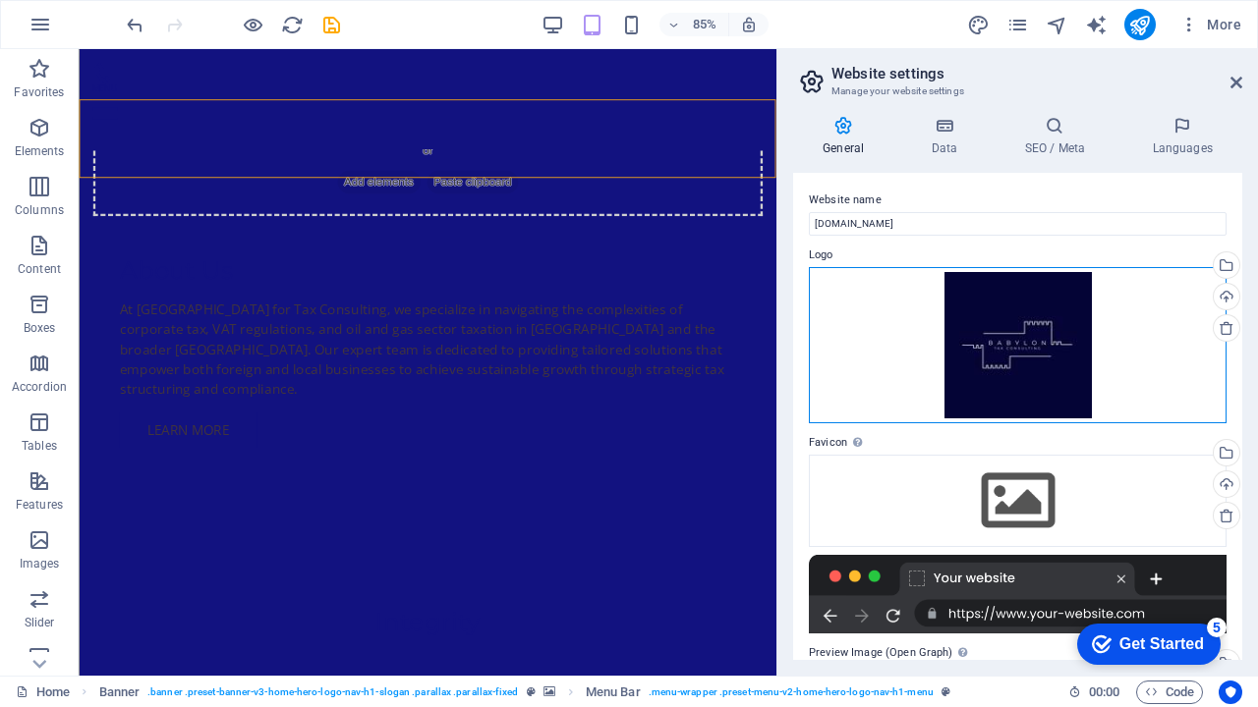
click at [1031, 336] on div "Drag files here, click to choose files or select files from Files or our free s…" at bounding box center [1018, 345] width 418 height 156
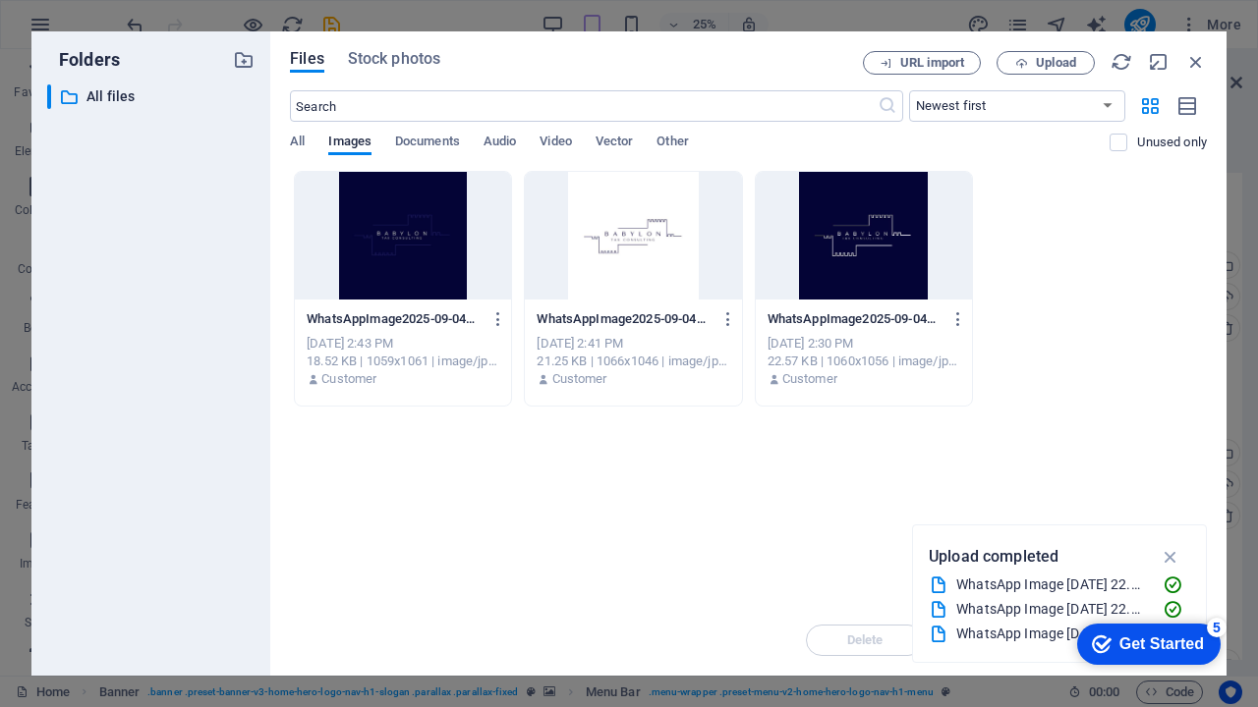
click at [901, 272] on div at bounding box center [864, 236] width 216 height 128
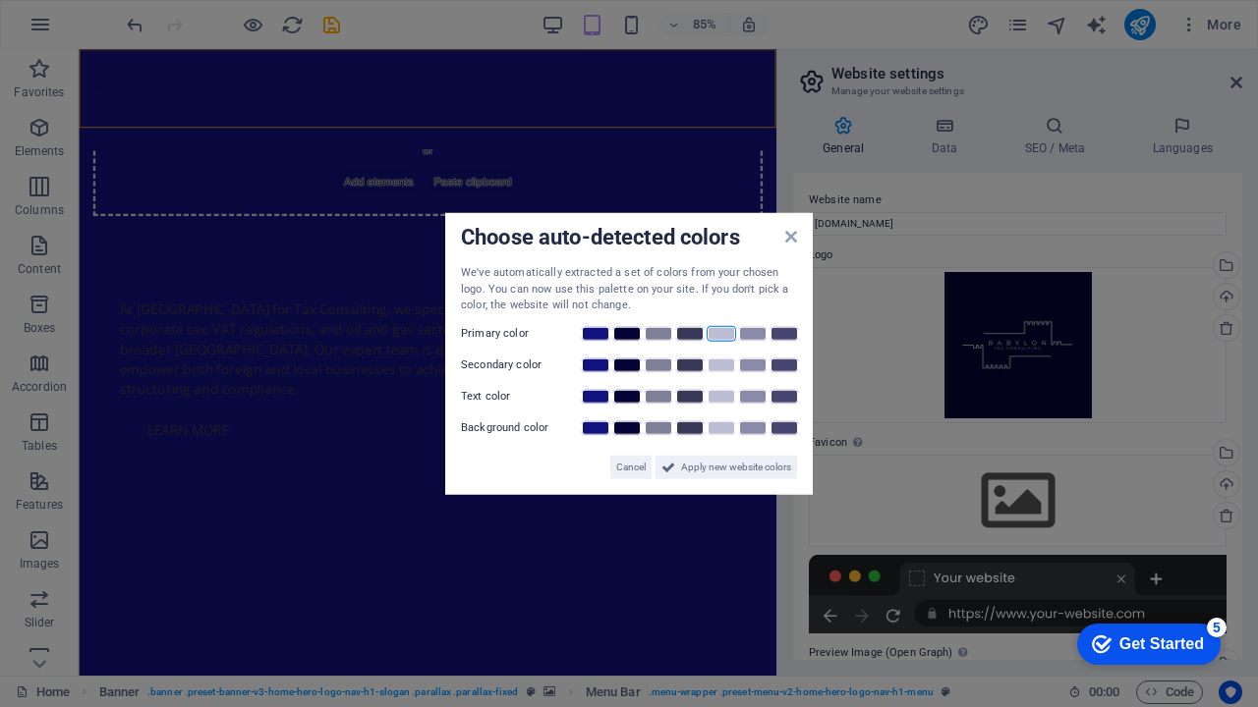
click at [729, 336] on link at bounding box center [720, 333] width 29 height 16
click at [726, 362] on link at bounding box center [720, 365] width 29 height 16
click at [729, 393] on link at bounding box center [720, 396] width 29 height 16
click at [594, 397] on link at bounding box center [595, 396] width 29 height 16
click at [729, 431] on link at bounding box center [720, 428] width 29 height 16
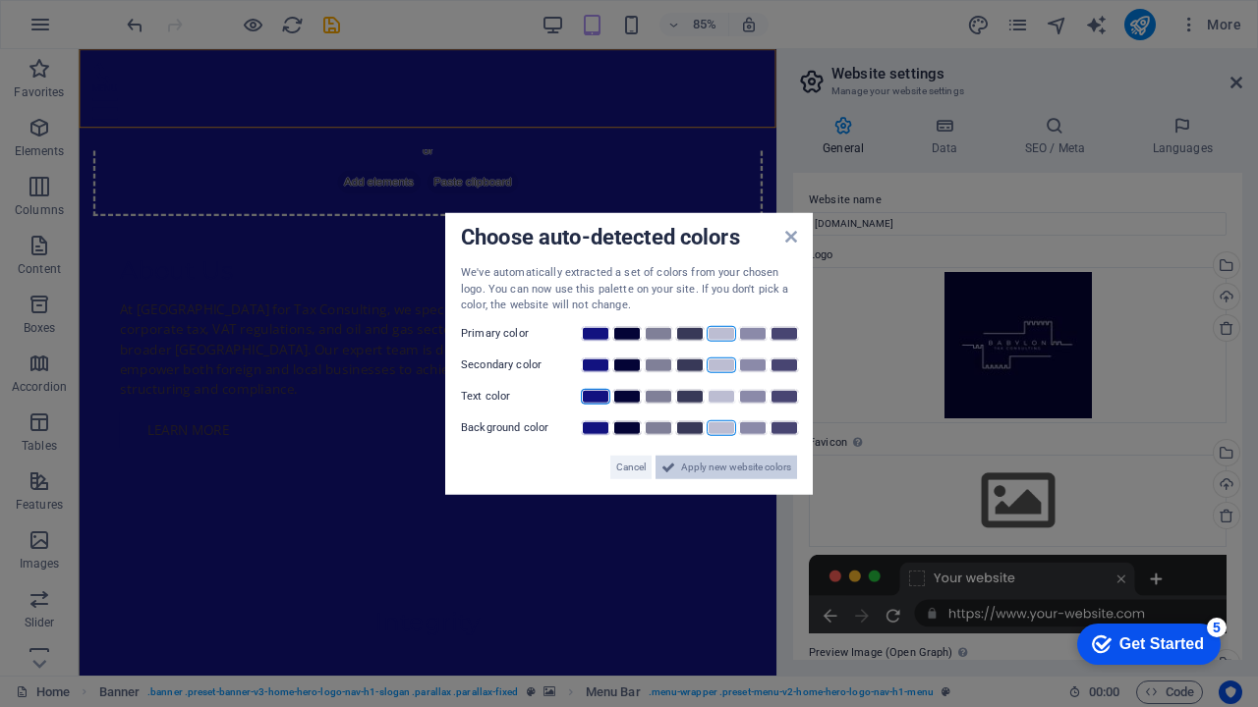
click at [742, 463] on span "Apply new website colors" at bounding box center [736, 467] width 110 height 24
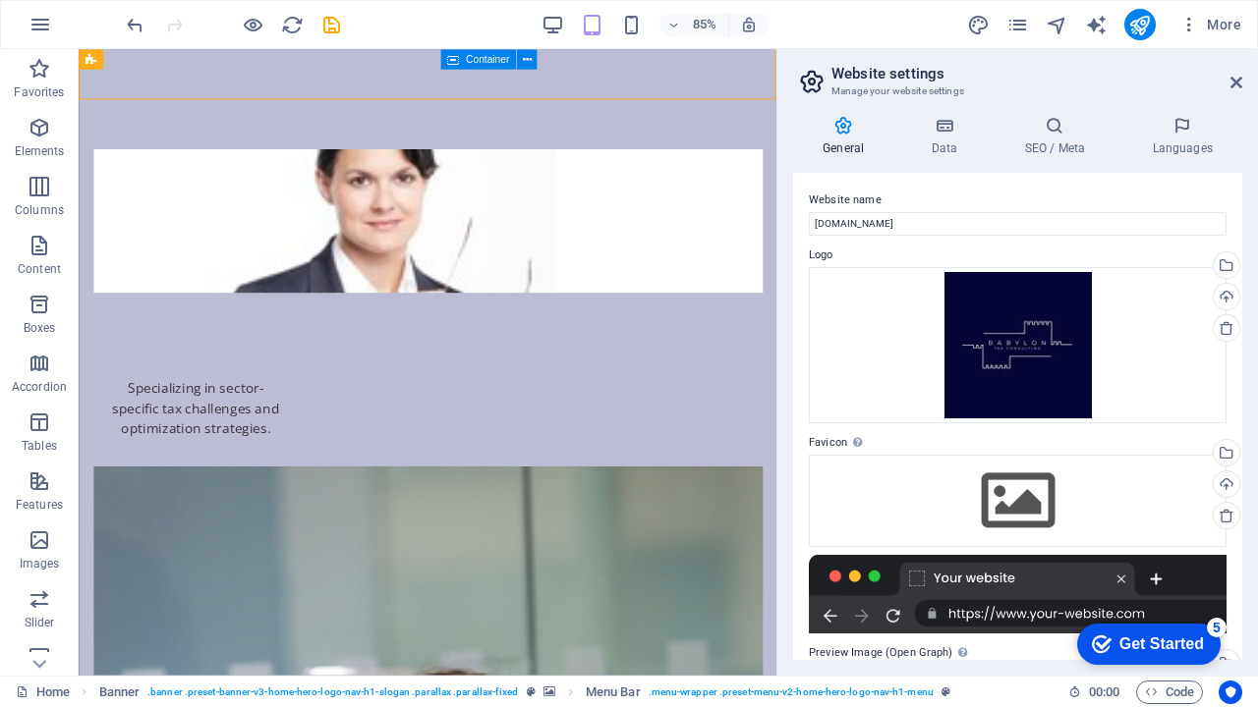
scroll to position [5361, 0]
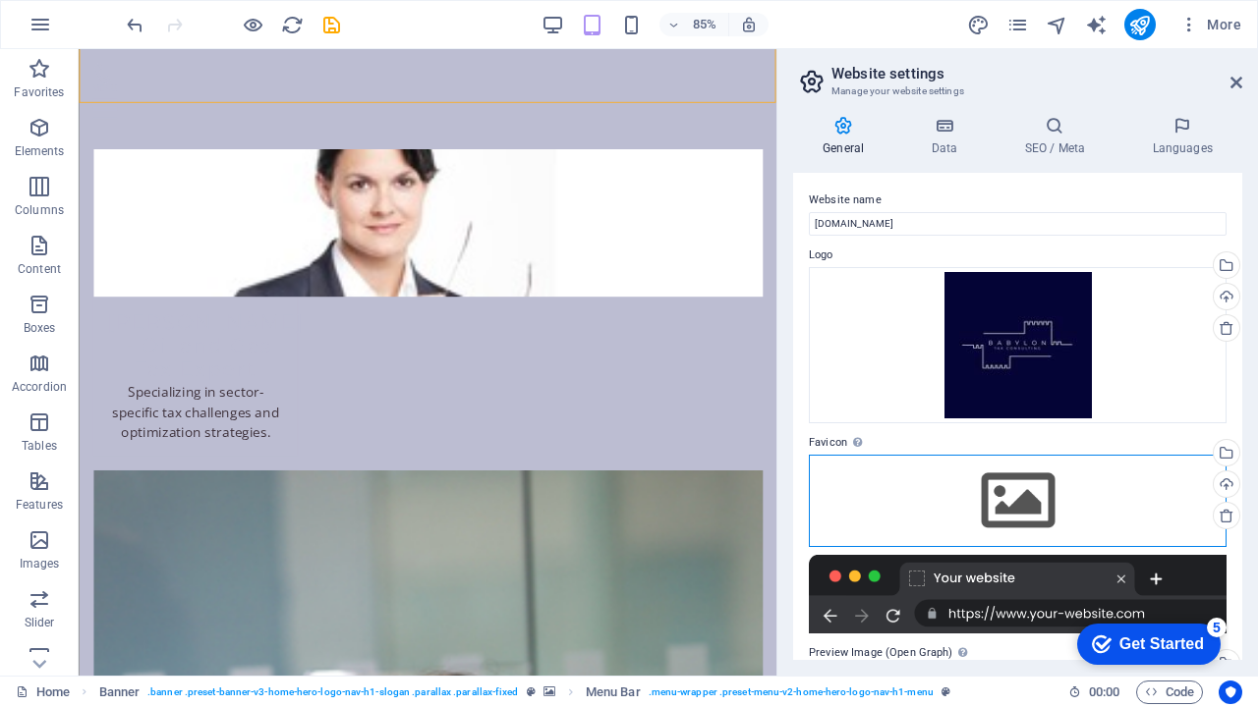
click at [1026, 498] on div "Drag files here, click to choose files or select files from Files or our free s…" at bounding box center [1018, 501] width 418 height 92
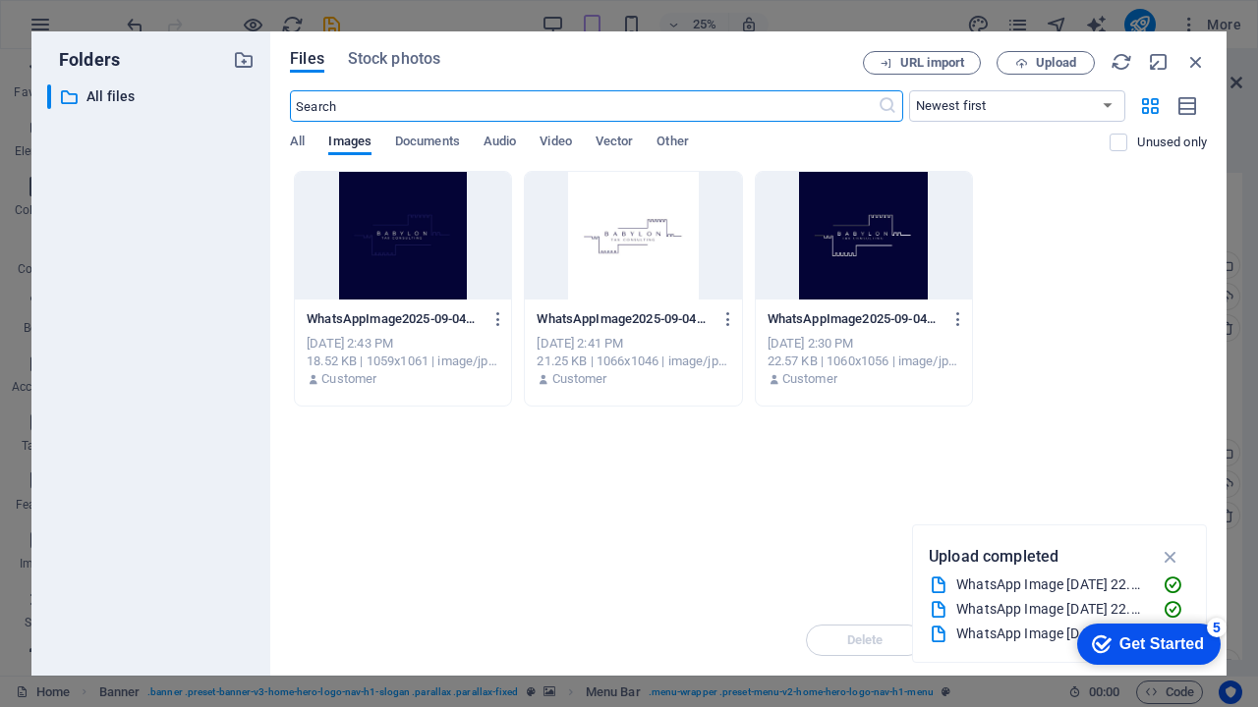
scroll to position [5123, 0]
click at [668, 266] on div at bounding box center [633, 236] width 216 height 128
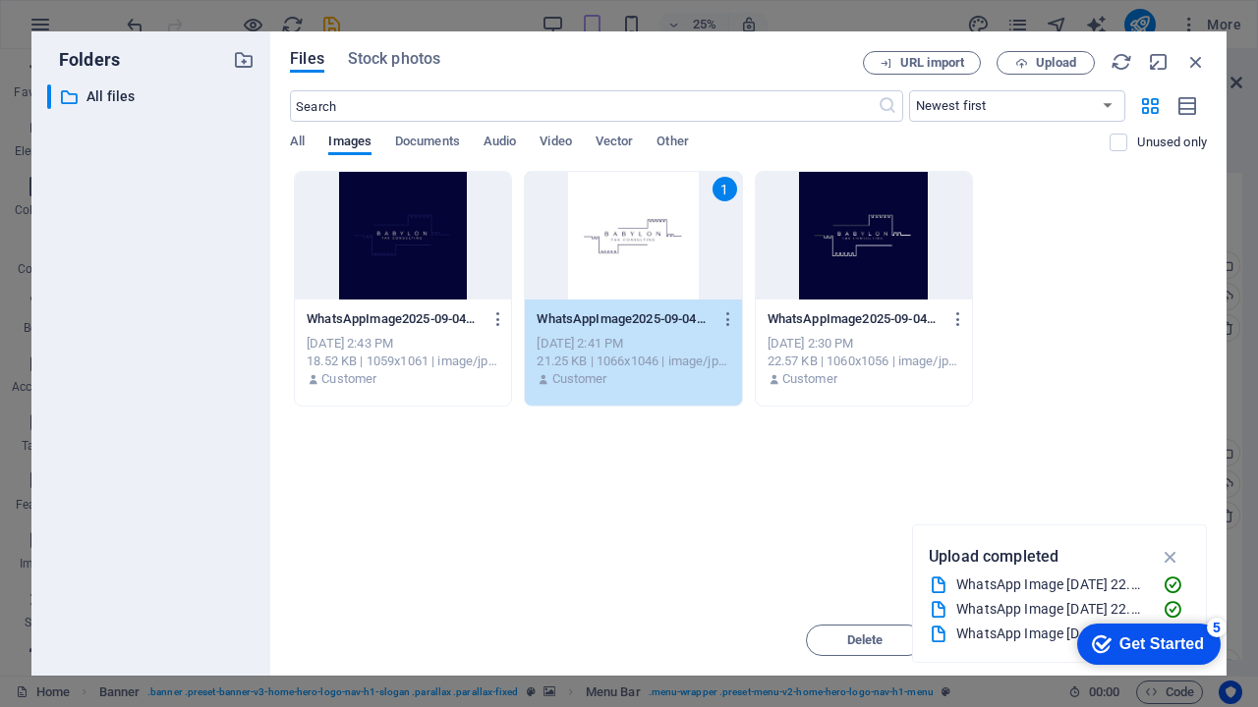
click at [668, 266] on div "1" at bounding box center [633, 236] width 216 height 128
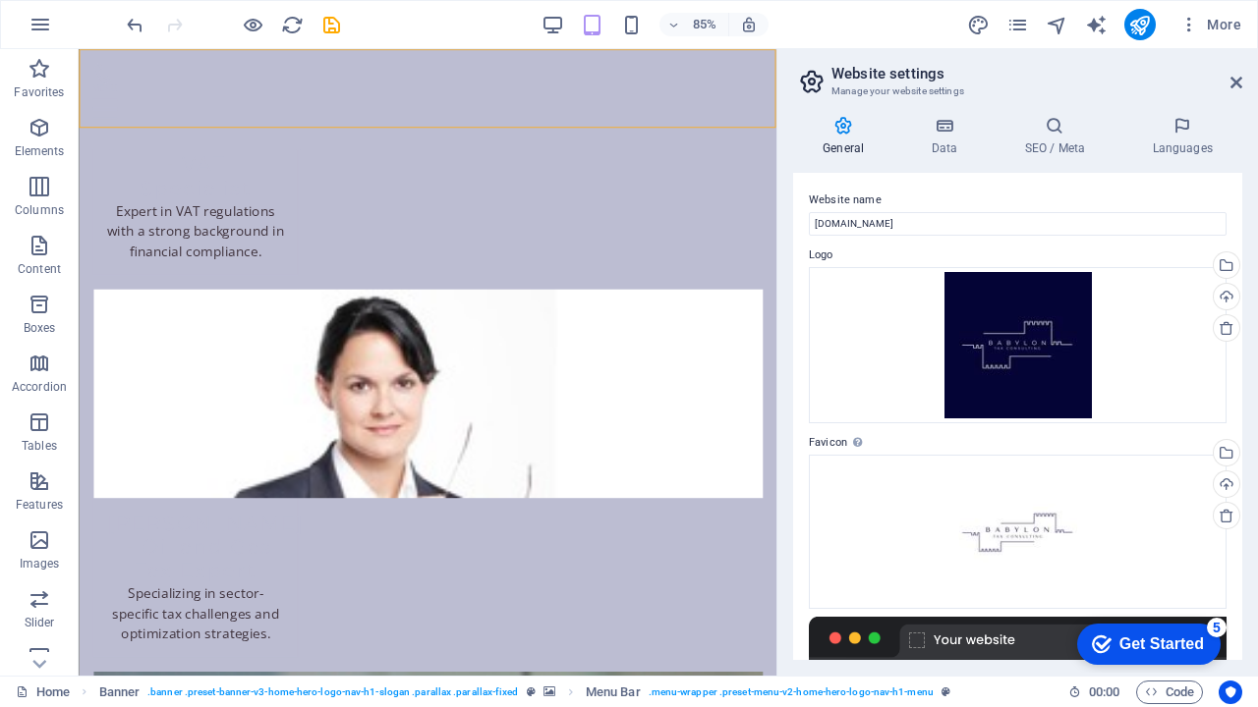
scroll to position [0, 0]
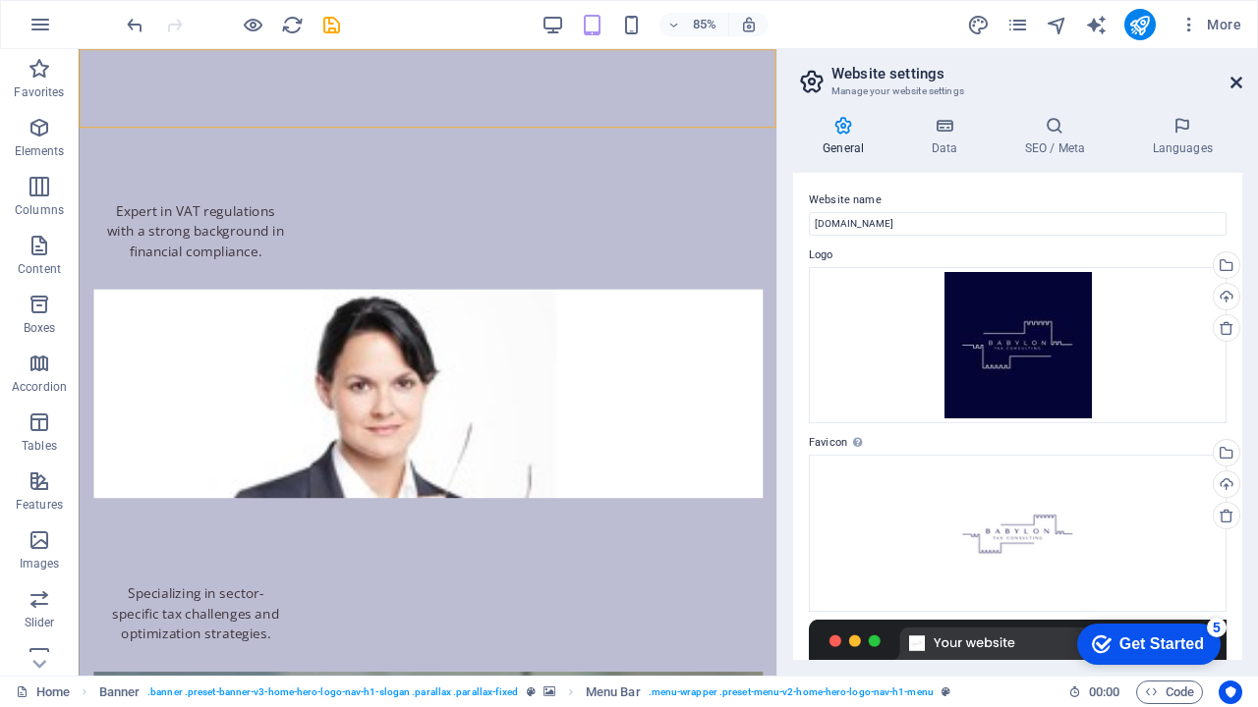
click at [1238, 80] on icon at bounding box center [1236, 83] width 12 height 16
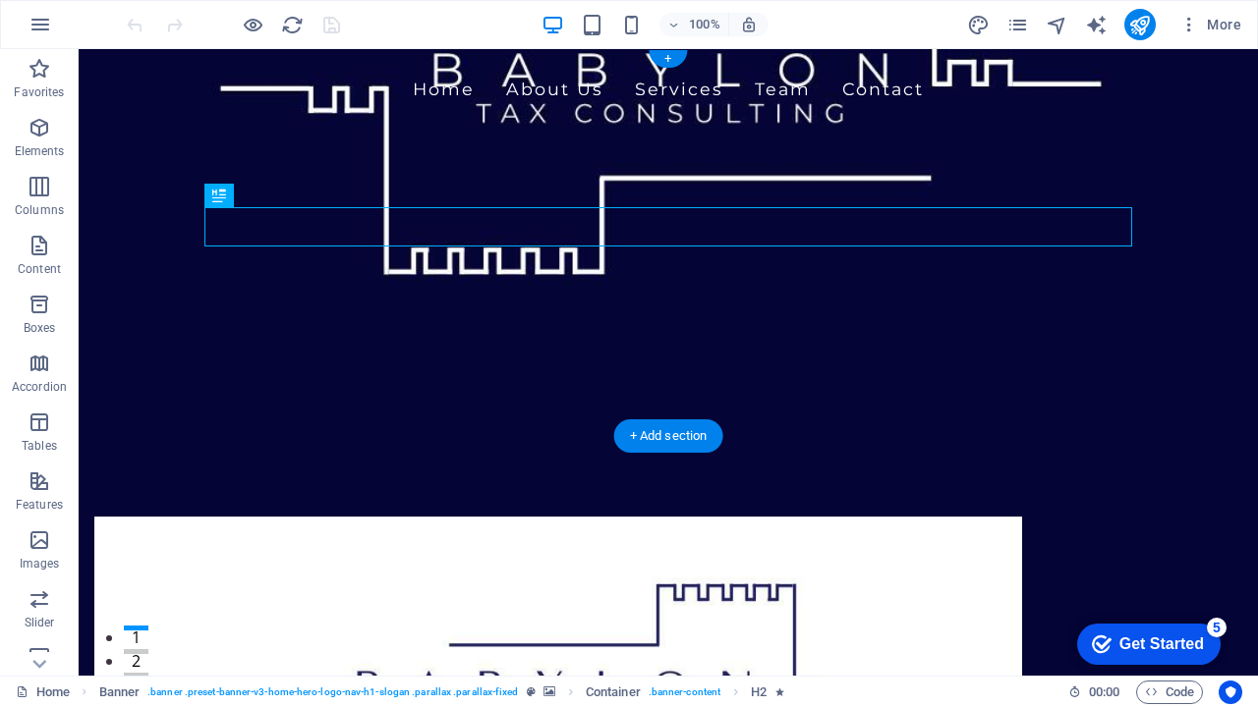
click at [379, 402] on figure at bounding box center [668, 362] width 1179 height 627
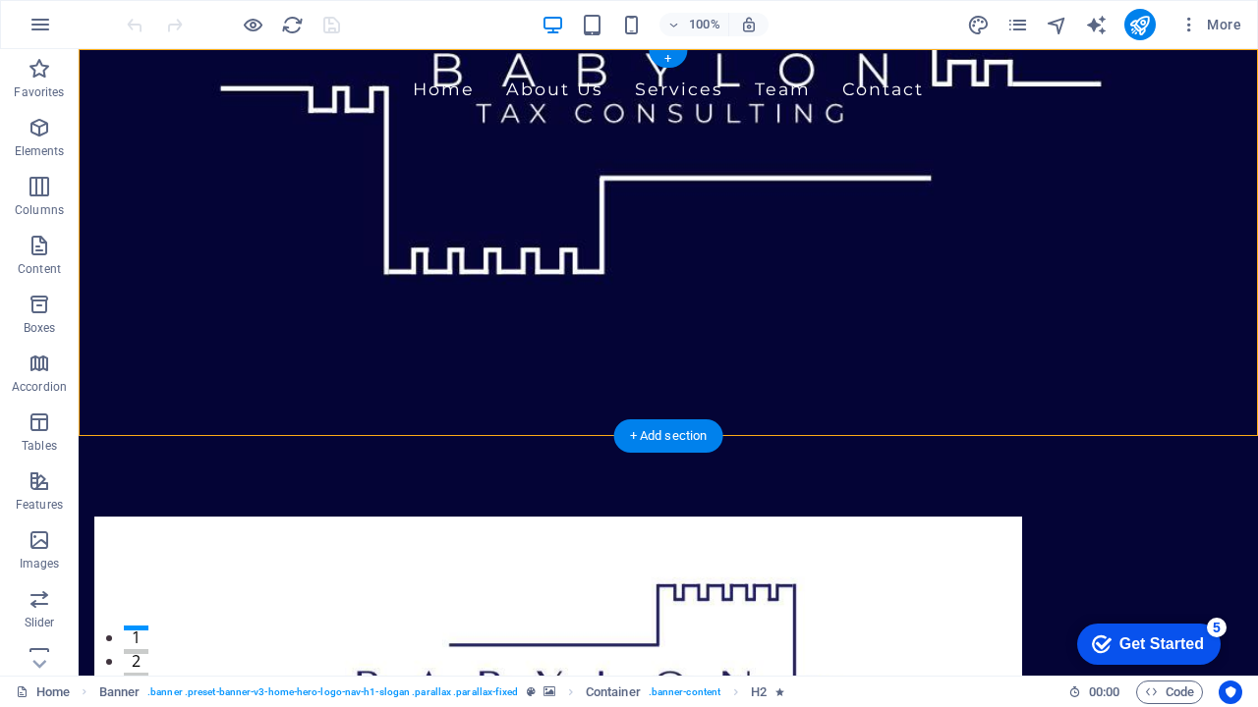
click at [379, 402] on figure at bounding box center [668, 362] width 1179 height 627
select select "vh"
select select "header"
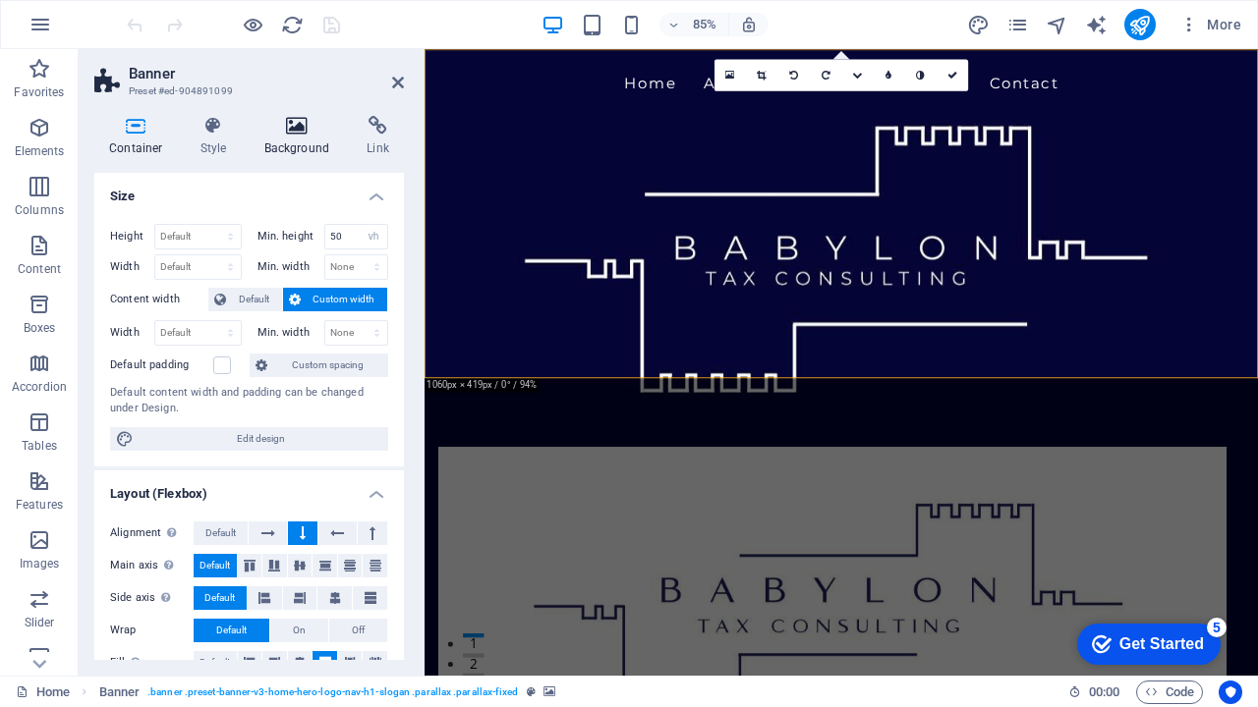
click at [303, 121] on icon at bounding box center [297, 126] width 95 height 20
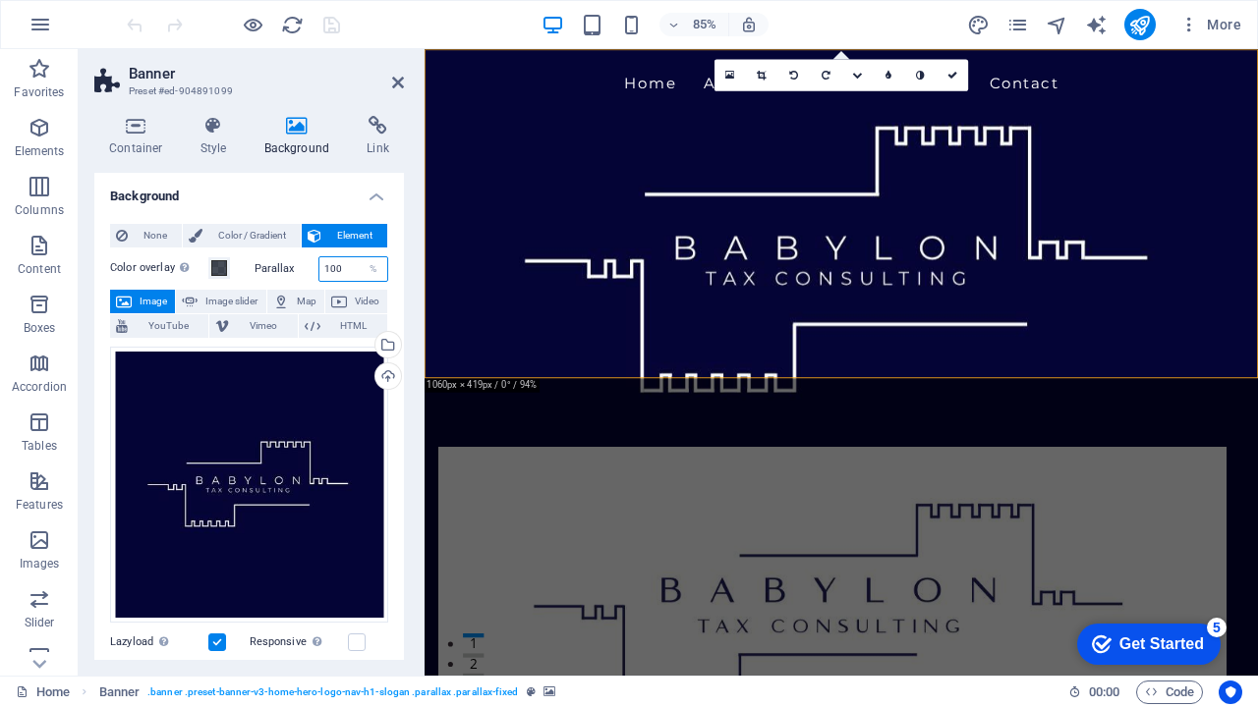
click at [341, 271] on input "100" at bounding box center [353, 269] width 69 height 24
type input "1"
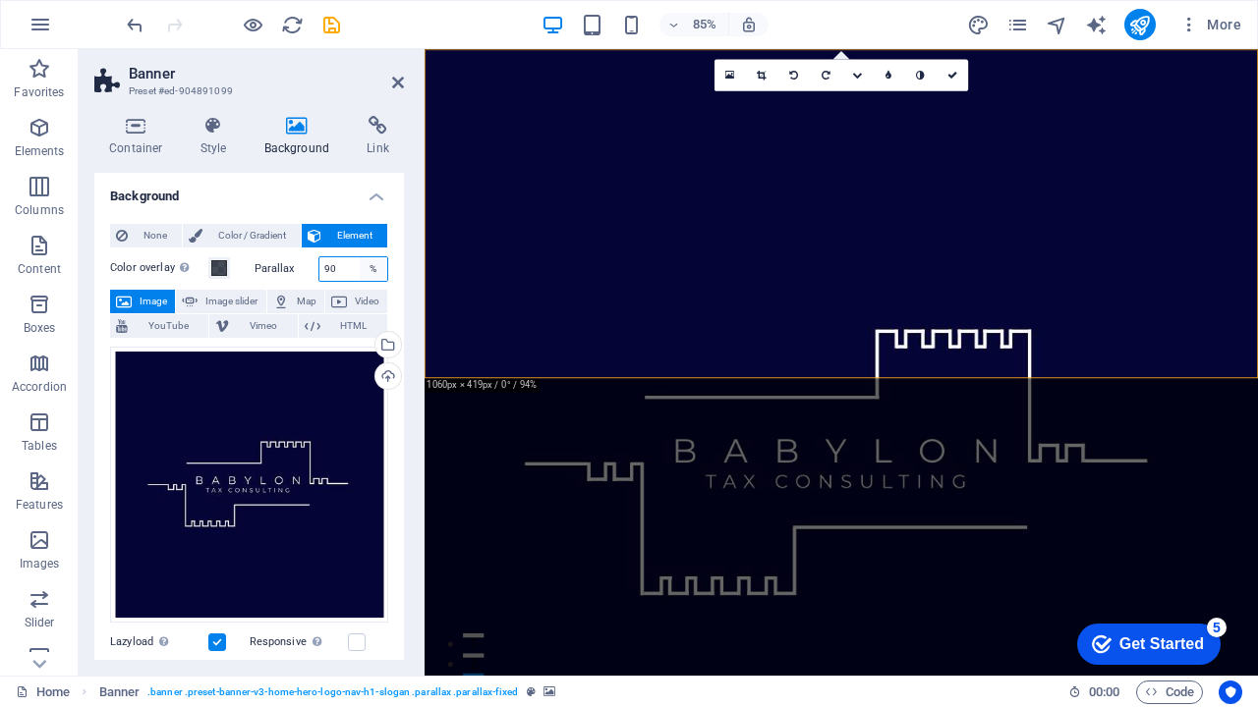
type input "9"
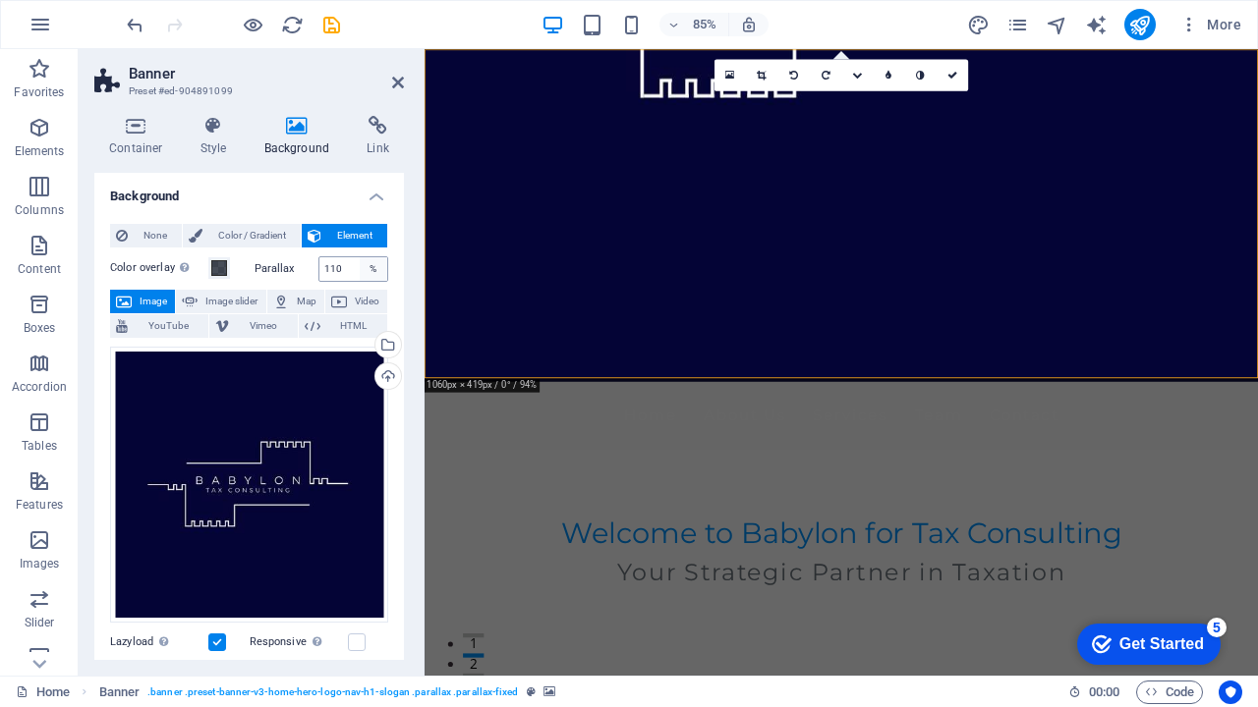
type input "100"
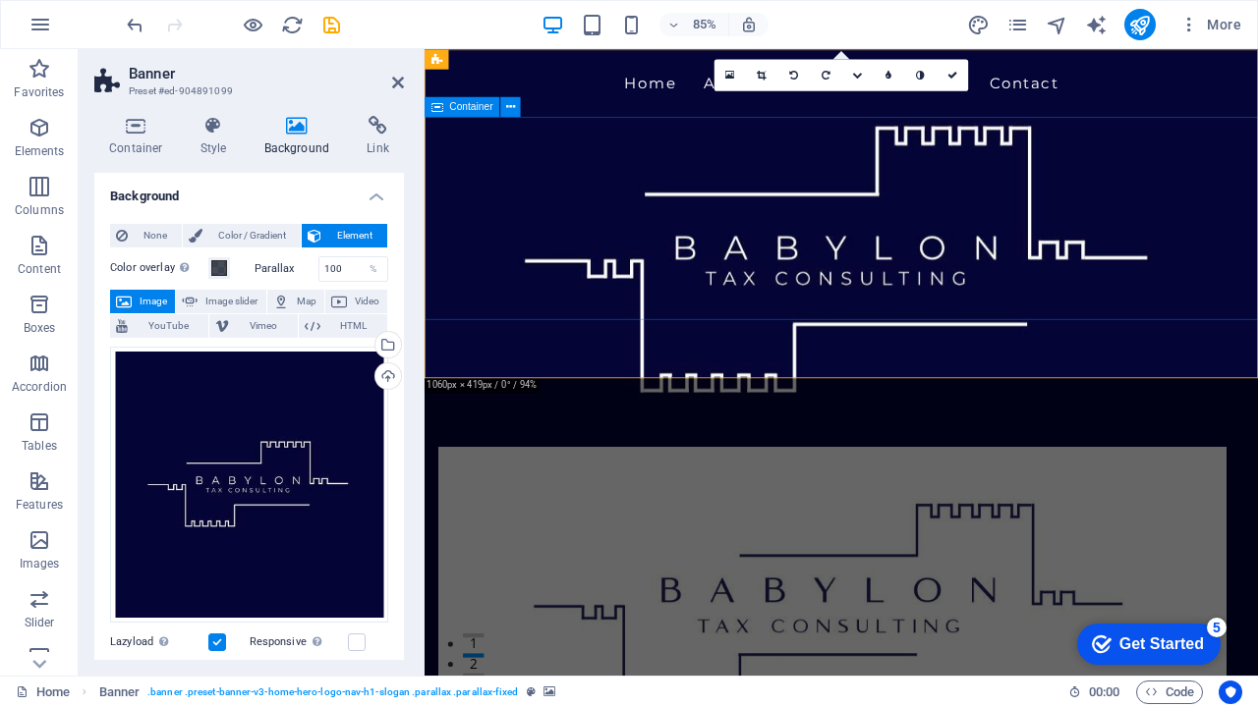
scroll to position [1, 0]
click at [395, 80] on icon at bounding box center [398, 83] width 12 height 16
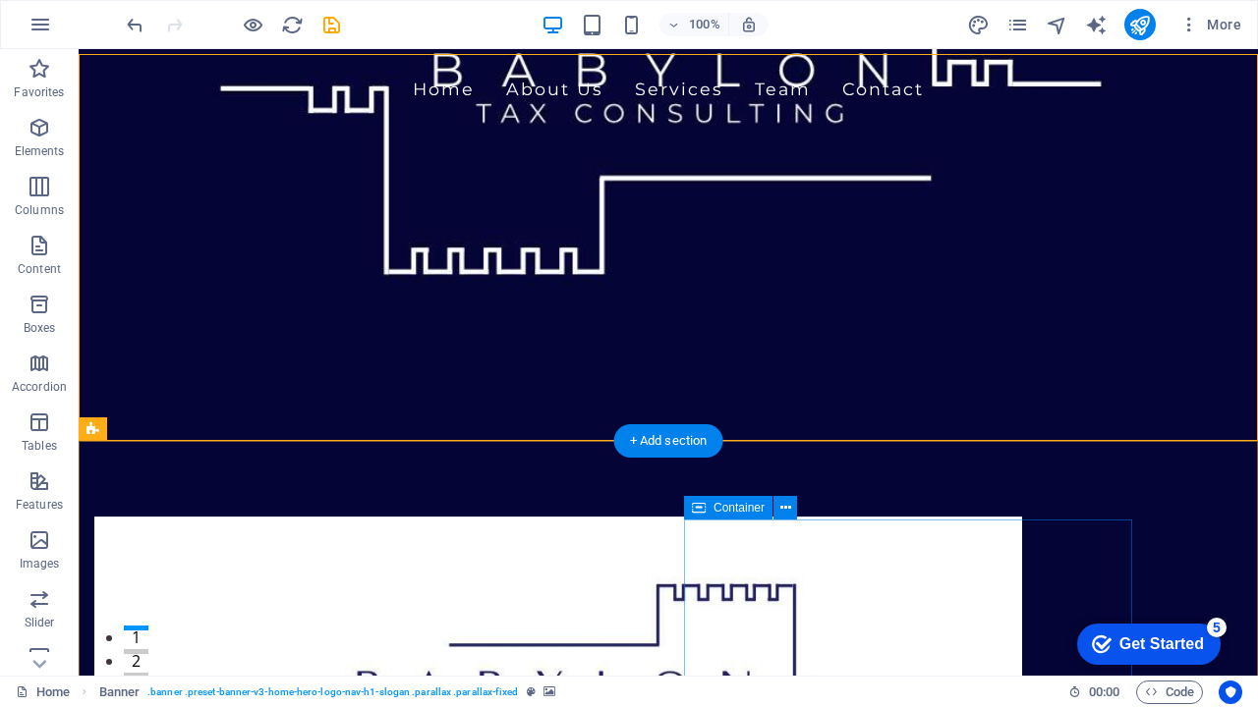
scroll to position [0, 0]
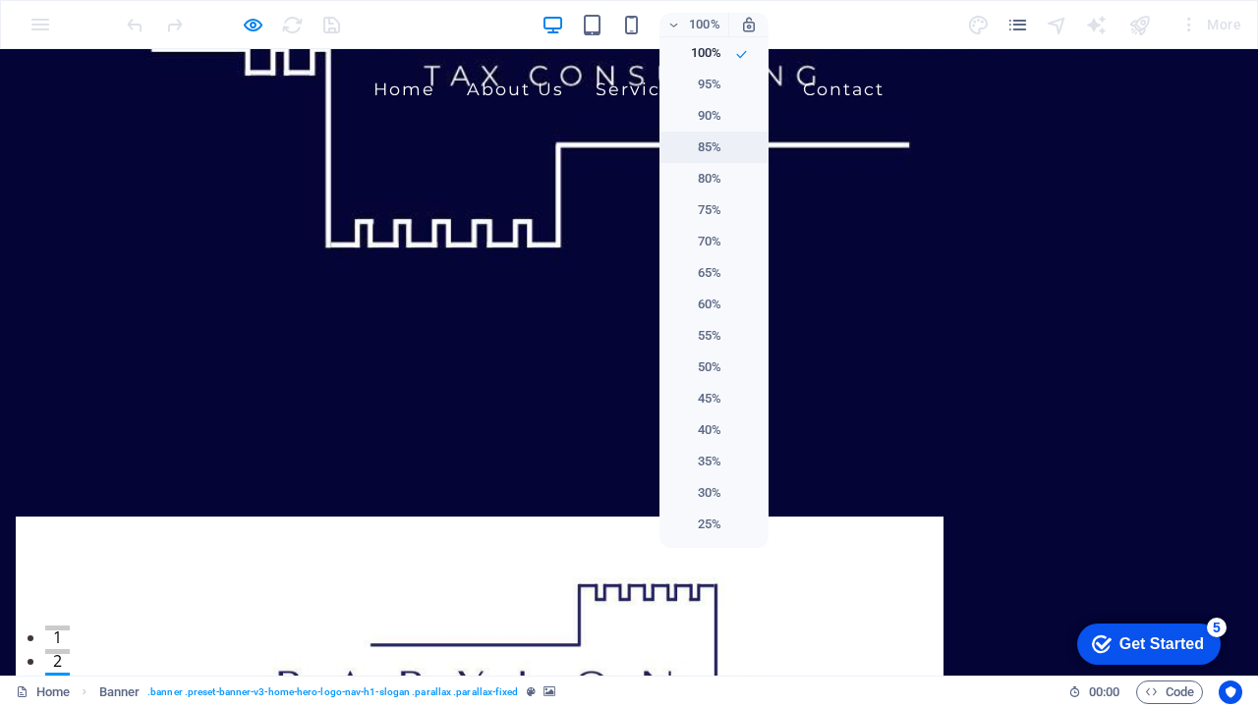
click at [706, 155] on h6 "85%" at bounding box center [696, 148] width 50 height 24
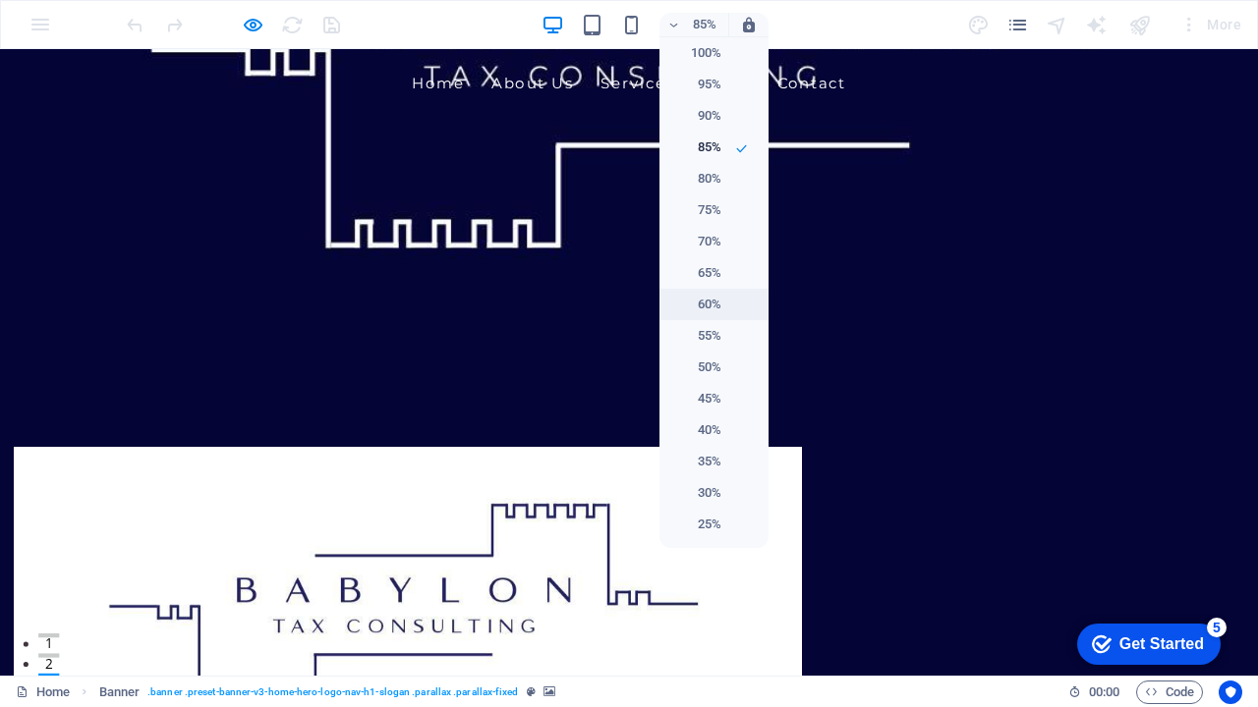
click at [708, 302] on h6 "60%" at bounding box center [696, 305] width 50 height 24
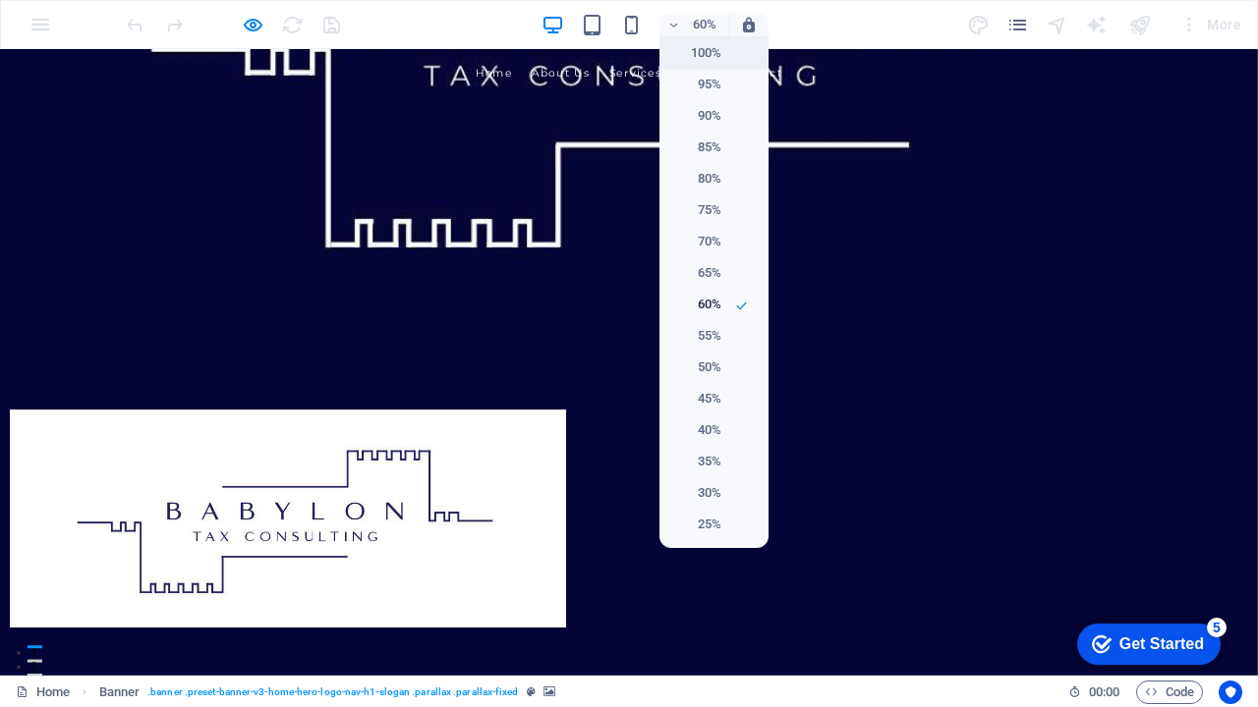
click at [711, 59] on h6 "100%" at bounding box center [696, 53] width 50 height 24
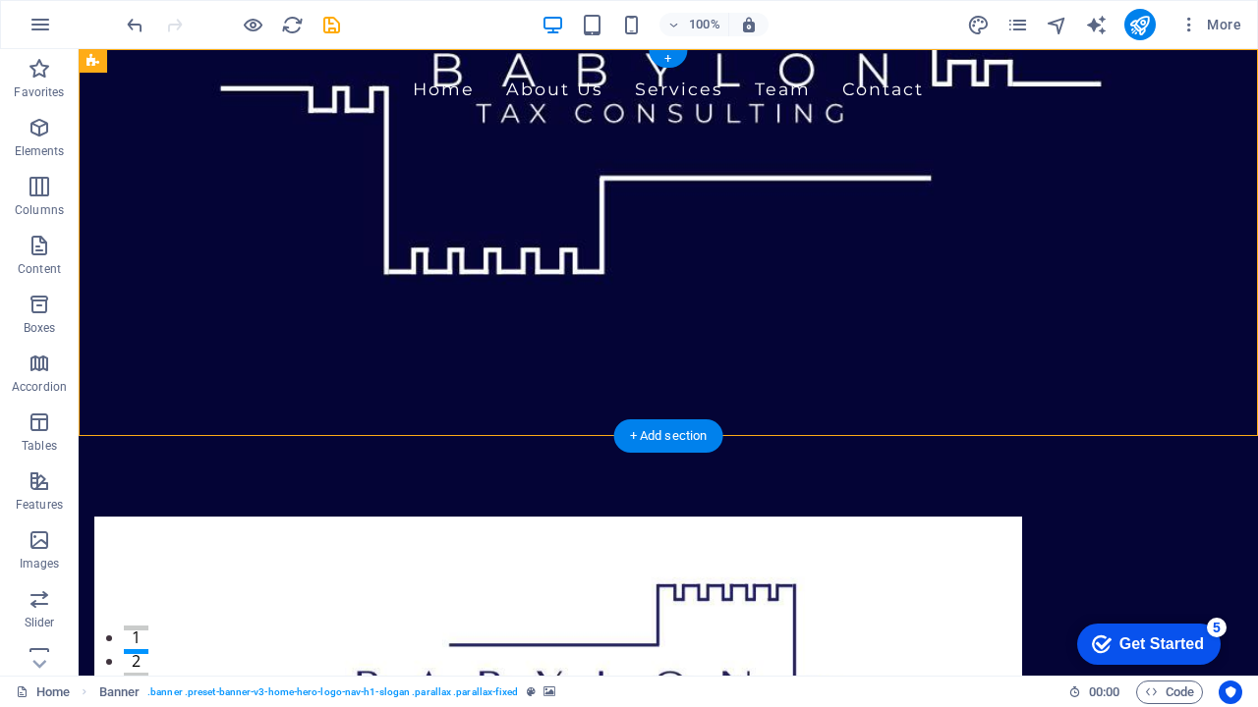
click at [247, 390] on figure at bounding box center [668, 362] width 1179 height 627
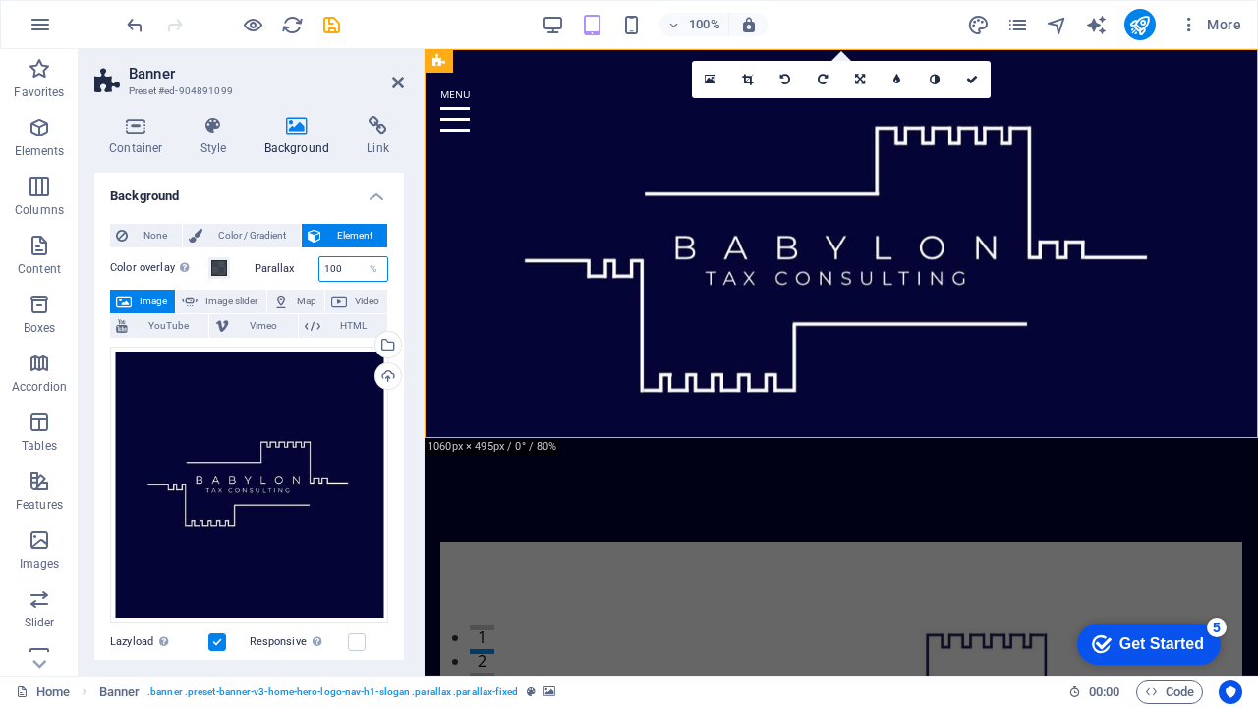
click at [343, 266] on input "100" at bounding box center [353, 269] width 69 height 24
type input "1"
type input "60"
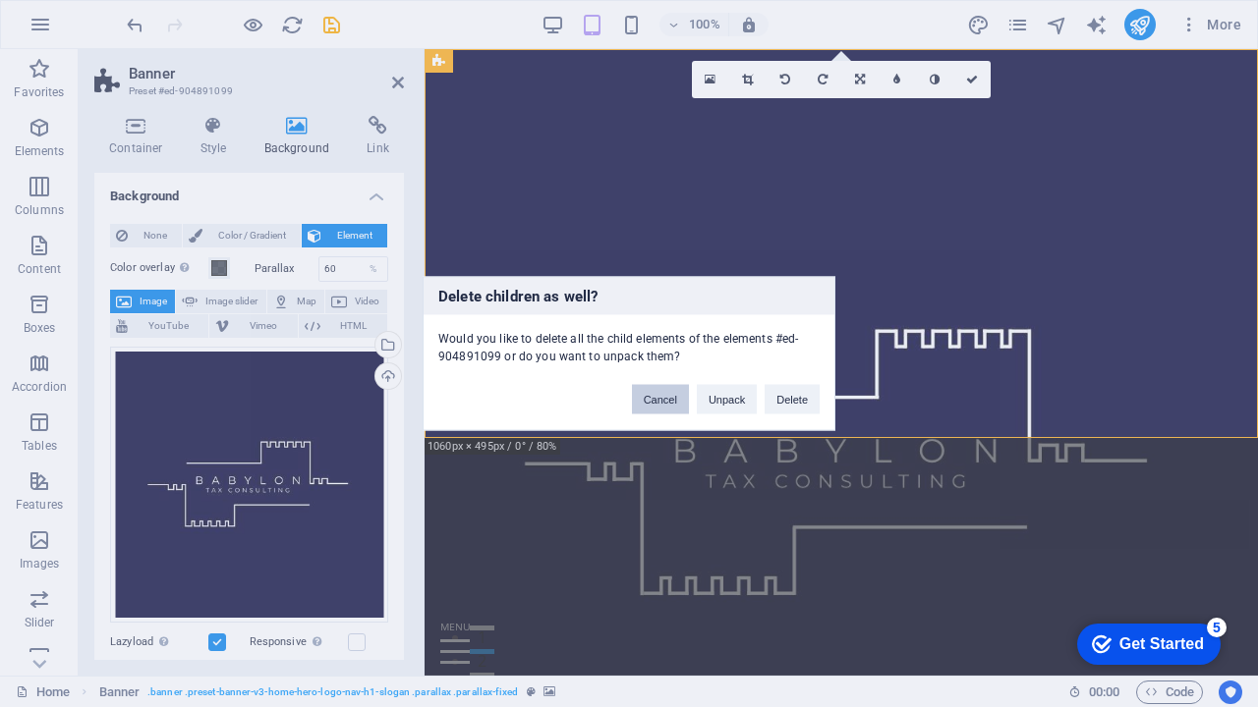
click at [670, 404] on button "Cancel" at bounding box center [660, 399] width 57 height 29
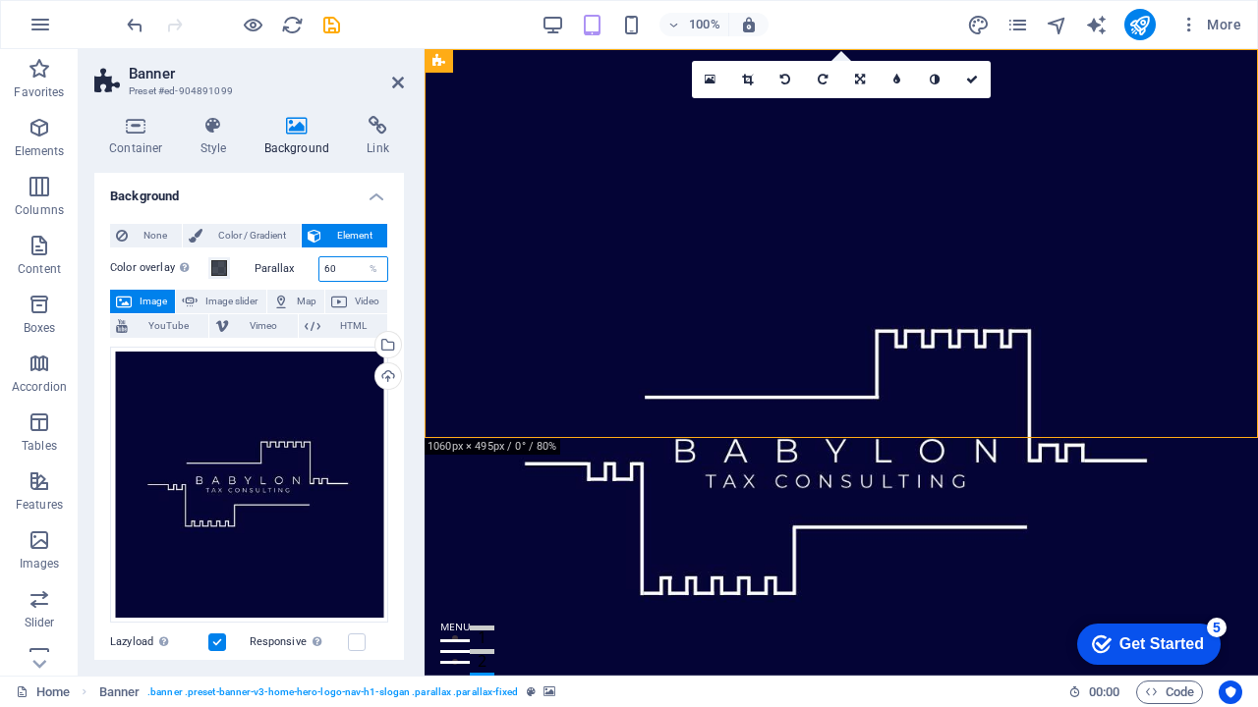
click at [352, 261] on input "60" at bounding box center [353, 269] width 69 height 24
type input "6"
type input "8"
type input "70"
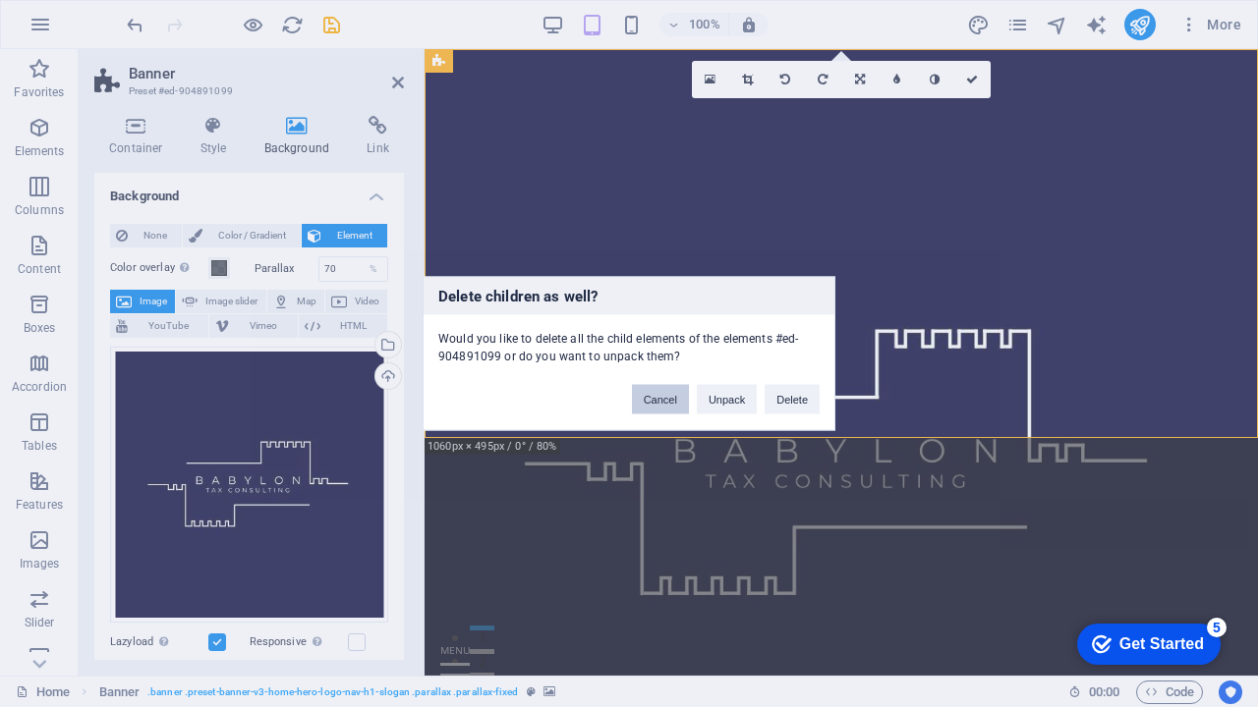
click at [661, 394] on button "Cancel" at bounding box center [660, 399] width 57 height 29
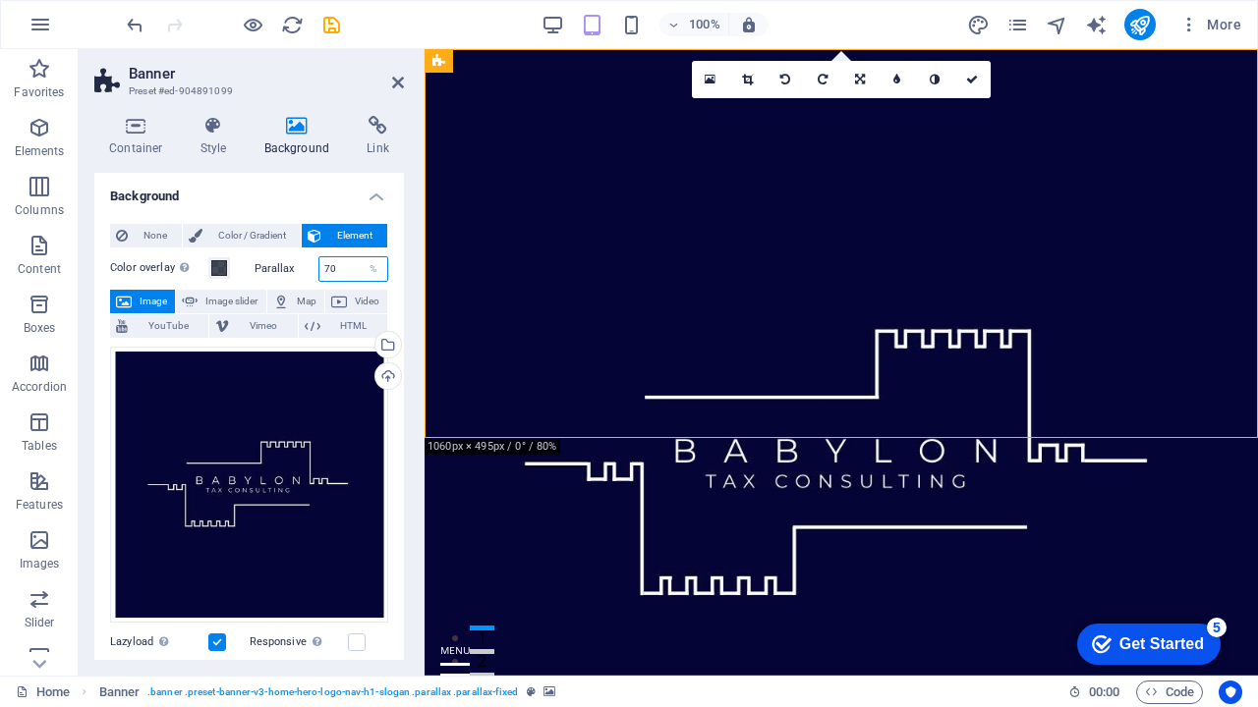
click at [338, 266] on input "70" at bounding box center [353, 269] width 69 height 24
type input "7"
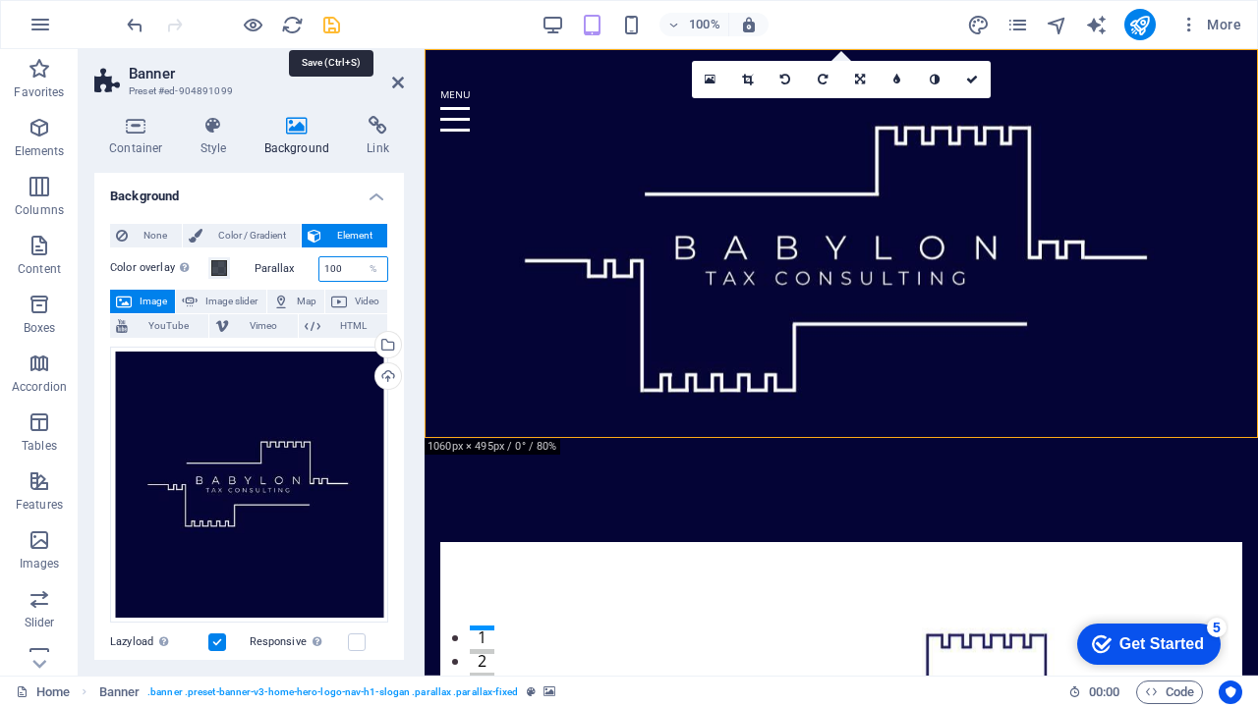
type input "100"
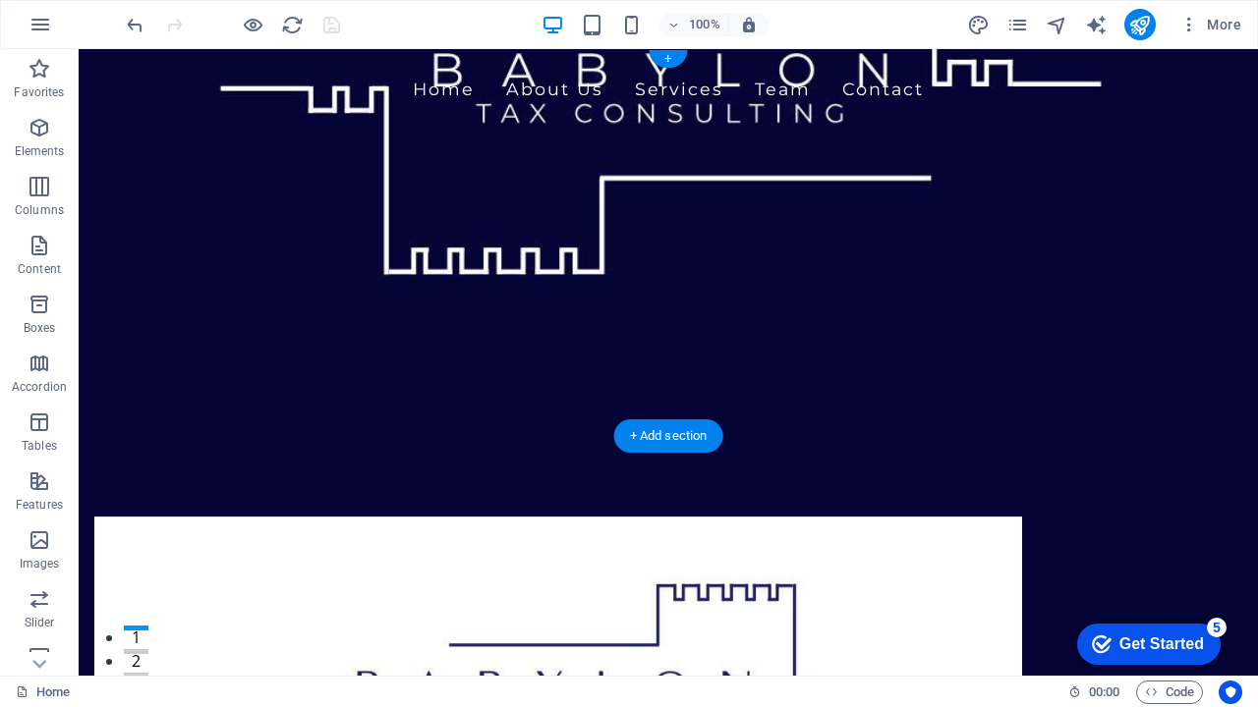
click at [274, 391] on figure at bounding box center [668, 362] width 1179 height 627
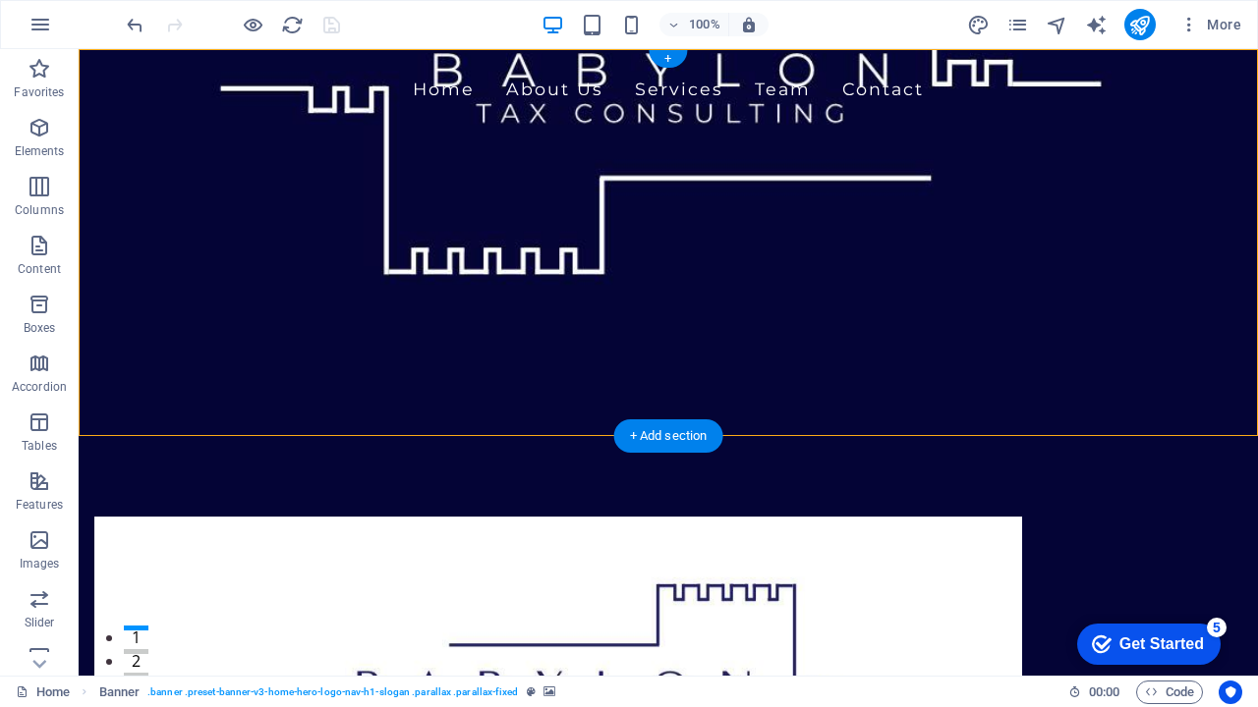
click at [274, 391] on figure at bounding box center [668, 362] width 1179 height 627
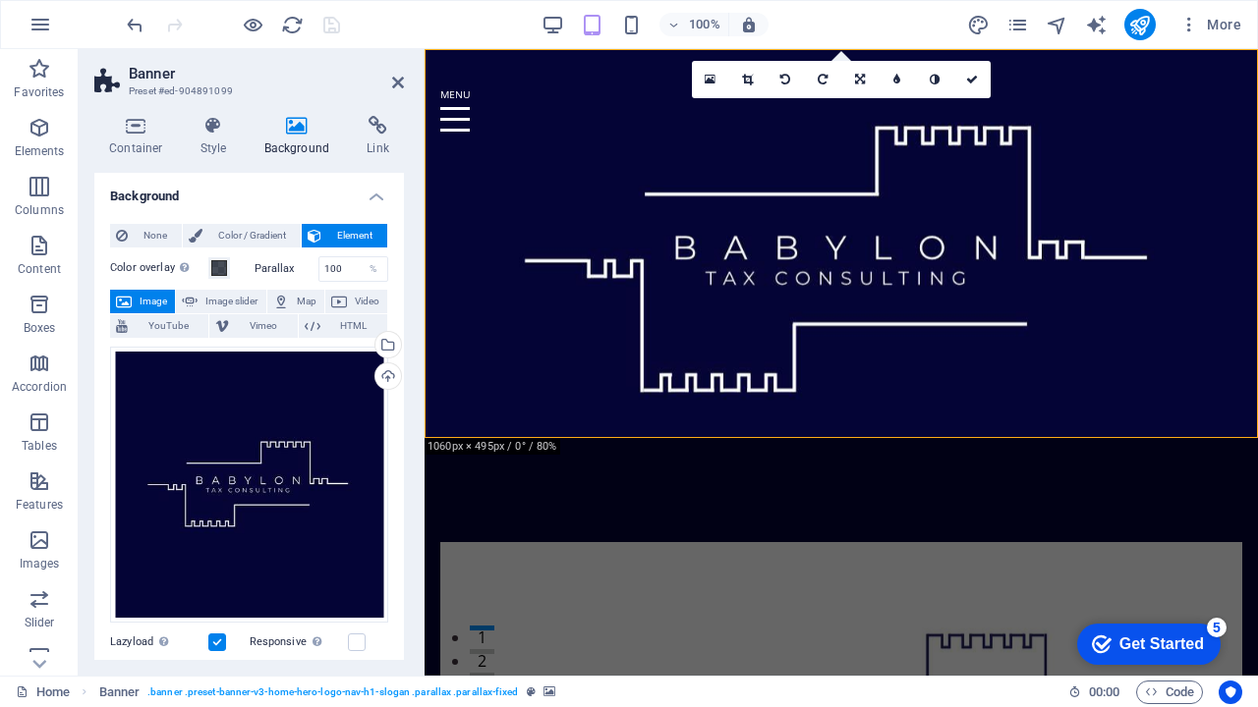
click at [335, 26] on div at bounding box center [233, 24] width 220 height 31
click at [394, 86] on icon at bounding box center [398, 83] width 12 height 16
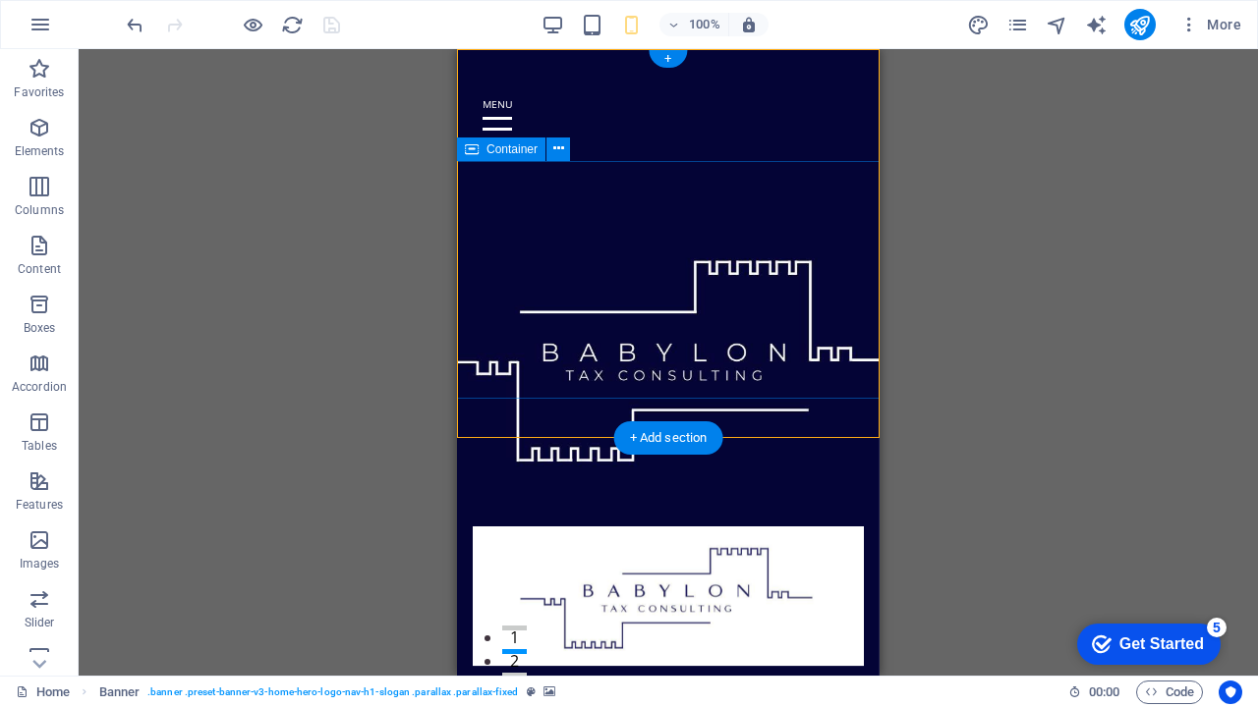
click at [737, 190] on div "Welcome to [GEOGRAPHIC_DATA] for Tax Consulting Your Strategic Partner in Taxat…" at bounding box center [668, 306] width 423 height 240
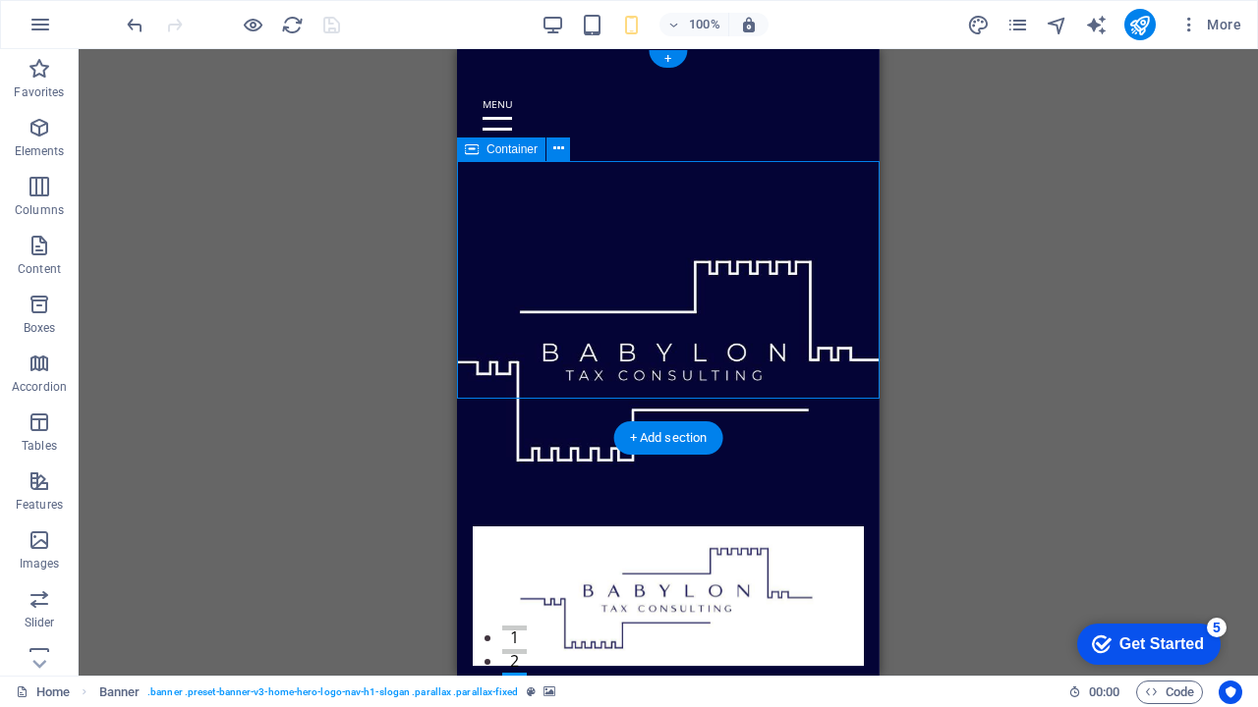
click at [737, 190] on div "Welcome to [GEOGRAPHIC_DATA] for Tax Consulting Your Strategic Partner in Taxat…" at bounding box center [668, 306] width 423 height 240
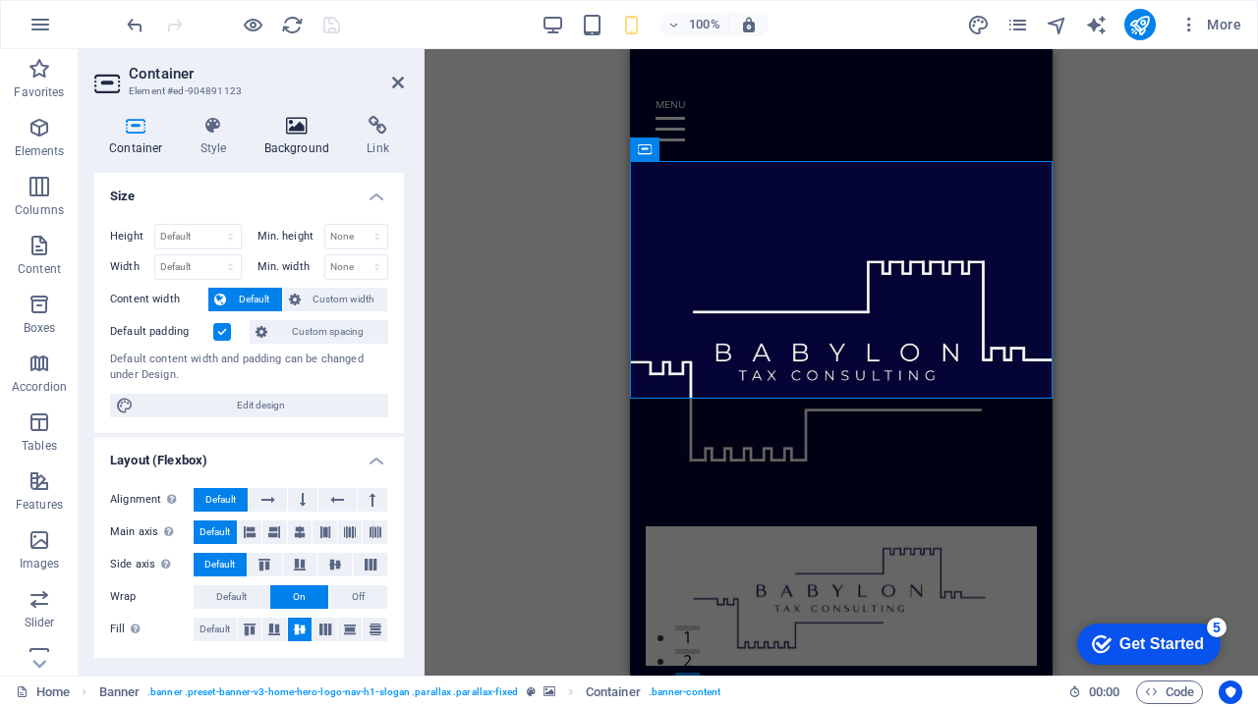
click at [307, 124] on icon at bounding box center [297, 126] width 95 height 20
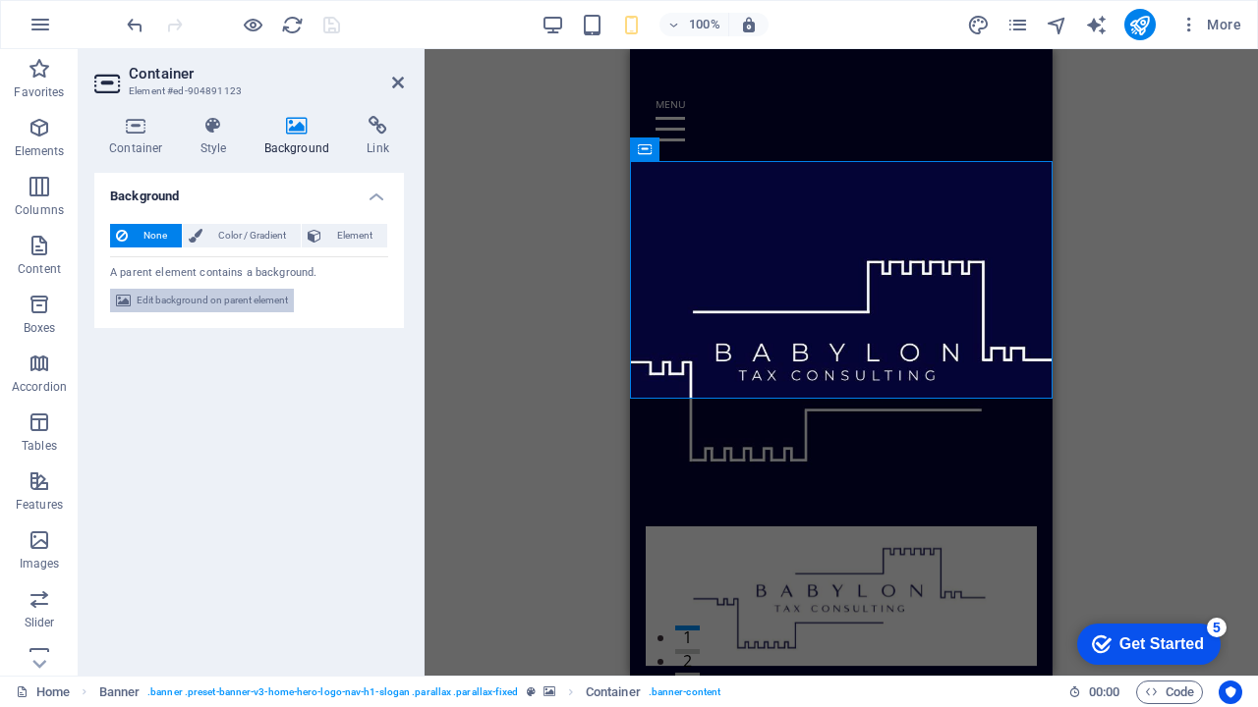
click at [245, 307] on span "Edit background on parent element" at bounding box center [212, 301] width 151 height 24
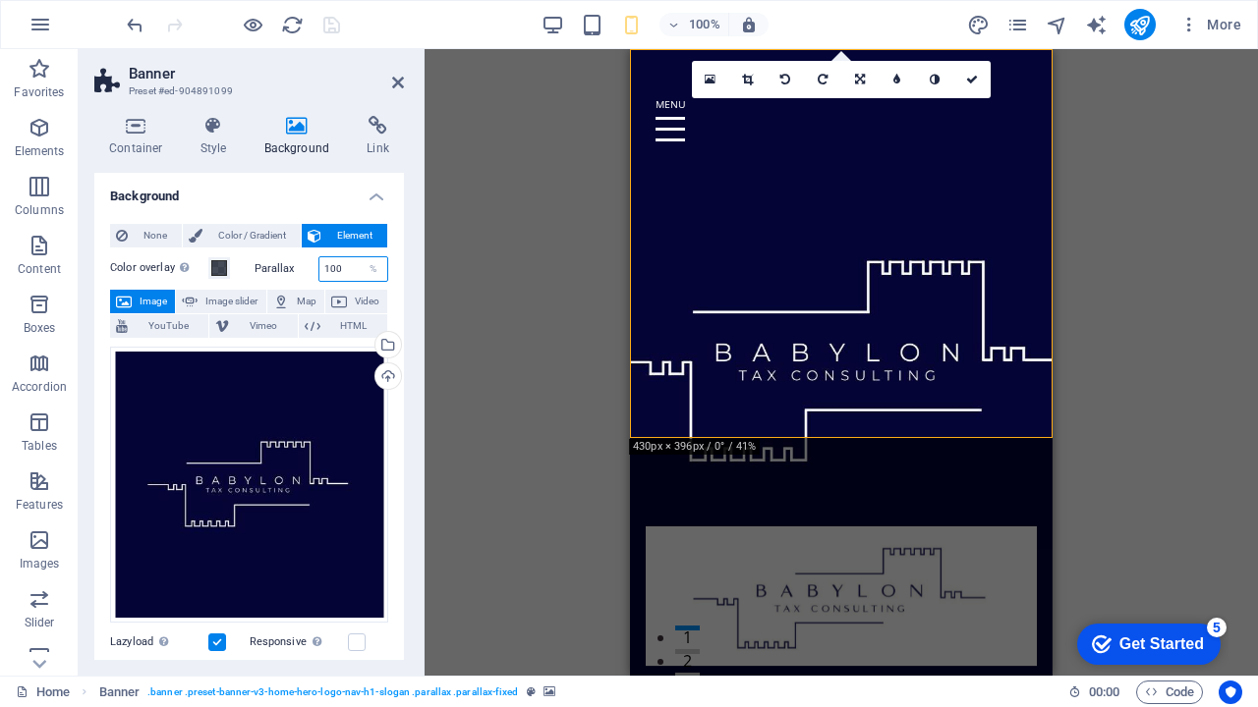
click at [339, 269] on input "100" at bounding box center [353, 269] width 69 height 24
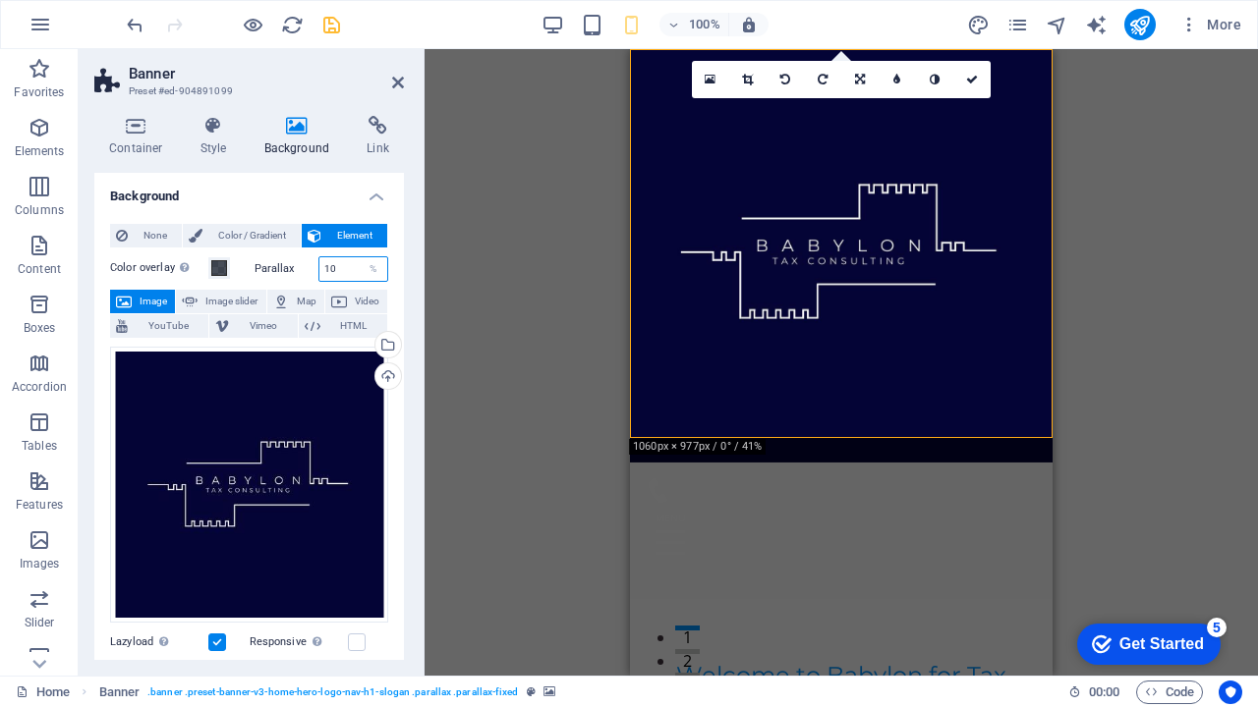
type input "1"
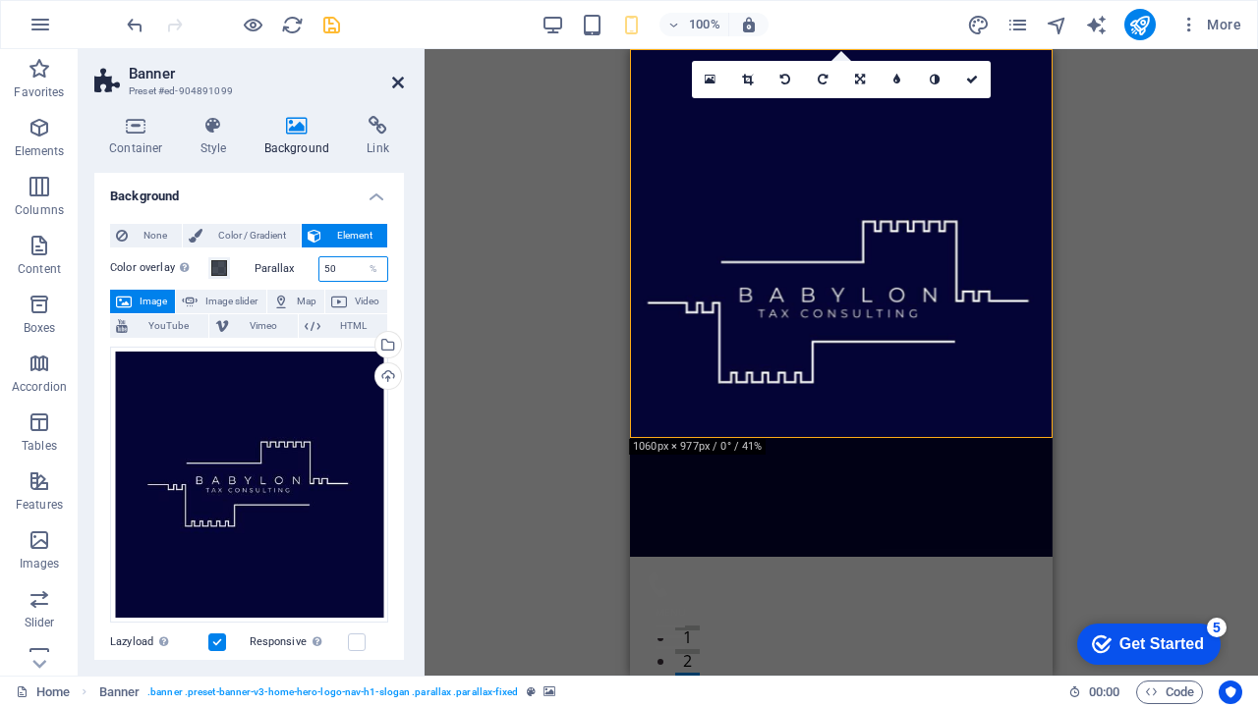
type input "50"
click at [402, 84] on icon at bounding box center [398, 83] width 12 height 16
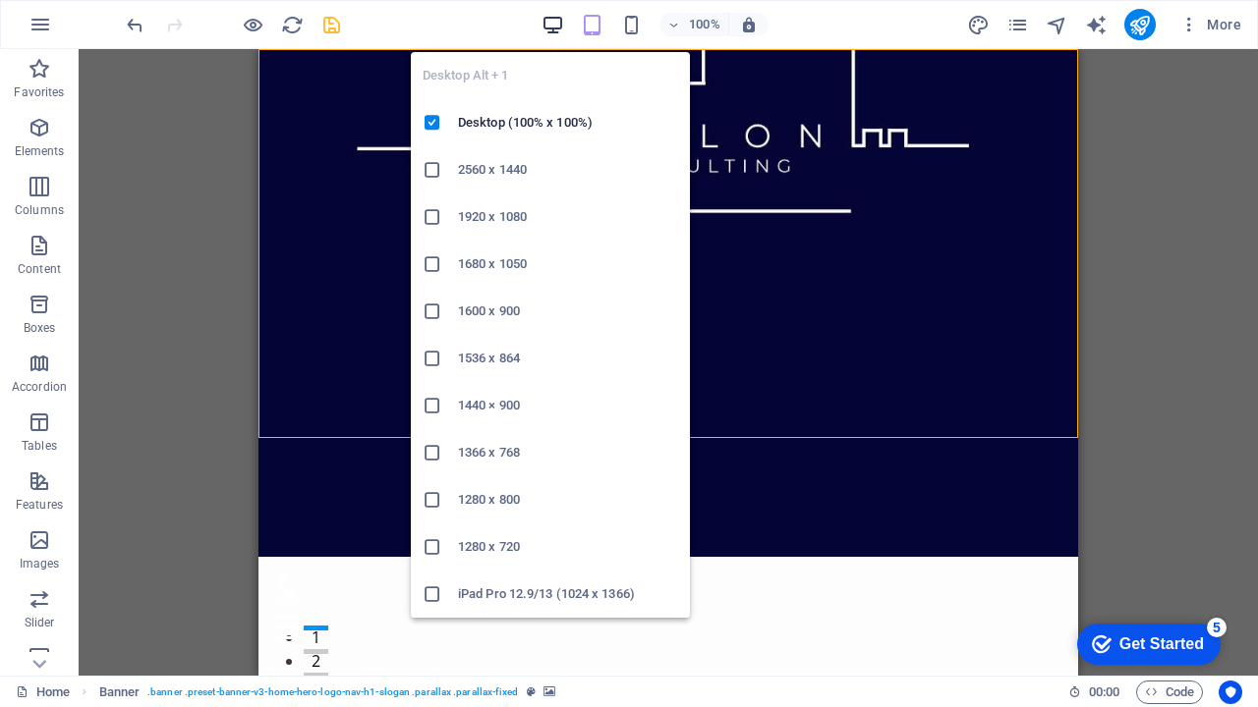
click at [560, 28] on icon "button" at bounding box center [552, 25] width 23 height 23
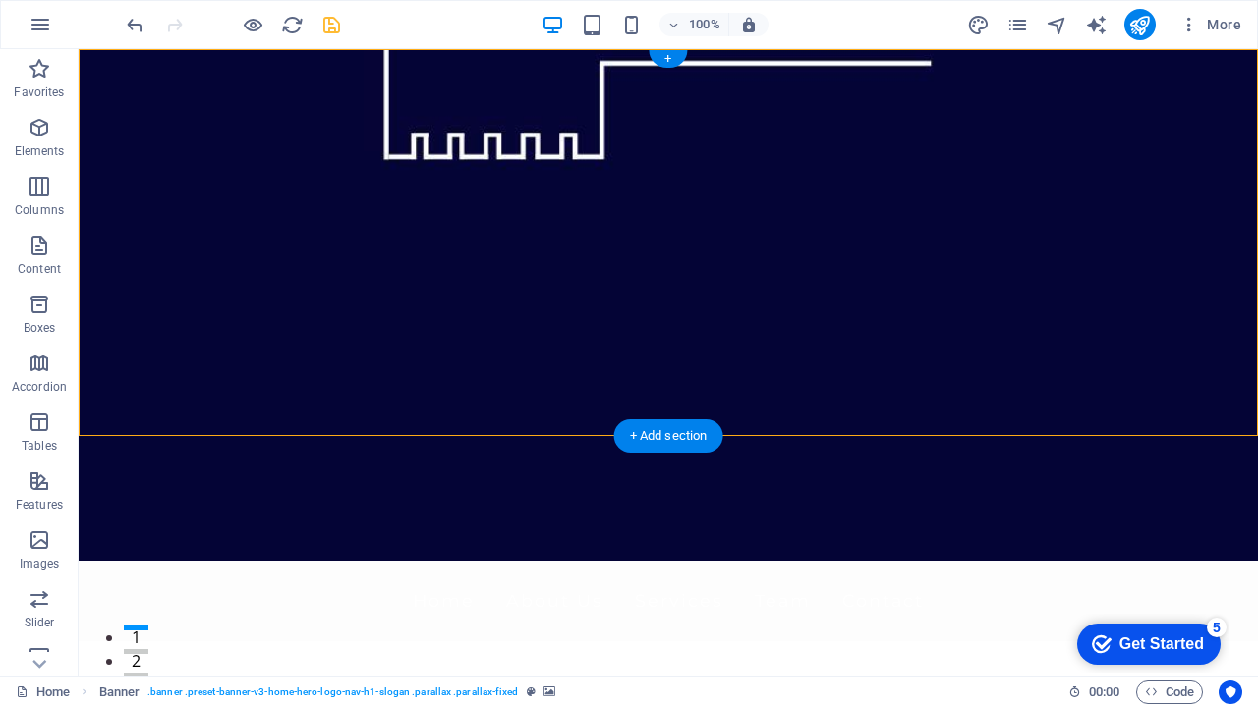
click at [395, 403] on figure at bounding box center [668, 305] width 1179 height 512
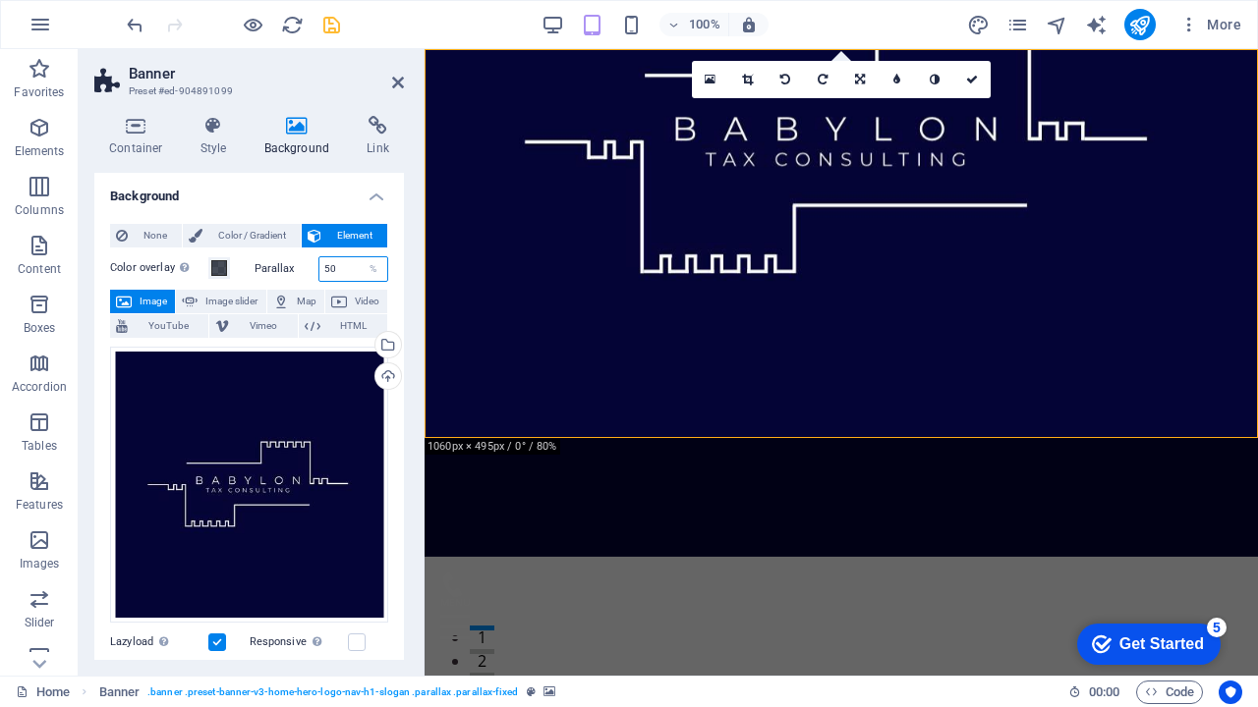
click at [339, 262] on input "50" at bounding box center [353, 269] width 69 height 24
type input "5"
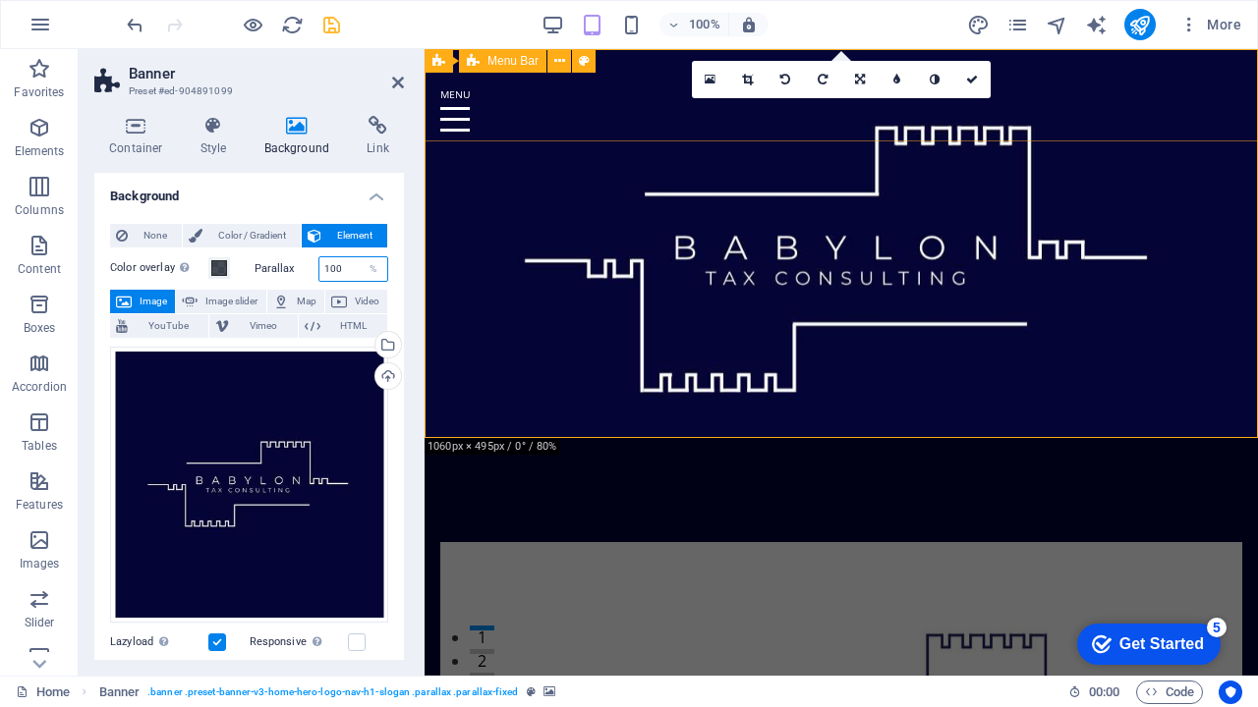
type input "100"
click at [334, 24] on icon "save" at bounding box center [331, 25] width 23 height 23
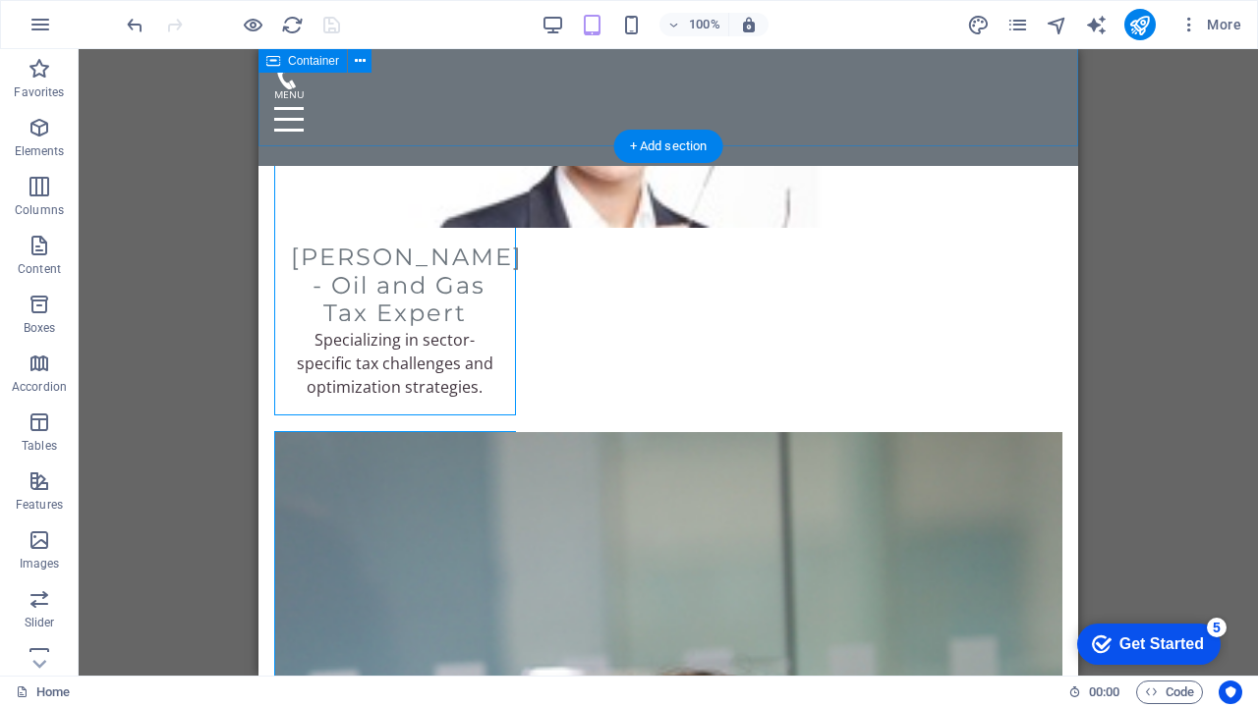
scroll to position [5472, 0]
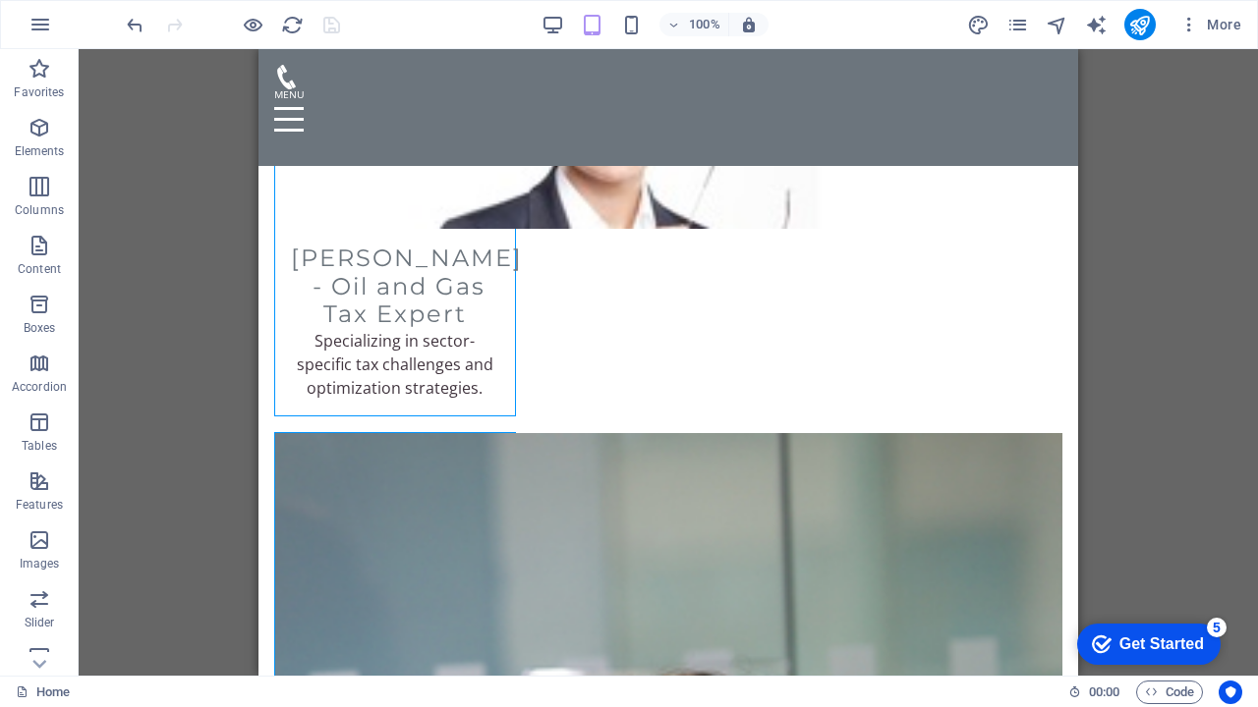
click at [1130, 650] on div "Get Started" at bounding box center [1161, 645] width 85 height 18
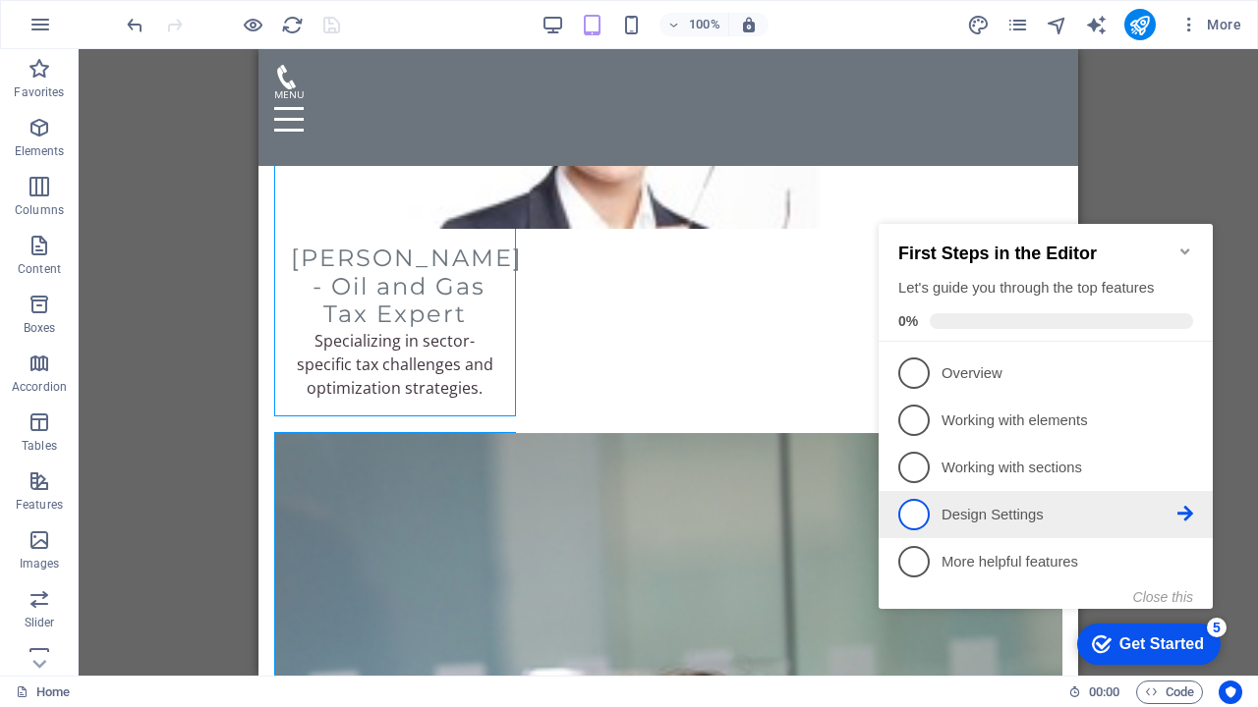
click at [1187, 514] on icon at bounding box center [1185, 514] width 16 height 16
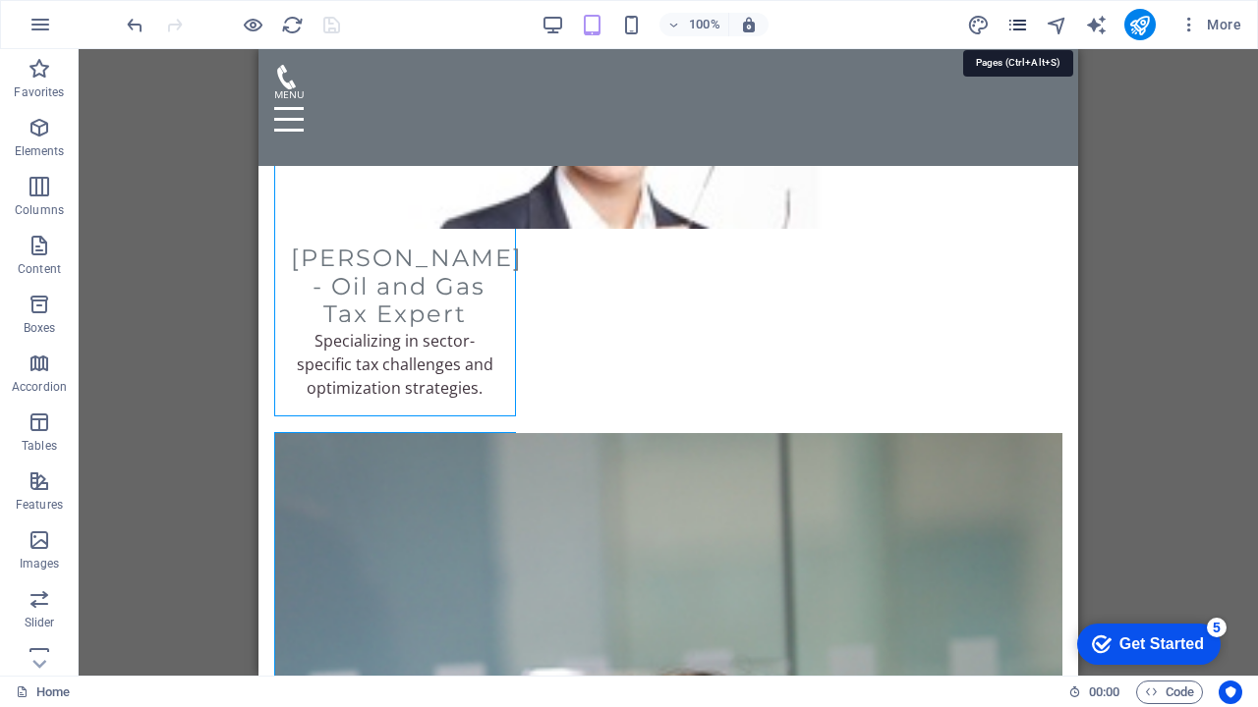
click at [1020, 17] on icon "pages" at bounding box center [1017, 25] width 23 height 23
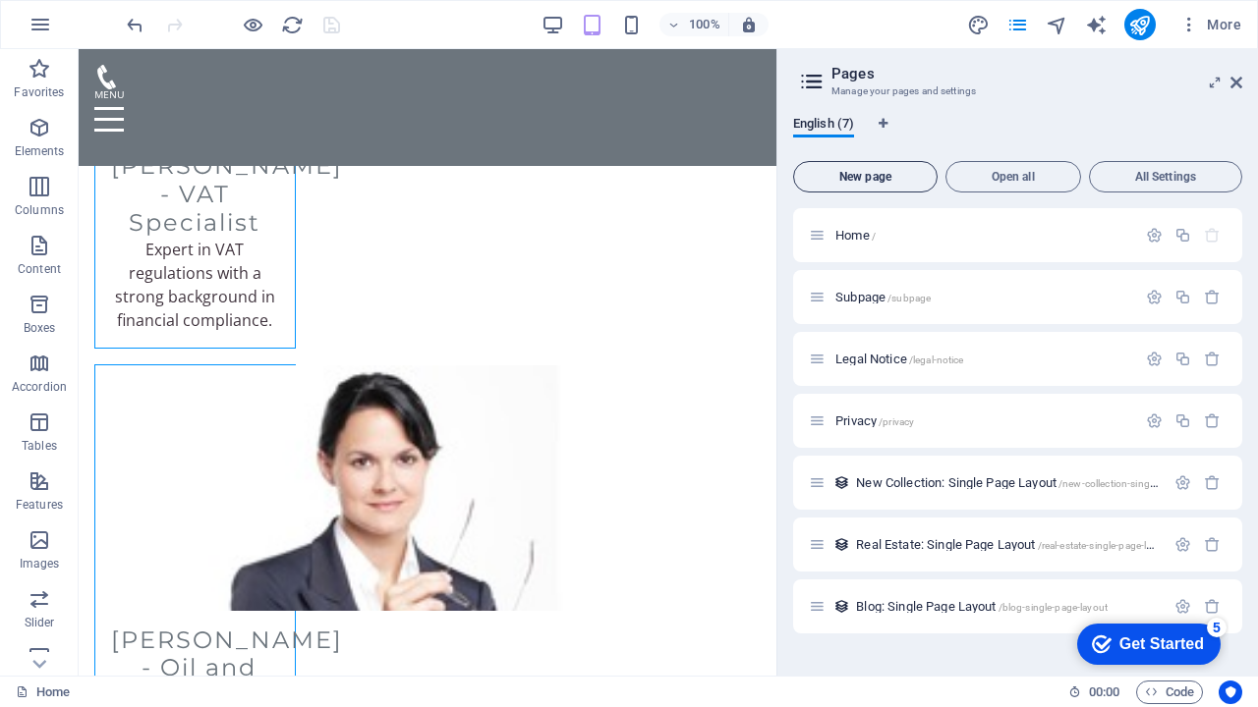
click at [883, 180] on span "New page" at bounding box center [865, 177] width 127 height 12
click at [897, 178] on span "New page" at bounding box center [865, 177] width 127 height 12
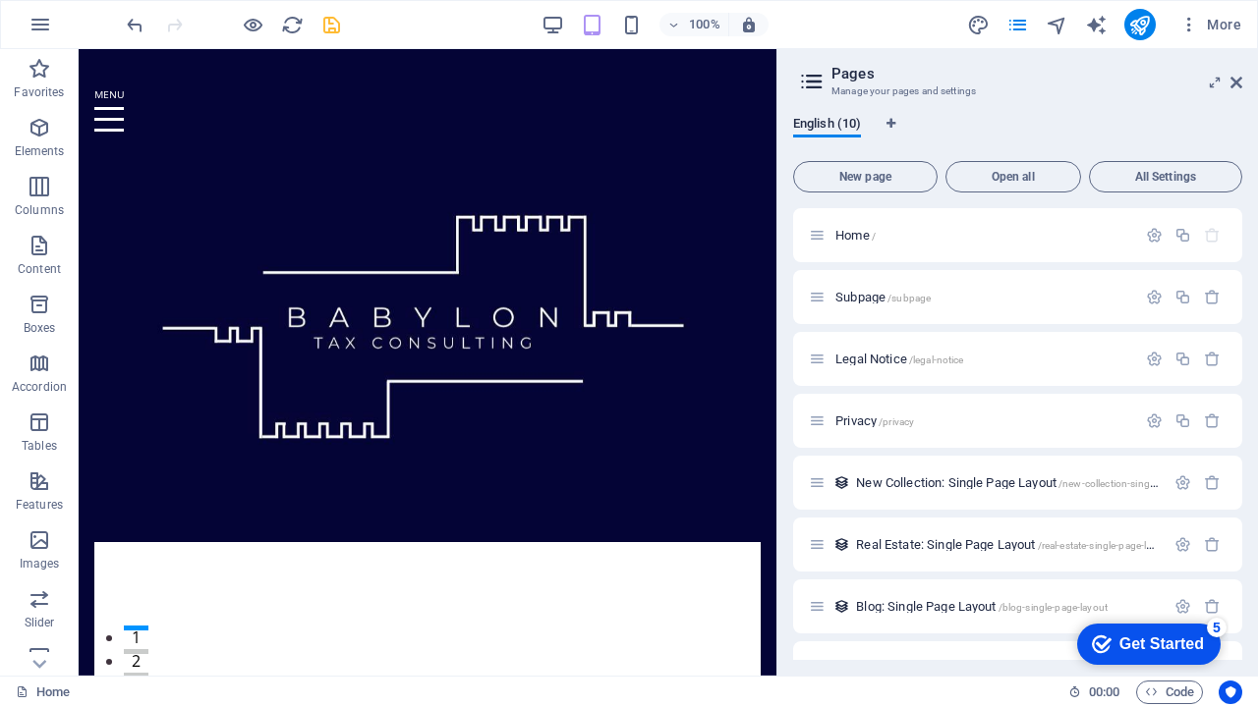
scroll to position [0, 0]
click at [892, 123] on icon "Language Tabs" at bounding box center [890, 124] width 9 height 12
select select "41"
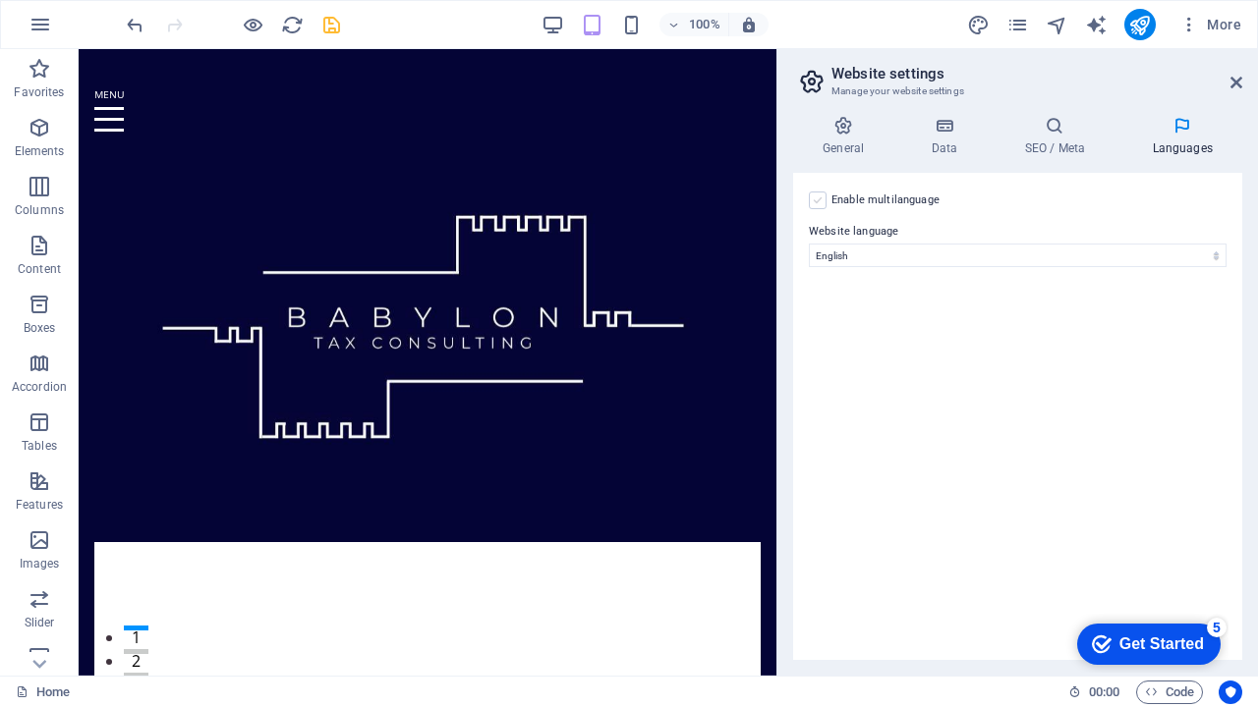
click at [819, 199] on label at bounding box center [818, 201] width 18 height 18
click at [0, 0] on input "Enable multilanguage To disable multilanguage delete all languages until only o…" at bounding box center [0, 0] width 0 height 0
select select
click at [819, 201] on label at bounding box center [818, 201] width 18 height 18
click at [0, 0] on input "Enable multilanguage To disable multilanguage delete all languages until only o…" at bounding box center [0, 0] width 0 height 0
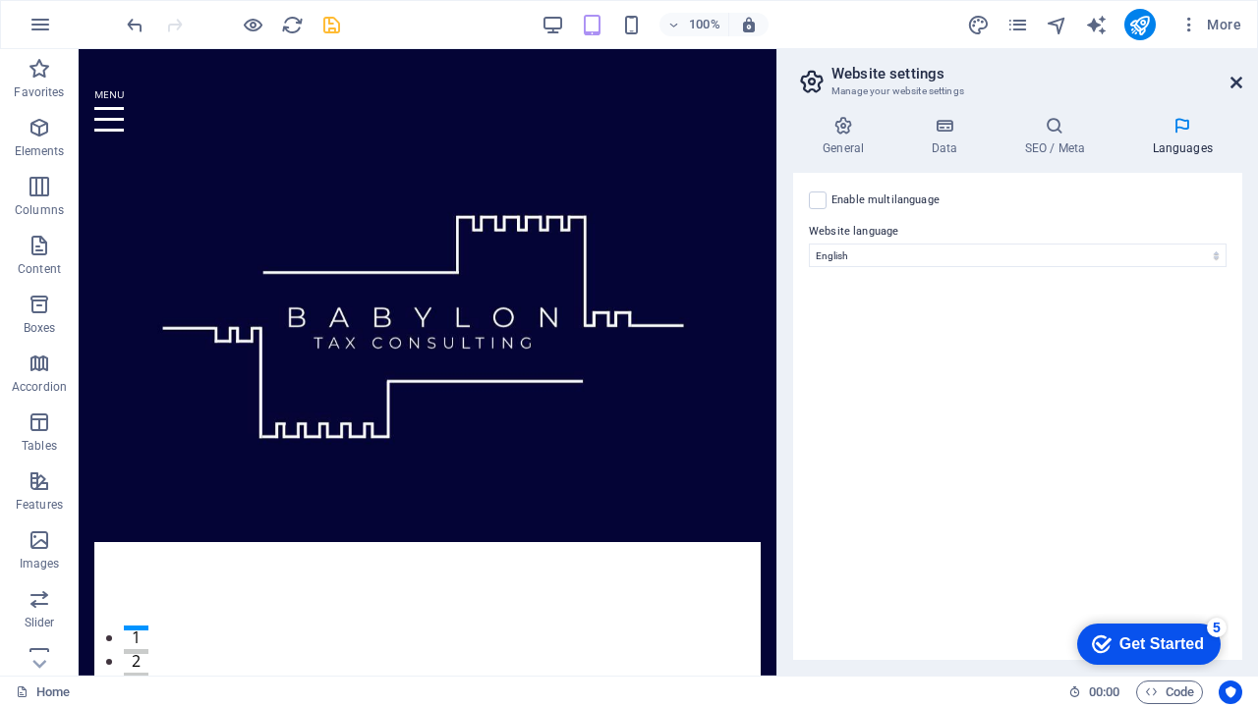
click at [1231, 81] on icon at bounding box center [1236, 83] width 12 height 16
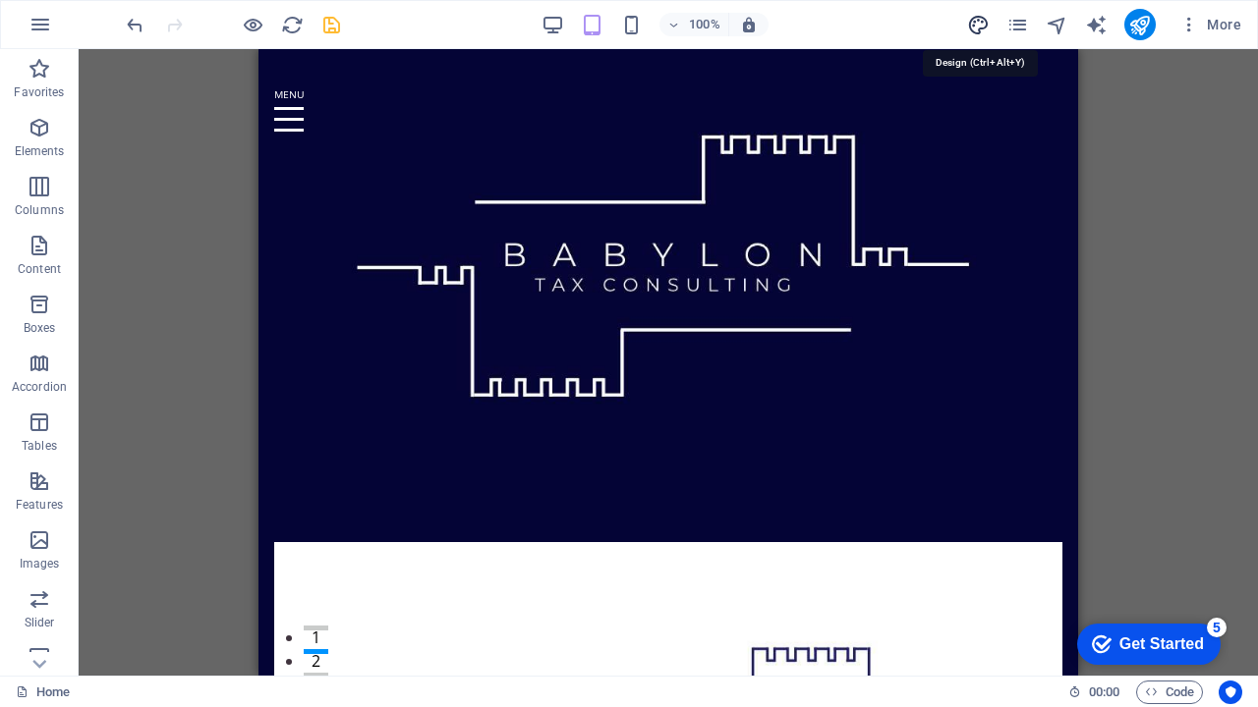
select select "px"
select select "200"
select select "px"
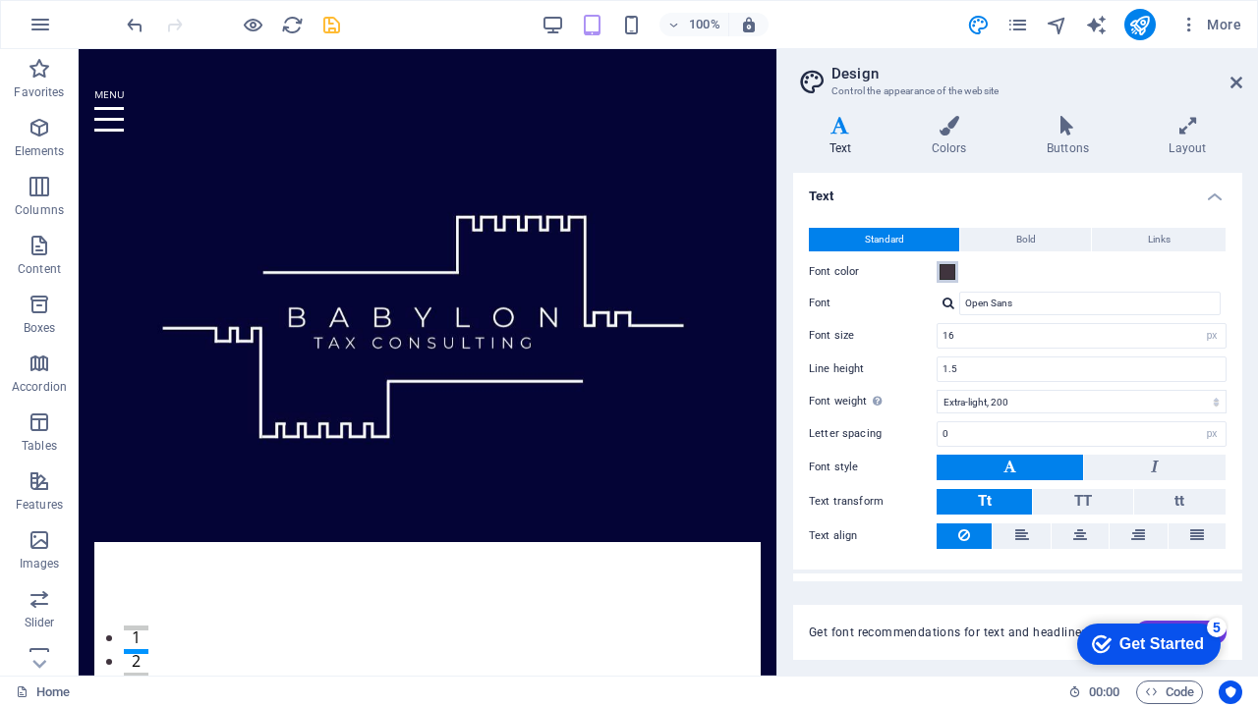
click at [951, 270] on span at bounding box center [947, 272] width 16 height 16
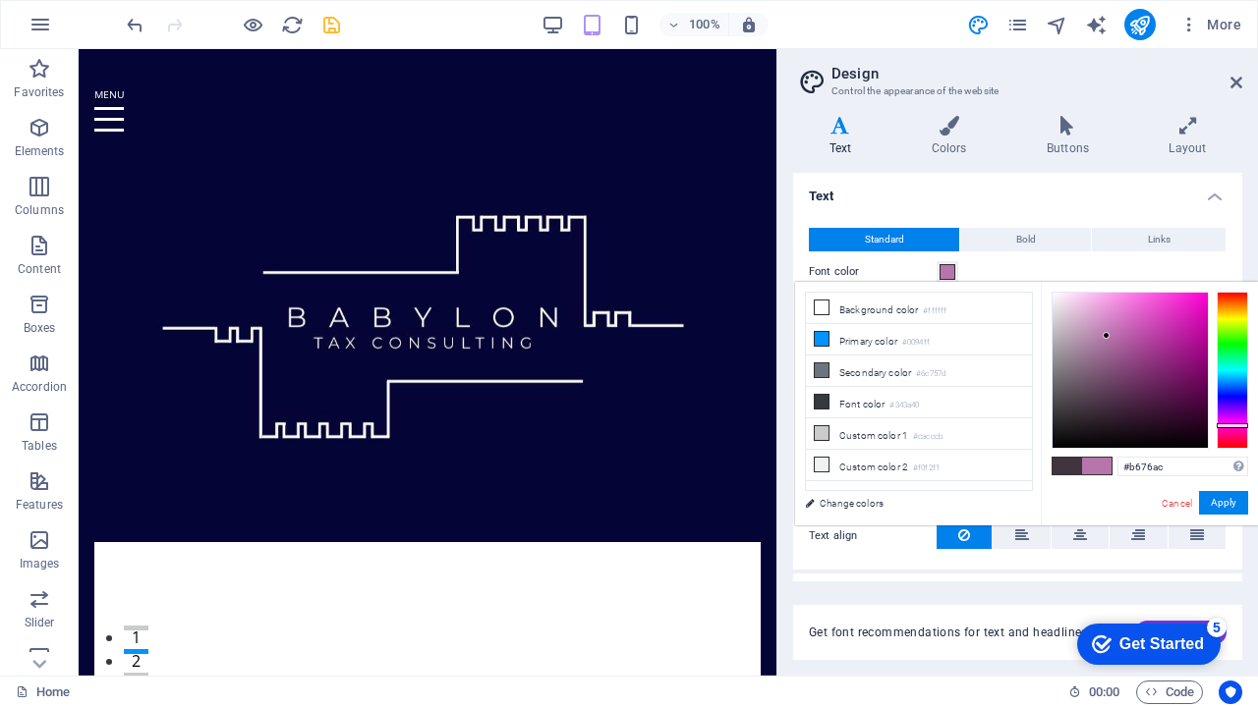
click at [1106, 336] on div at bounding box center [1129, 370] width 155 height 155
click at [1180, 334] on div at bounding box center [1129, 370] width 155 height 155
click at [1107, 362] on div at bounding box center [1129, 370] width 155 height 155
type input "#0f0e0e"
click at [1058, 438] on div at bounding box center [1129, 370] width 155 height 155
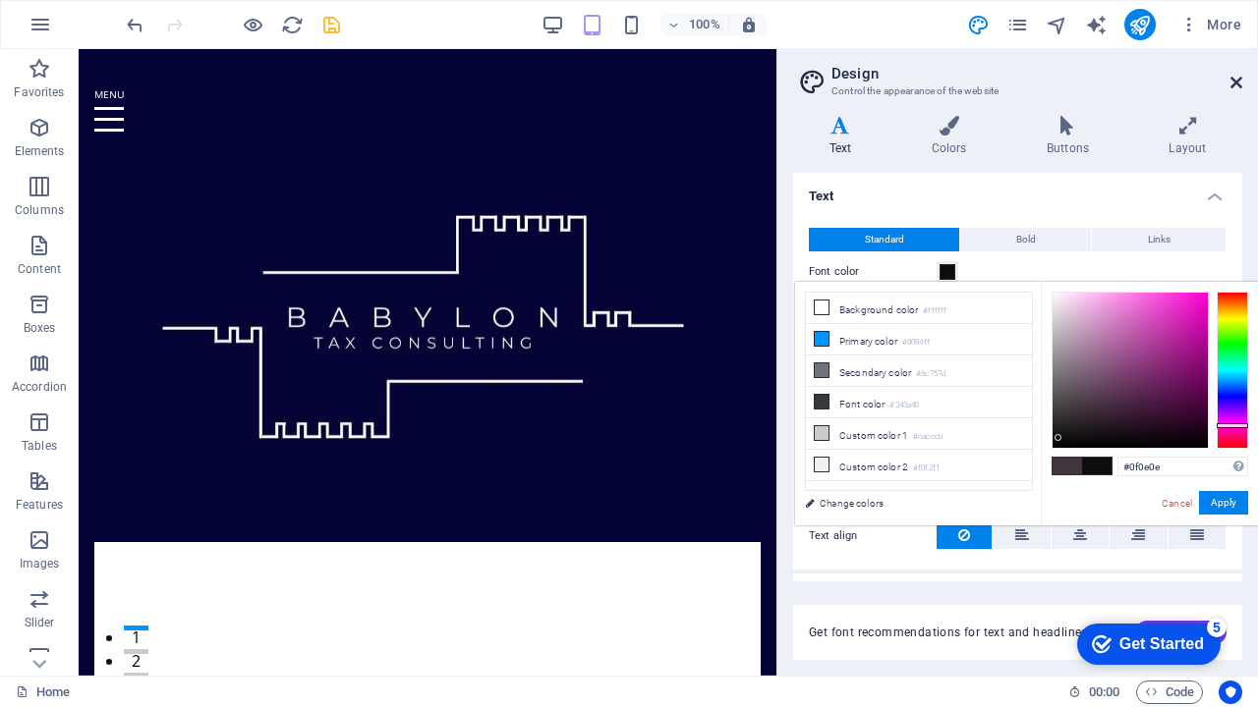
click at [1233, 85] on icon at bounding box center [1236, 83] width 12 height 16
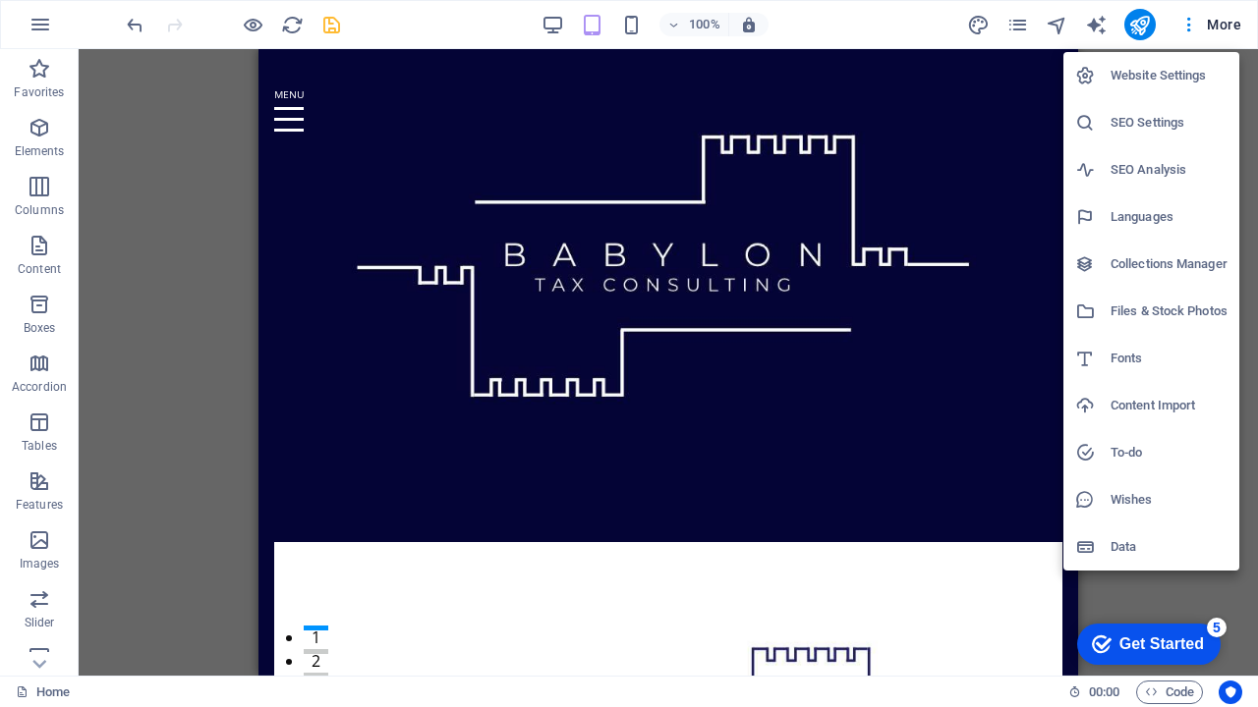
click at [1031, 28] on div at bounding box center [629, 353] width 1258 height 707
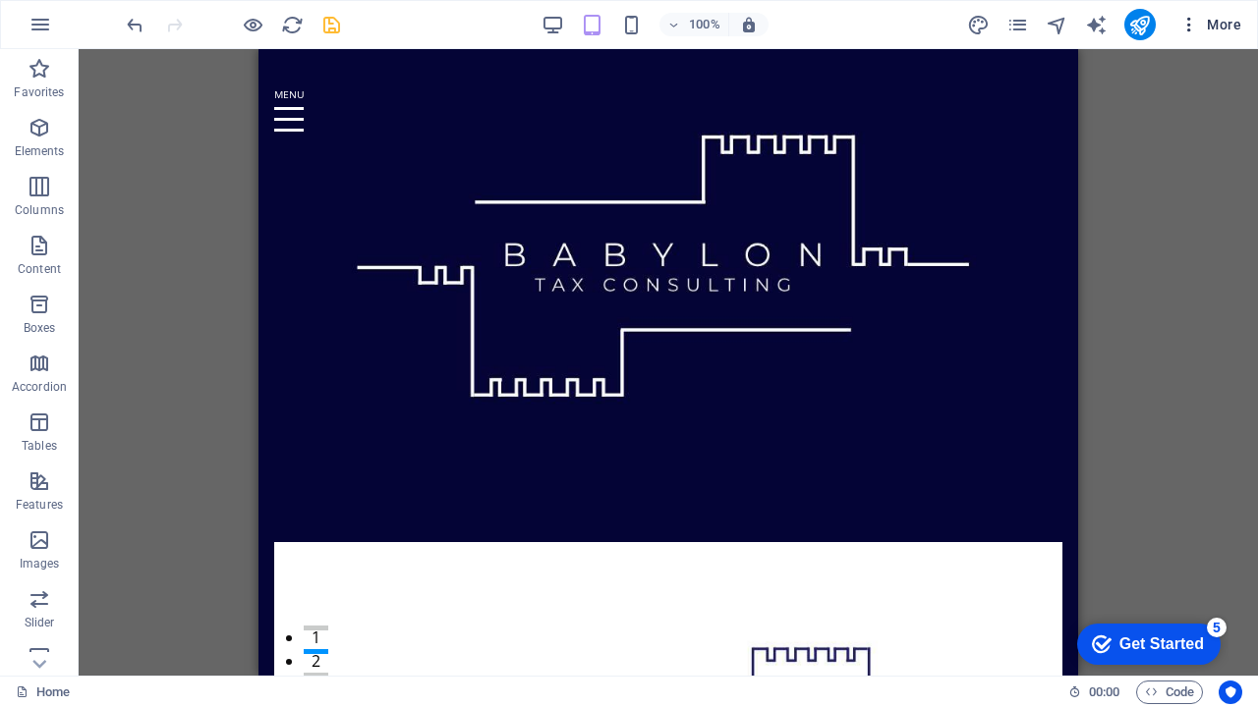
click at [1192, 29] on icon "button" at bounding box center [1189, 25] width 20 height 20
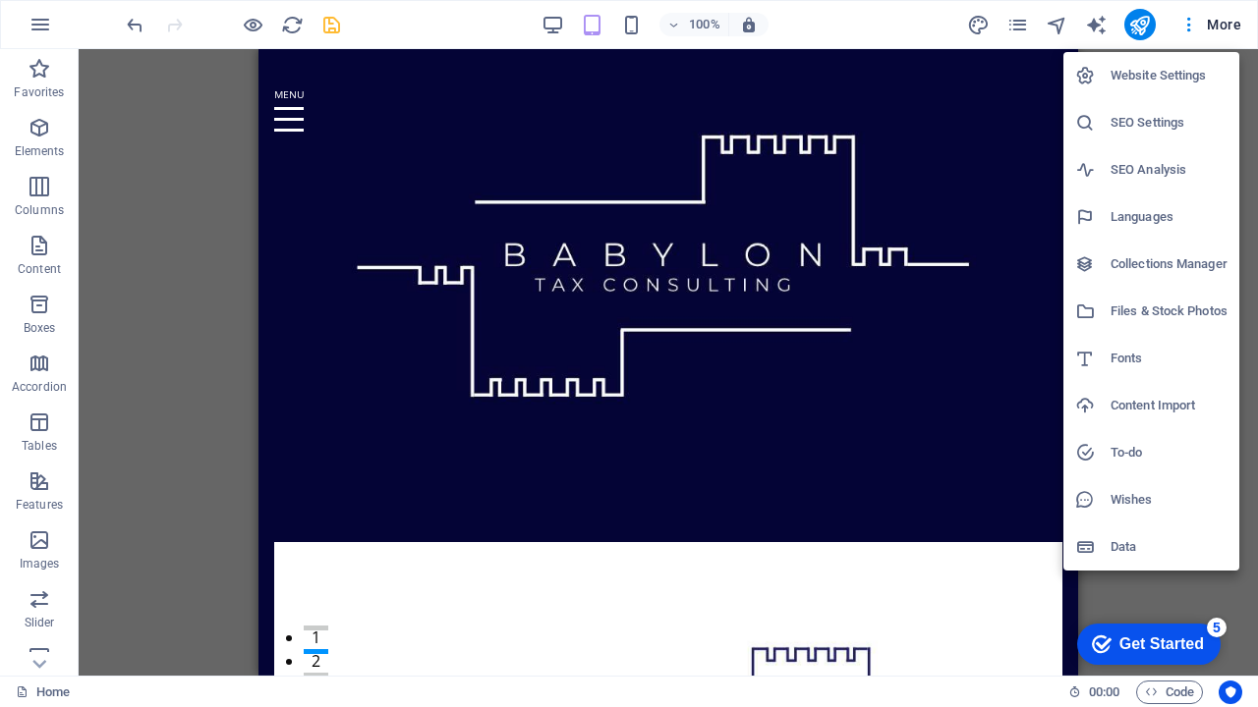
click at [1172, 73] on h6 "Website Settings" at bounding box center [1168, 76] width 117 height 24
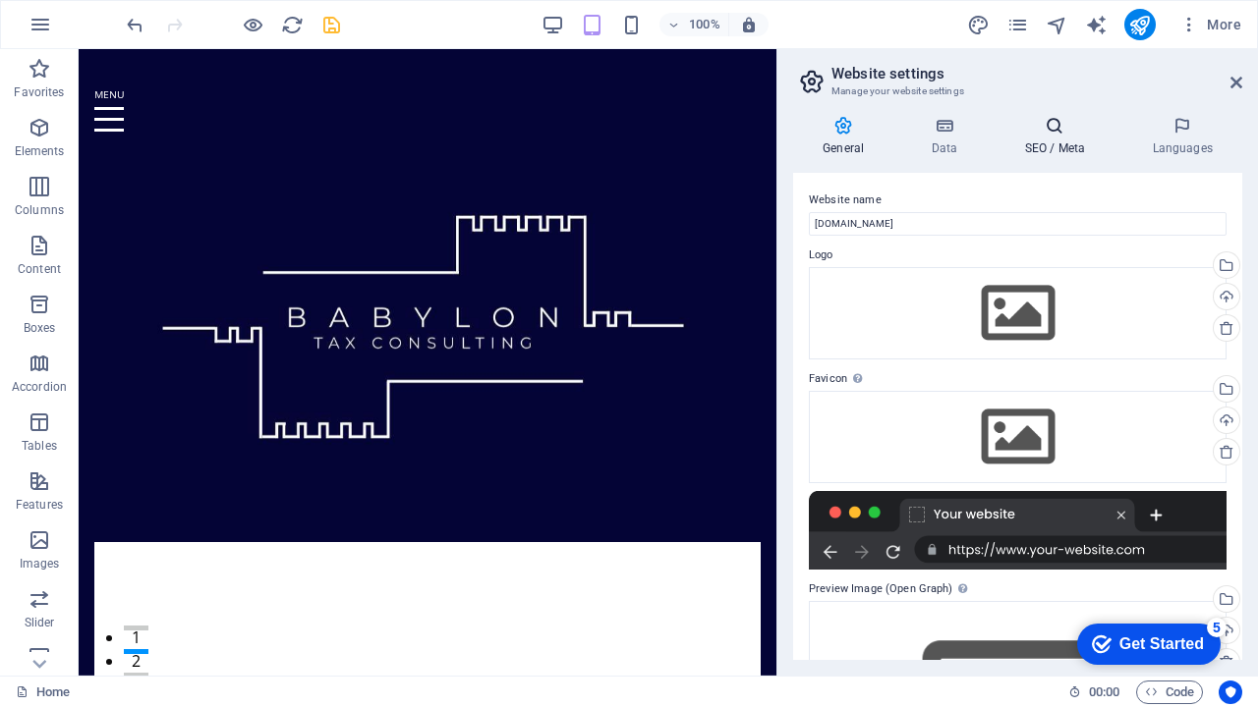
click at [1048, 128] on icon at bounding box center [1054, 126] width 120 height 20
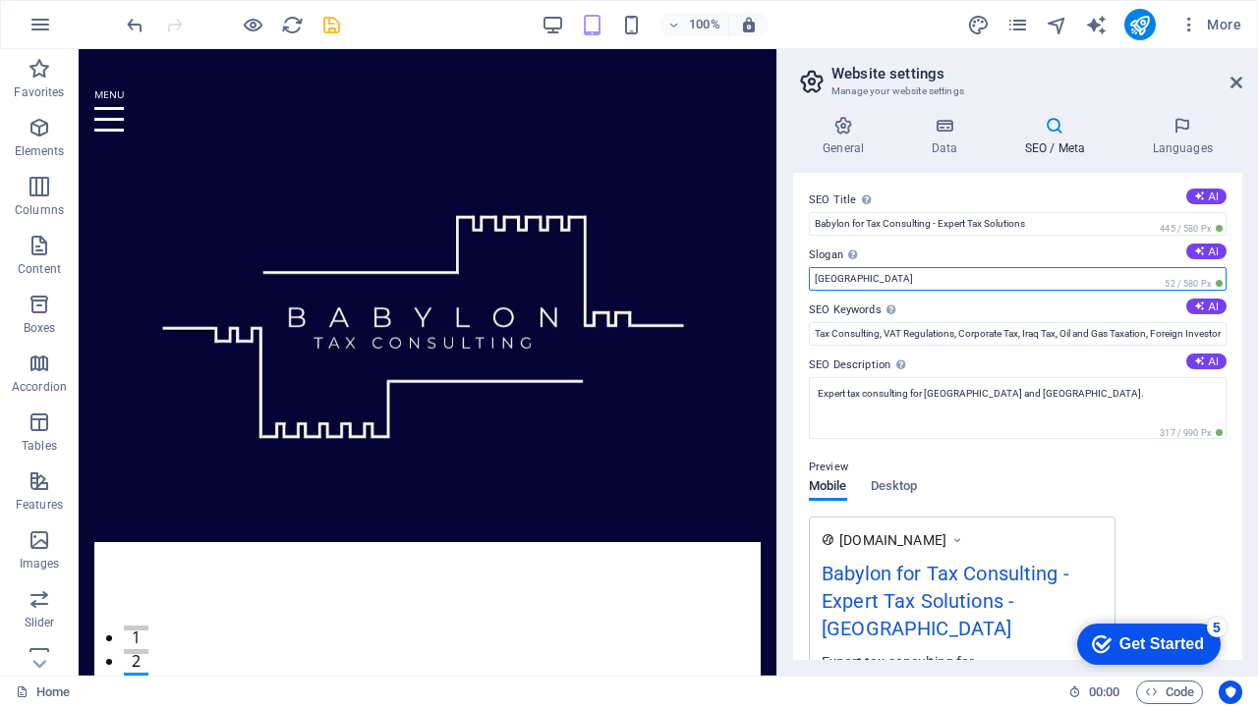
click at [850, 285] on input "[GEOGRAPHIC_DATA]" at bounding box center [1018, 279] width 418 height 24
type input "B"
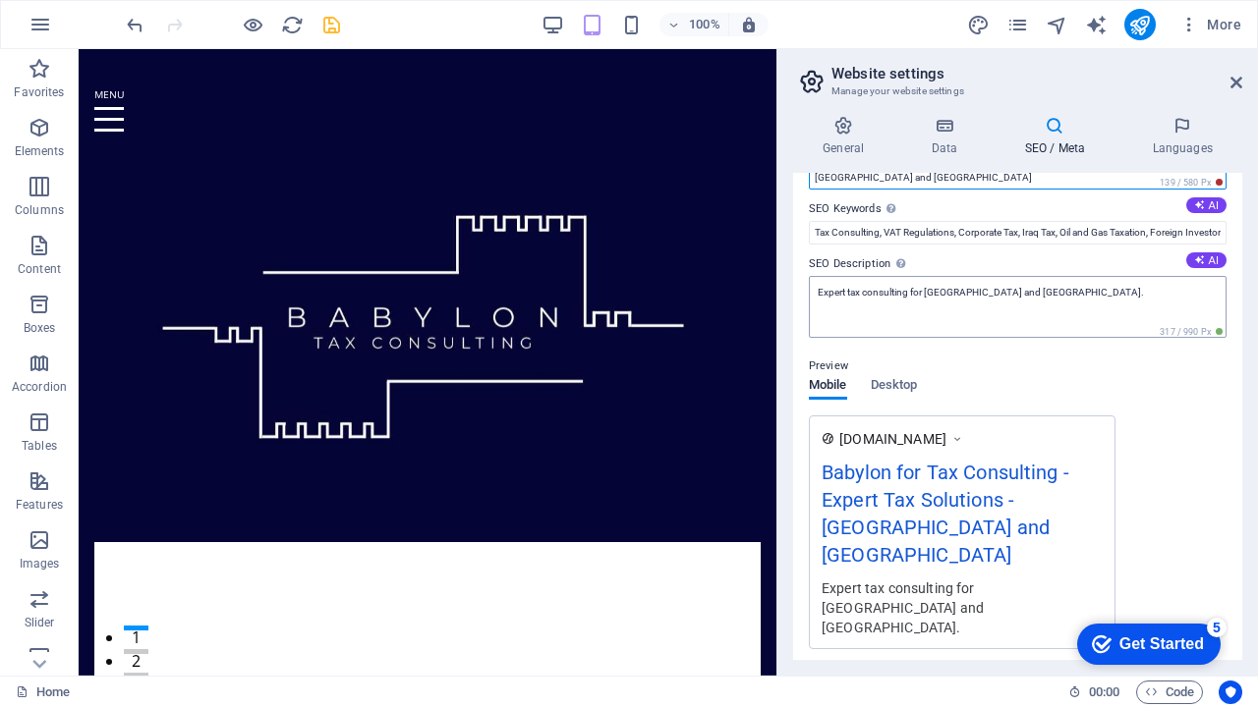
scroll to position [120, 0]
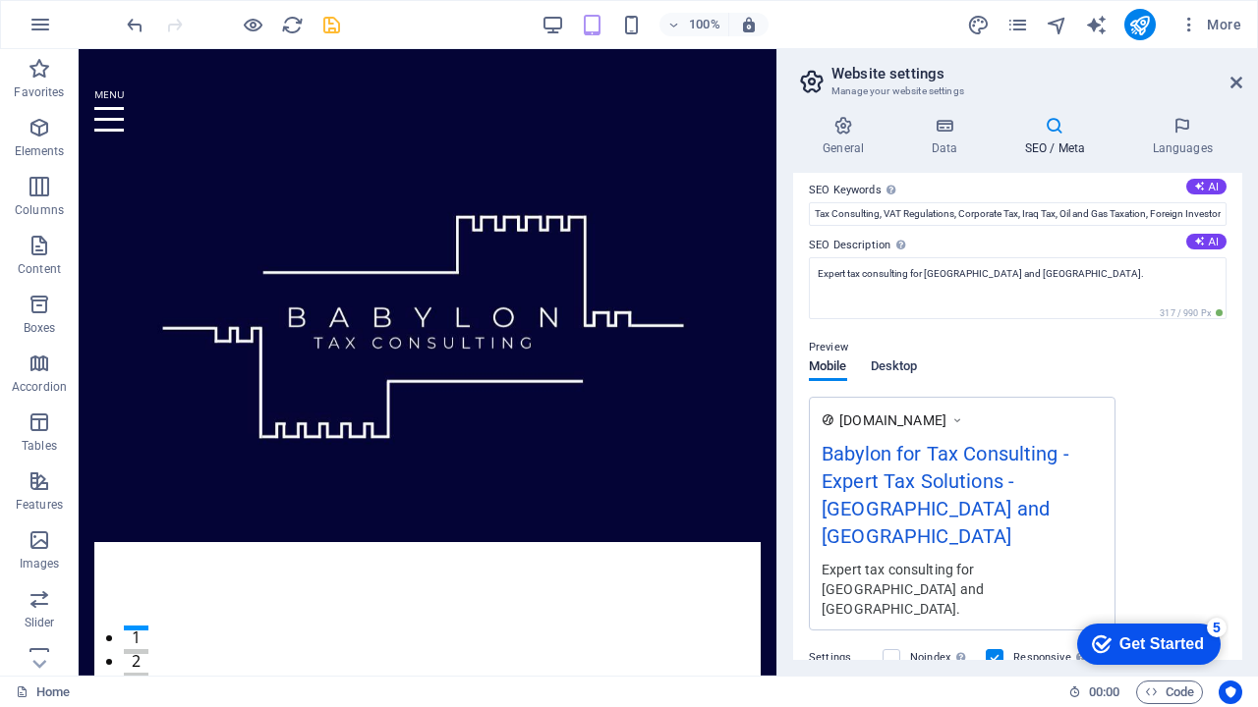
type input "[GEOGRAPHIC_DATA] and [GEOGRAPHIC_DATA]"
click at [896, 363] on span "Desktop" at bounding box center [894, 369] width 47 height 28
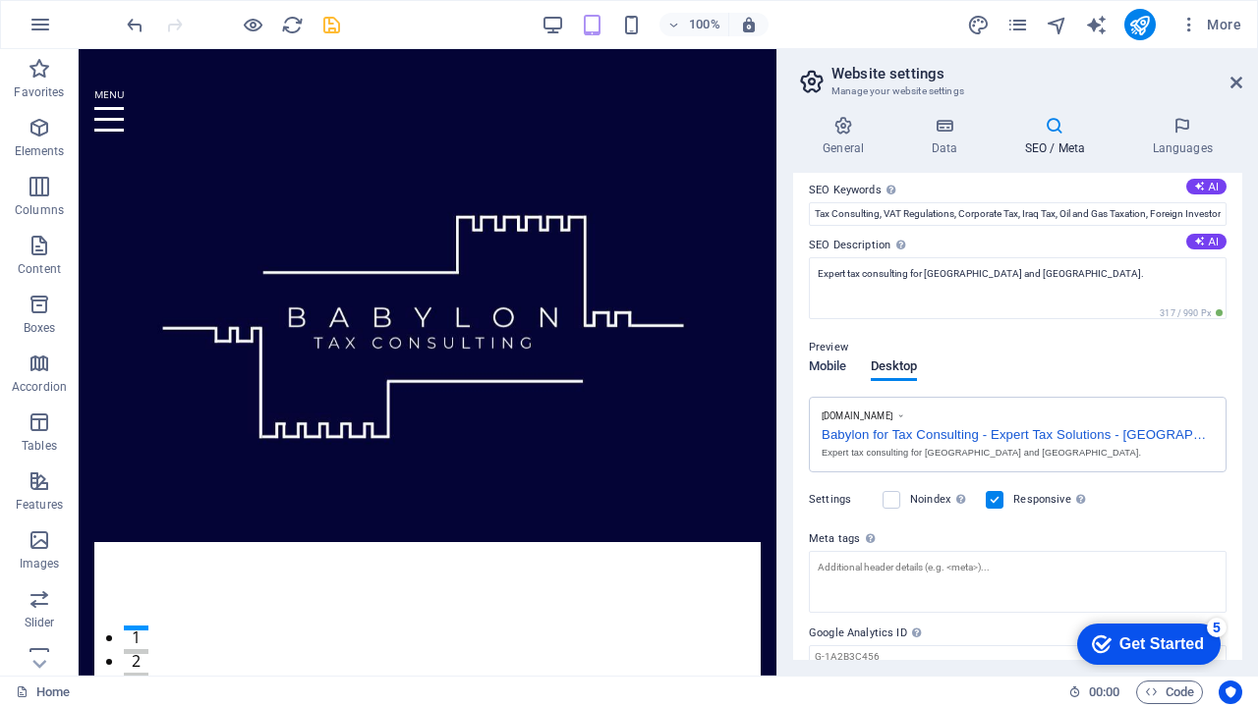
click at [839, 364] on span "Mobile" at bounding box center [828, 369] width 38 height 28
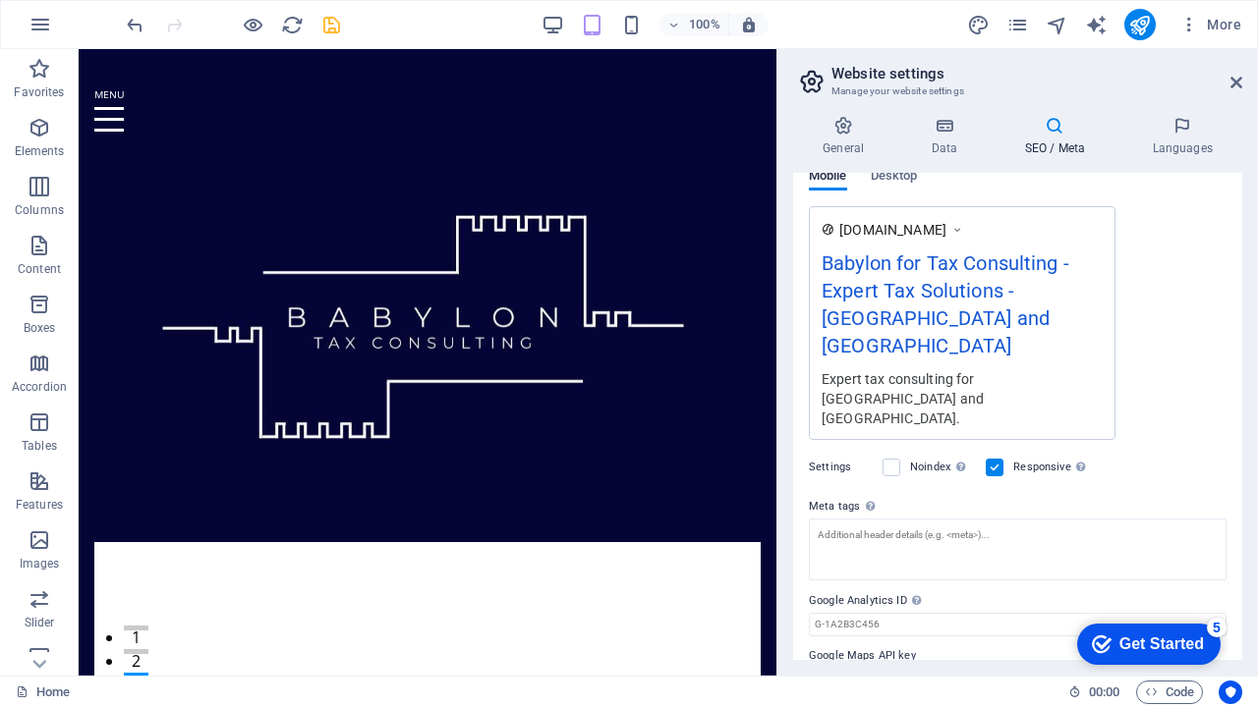
scroll to position [310, 0]
click at [1105, 635] on icon "checkmark" at bounding box center [1102, 645] width 20 height 20
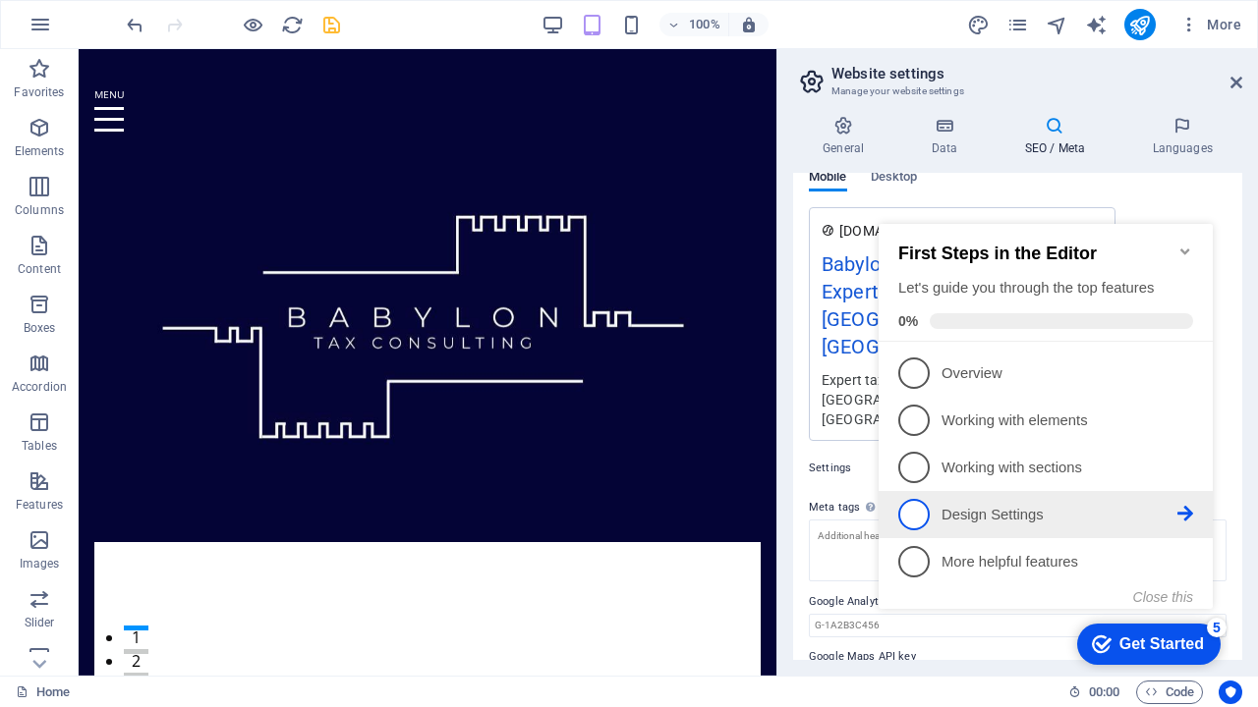
click at [952, 522] on link "4 Design Settings - incomplete" at bounding box center [1045, 514] width 295 height 31
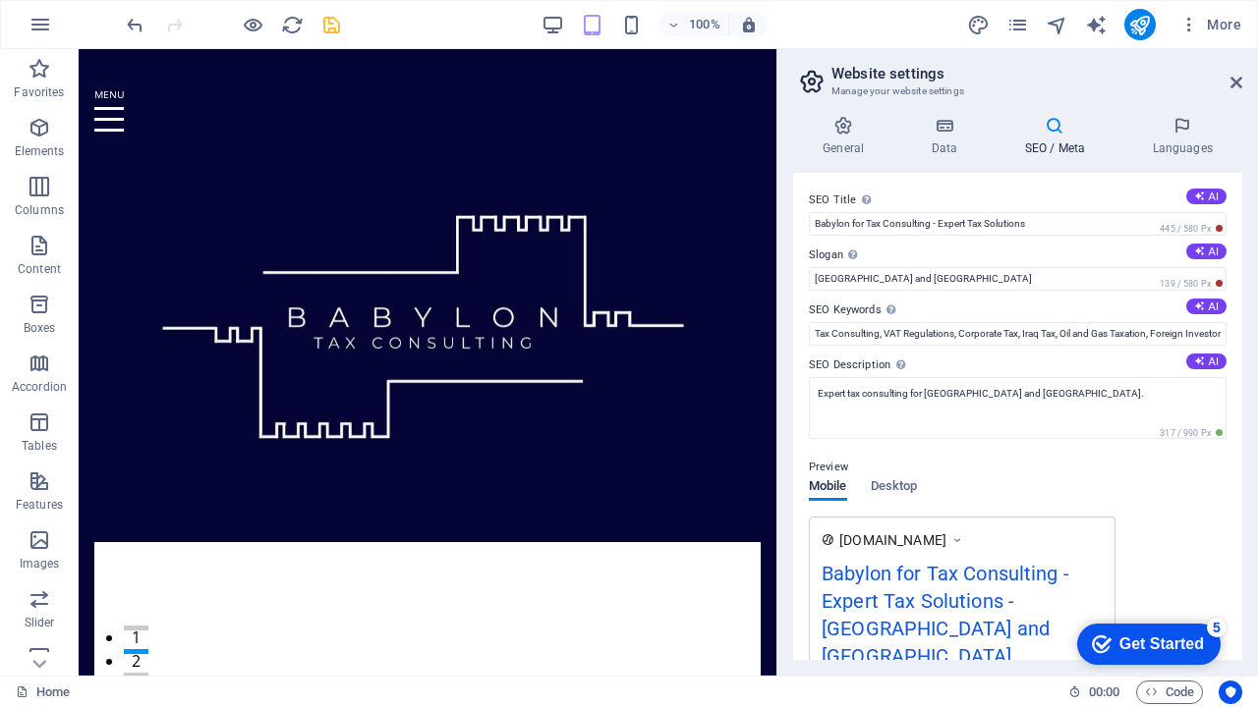
scroll to position [0, 0]
click at [947, 133] on icon at bounding box center [943, 126] width 85 height 20
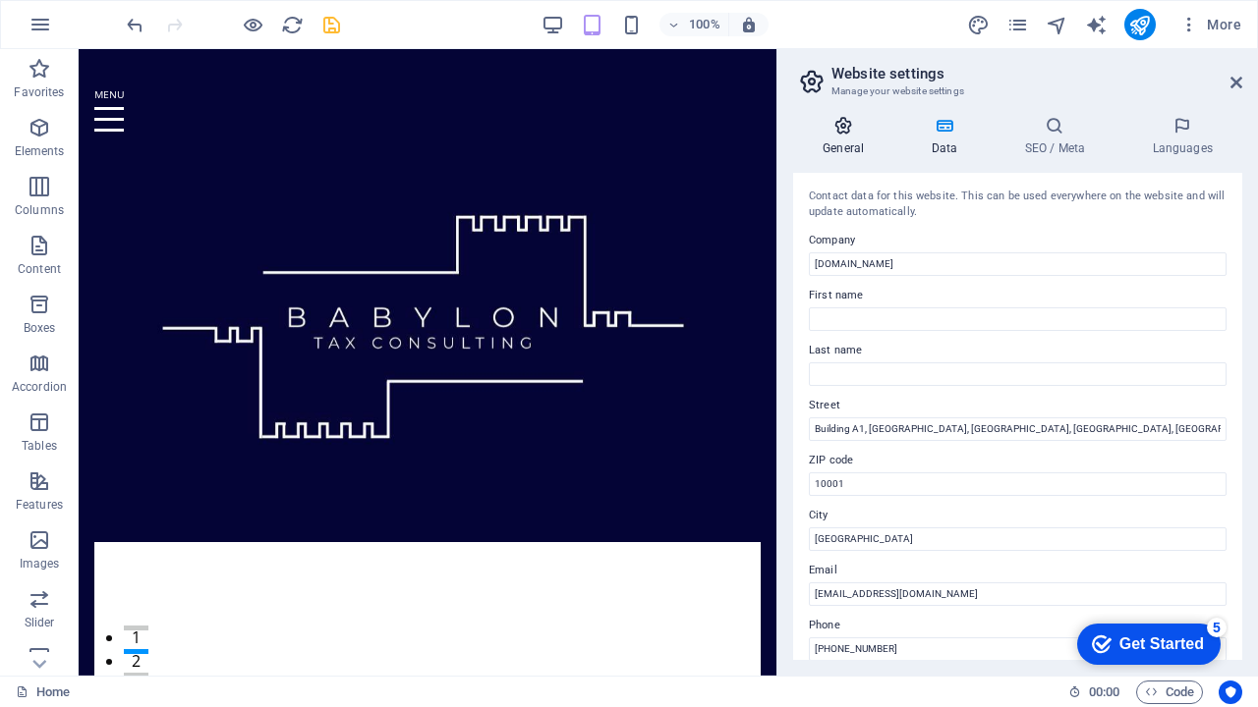
click at [845, 131] on icon at bounding box center [843, 126] width 100 height 20
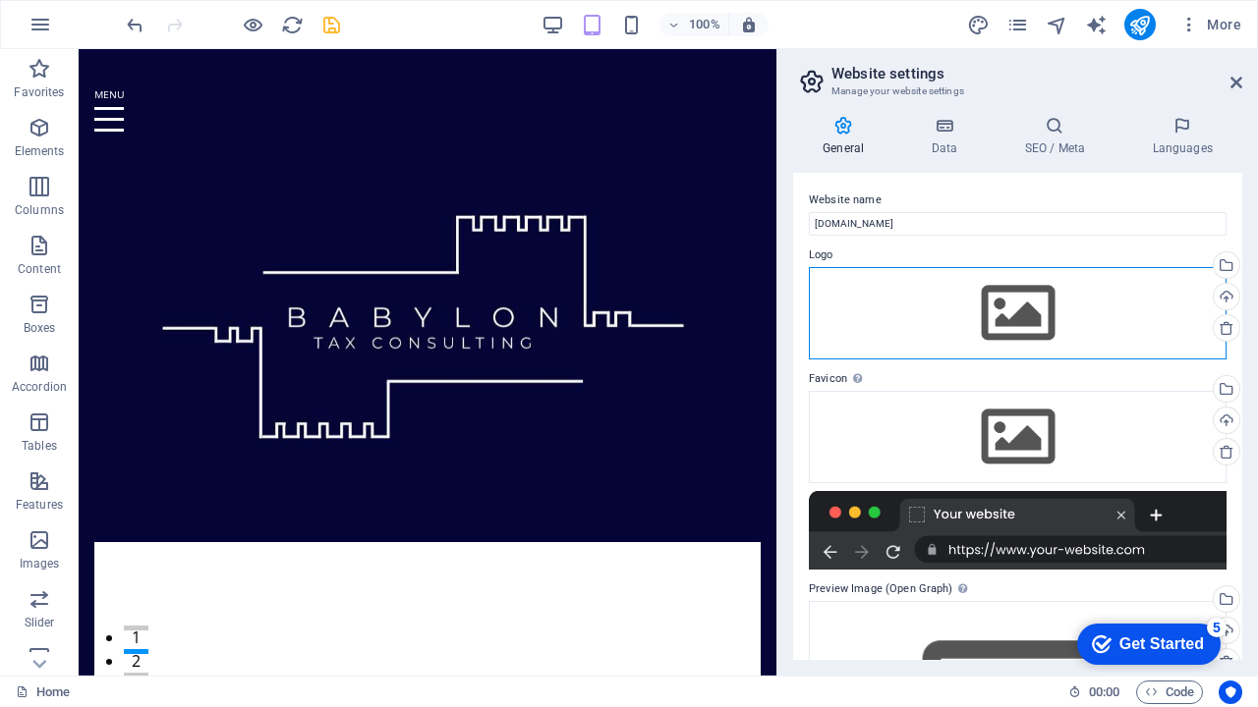
click at [1015, 317] on div "Drag files here, click to choose files or select files from Files or our free s…" at bounding box center [1018, 313] width 418 height 92
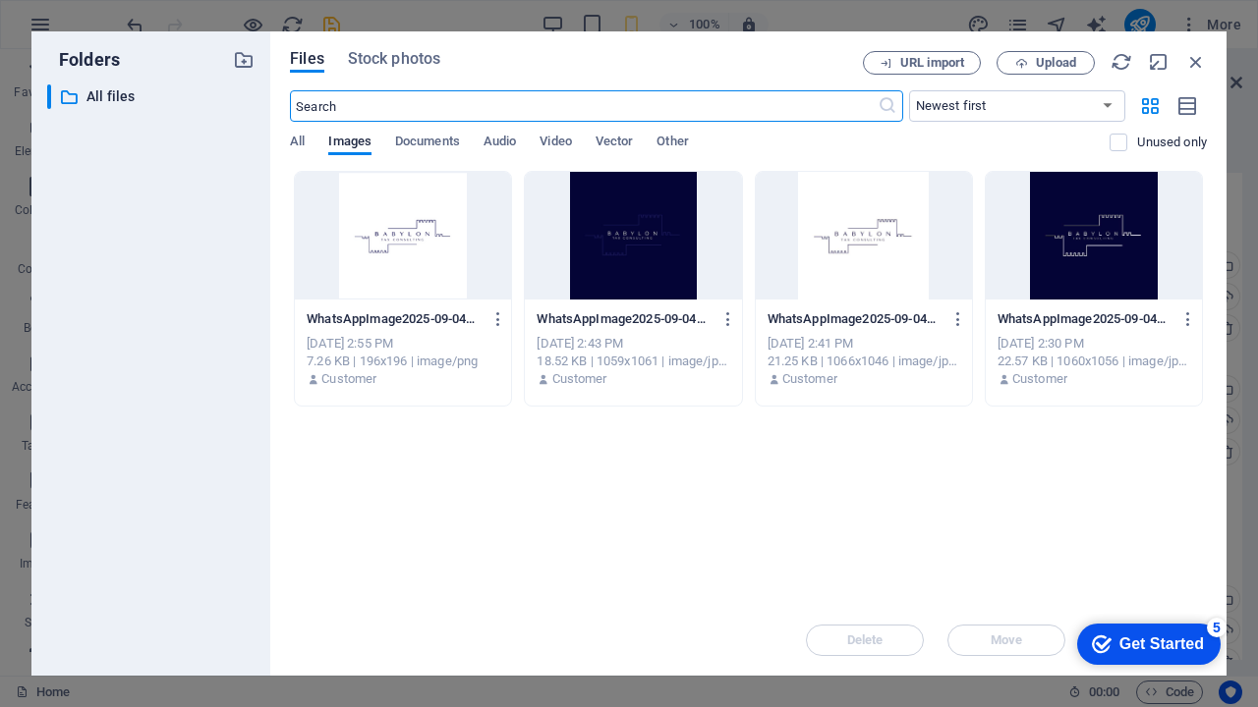
click at [862, 255] on div at bounding box center [864, 236] width 216 height 128
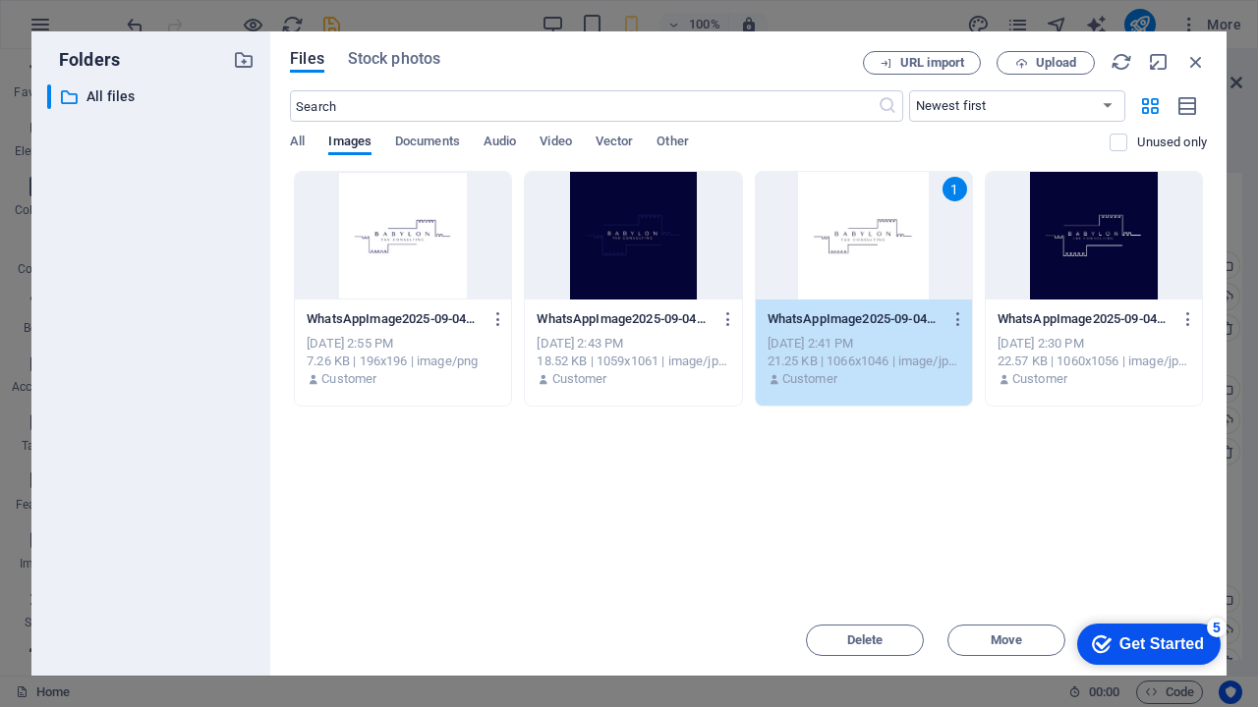
click at [862, 255] on div "1" at bounding box center [864, 236] width 216 height 128
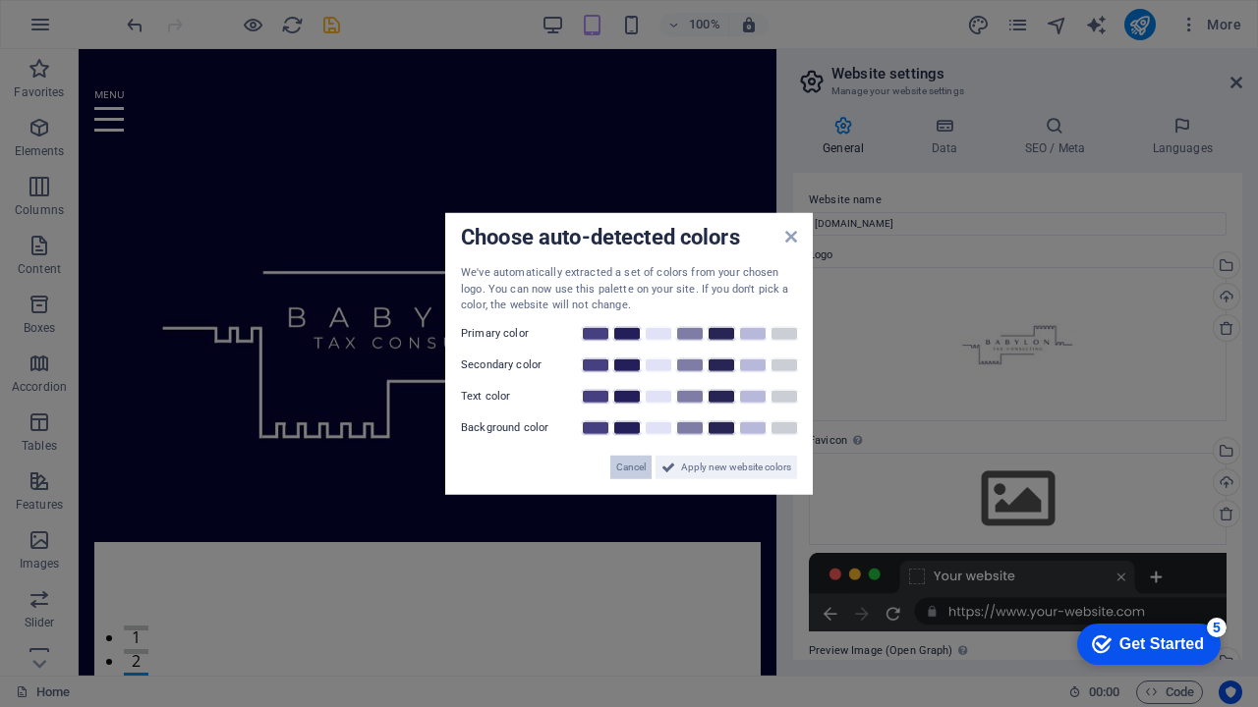
click at [630, 459] on span "Cancel" at bounding box center [630, 467] width 29 height 24
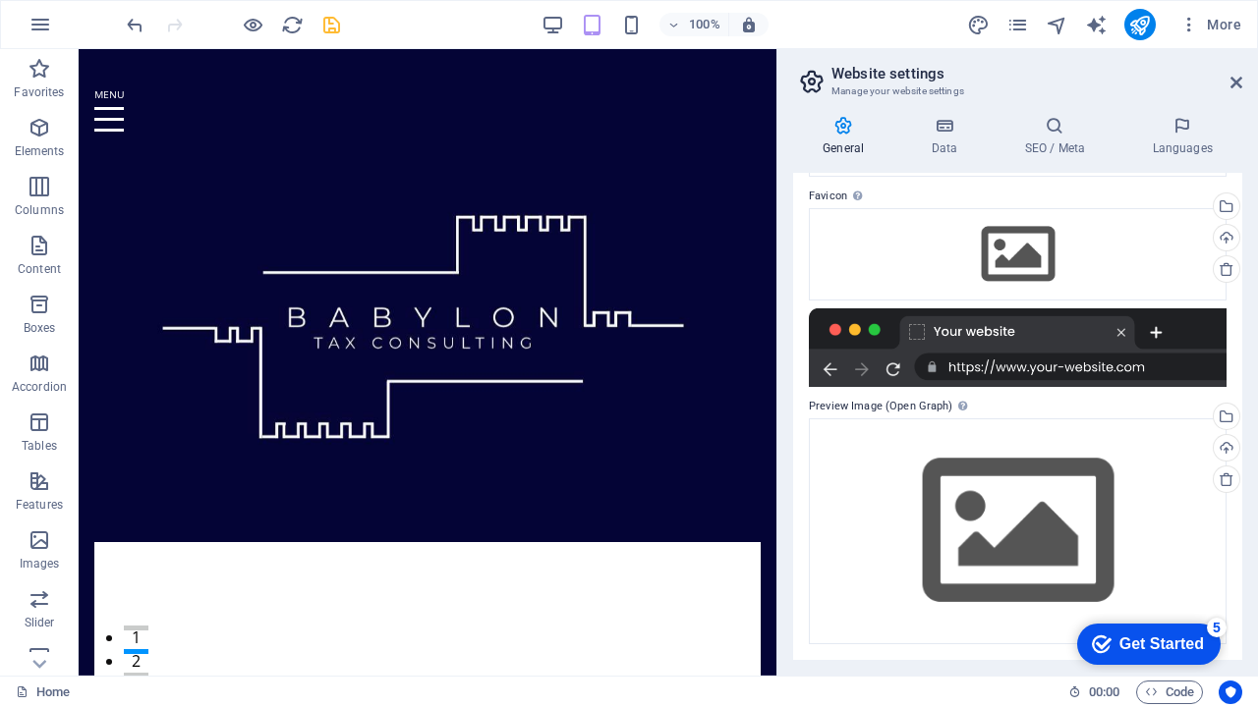
scroll to position [244, 0]
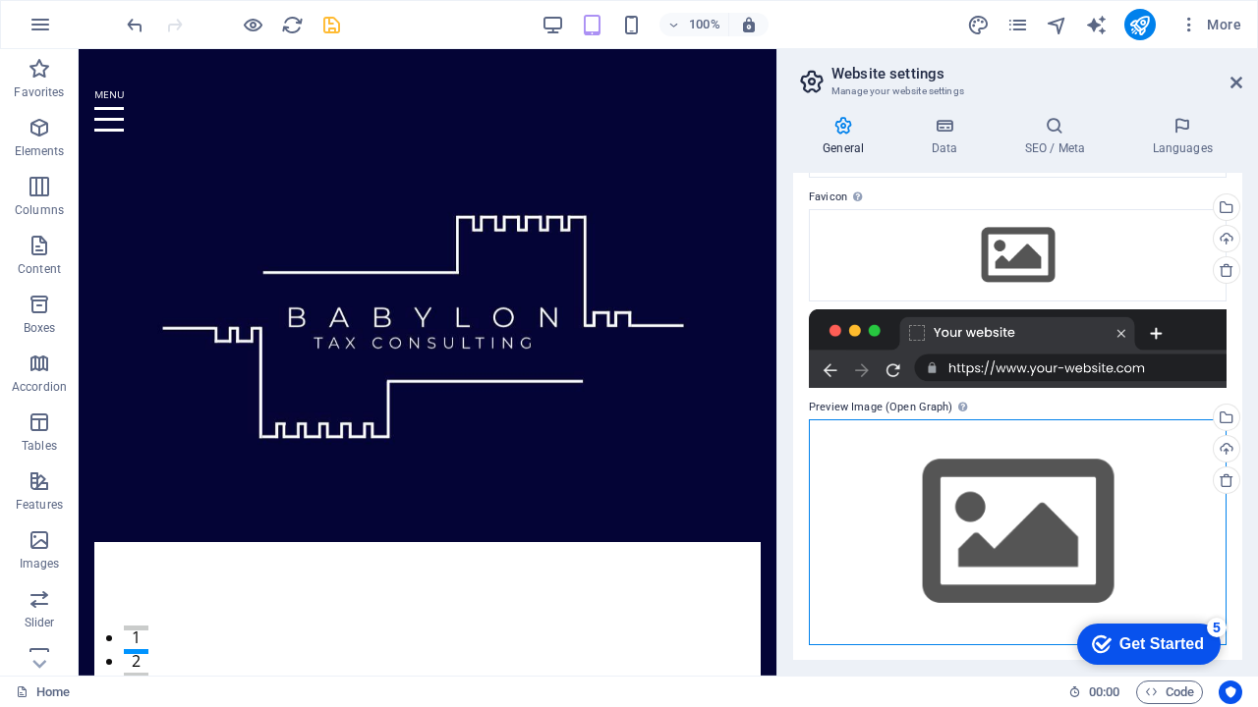
click at [1005, 529] on div "Drag files here, click to choose files or select files from Files or our free s…" at bounding box center [1018, 532] width 418 height 225
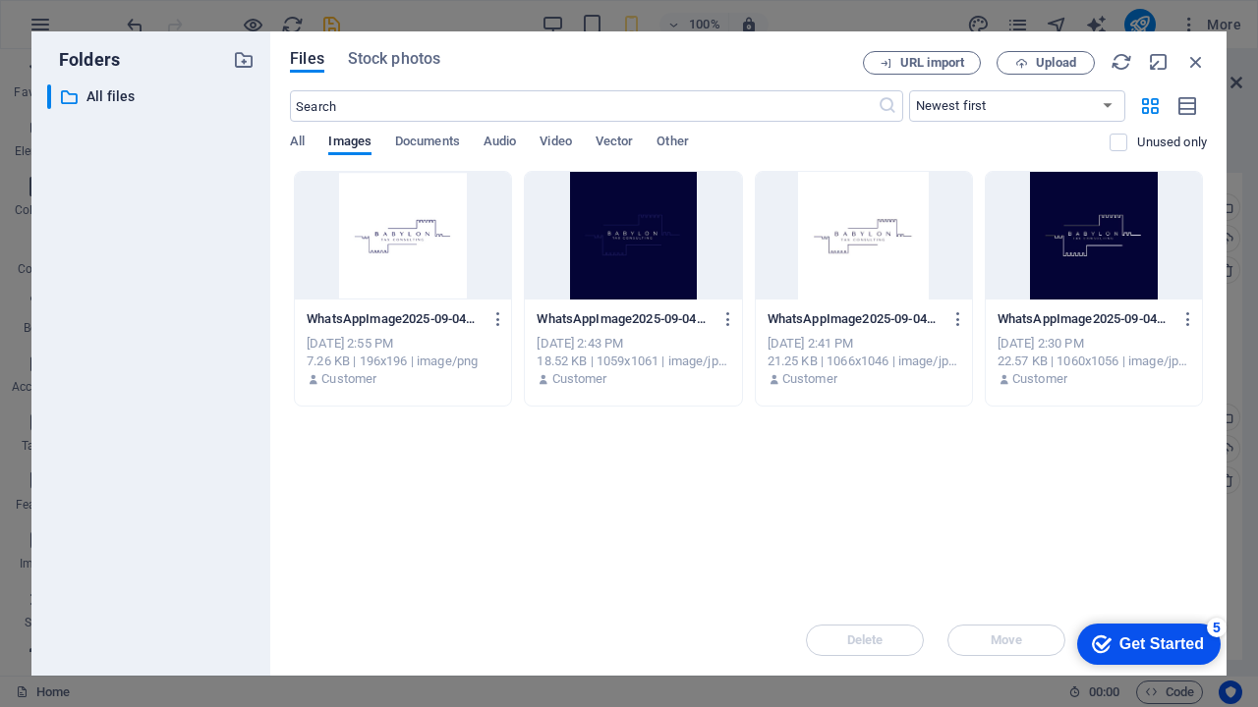
click at [849, 244] on div at bounding box center [864, 236] width 216 height 128
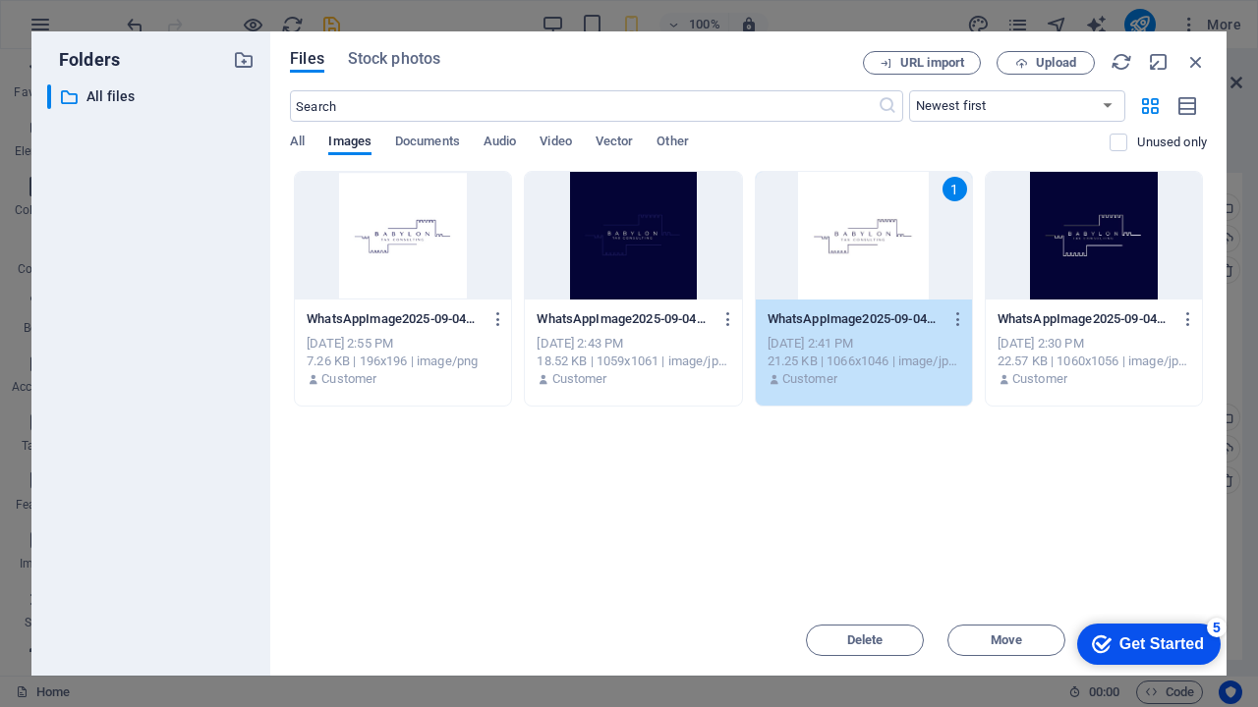
click at [849, 244] on div "1" at bounding box center [864, 236] width 216 height 128
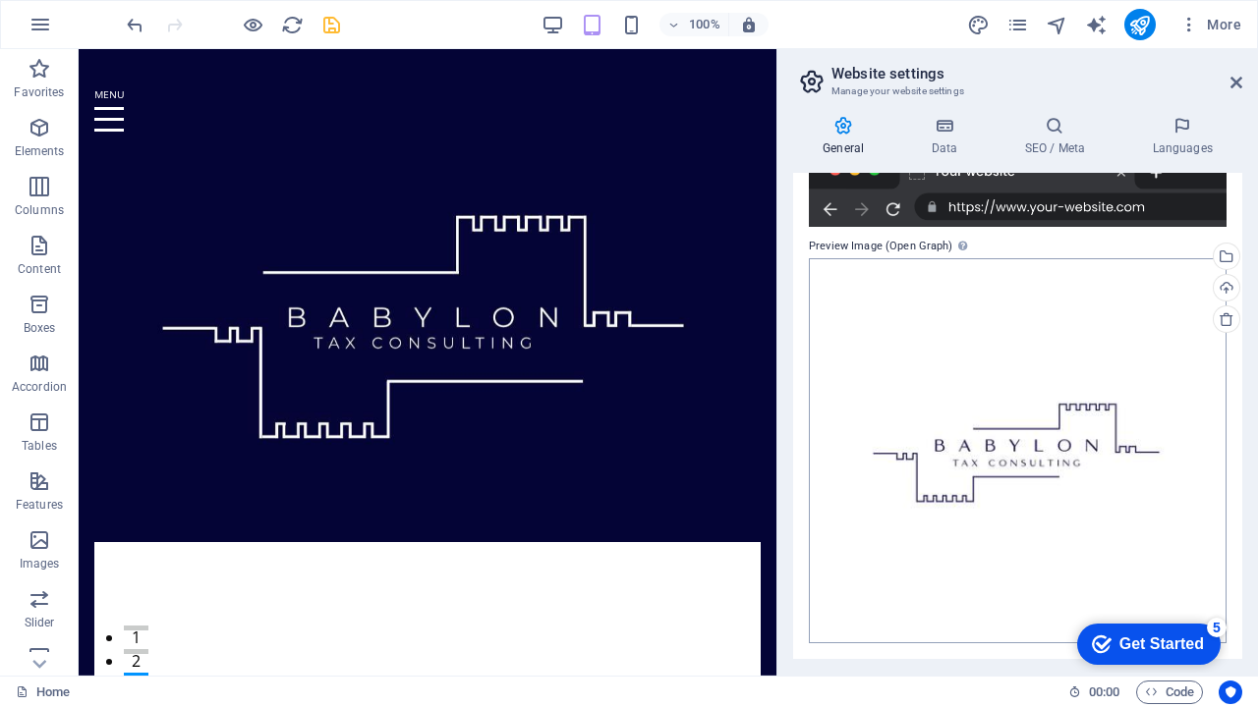
scroll to position [404, 0]
click at [1232, 83] on icon at bounding box center [1236, 83] width 12 height 16
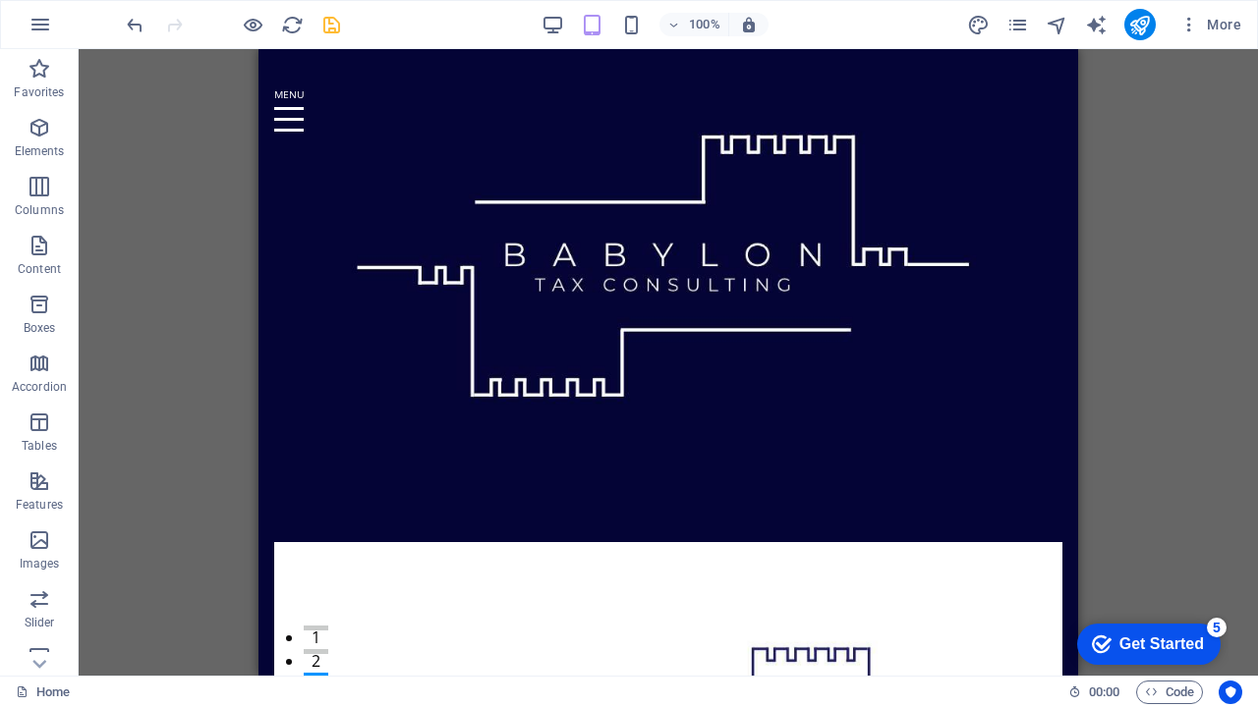
scroll to position [0, 0]
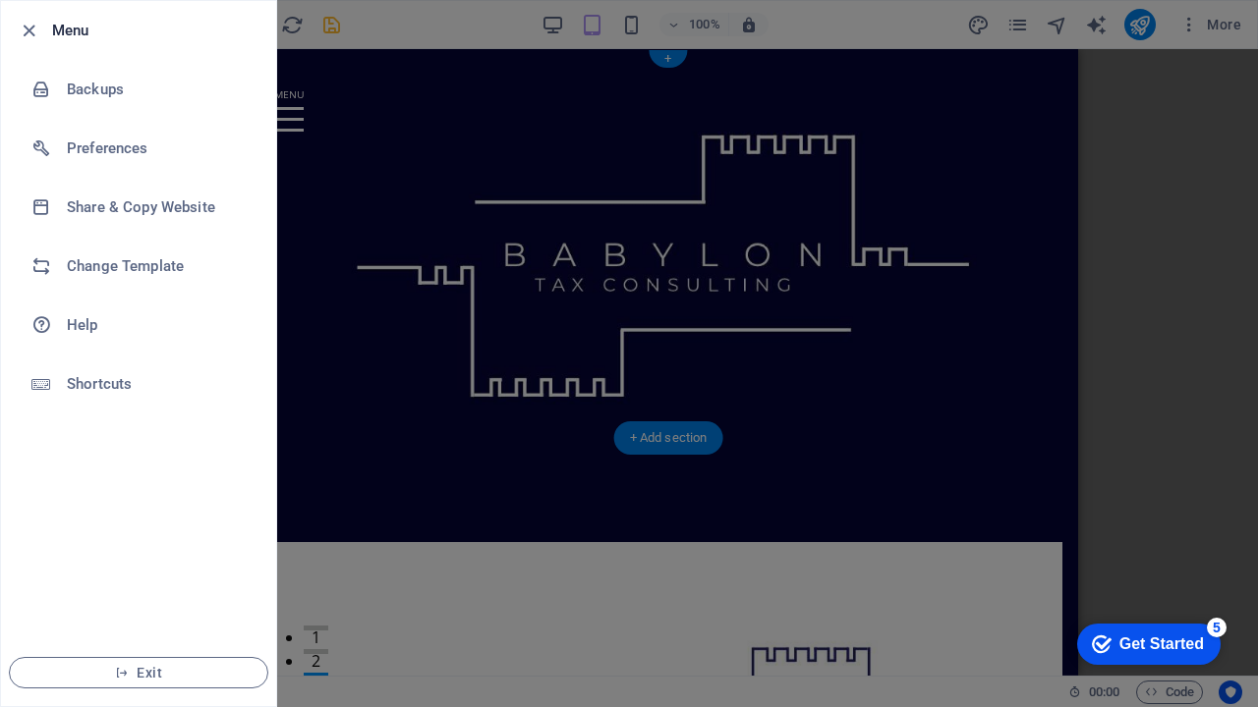
click at [984, 530] on div at bounding box center [629, 353] width 1258 height 707
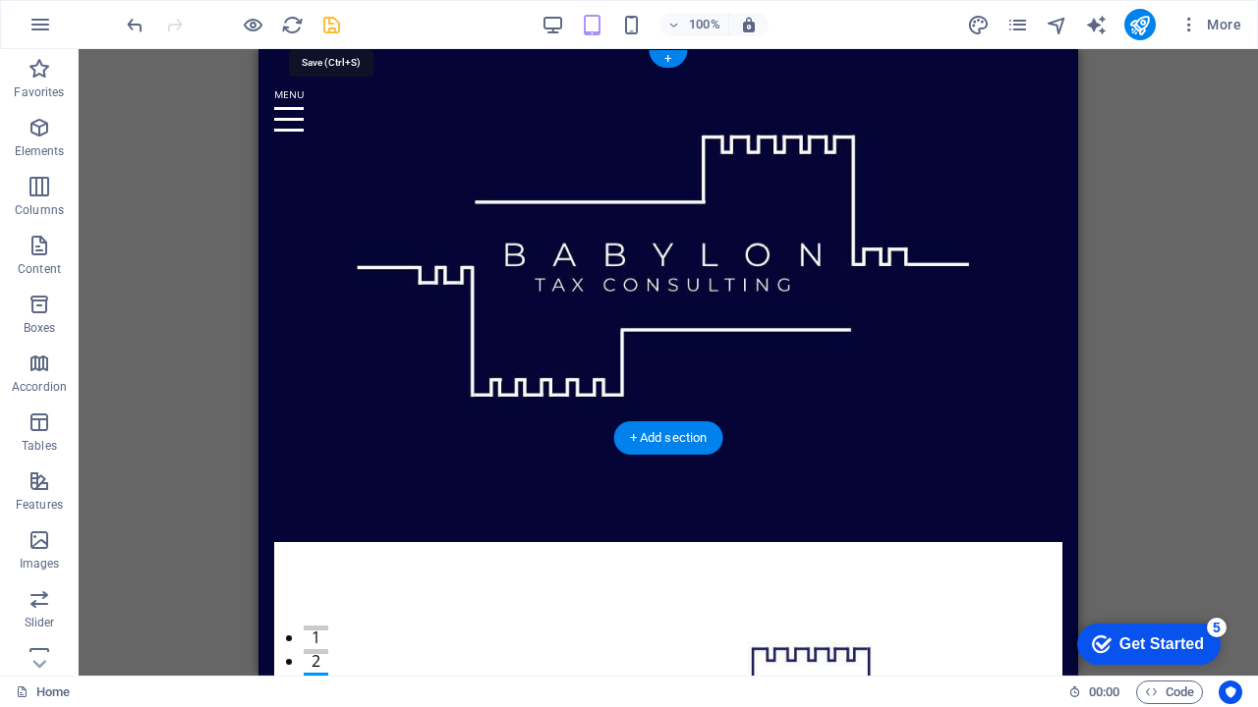
click at [332, 30] on icon "save" at bounding box center [331, 25] width 23 height 23
click at [41, 120] on icon "button" at bounding box center [40, 128] width 24 height 24
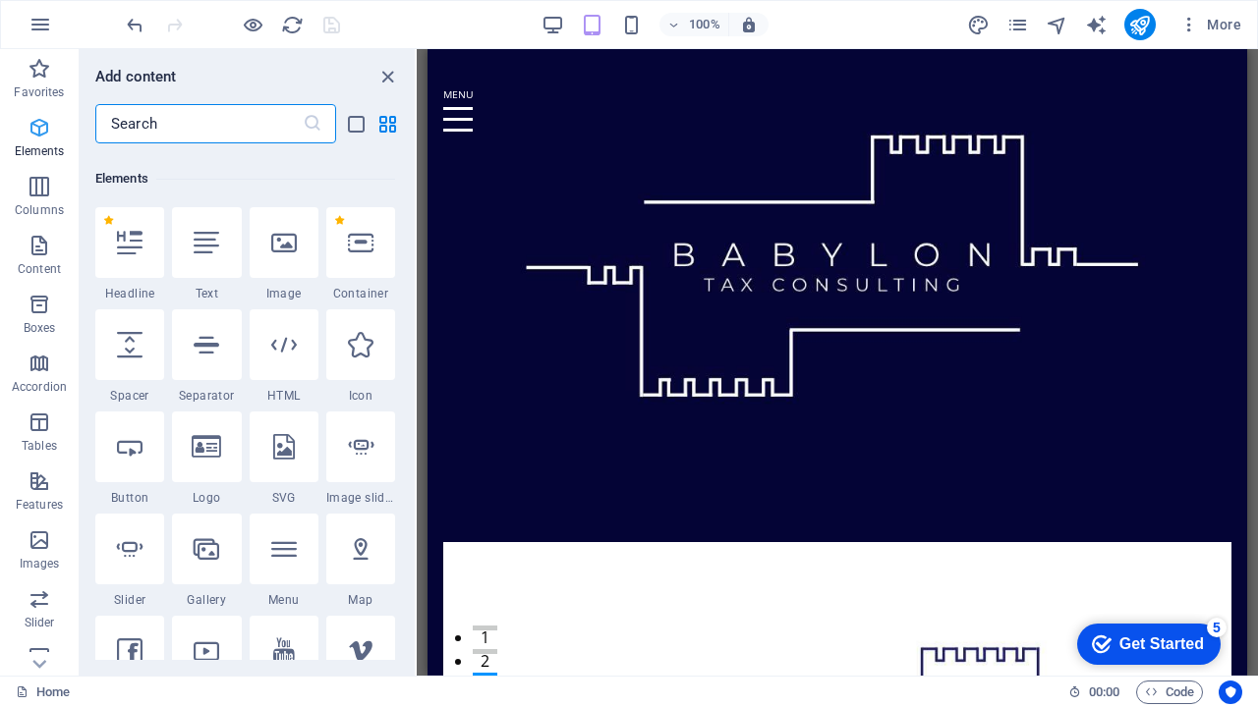
scroll to position [209, 0]
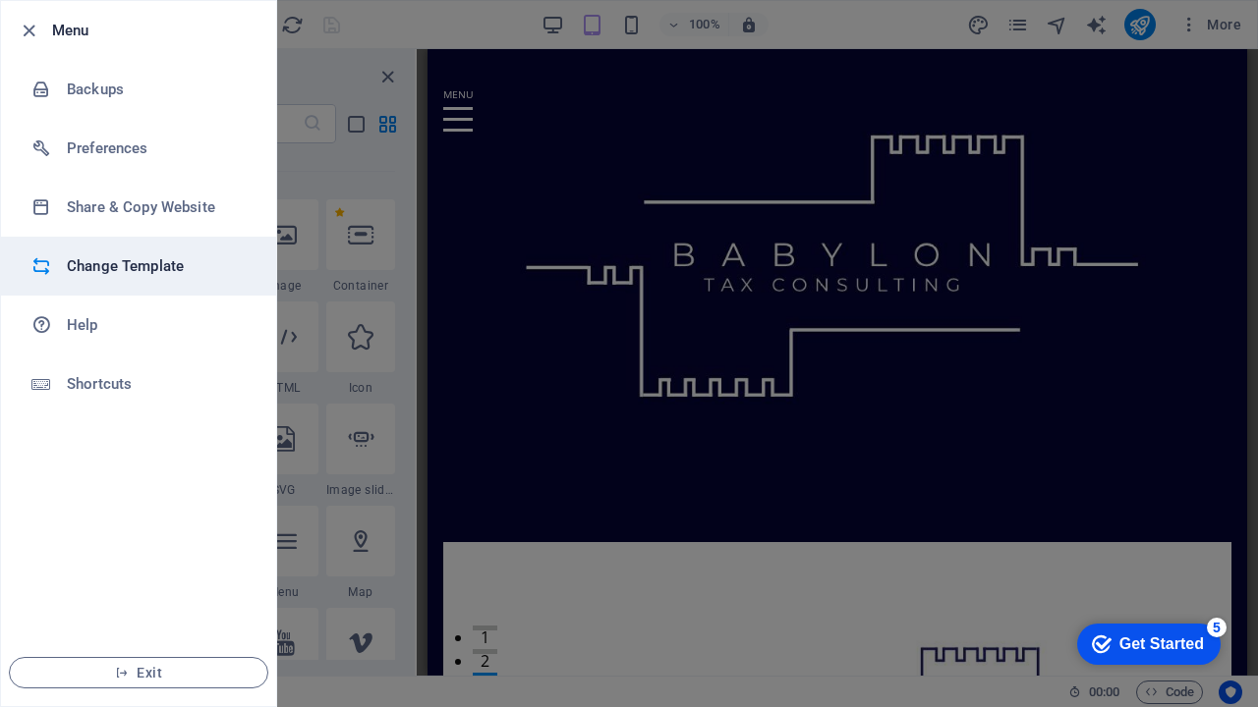
click at [135, 258] on h6 "Change Template" at bounding box center [158, 266] width 182 height 24
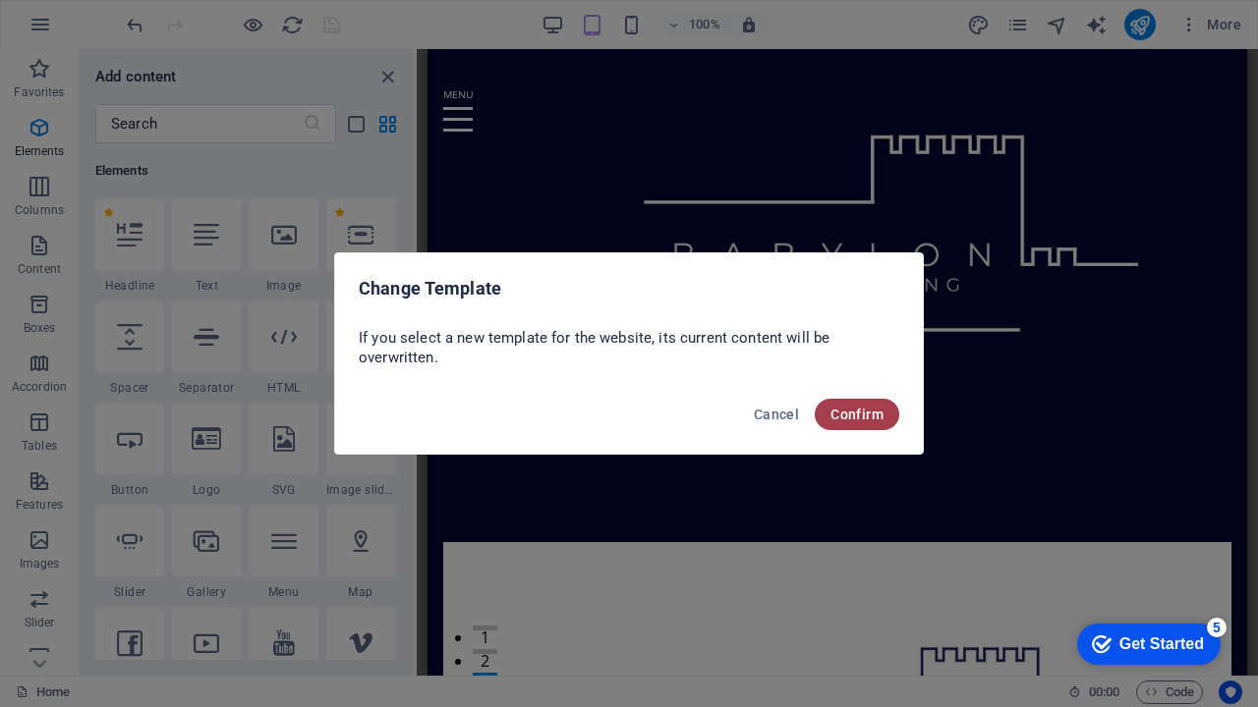
click at [864, 423] on button "Confirm" at bounding box center [857, 414] width 85 height 31
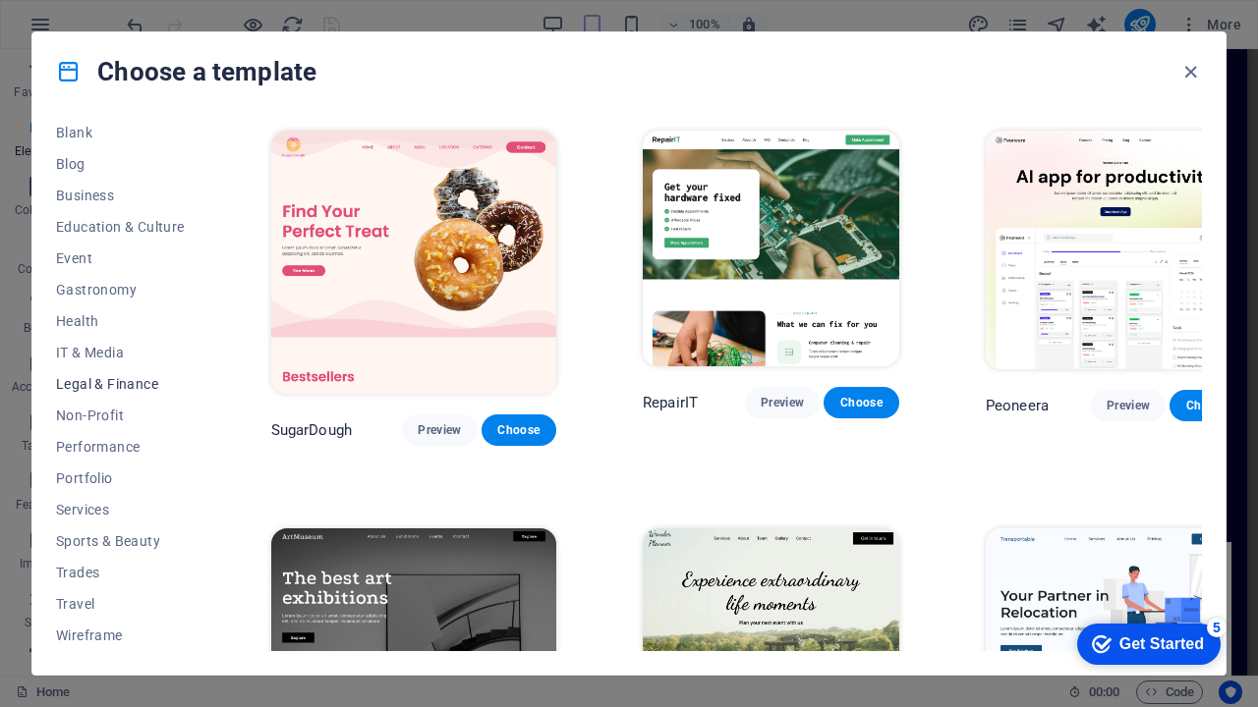
scroll to position [261, 0]
click at [128, 389] on span "Legal & Finance" at bounding box center [120, 384] width 129 height 16
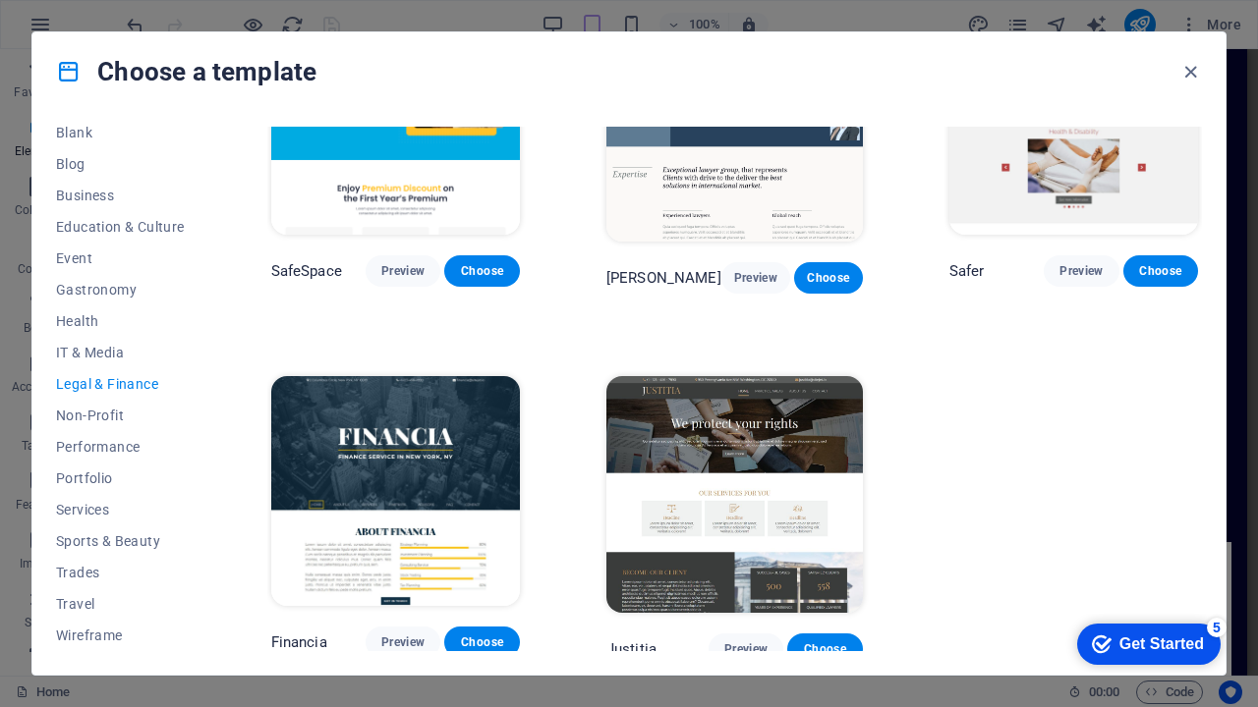
scroll to position [124, 0]
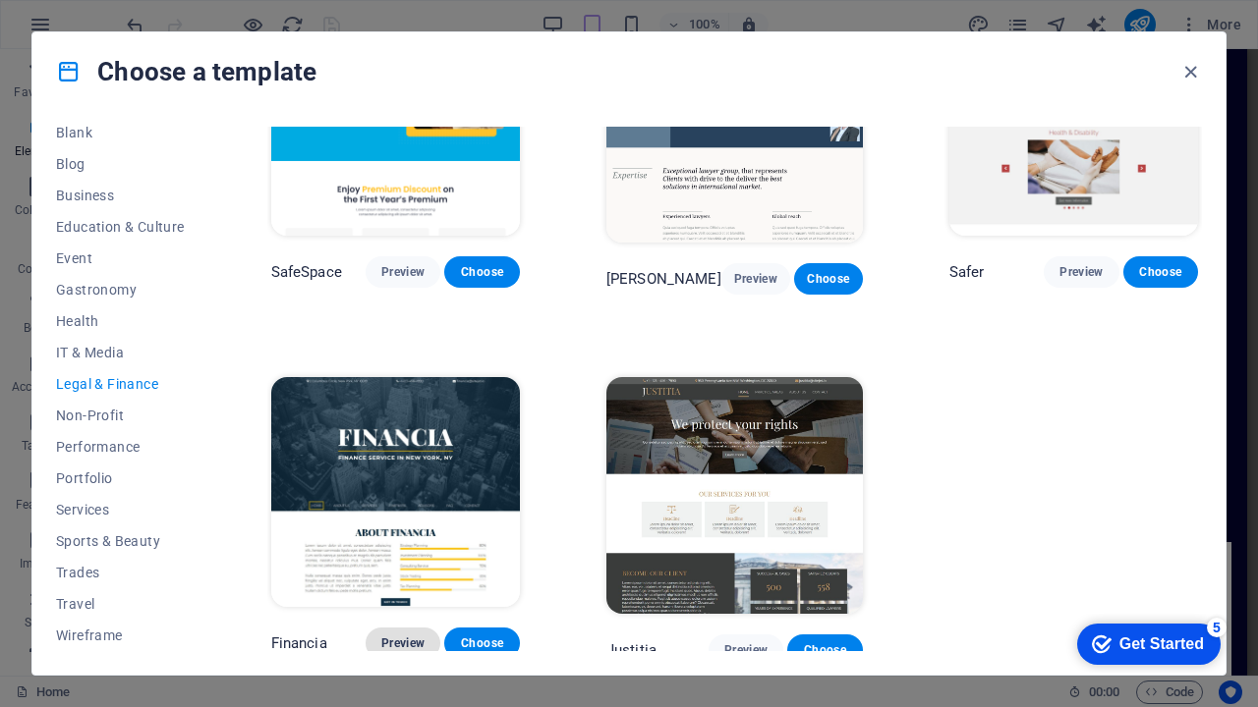
click at [405, 637] on span "Preview" at bounding box center [402, 644] width 43 height 16
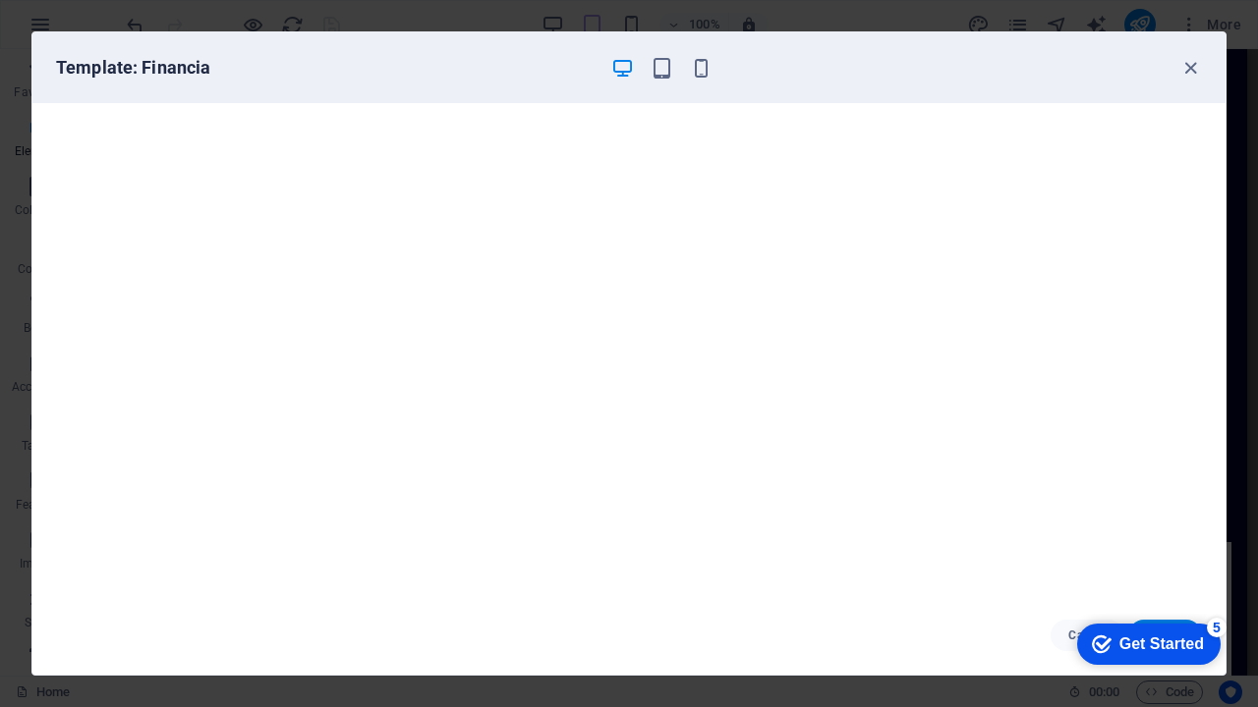
scroll to position [0, 0]
click at [1186, 66] on icon "button" at bounding box center [1190, 68] width 23 height 23
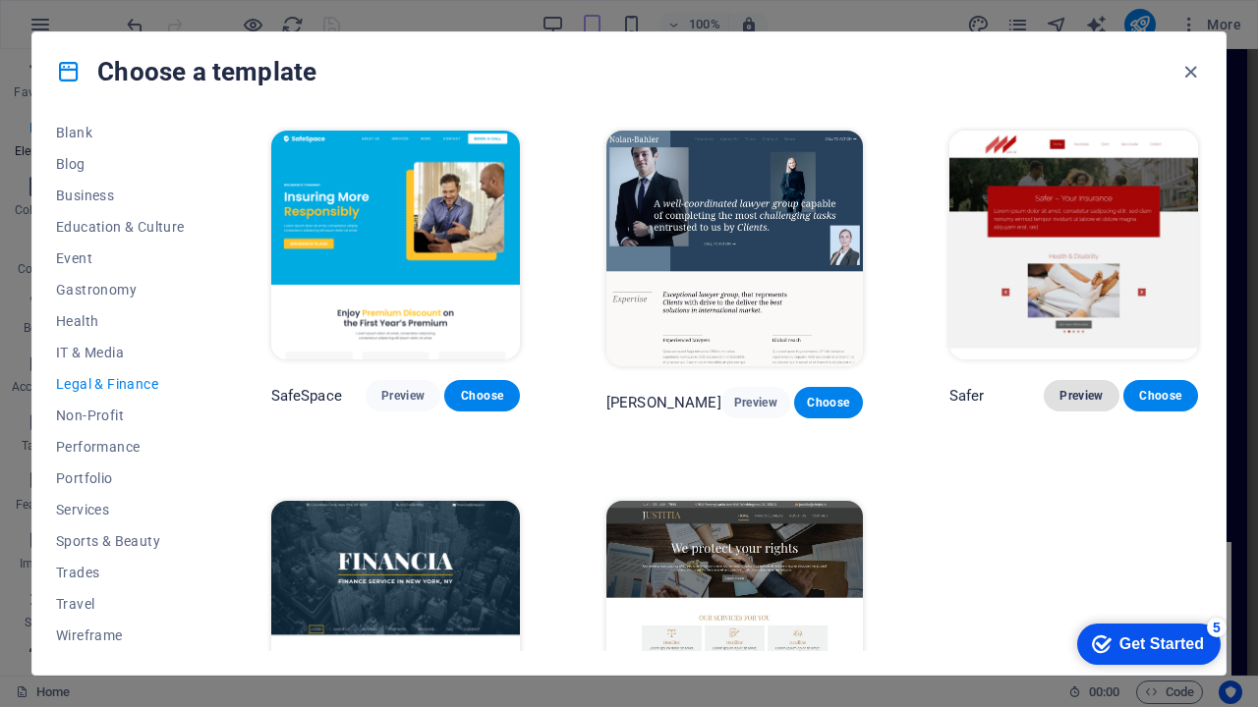
click at [1064, 398] on span "Preview" at bounding box center [1080, 396] width 43 height 16
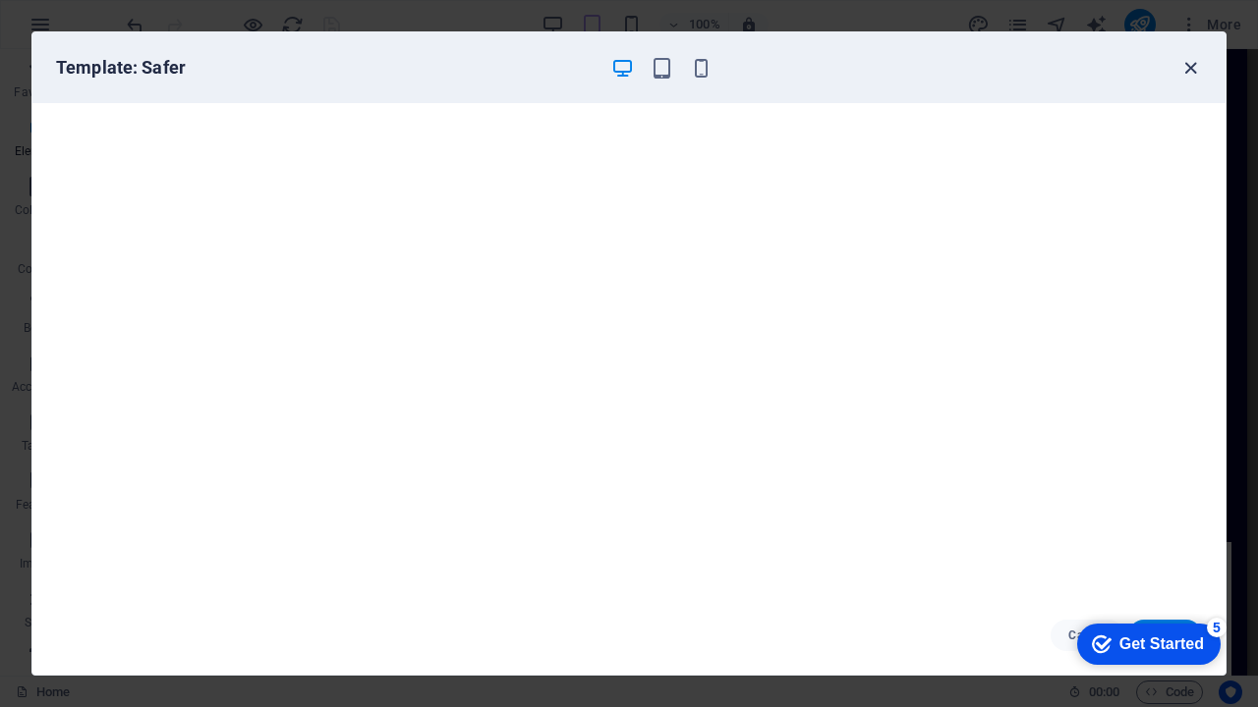
click at [1191, 67] on icon "button" at bounding box center [1190, 68] width 23 height 23
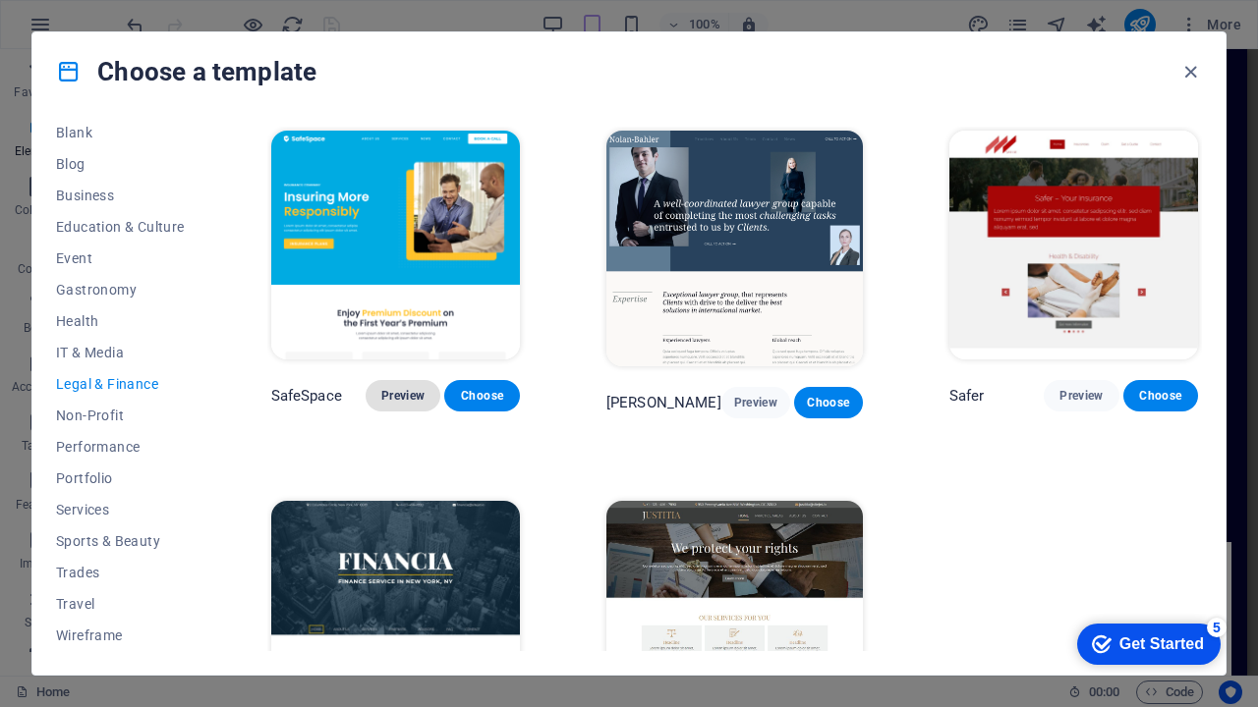
click at [411, 395] on span "Preview" at bounding box center [402, 396] width 43 height 16
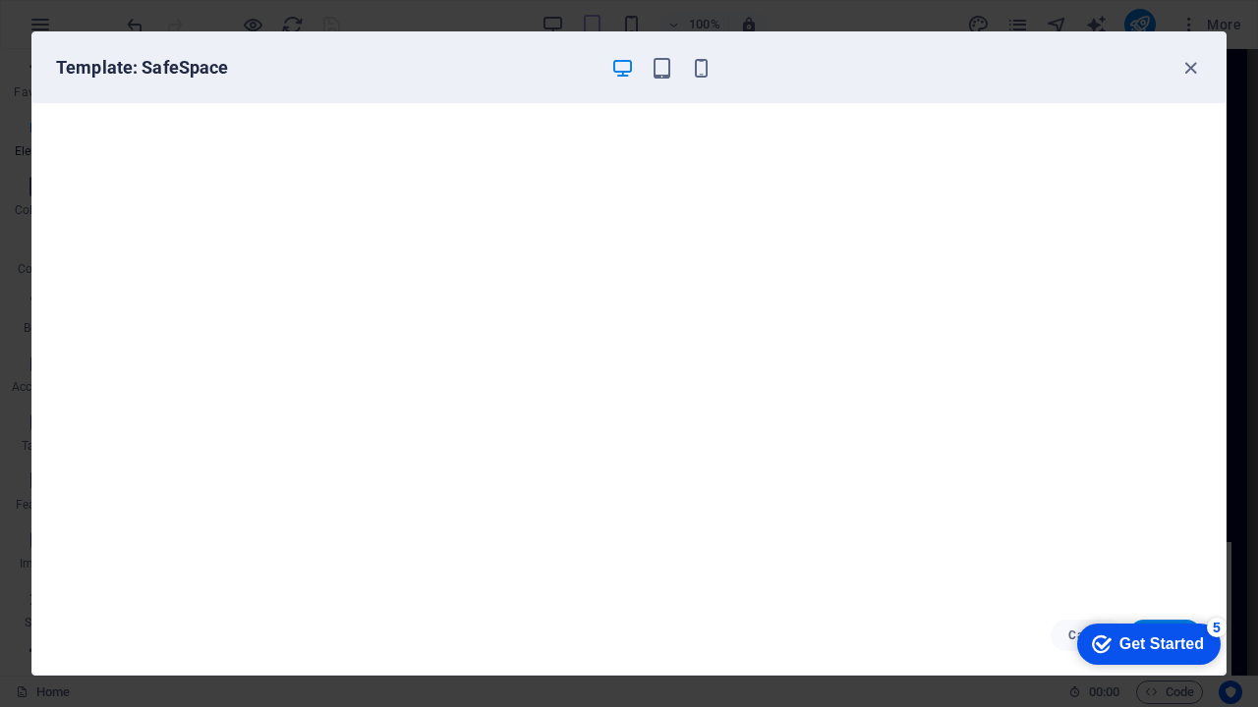
scroll to position [5, 0]
click at [1186, 69] on icon "button" at bounding box center [1190, 68] width 23 height 23
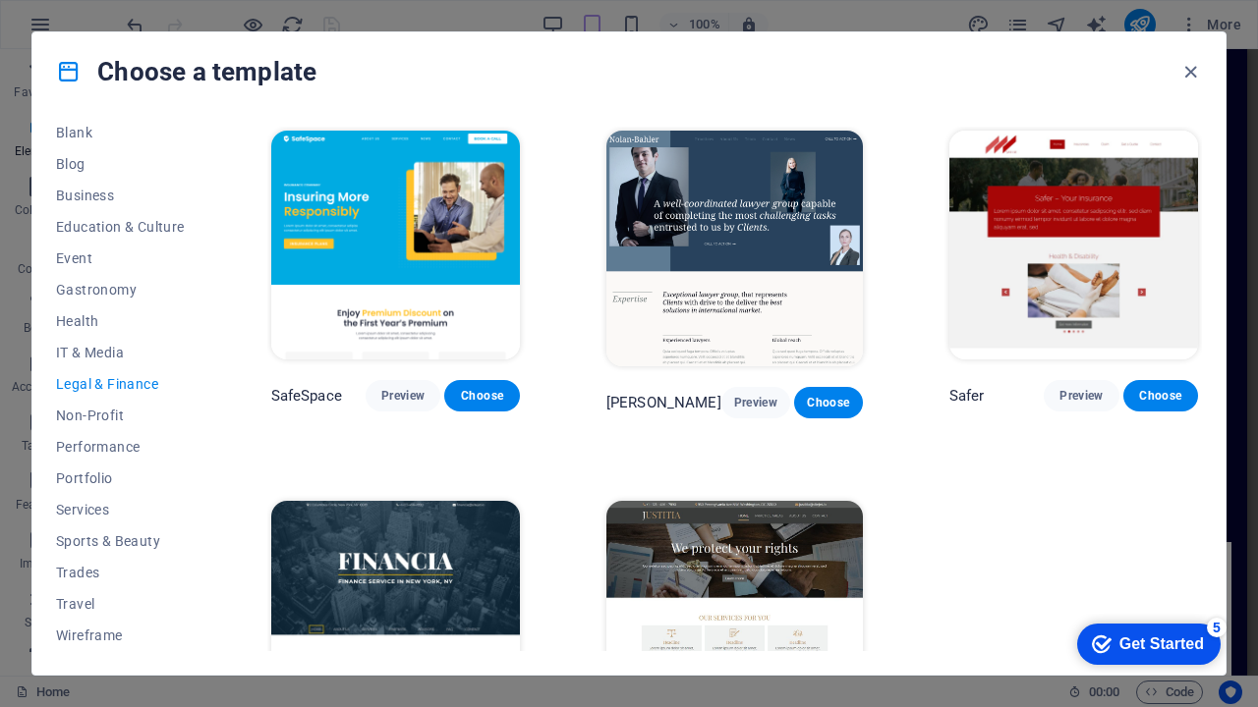
scroll to position [0, 0]
click at [724, 405] on button "Preview" at bounding box center [755, 402] width 69 height 31
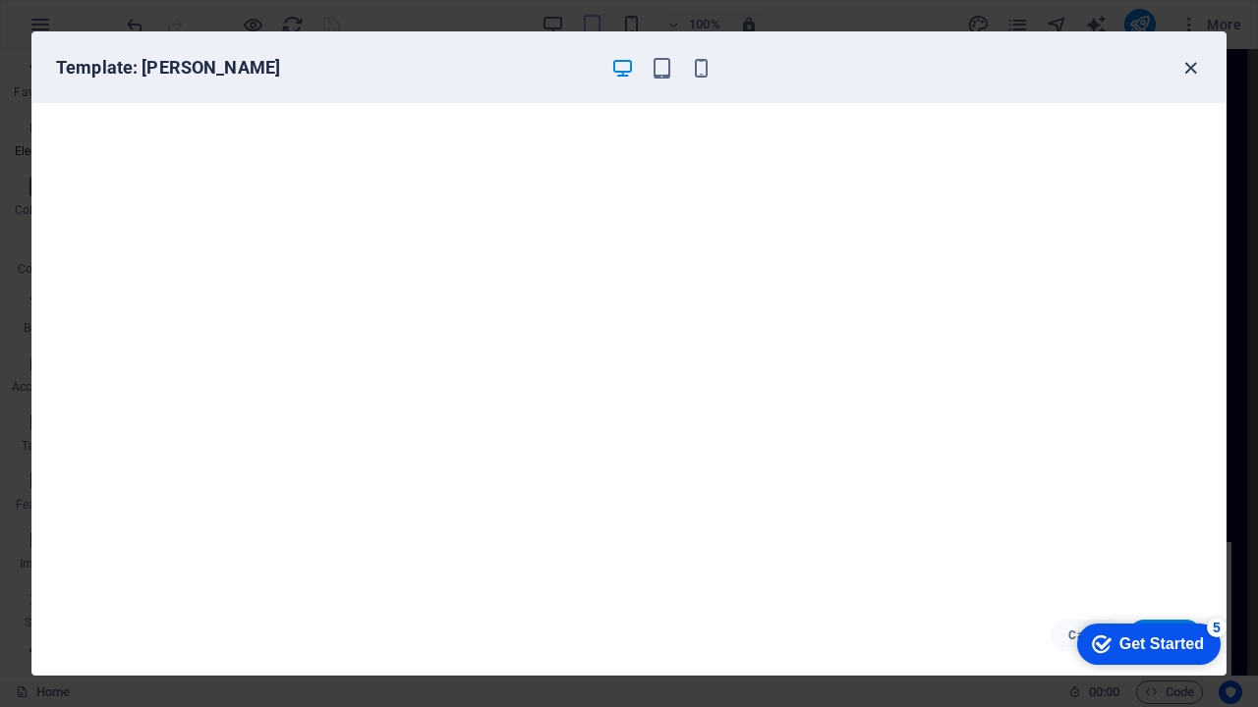
click at [1187, 75] on icon "button" at bounding box center [1190, 68] width 23 height 23
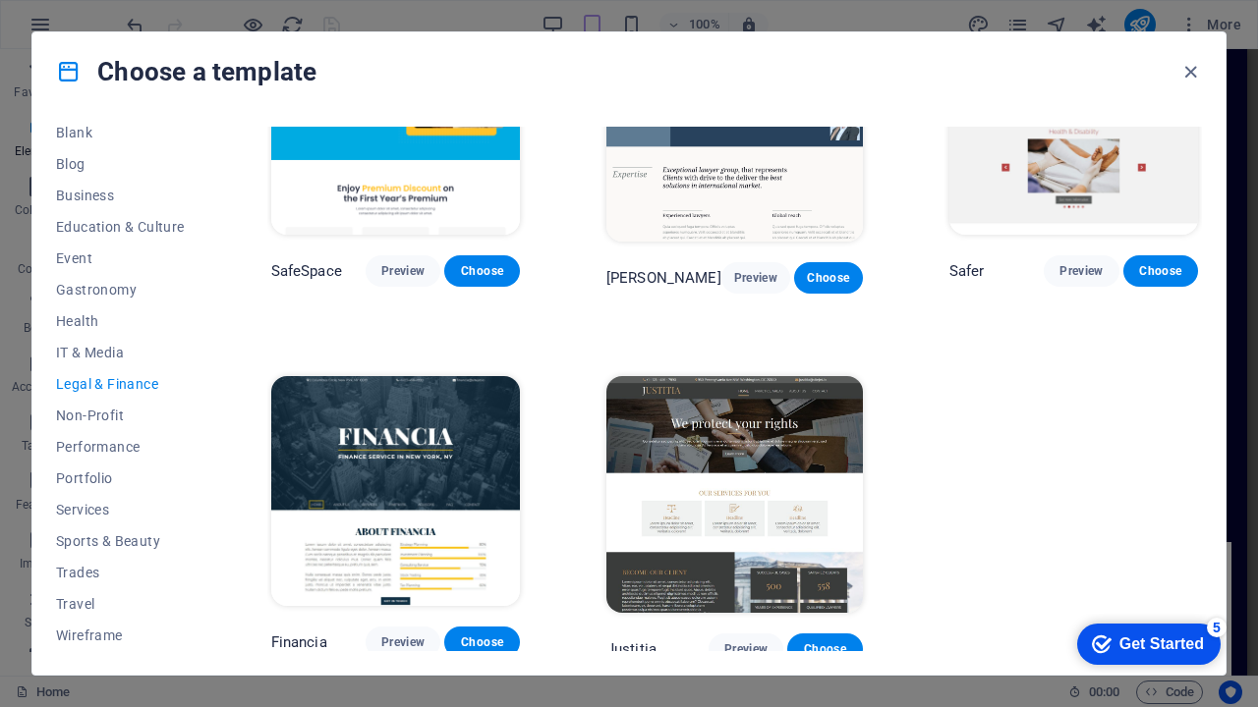
scroll to position [124, 0]
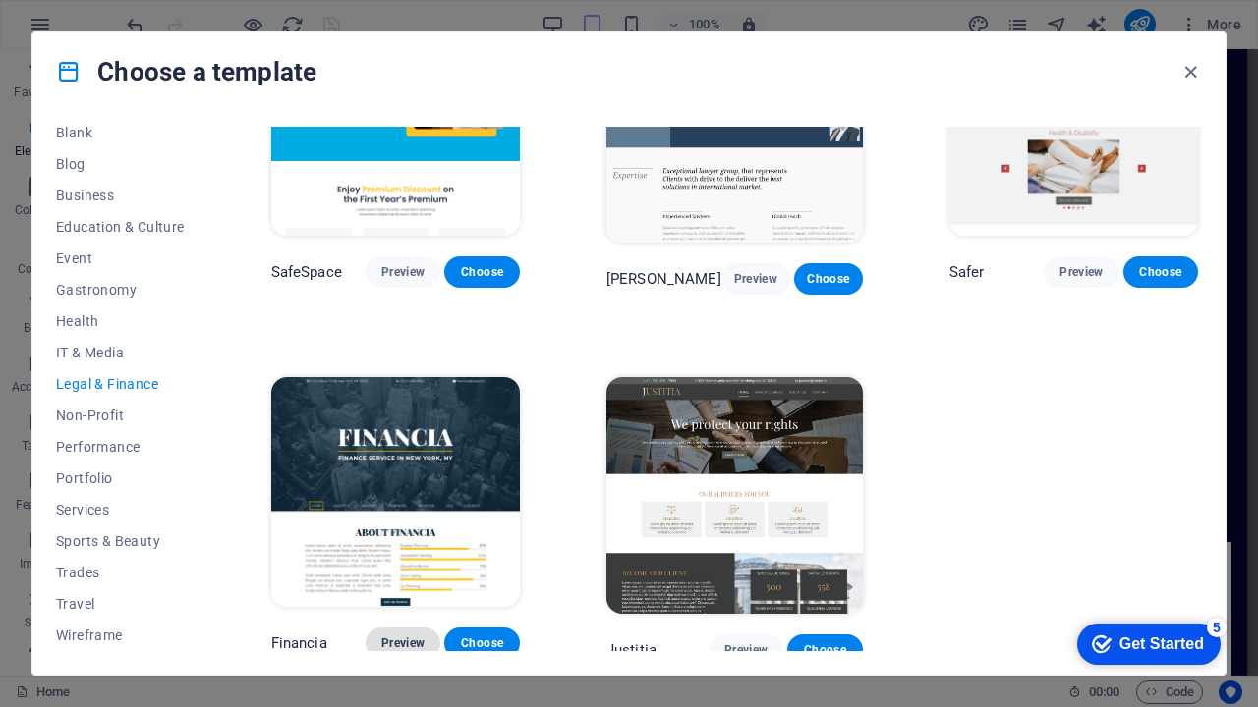
click at [415, 636] on span "Preview" at bounding box center [402, 644] width 43 height 16
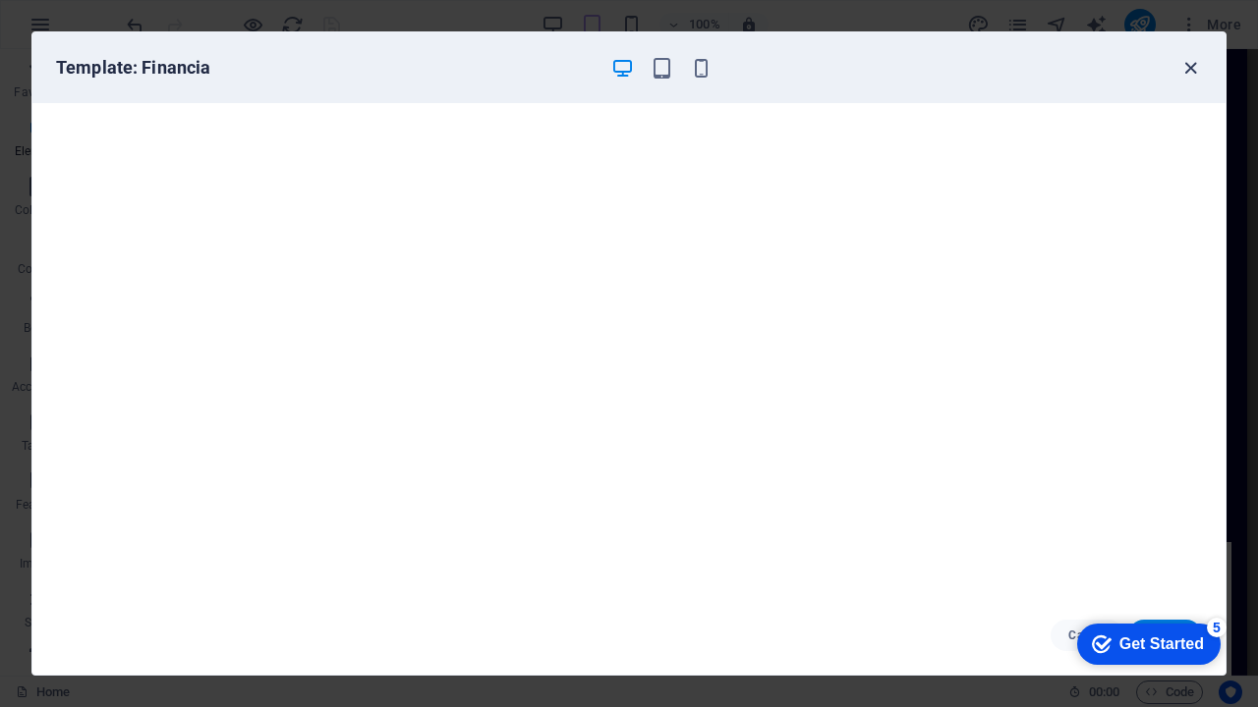
click at [1192, 63] on icon "button" at bounding box center [1190, 68] width 23 height 23
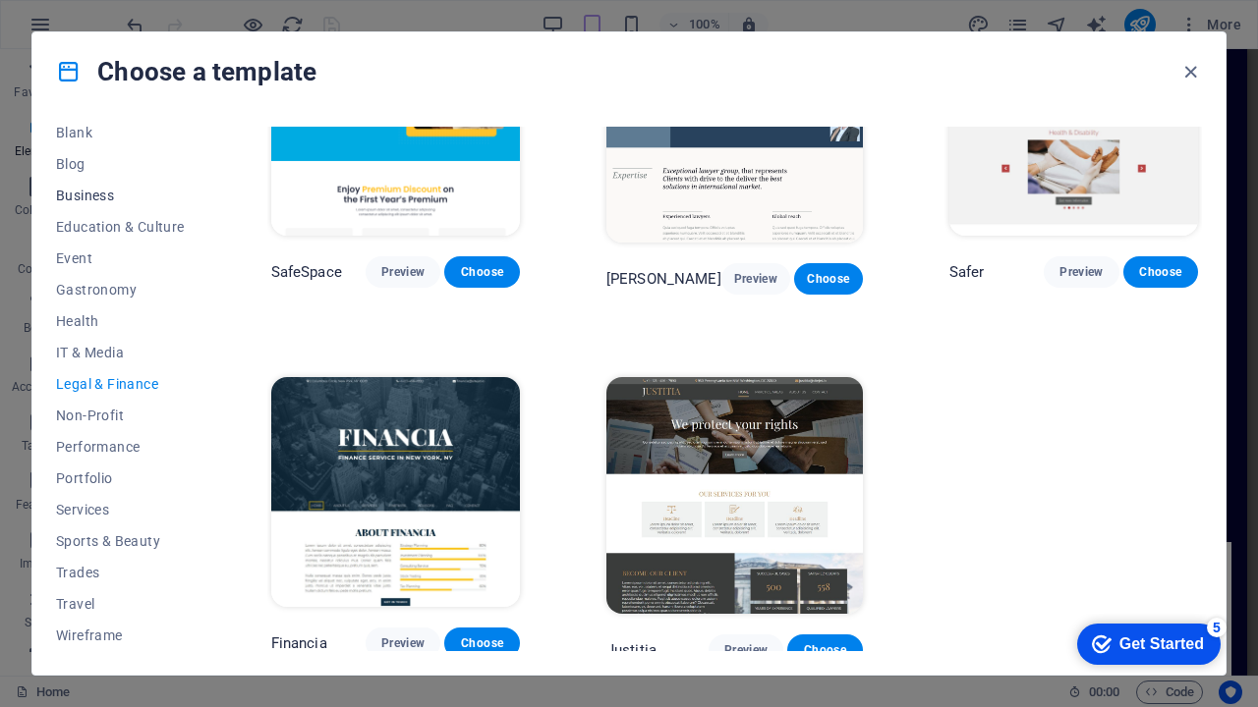
click at [103, 194] on span "Business" at bounding box center [120, 196] width 129 height 16
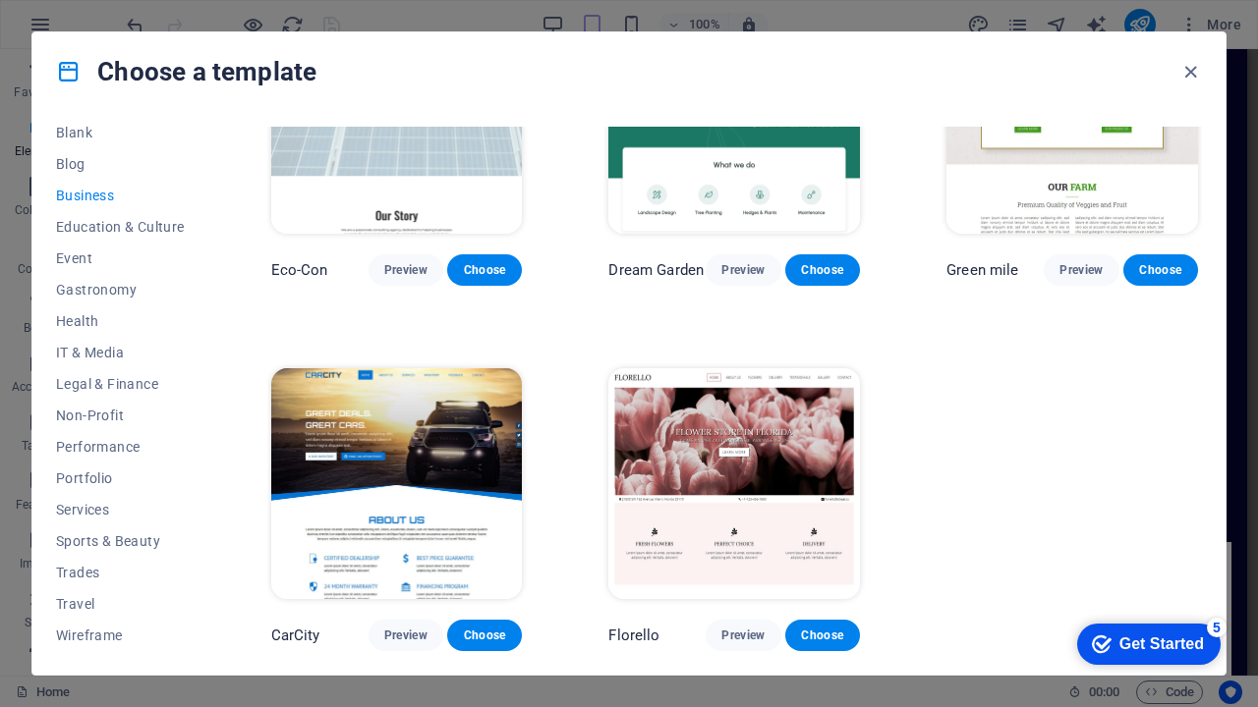
scroll to position [132, 0]
click at [125, 381] on span "Legal & Finance" at bounding box center [120, 384] width 129 height 16
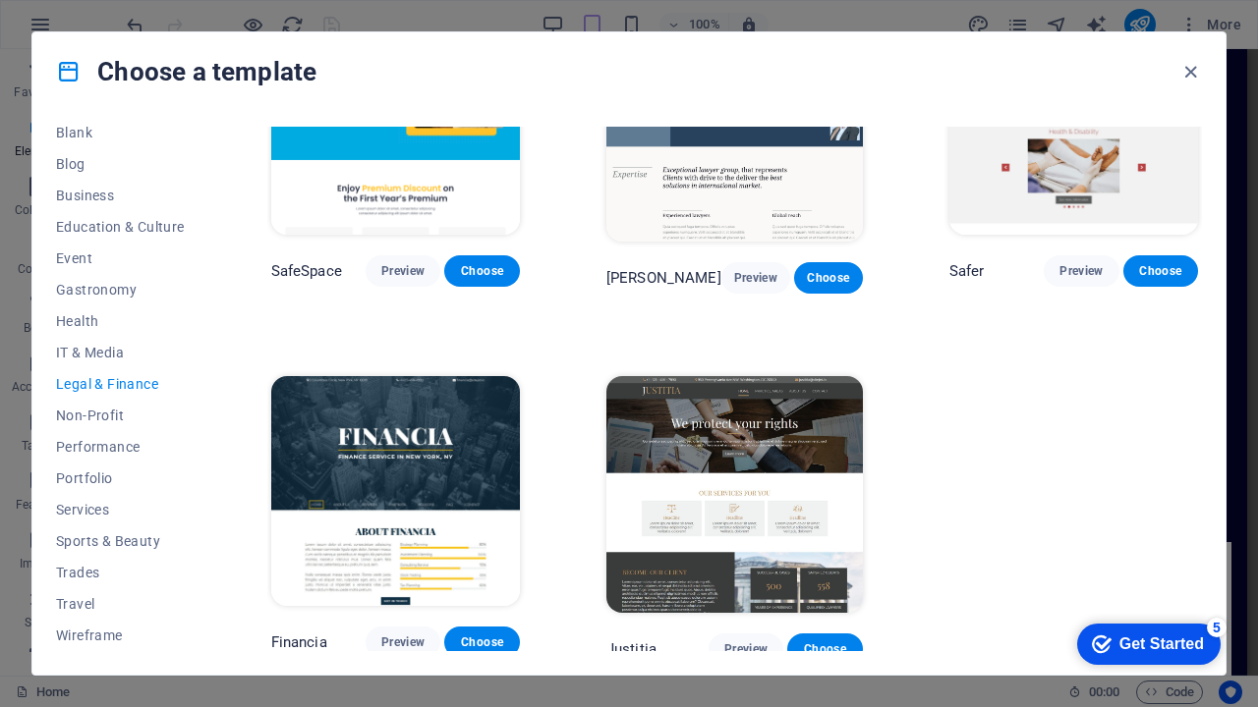
scroll to position [124, 0]
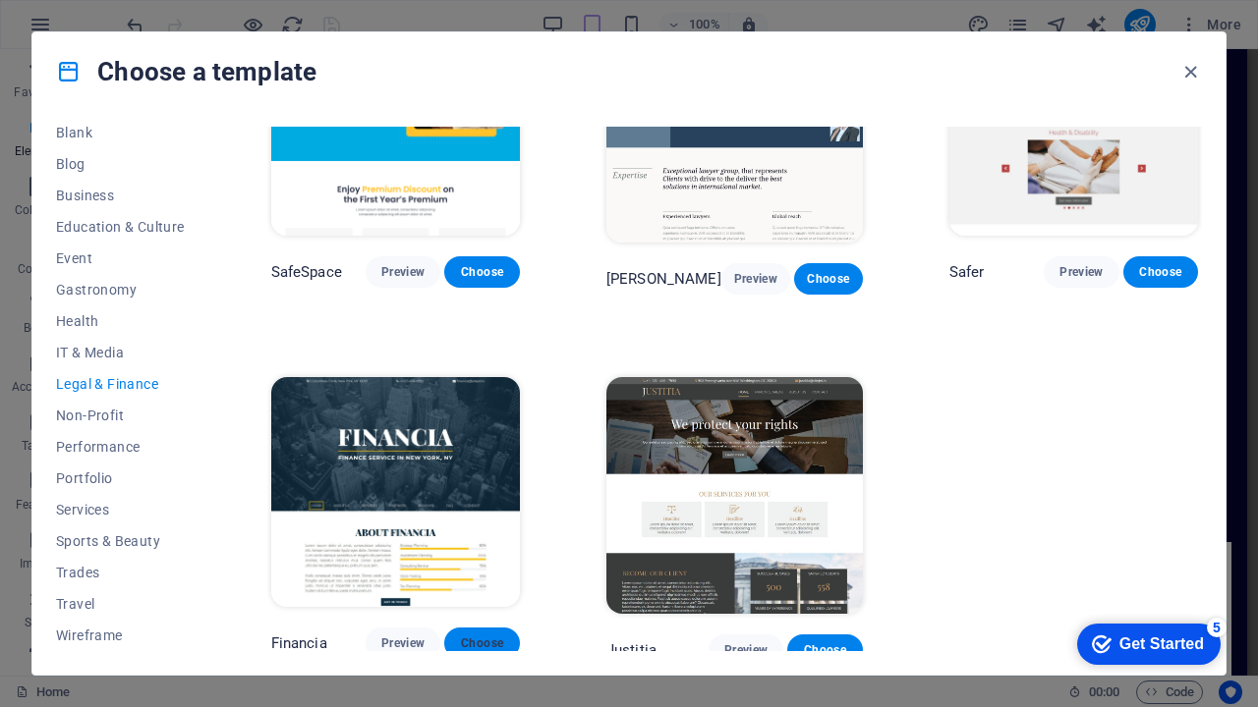
click at [478, 636] on span "Choose" at bounding box center [481, 644] width 43 height 16
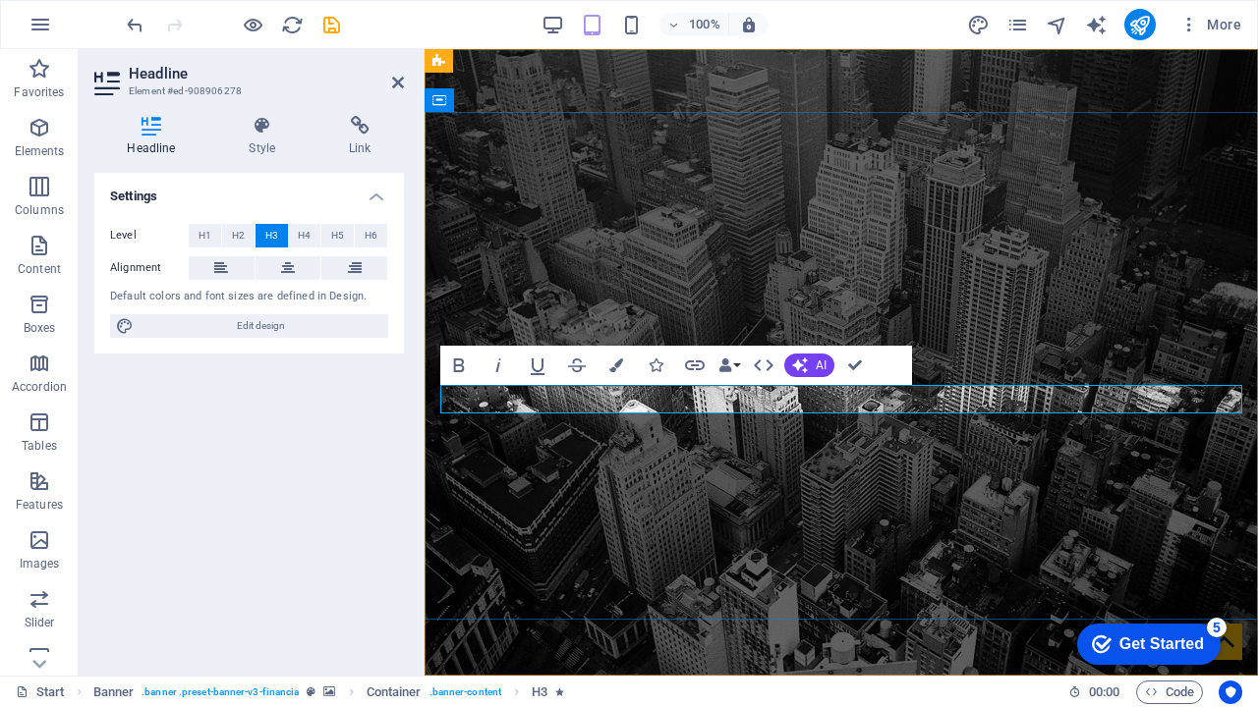
drag, startPoint x: 723, startPoint y: 403, endPoint x: 613, endPoint y: 411, distance: 110.3
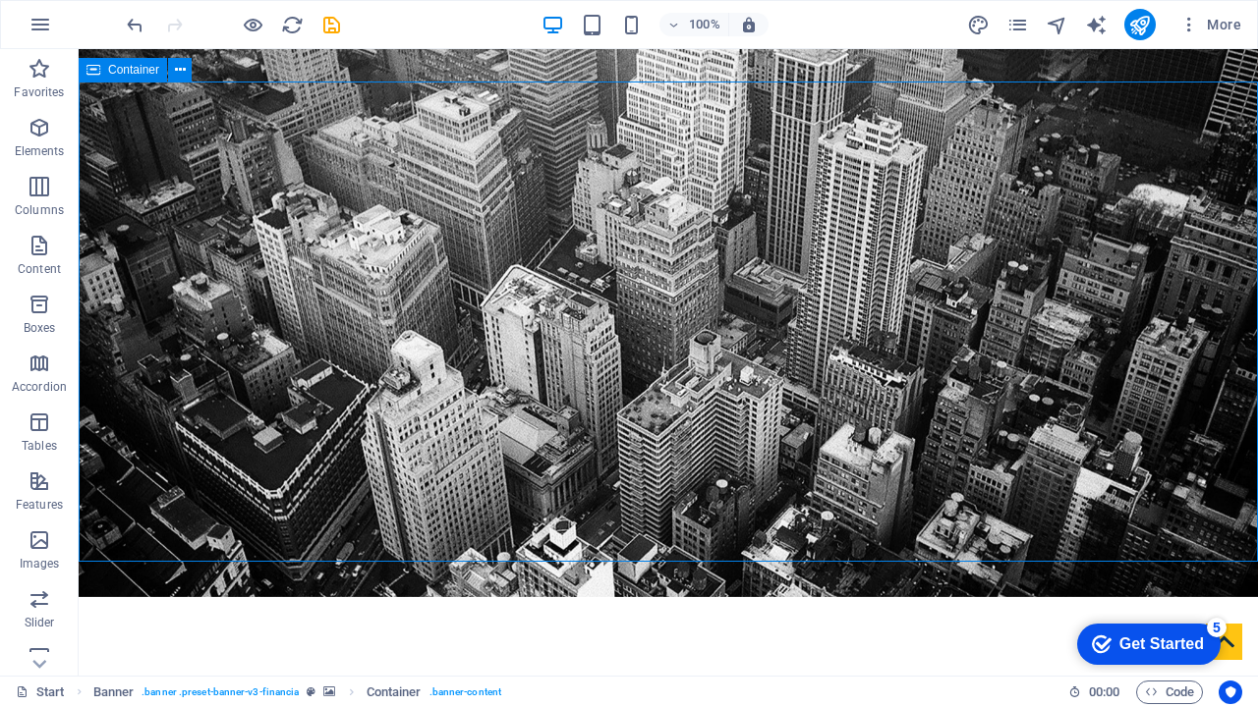
scroll to position [143, 0]
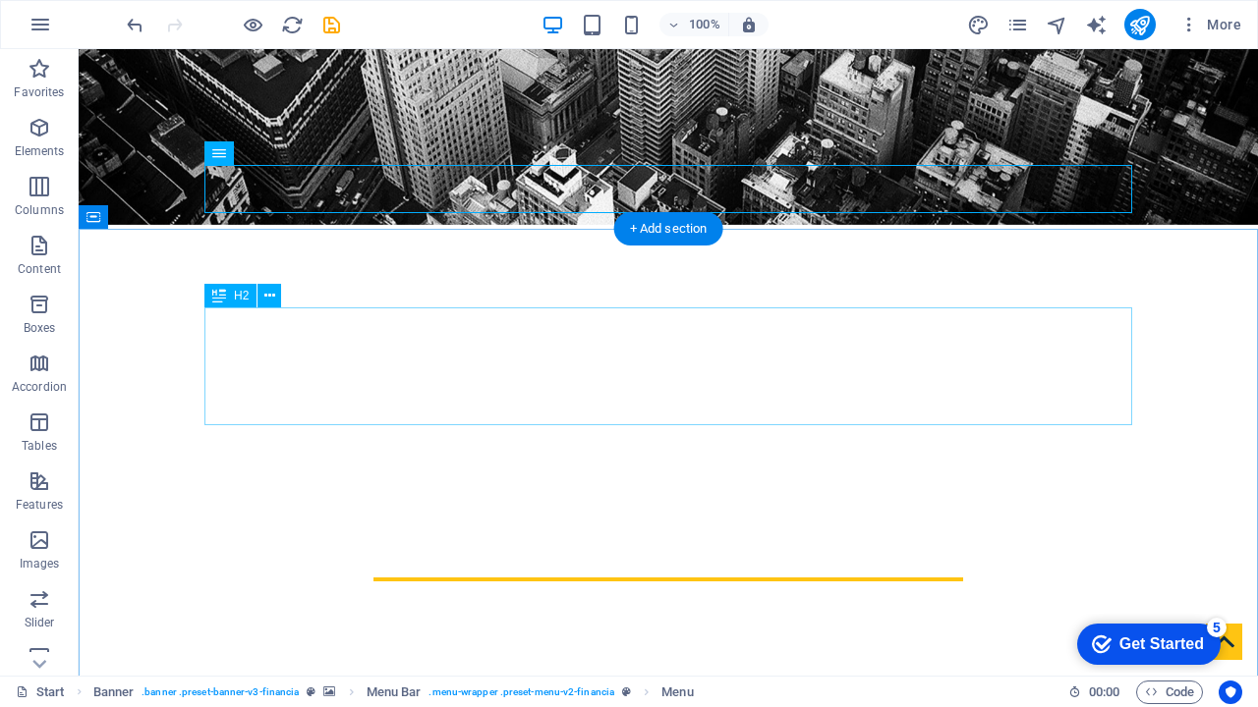
scroll to position [452, 0]
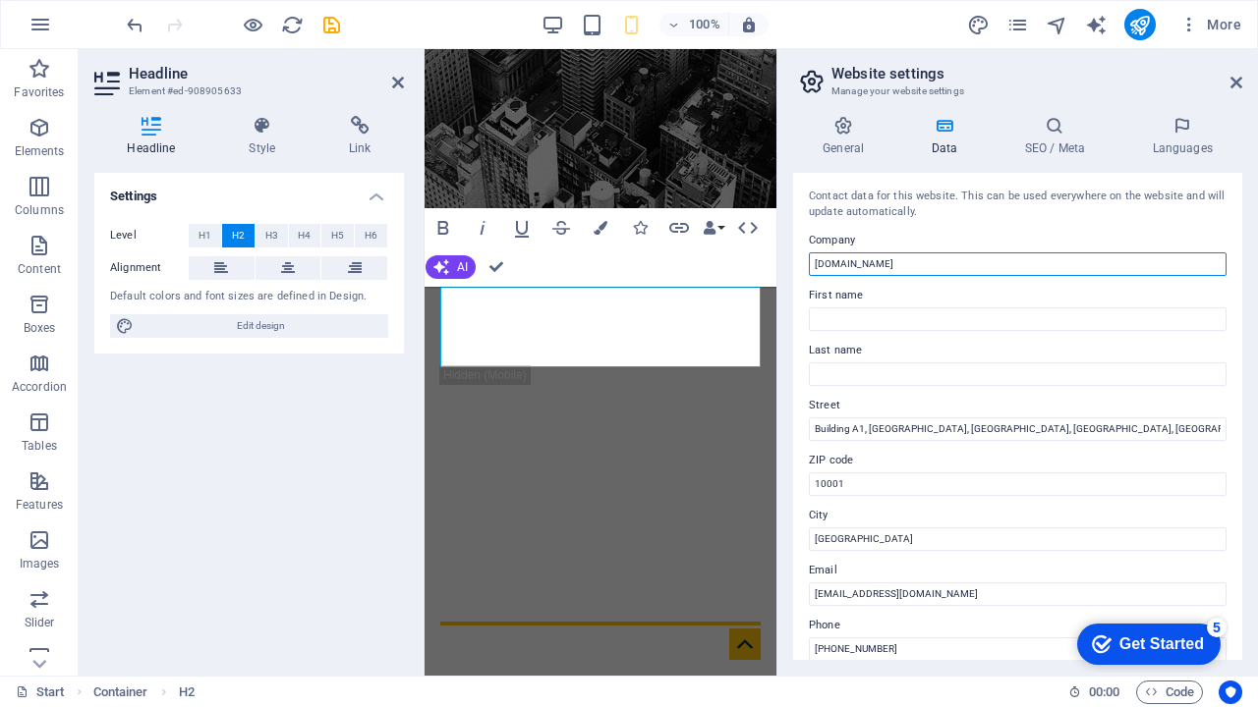
click at [964, 263] on input "[DOMAIN_NAME]" at bounding box center [1018, 265] width 418 height 24
drag, startPoint x: 964, startPoint y: 263, endPoint x: 798, endPoint y: 261, distance: 166.1
click at [798, 261] on div "Contact data for this website. This can be used everywhere on the website and w…" at bounding box center [1017, 416] width 449 height 487
click at [867, 261] on input "Welcome to Babylon for Tax Consulting" at bounding box center [1018, 265] width 418 height 24
type input "Babylon for Tax Consulting"
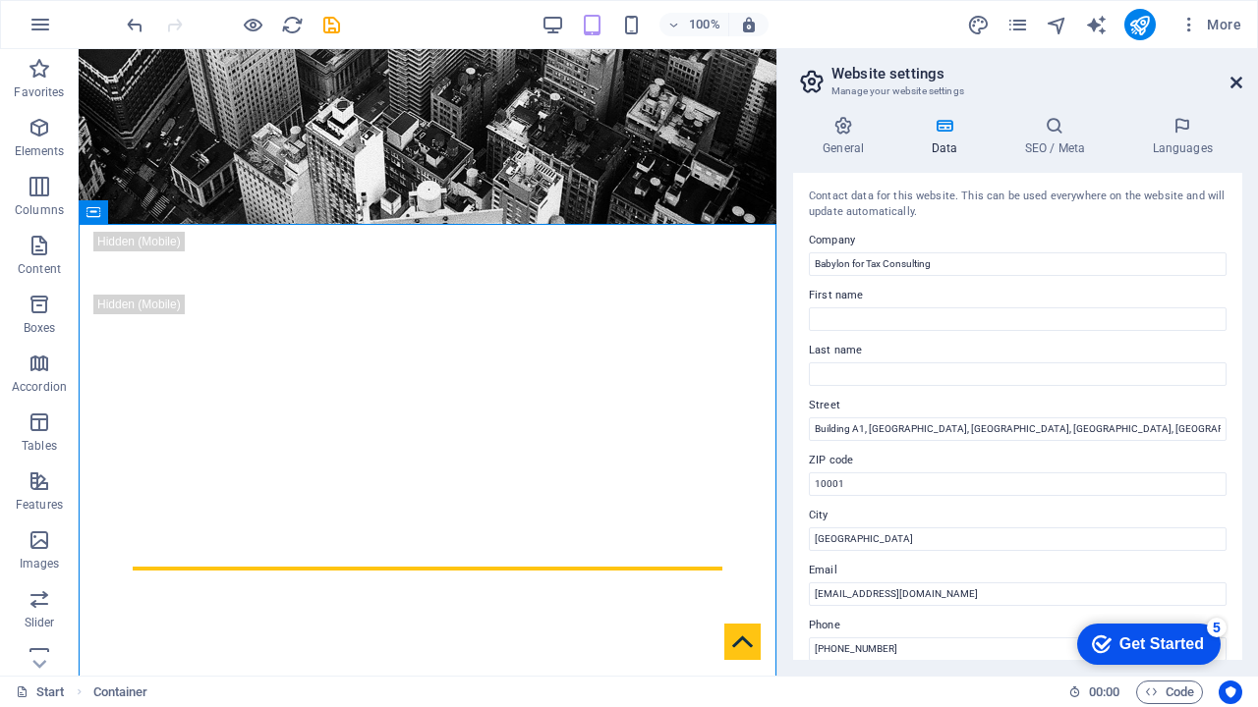
click at [1235, 75] on icon at bounding box center [1236, 83] width 12 height 16
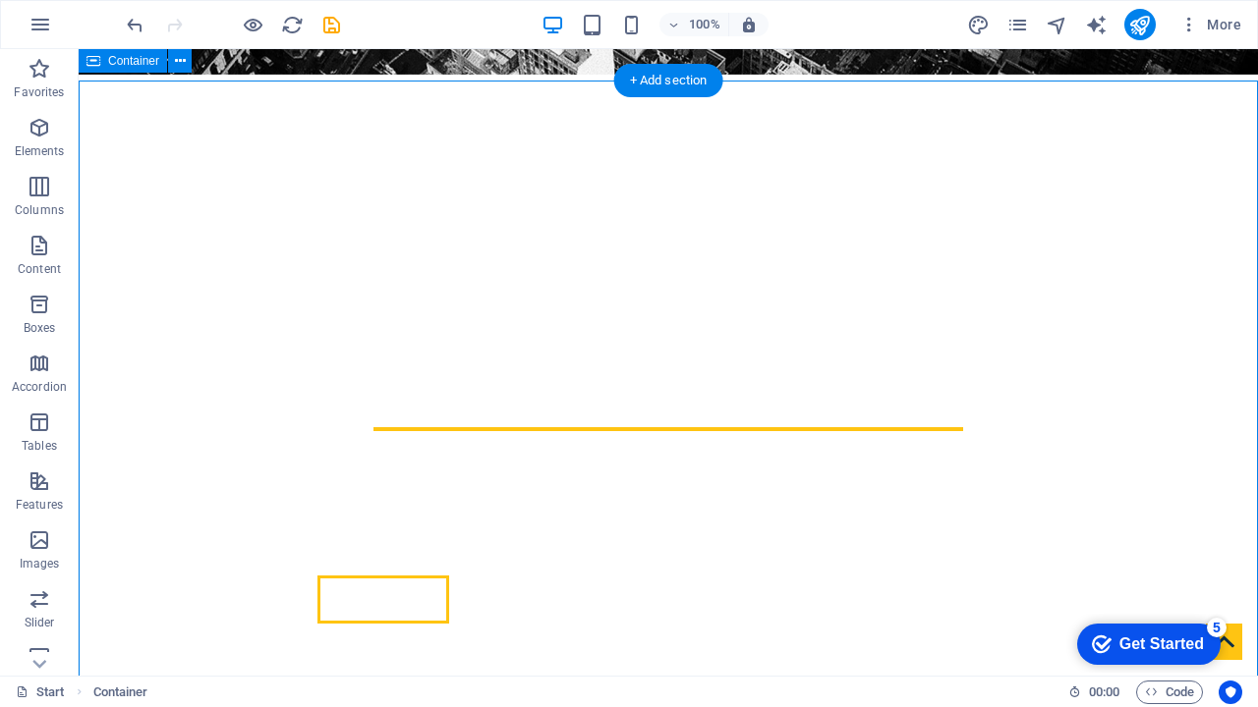
scroll to position [595, 0]
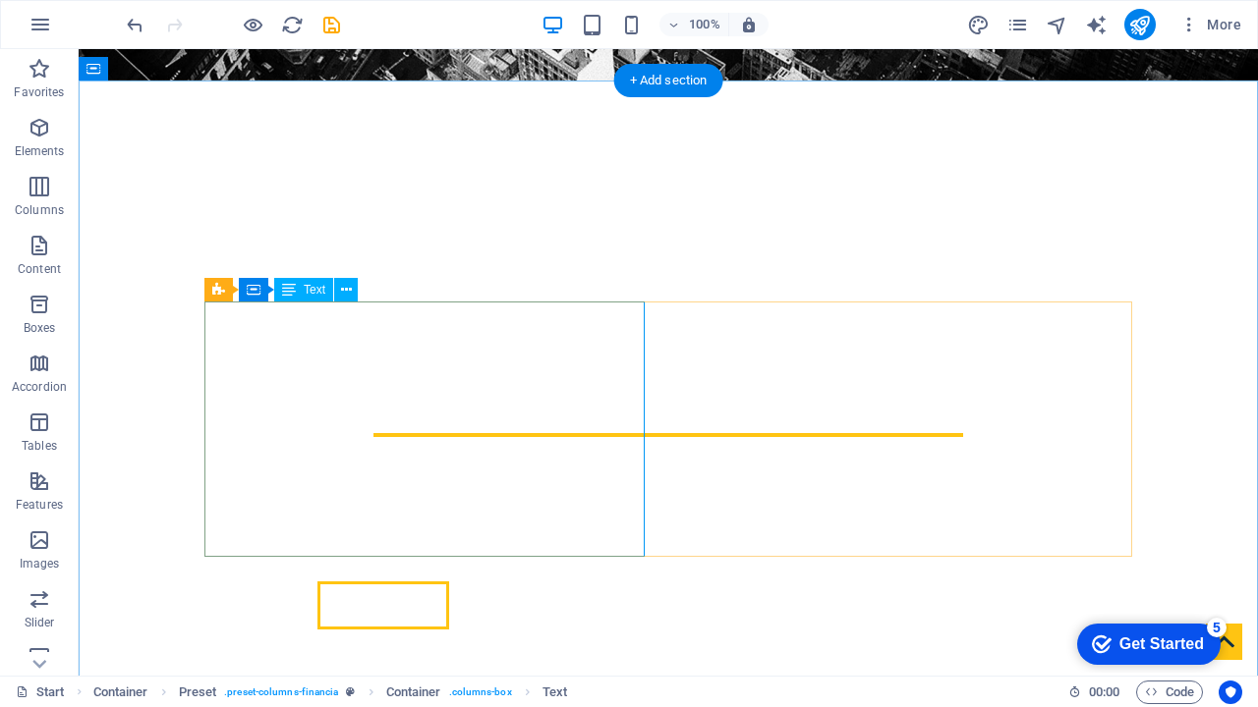
click at [257, 292] on icon at bounding box center [254, 290] width 14 height 24
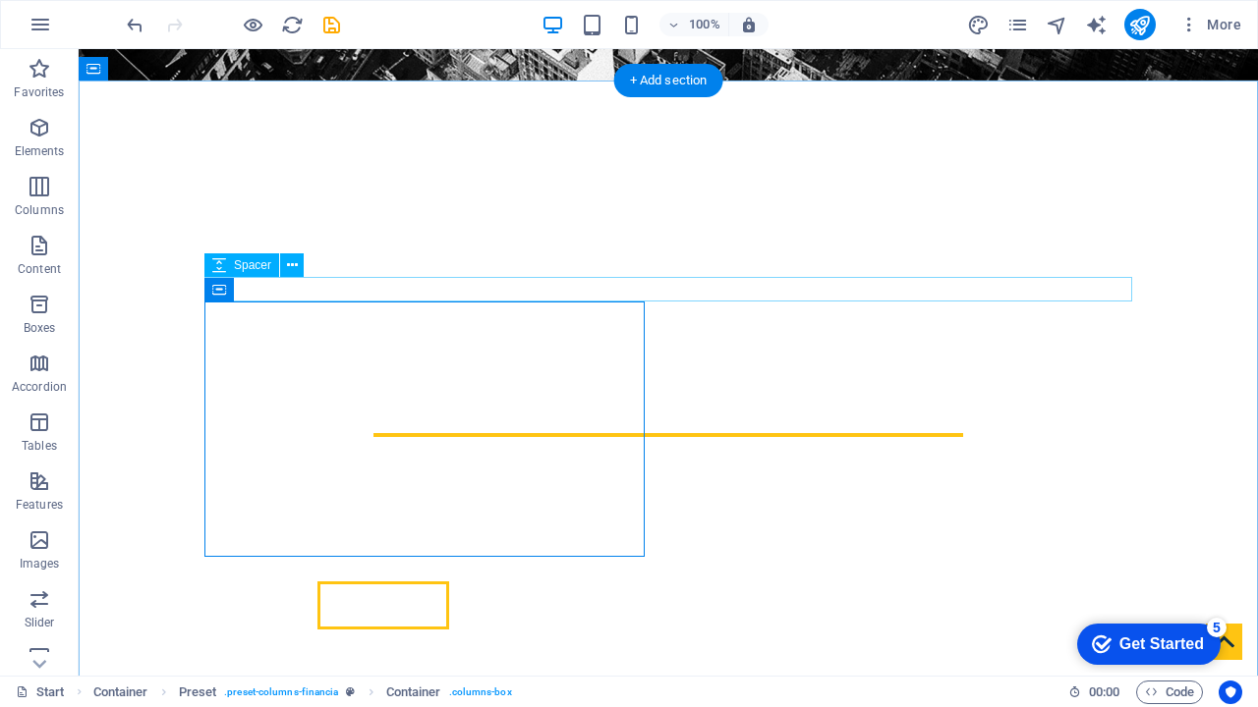
click at [233, 266] on div "Spacer" at bounding box center [241, 266] width 75 height 24
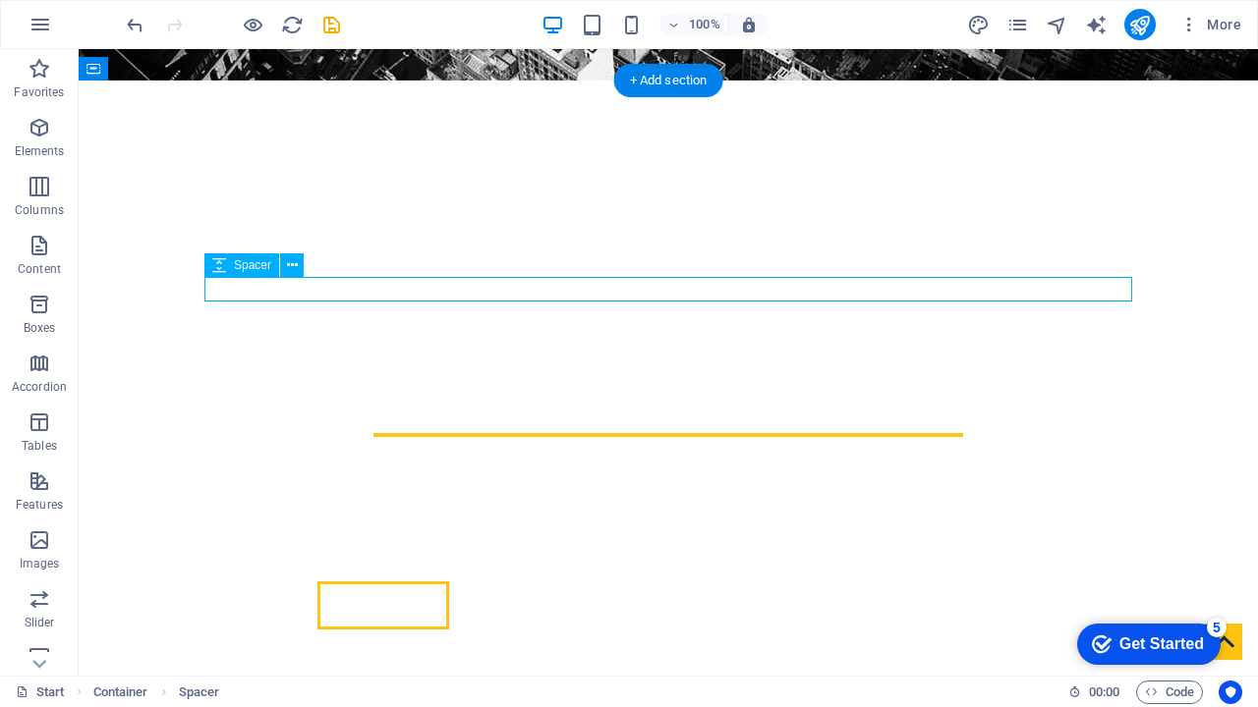
click at [233, 266] on div "Spacer" at bounding box center [241, 266] width 75 height 24
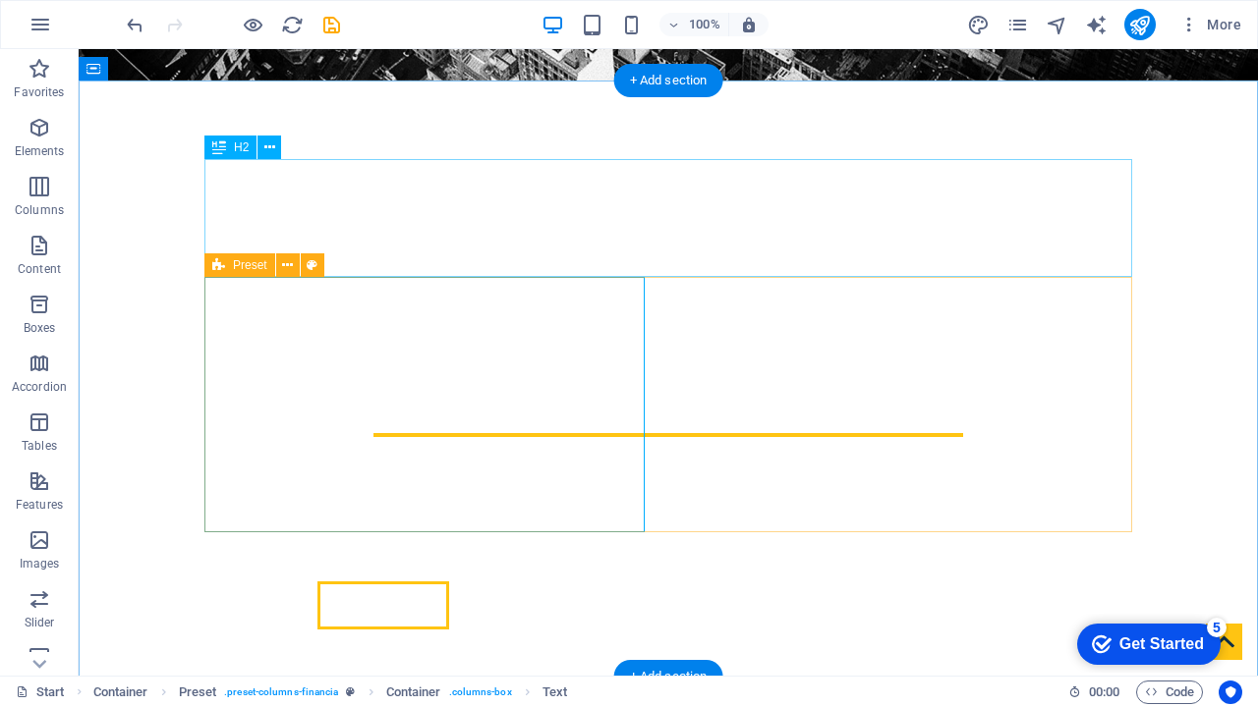
click at [220, 262] on icon at bounding box center [218, 266] width 13 height 24
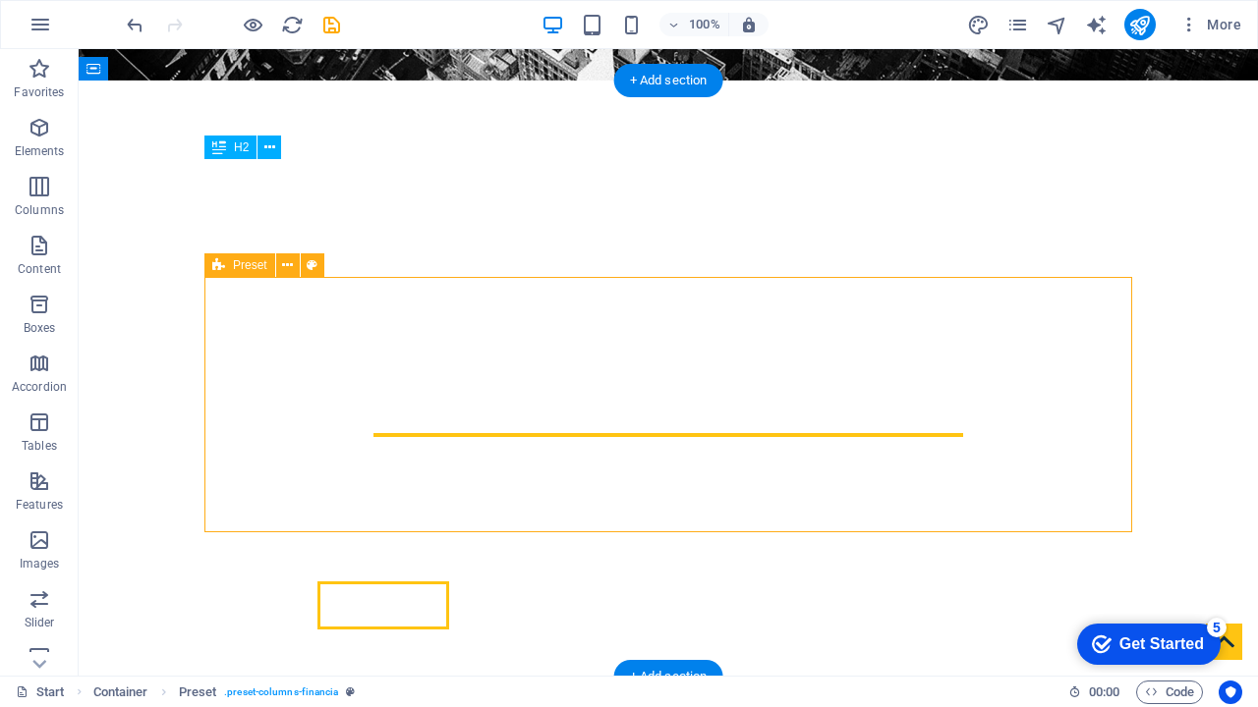
click at [236, 262] on span "Preset" at bounding box center [250, 265] width 34 height 12
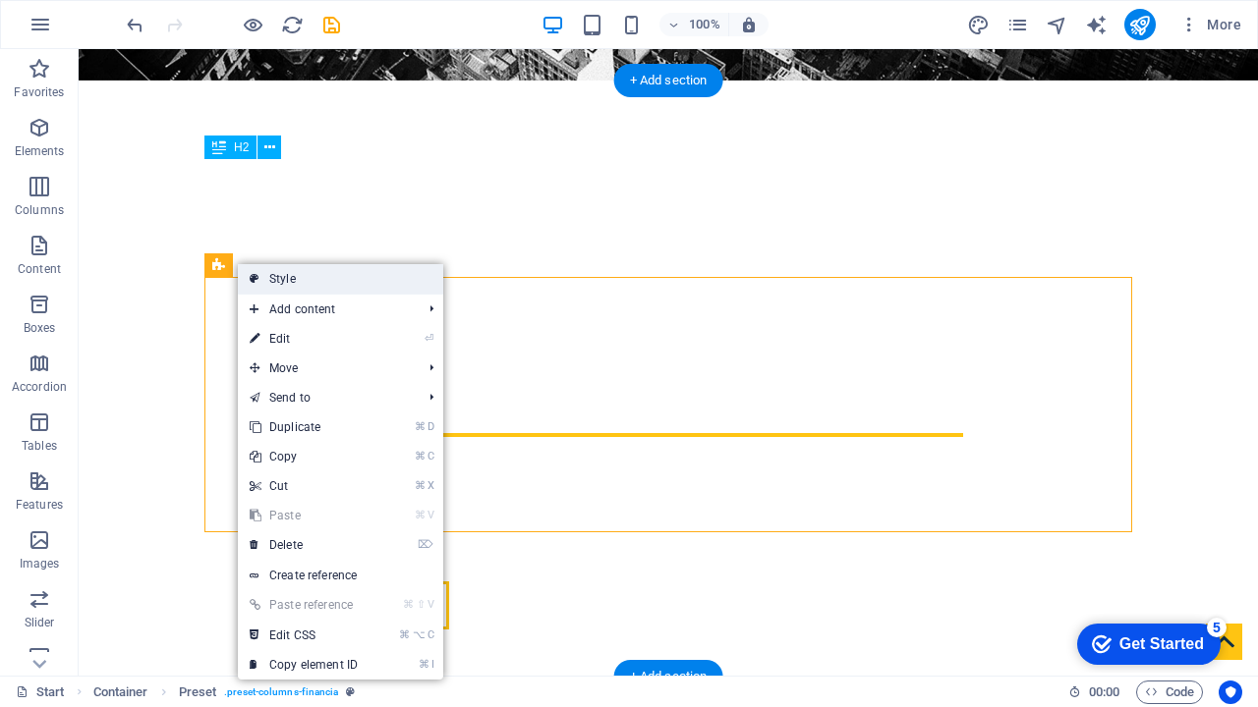
click at [374, 283] on link "Style" at bounding box center [340, 278] width 205 height 29
select select "px"
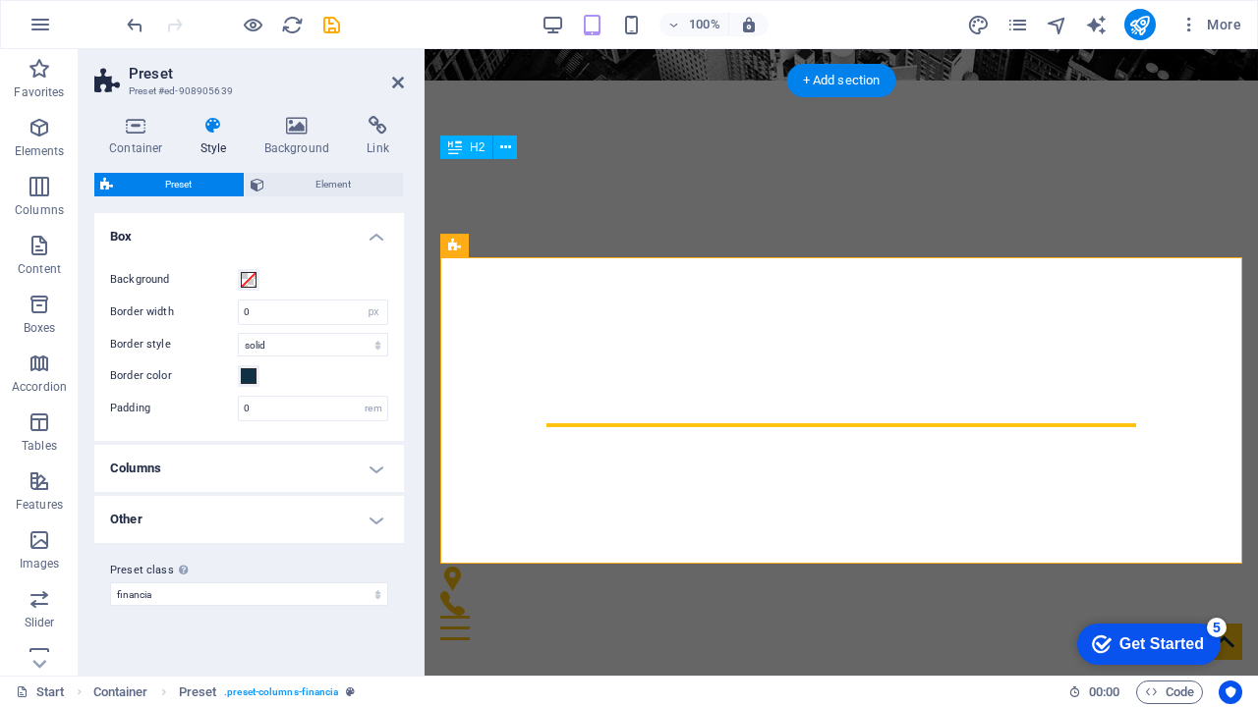
click at [213, 132] on icon at bounding box center [214, 126] width 56 height 20
click at [250, 280] on span at bounding box center [249, 280] width 16 height 16
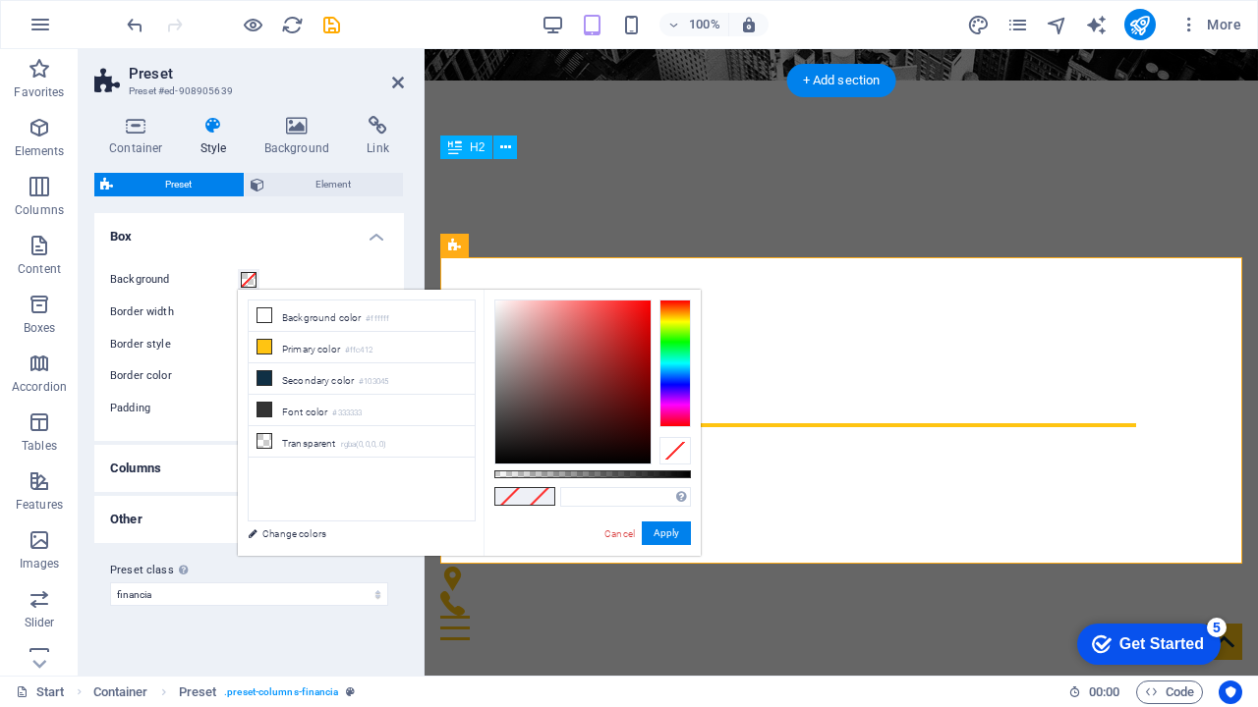
click at [250, 280] on span at bounding box center [249, 280] width 16 height 16
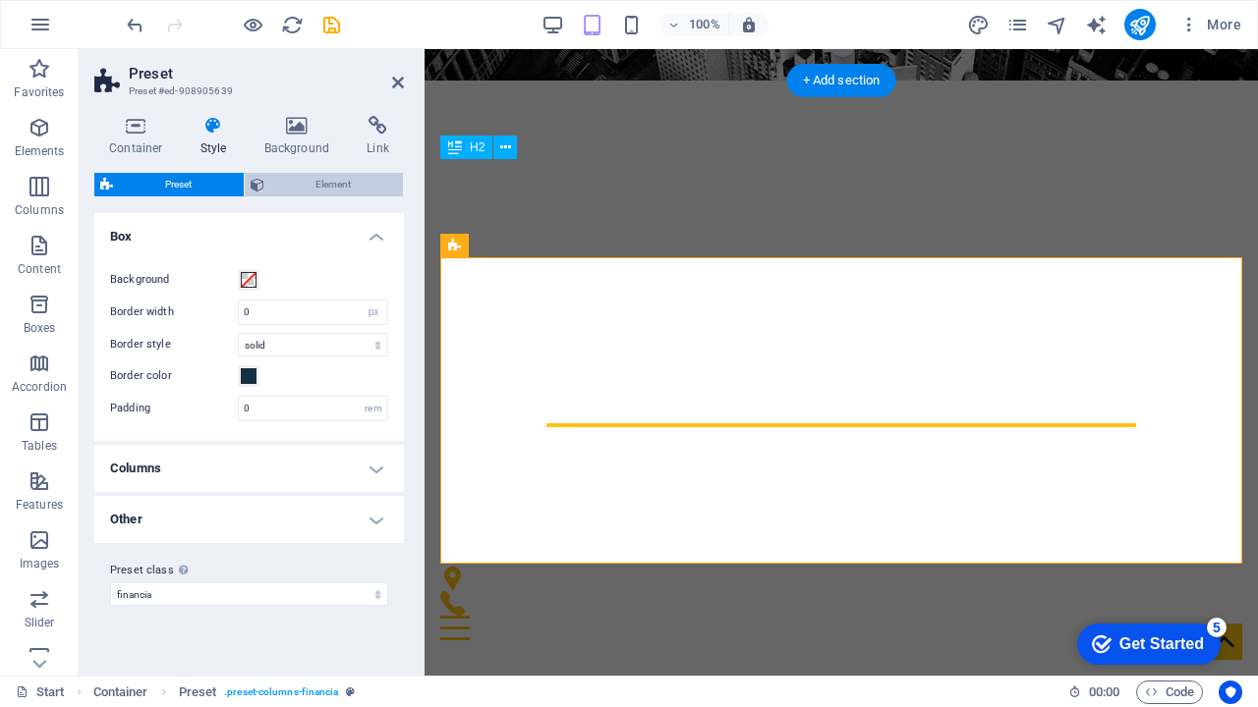
click at [327, 189] on span "Element" at bounding box center [334, 185] width 128 height 24
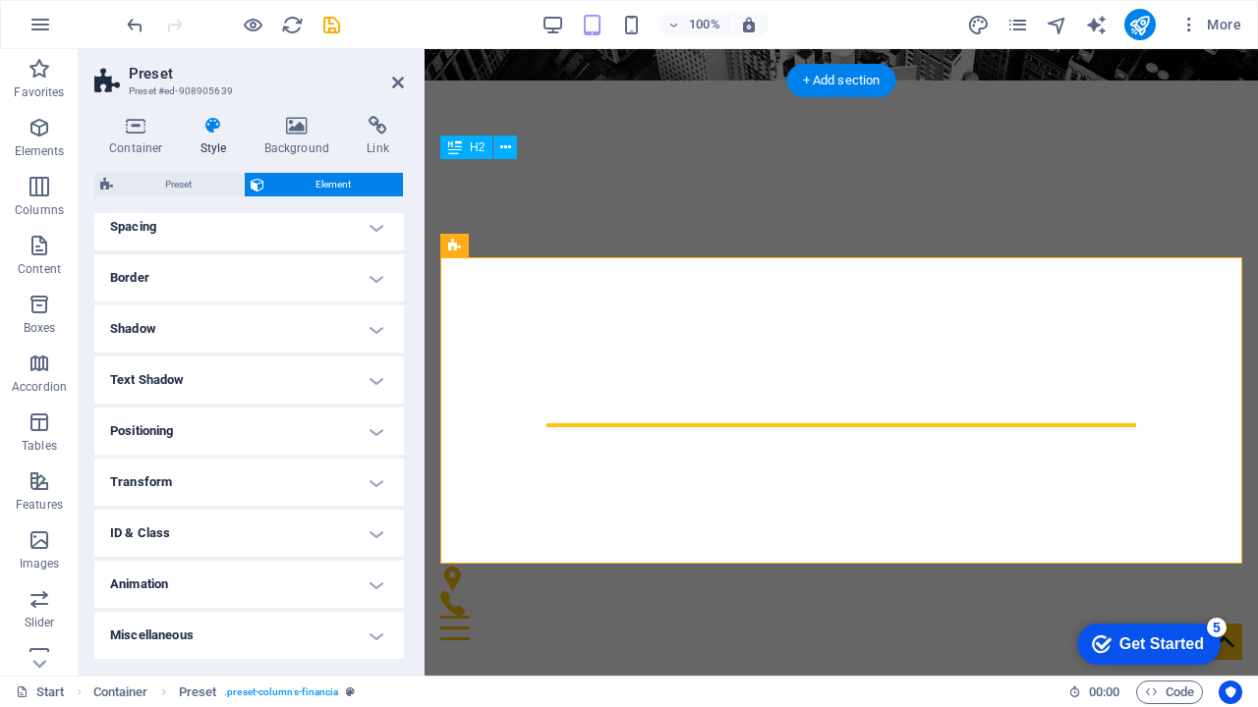
scroll to position [382, 0]
click at [243, 597] on h4 "Animation" at bounding box center [249, 586] width 310 height 47
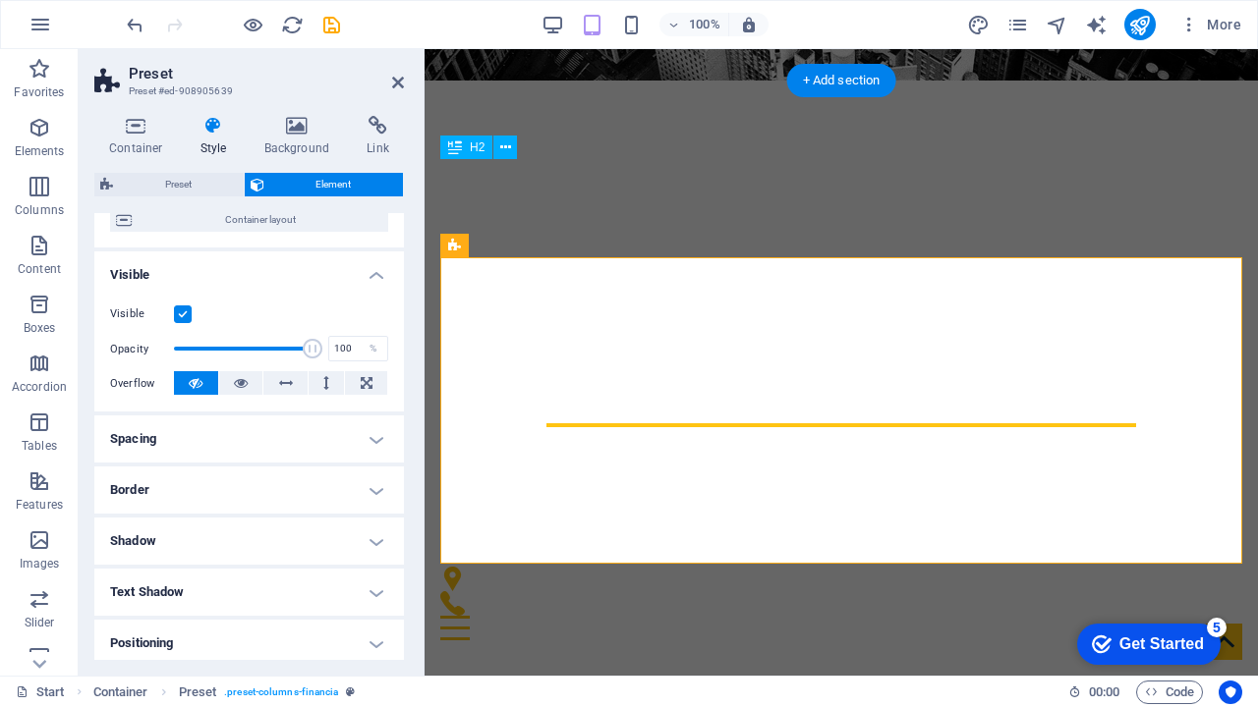
scroll to position [173, 0]
click at [232, 435] on h4 "Spacing" at bounding box center [249, 438] width 310 height 47
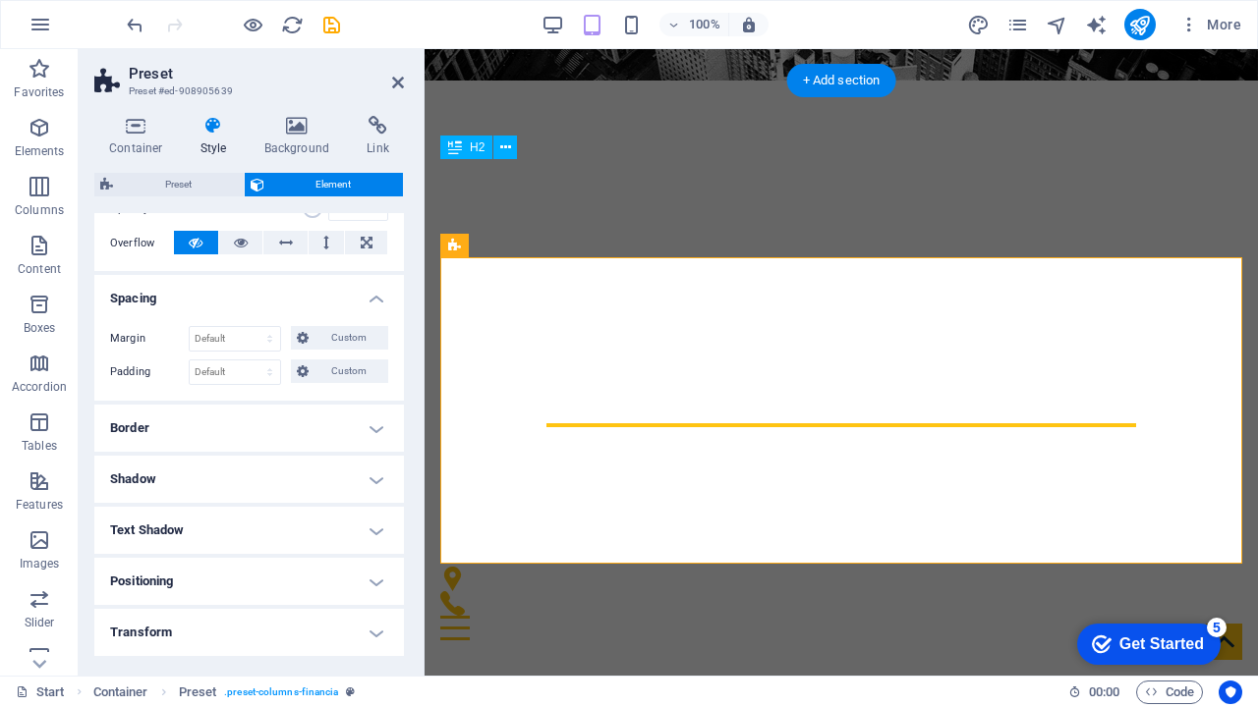
scroll to position [320, 0]
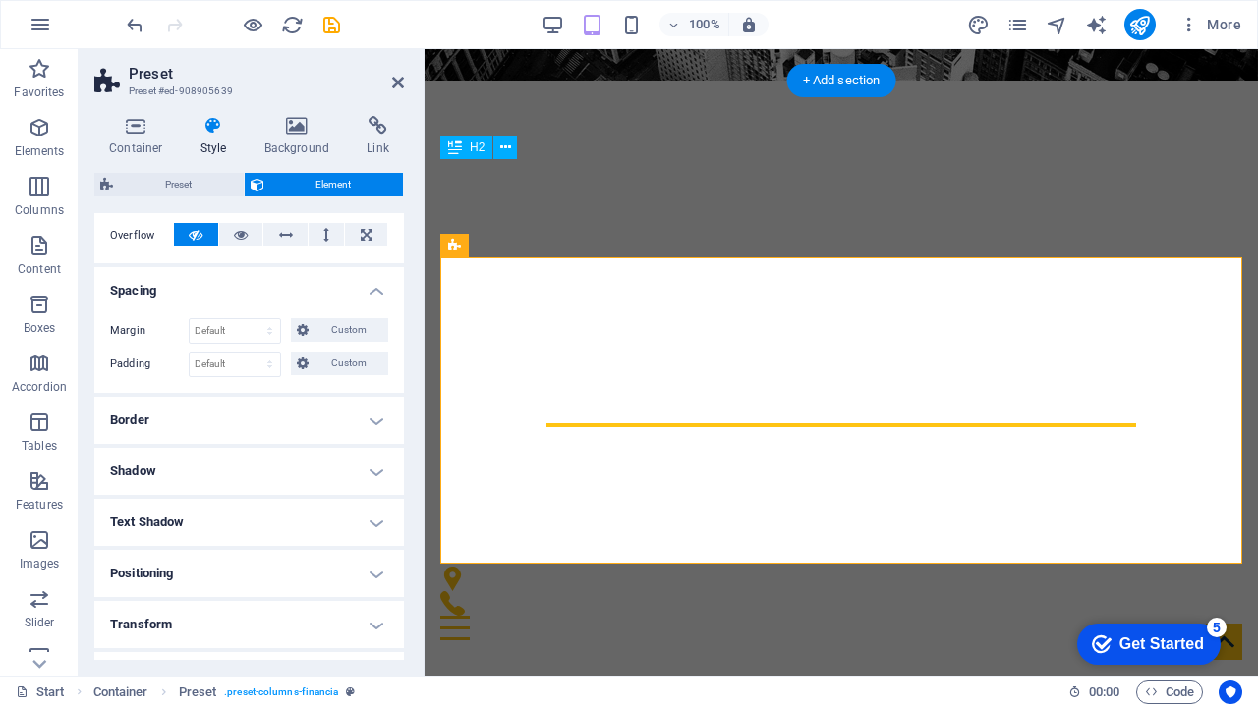
click at [220, 515] on h4 "Text Shadow" at bounding box center [249, 522] width 310 height 47
click at [236, 473] on h4 "Shadow" at bounding box center [249, 471] width 310 height 47
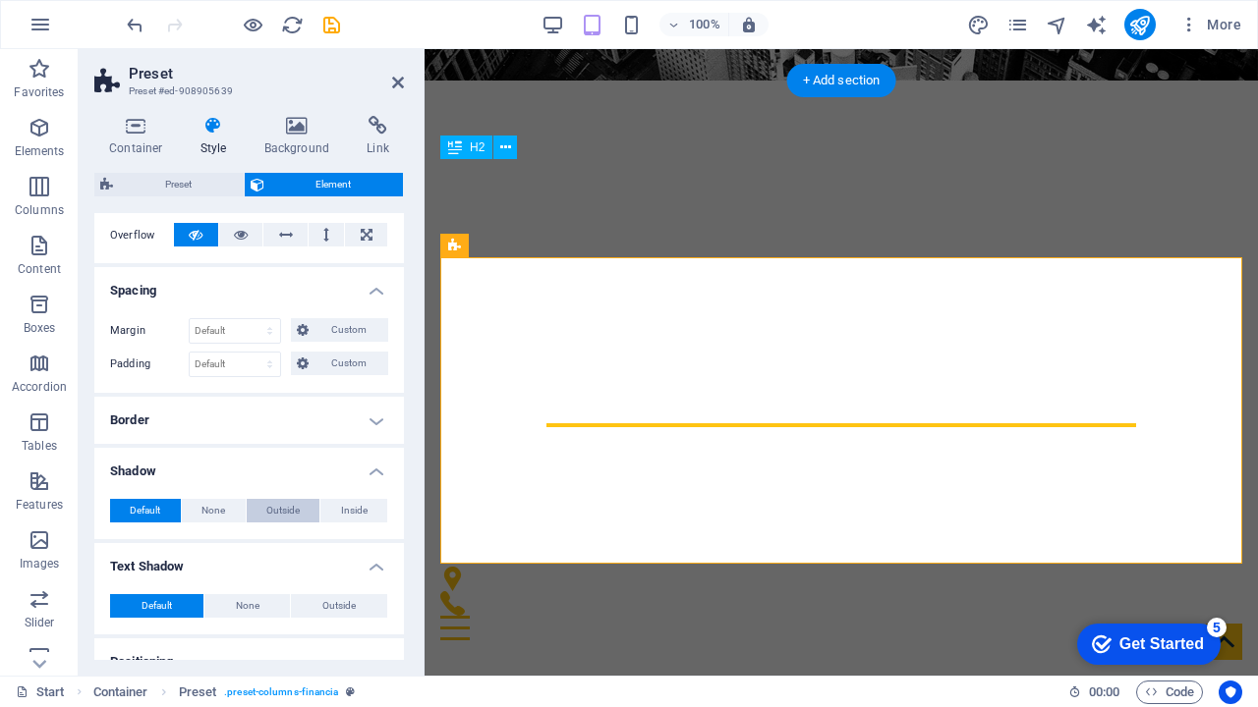
click at [281, 510] on span "Outside" at bounding box center [282, 511] width 33 height 24
type input "2"
type input "4"
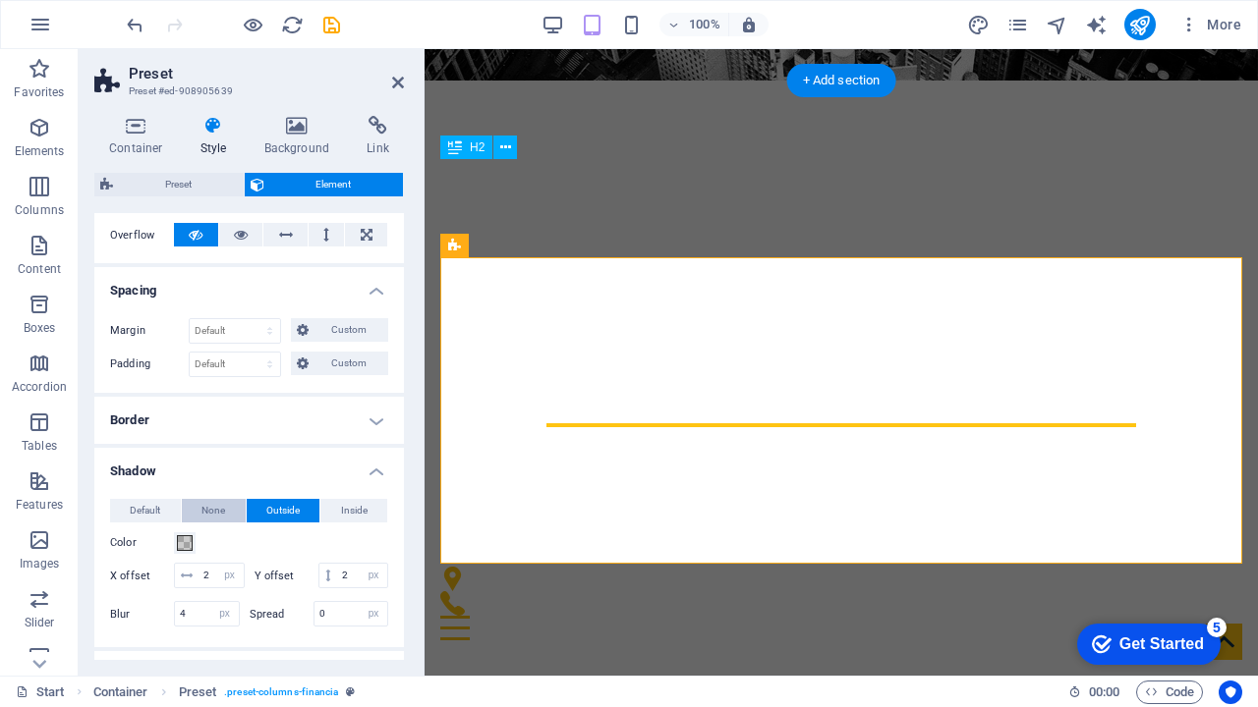
click at [220, 516] on span "None" at bounding box center [213, 511] width 24 height 24
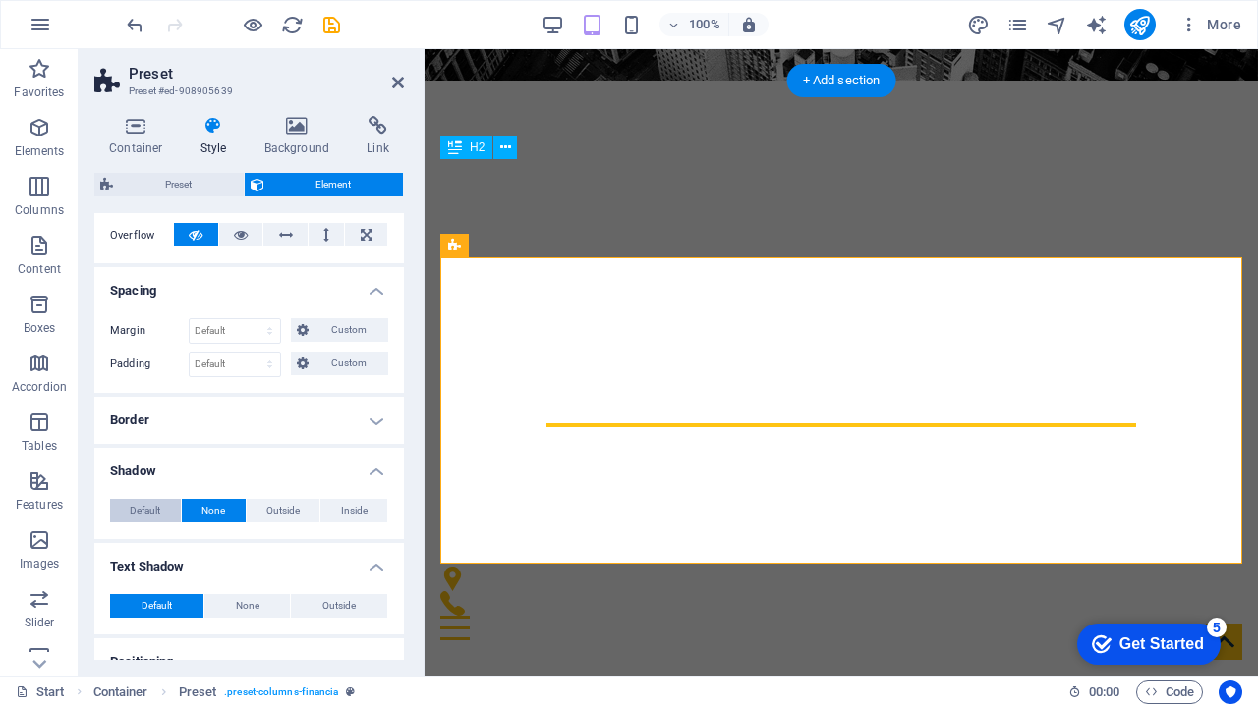
click at [148, 508] on span "Default" at bounding box center [145, 511] width 30 height 24
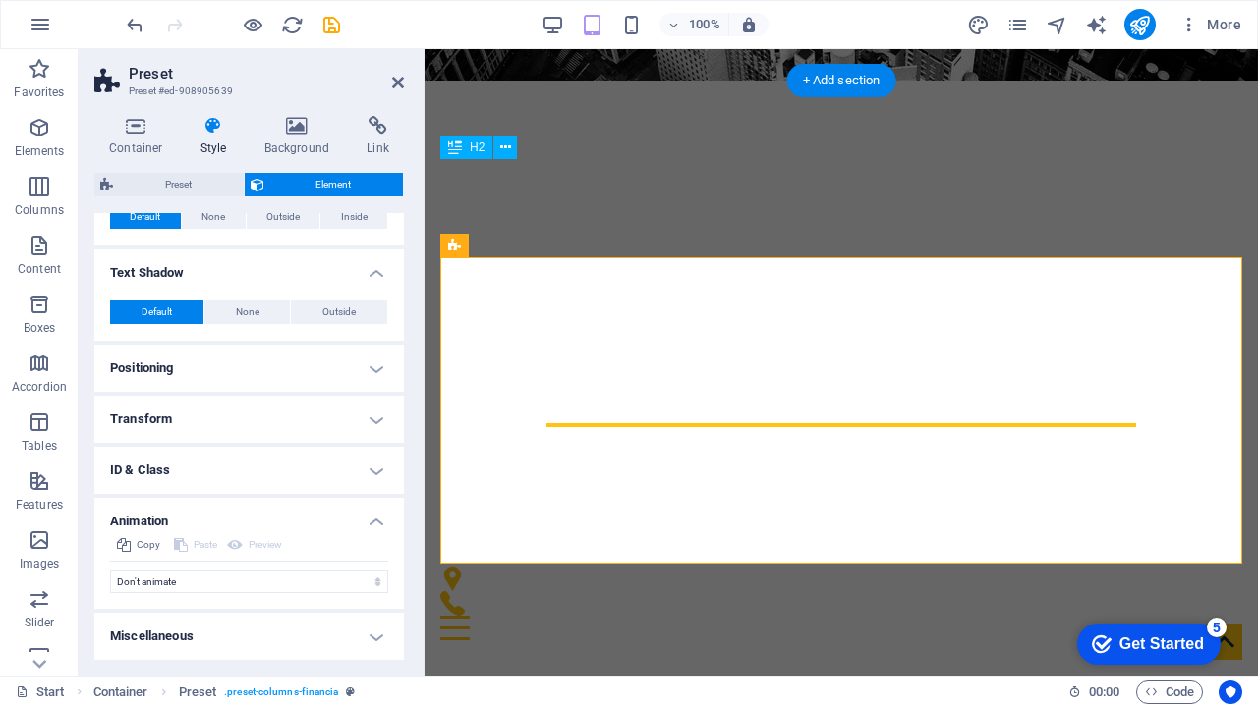
scroll to position [613, 0]
click at [366, 637] on h4 "Miscellaneous" at bounding box center [249, 637] width 310 height 47
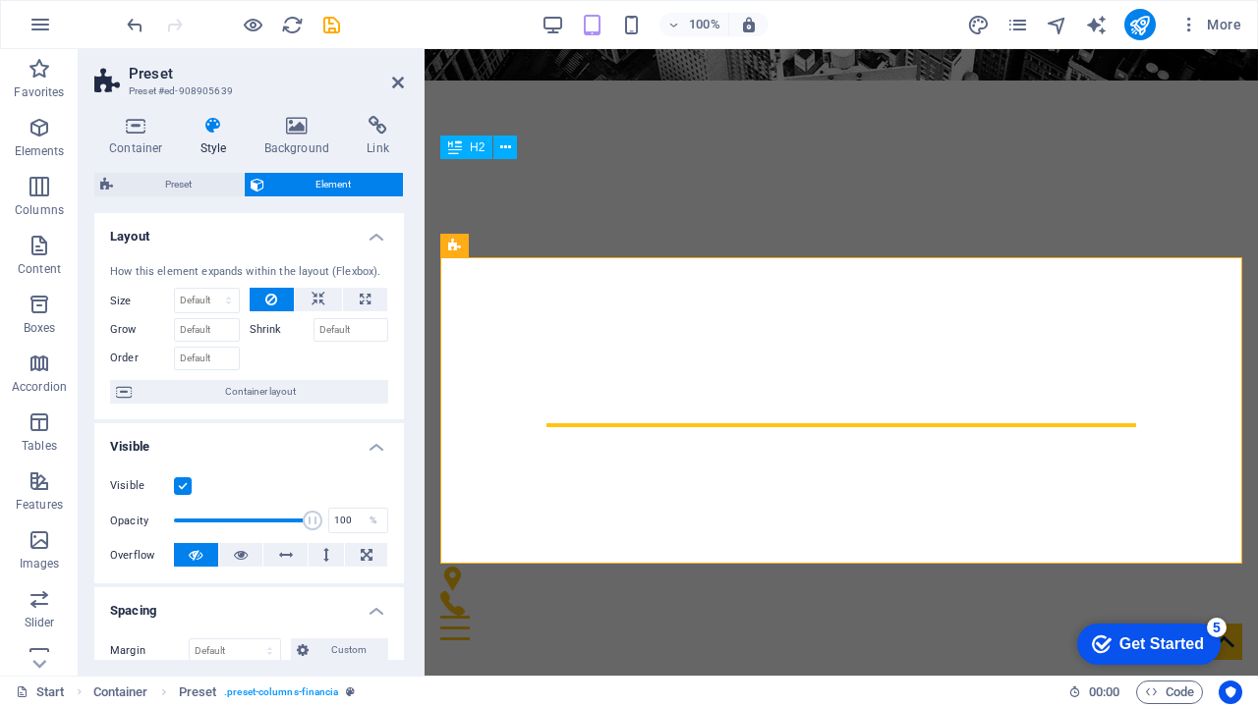
scroll to position [0, 0]
click at [196, 194] on span "Preset" at bounding box center [178, 185] width 119 height 24
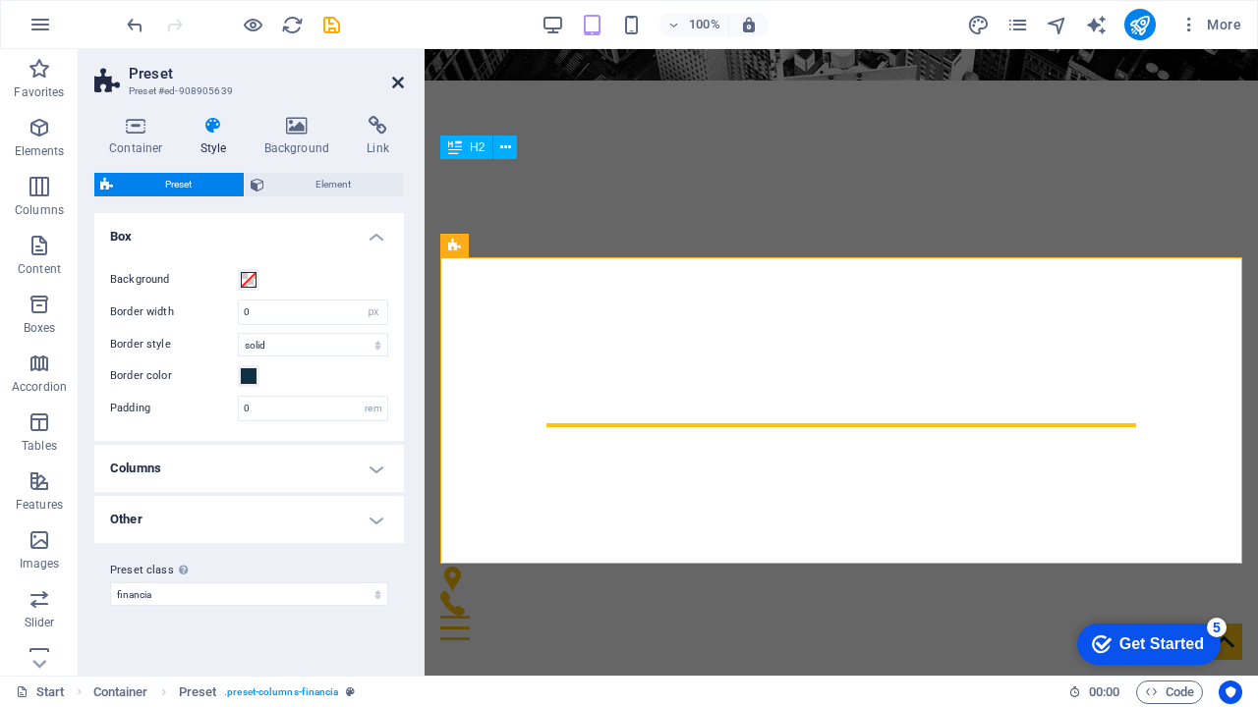
click at [399, 84] on icon at bounding box center [398, 83] width 12 height 16
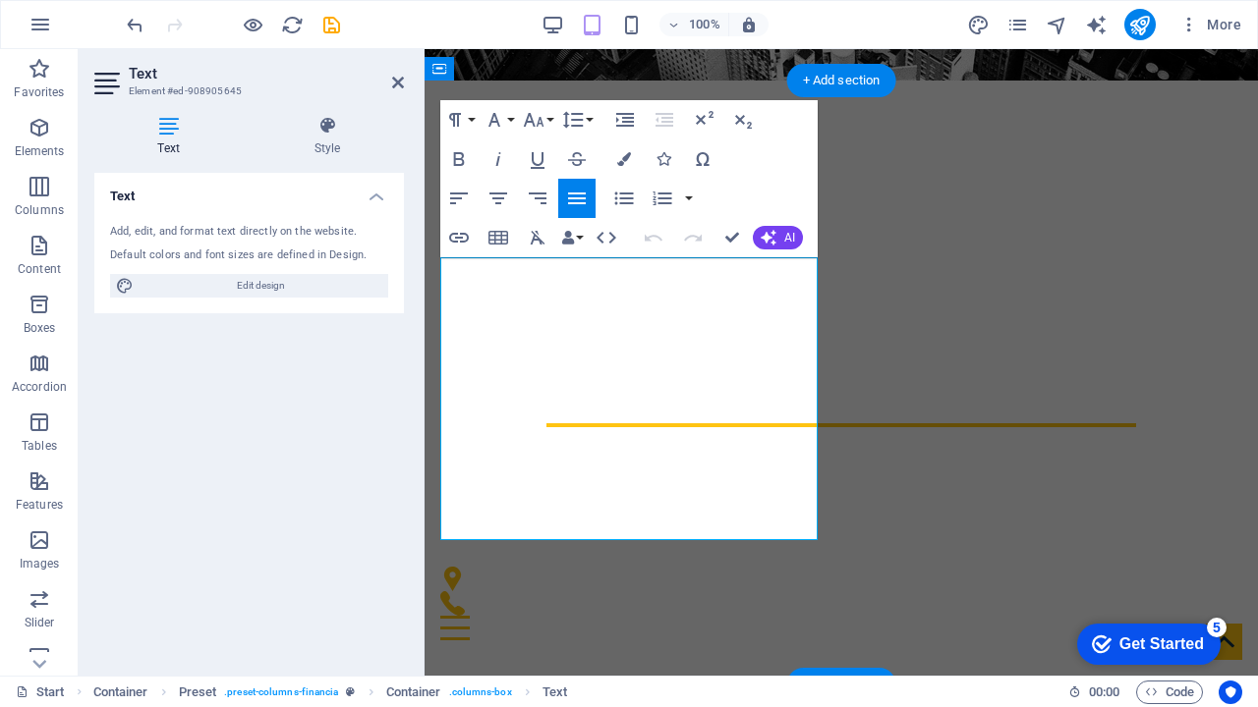
drag, startPoint x: 620, startPoint y: 530, endPoint x: 473, endPoint y: 299, distance: 273.9
drag, startPoint x: 620, startPoint y: 528, endPoint x: 437, endPoint y: 256, distance: 327.0
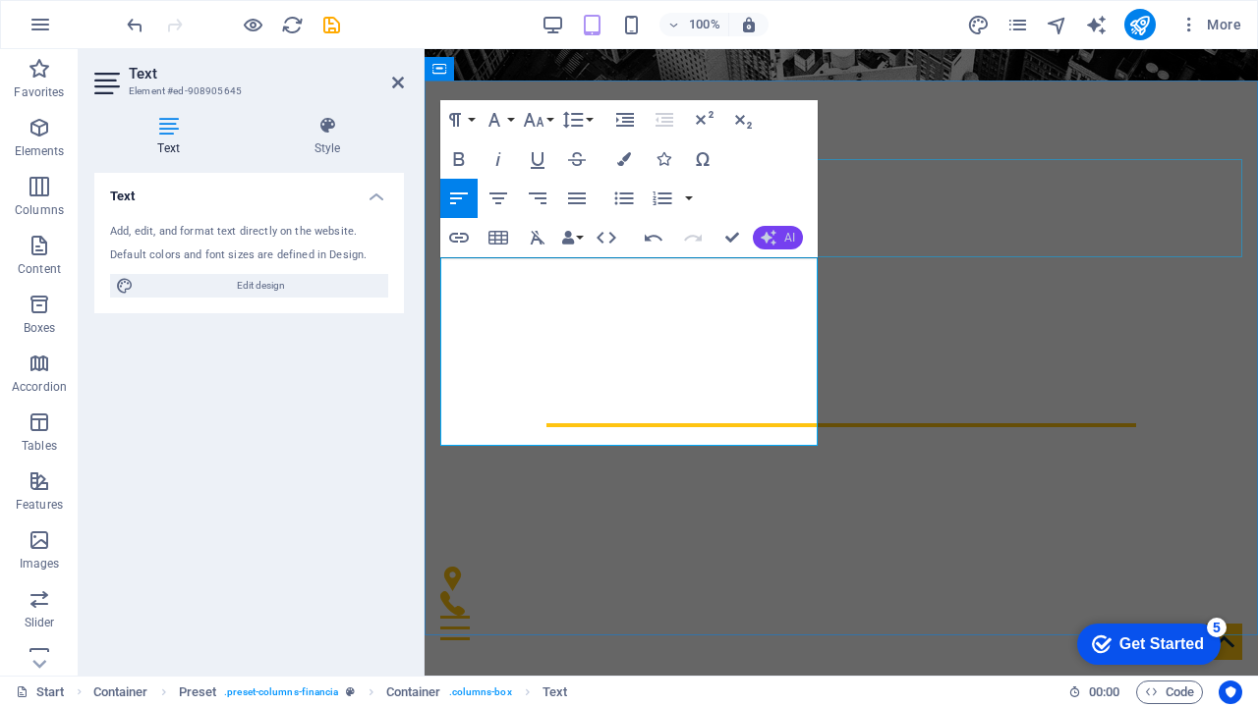
click at [783, 241] on button "AI" at bounding box center [778, 238] width 50 height 24
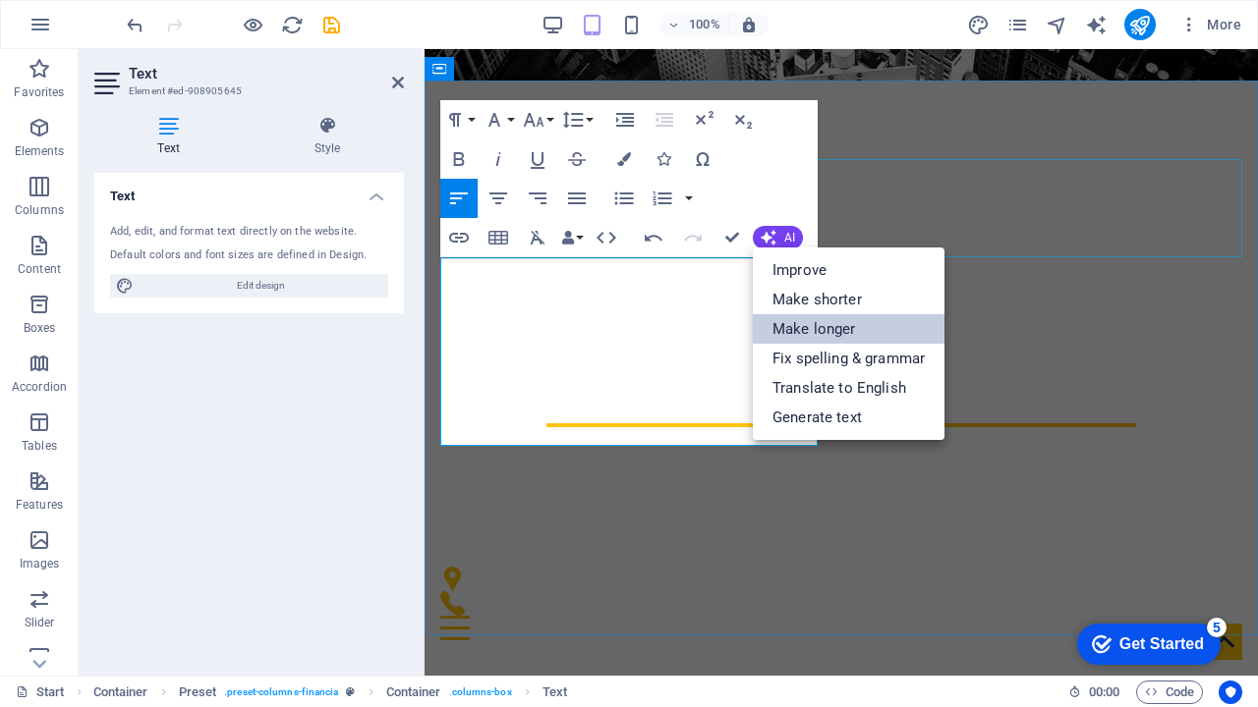
click at [841, 327] on link "Make longer" at bounding box center [849, 328] width 192 height 29
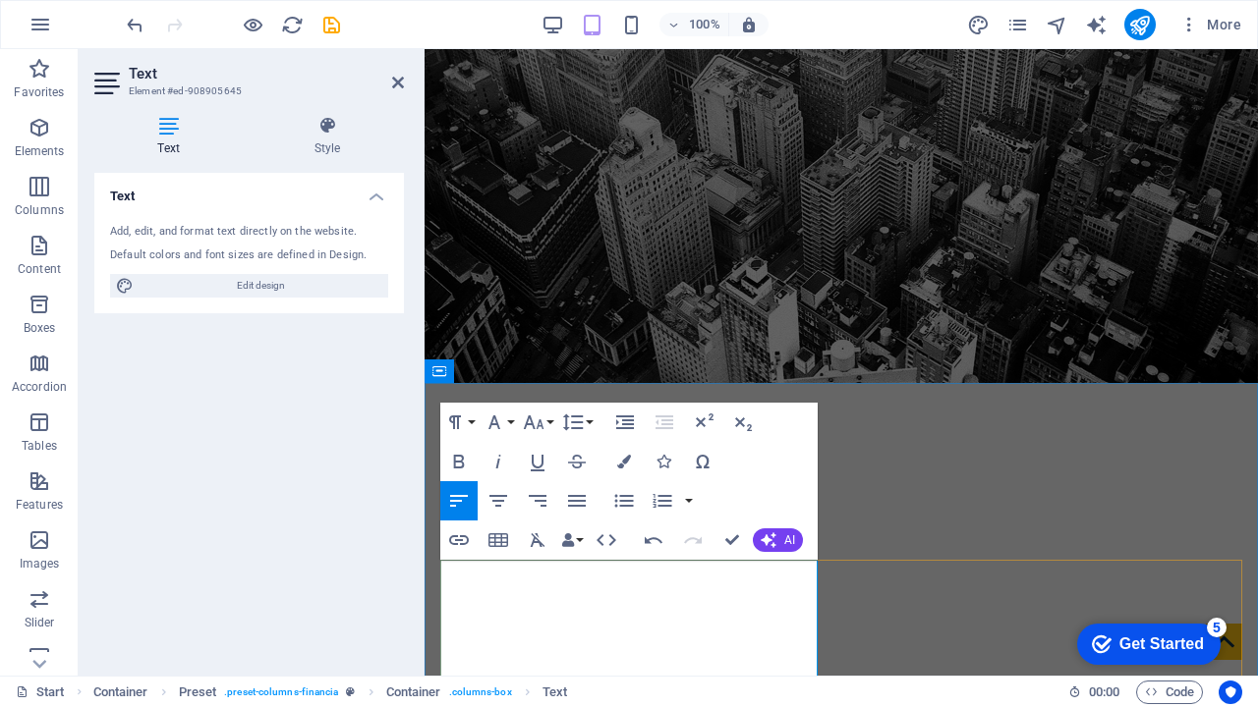
scroll to position [285, 0]
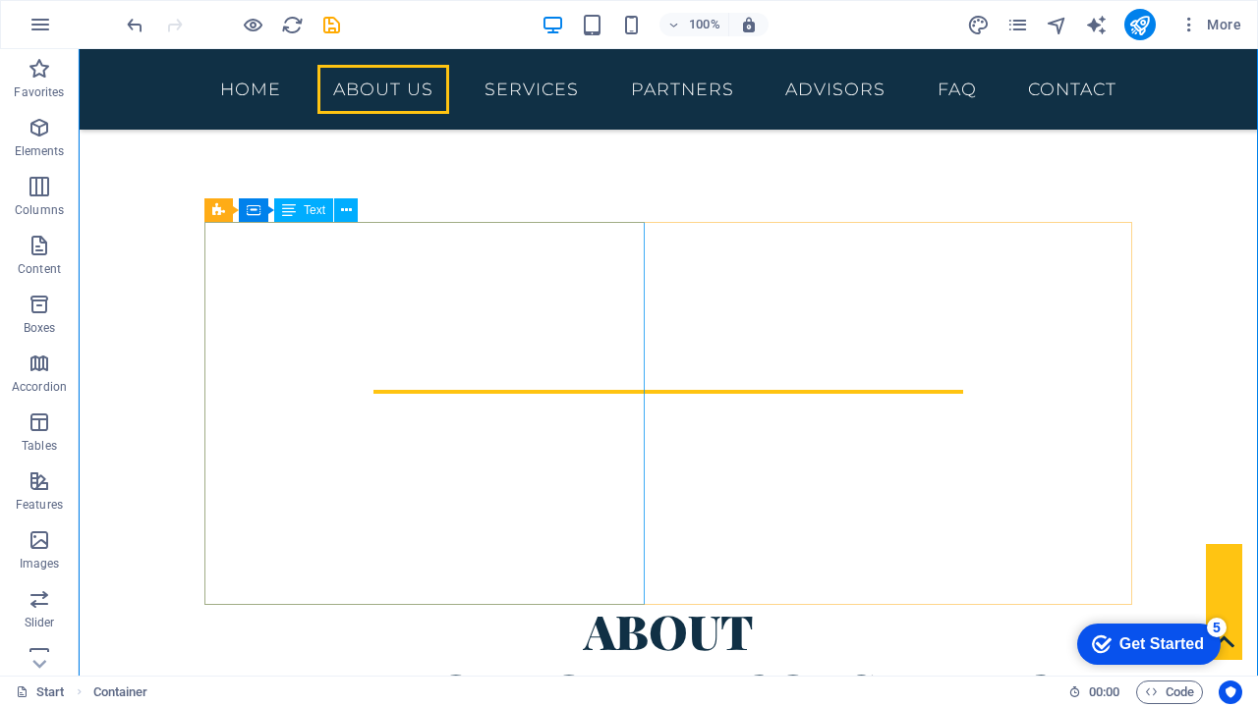
scroll to position [663, 0]
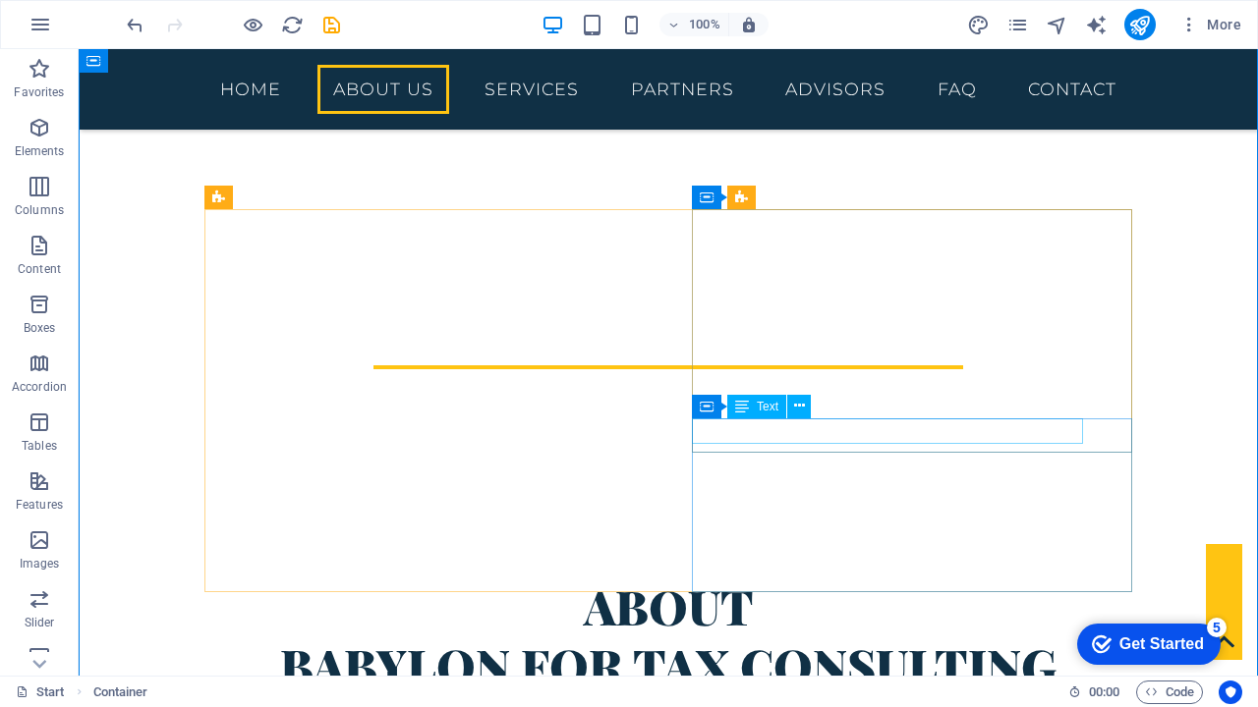
click at [814, 399] on div "Container Text" at bounding box center [758, 407] width 132 height 25
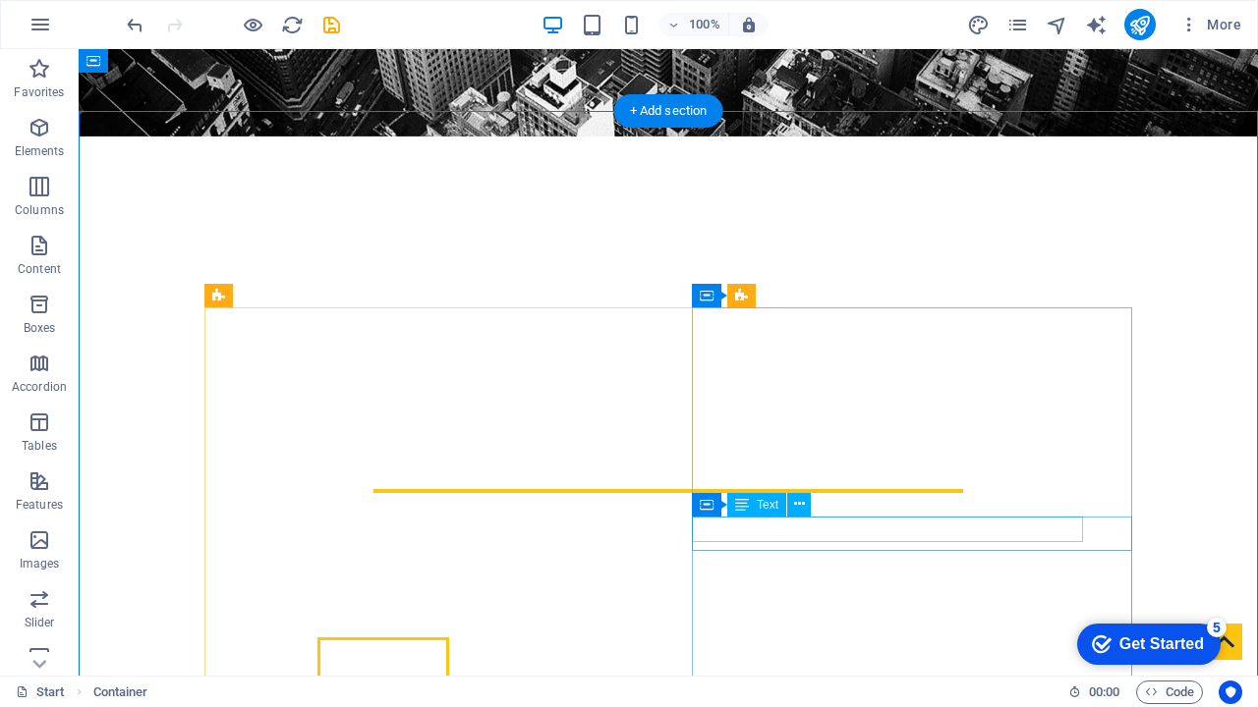
scroll to position [532, 0]
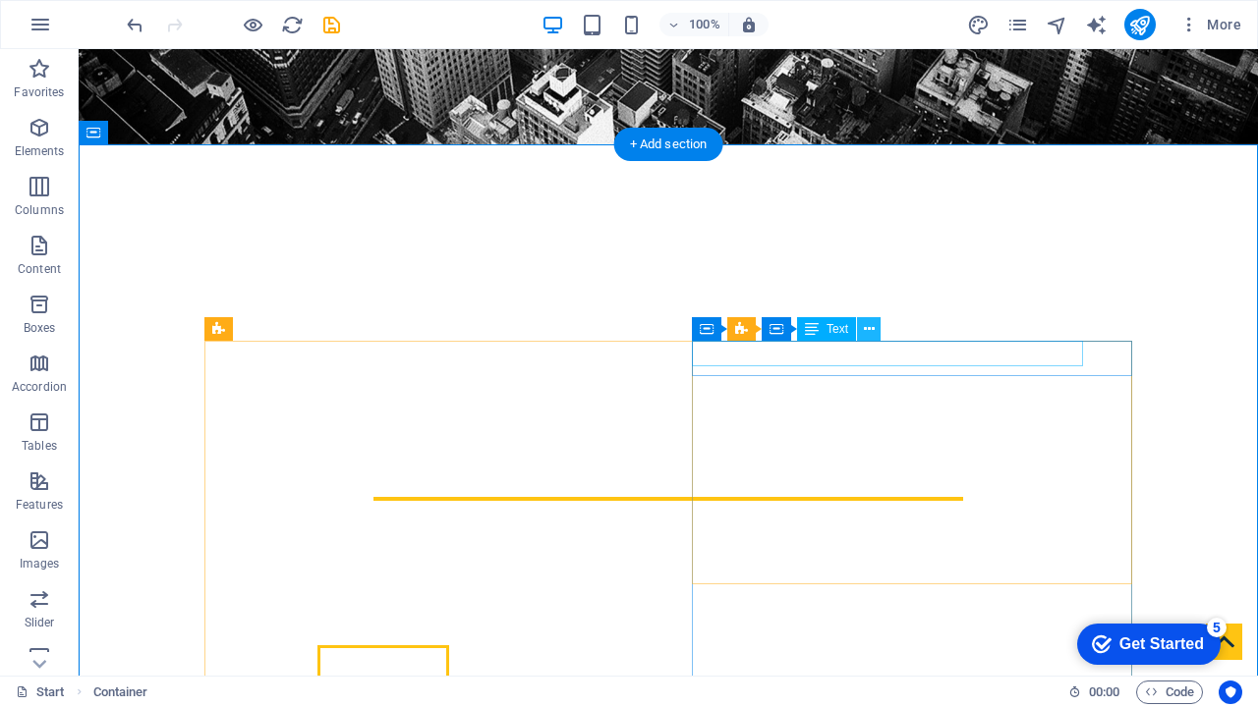
click at [870, 332] on icon at bounding box center [869, 329] width 11 height 21
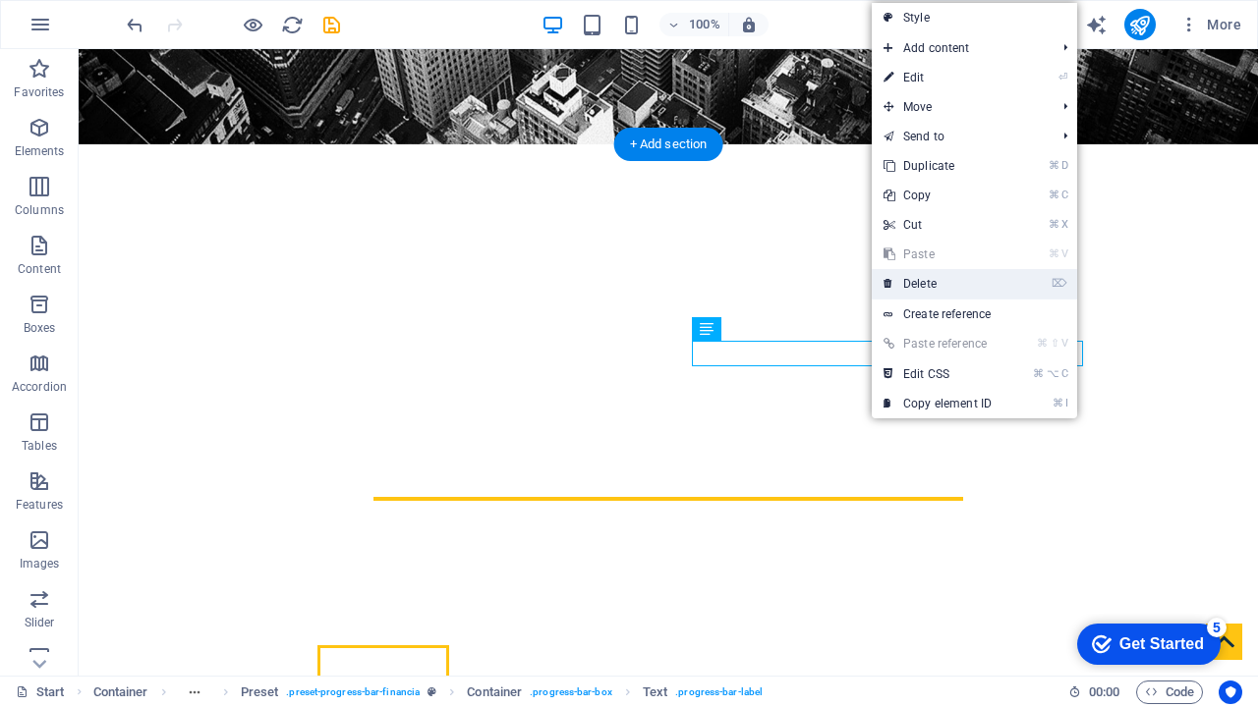
click at [921, 288] on link "⌦ Delete" at bounding box center [938, 283] width 132 height 29
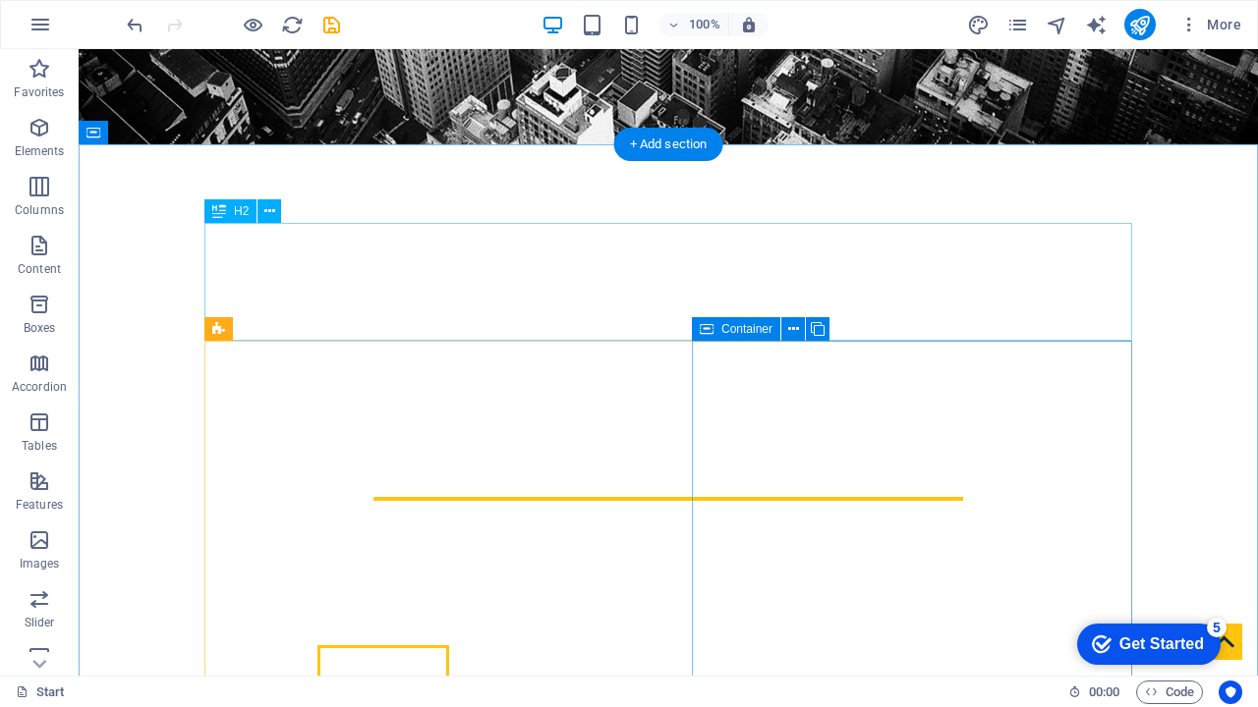
click at [714, 328] on div "Container" at bounding box center [736, 329] width 88 height 24
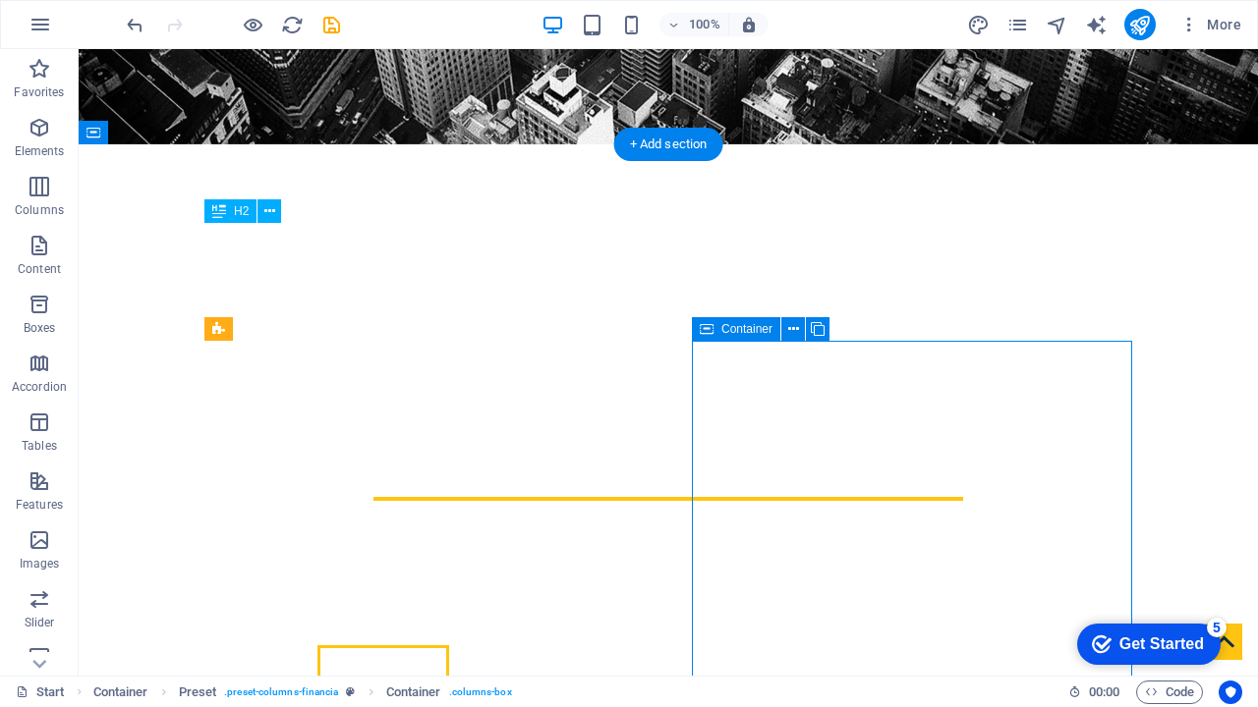
click at [714, 328] on div "Container" at bounding box center [736, 329] width 88 height 24
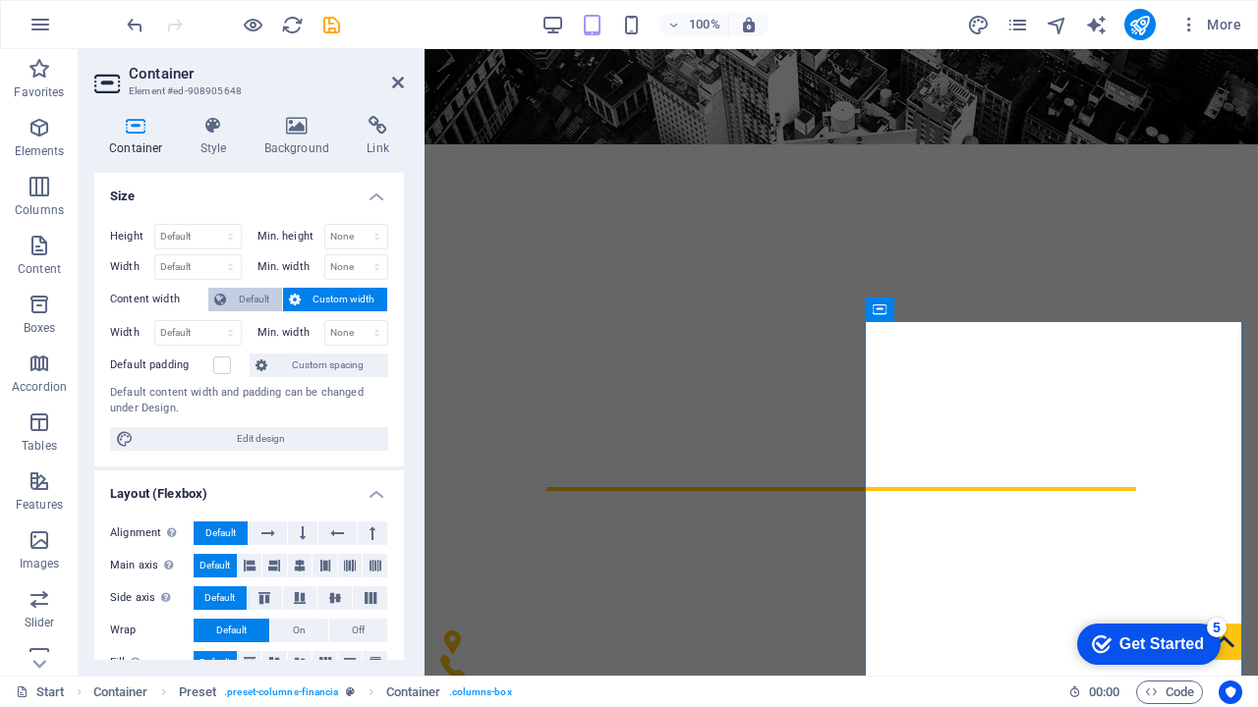
click at [259, 300] on span "Default" at bounding box center [254, 300] width 44 height 24
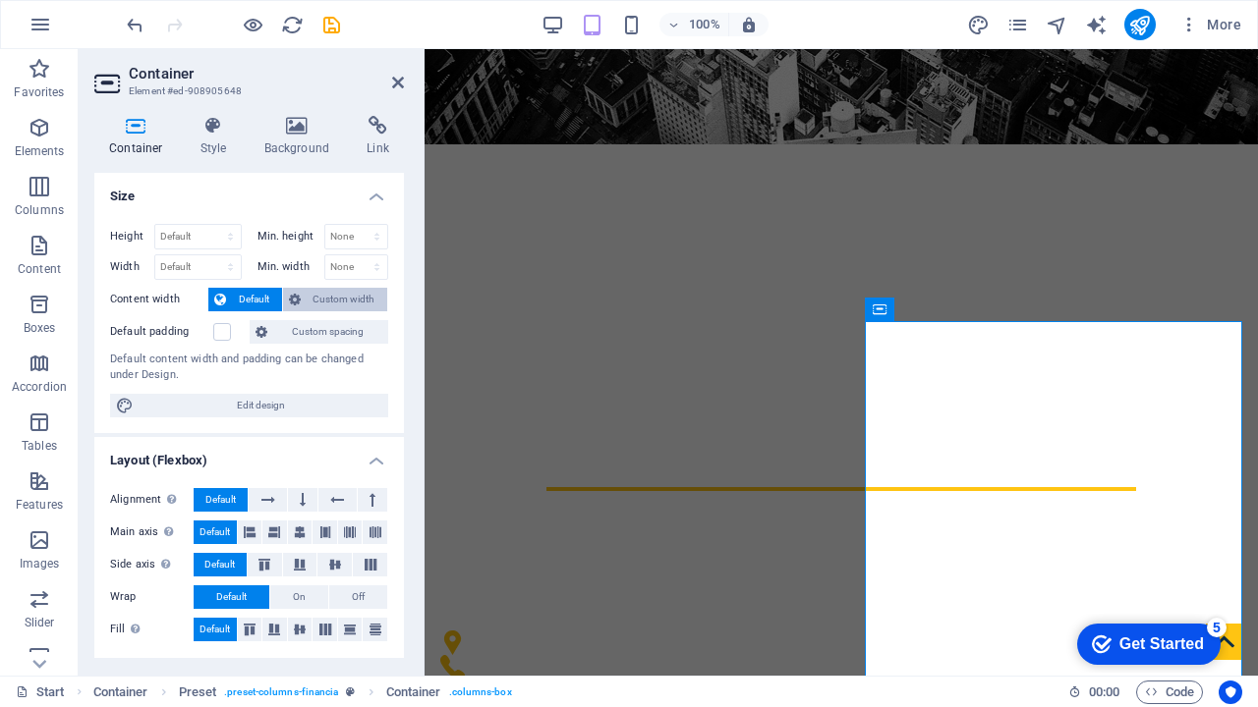
click at [313, 292] on span "Custom width" at bounding box center [345, 300] width 76 height 24
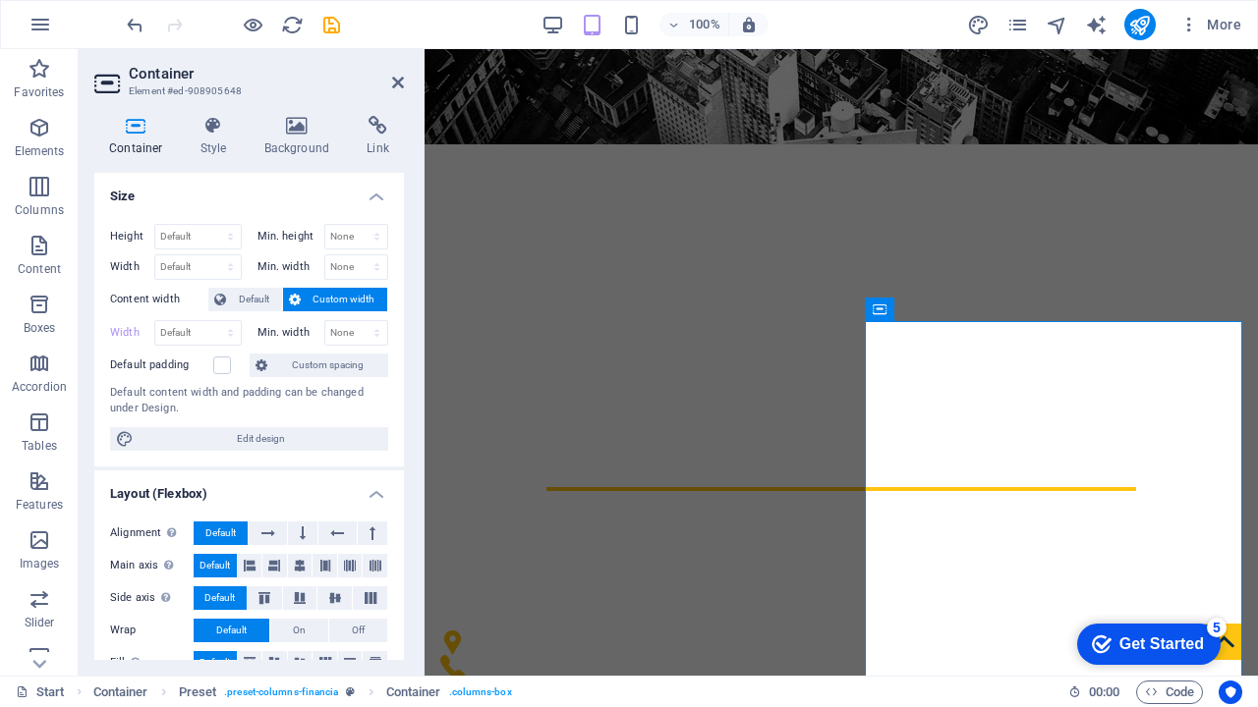
scroll to position [0, 0]
click at [301, 129] on icon at bounding box center [297, 126] width 95 height 20
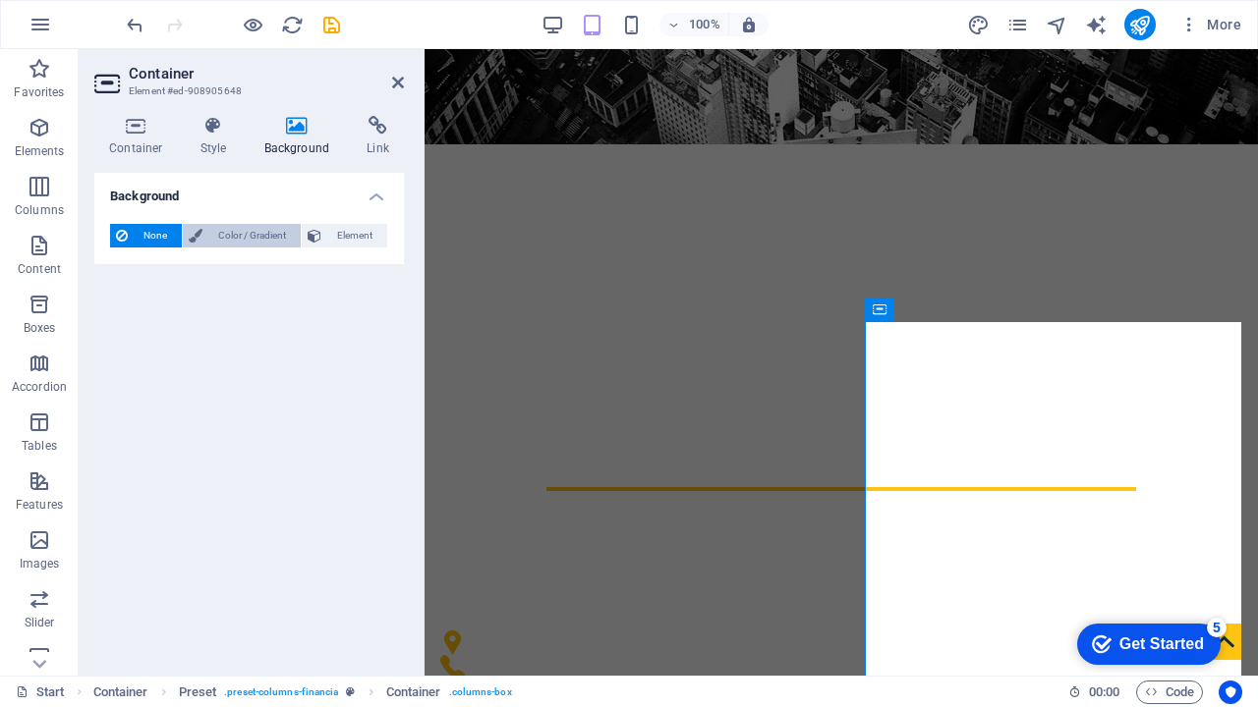
click at [246, 234] on span "Color / Gradient" at bounding box center [251, 236] width 86 height 24
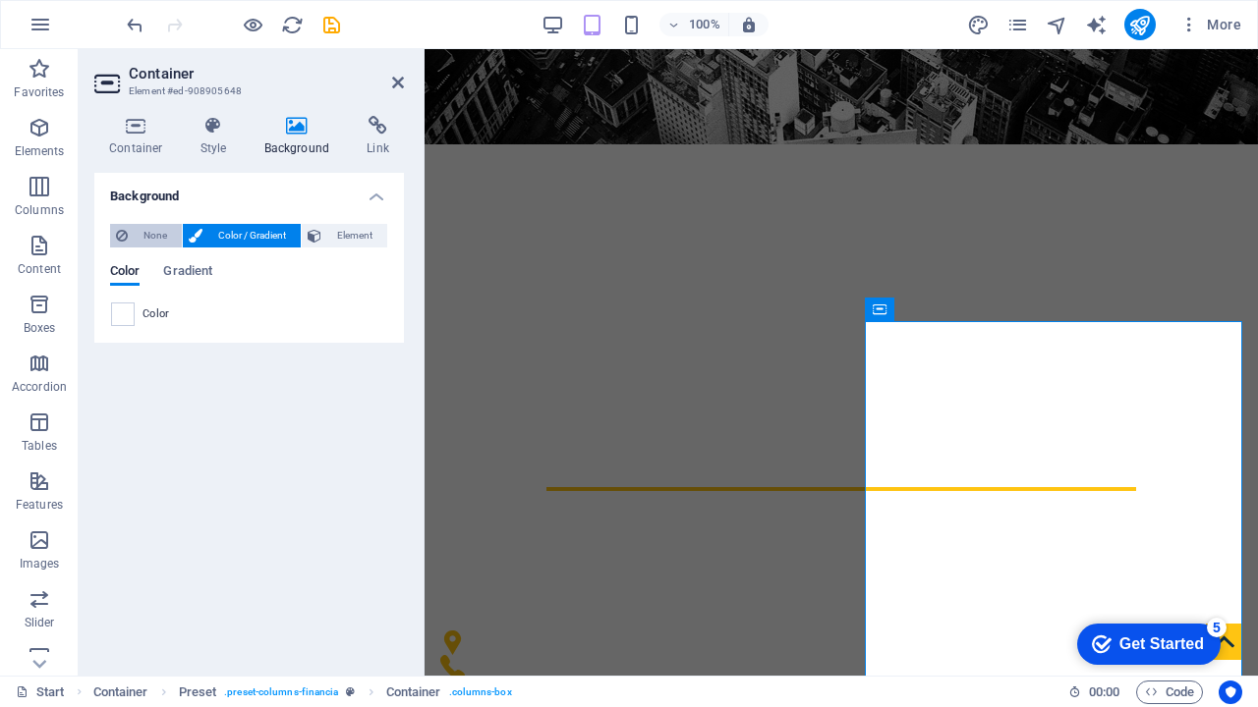
click at [156, 246] on span "None" at bounding box center [155, 236] width 42 height 24
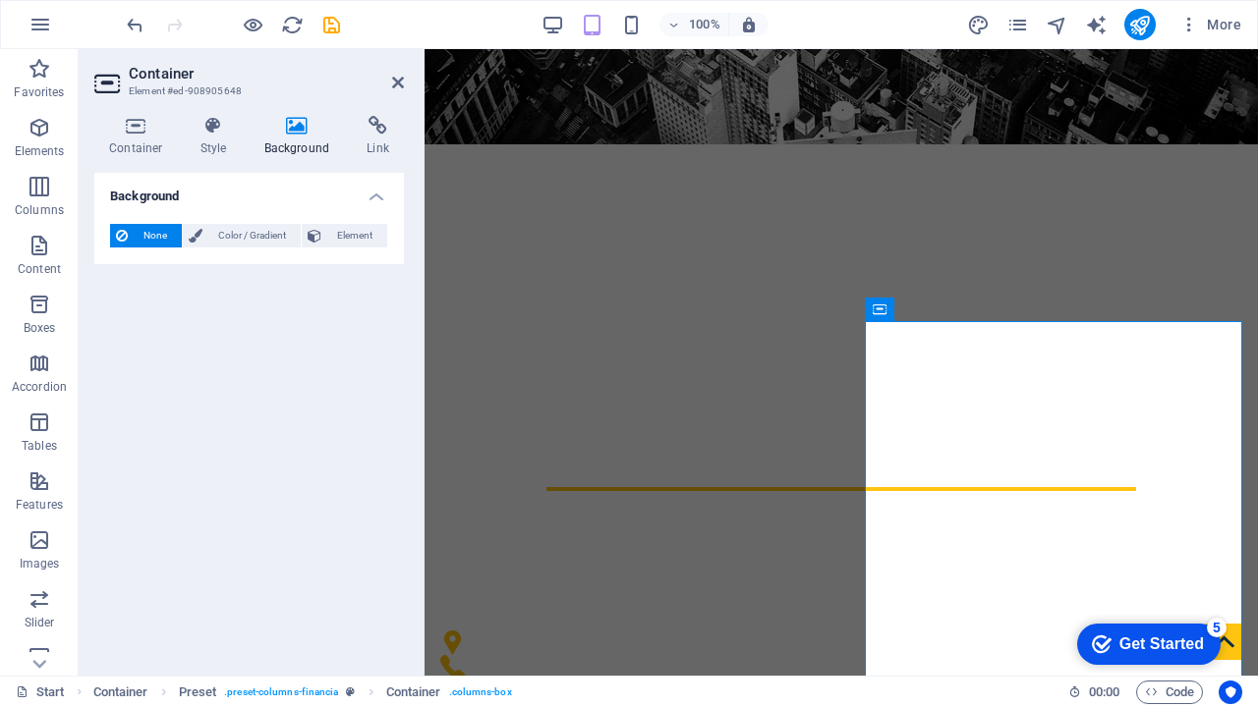
click at [372, 197] on h4 "Background" at bounding box center [249, 190] width 310 height 35
click at [372, 197] on h4 "Background" at bounding box center [249, 196] width 310 height 47
click at [208, 136] on h4 "Style" at bounding box center [218, 136] width 64 height 41
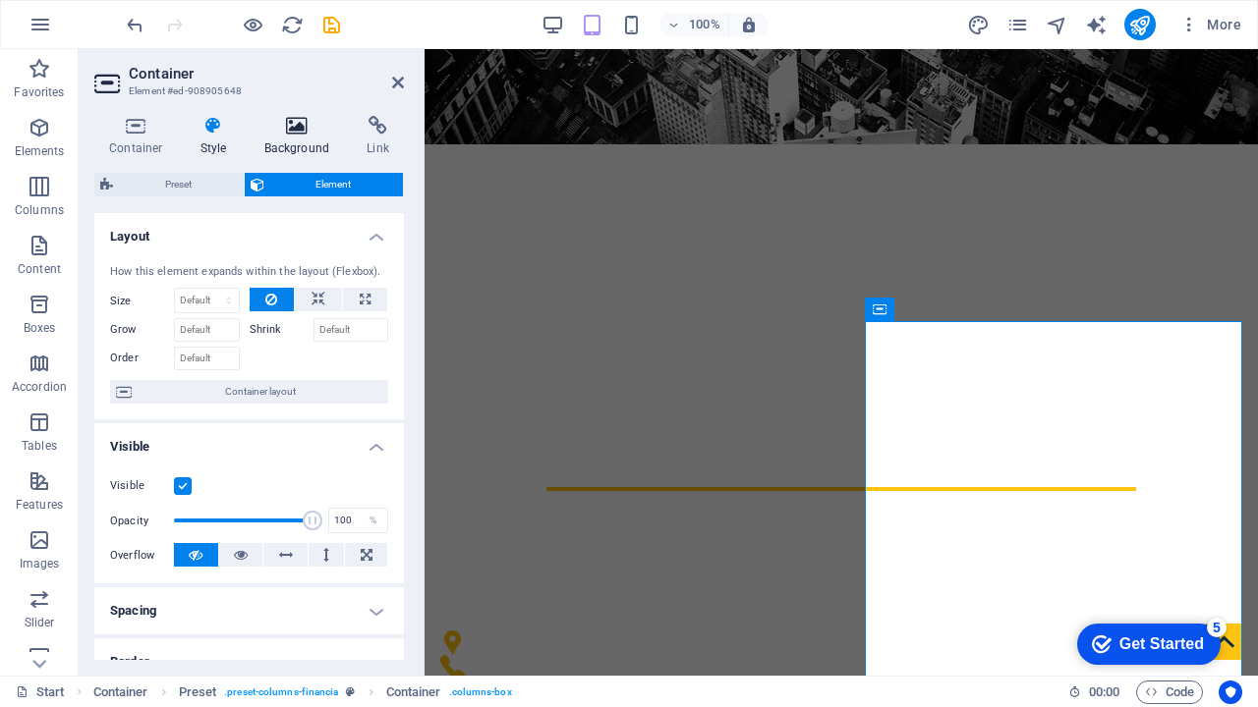
click at [305, 123] on icon at bounding box center [297, 126] width 95 height 20
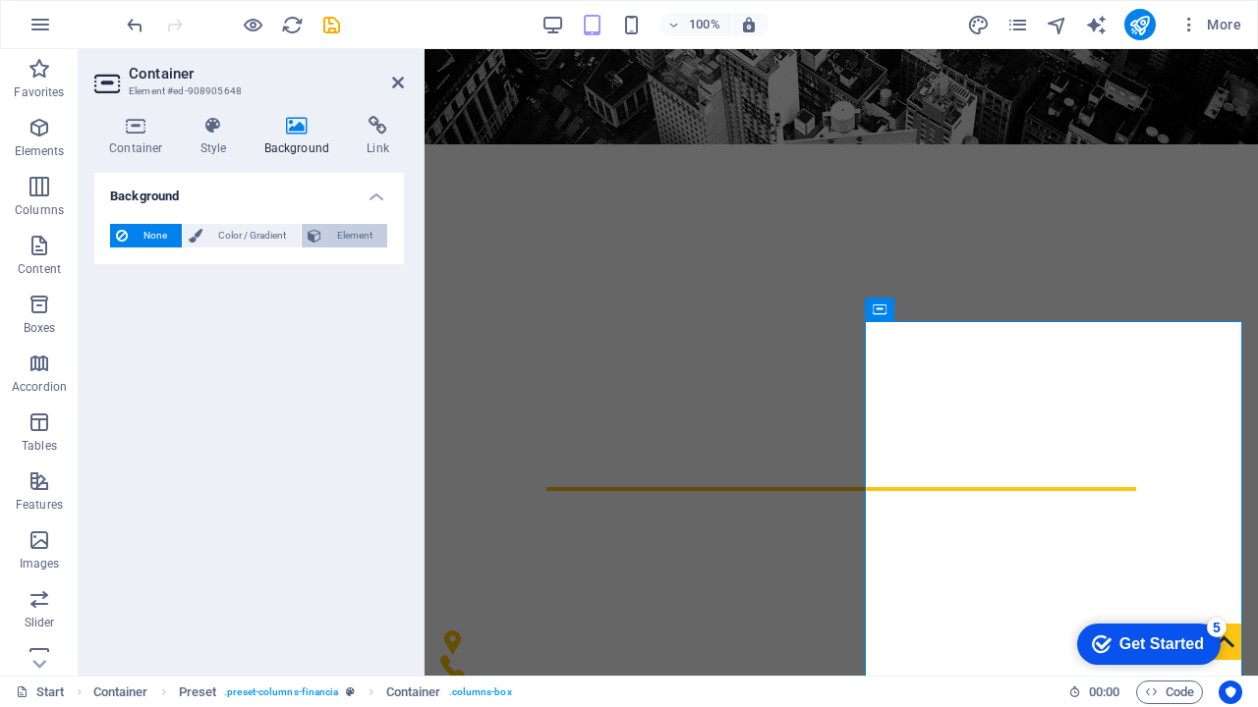
click at [331, 240] on span "Element" at bounding box center [354, 236] width 54 height 24
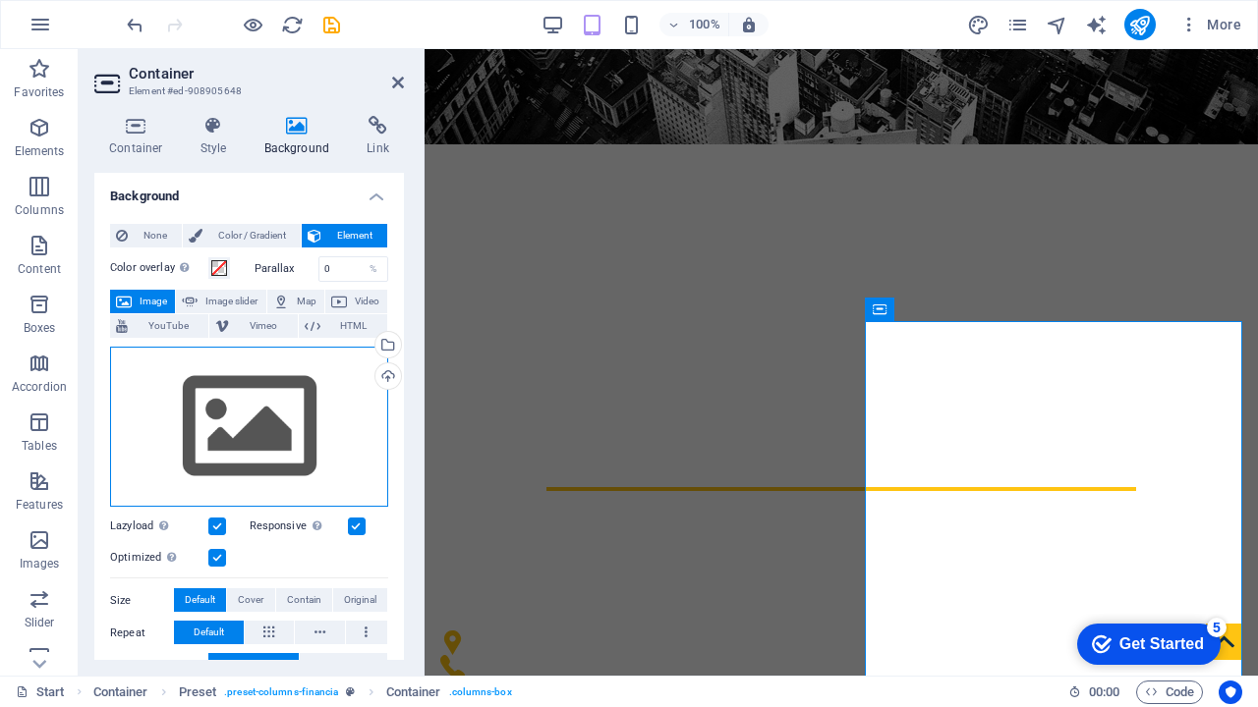
click at [297, 347] on div "Drag files here, click to choose files or select files from Files or our free s…" at bounding box center [249, 427] width 278 height 161
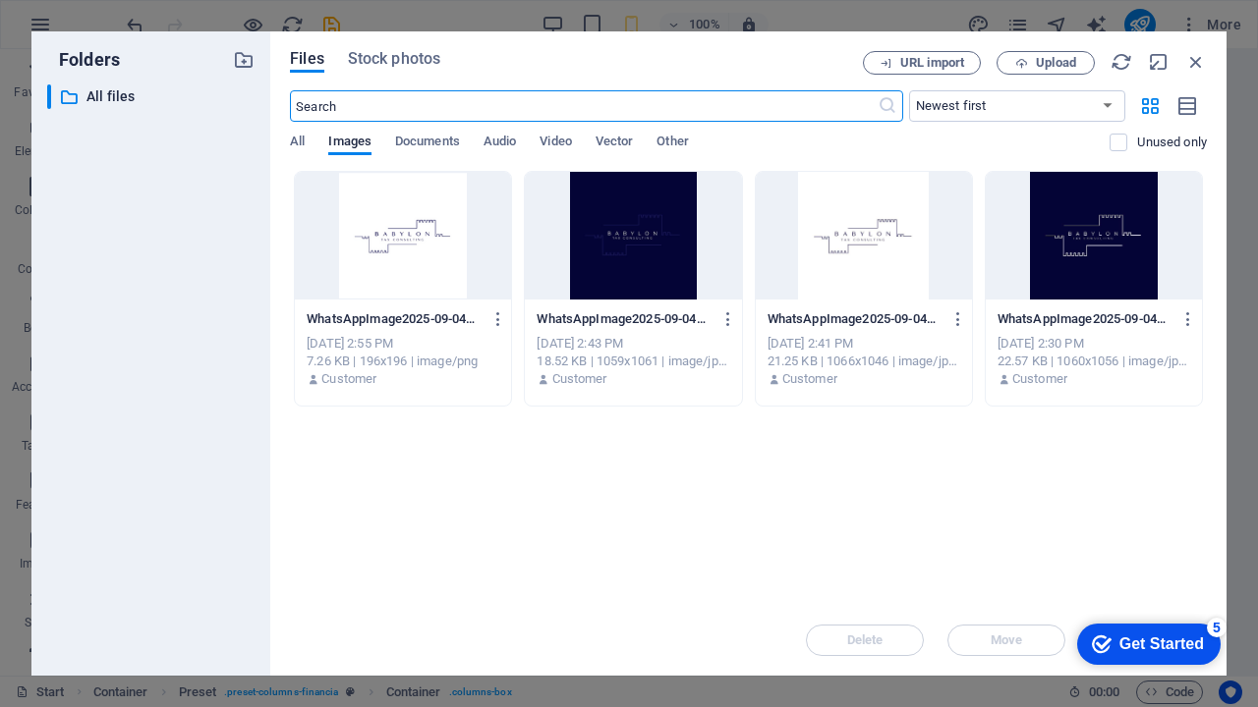
scroll to position [1133, 0]
click at [1049, 231] on div at bounding box center [1094, 236] width 216 height 128
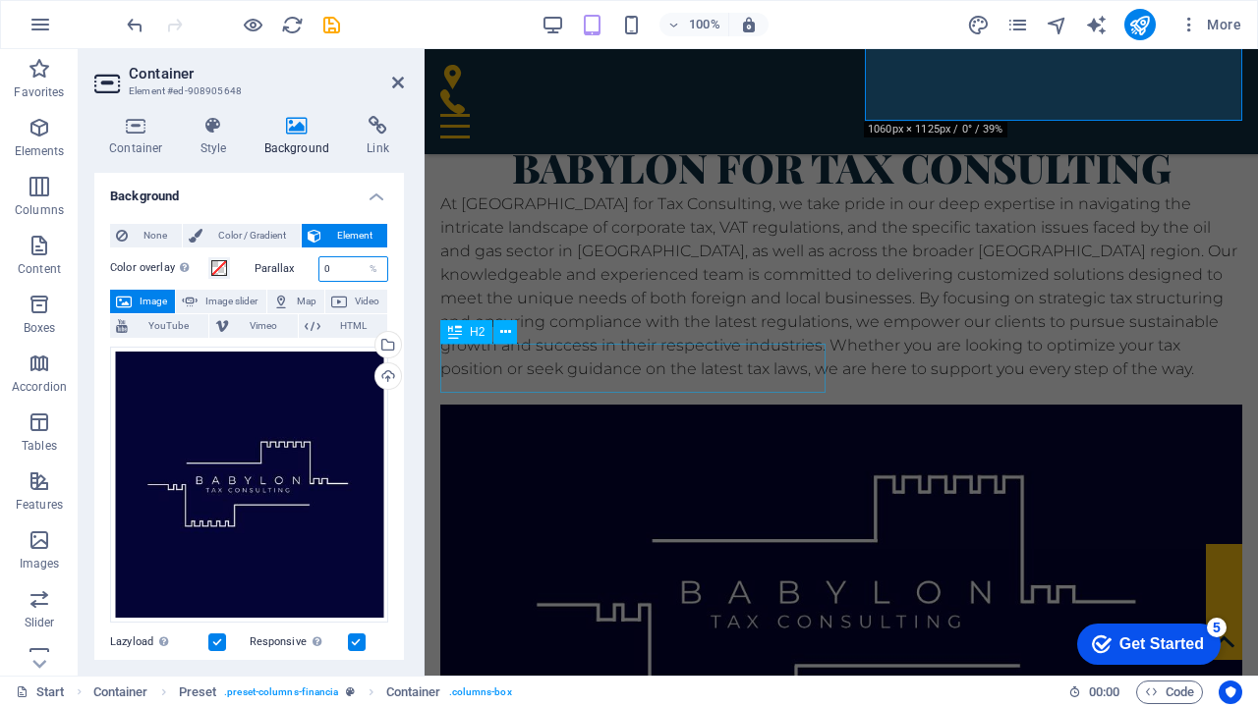
click at [350, 270] on input "0" at bounding box center [353, 269] width 69 height 24
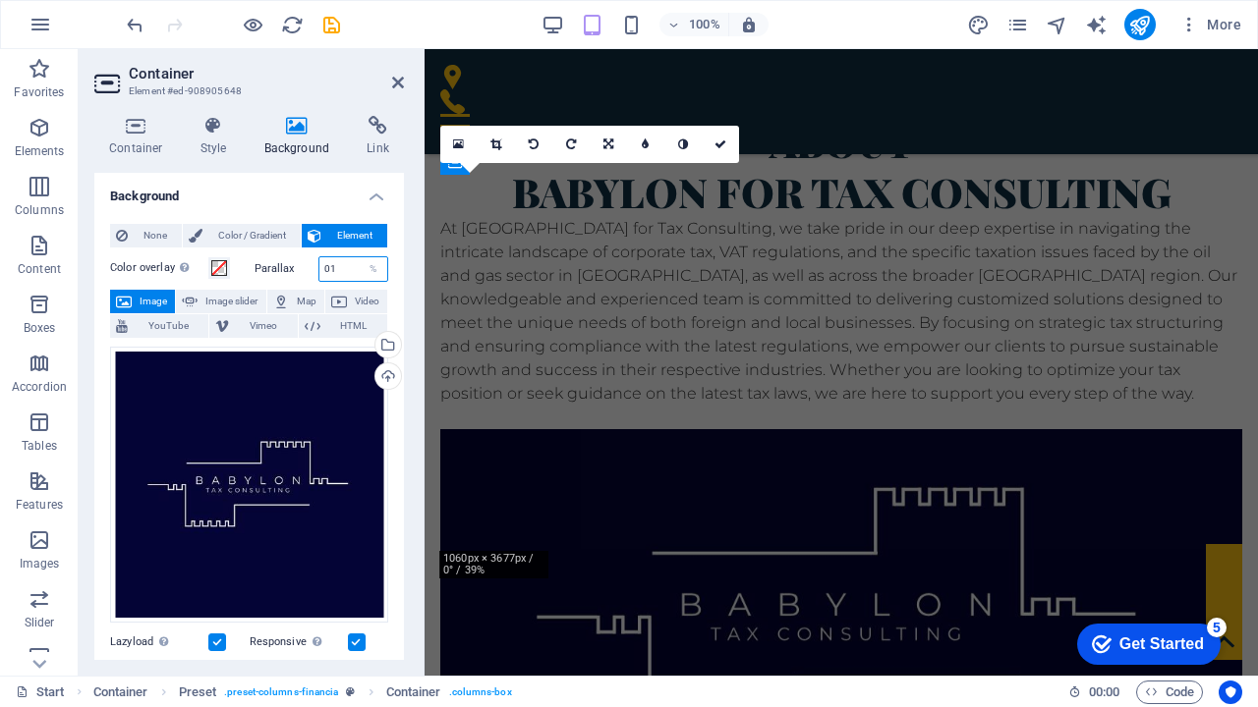
scroll to position [691, 0]
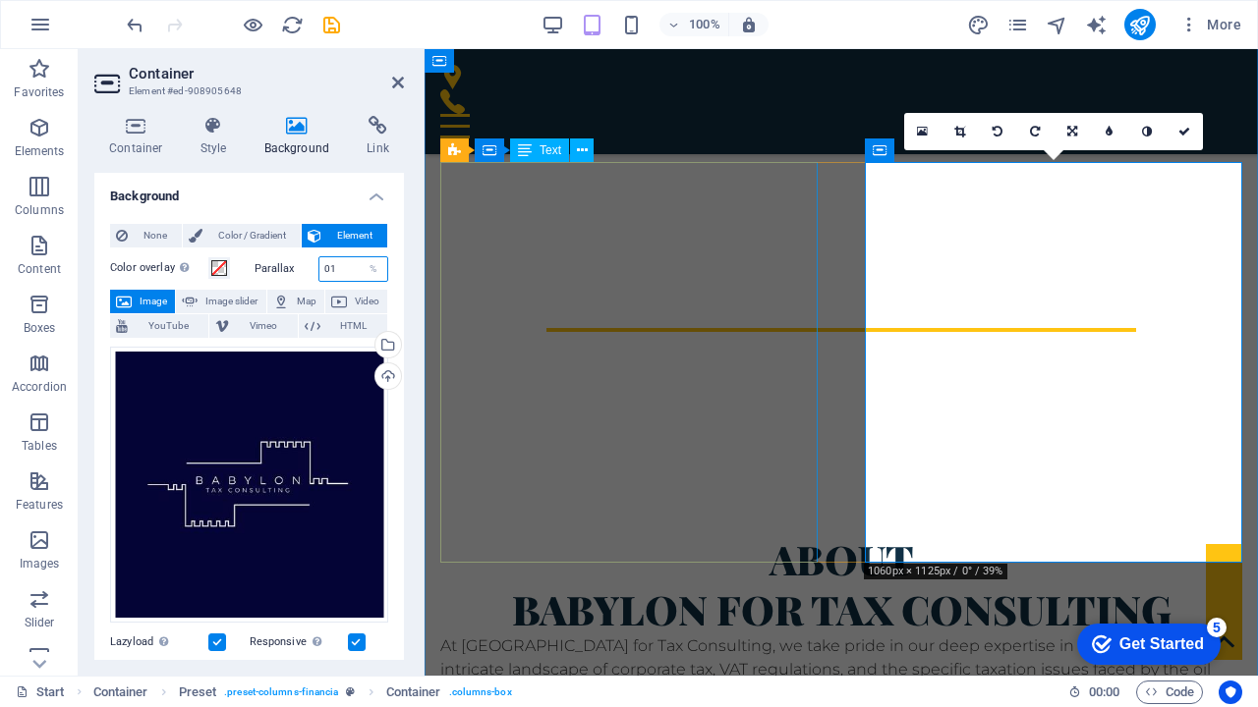
type input "0"
click at [344, 269] on input "100" at bounding box center [353, 269] width 69 height 24
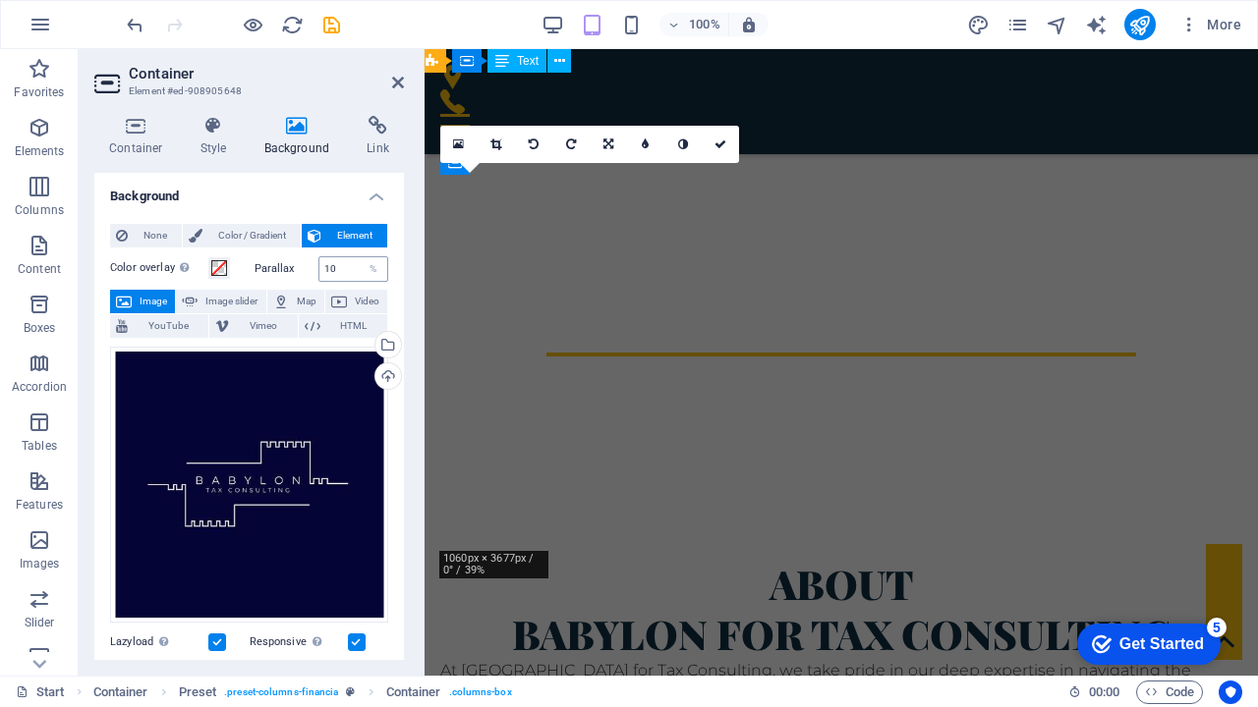
type input "1"
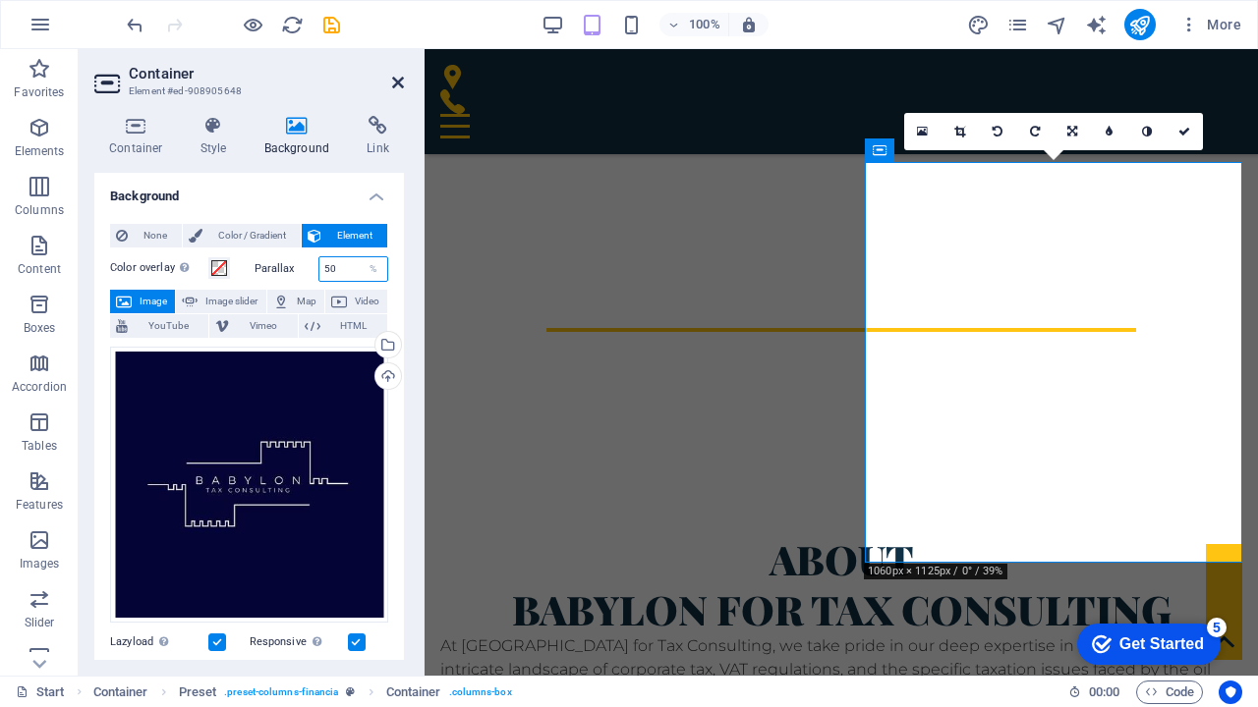
type input "50"
click at [402, 84] on icon at bounding box center [398, 83] width 12 height 16
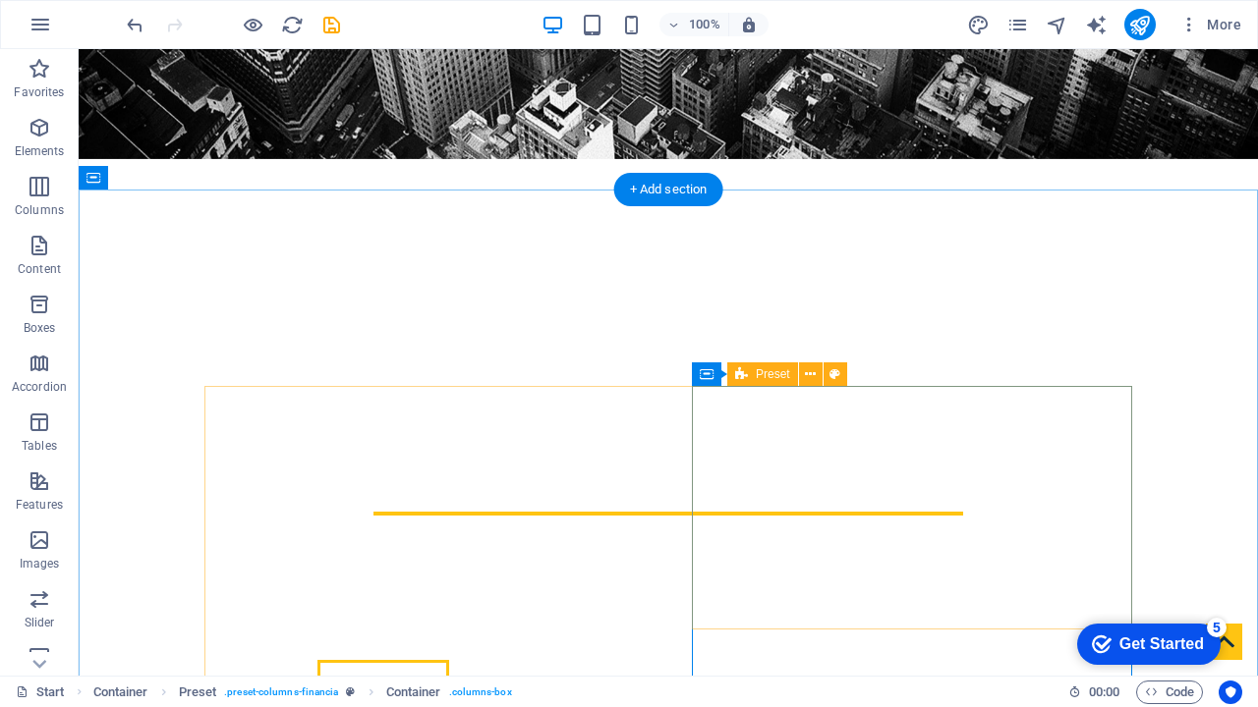
scroll to position [525, 0]
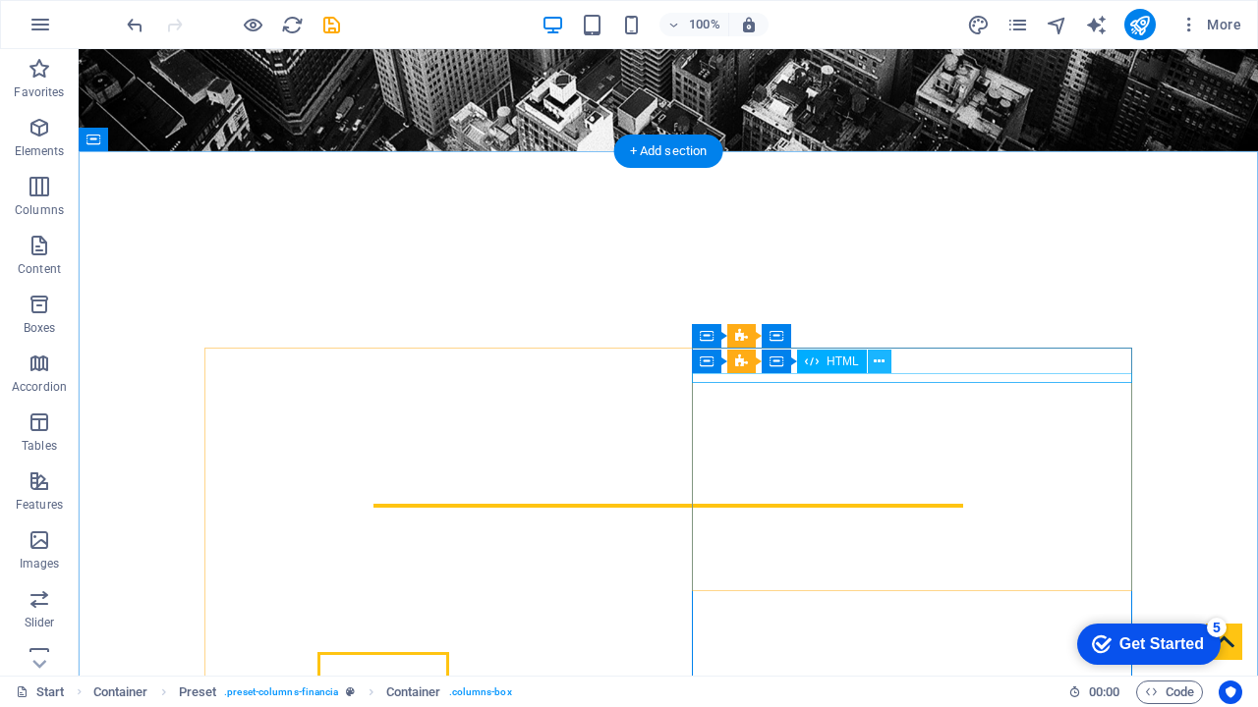
click at [881, 364] on icon at bounding box center [879, 362] width 11 height 21
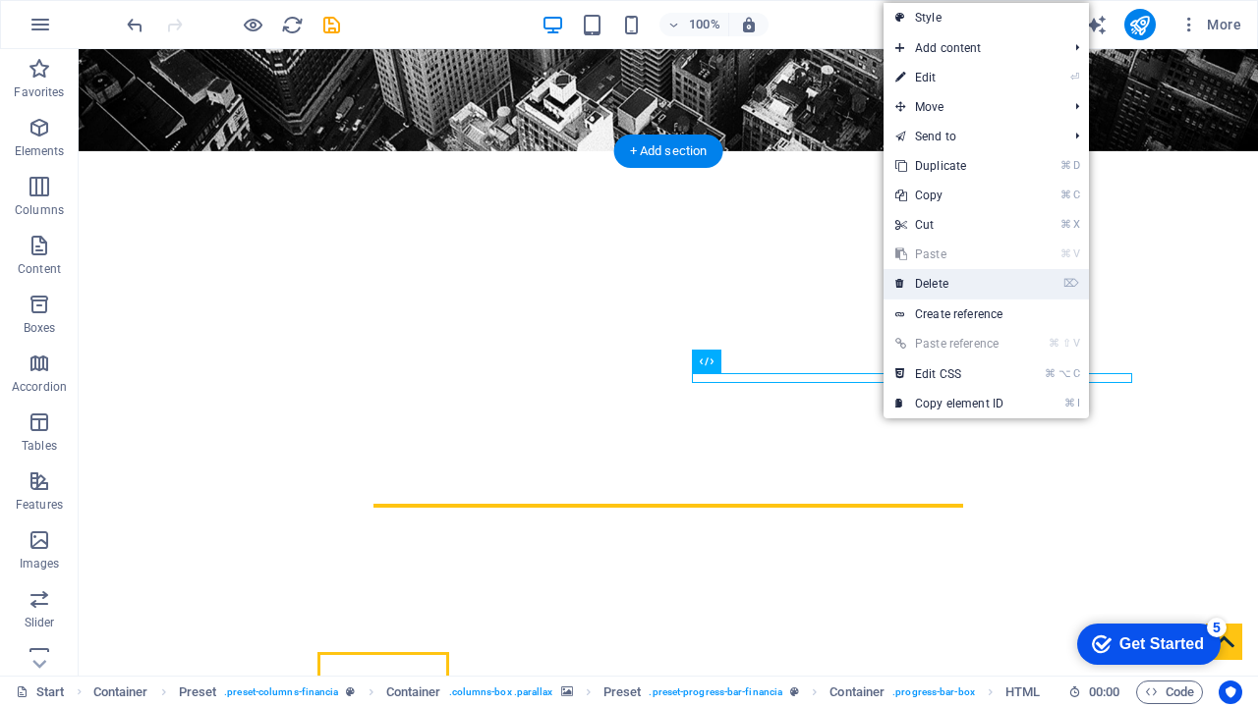
click at [946, 285] on link "⌦ Delete" at bounding box center [949, 283] width 132 height 29
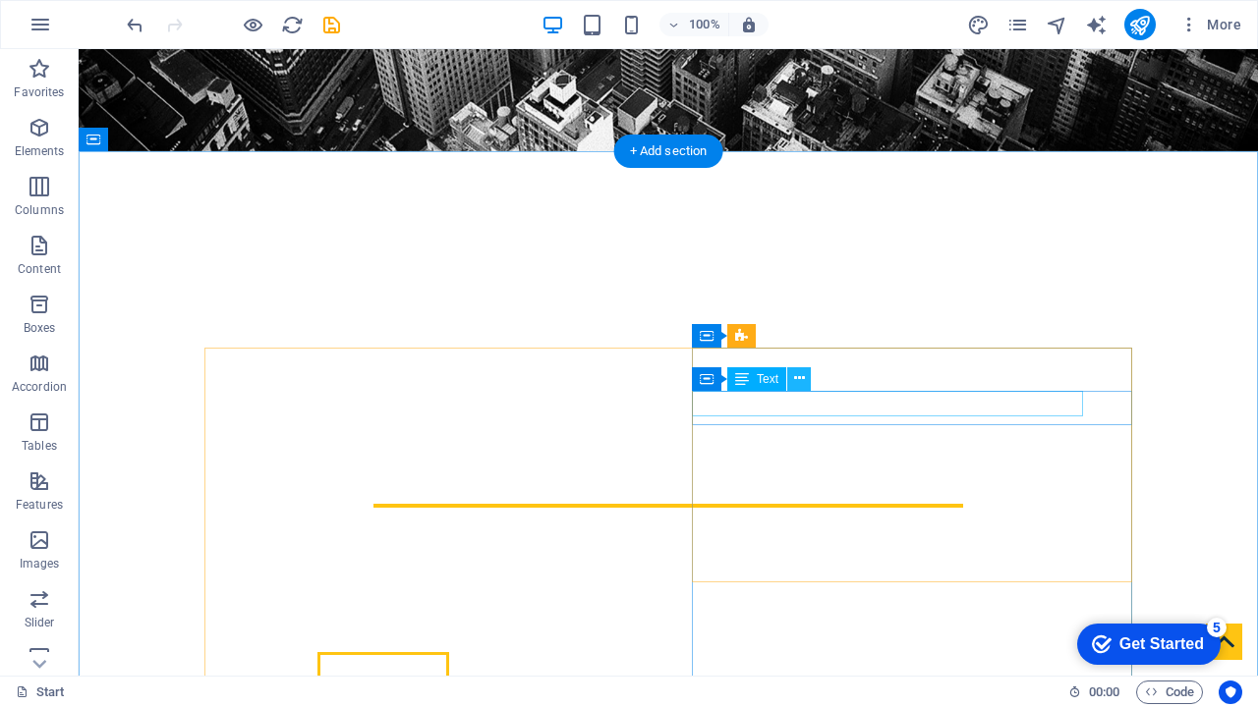
click at [800, 378] on icon at bounding box center [799, 378] width 11 height 21
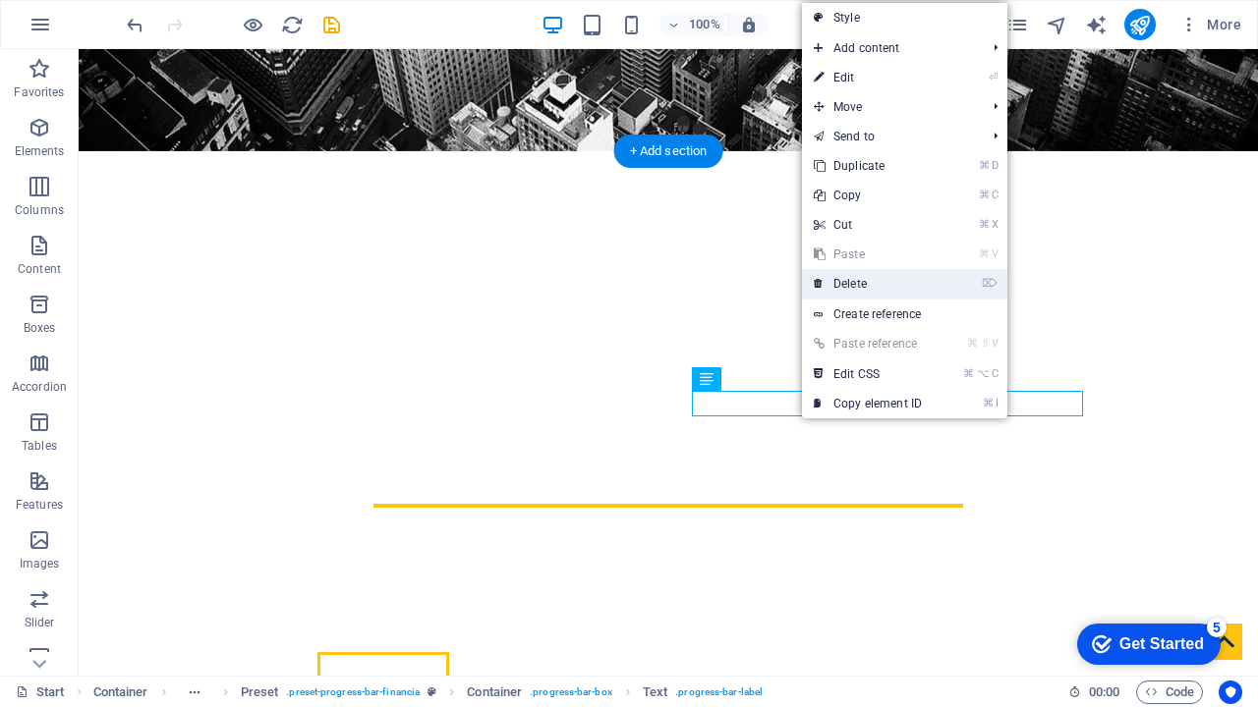
click at [875, 282] on link "⌦ Delete" at bounding box center [868, 283] width 132 height 29
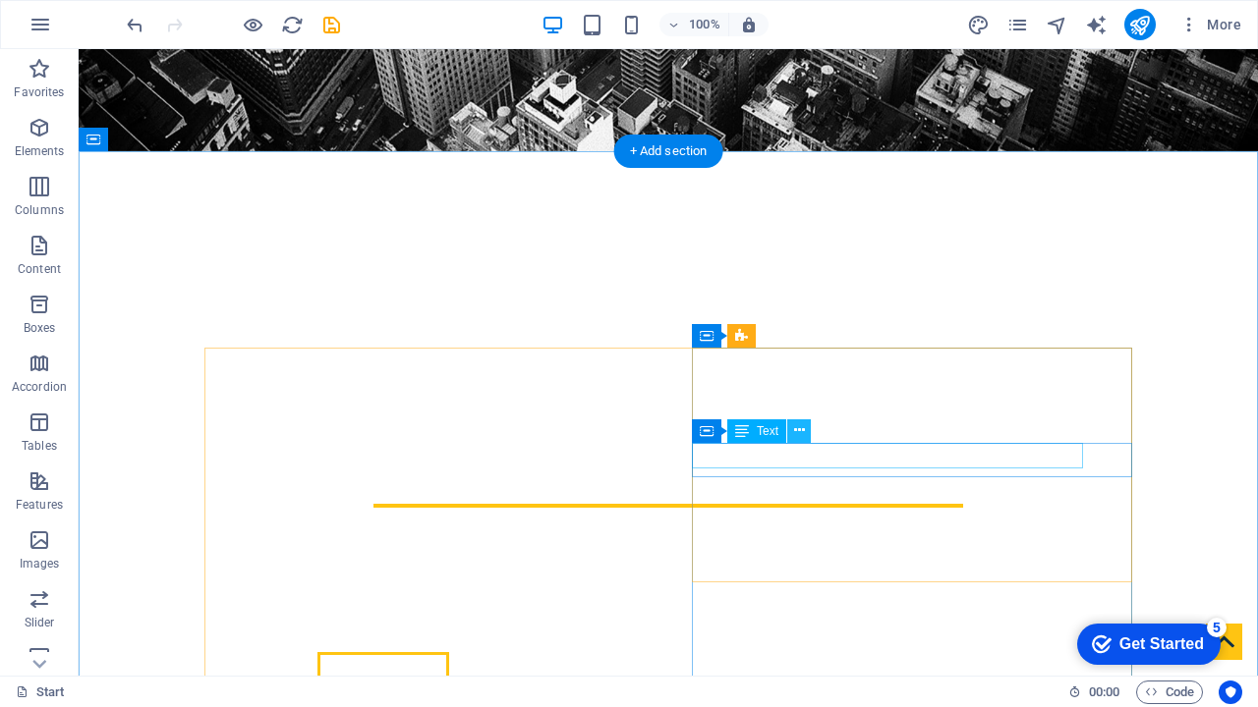
click at [806, 434] on button at bounding box center [799, 432] width 24 height 24
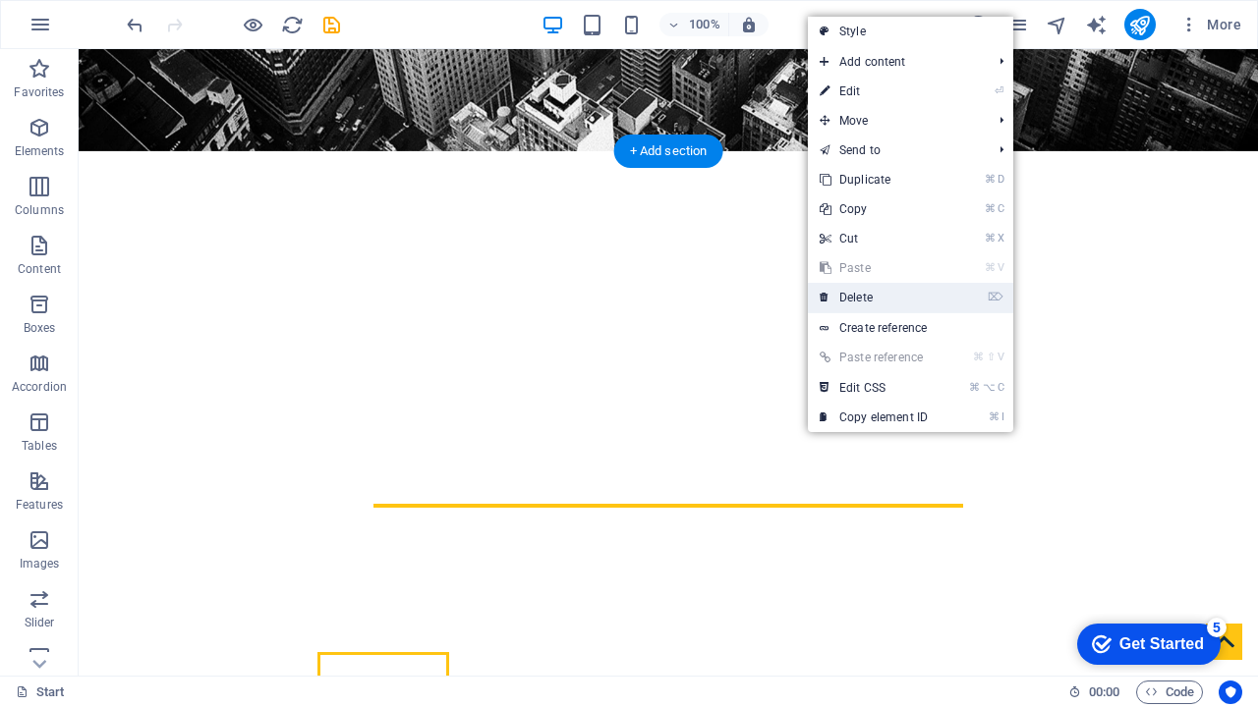
click at [865, 297] on link "⌦ Delete" at bounding box center [874, 297] width 132 height 29
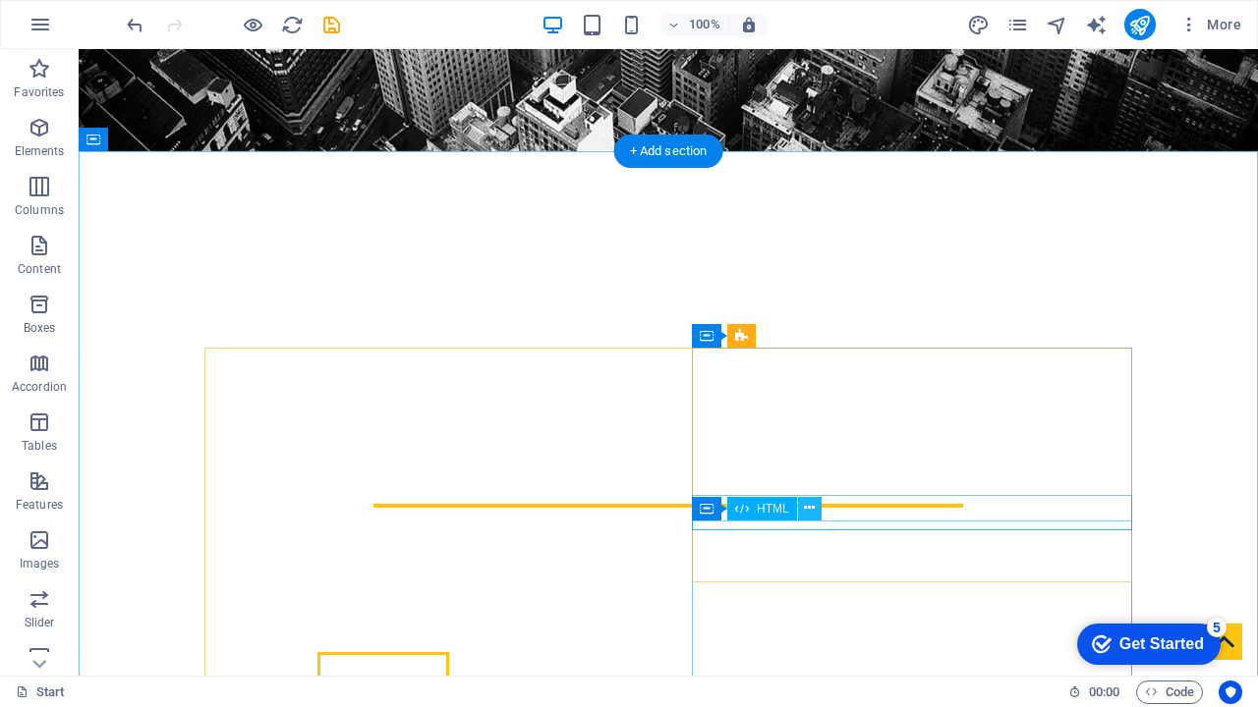
click at [809, 510] on icon at bounding box center [809, 508] width 11 height 21
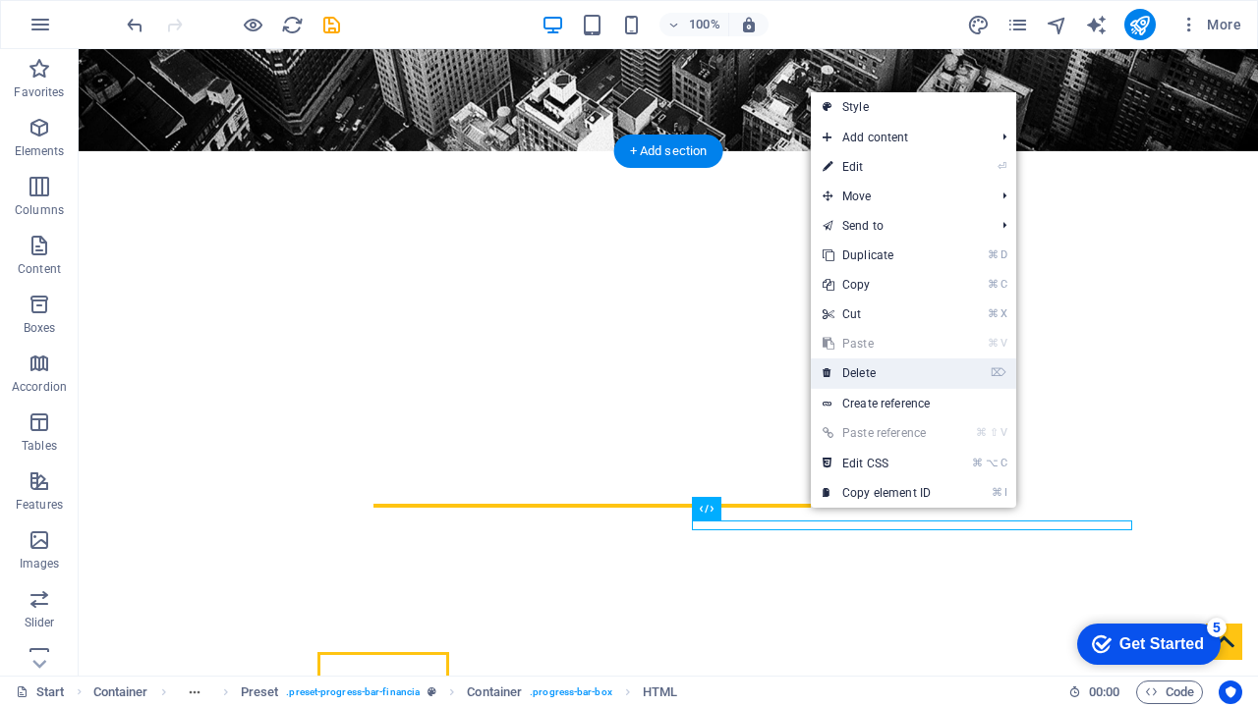
click at [876, 374] on link "⌦ Delete" at bounding box center [877, 373] width 132 height 29
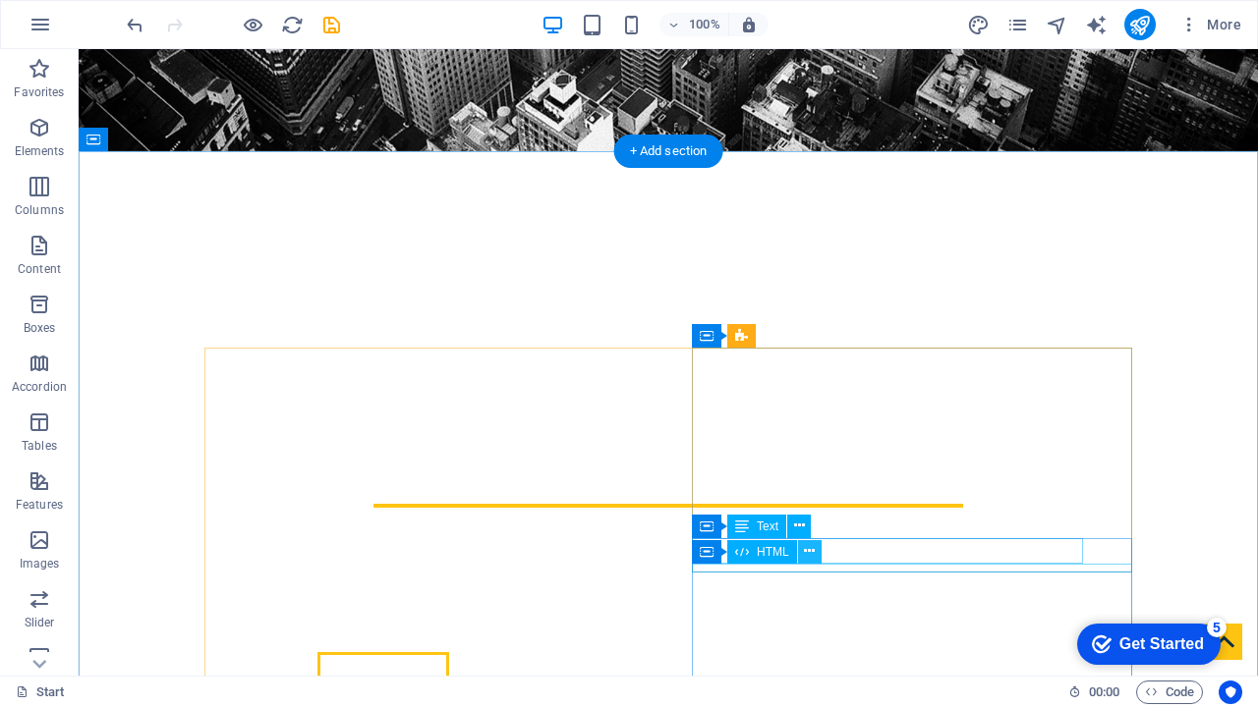
click at [810, 551] on icon at bounding box center [809, 551] width 11 height 21
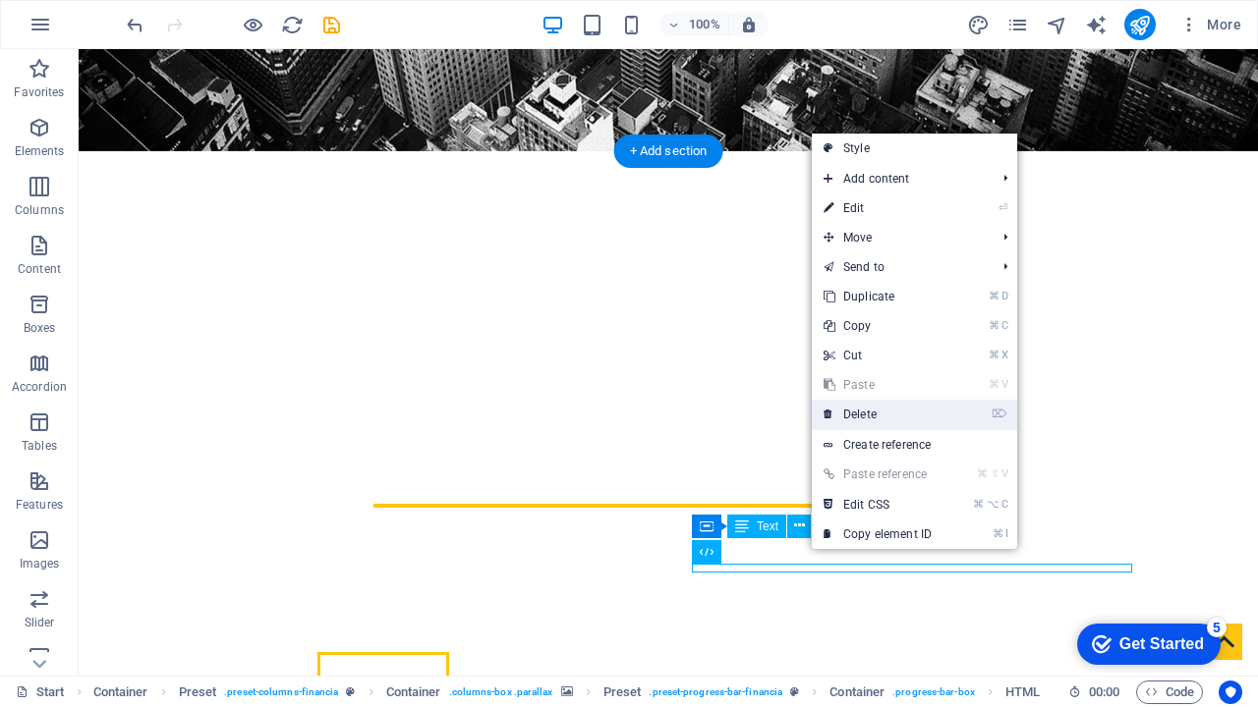
click at [874, 424] on link "⌦ Delete" at bounding box center [878, 414] width 132 height 29
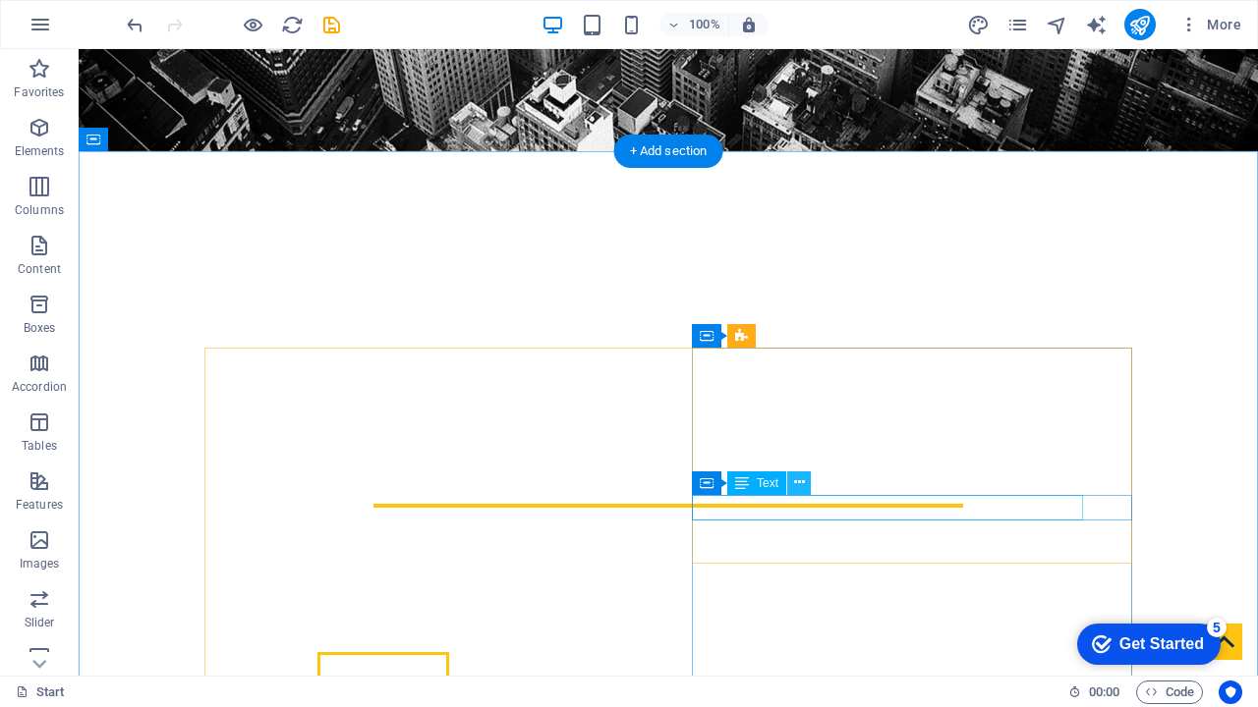
click at [800, 483] on icon at bounding box center [799, 483] width 11 height 21
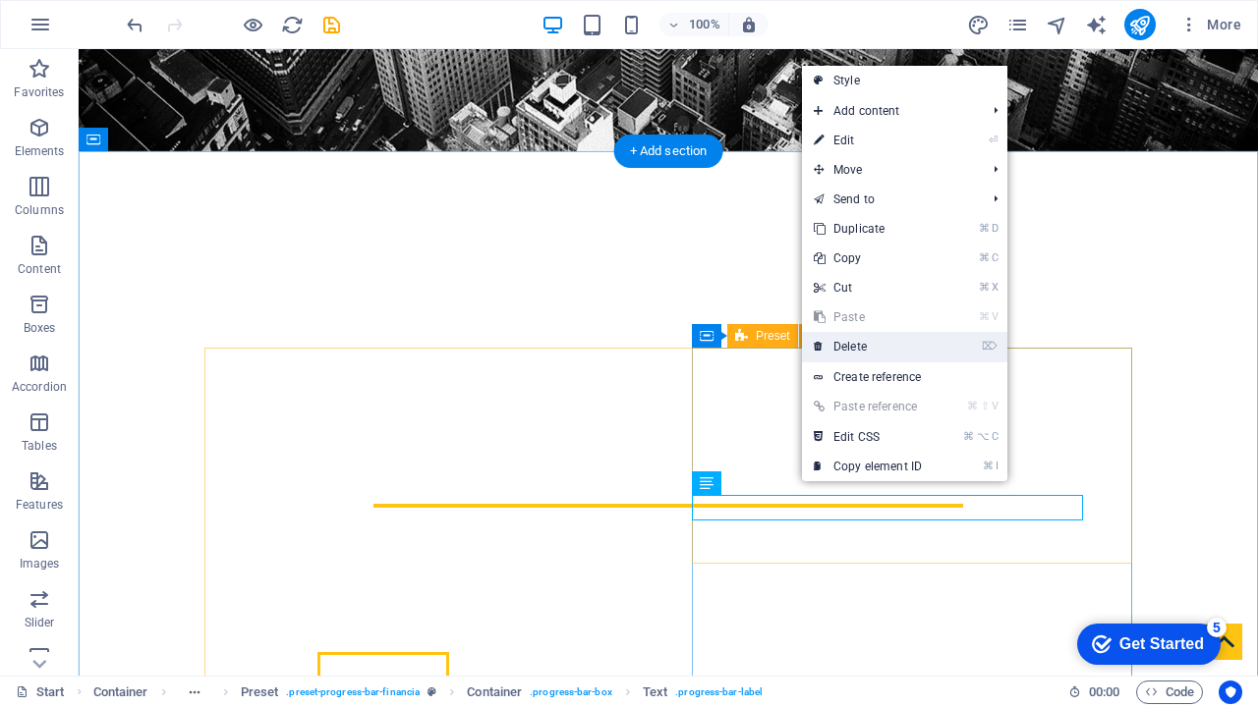
click at [856, 352] on link "⌦ Delete" at bounding box center [868, 346] width 132 height 29
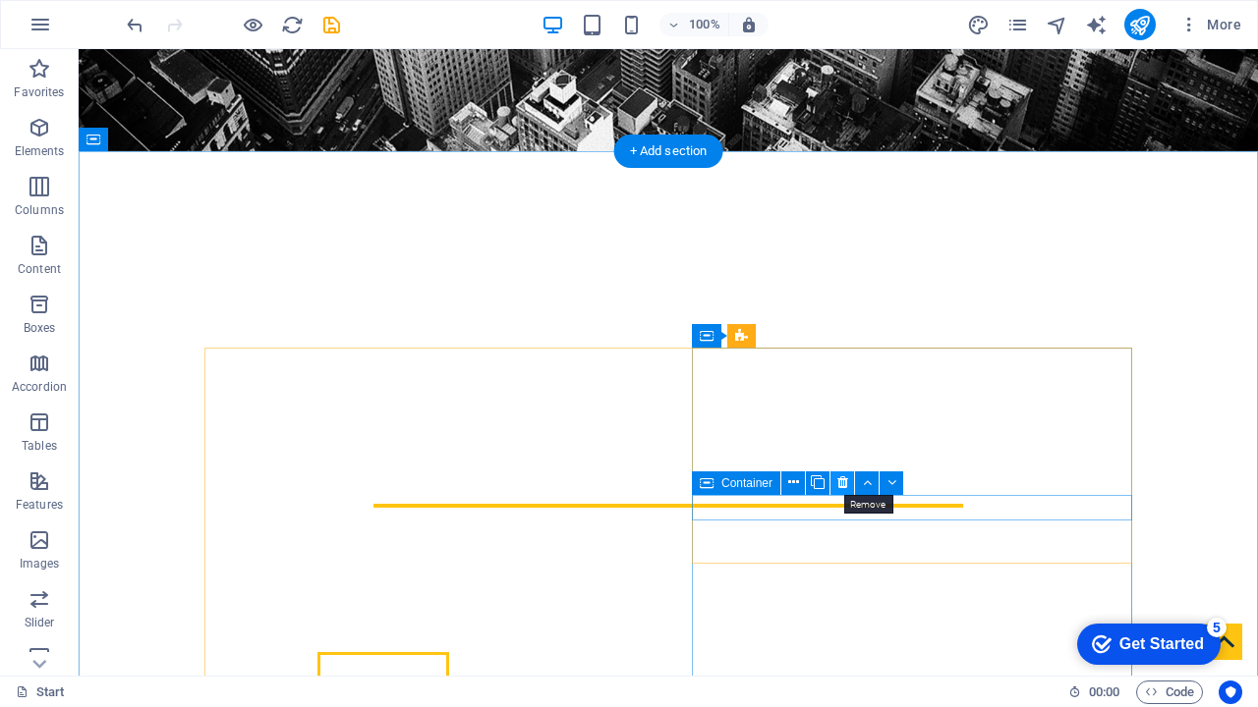
click at [848, 480] on button at bounding box center [842, 484] width 24 height 24
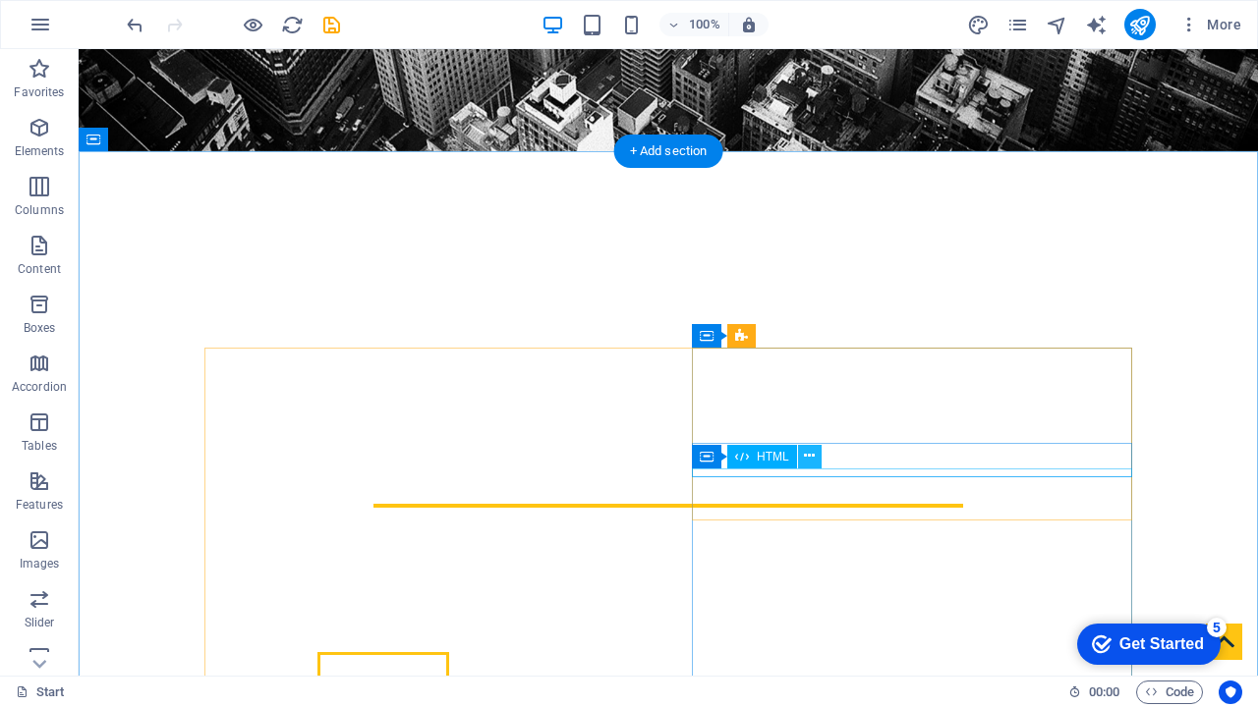
click at [805, 457] on icon at bounding box center [809, 456] width 11 height 21
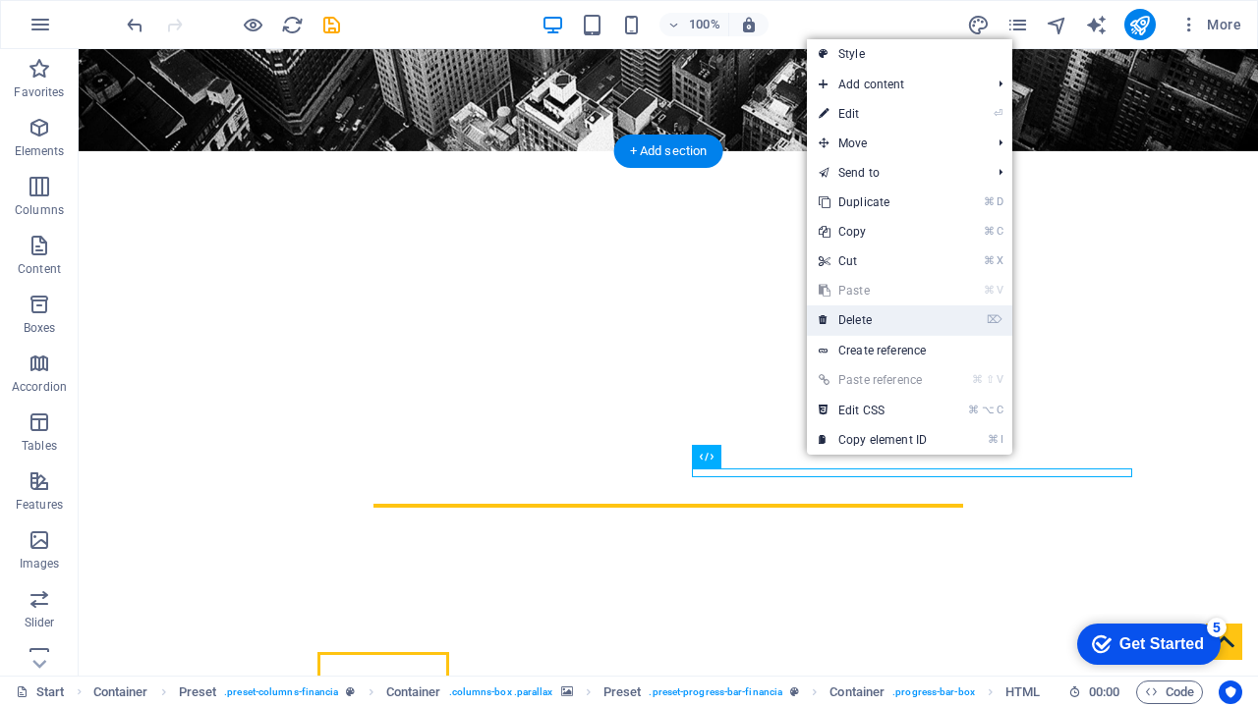
click at [855, 312] on link "⌦ Delete" at bounding box center [873, 320] width 132 height 29
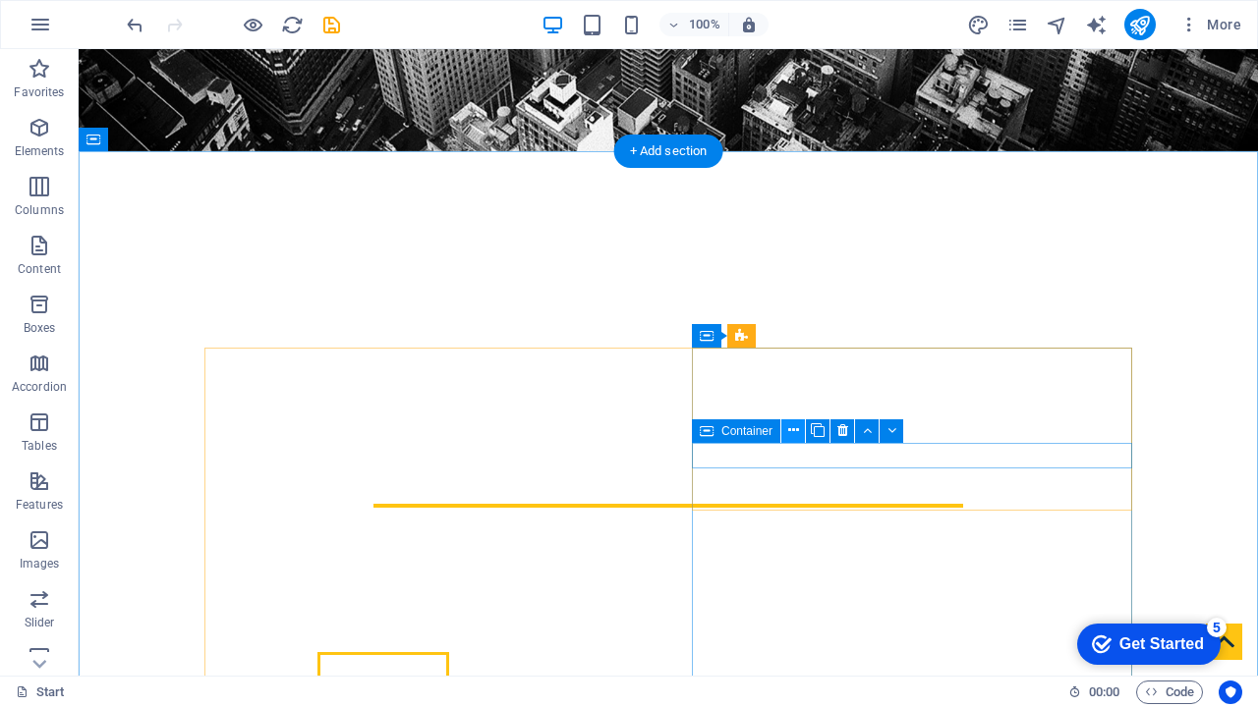
click at [799, 429] on button at bounding box center [793, 432] width 24 height 24
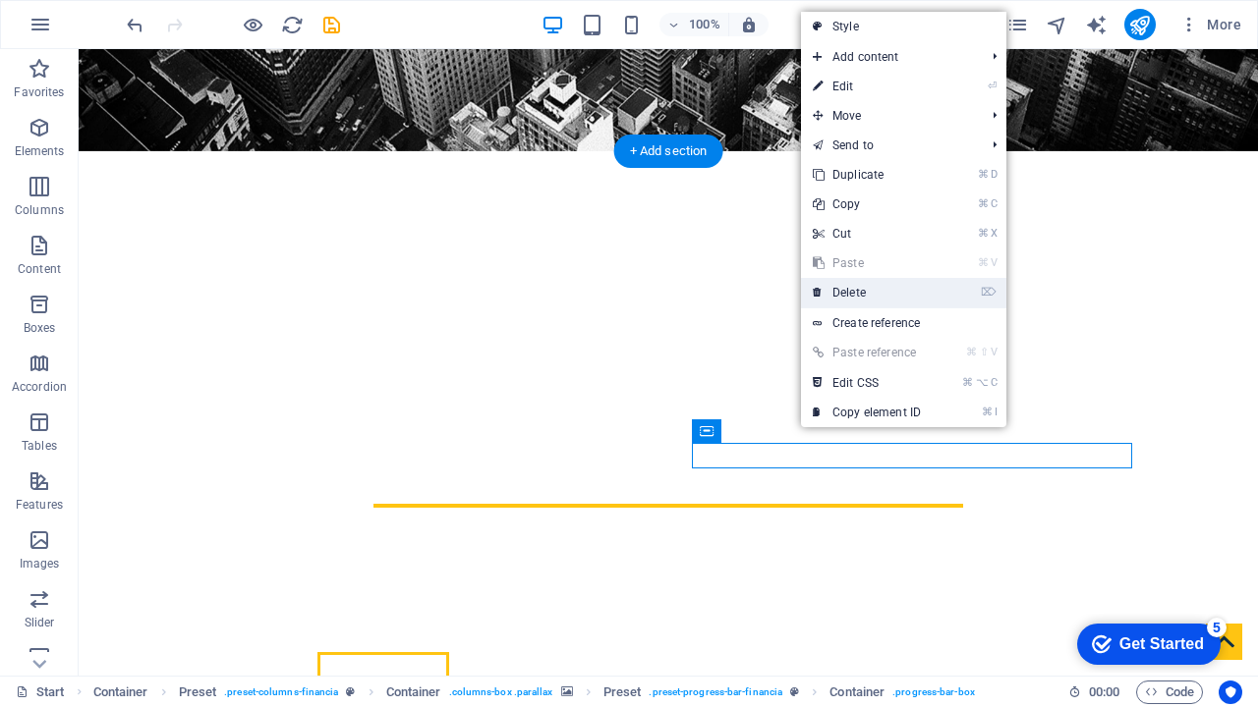
click at [865, 295] on link "⌦ Delete" at bounding box center [867, 292] width 132 height 29
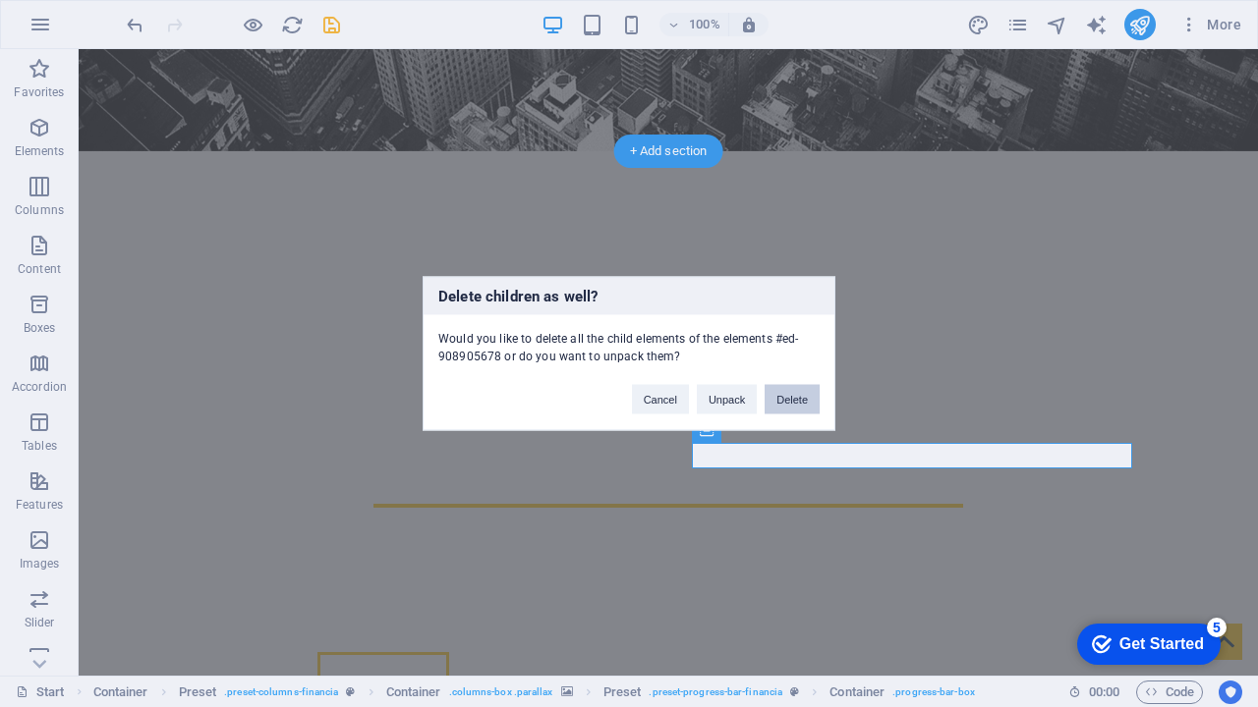
click at [789, 401] on button "Delete" at bounding box center [791, 399] width 55 height 29
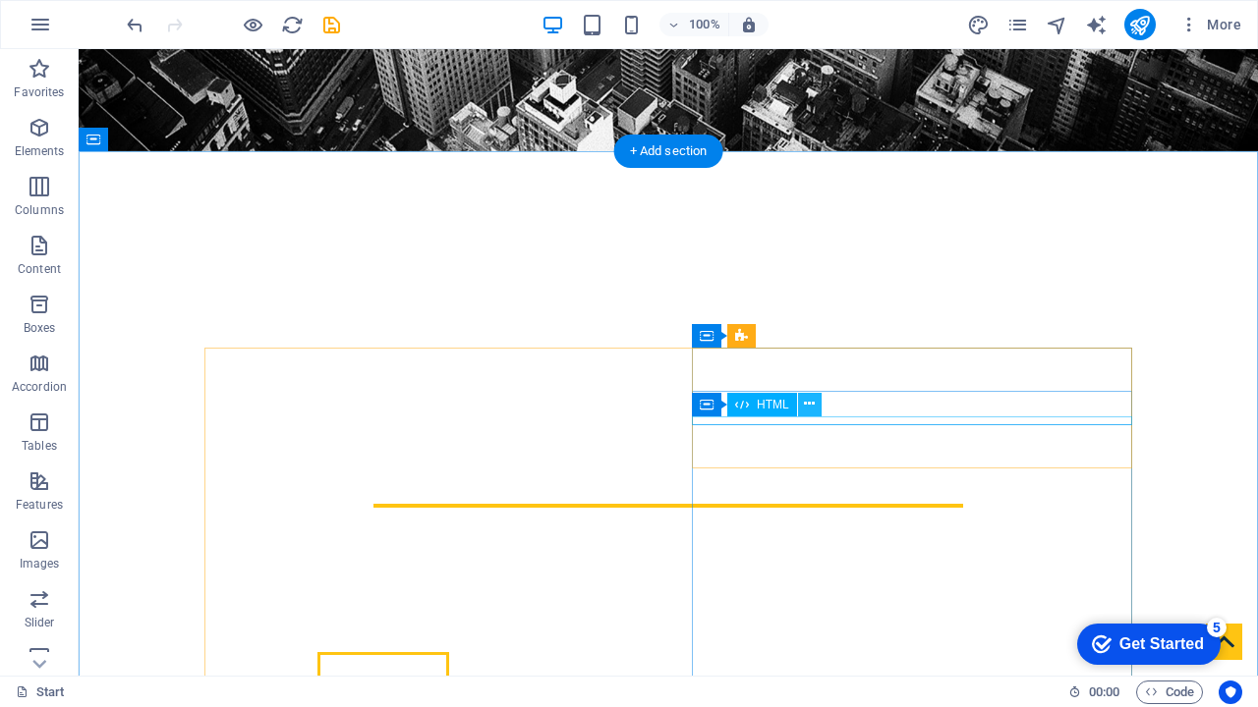
click at [810, 402] on icon at bounding box center [809, 404] width 11 height 21
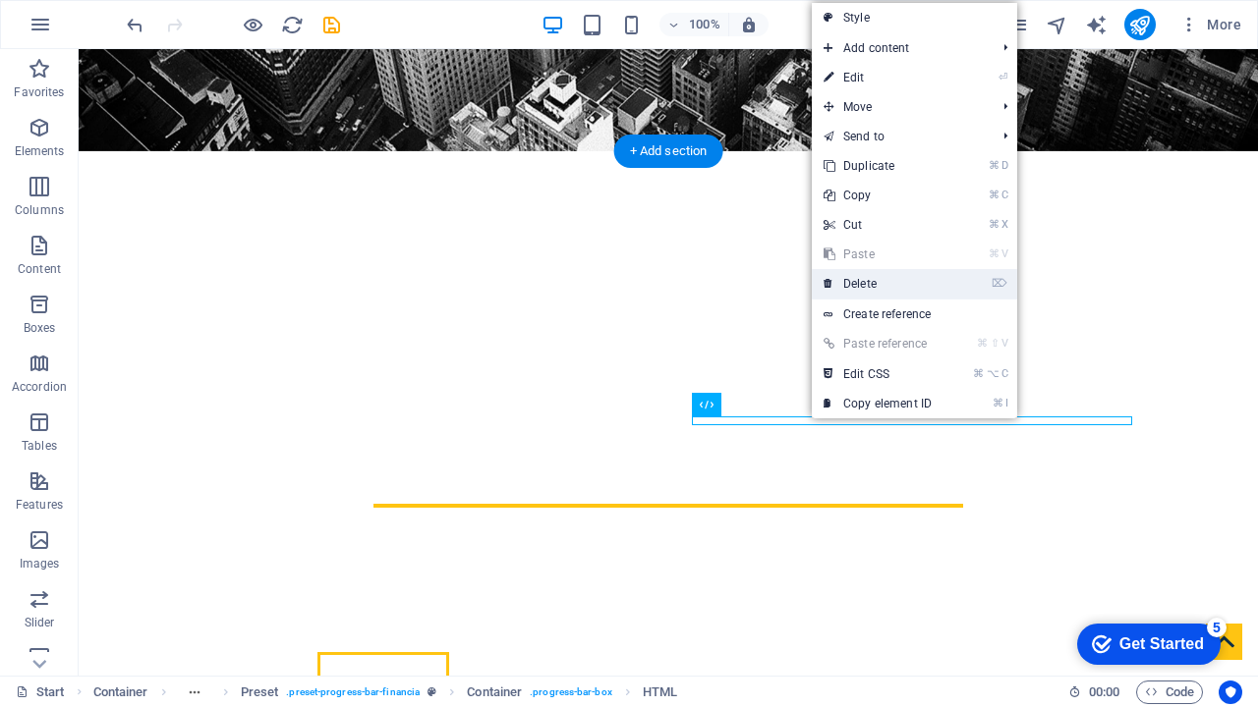
click at [873, 284] on link "⌦ Delete" at bounding box center [878, 283] width 132 height 29
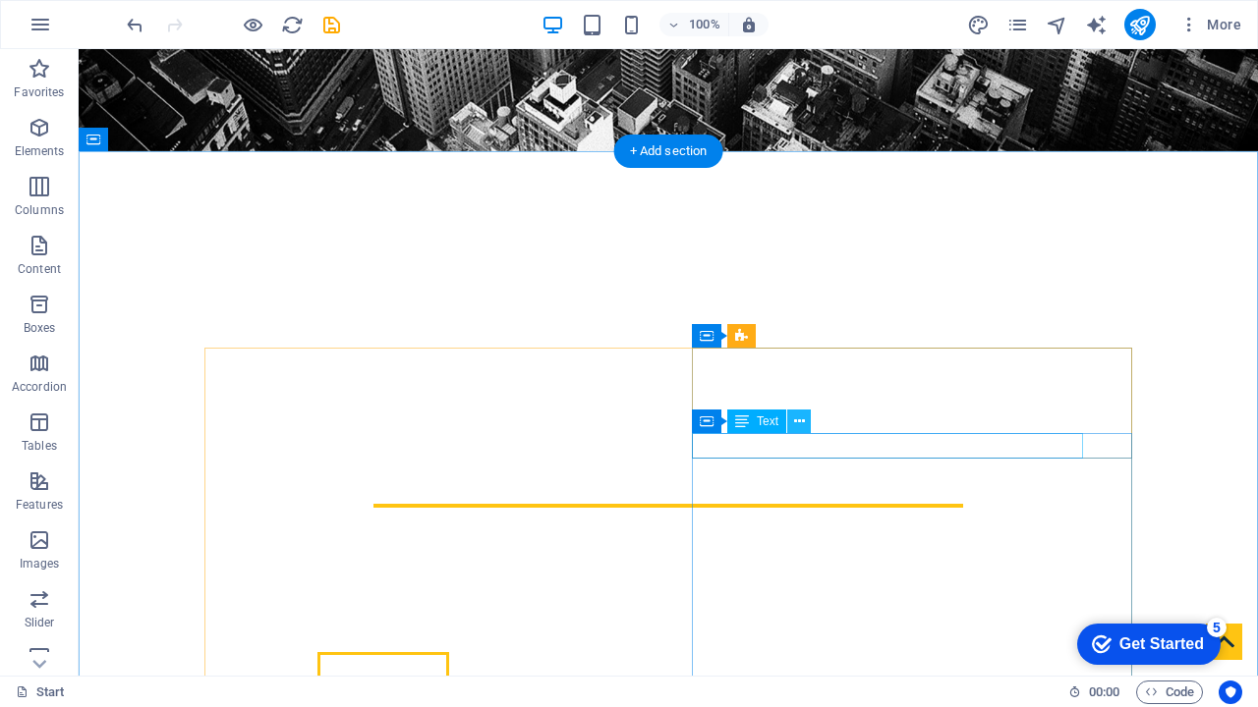
click at [803, 427] on icon at bounding box center [799, 422] width 11 height 21
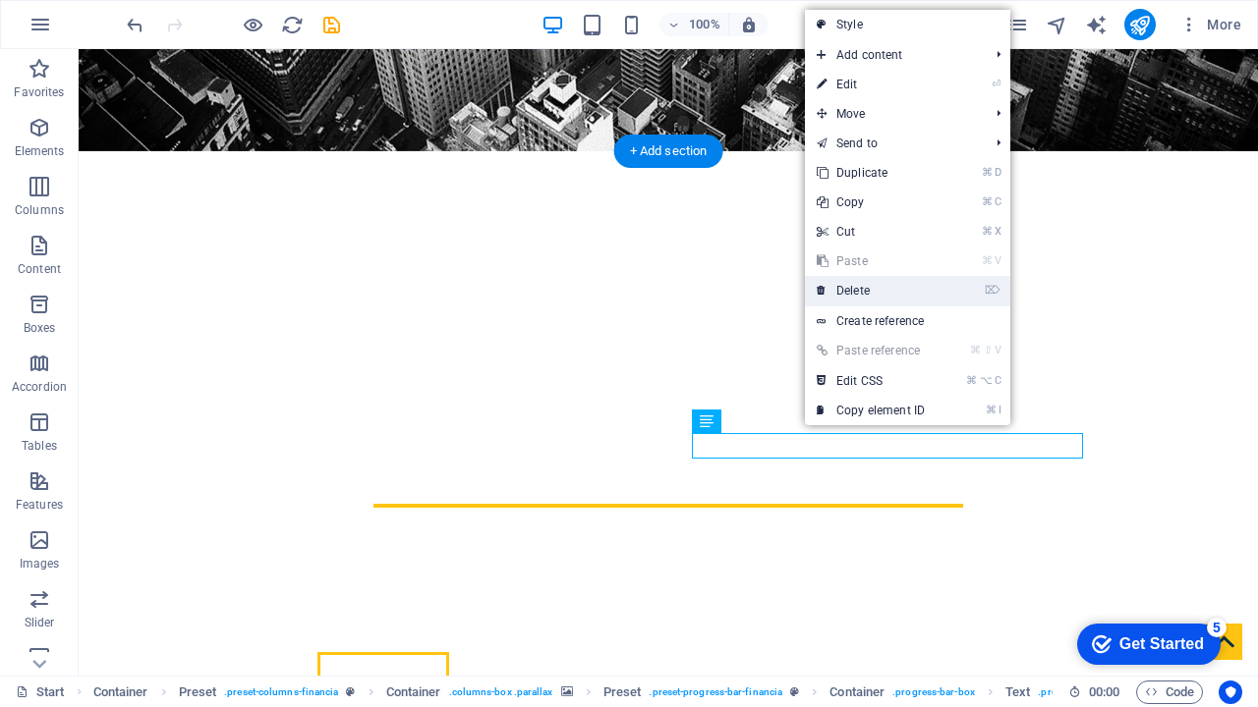
click at [871, 288] on link "⌦ Delete" at bounding box center [871, 290] width 132 height 29
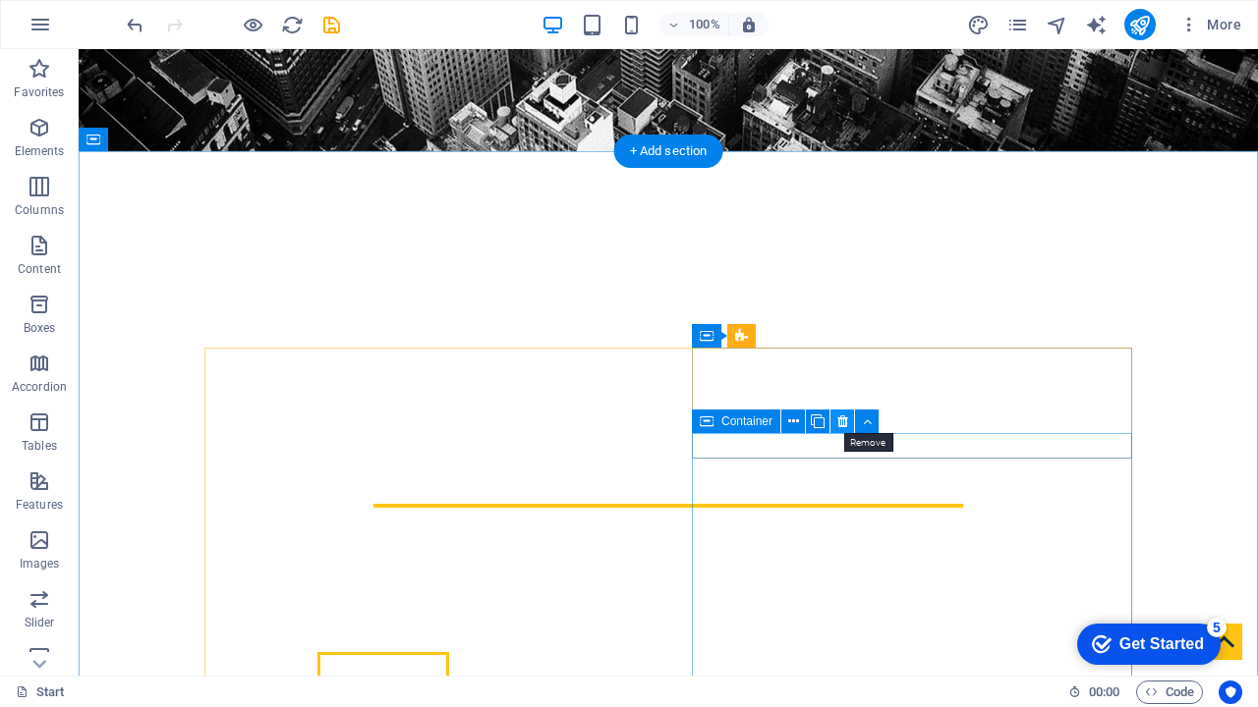
click at [847, 416] on icon at bounding box center [842, 422] width 11 height 21
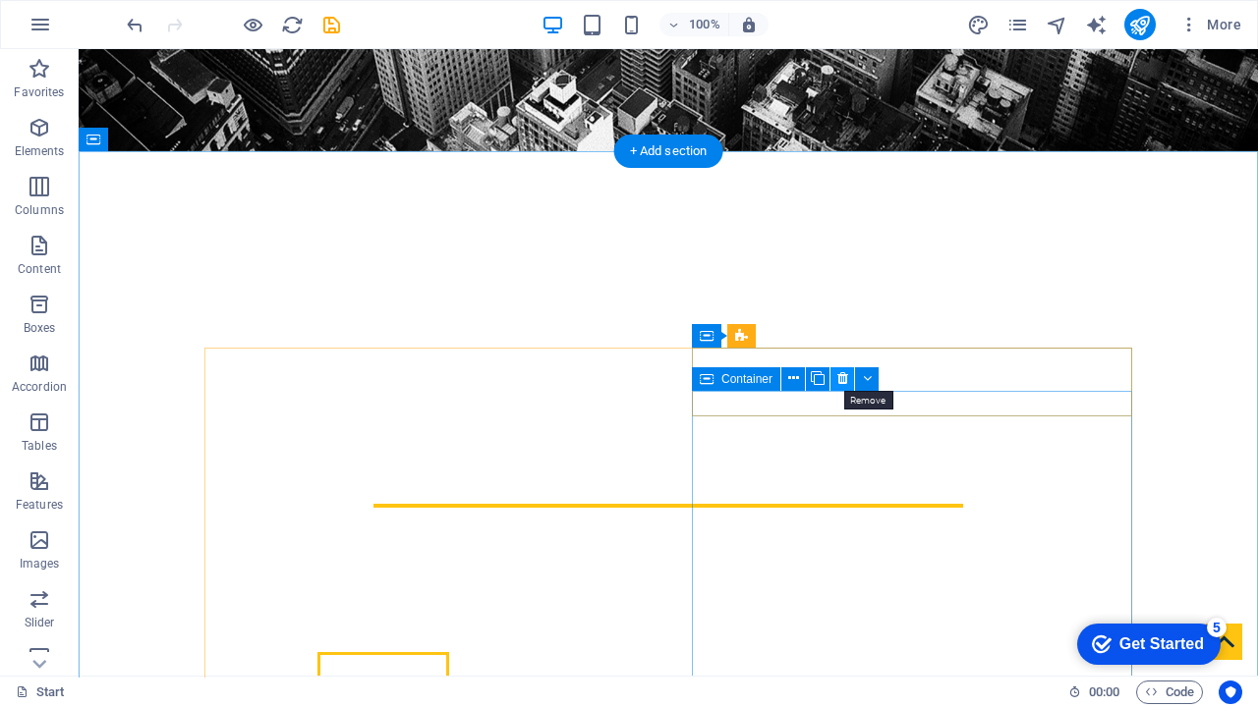
click at [843, 381] on icon at bounding box center [842, 378] width 11 height 21
click at [873, 379] on button at bounding box center [867, 379] width 24 height 24
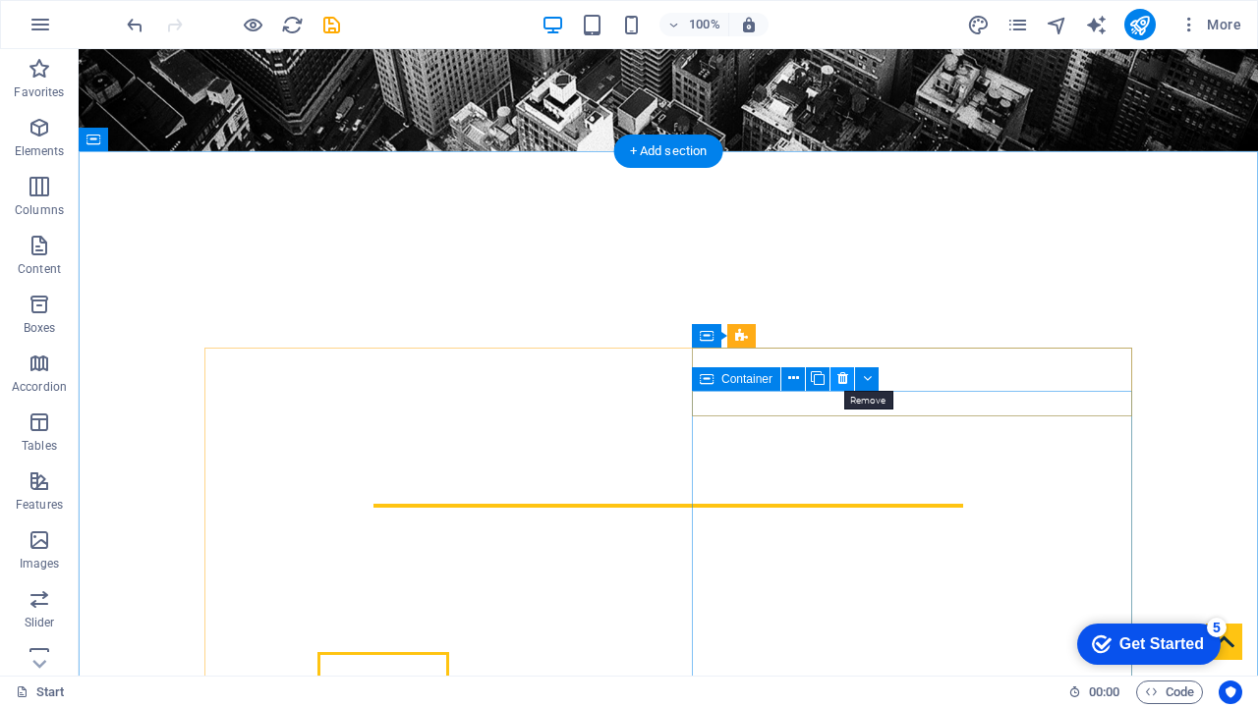
click at [848, 378] on button at bounding box center [842, 379] width 24 height 24
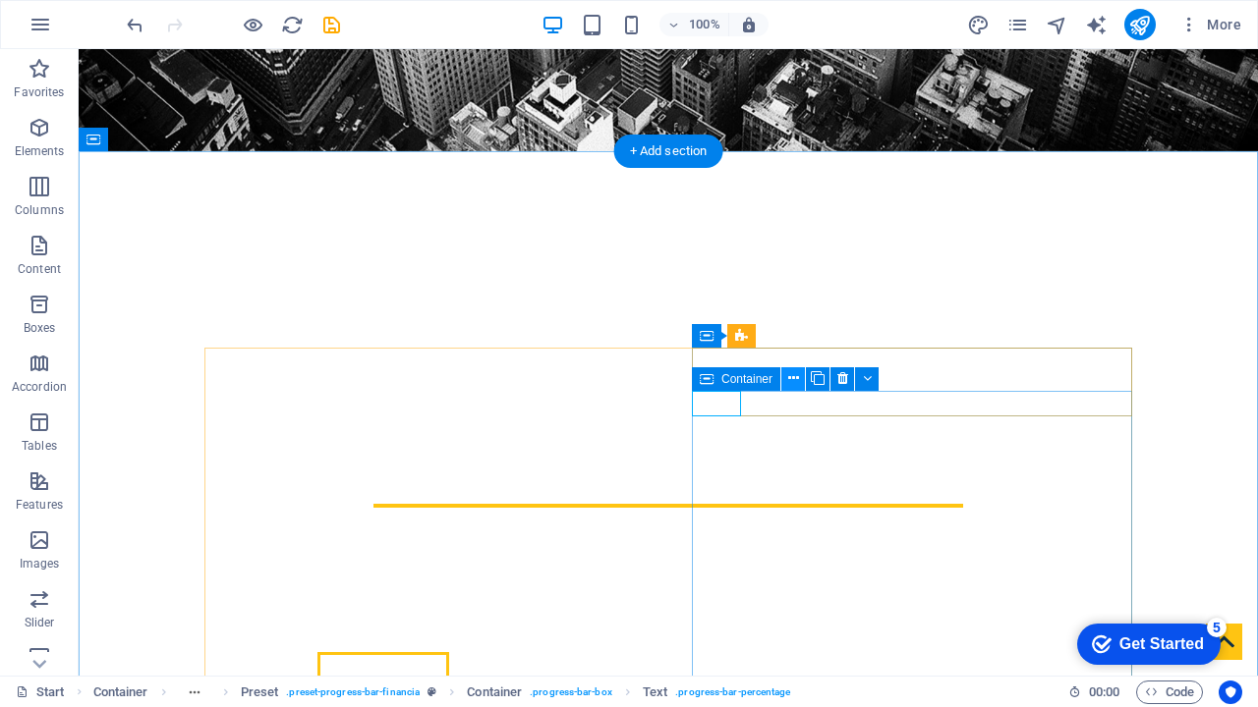
click at [798, 376] on icon at bounding box center [793, 378] width 11 height 21
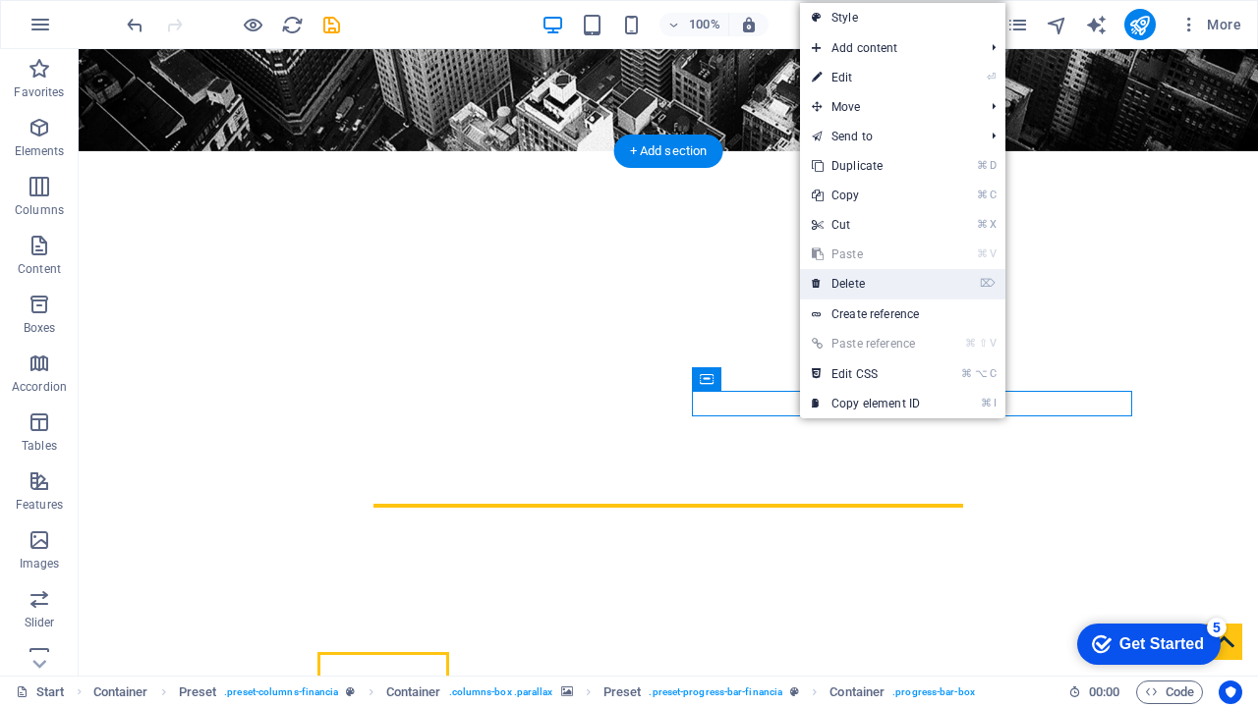
click at [853, 293] on link "⌦ Delete" at bounding box center [866, 283] width 132 height 29
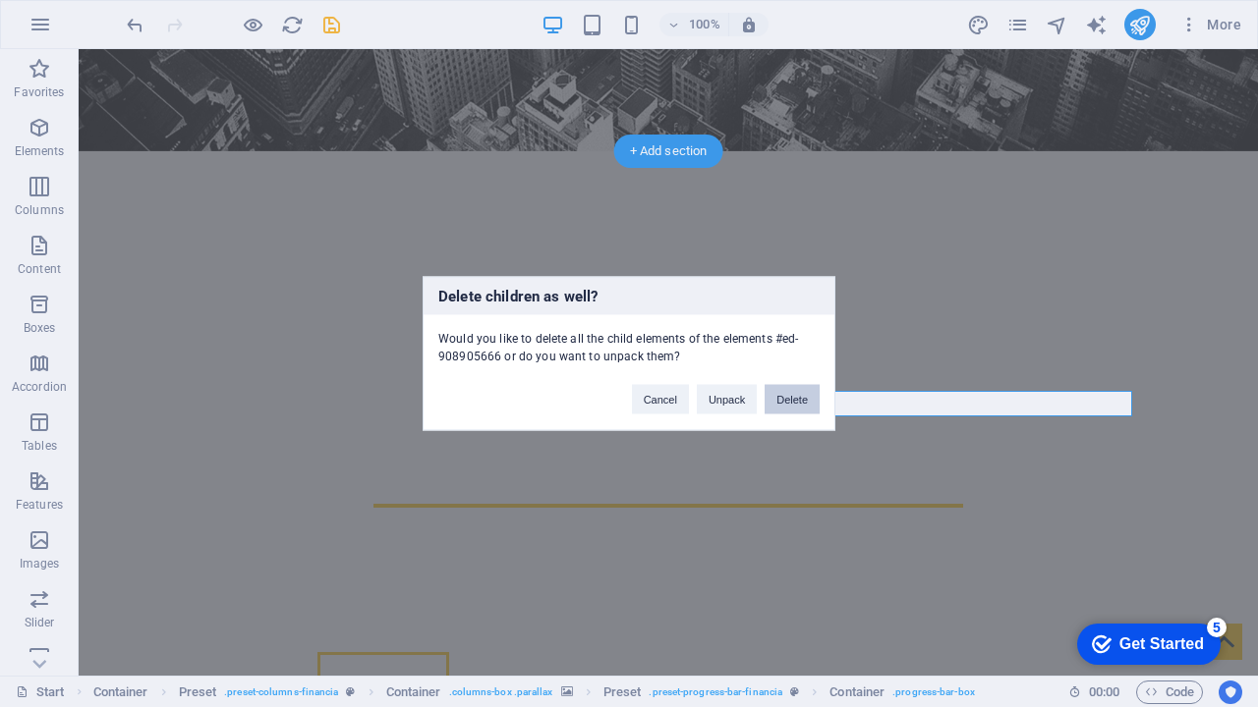
click at [802, 411] on button "Delete" at bounding box center [791, 399] width 55 height 29
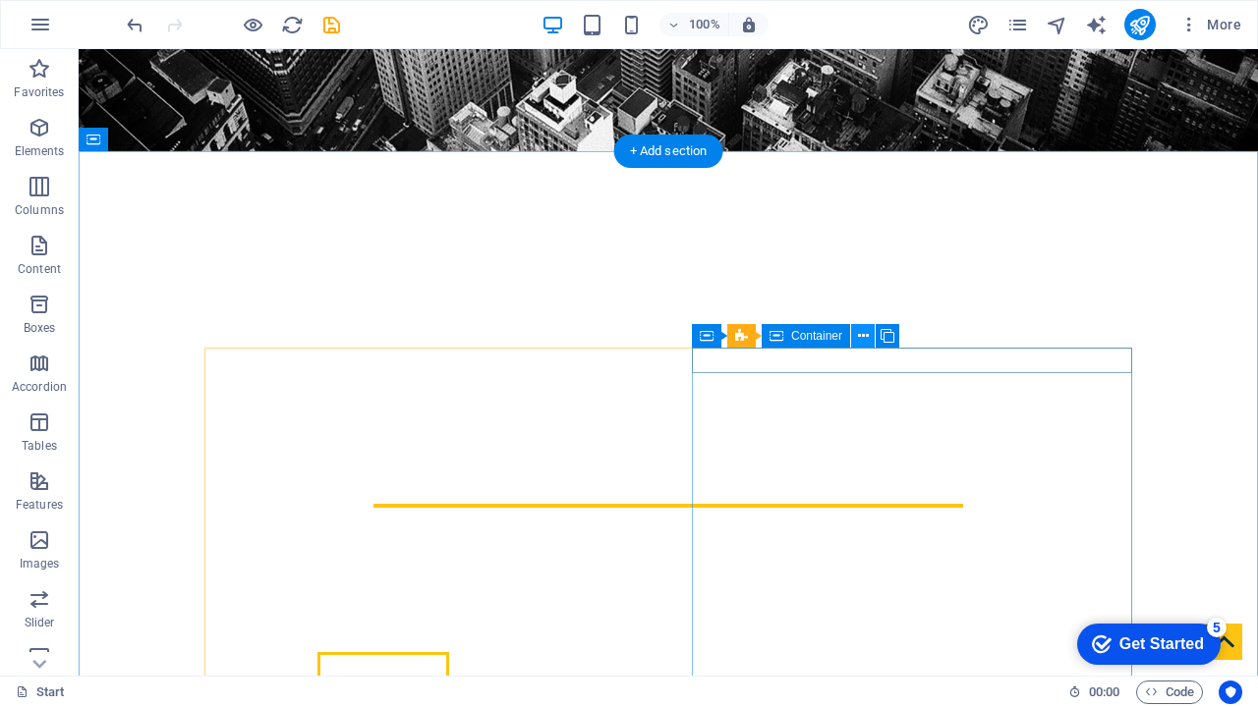
click at [861, 335] on icon at bounding box center [863, 336] width 11 height 21
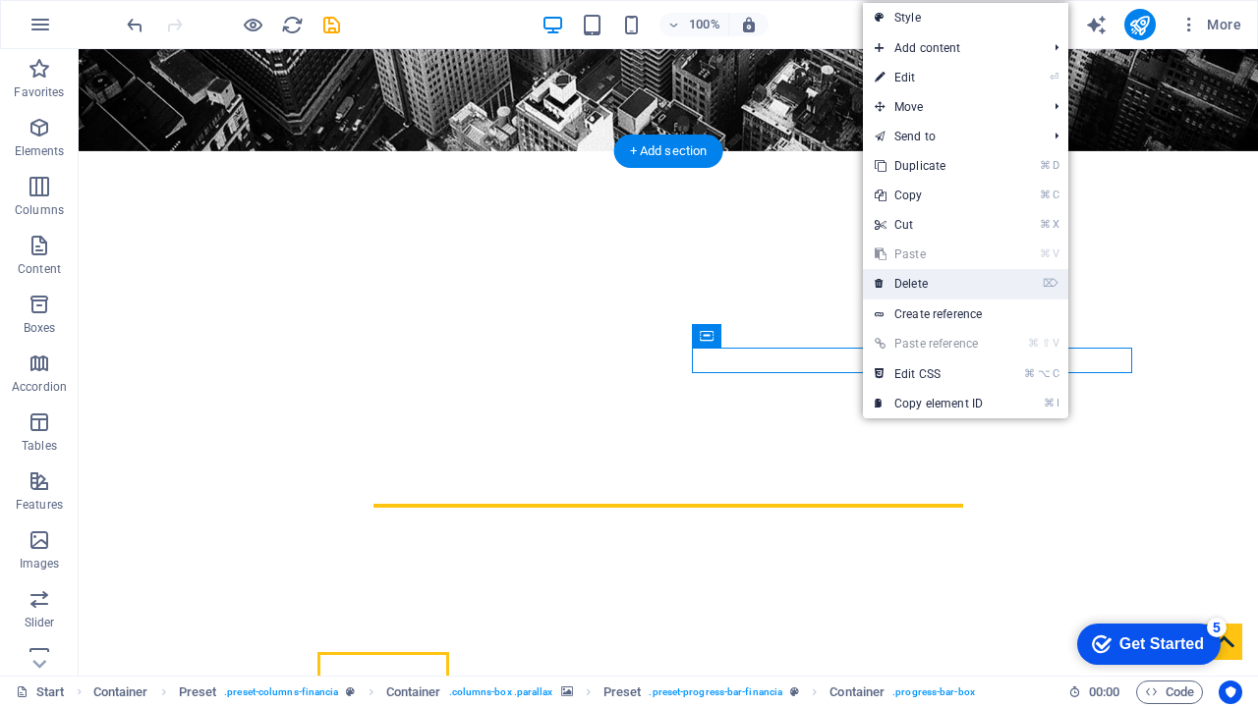
click at [907, 280] on link "⌦ Delete" at bounding box center [929, 283] width 132 height 29
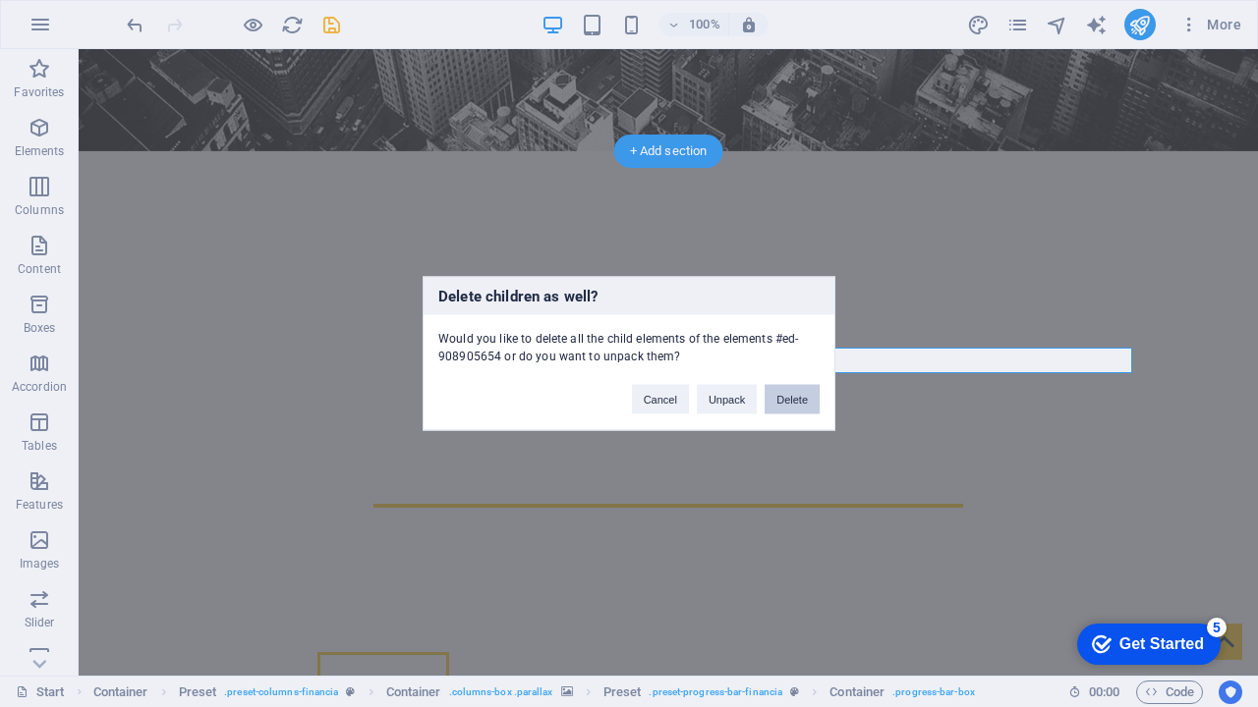
click at [792, 395] on button "Delete" at bounding box center [791, 399] width 55 height 29
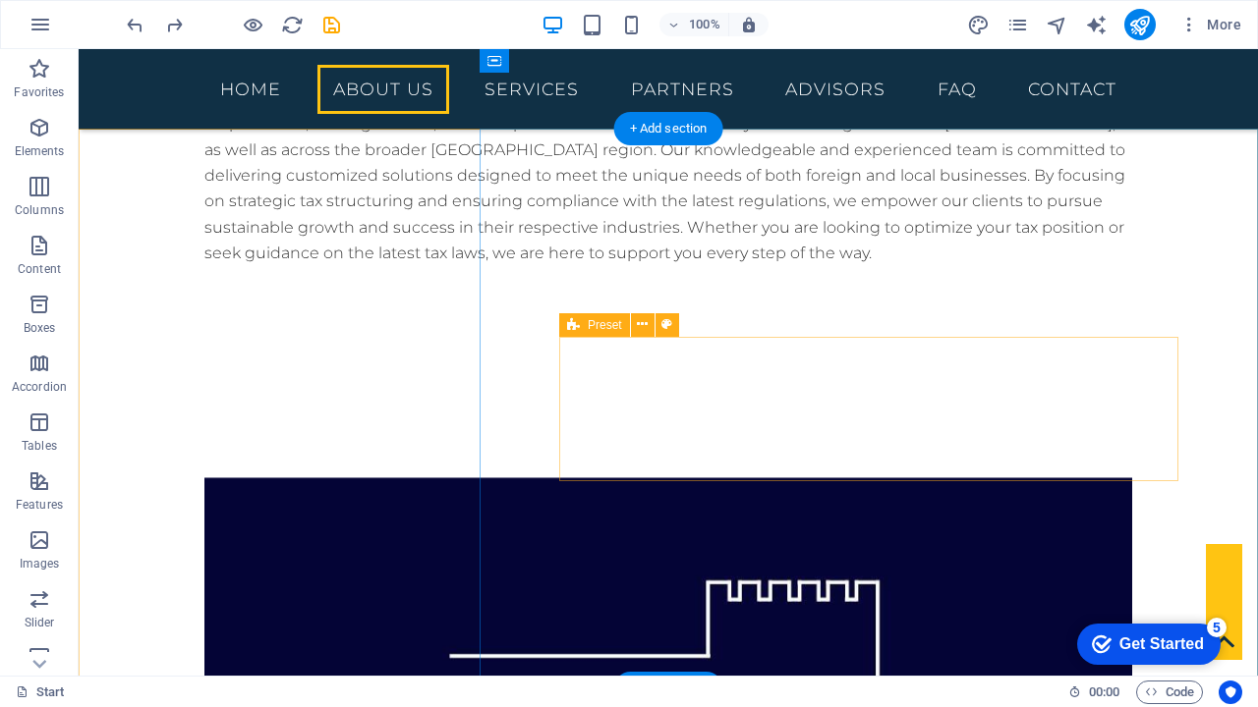
scroll to position [1270, 0]
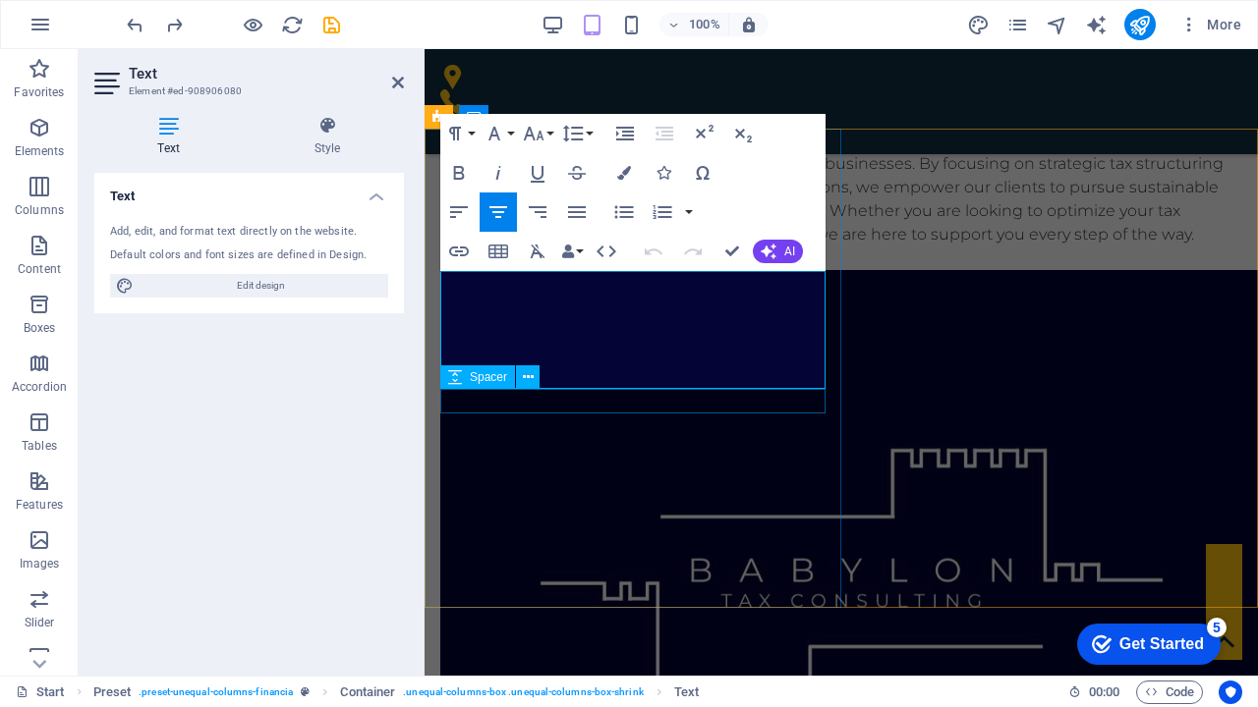
drag, startPoint x: 476, startPoint y: 287, endPoint x: 800, endPoint y: 390, distance: 340.3
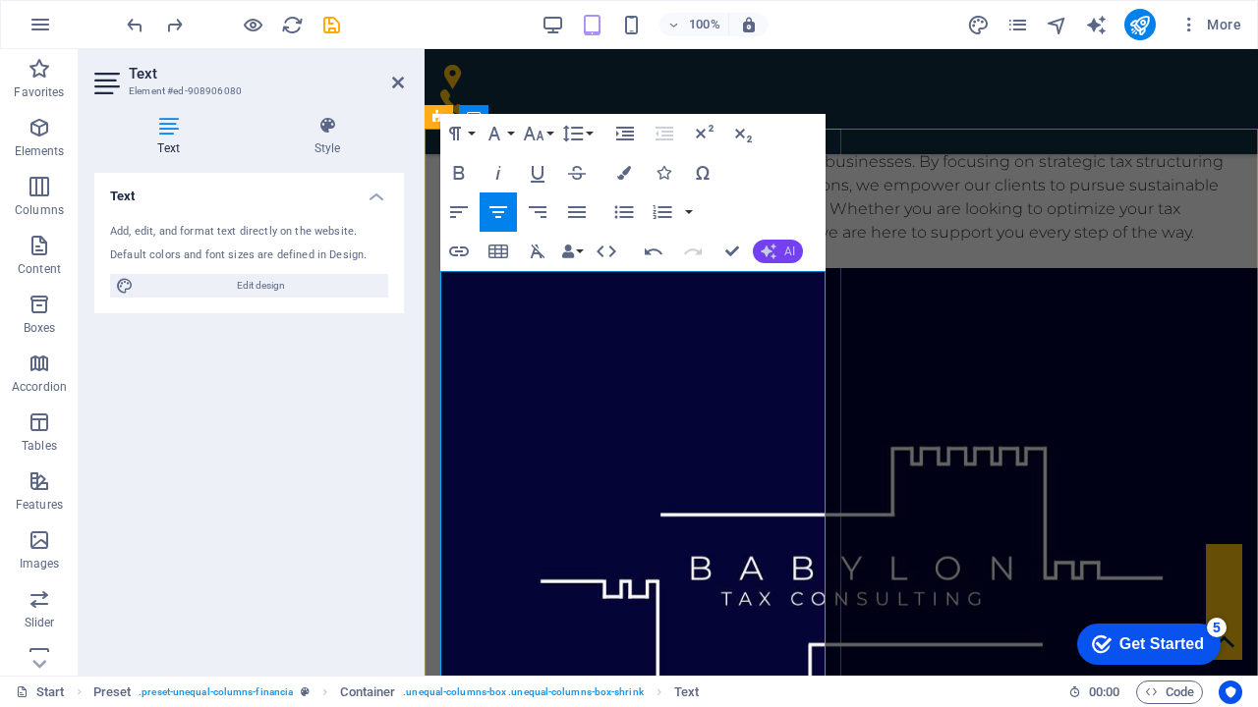
click at [786, 253] on span "AI" at bounding box center [789, 252] width 11 height 12
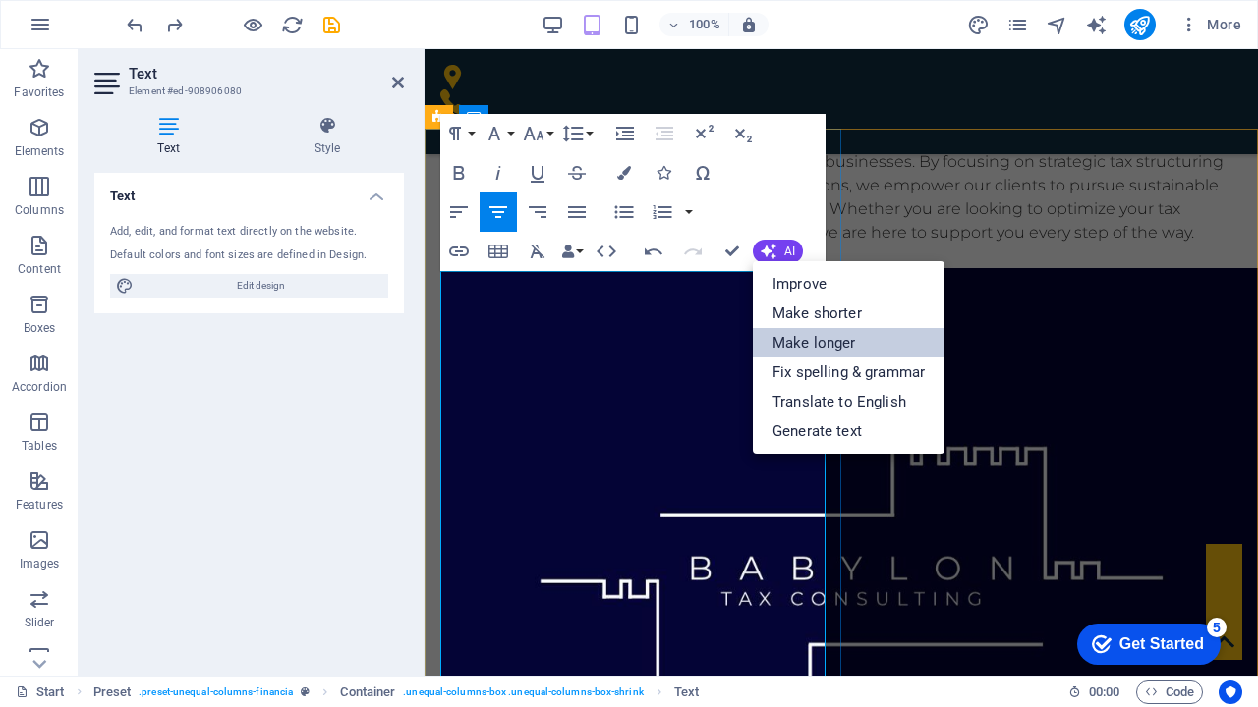
click at [839, 345] on link "Make longer" at bounding box center [849, 342] width 192 height 29
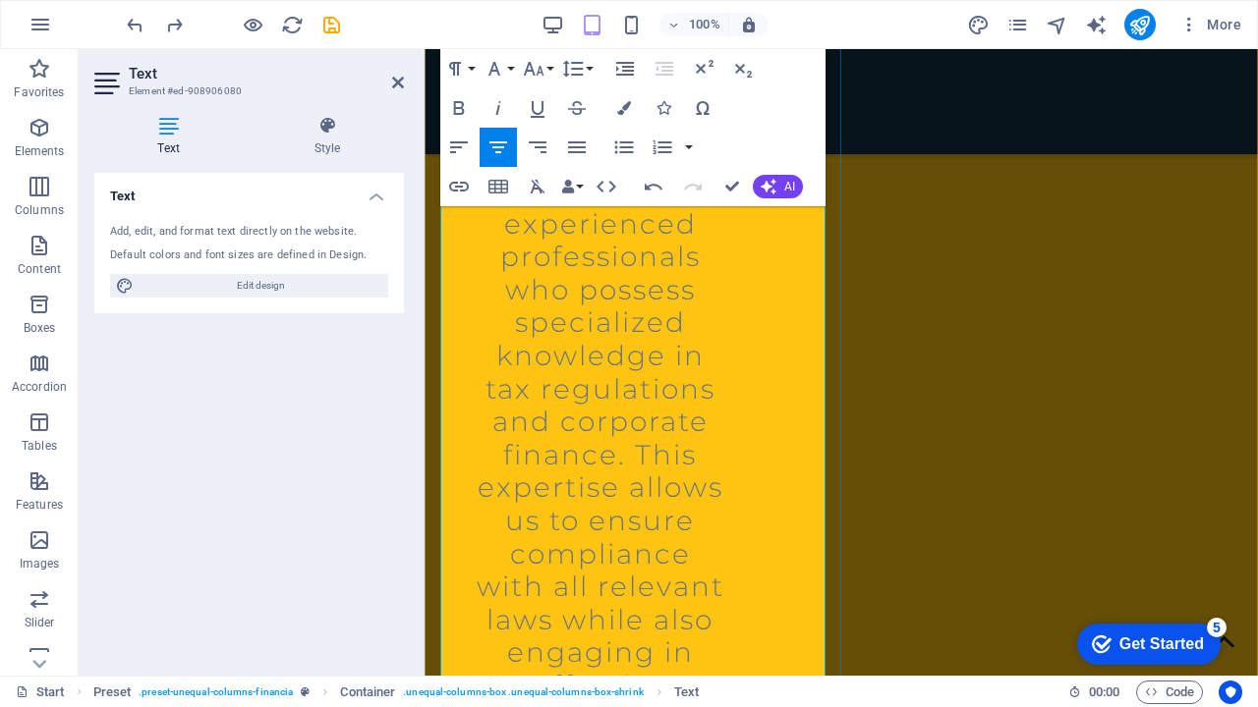
scroll to position [3273, 0]
click at [772, 184] on icon "button" at bounding box center [769, 187] width 22 height 22
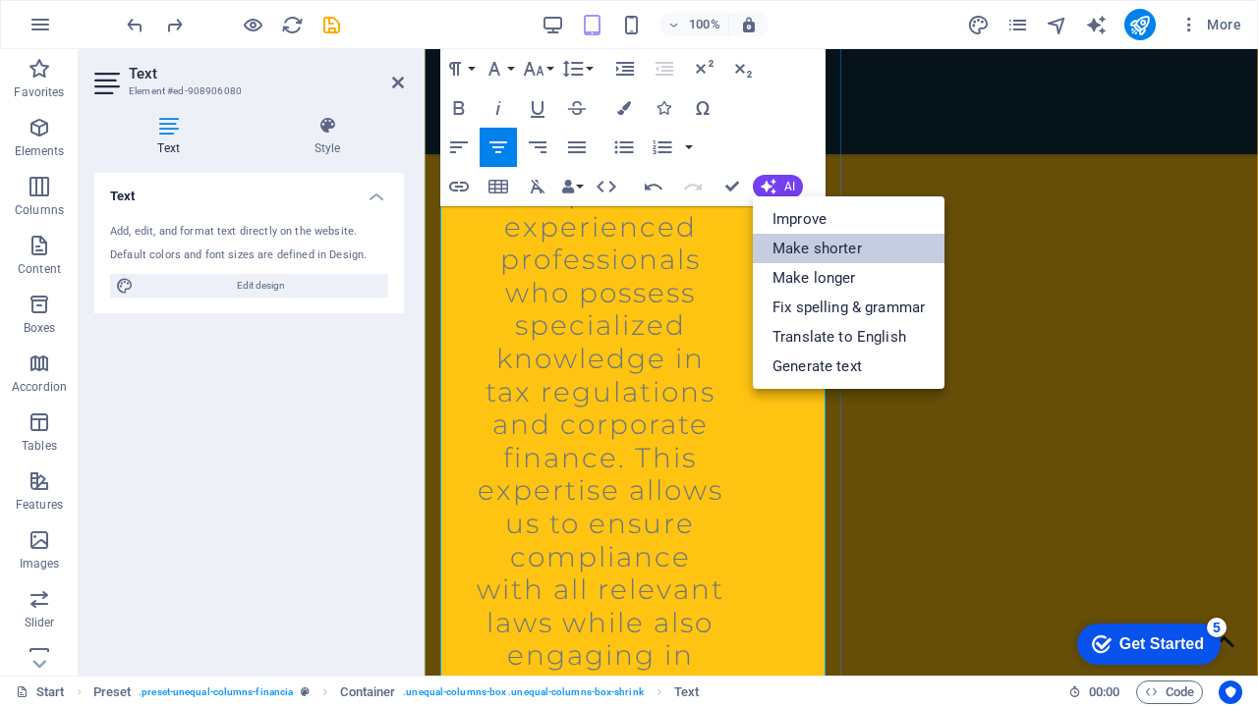
click at [824, 252] on link "Make shorter" at bounding box center [849, 248] width 192 height 29
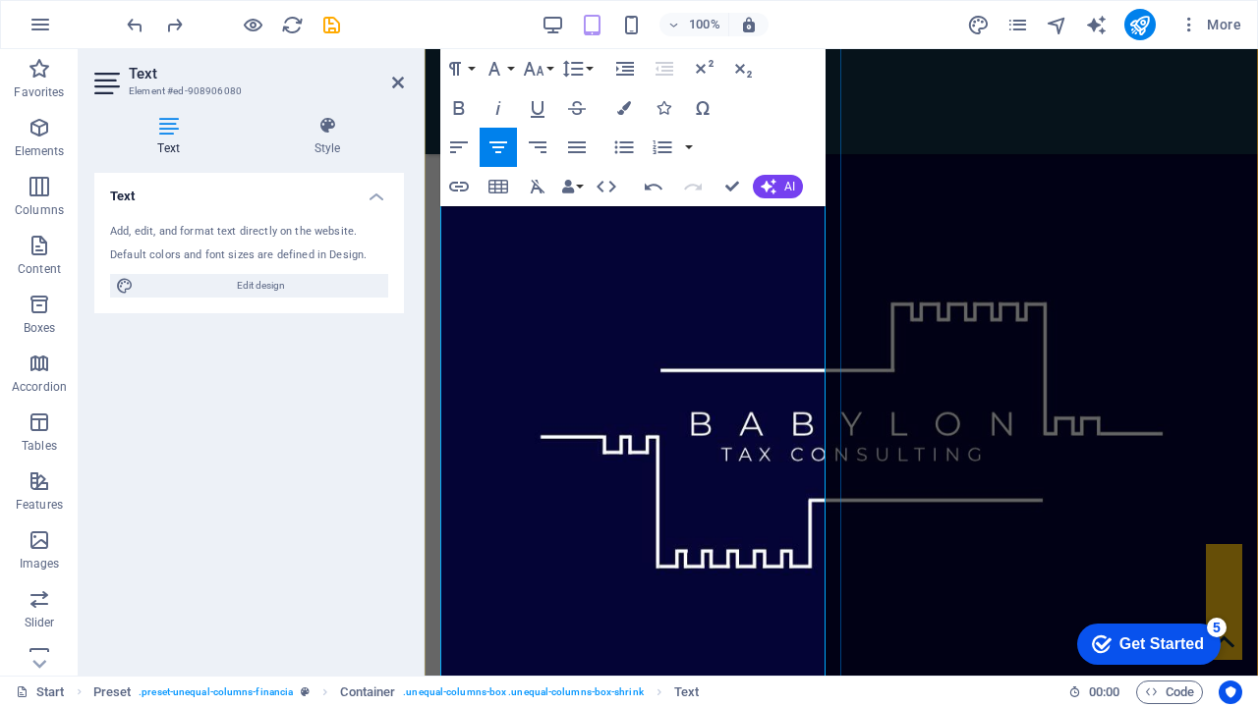
scroll to position [1406, 0]
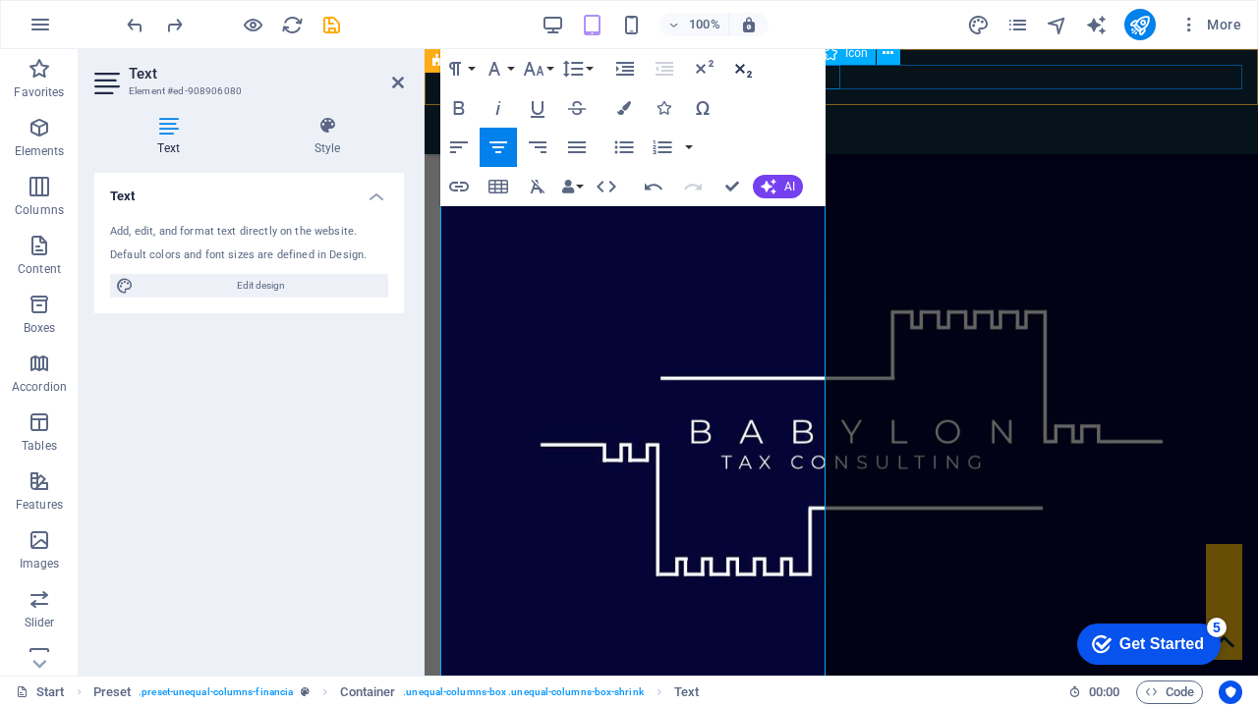
click at [744, 69] on icon "button" at bounding box center [743, 69] width 24 height 24
click at [395, 87] on icon at bounding box center [398, 83] width 12 height 16
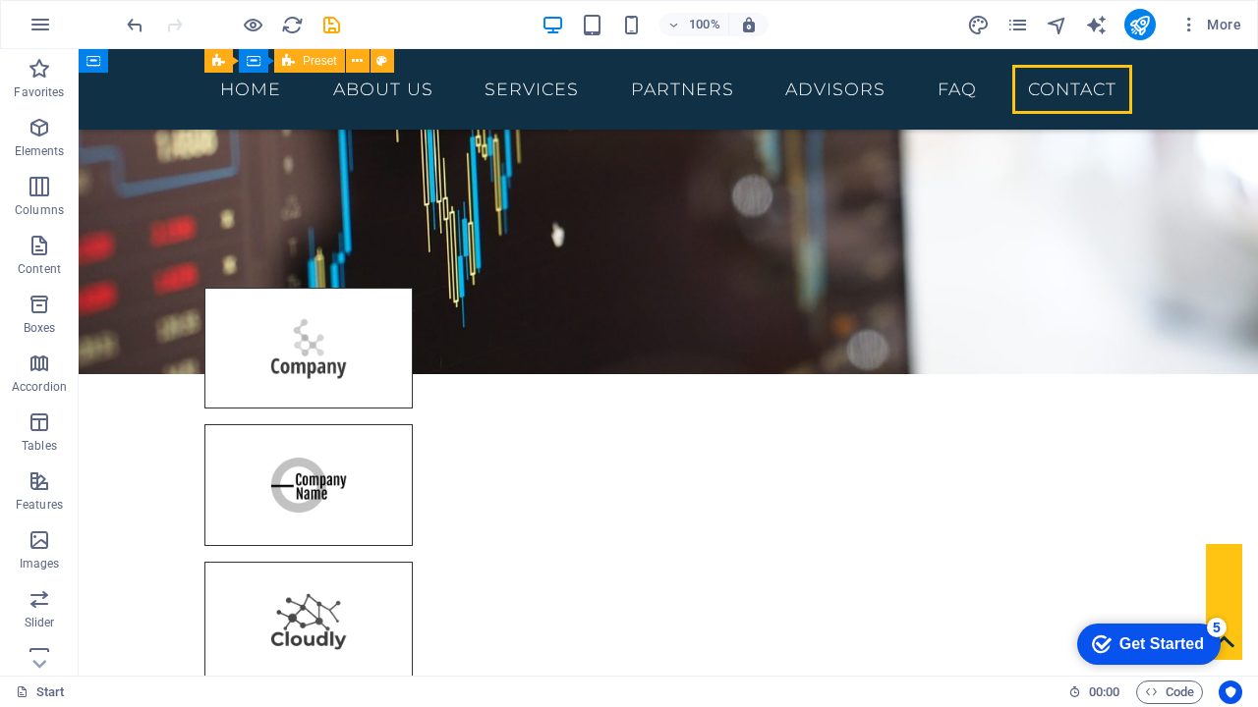
scroll to position [9018, 0]
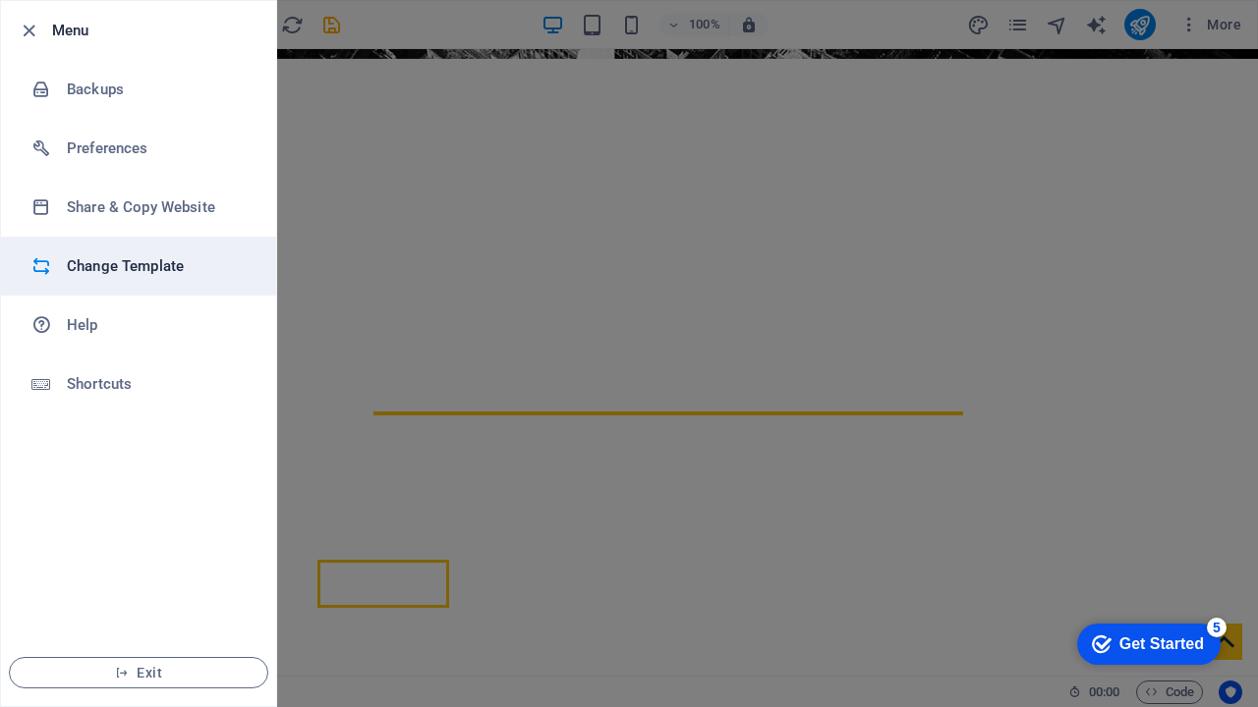
click at [166, 264] on h6 "Change Template" at bounding box center [158, 266] width 182 height 24
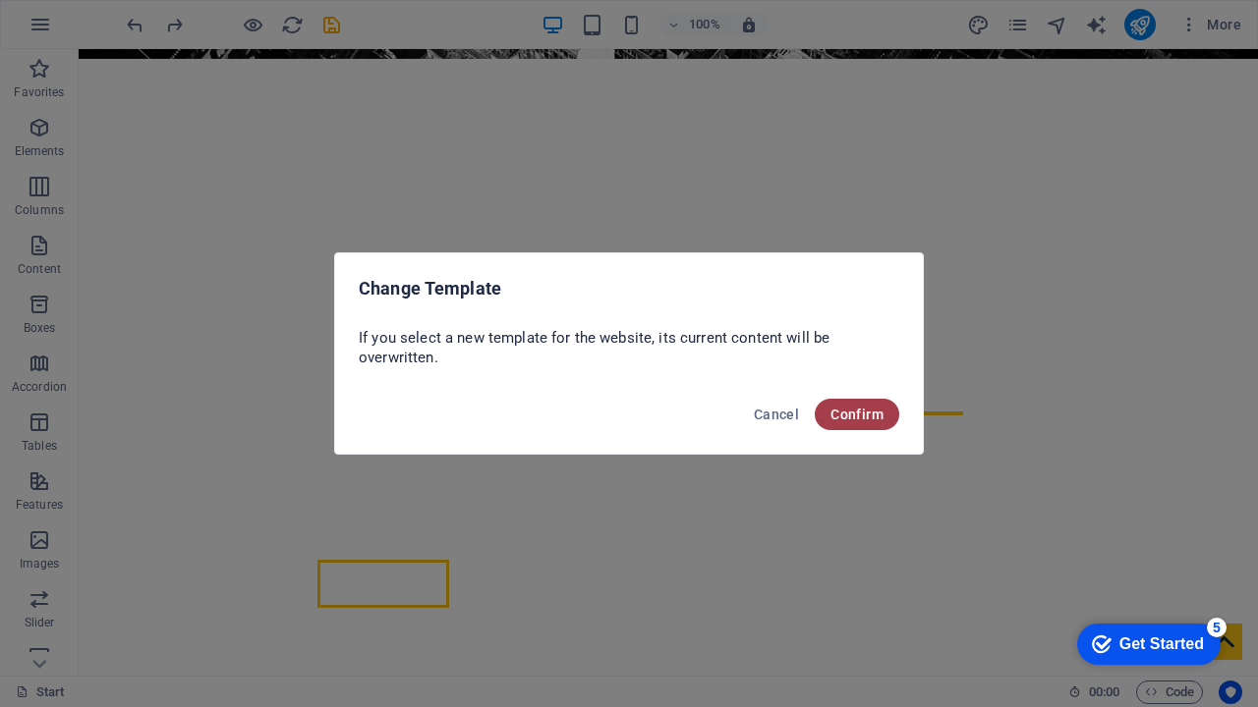
click at [877, 424] on button "Confirm" at bounding box center [857, 414] width 85 height 31
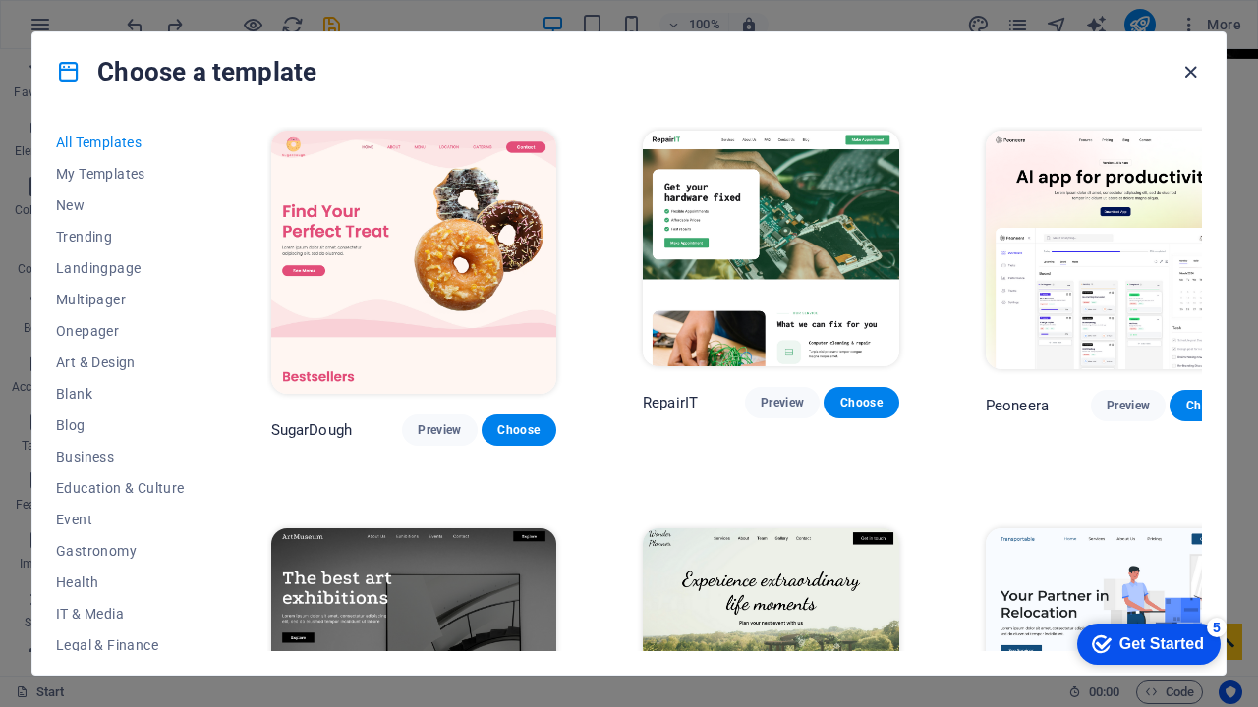
click at [1187, 70] on icon "button" at bounding box center [1190, 72] width 23 height 23
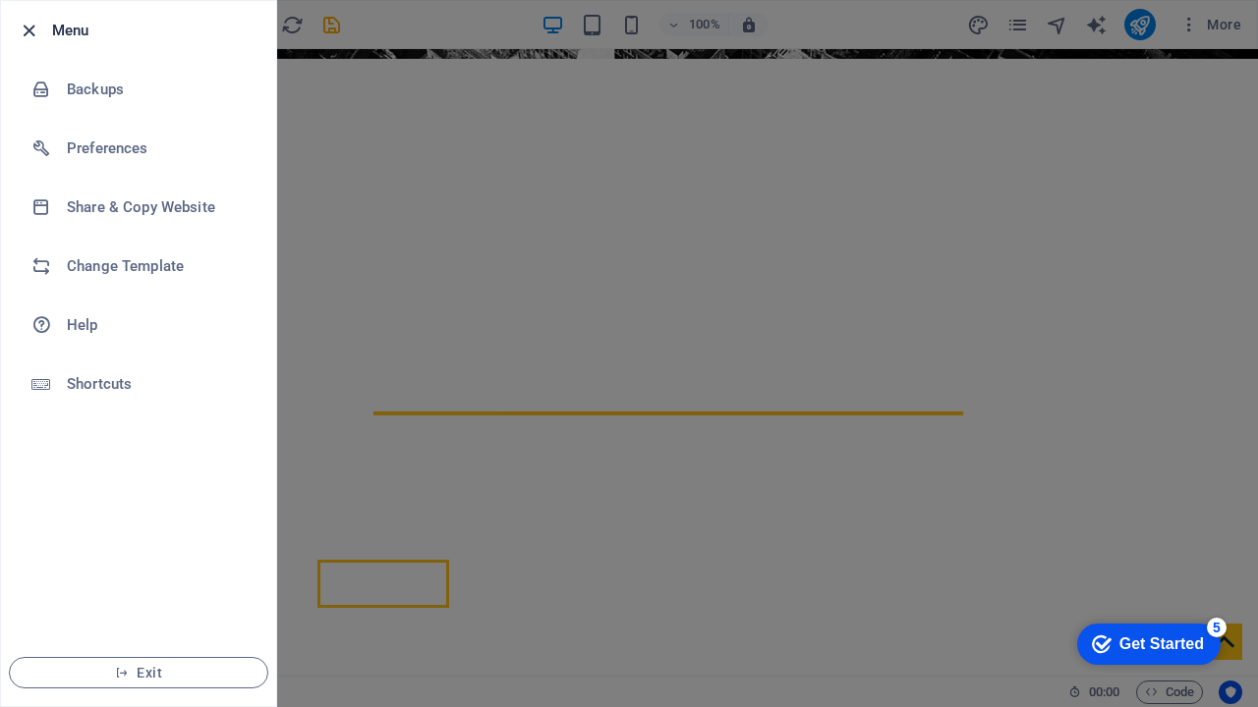
click at [28, 31] on icon "button" at bounding box center [29, 31] width 23 height 23
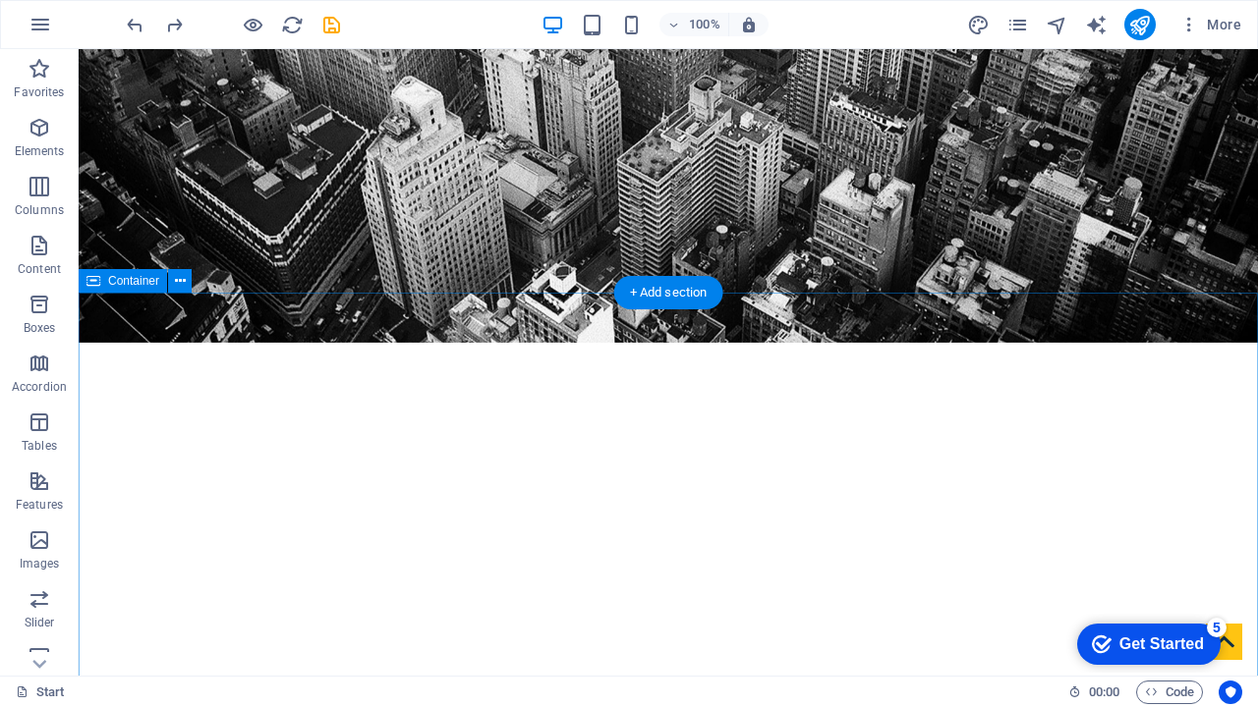
scroll to position [311, 0]
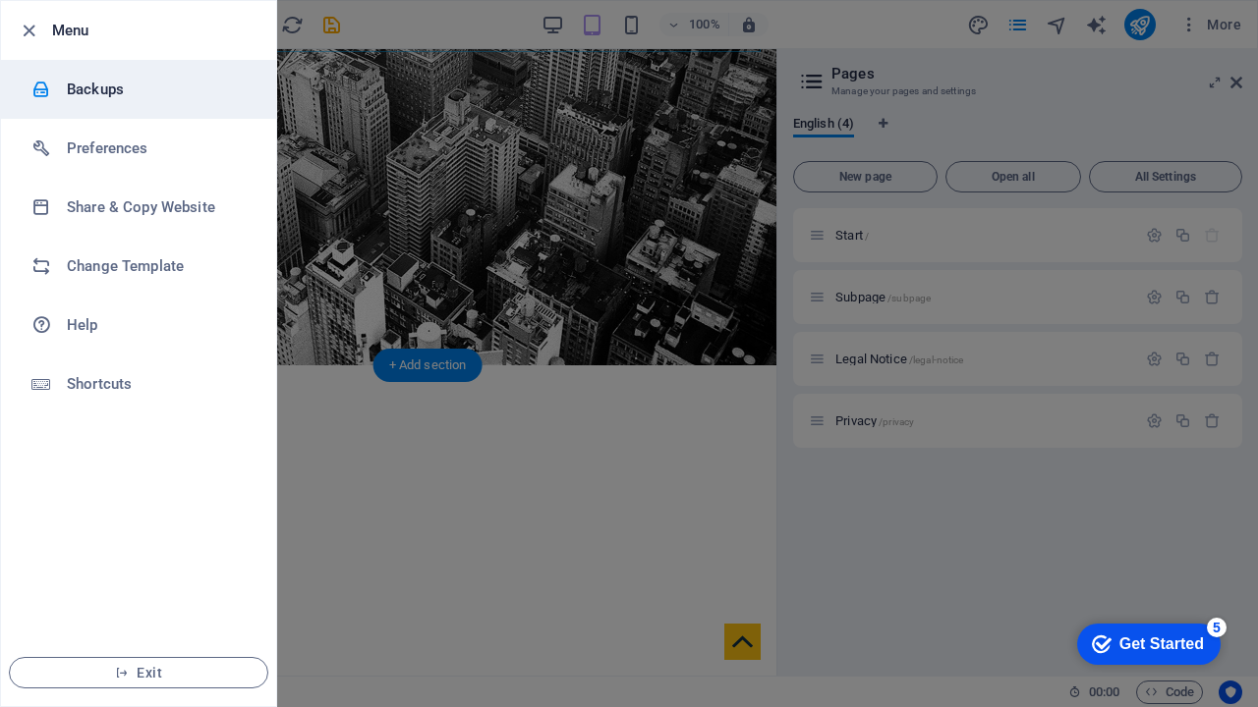
click at [102, 78] on h6 "Backups" at bounding box center [158, 90] width 182 height 24
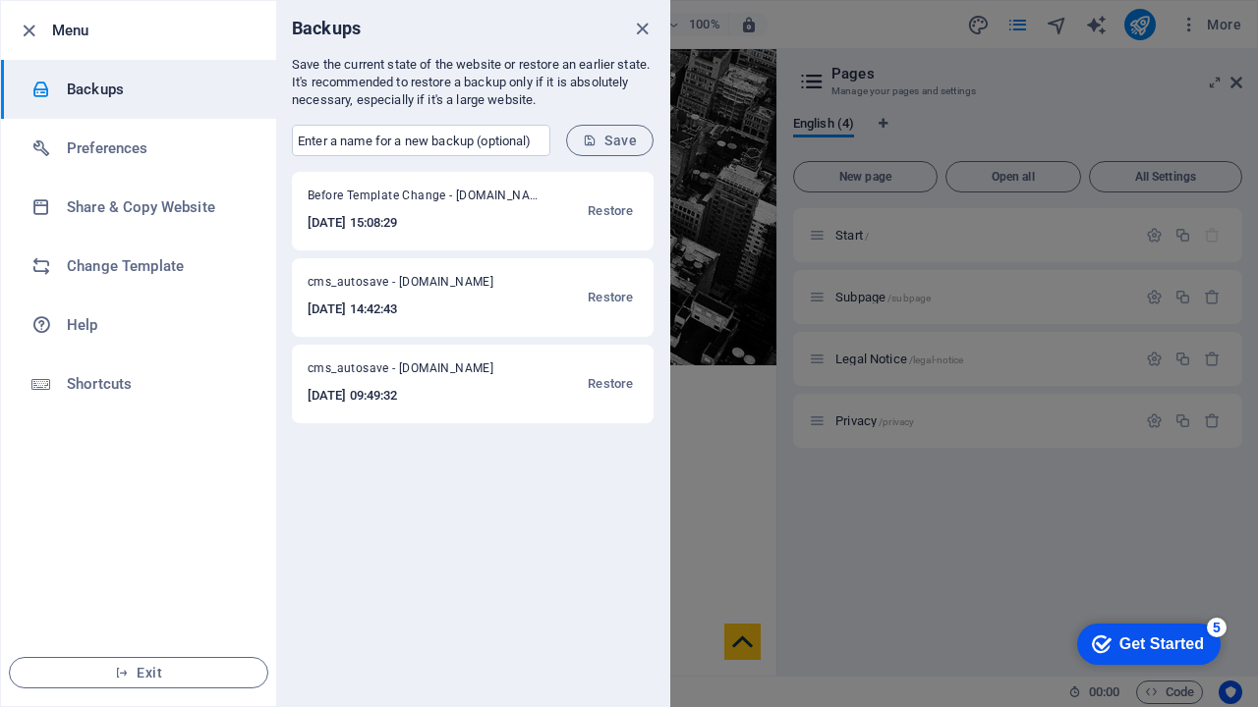
click at [443, 307] on h6 "2025-09-05 14:42:43" at bounding box center [413, 310] width 211 height 24
click at [626, 298] on span "Restore" at bounding box center [610, 298] width 45 height 24
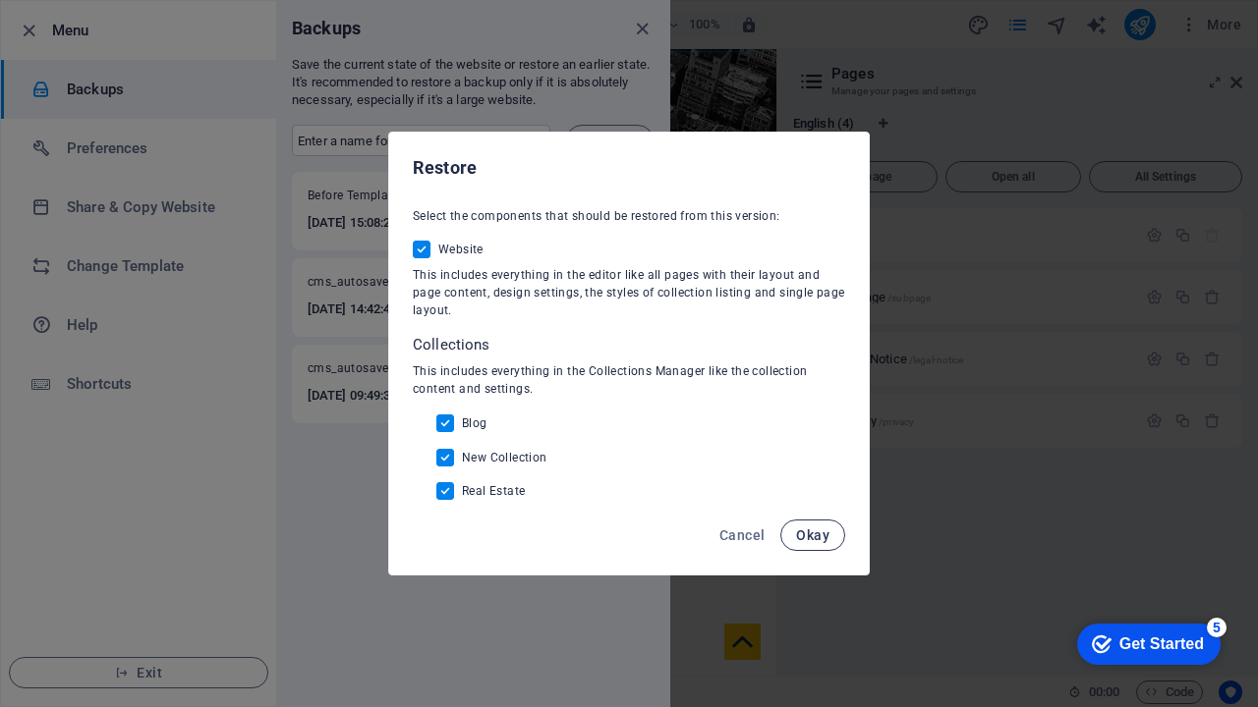
click at [826, 538] on span "Okay" at bounding box center [812, 536] width 33 height 16
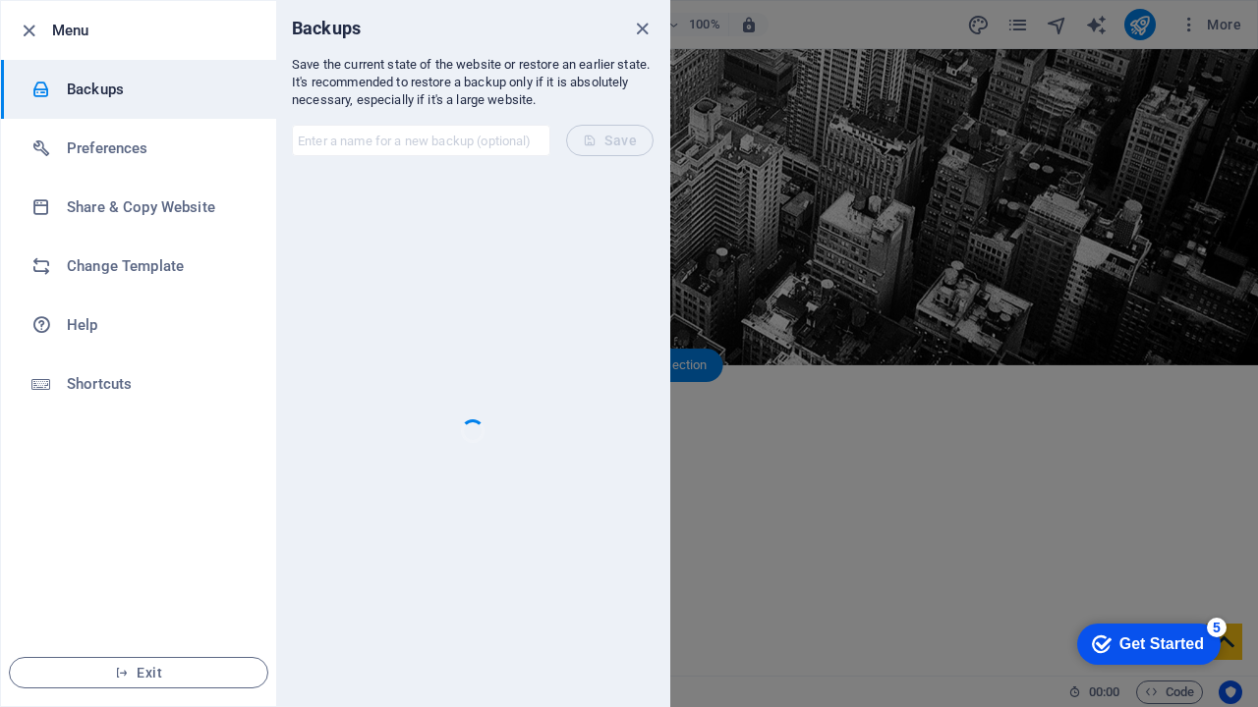
click at [826, 538] on div at bounding box center [629, 353] width 1258 height 707
